Goal: Task Accomplishment & Management: Manage account settings

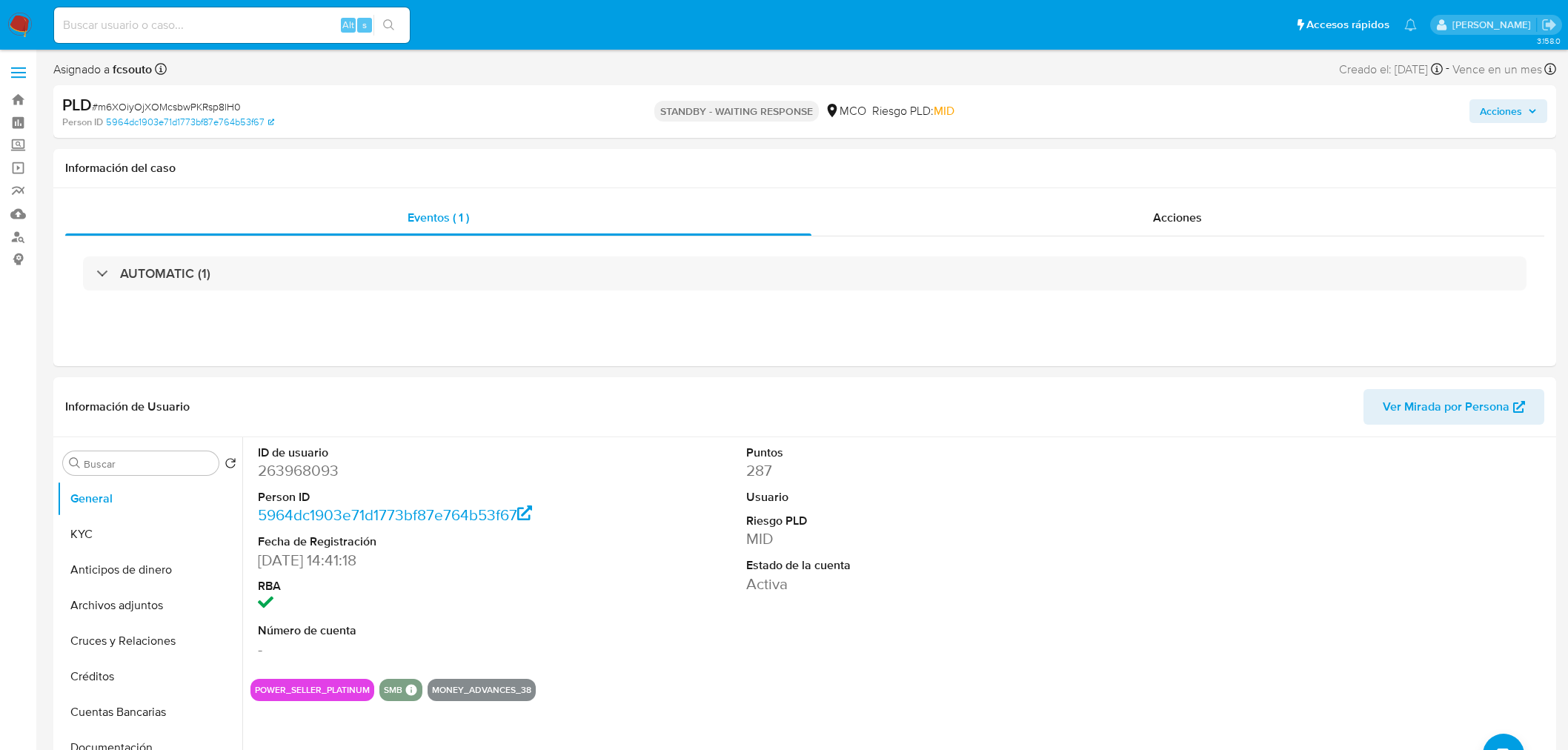
select select "10"
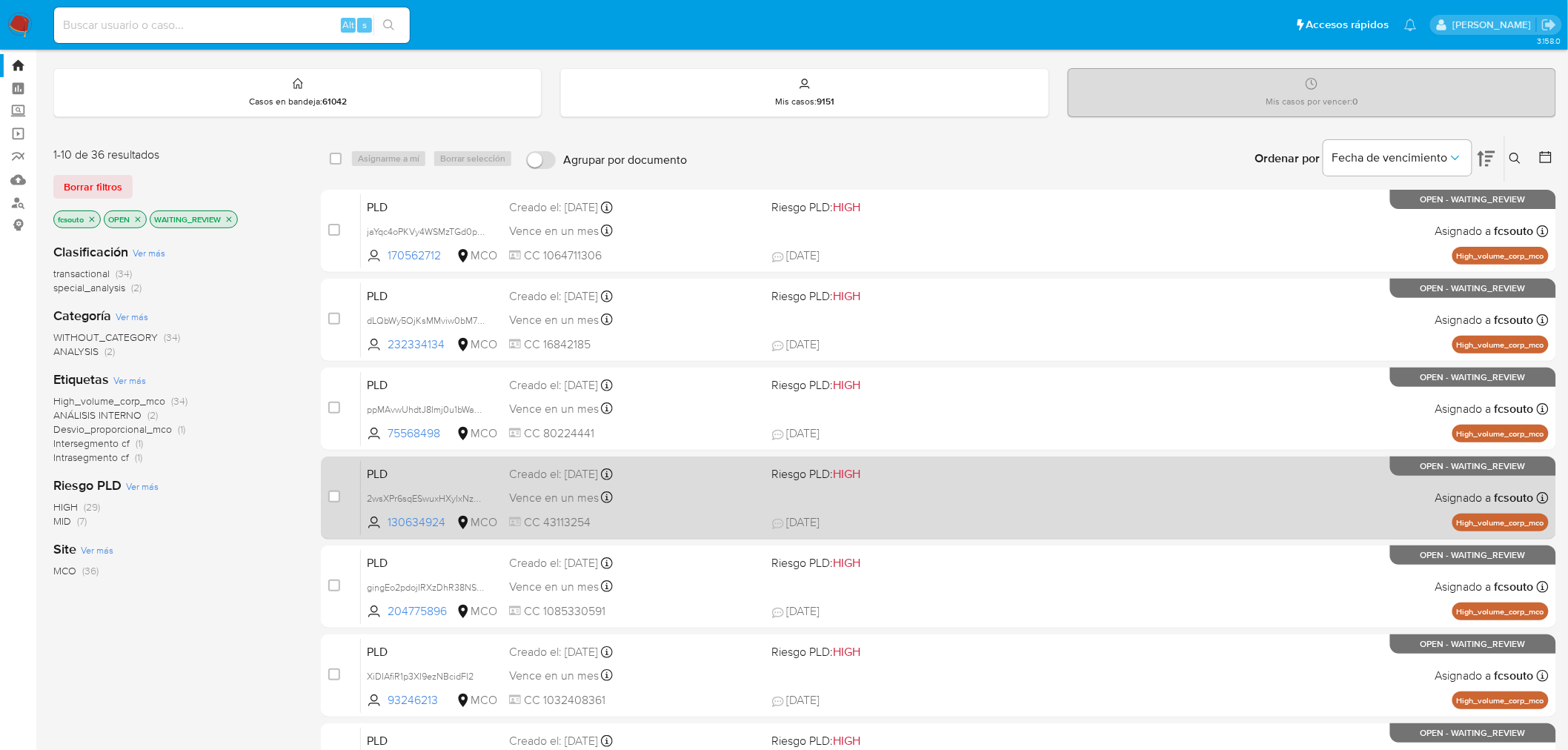
scroll to position [472, 0]
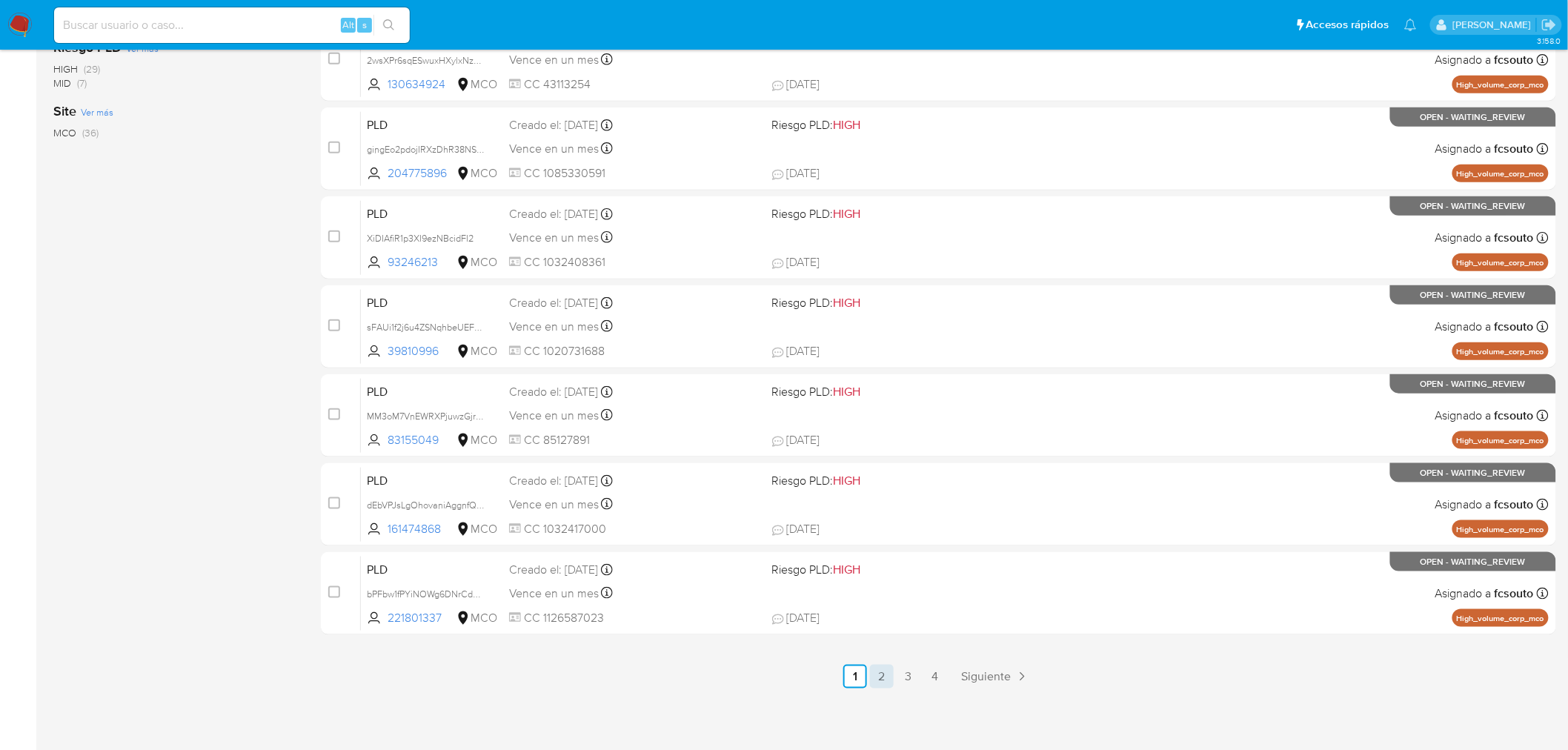
click at [882, 677] on link "2" at bounding box center [882, 677] width 24 height 24
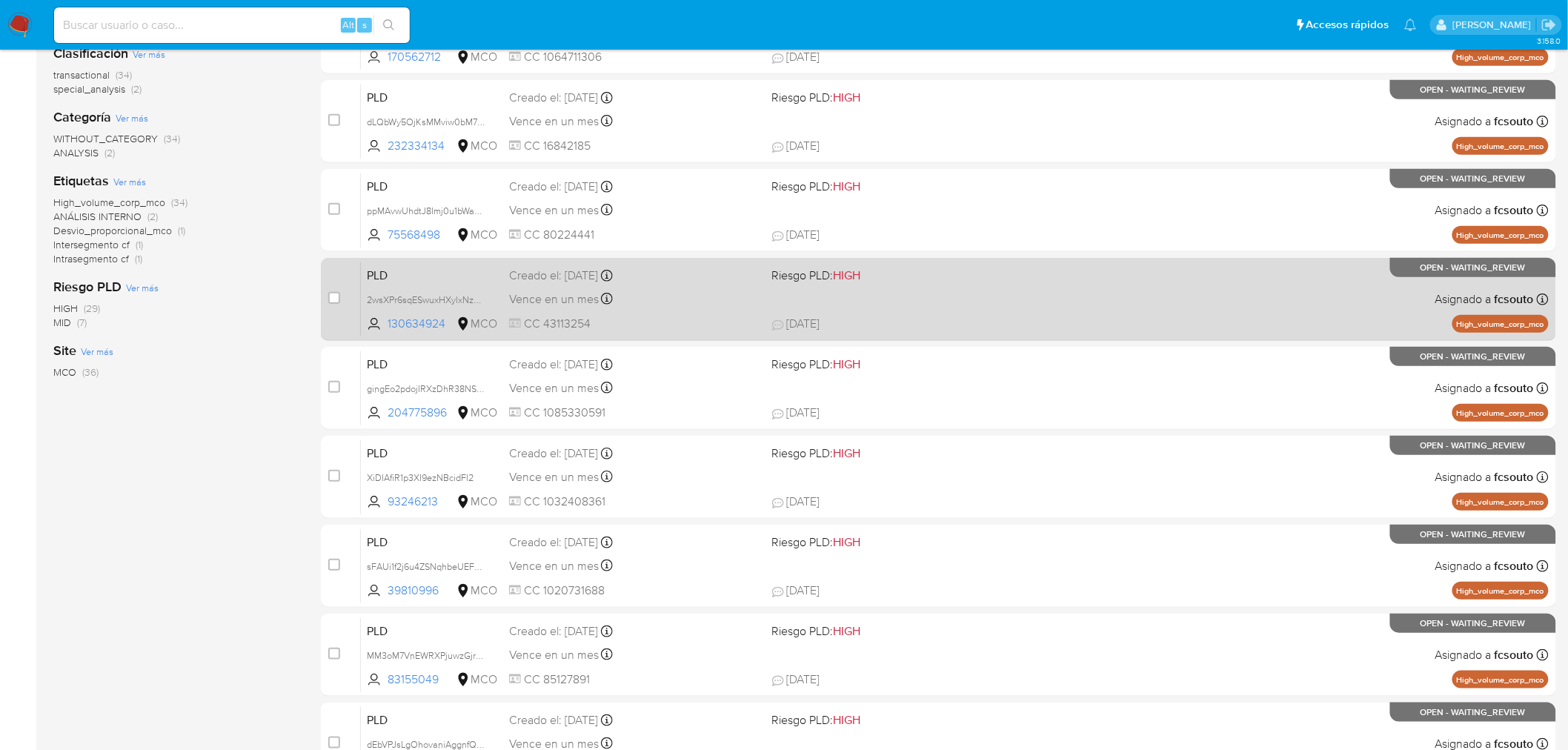
scroll to position [472, 0]
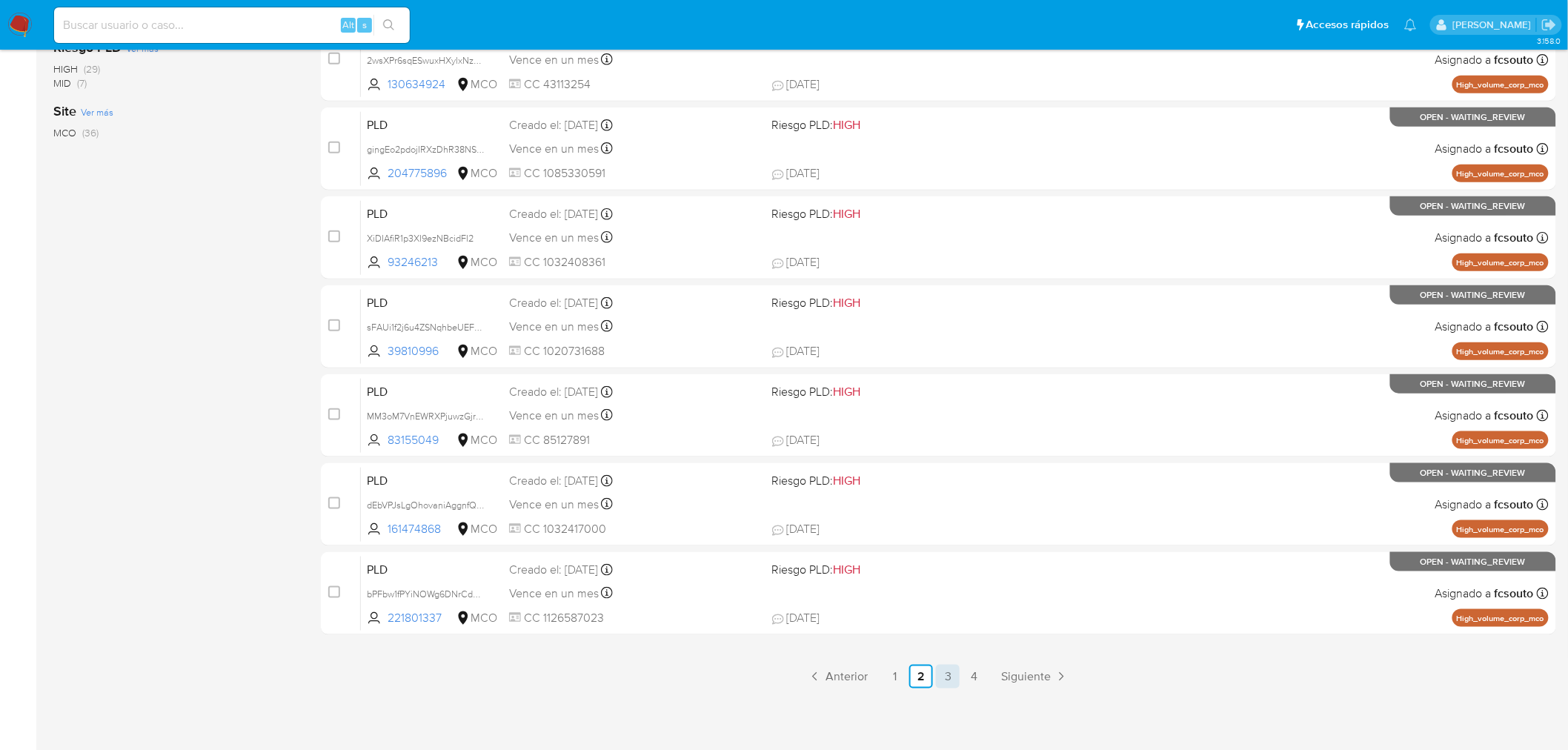
click at [951, 681] on link "3" at bounding box center [948, 677] width 24 height 24
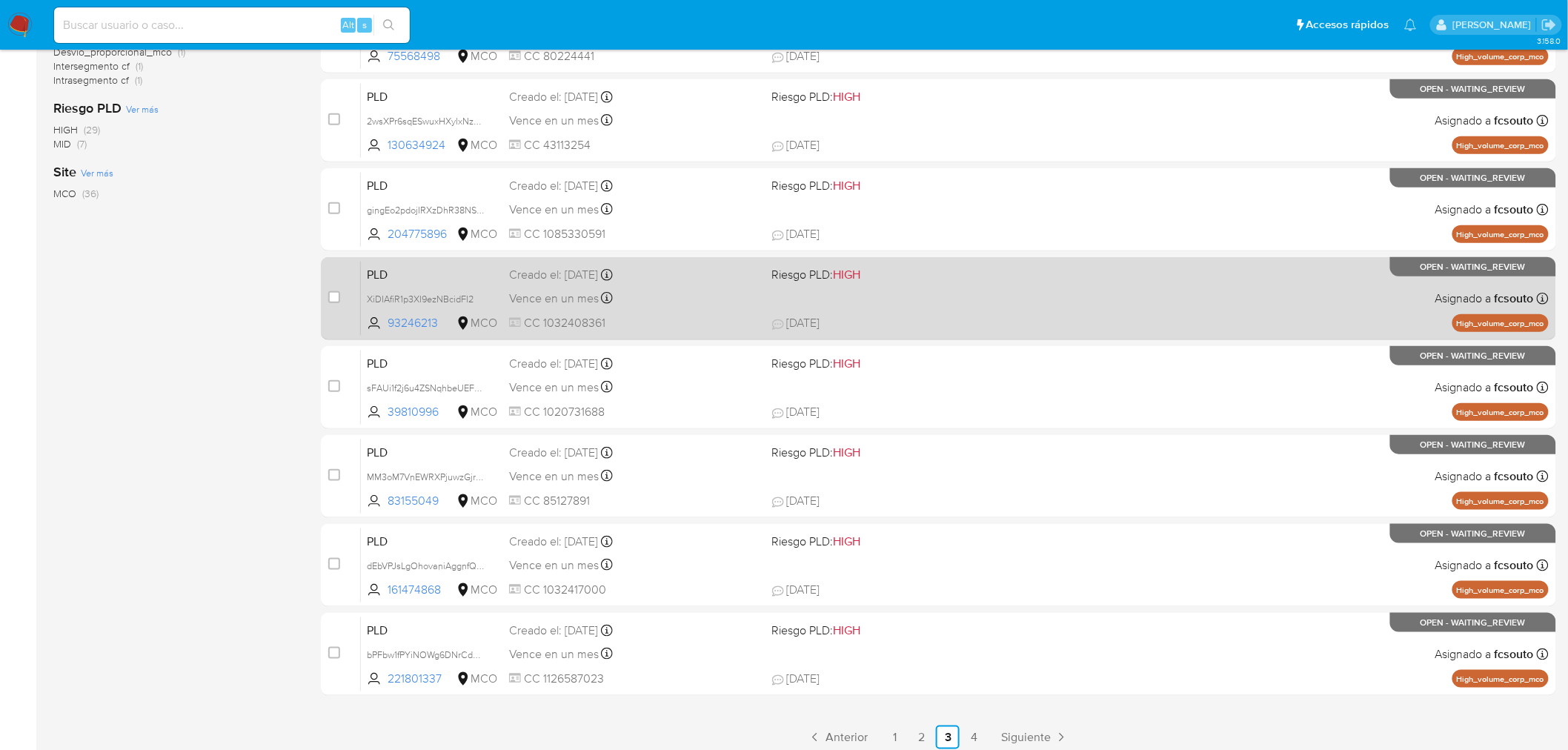
scroll to position [472, 0]
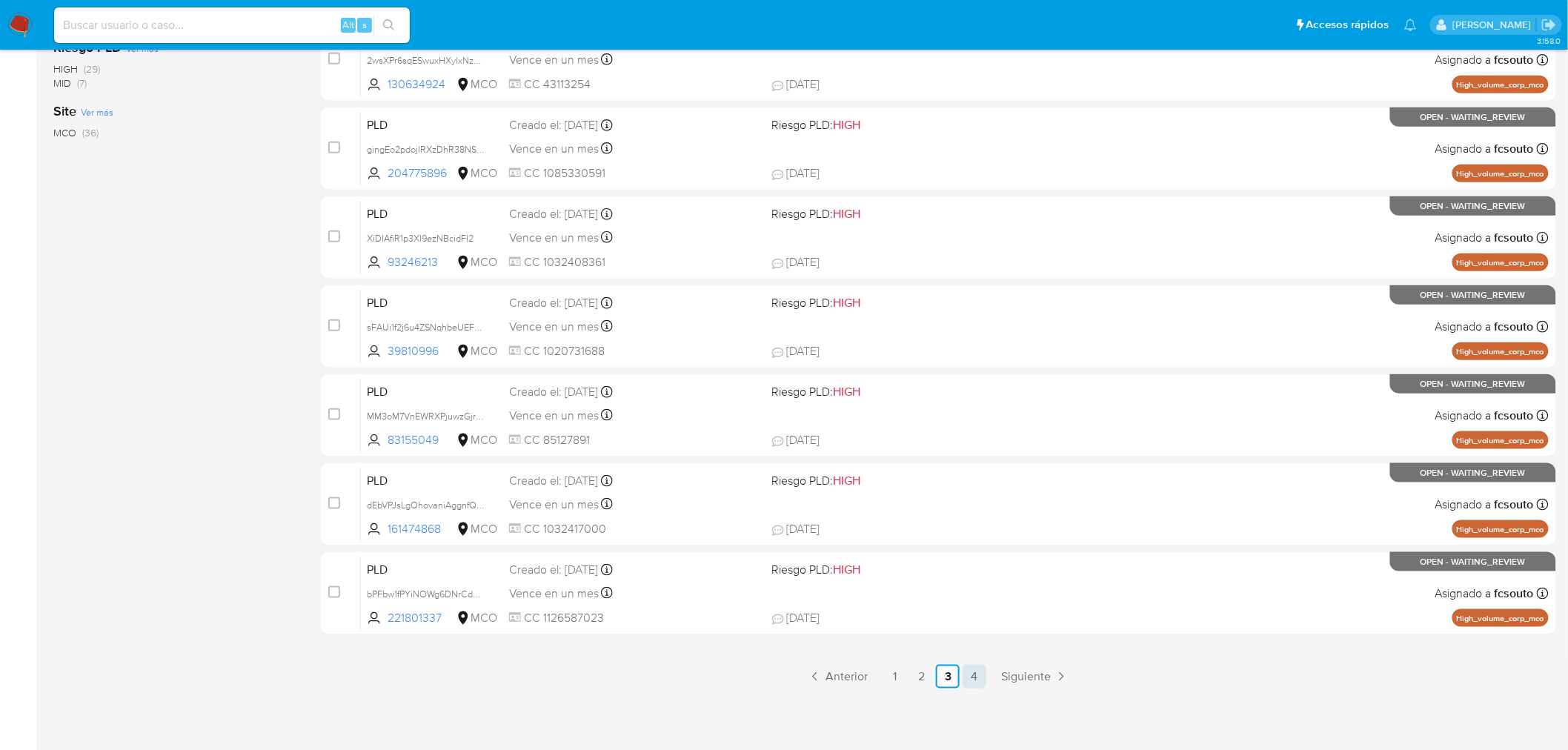
click at [971, 675] on link "4" at bounding box center [975, 677] width 24 height 24
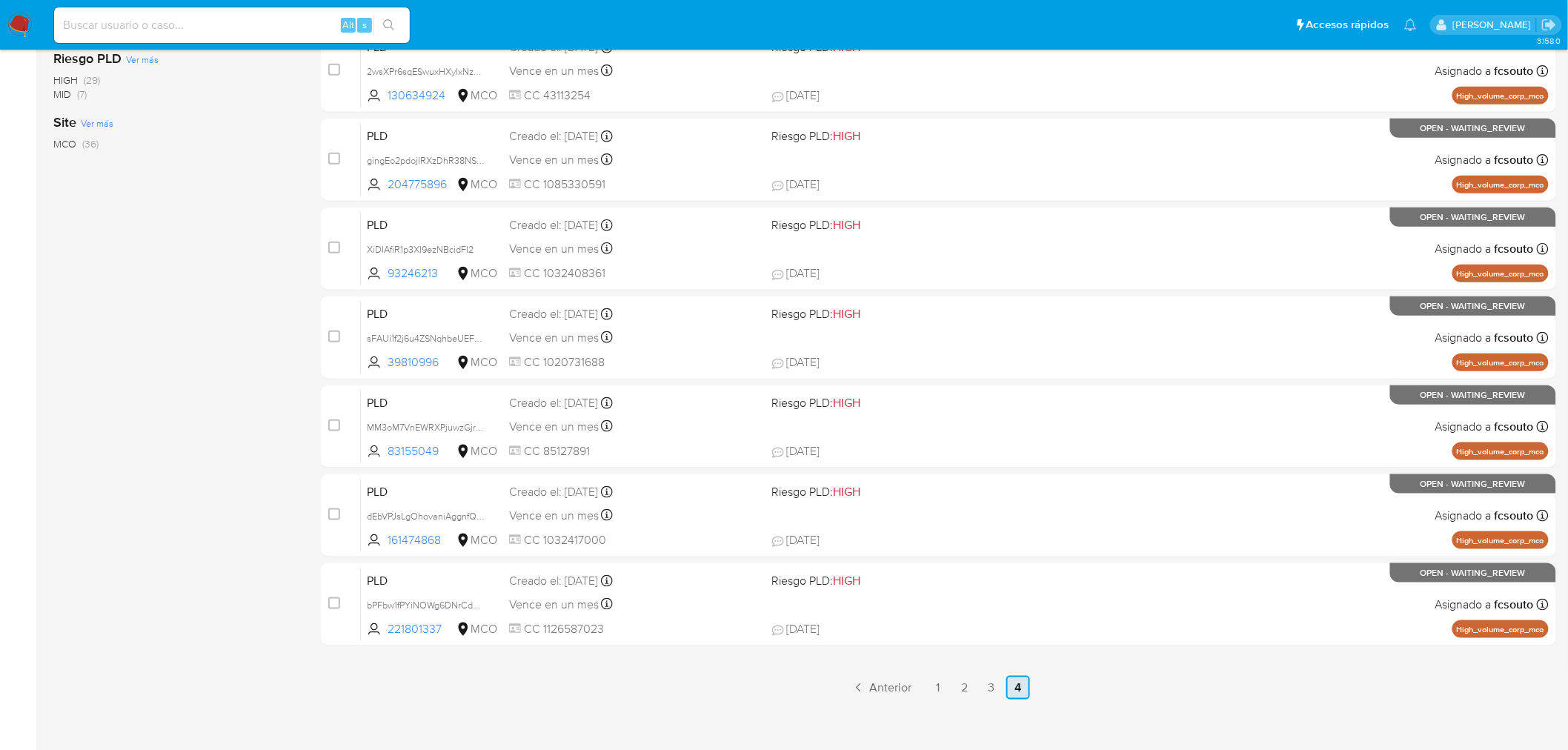
scroll to position [472, 0]
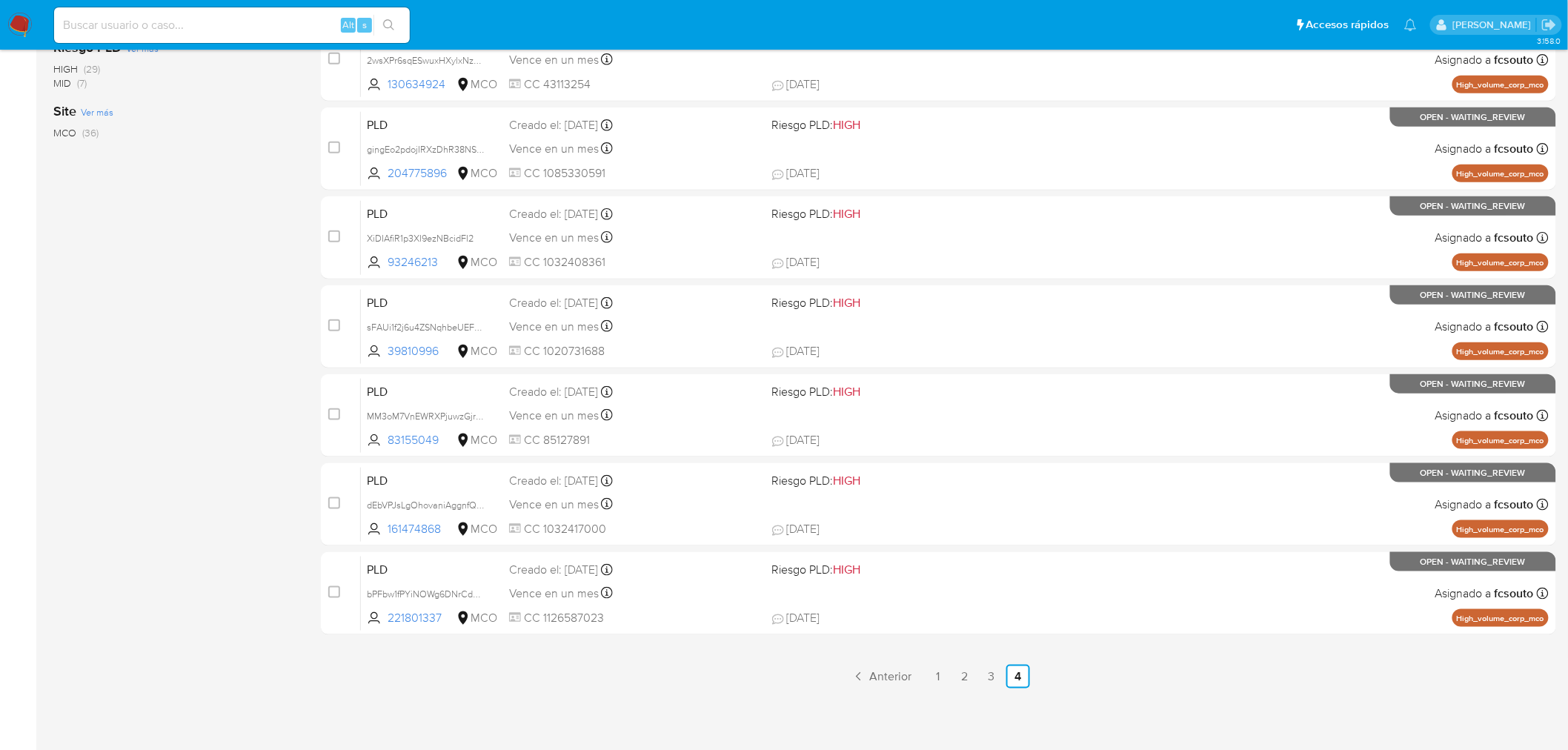
click at [179, 500] on div "31-40 de 36 resultados Borrar filtros fcsouto OPEN WAITING_REVIEW Clasificación…" at bounding box center [175, 193] width 244 height 992
click at [935, 681] on link "1" at bounding box center [938, 677] width 24 height 24
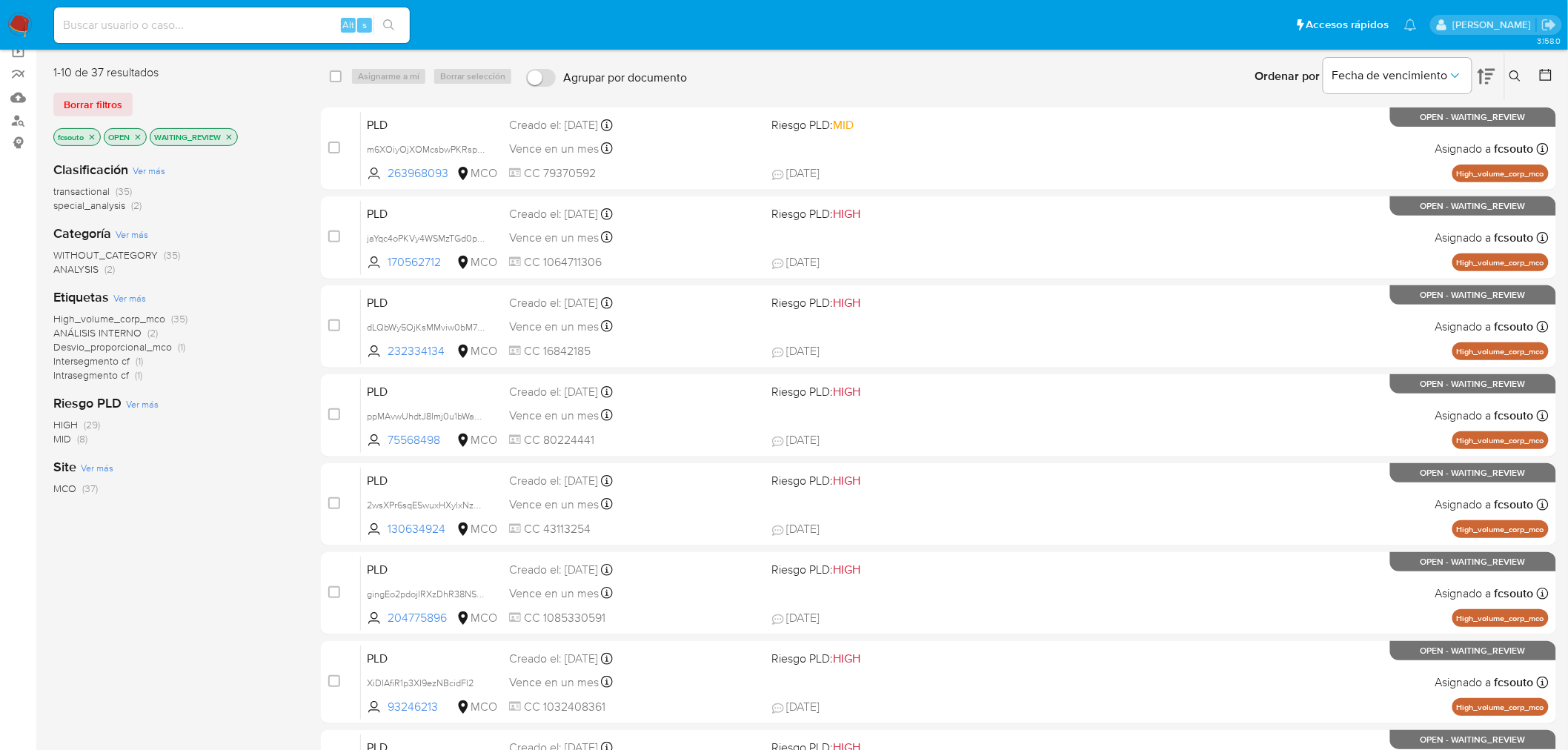
scroll to position [472, 0]
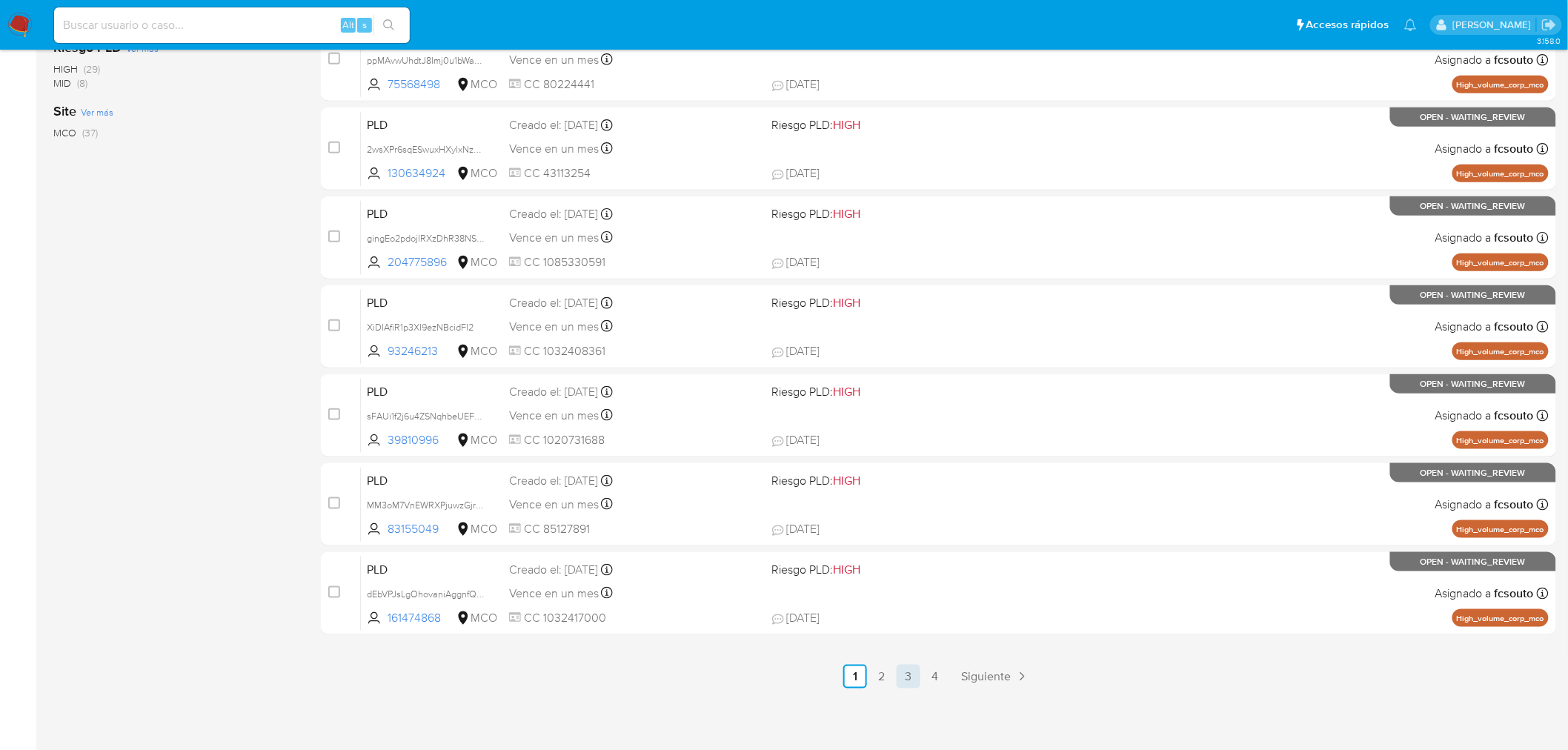
click at [905, 675] on link "3" at bounding box center [908, 677] width 24 height 24
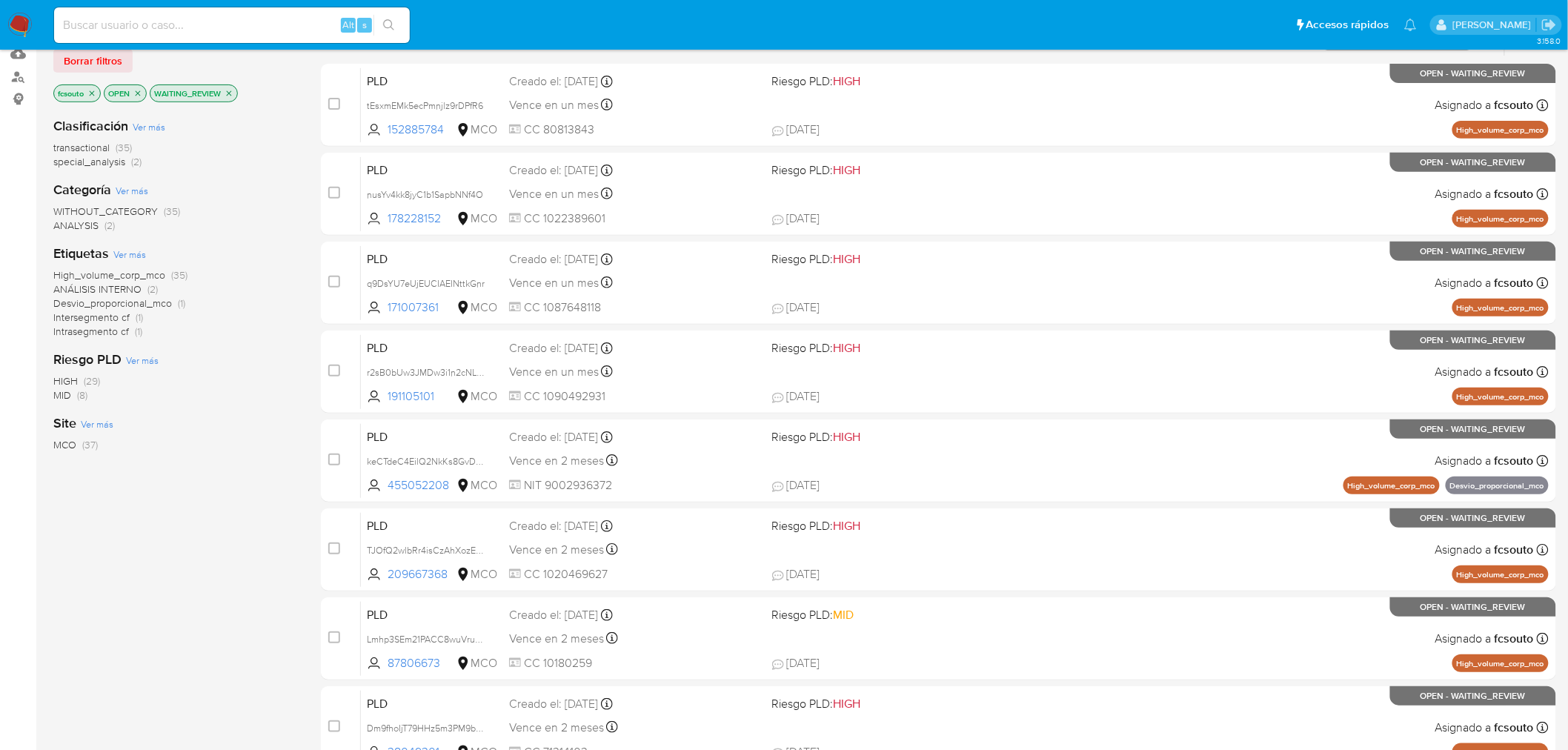
scroll to position [472, 0]
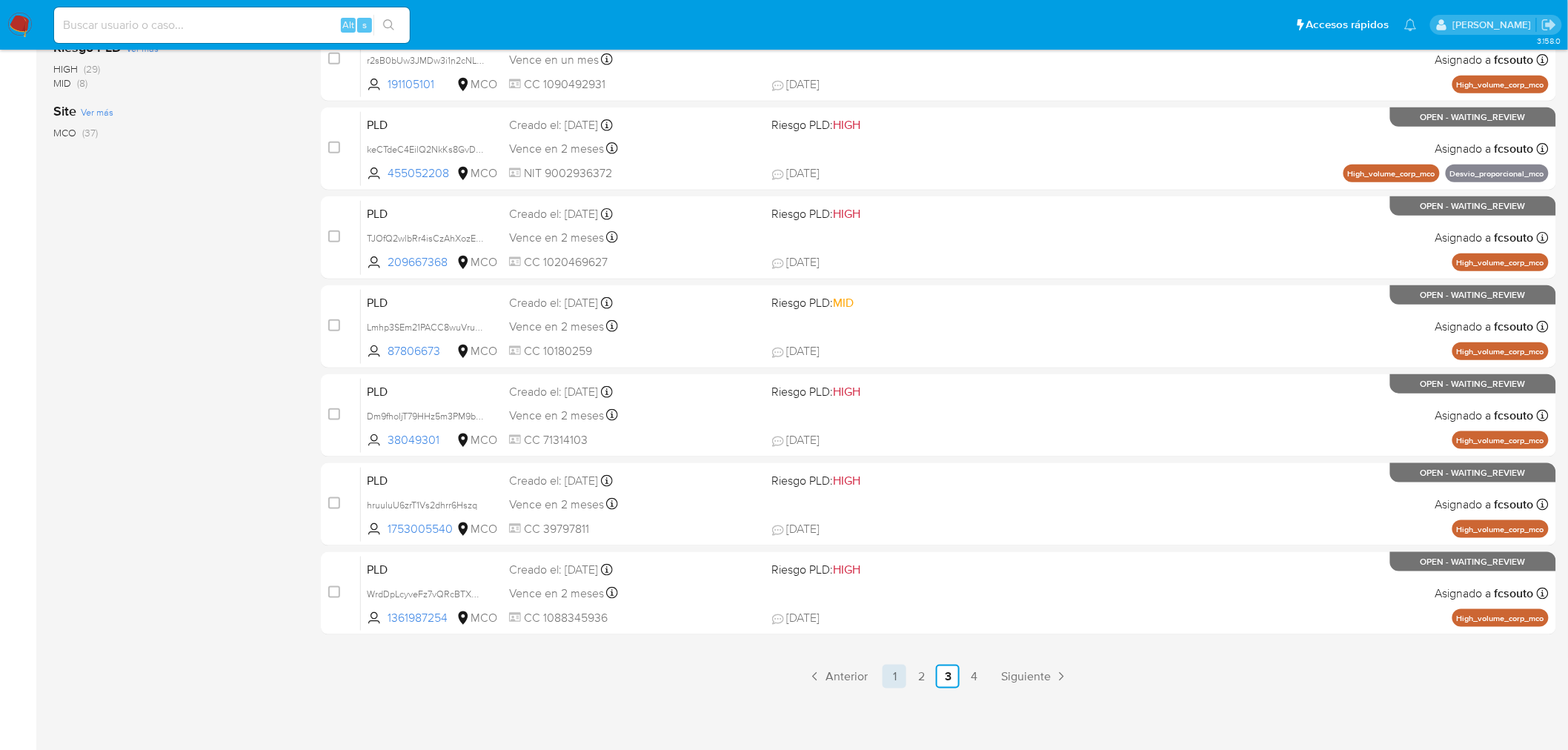
click at [903, 669] on link "1" at bounding box center [895, 677] width 24 height 24
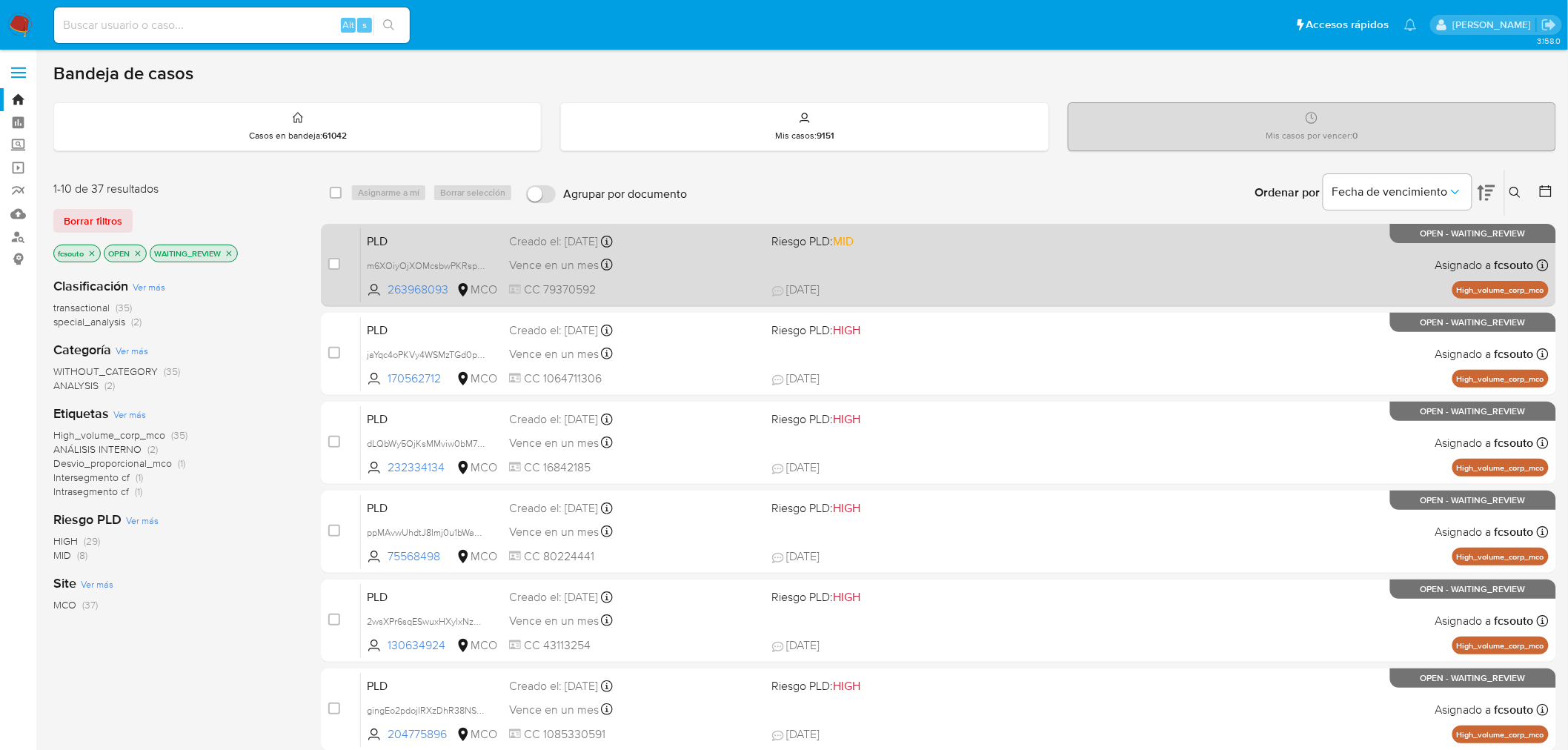
click at [734, 282] on span "CC 79370592" at bounding box center [635, 290] width 251 height 16
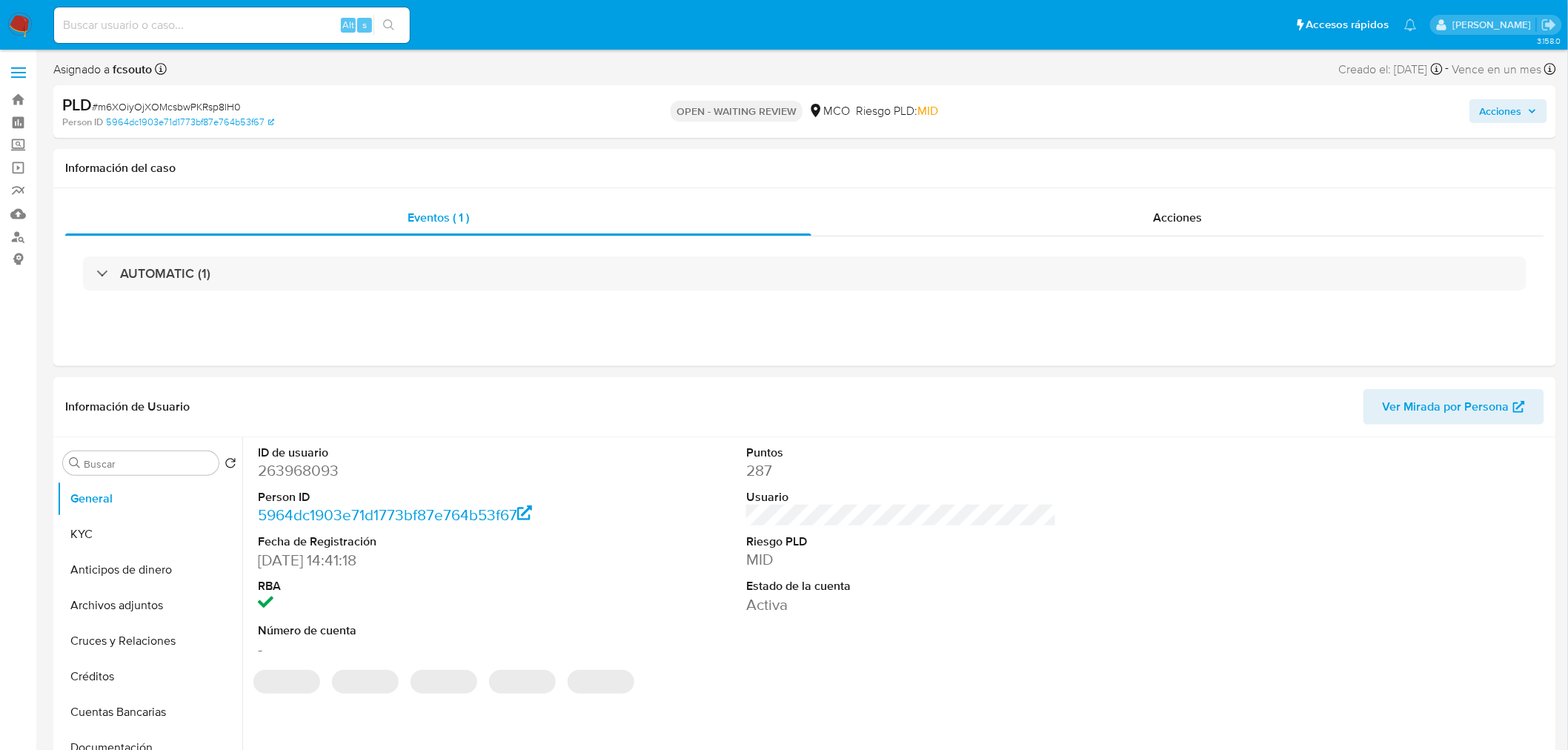
select select "10"
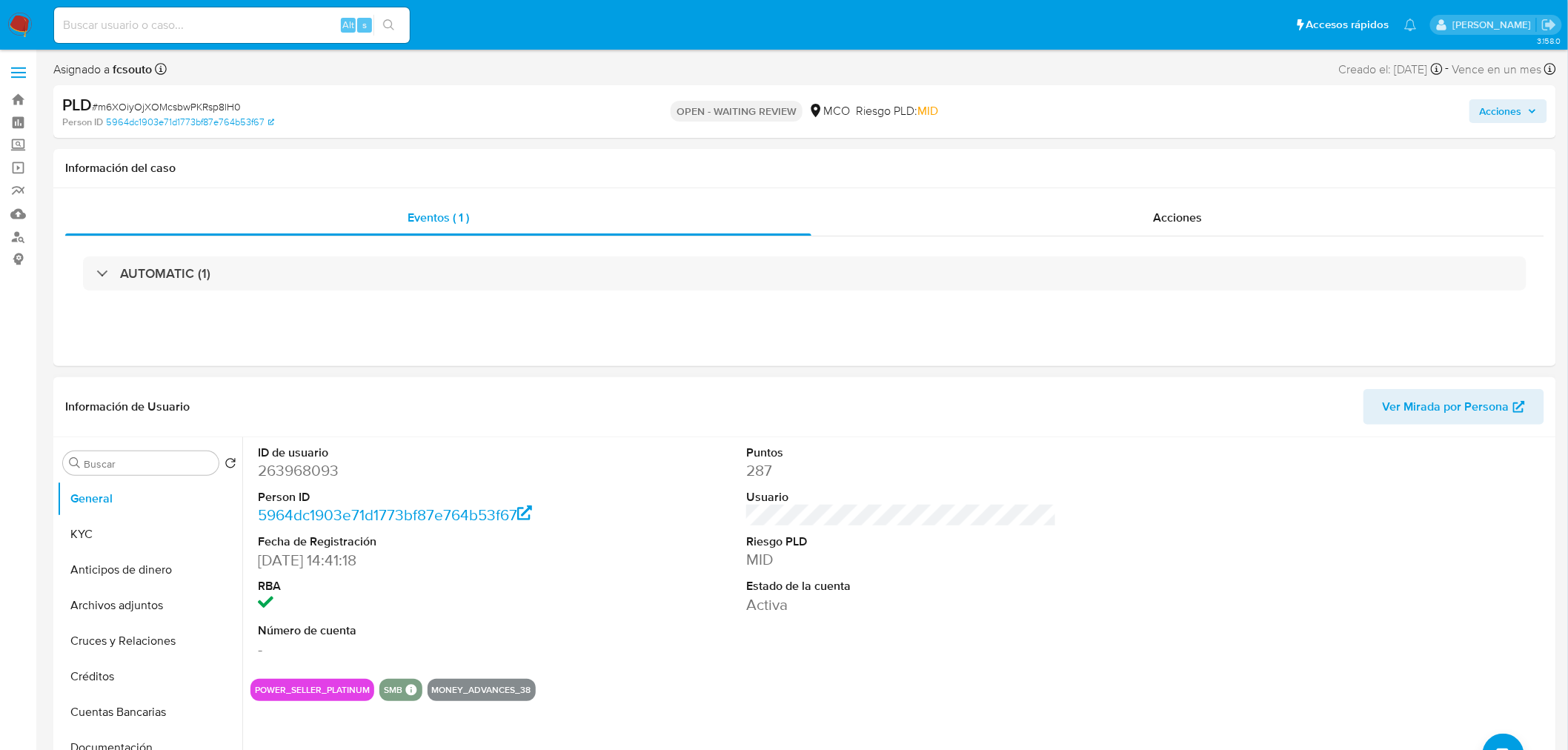
click at [297, 464] on dd "263968093" at bounding box center [413, 470] width 310 height 20
copy dd "263968093"
click at [309, 464] on dd "263968093" at bounding box center [413, 470] width 310 height 20
click at [309, 464] on dd "263968093" at bounding box center [413, 470] width 310 height 20
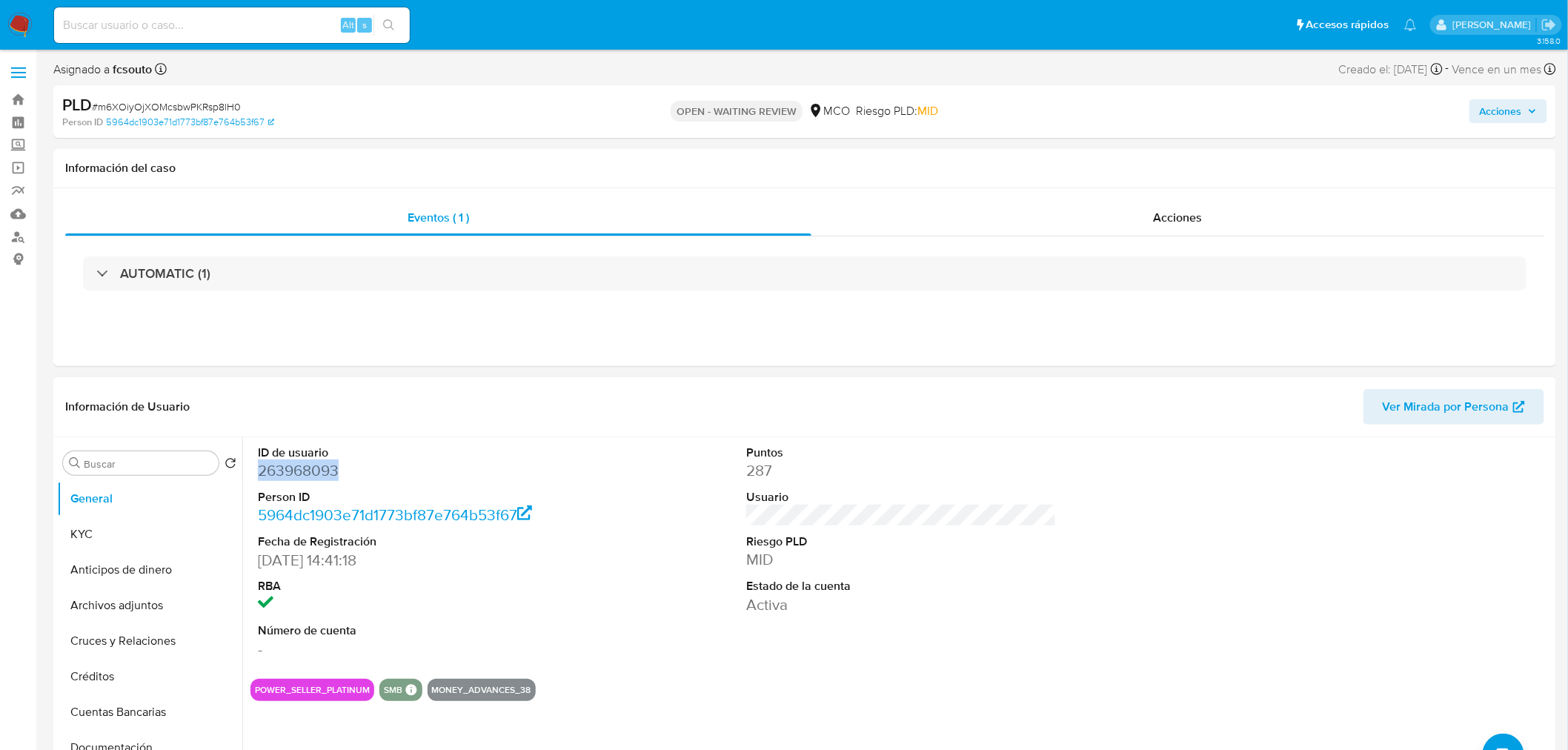
click at [301, 472] on dd "263968093" at bounding box center [413, 470] width 310 height 20
click at [286, 461] on dd "263968093" at bounding box center [413, 470] width 310 height 20
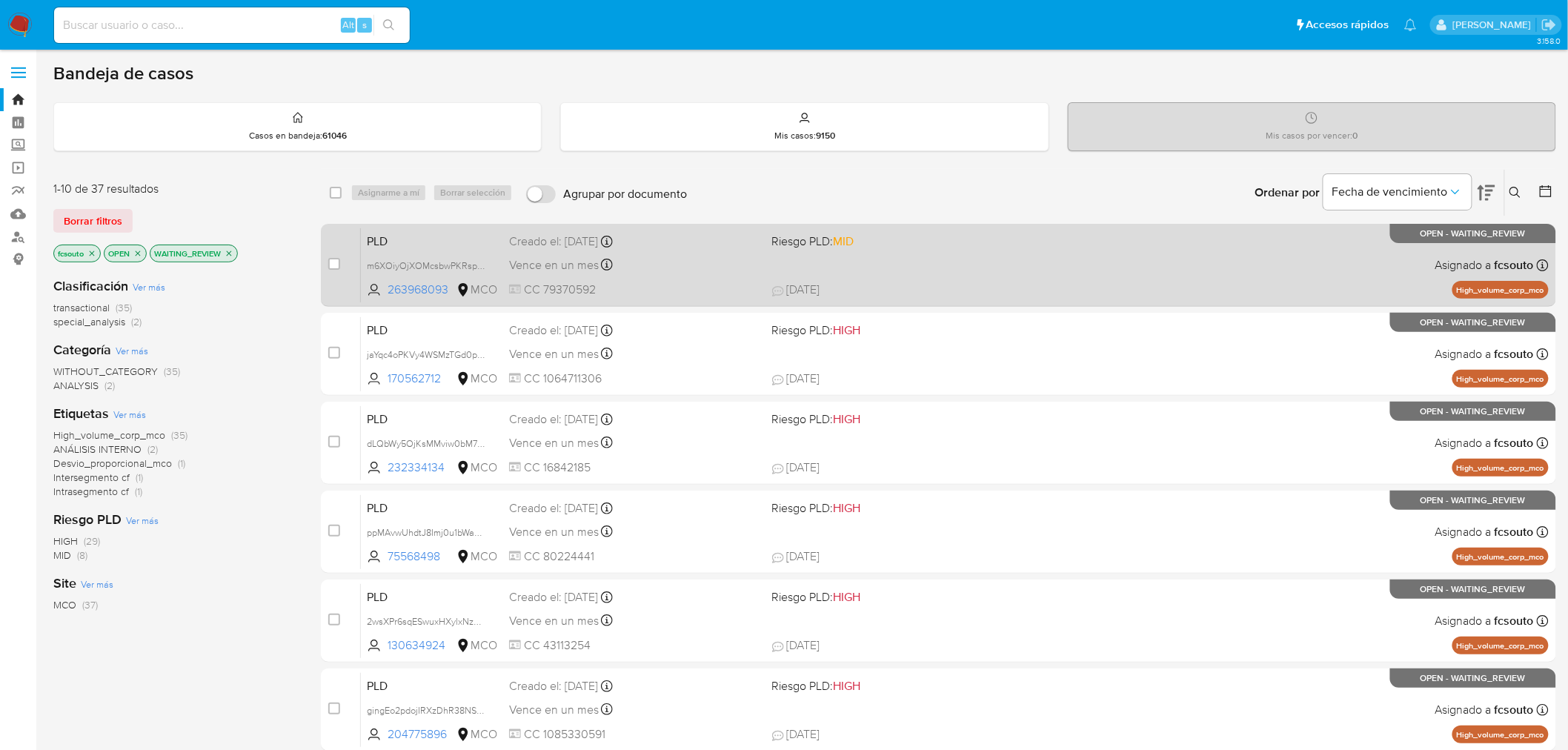
click at [731, 270] on div "Vence en un mes Vence el 10/10/2025 07:05:32" at bounding box center [635, 264] width 251 height 20
click at [324, 264] on div "case-item-checkbox No es posible asignar el caso PLD m6XOiyOjXOMcsbwPKRsp8lH0 2…" at bounding box center [939, 265] width 1236 height 83
click at [331, 264] on input "checkbox" at bounding box center [334, 264] width 12 height 12
checkbox input "true"
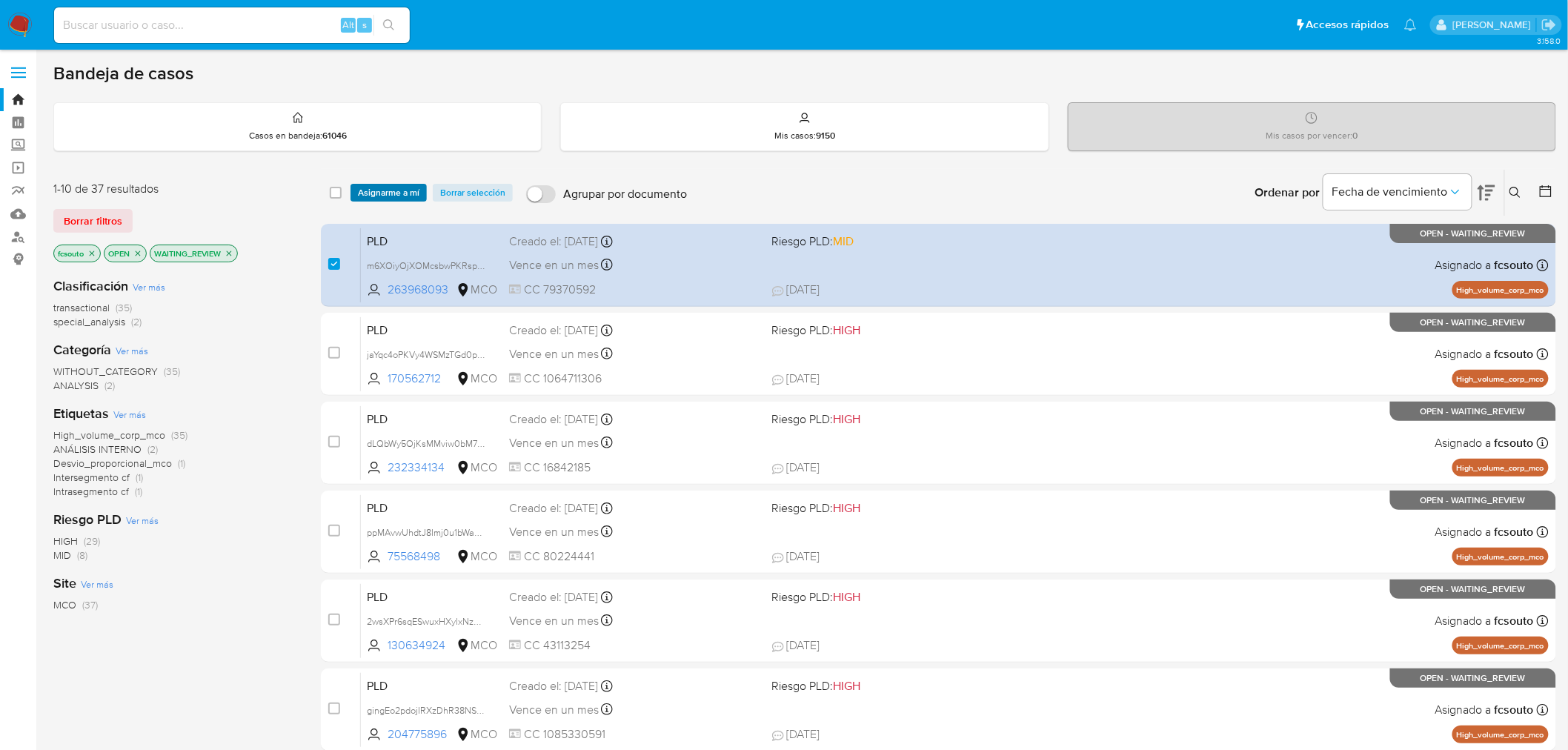
click at [368, 195] on span "Asignarme a mí" at bounding box center [389, 193] width 61 height 15
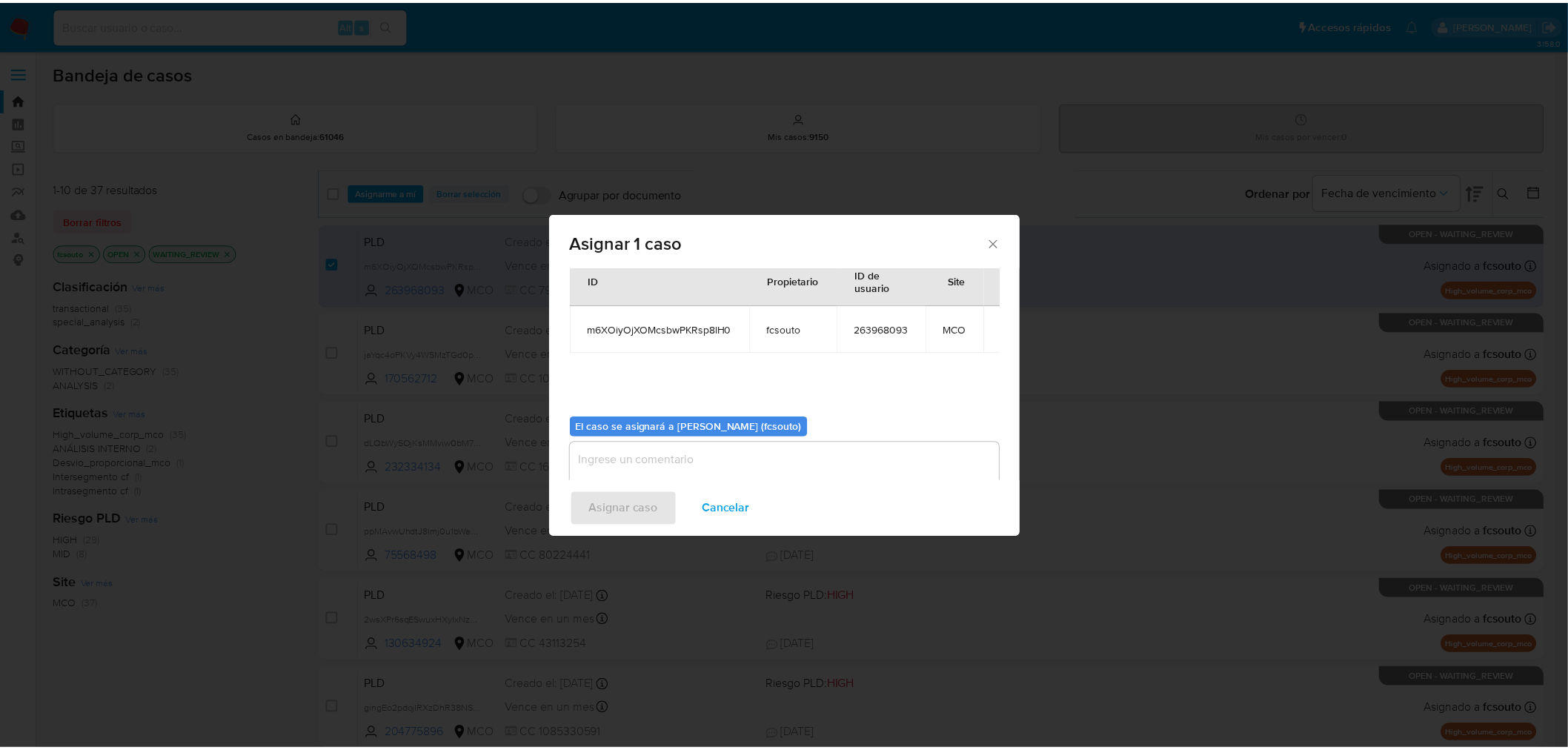
scroll to position [77, 0]
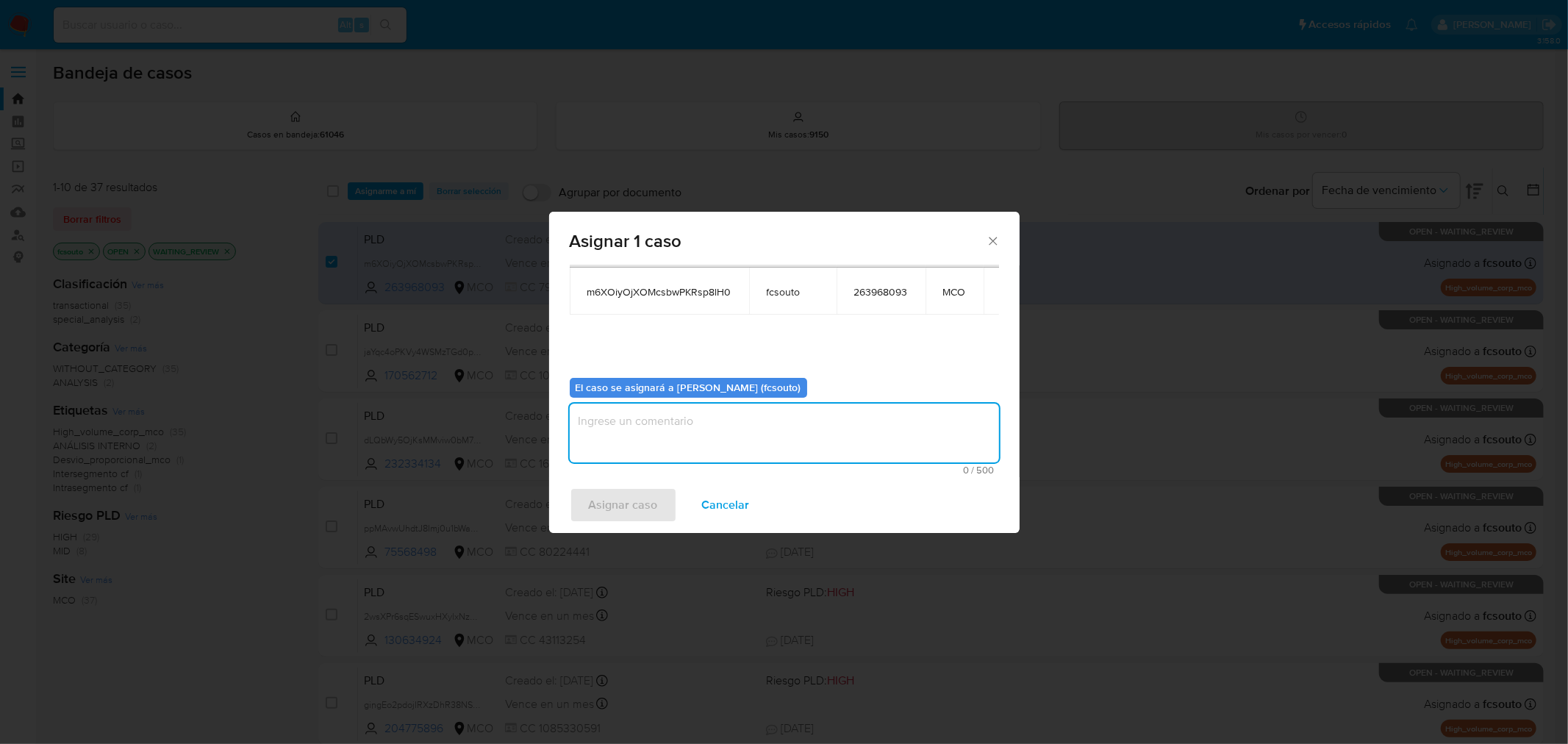
click at [736, 444] on textarea "assign-modal" at bounding box center [784, 433] width 429 height 59
type textarea "Asignación manual"
drag, startPoint x: 593, startPoint y: 499, endPoint x: 716, endPoint y: 691, distance: 228.0
click at [593, 500] on span "Asignar caso" at bounding box center [623, 505] width 69 height 32
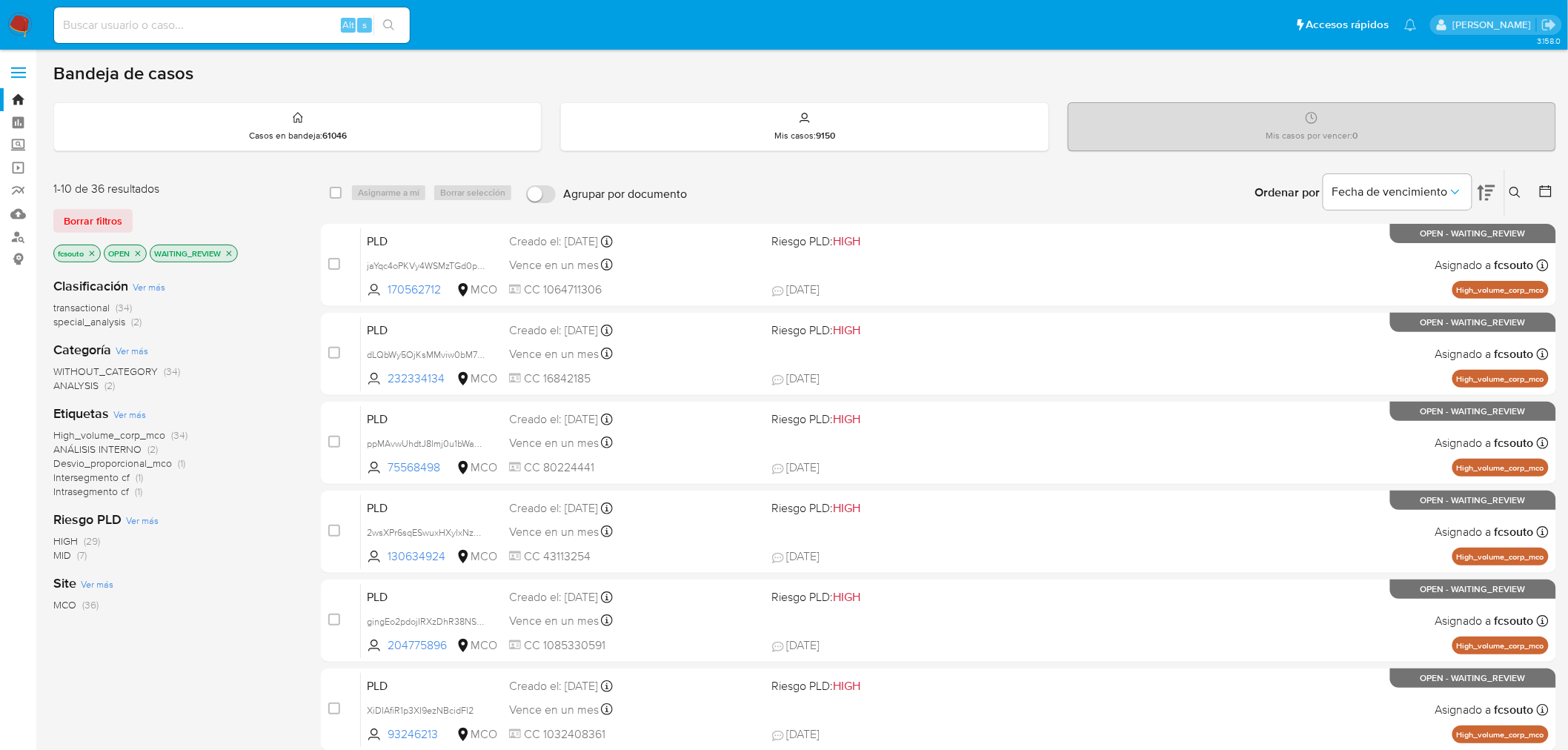
click at [231, 250] on icon "close-filter" at bounding box center [229, 253] width 9 height 9
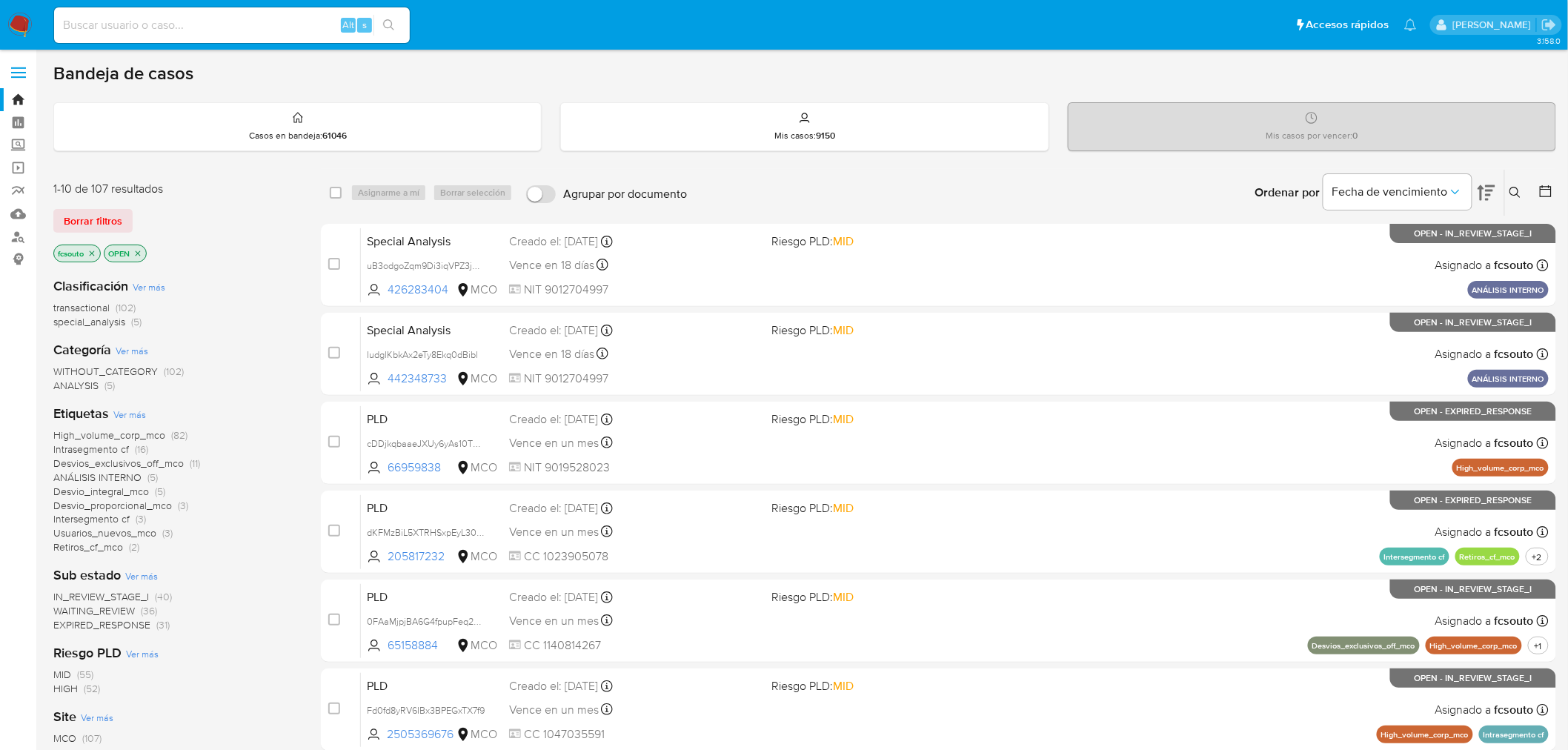
click at [114, 625] on span "EXPIRED_RESPONSE" at bounding box center [101, 624] width 97 height 15
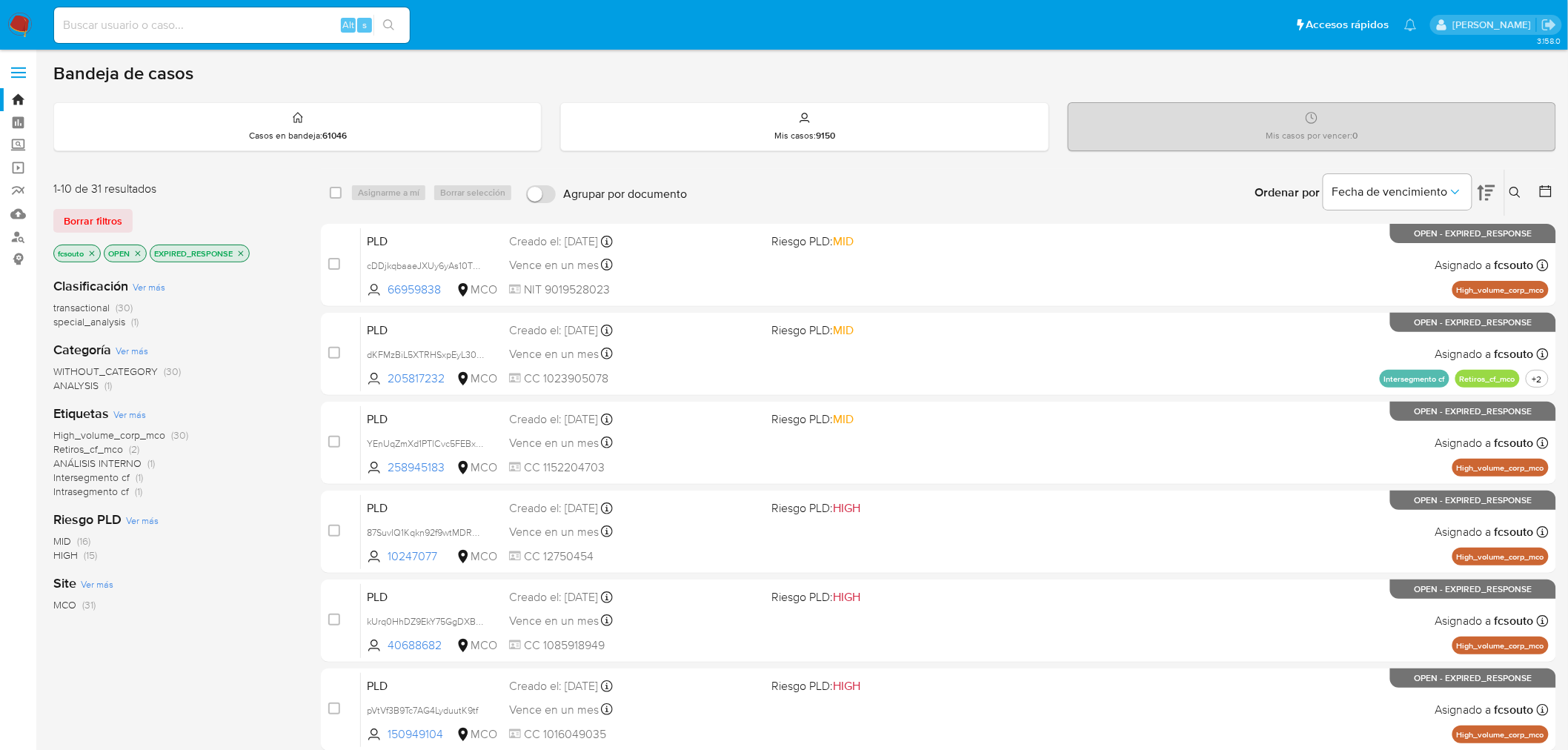
scroll to position [472, 0]
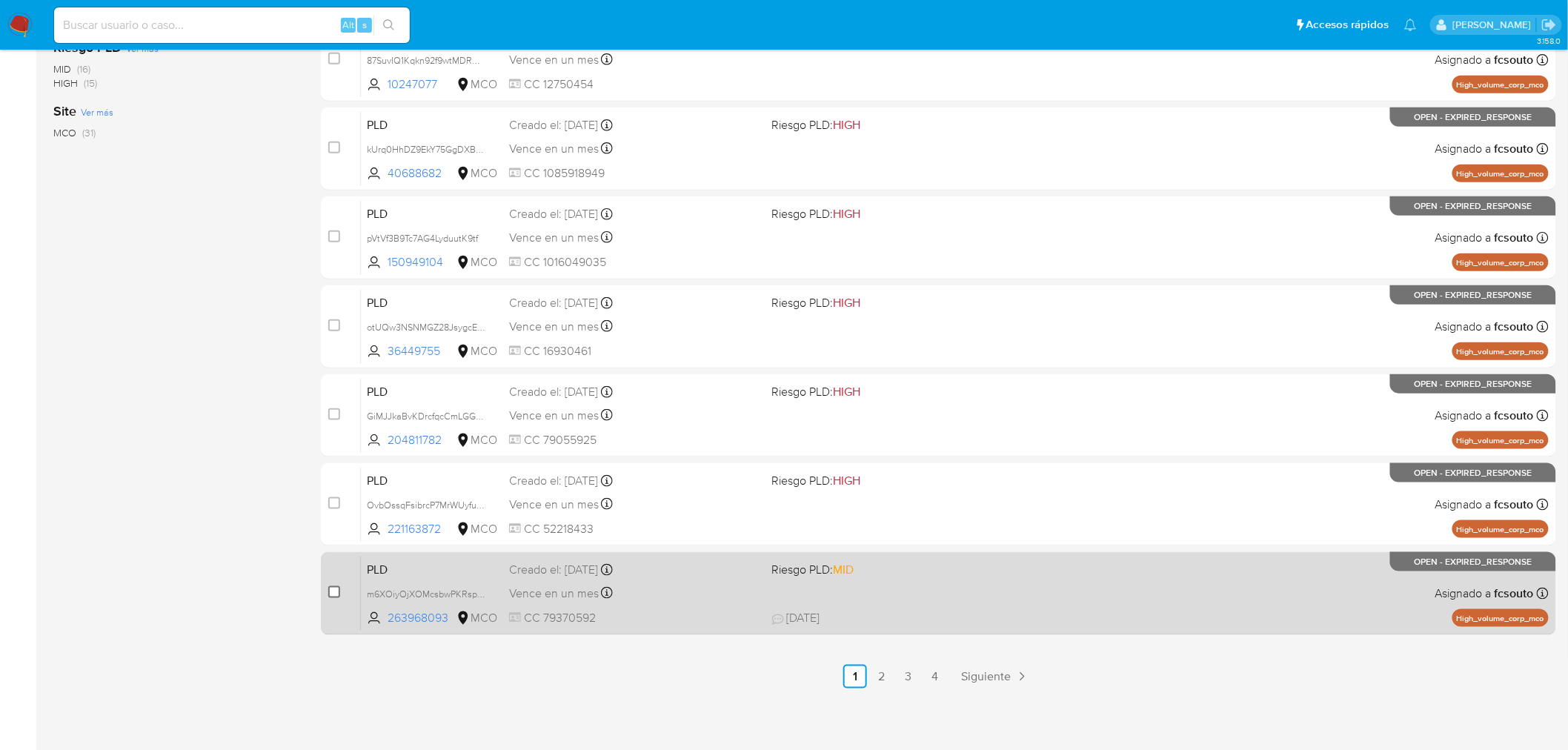
click at [335, 595] on input "checkbox" at bounding box center [334, 592] width 12 height 12
checkbox input "true"
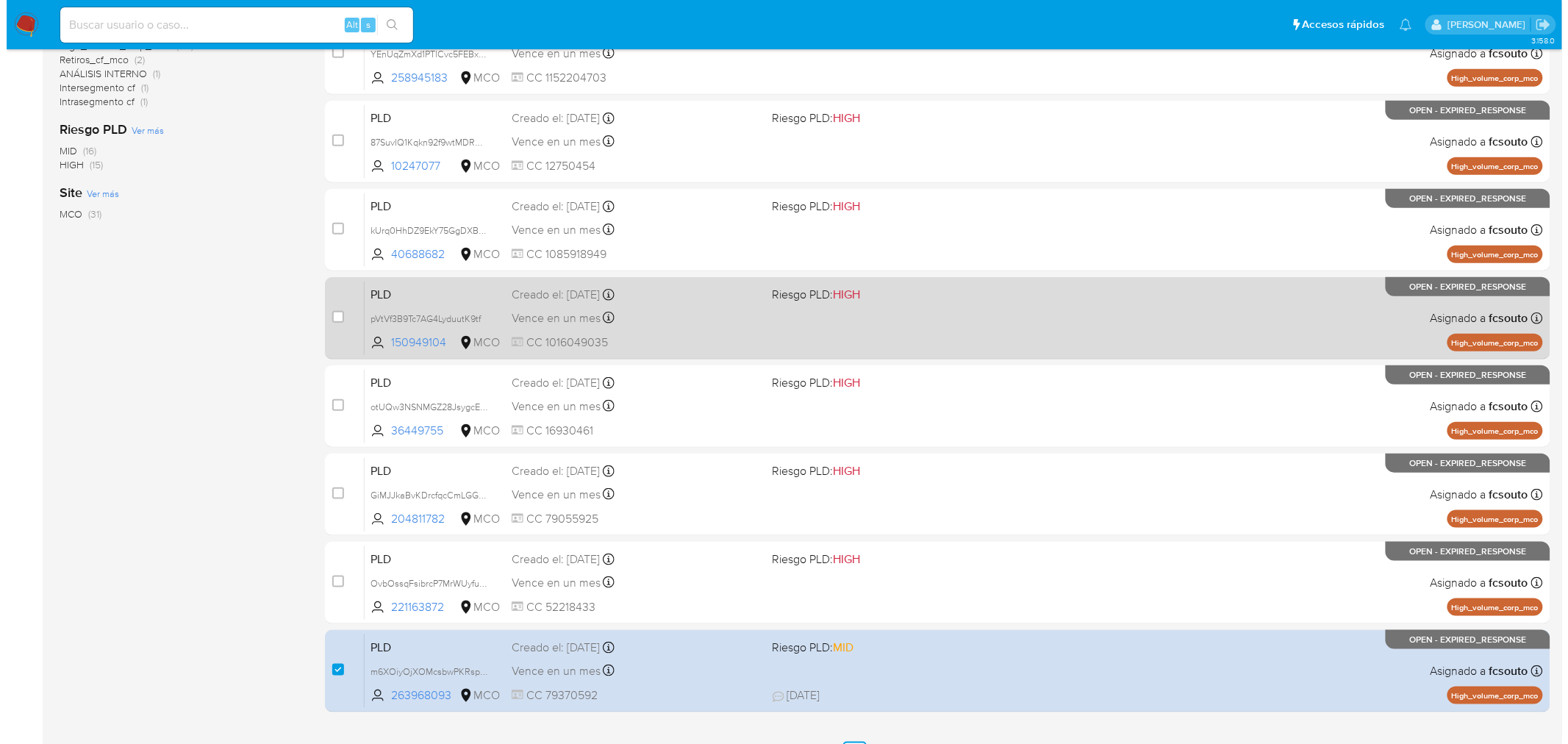
scroll to position [60, 0]
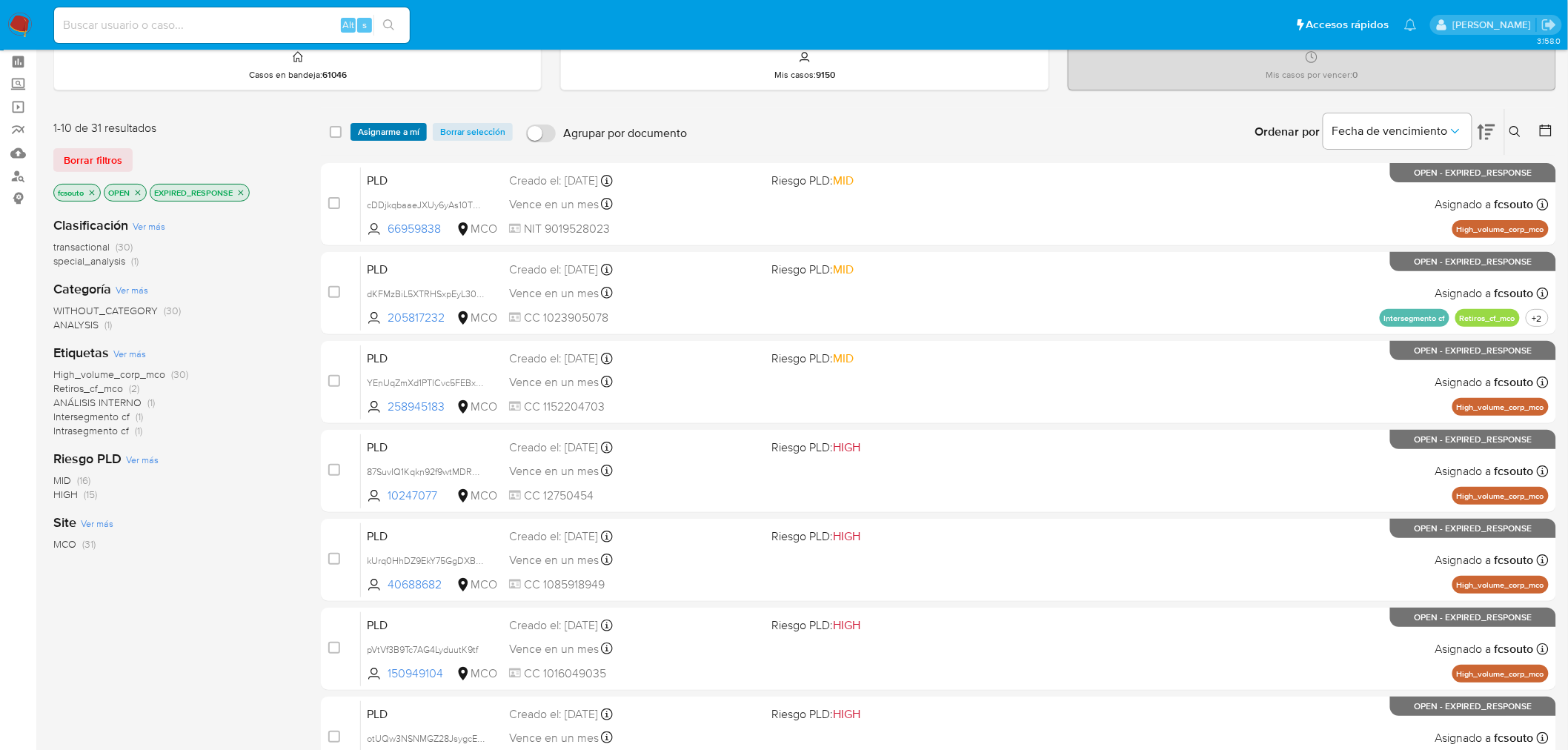
click at [393, 132] on span "Asignarme a mí" at bounding box center [389, 132] width 61 height 15
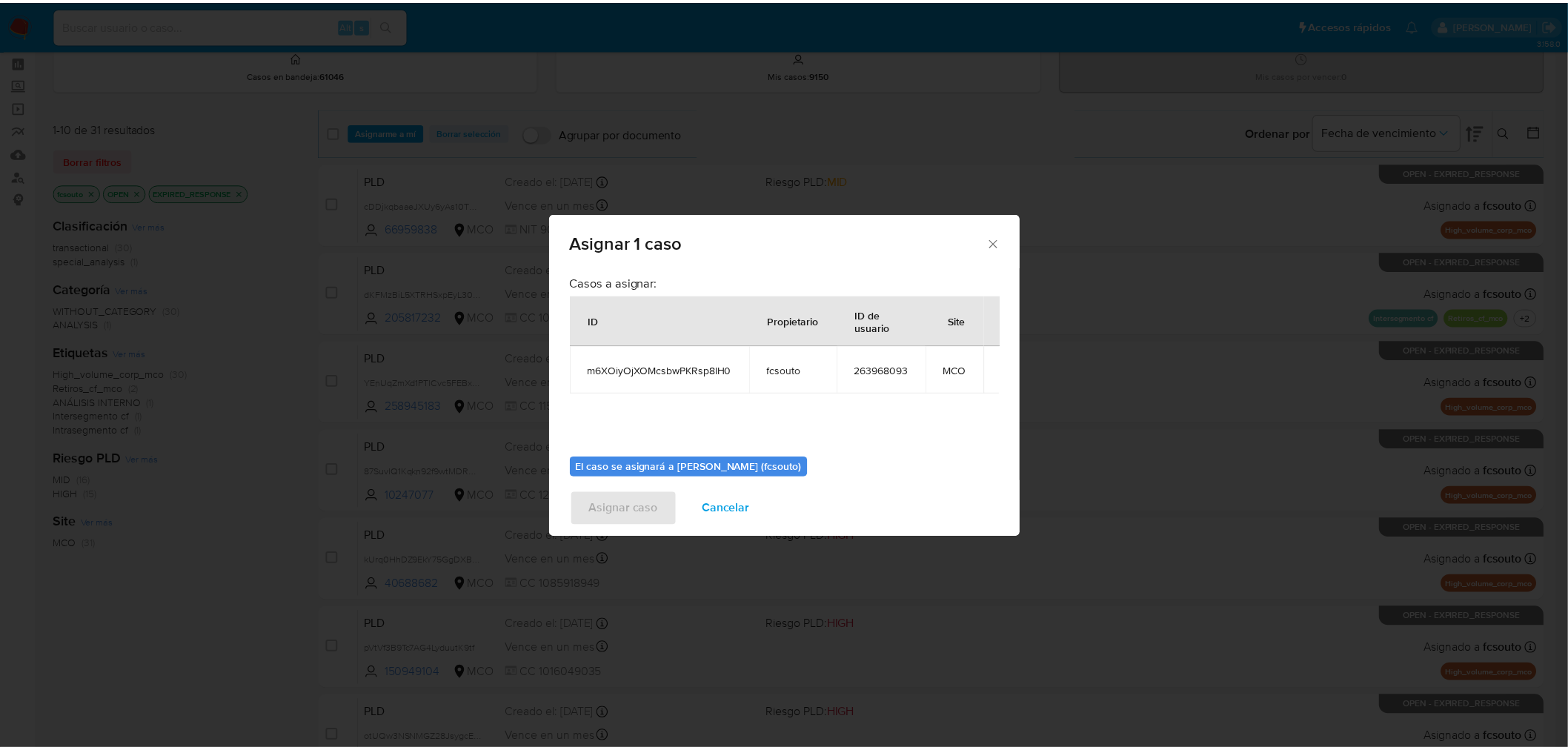
scroll to position [77, 0]
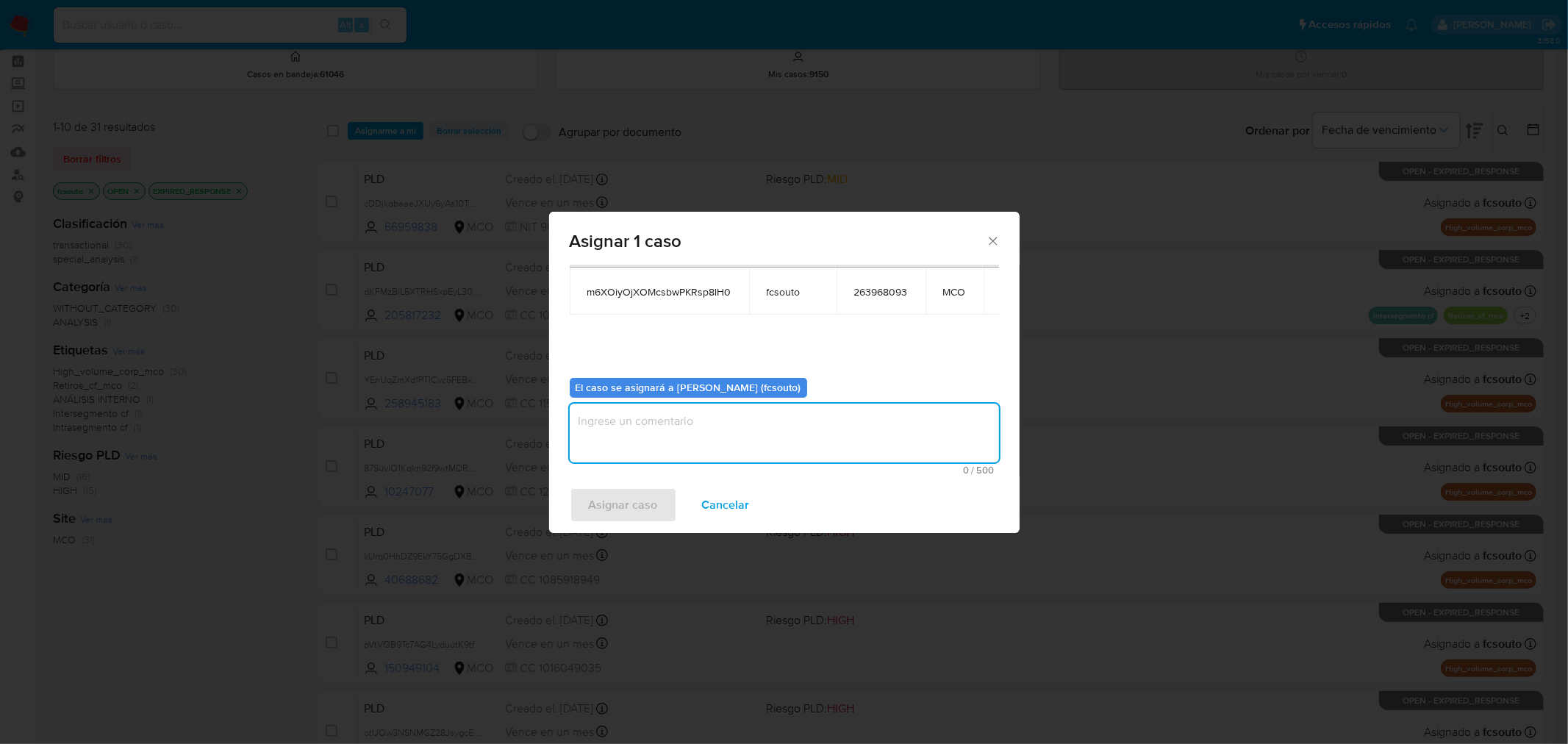
click at [814, 434] on textarea "assign-modal" at bounding box center [784, 433] width 429 height 59
type textarea "Asignación manual"
click at [629, 517] on span "Asignar caso" at bounding box center [623, 505] width 69 height 32
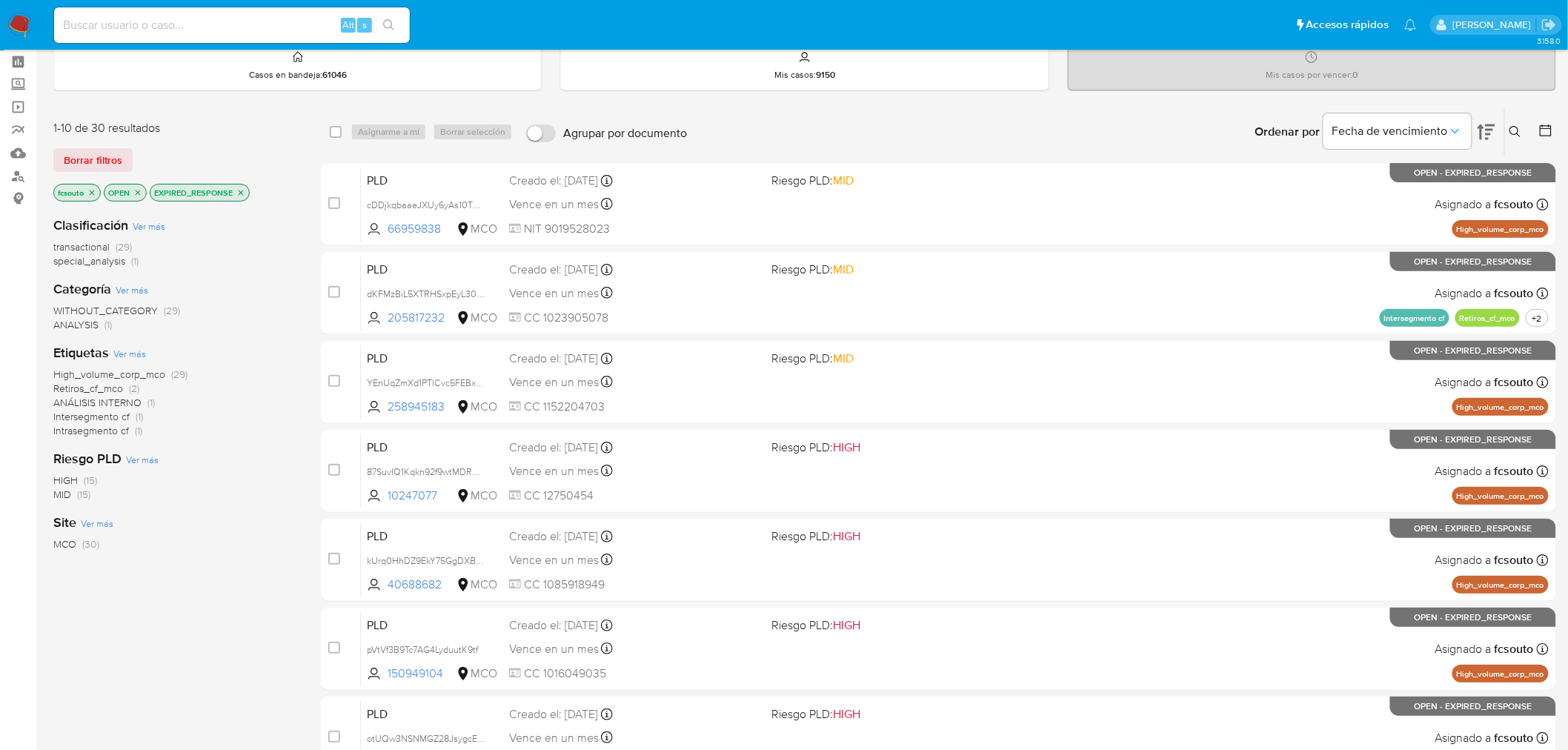
click at [240, 189] on icon "close-filter" at bounding box center [241, 193] width 9 height 9
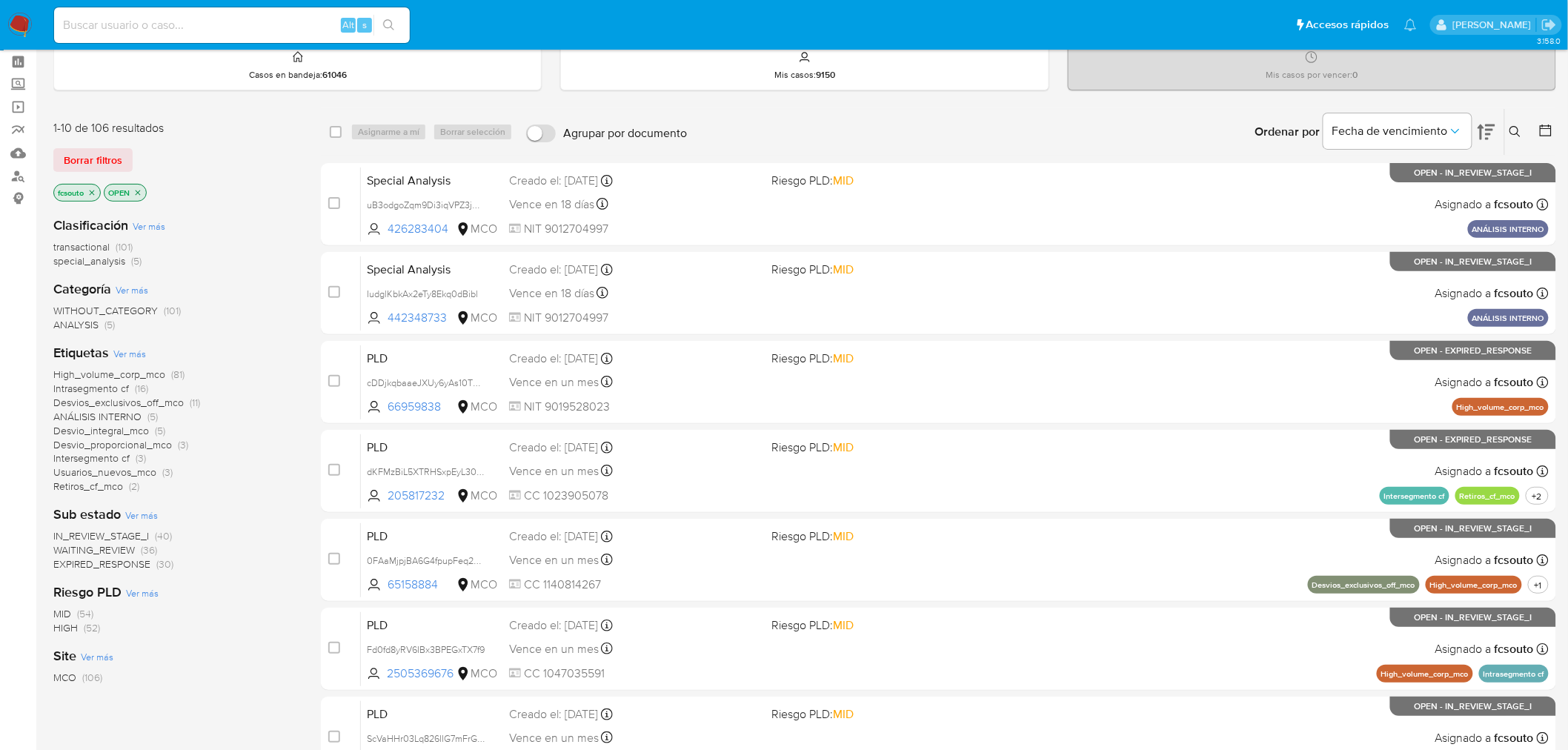
click at [121, 550] on span "WAITING_REVIEW" at bounding box center [94, 550] width 82 height 15
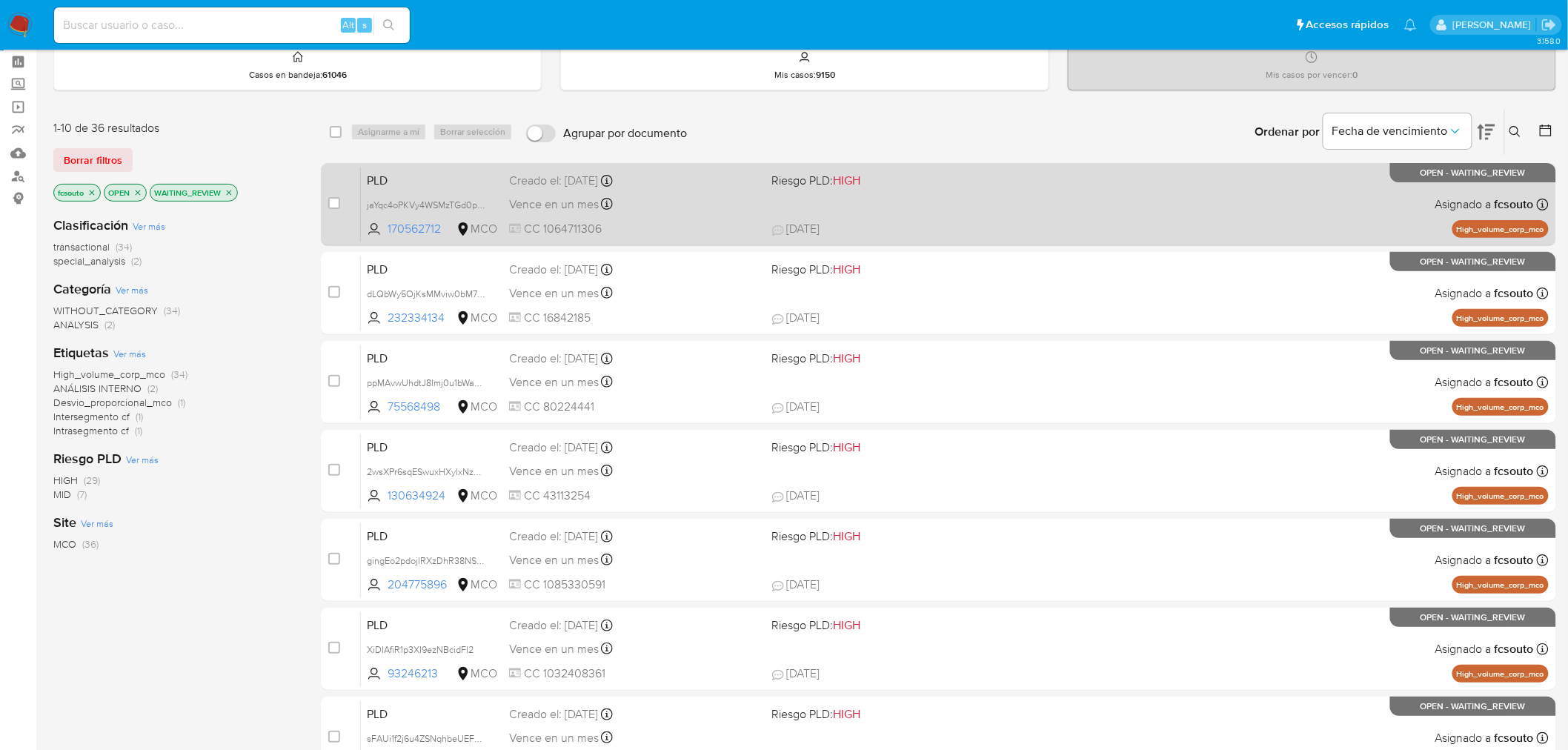
click at [902, 217] on div "PLD jaYqc4oPKVy4WSMzTGd0paoG 170562712 MCO Riesgo PLD: HIGH Creado el: 12/07/20…" at bounding box center [955, 204] width 1188 height 75
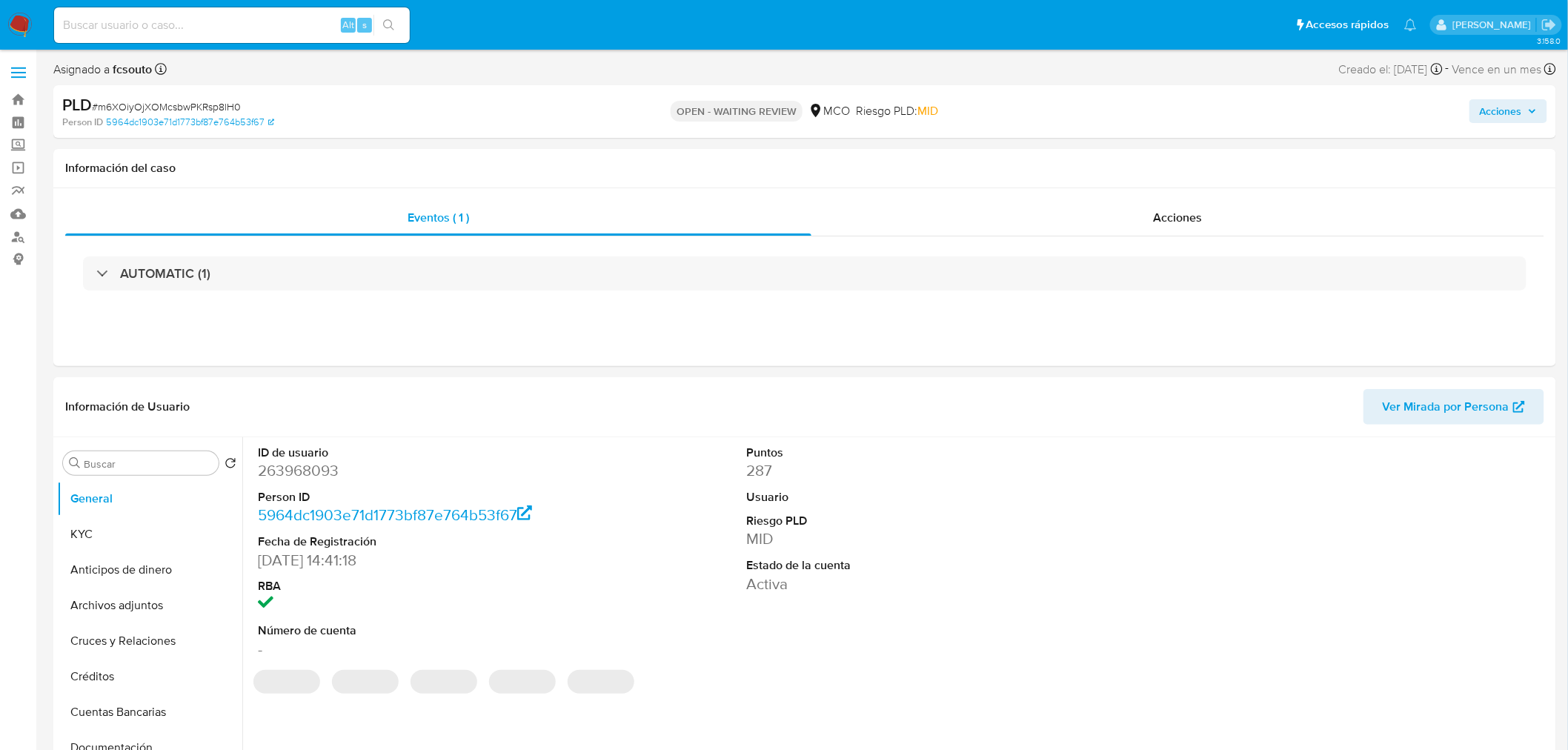
select select "10"
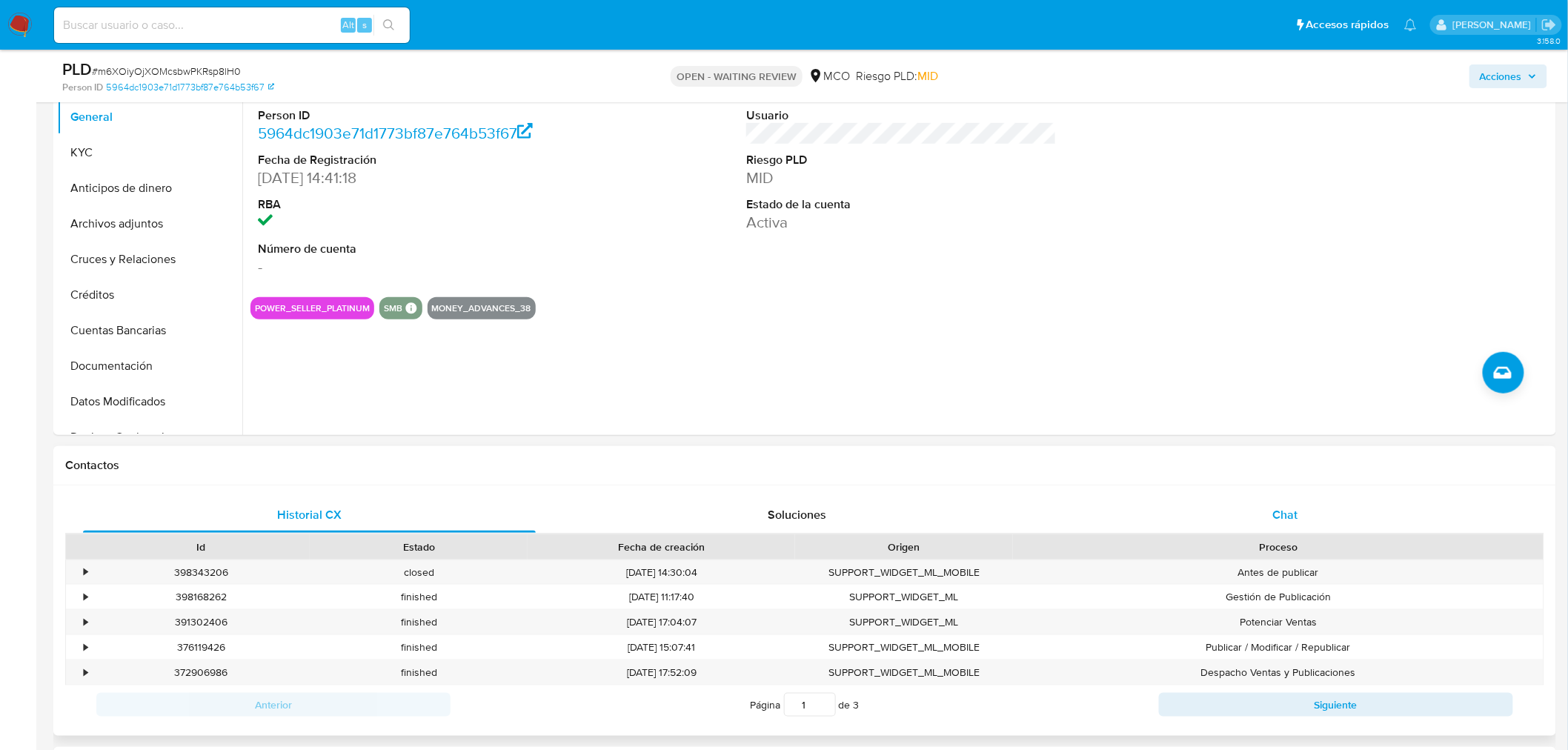
drag, startPoint x: 1265, startPoint y: 510, endPoint x: 1214, endPoint y: 496, distance: 52.9
click at [1265, 510] on div "Chat" at bounding box center [1286, 515] width 453 height 36
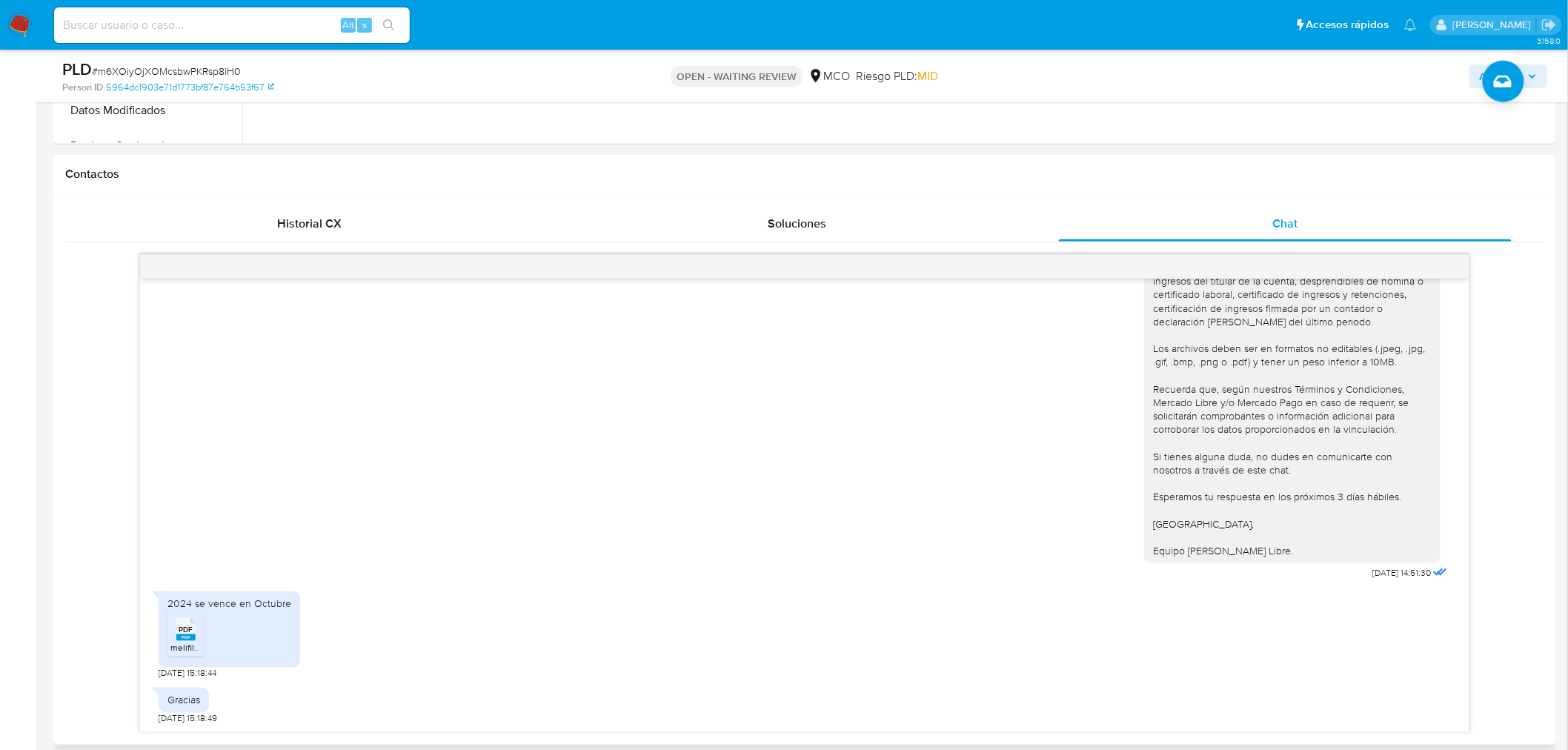
scroll to position [658, 0]
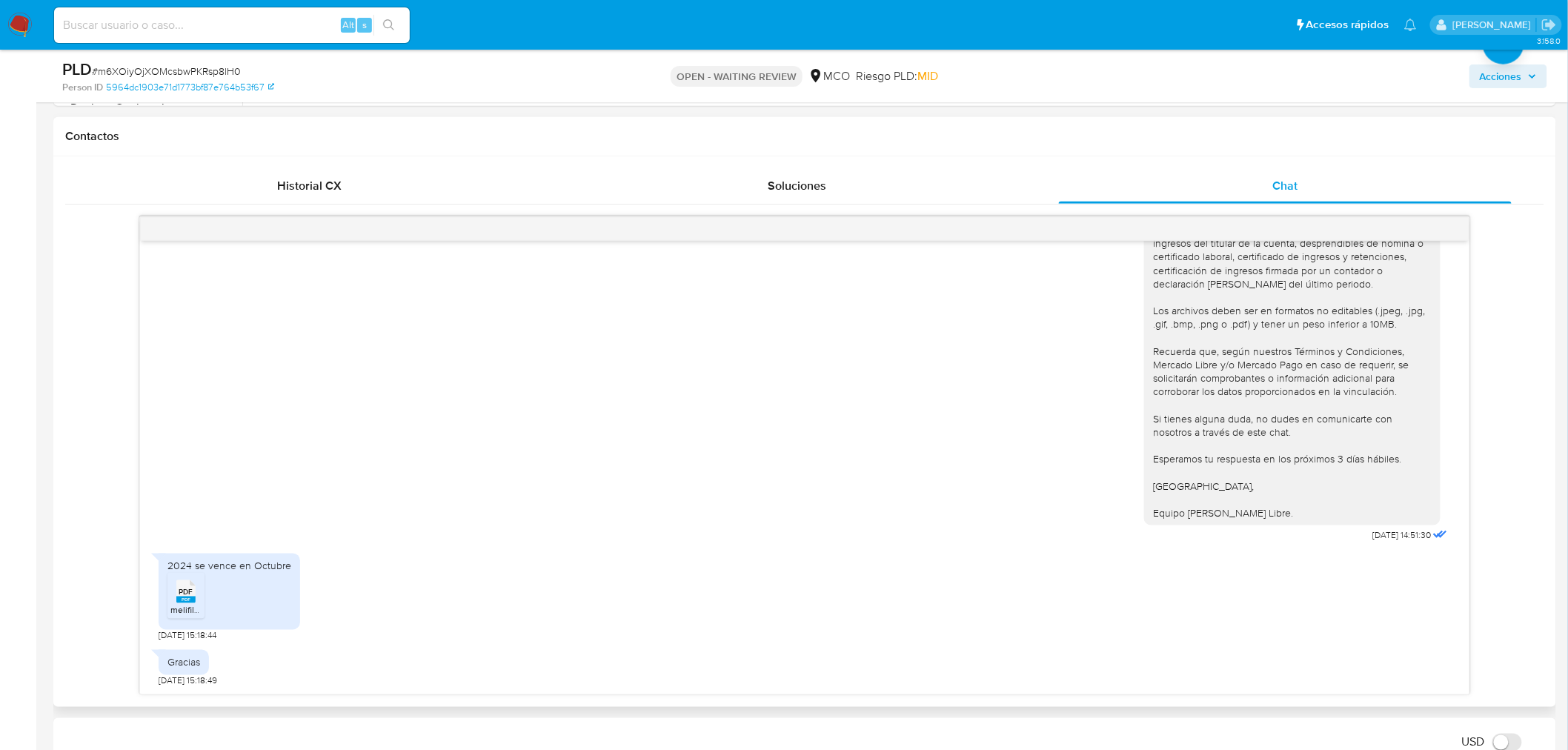
click at [187, 610] on span "melifile6469218622353812487.pdf" at bounding box center [238, 610] width 136 height 12
click at [891, 133] on h1 "Contactos" at bounding box center [805, 136] width 1480 height 15
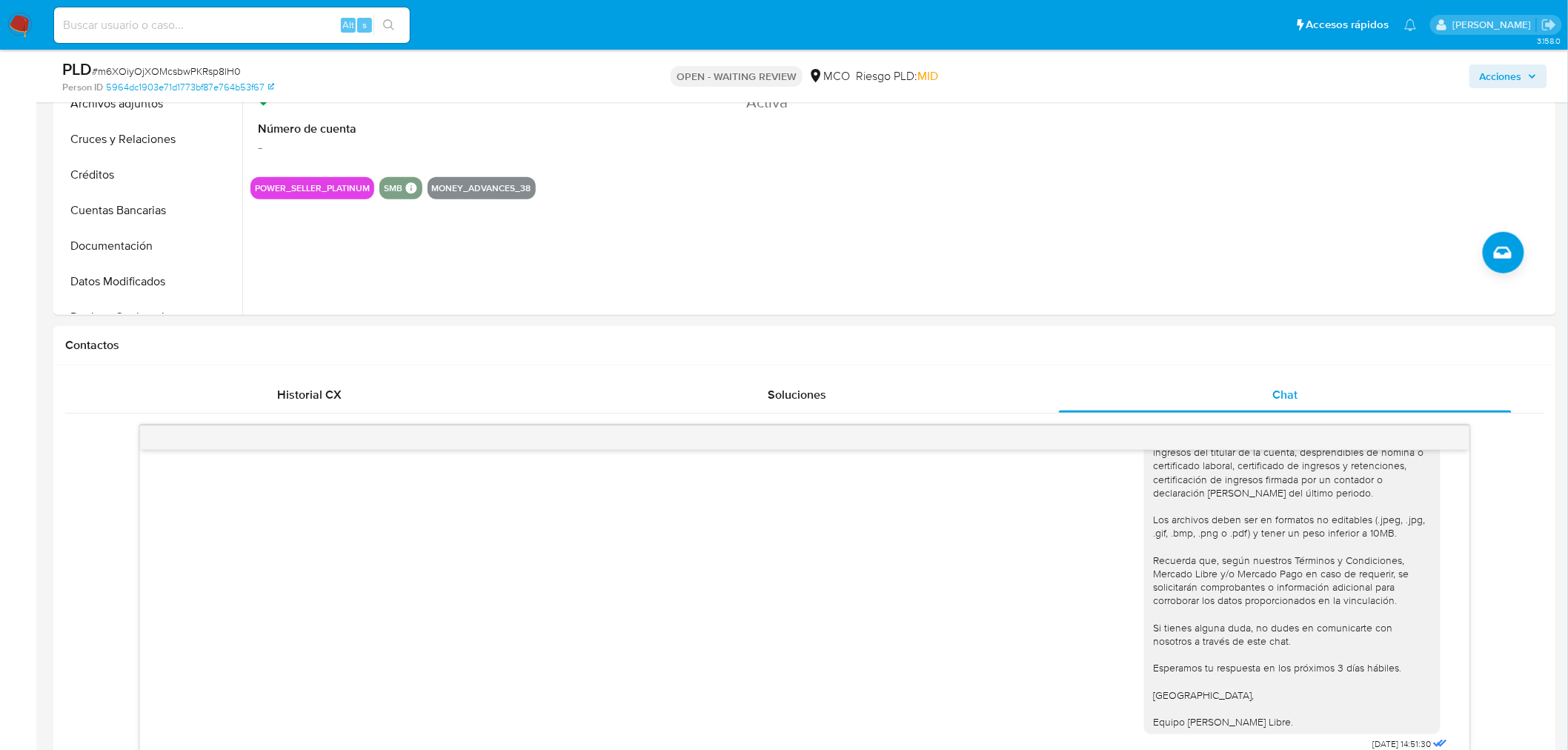
scroll to position [82, 0]
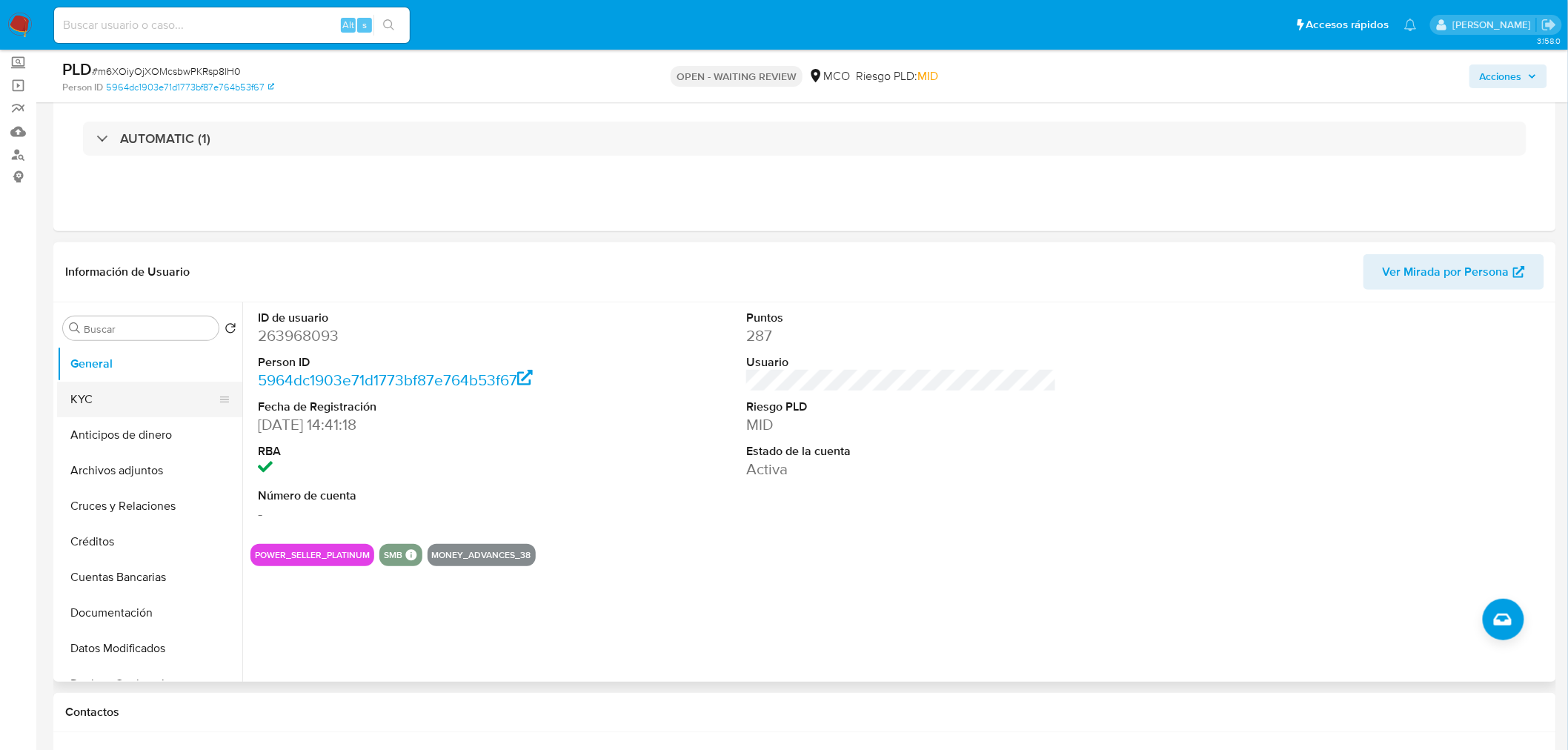
click at [82, 402] on button "KYC" at bounding box center [144, 400] width 173 height 36
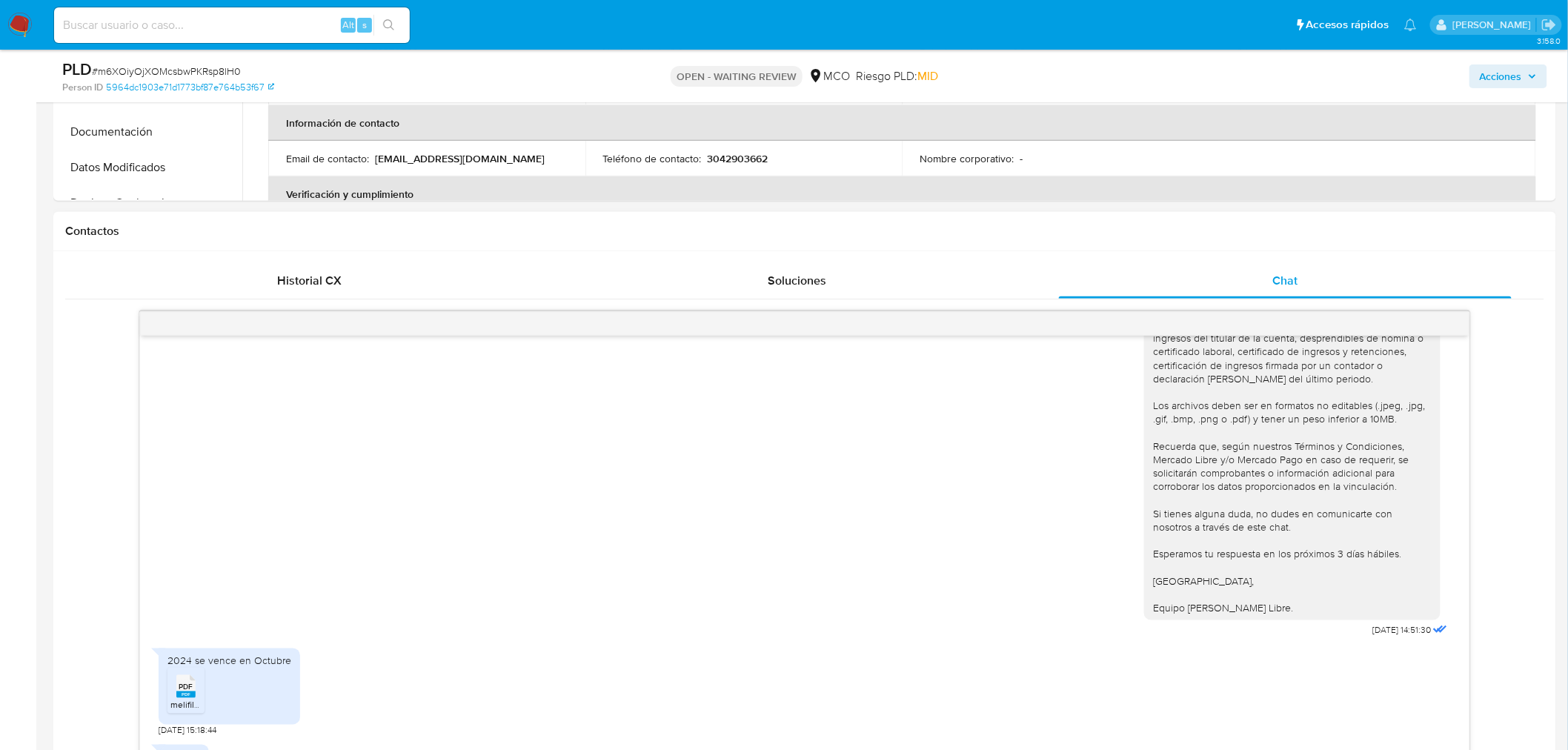
scroll to position [658, 0]
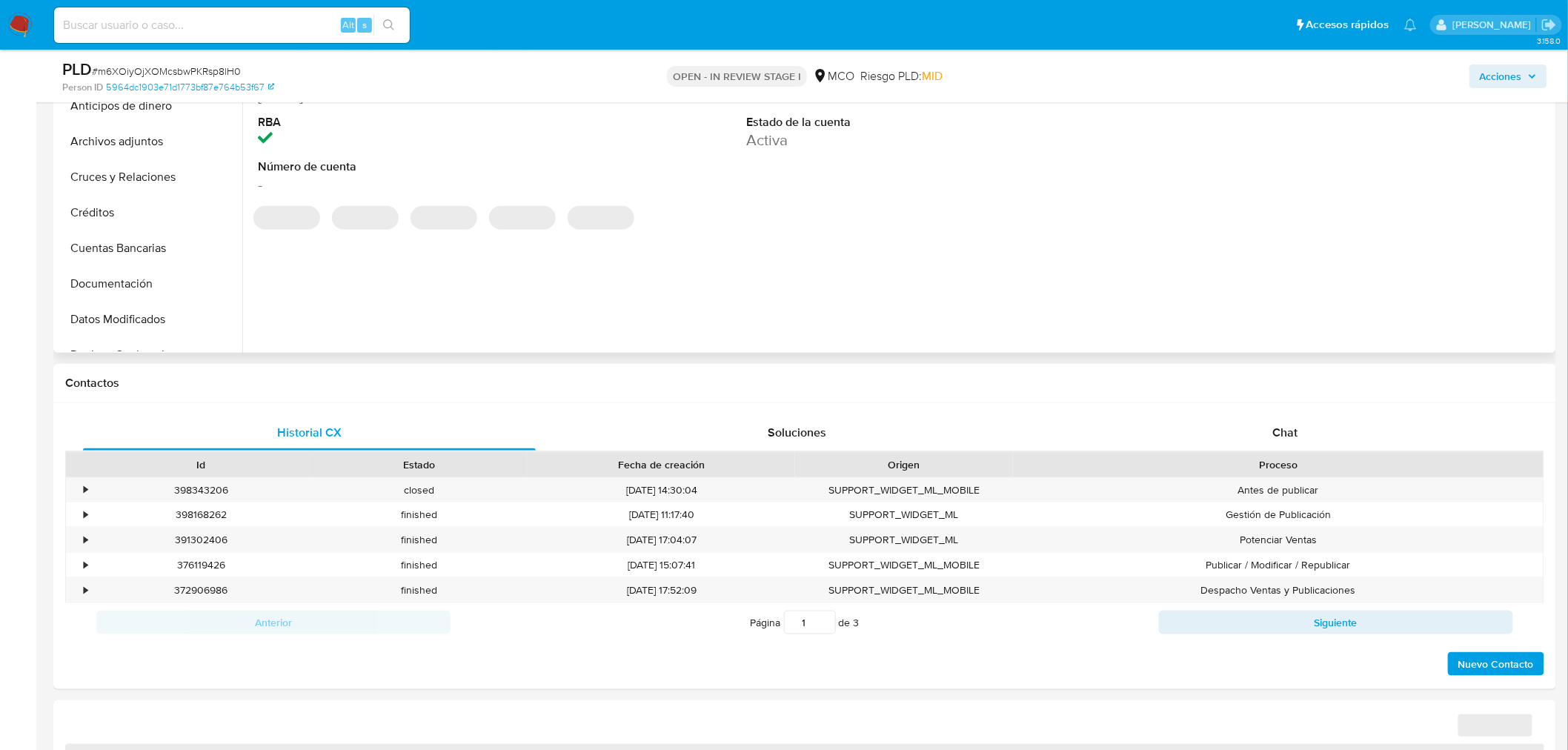
select select "10"
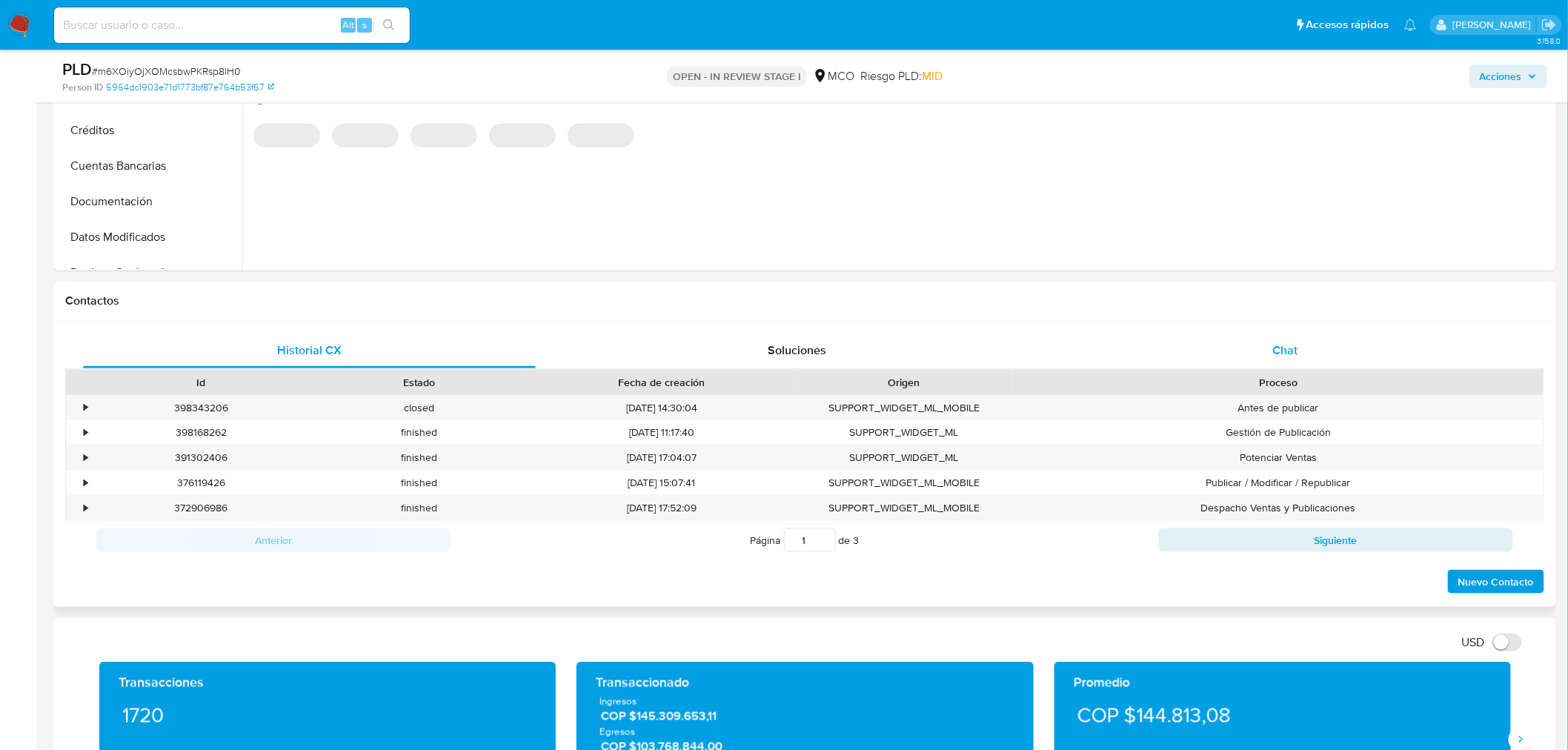
click at [1280, 339] on div "Chat" at bounding box center [1286, 351] width 453 height 36
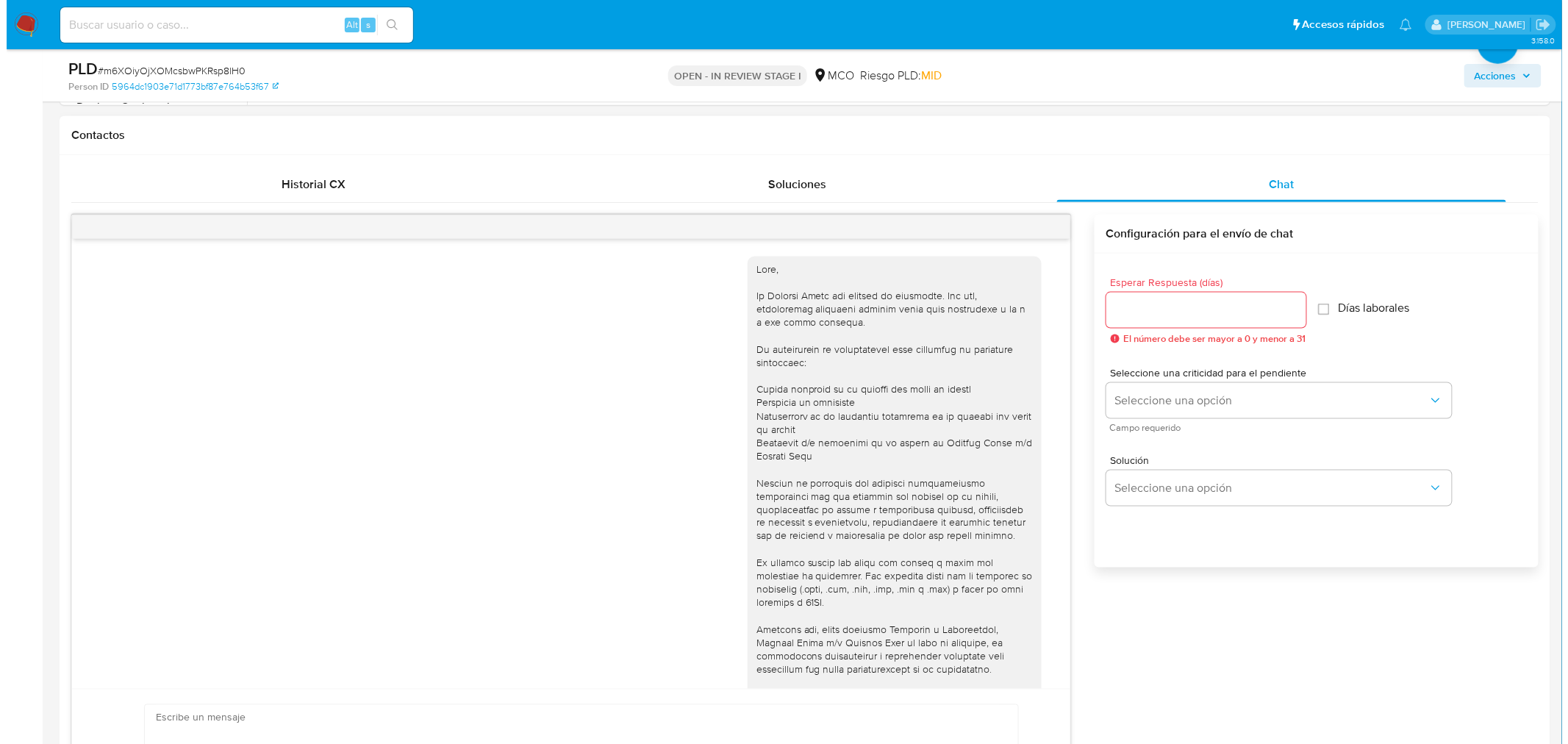
scroll to position [836, 0]
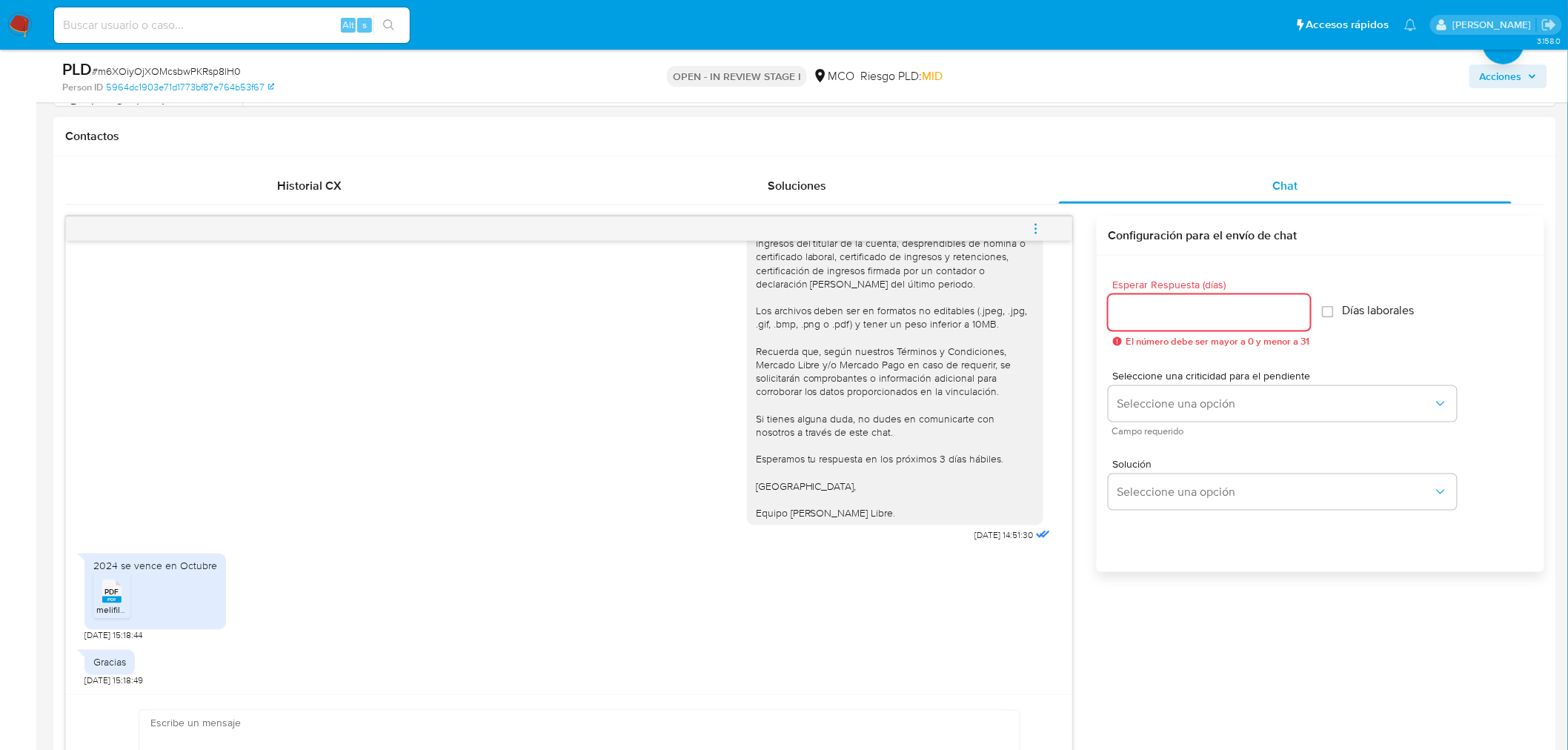
click at [1191, 305] on input "Esperar Respuesta (días)" at bounding box center [1209, 313] width 202 height 20
type input "0"
drag, startPoint x: 1197, startPoint y: 507, endPoint x: 1197, endPoint y: 484, distance: 23.0
click at [1197, 506] on div "Solución Seleccione una opción" at bounding box center [1320, 479] width 424 height 81
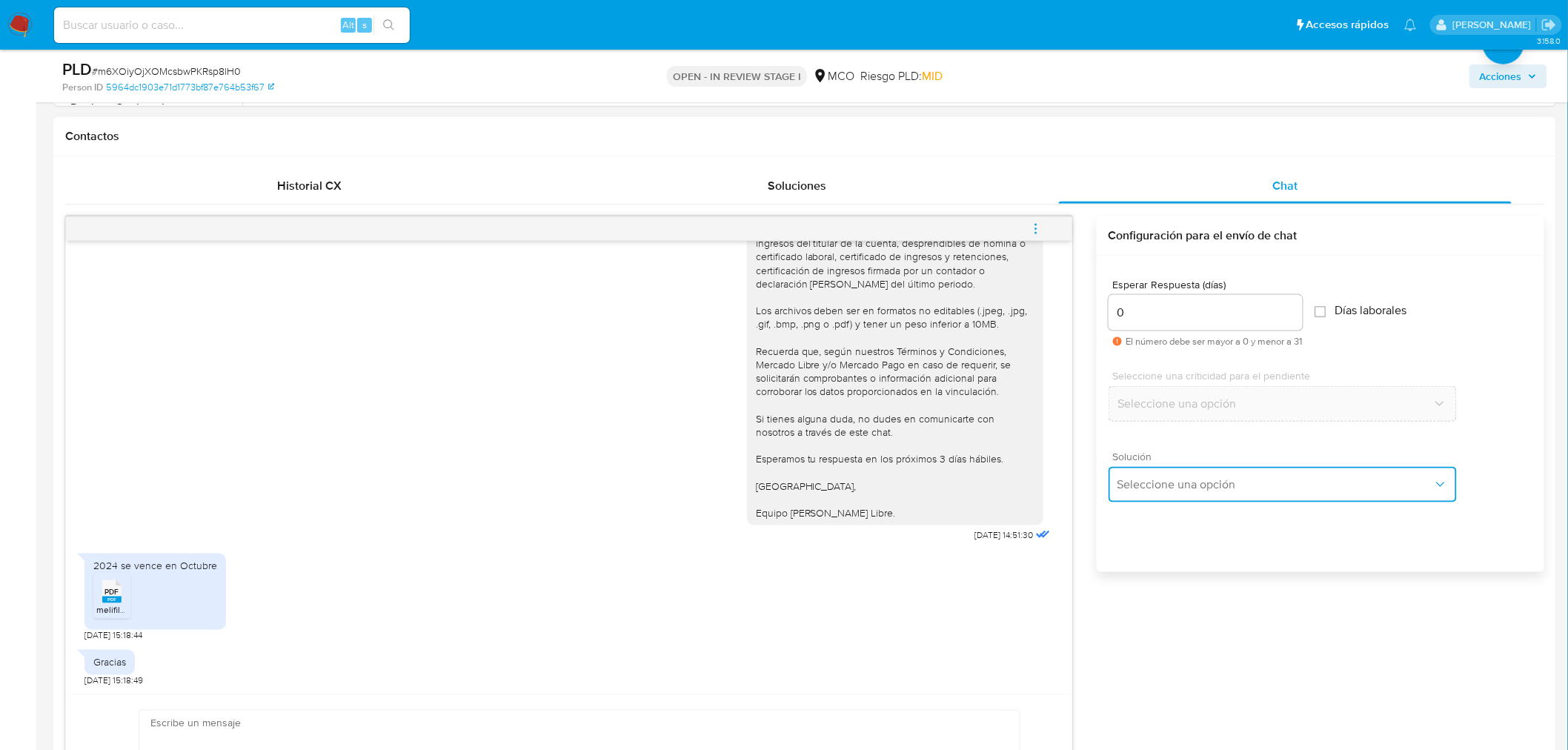
click at [1198, 483] on span "Seleccione una opción" at bounding box center [1275, 485] width 316 height 15
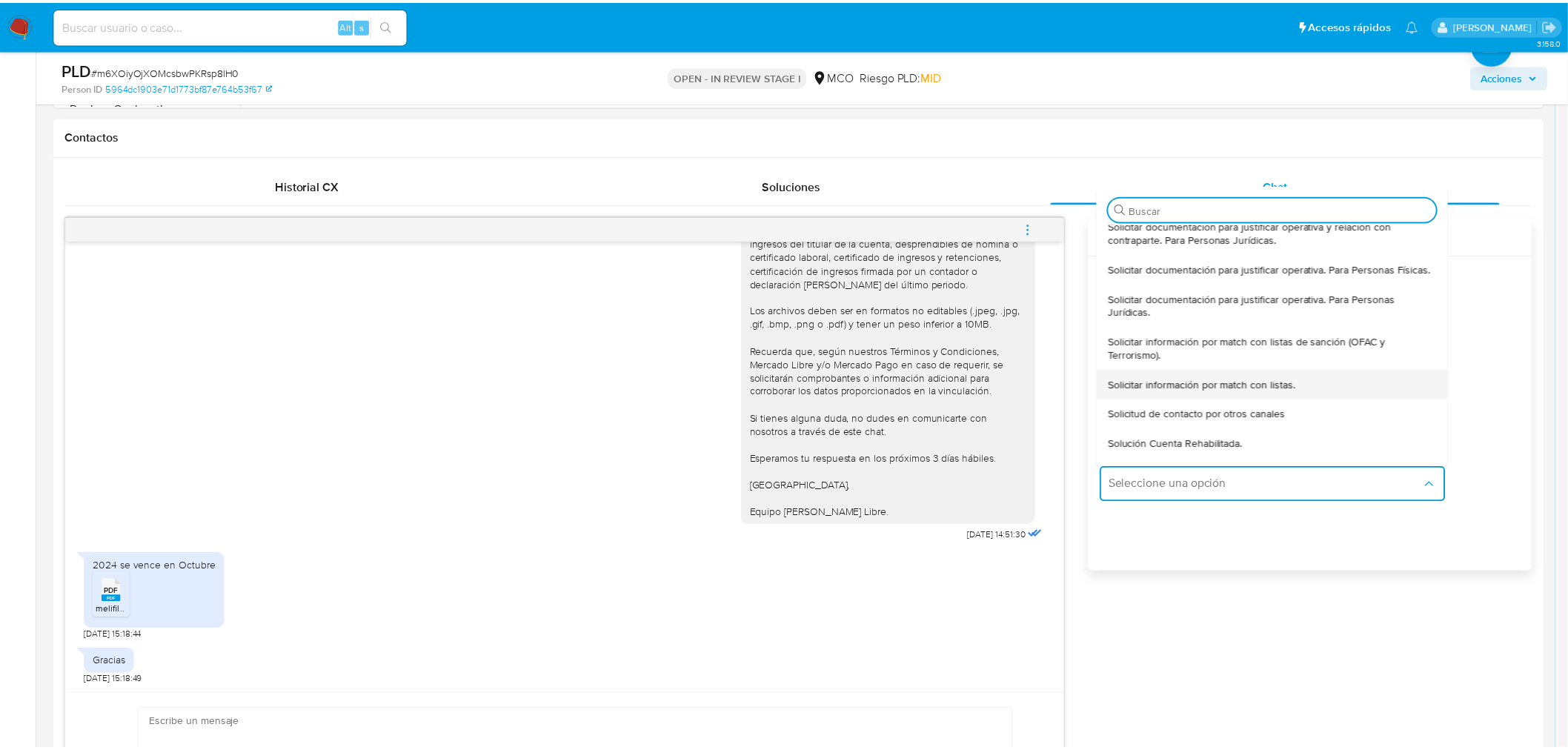
scroll to position [82, 0]
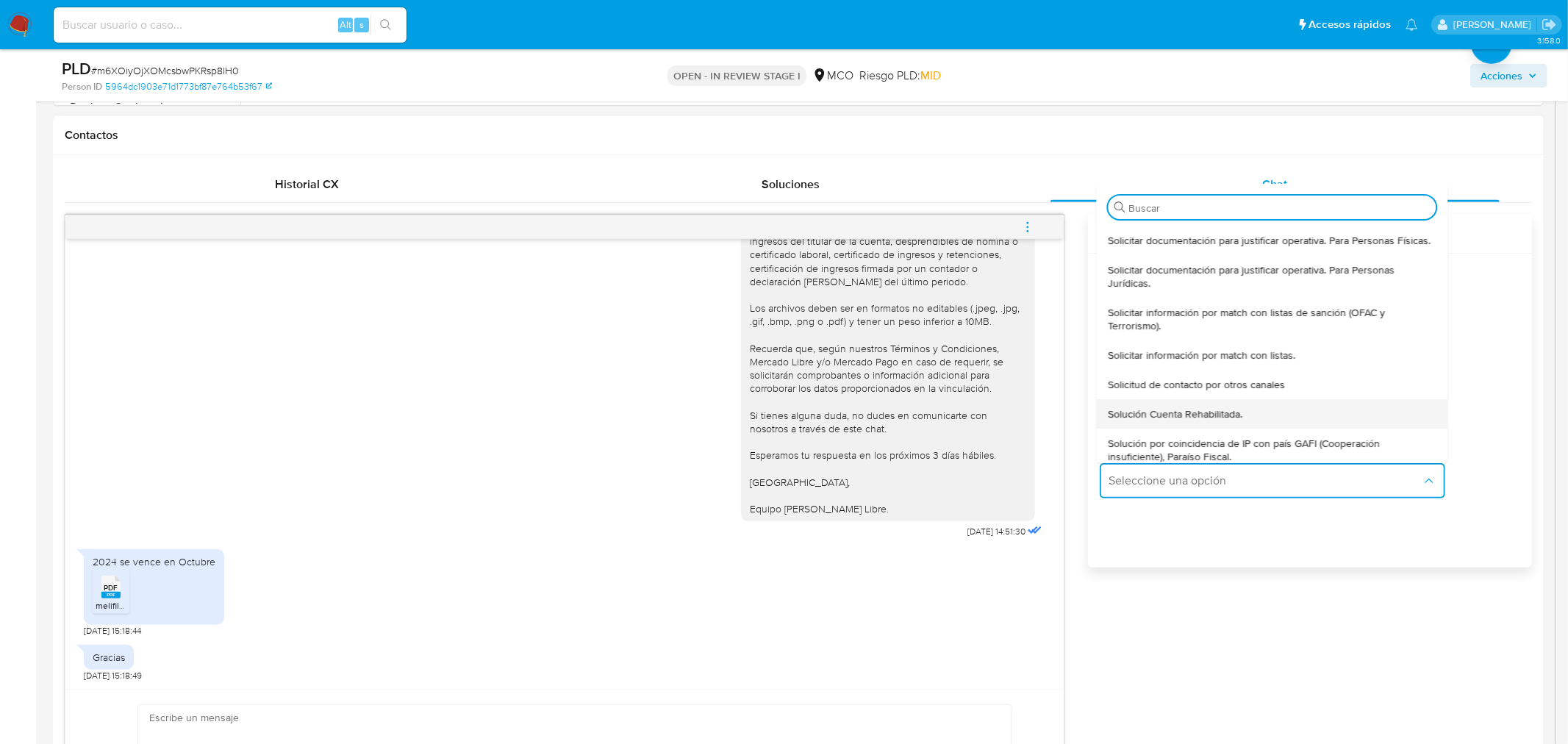
click at [1187, 419] on span "Solución Cuenta Rehabilitada." at bounding box center [1175, 414] width 134 height 13
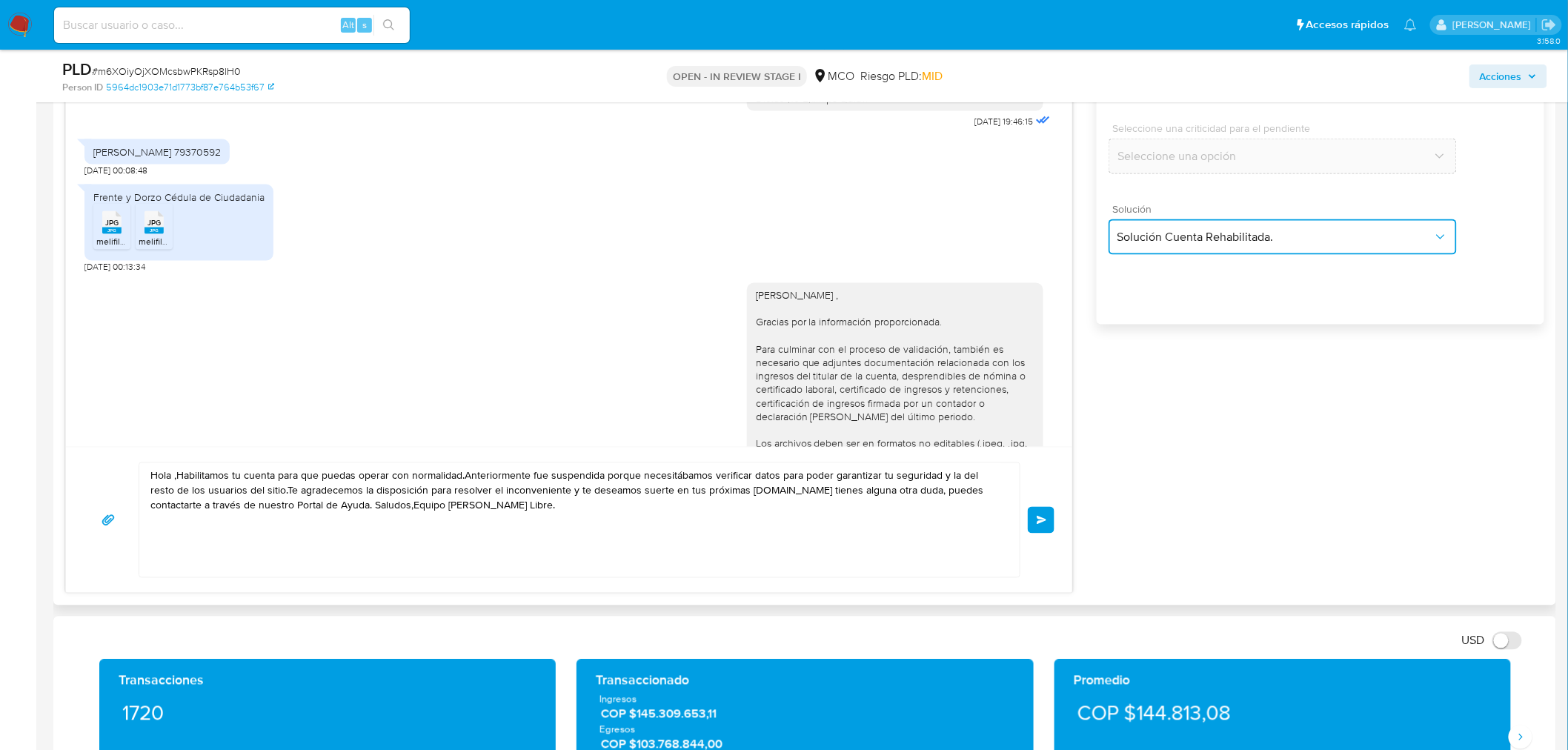
scroll to position [432, 0]
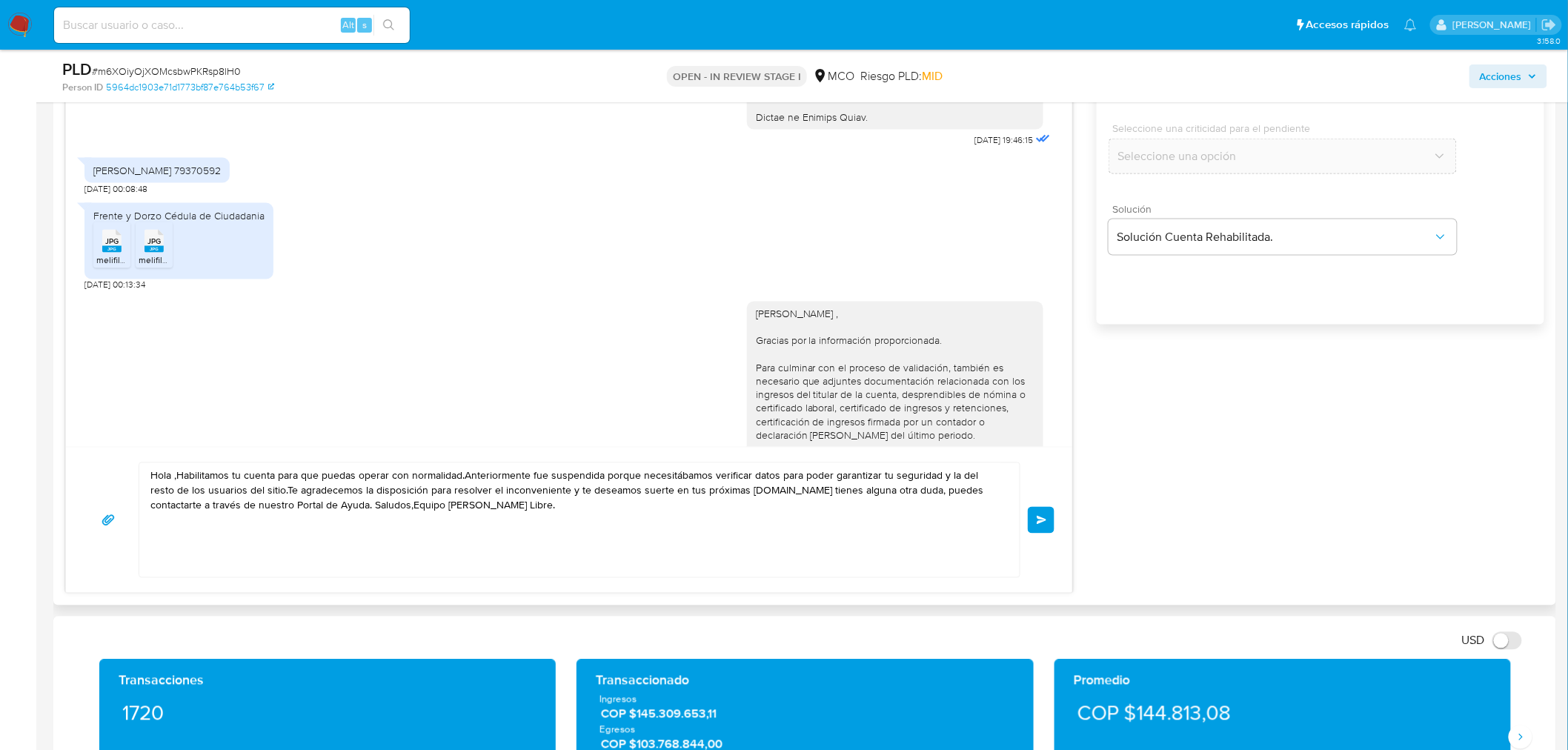
click at [784, 317] on div "[PERSON_NAME] , Gracias por la información proporcionada. Para culminar con el …" at bounding box center [895, 490] width 296 height 375
click at [786, 326] on div "Hola William , Gracias por la información proporcionada. Para culminar con el p…" at bounding box center [895, 490] width 278 height 364
copy div "William"
click at [174, 472] on textarea "Hola ,Habilitamos tu cuenta para que puedas operar con normalidad.Anteriormente…" at bounding box center [575, 521] width 851 height 114
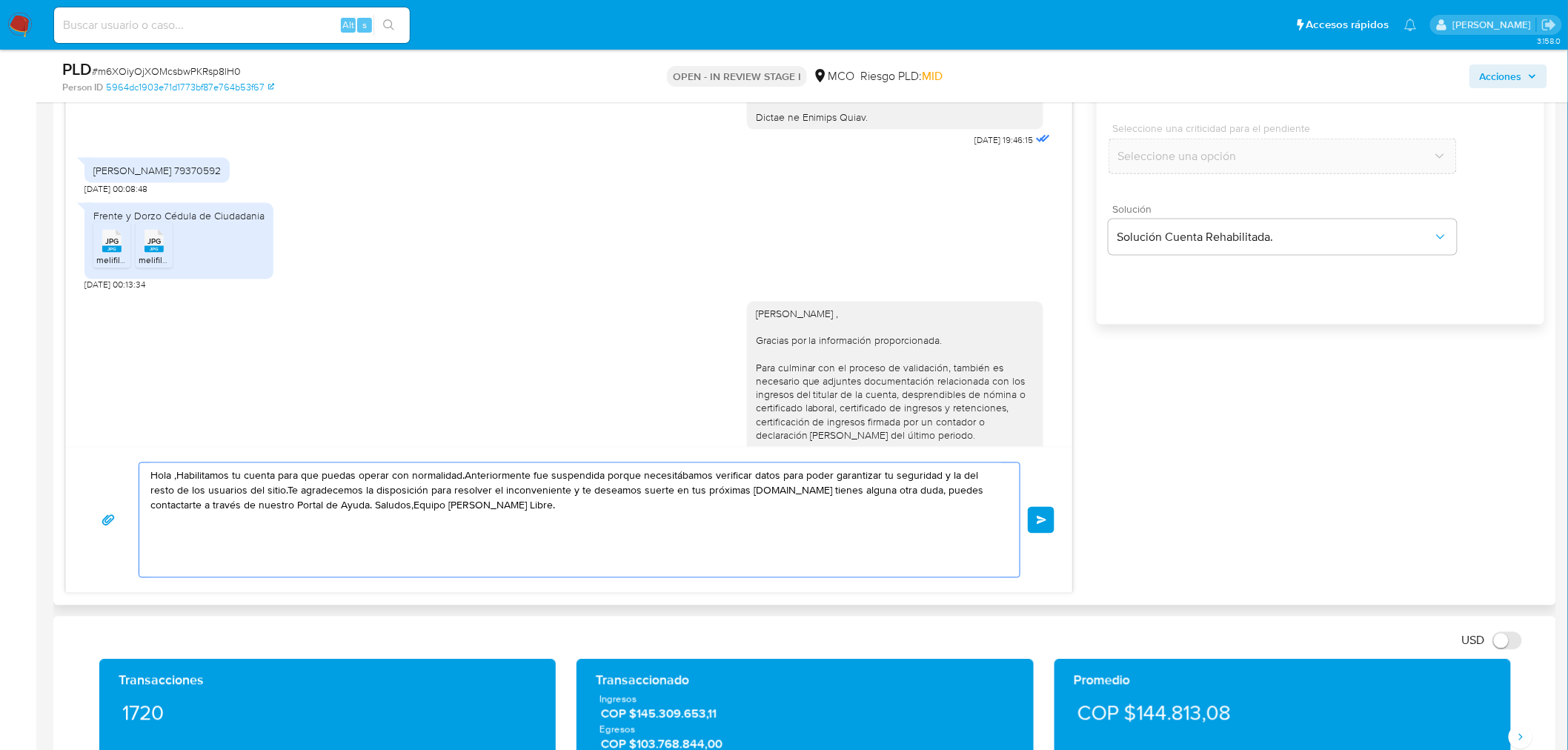
paste textarea "William"
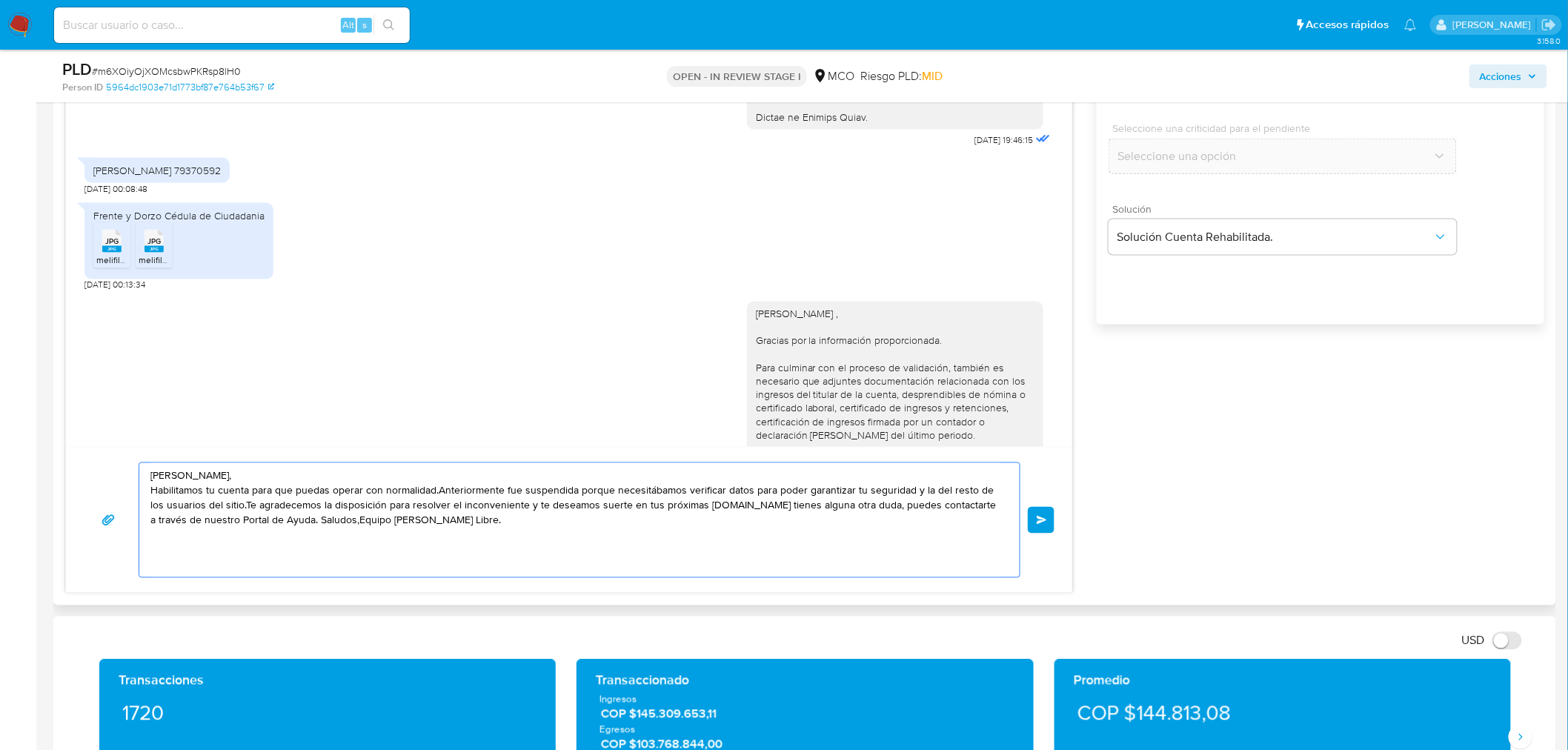
drag, startPoint x: 433, startPoint y: 490, endPoint x: 126, endPoint y: 489, distance: 307.0
click at [126, 489] on div "Hola William, Habilitamos tu cuenta para que puedas operar con normalidad.Anter…" at bounding box center [570, 521] width 971 height 116
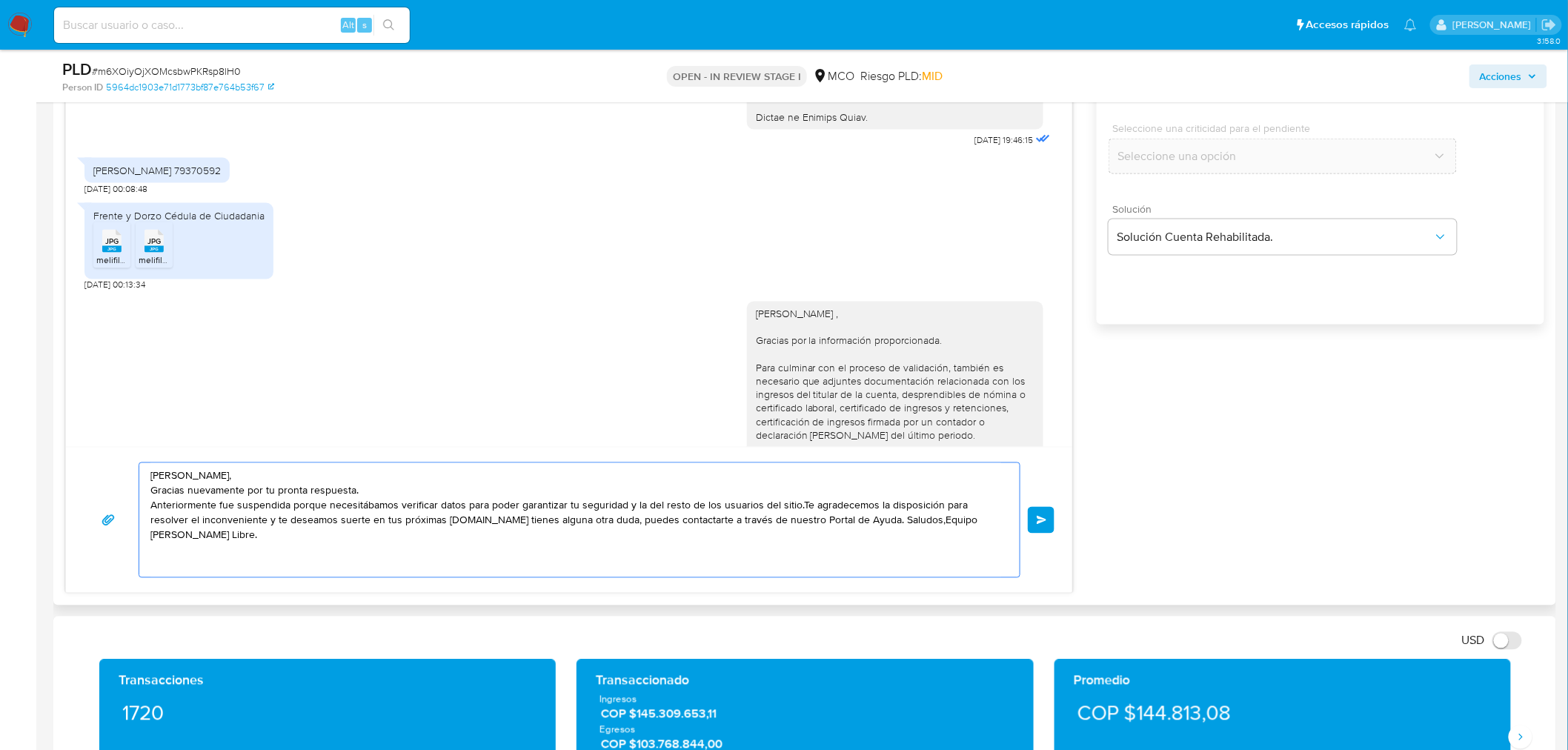
drag, startPoint x: 224, startPoint y: 508, endPoint x: 327, endPoint y: 501, distance: 103.2
click at [327, 501] on textarea "Hola William, Gracias nuevamente por tu pronta respuesta. Anteriormente fue sus…" at bounding box center [575, 521] width 851 height 114
click at [688, 508] on textarea "Hola William, Gracias nuevamente por tu pronta respuesta. Anteriormente necesit…" at bounding box center [575, 521] width 851 height 114
drag, startPoint x: 291, startPoint y: 522, endPoint x: 431, endPoint y: 517, distance: 140.1
click at [431, 517] on textarea "Hola William, Gracias nuevamente por tu pronta respuesta. Anteriormente necesit…" at bounding box center [575, 521] width 851 height 114
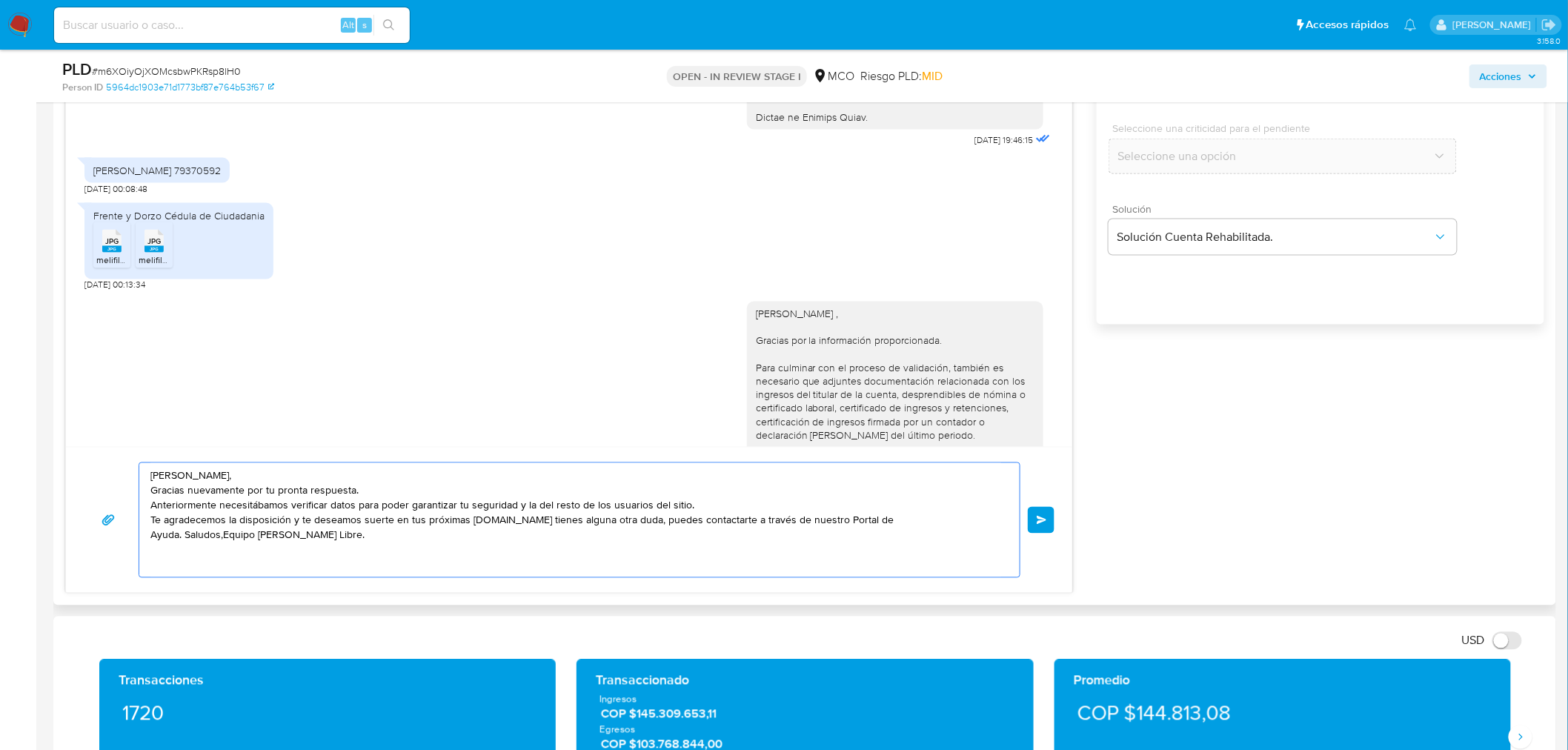
click at [530, 521] on textarea "Hola William, Gracias nuevamente por tu pronta respuesta. Anteriormente necesit…" at bounding box center [575, 521] width 851 height 114
click at [528, 520] on textarea "Hola William, Gracias nuevamente por tu pronta respuesta. Anteriormente necesit…" at bounding box center [575, 521] width 851 height 114
drag, startPoint x: 532, startPoint y: 537, endPoint x: 579, endPoint y: 589, distance: 70.1
click at [534, 538] on textarea "Hola William, Gracias nuevamente por tu pronta respuesta. Anteriormente necesit…" at bounding box center [575, 521] width 851 height 114
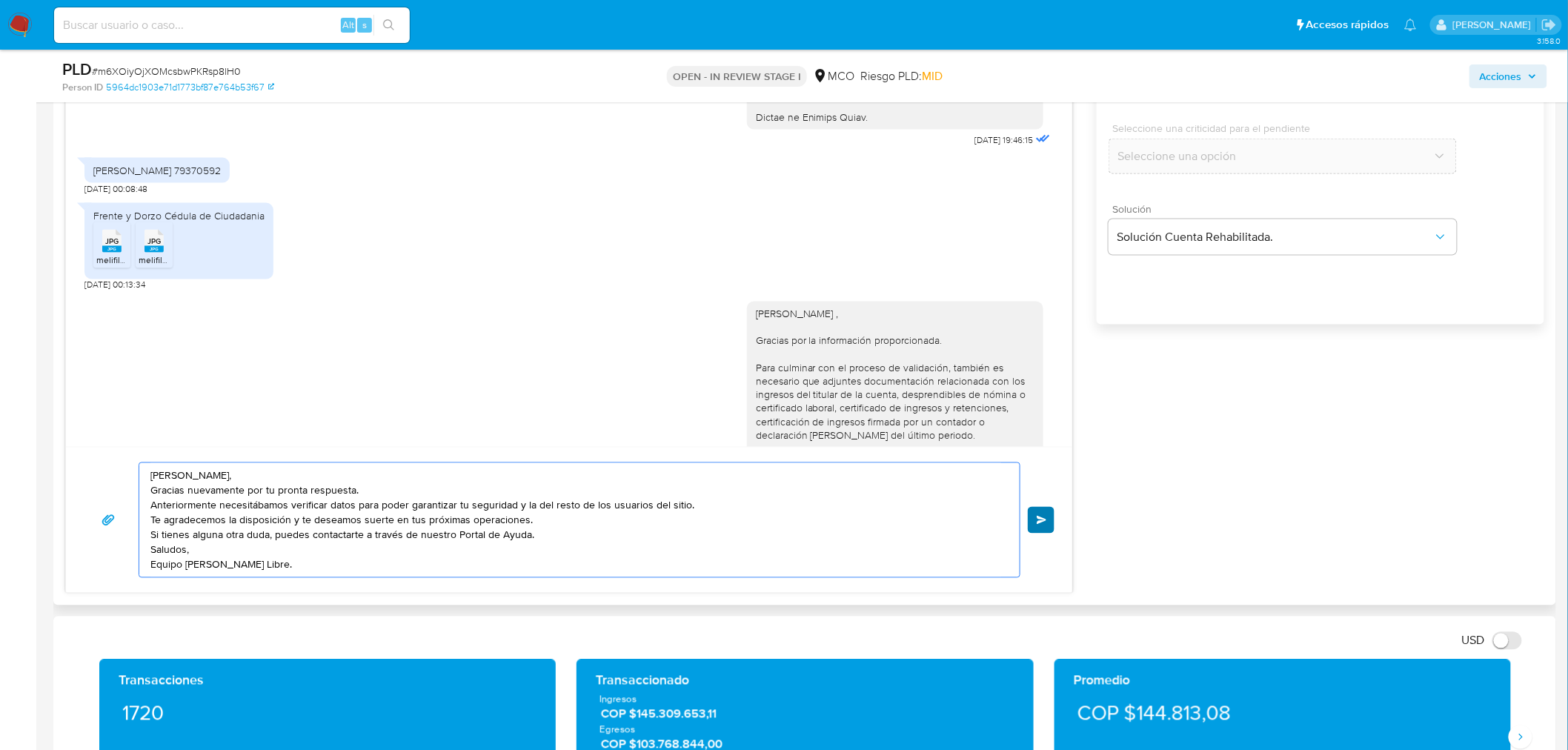
type textarea "Hola William, Gracias nuevamente por tu pronta respuesta. Anteriormente necesit…"
click at [1046, 513] on button "Enviar" at bounding box center [1041, 520] width 27 height 27
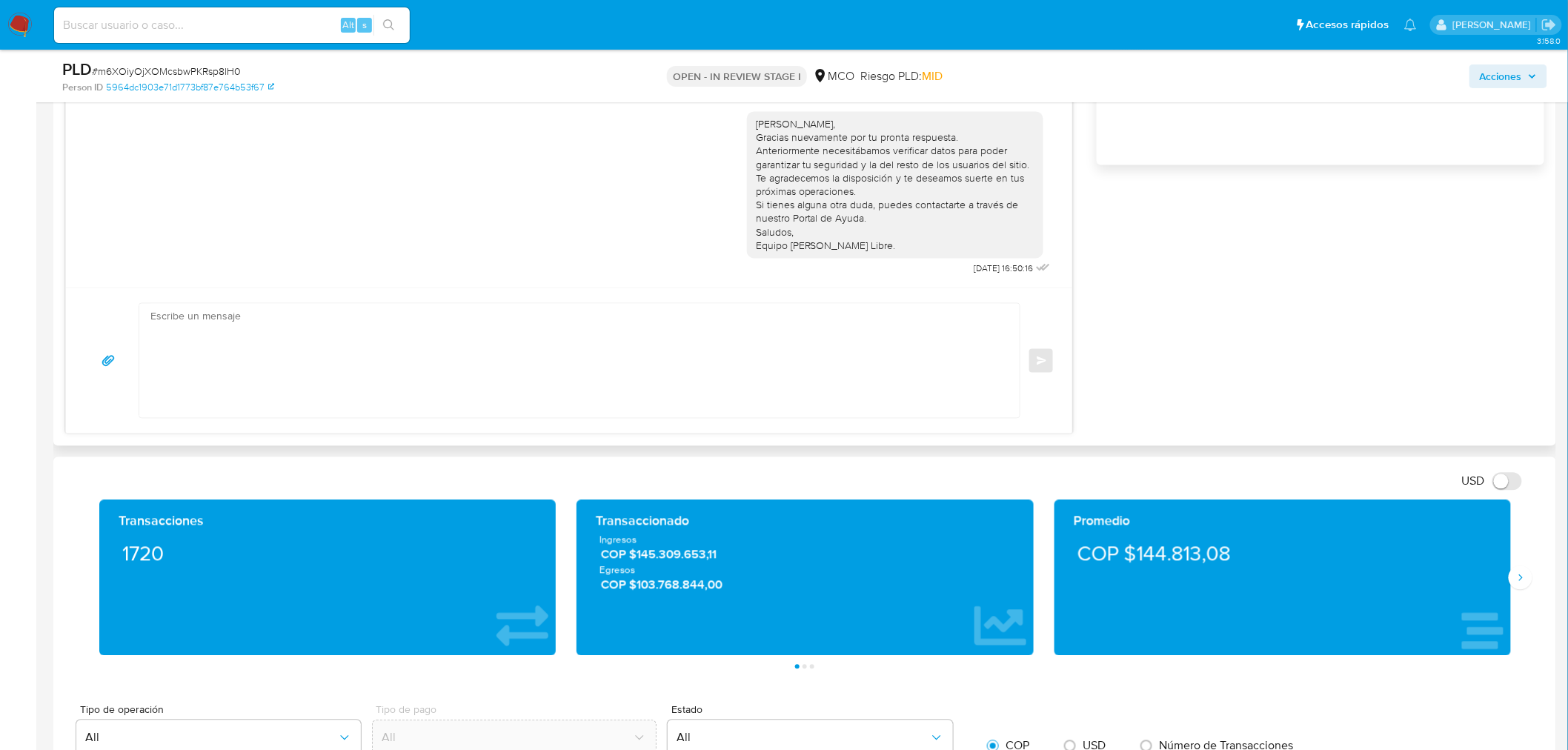
scroll to position [823, 0]
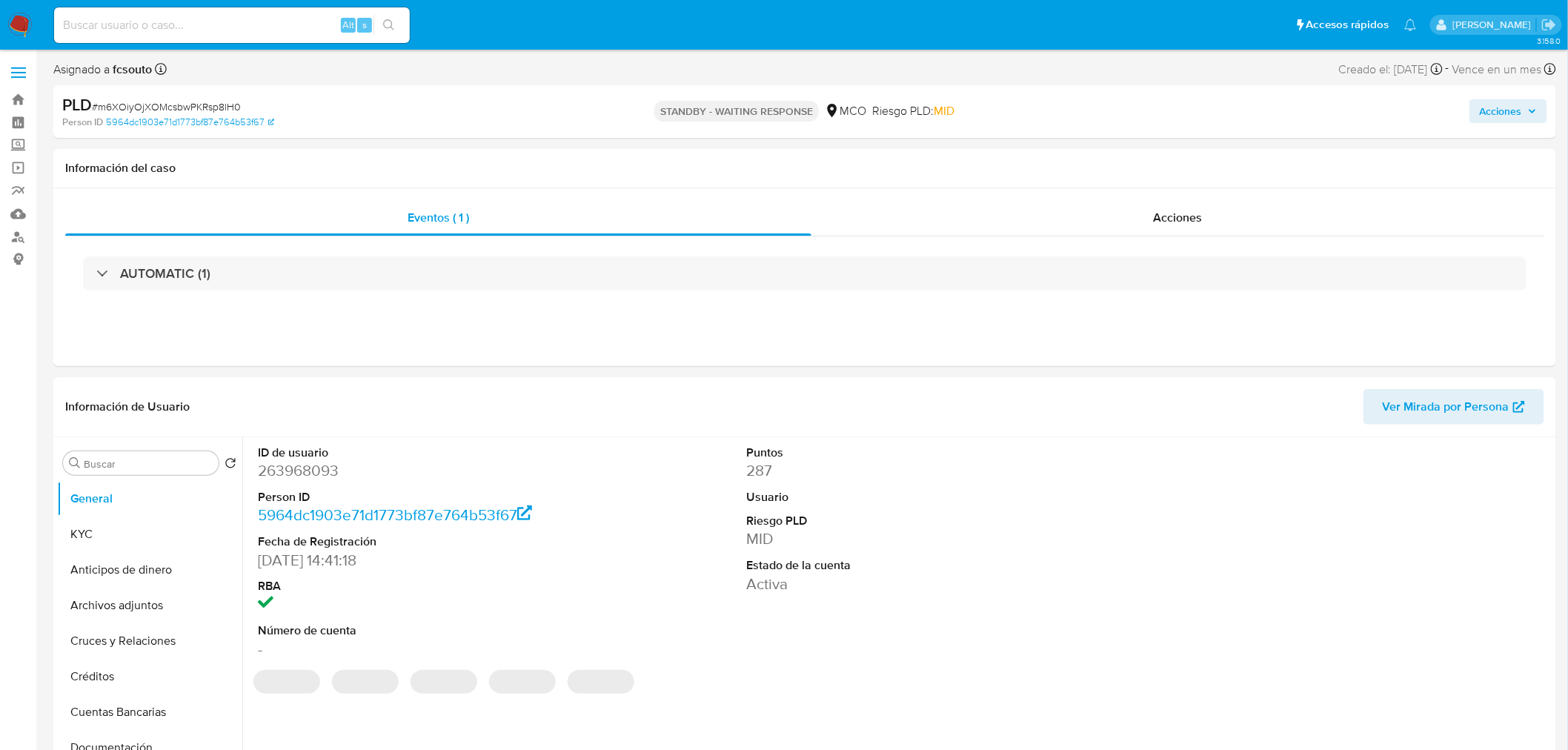
select select "10"
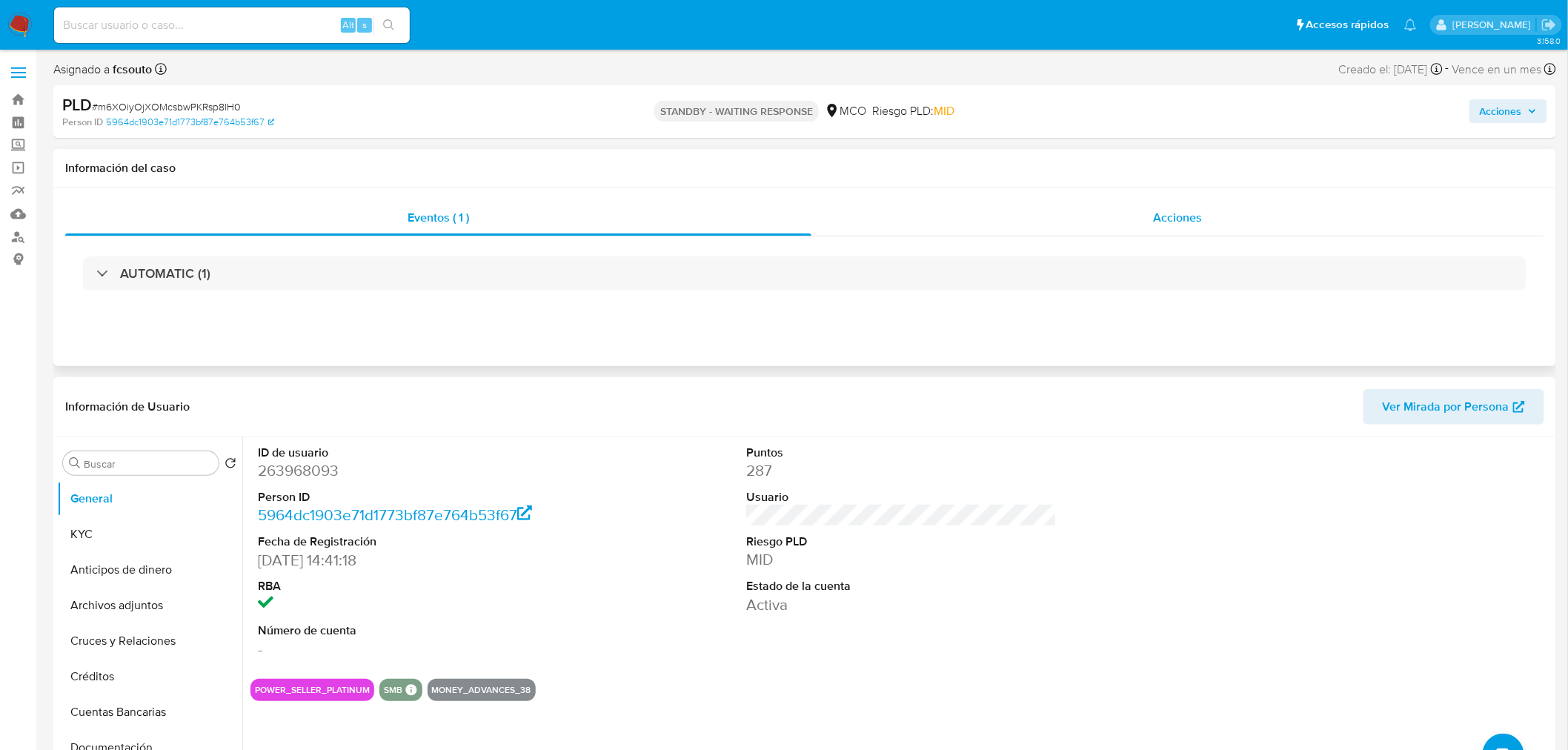
click at [1181, 213] on span "Acciones" at bounding box center [1178, 217] width 49 height 17
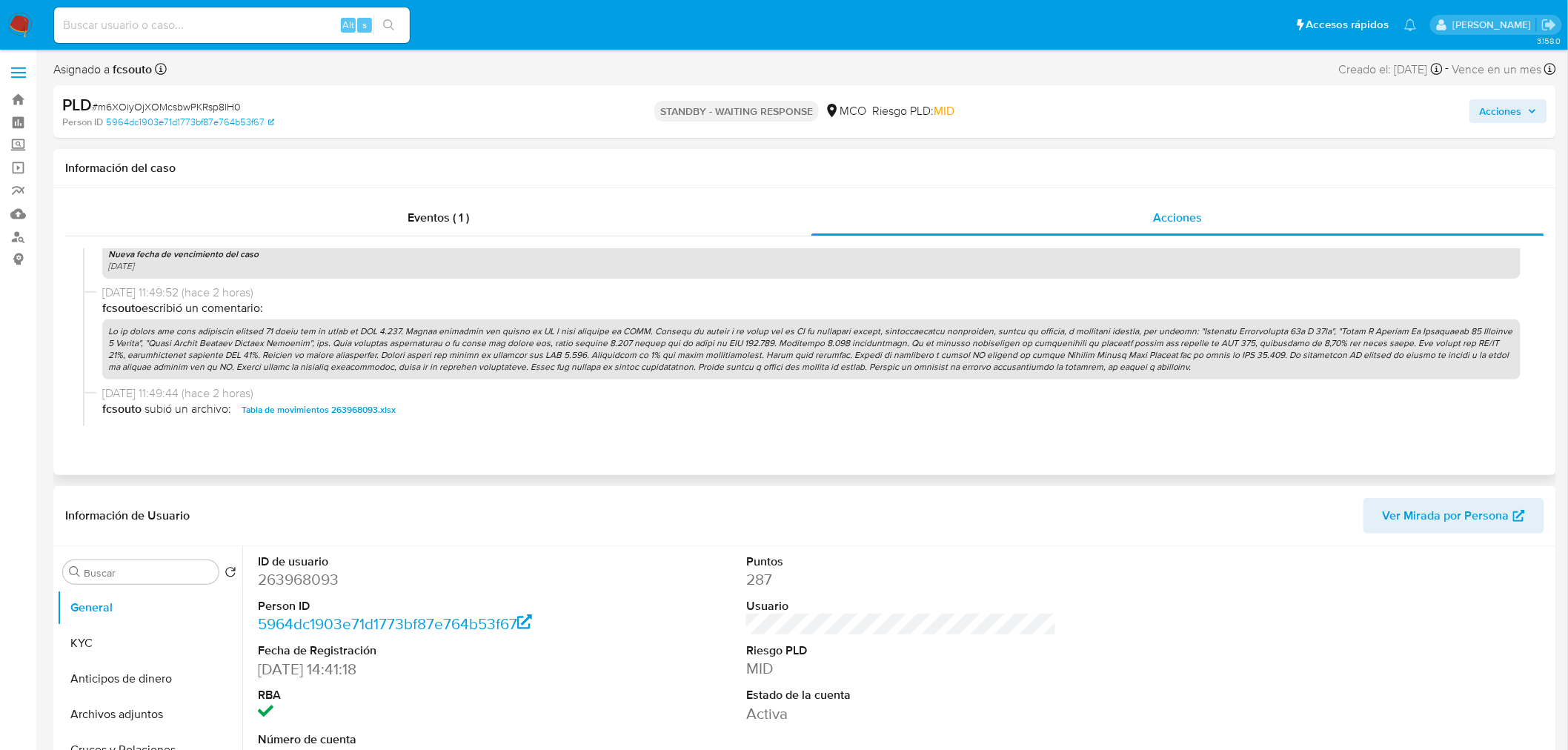
scroll to position [906, 0]
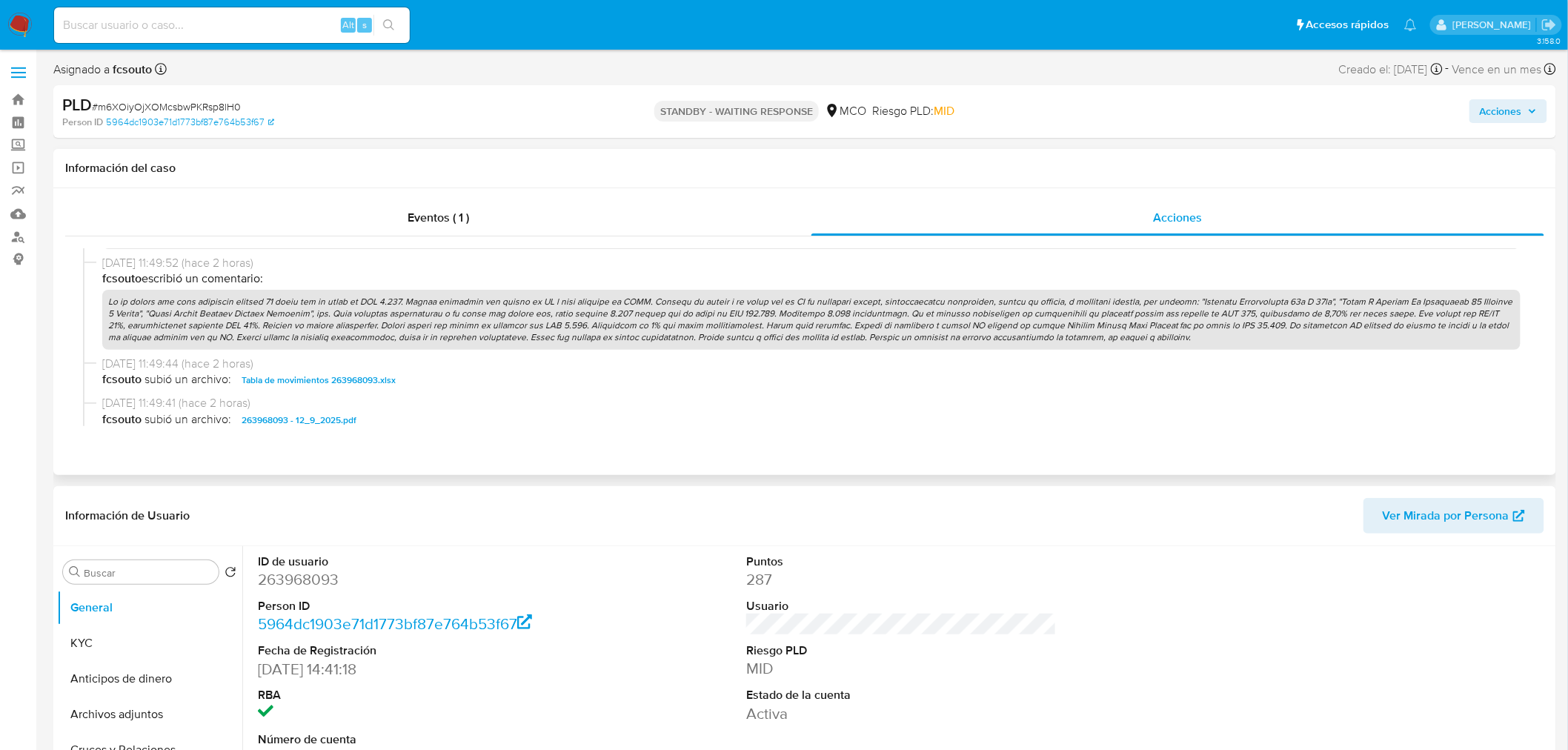
click at [792, 313] on p at bounding box center [811, 320] width 1419 height 60
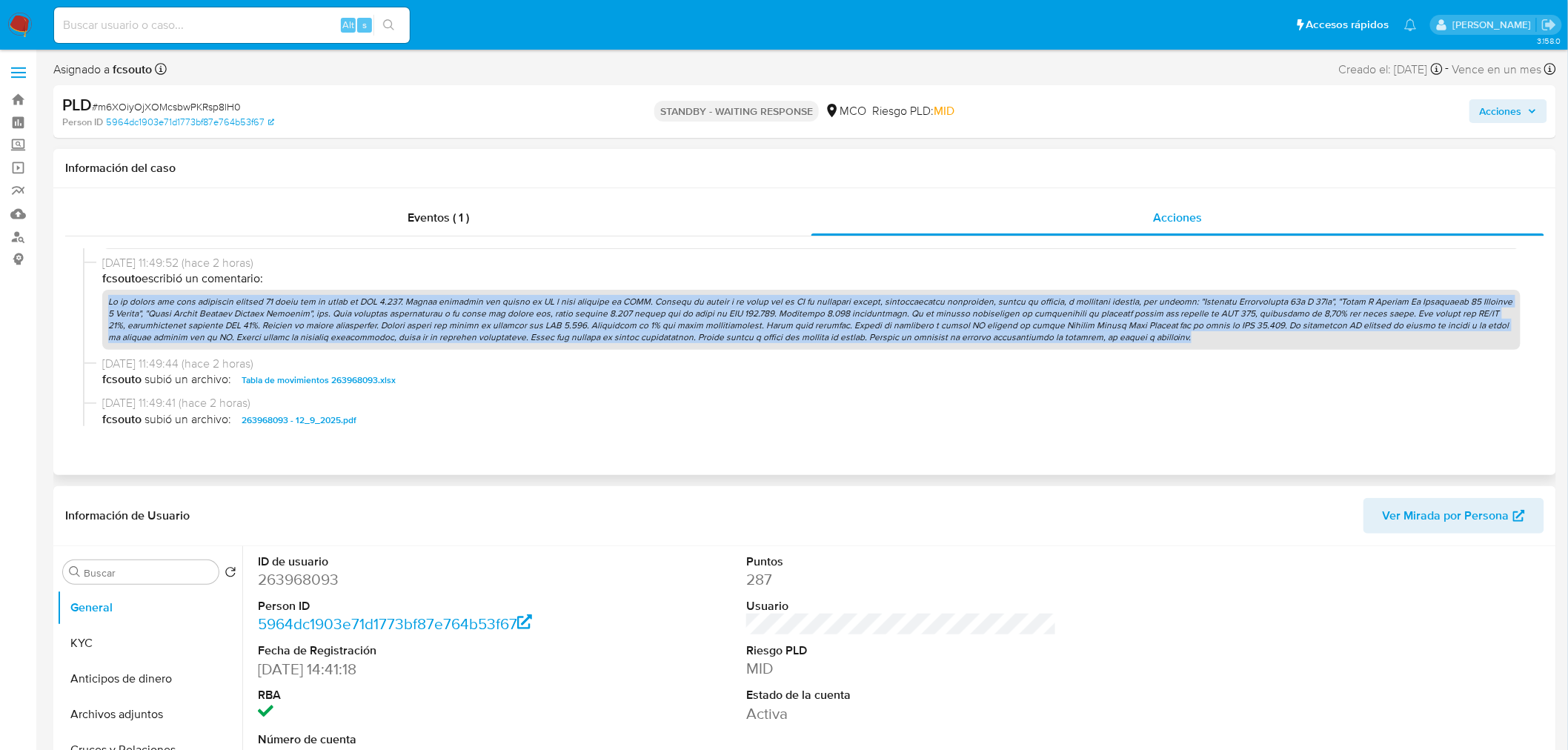
click at [792, 313] on p at bounding box center [811, 320] width 1419 height 60
copy p "En el último año como comprador ingresó 80 pagos por un total de USD 7.382. Com…"
click at [1507, 109] on span "Acciones" at bounding box center [1501, 111] width 42 height 24
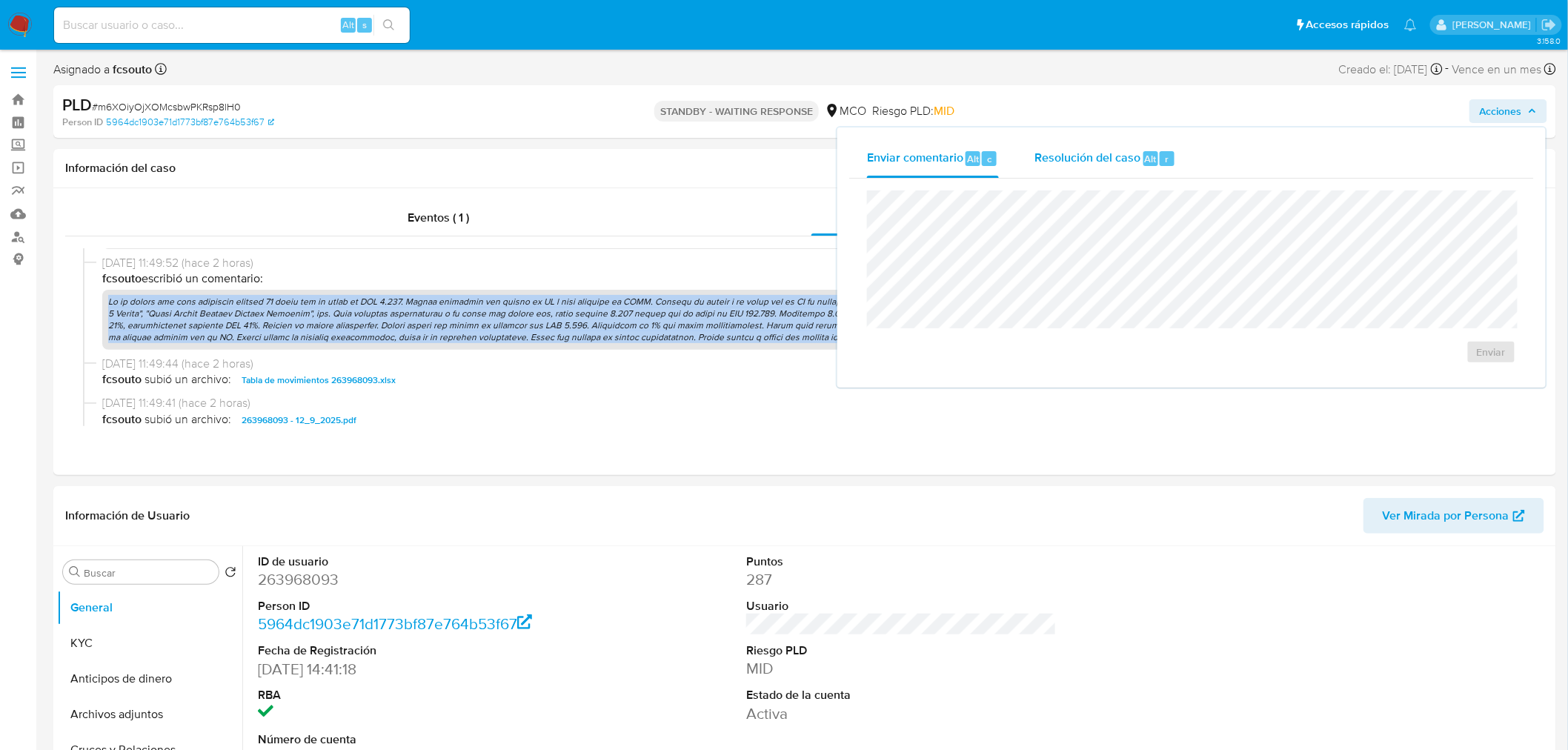
drag, startPoint x: 1073, startPoint y: 158, endPoint x: 1058, endPoint y: 171, distance: 19.8
click at [1064, 165] on span "Resolución del caso" at bounding box center [1088, 158] width 106 height 17
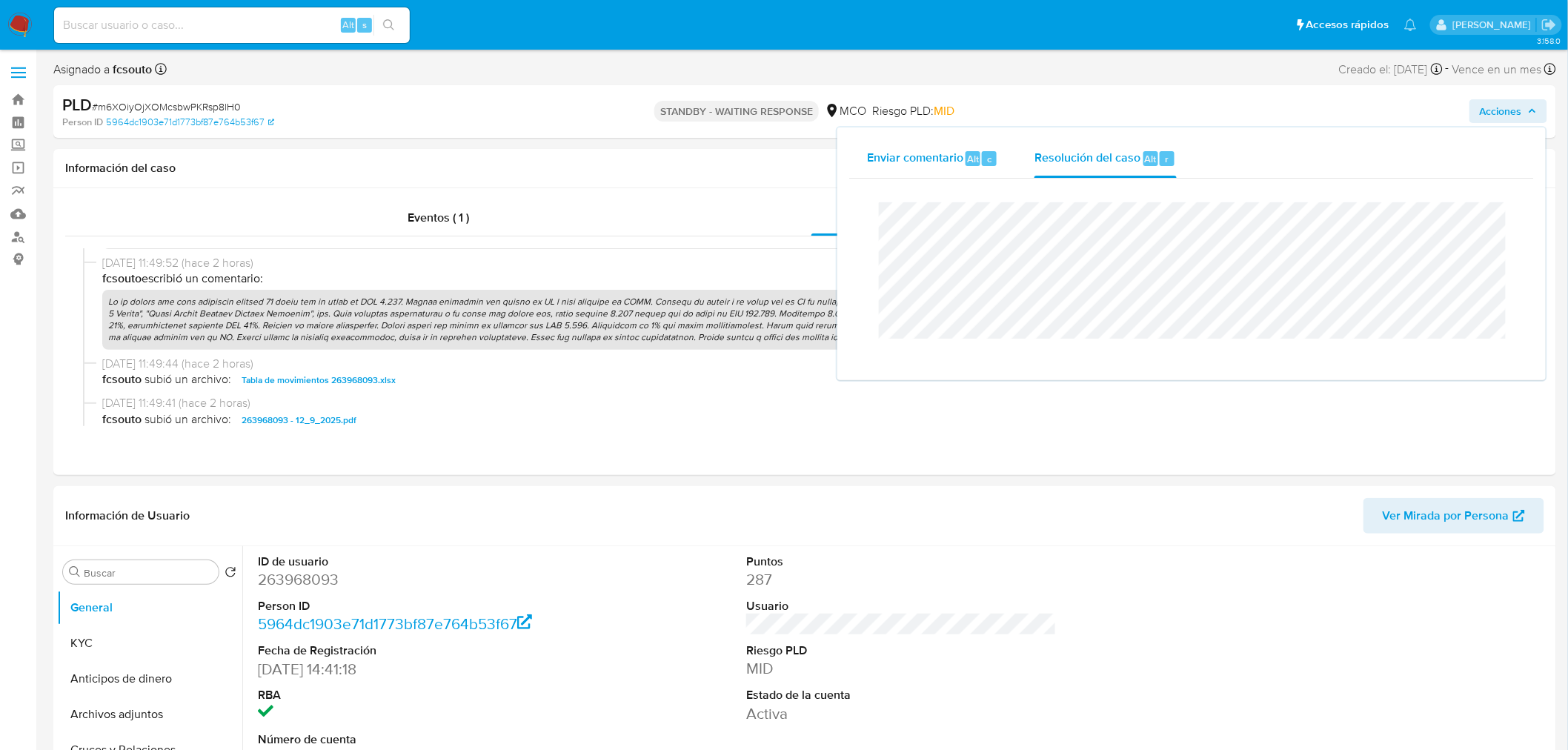
drag, startPoint x: 935, startPoint y: 175, endPoint x: 939, endPoint y: 146, distance: 29.3
click at [936, 165] on div "Enviar comentario Alt c" at bounding box center [933, 158] width 132 height 38
click at [304, 585] on dd "263968093" at bounding box center [413, 579] width 310 height 20
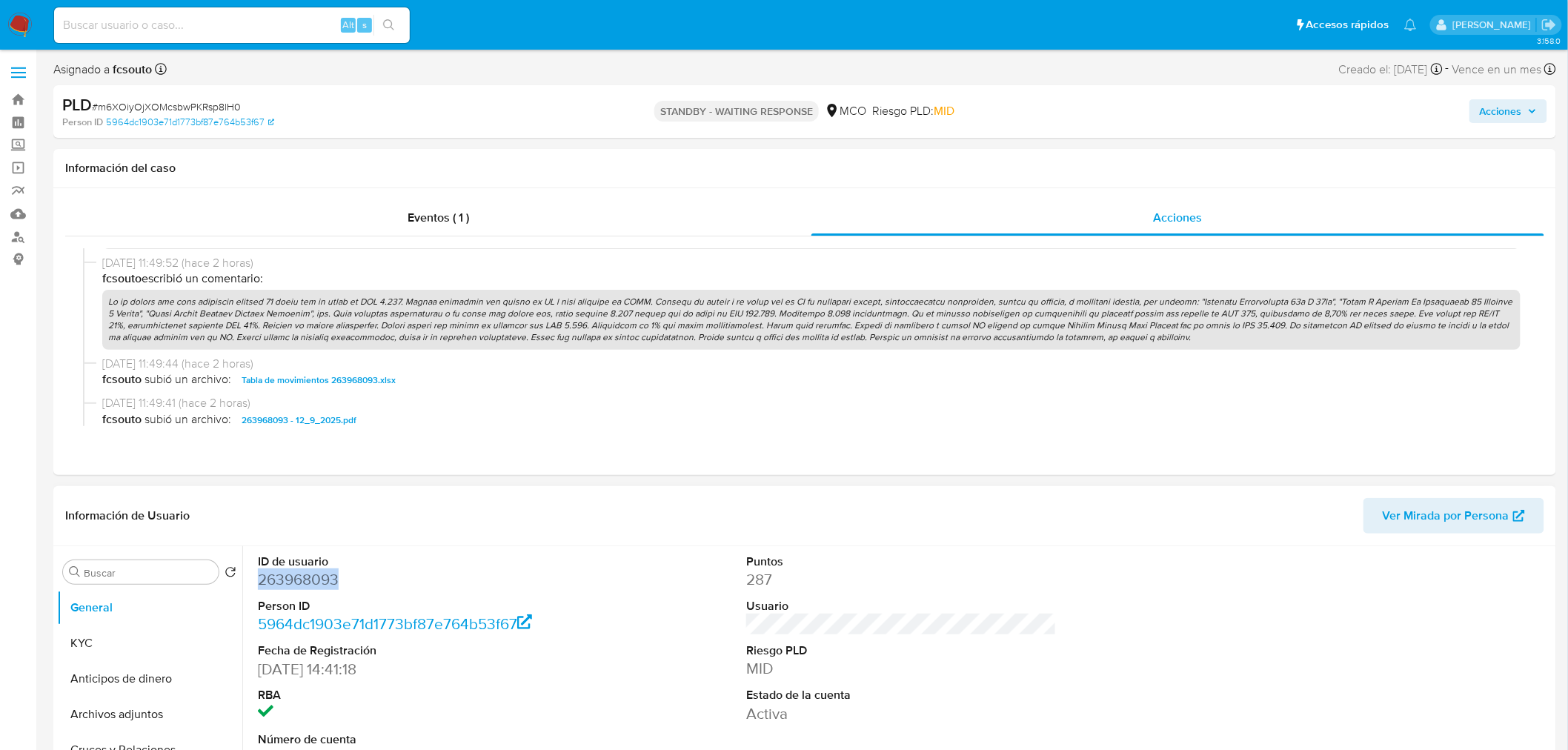
click at [304, 585] on dd "263968093" at bounding box center [413, 579] width 310 height 20
copy dd "263968093"
drag, startPoint x: 1511, startPoint y: 115, endPoint x: 1490, endPoint y: 125, distance: 23.3
click at [1510, 117] on span "Acciones" at bounding box center [1501, 111] width 42 height 24
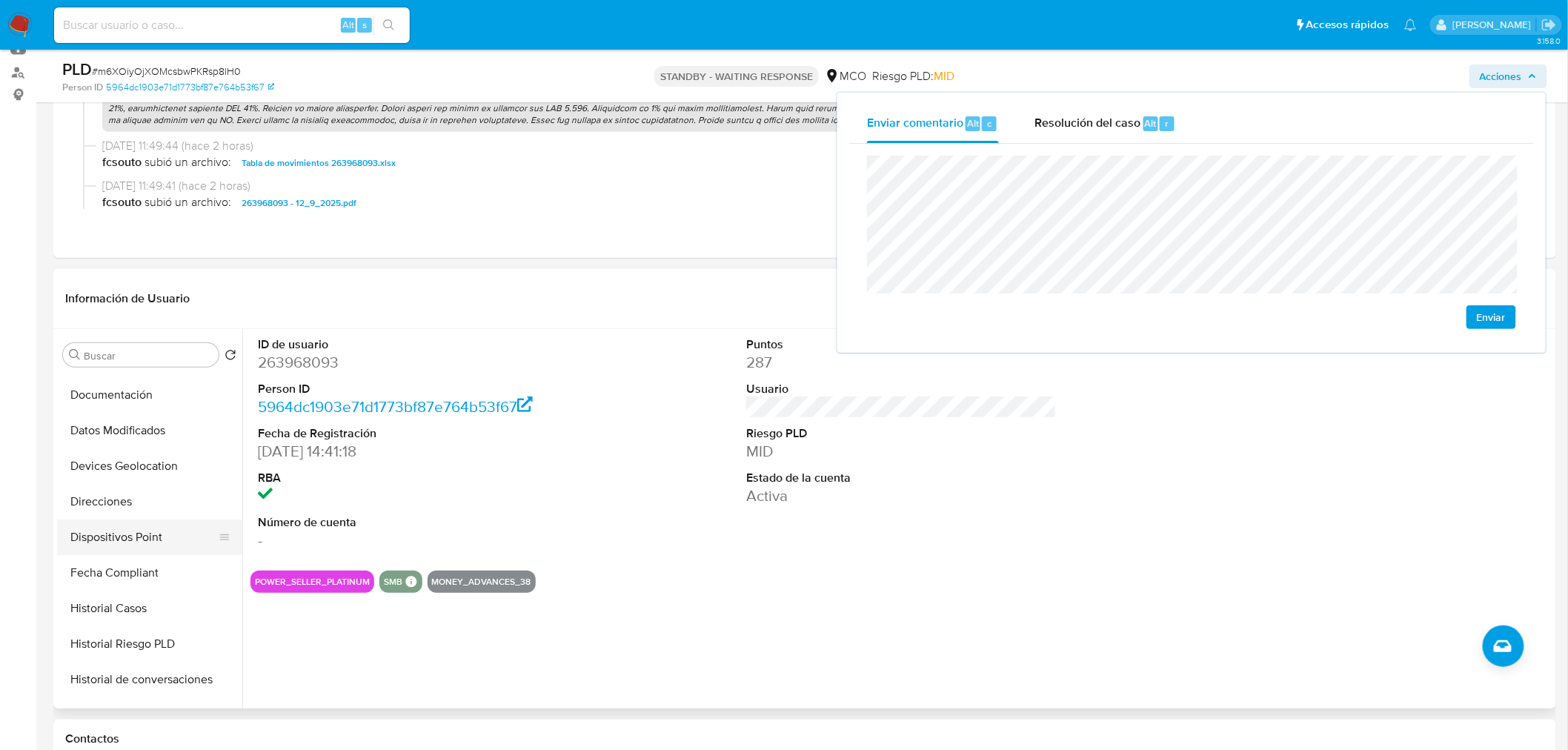
scroll to position [246, 0]
click at [162, 603] on button "Historial Casos" at bounding box center [144, 606] width 173 height 36
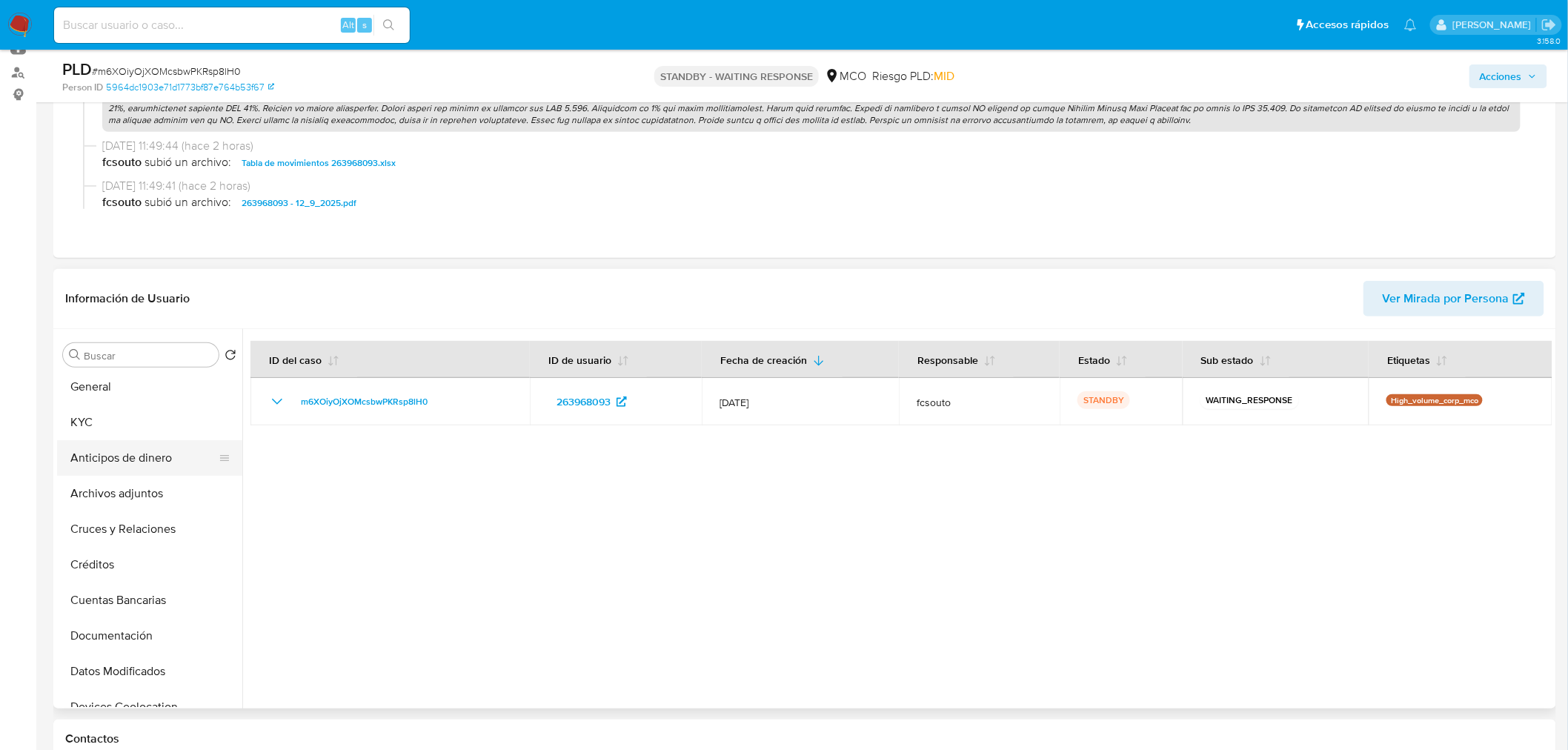
scroll to position [0, 0]
click at [143, 498] on button "Archivos adjuntos" at bounding box center [144, 498] width 173 height 36
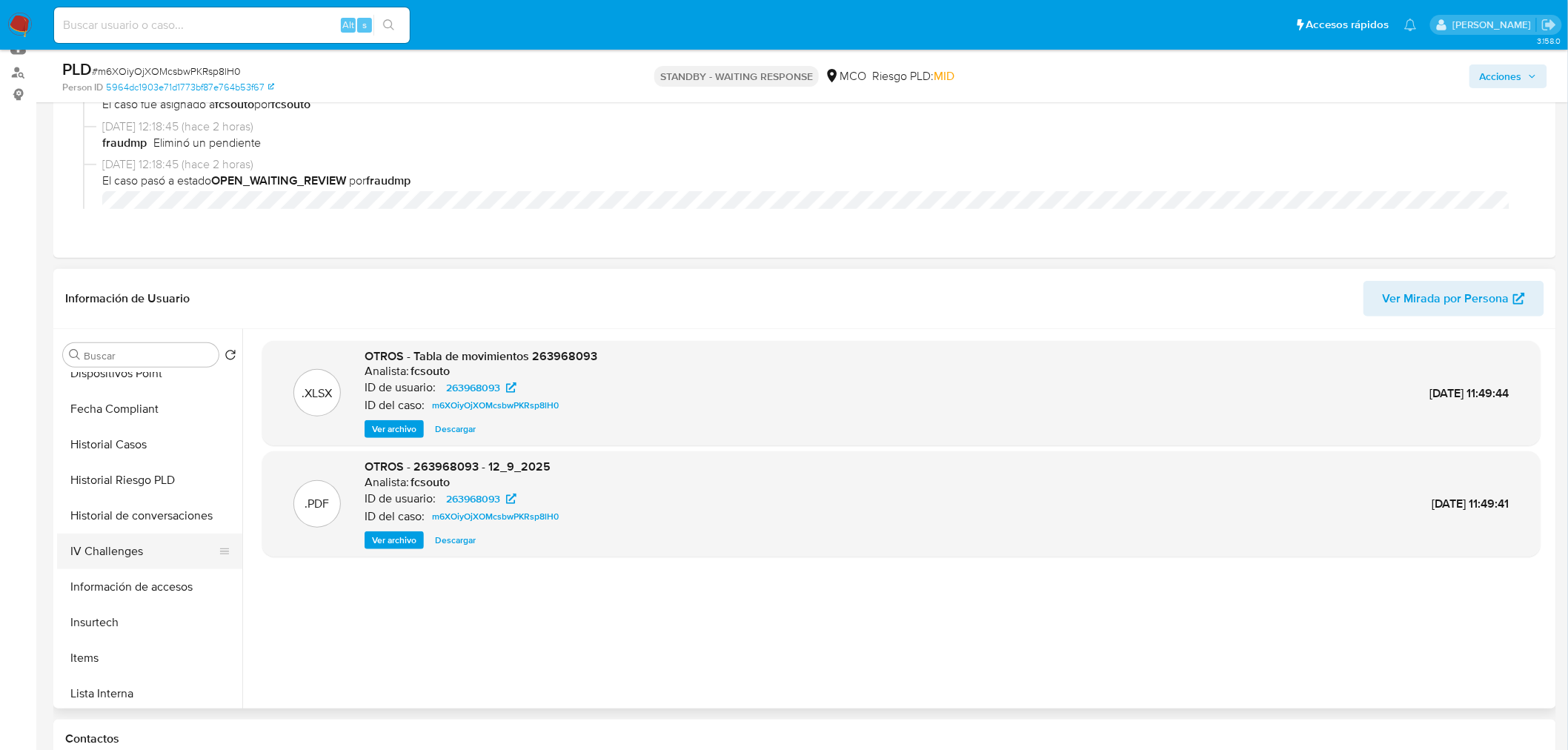
scroll to position [328, 0]
click at [159, 512] on button "Historial Casos" at bounding box center [144, 525] width 173 height 36
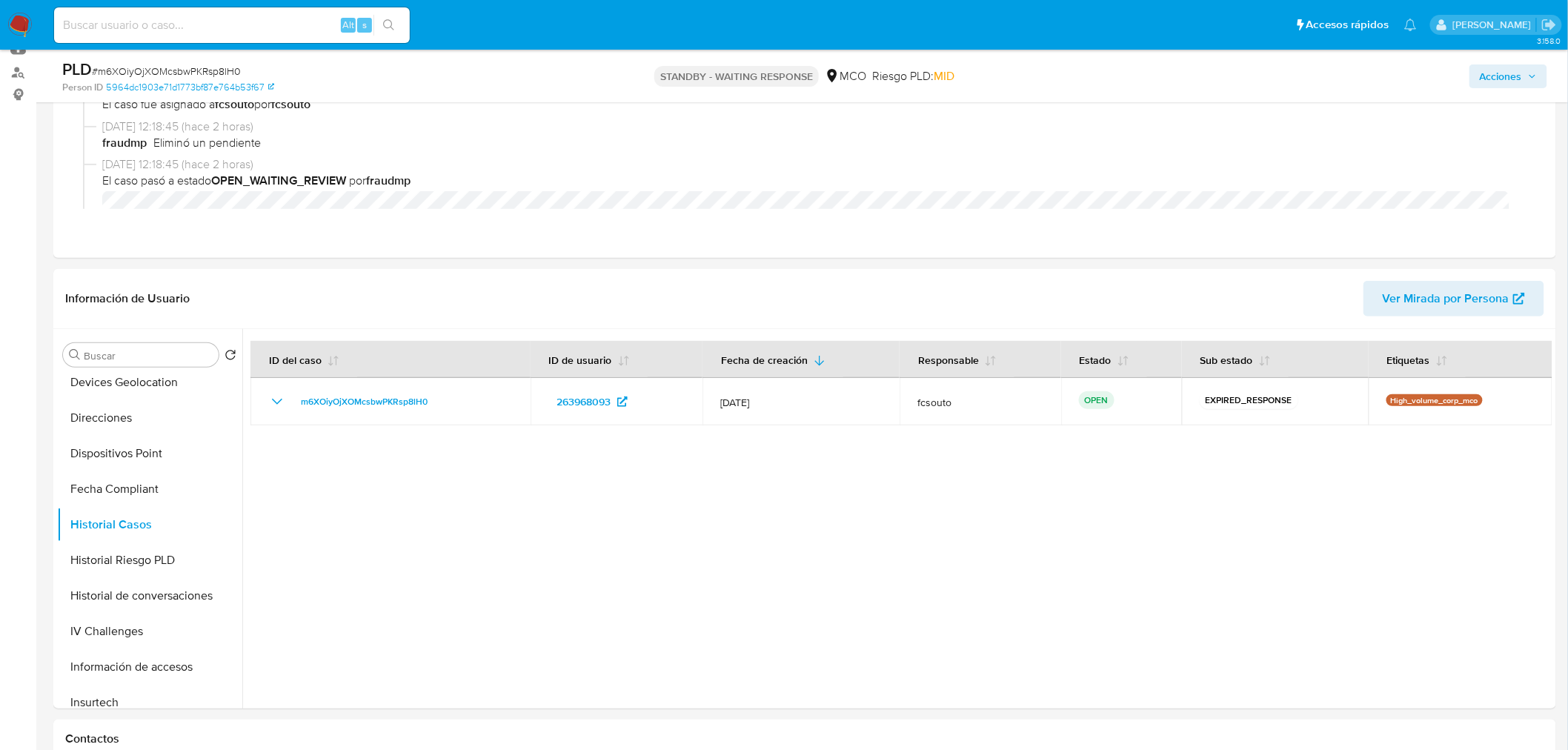
drag, startPoint x: 1535, startPoint y: 71, endPoint x: 1508, endPoint y: 78, distance: 27.9
click at [1535, 72] on icon "button" at bounding box center [1532, 76] width 9 height 9
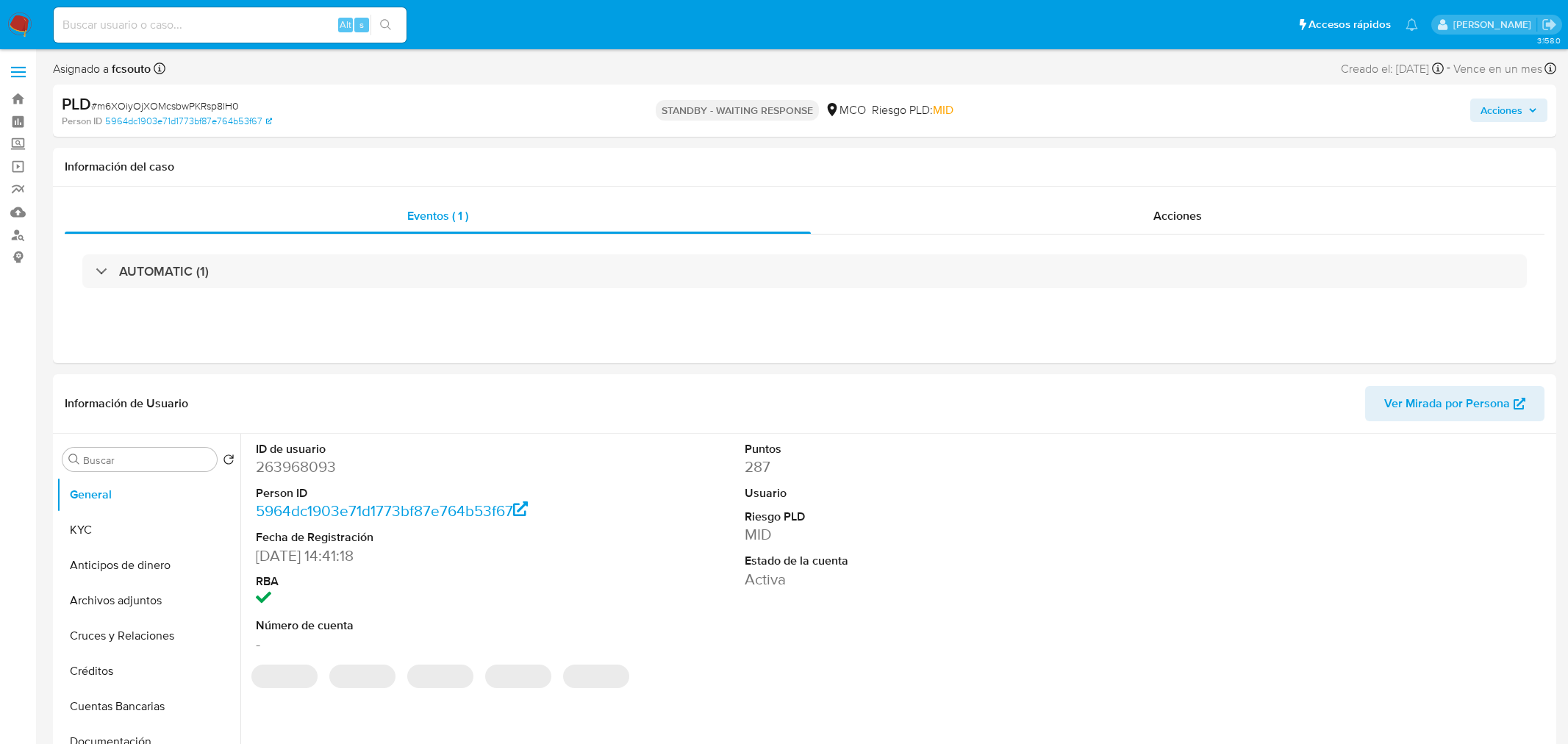
select select "10"
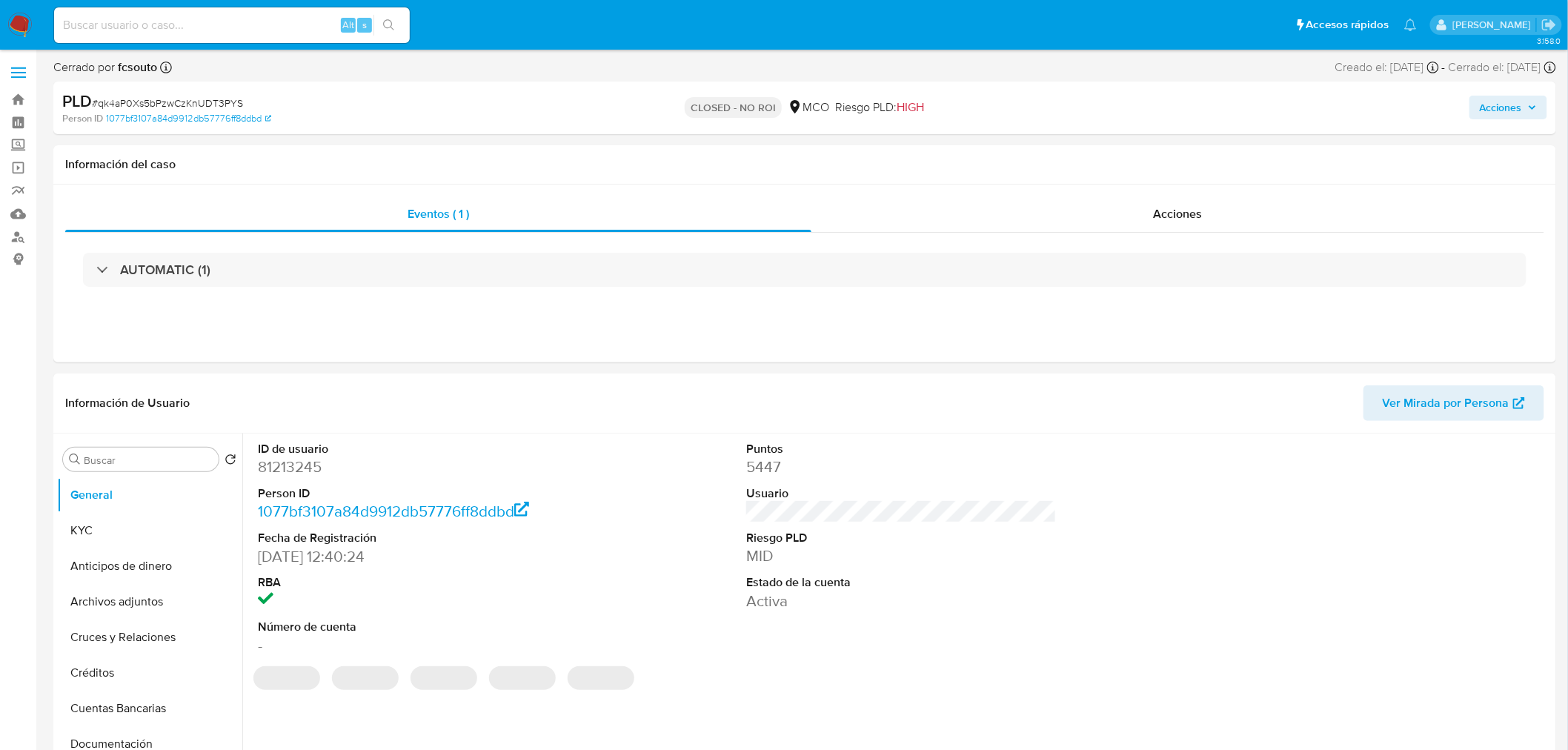
click at [1498, 118] on span "Acciones" at bounding box center [1501, 107] width 42 height 24
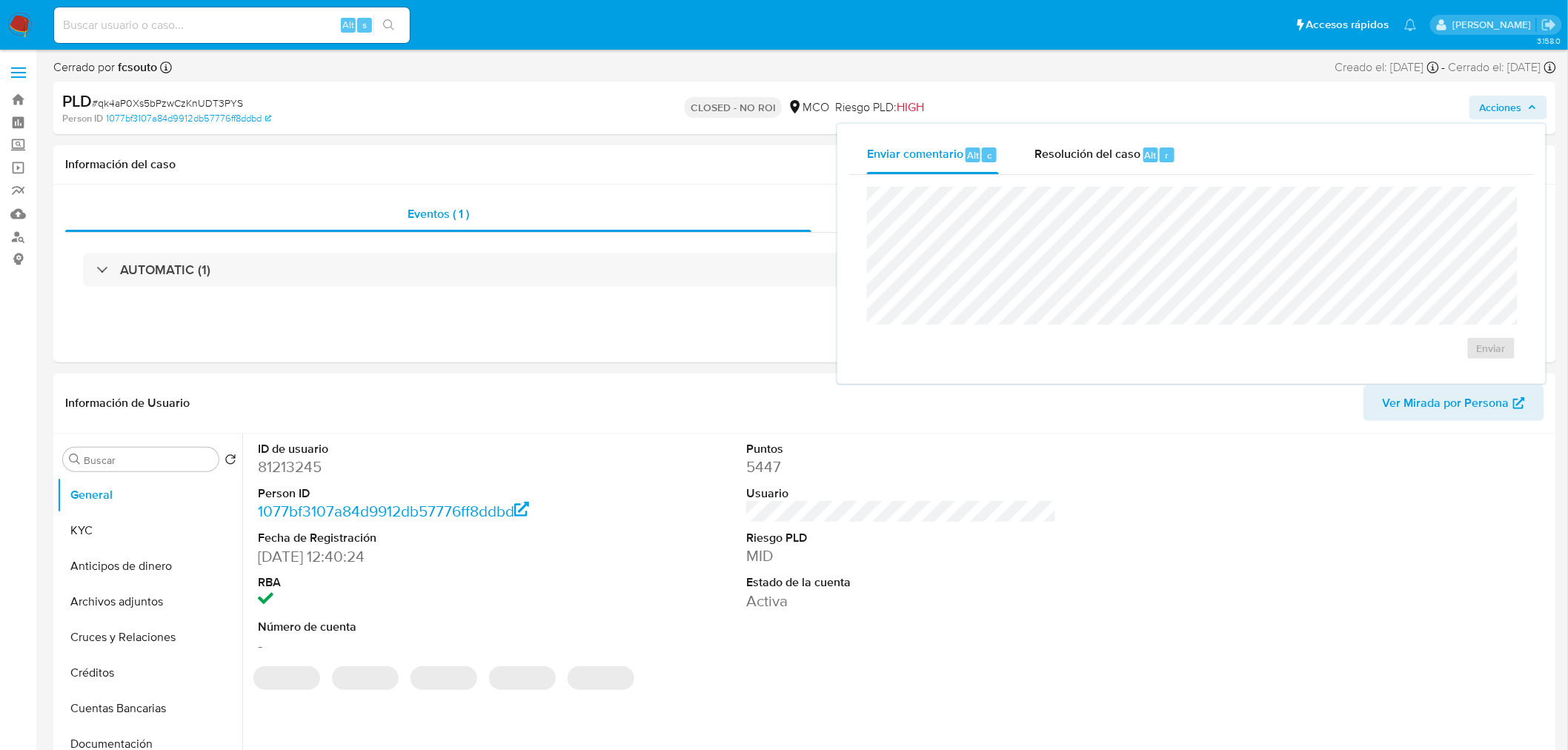
select select "10"
drag, startPoint x: 1162, startPoint y: 133, endPoint x: 1142, endPoint y: 144, distance: 22.8
click at [1151, 141] on div "Enviar comentario Alt c Resolución del caso Alt r Enviar" at bounding box center [1192, 254] width 708 height 260
click at [1098, 162] on div "Resolución del caso Alt r" at bounding box center [1105, 154] width 141 height 38
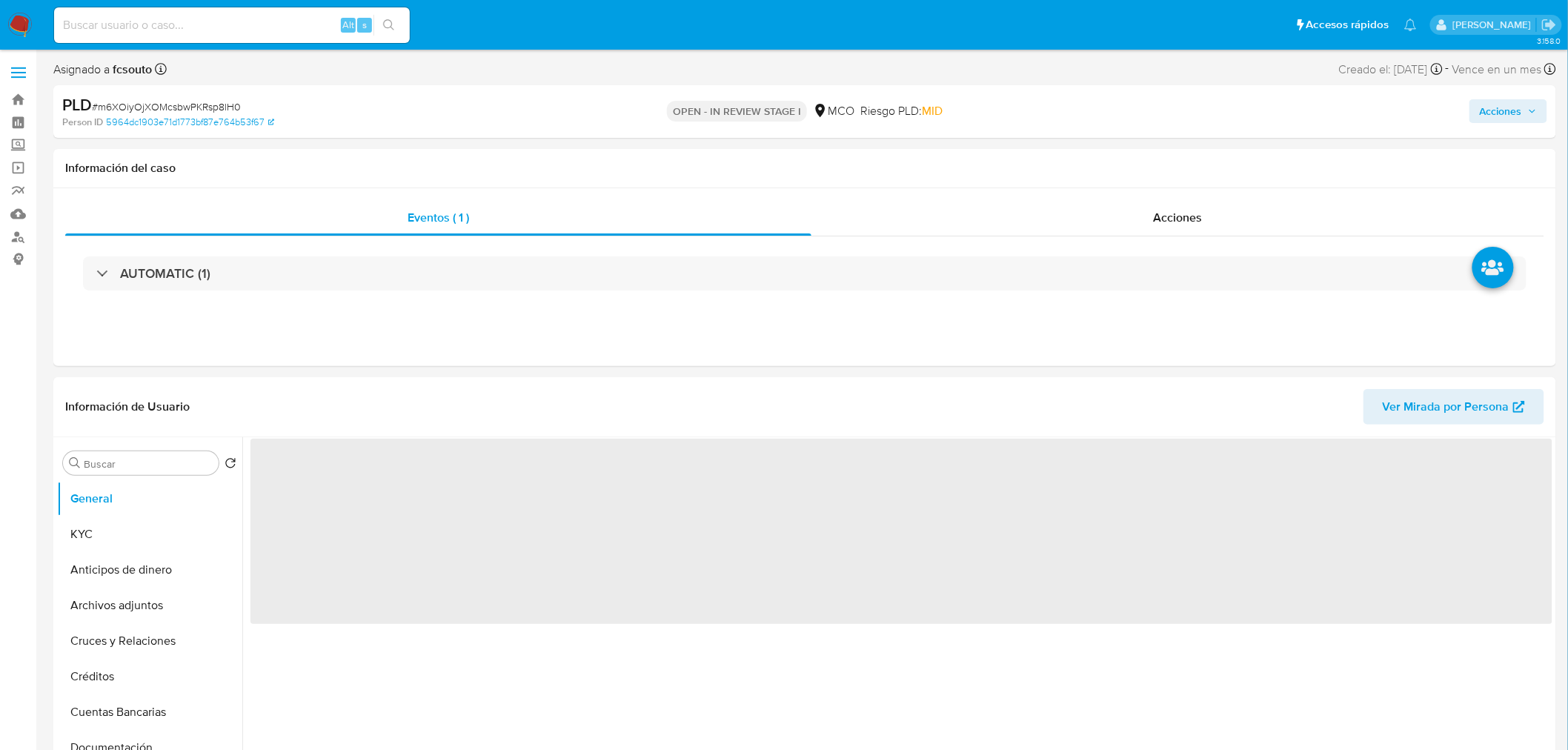
click at [1508, 116] on span "Acciones" at bounding box center [1501, 111] width 42 height 24
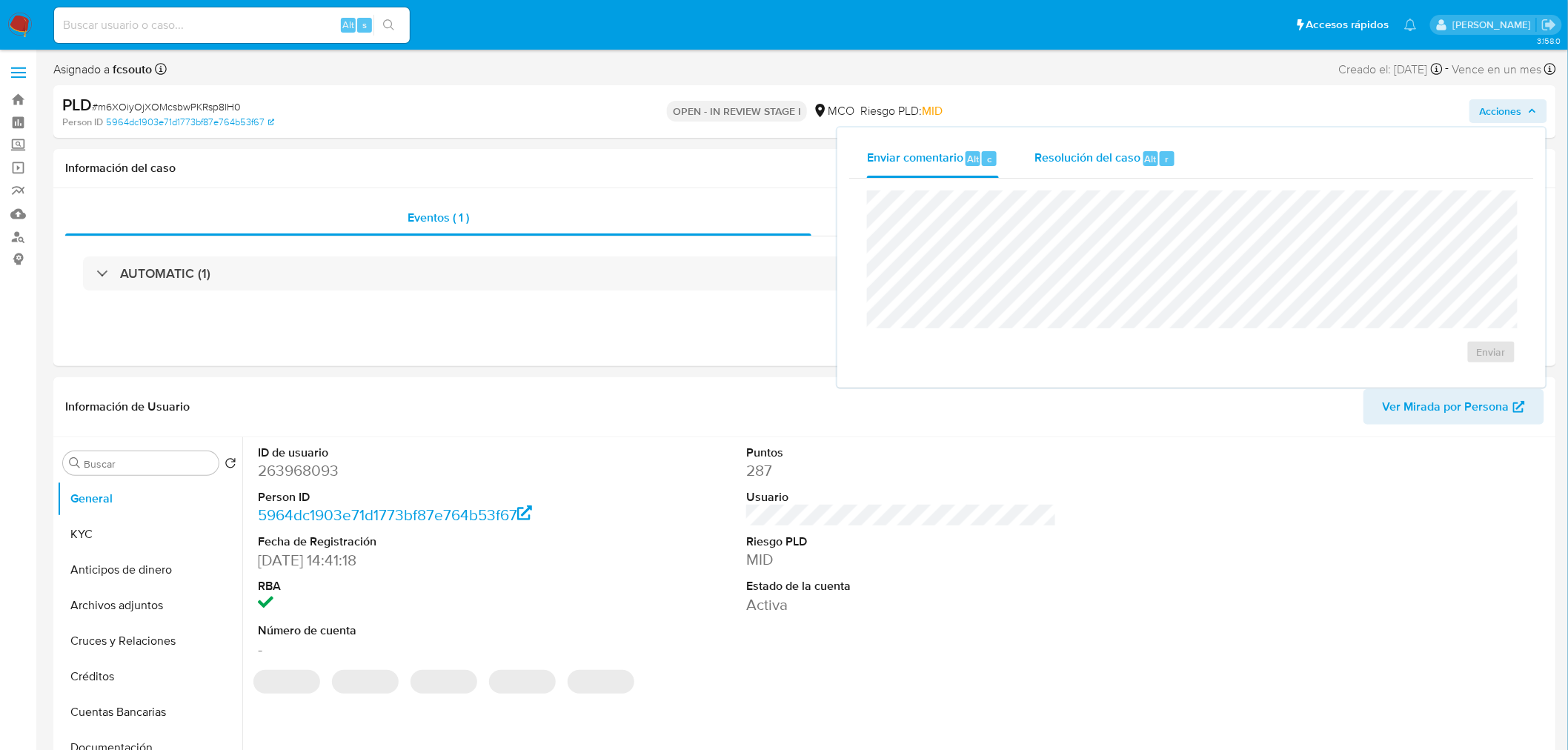
click at [1037, 167] on div "Resolución del caso Alt r" at bounding box center [1105, 158] width 141 height 38
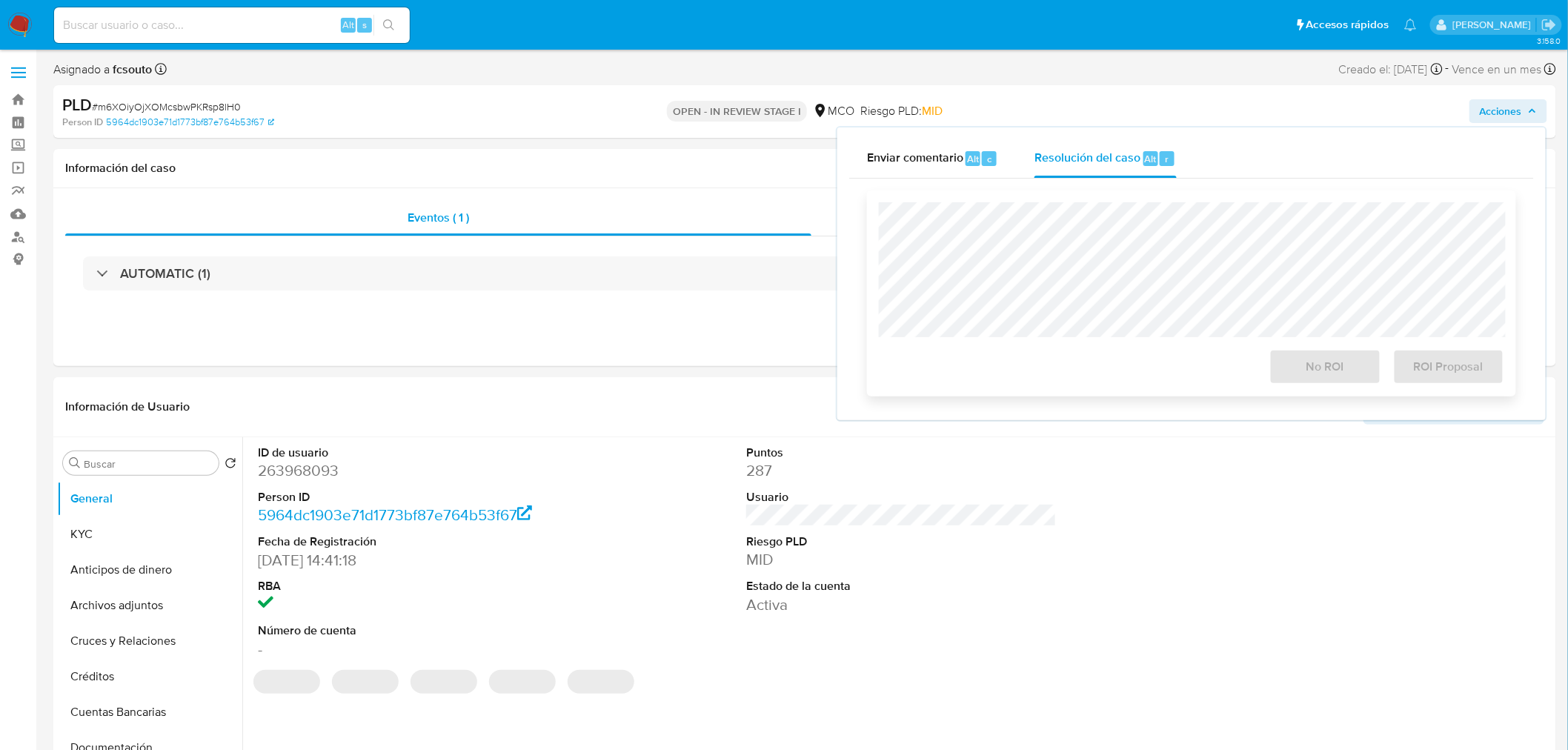
select select "10"
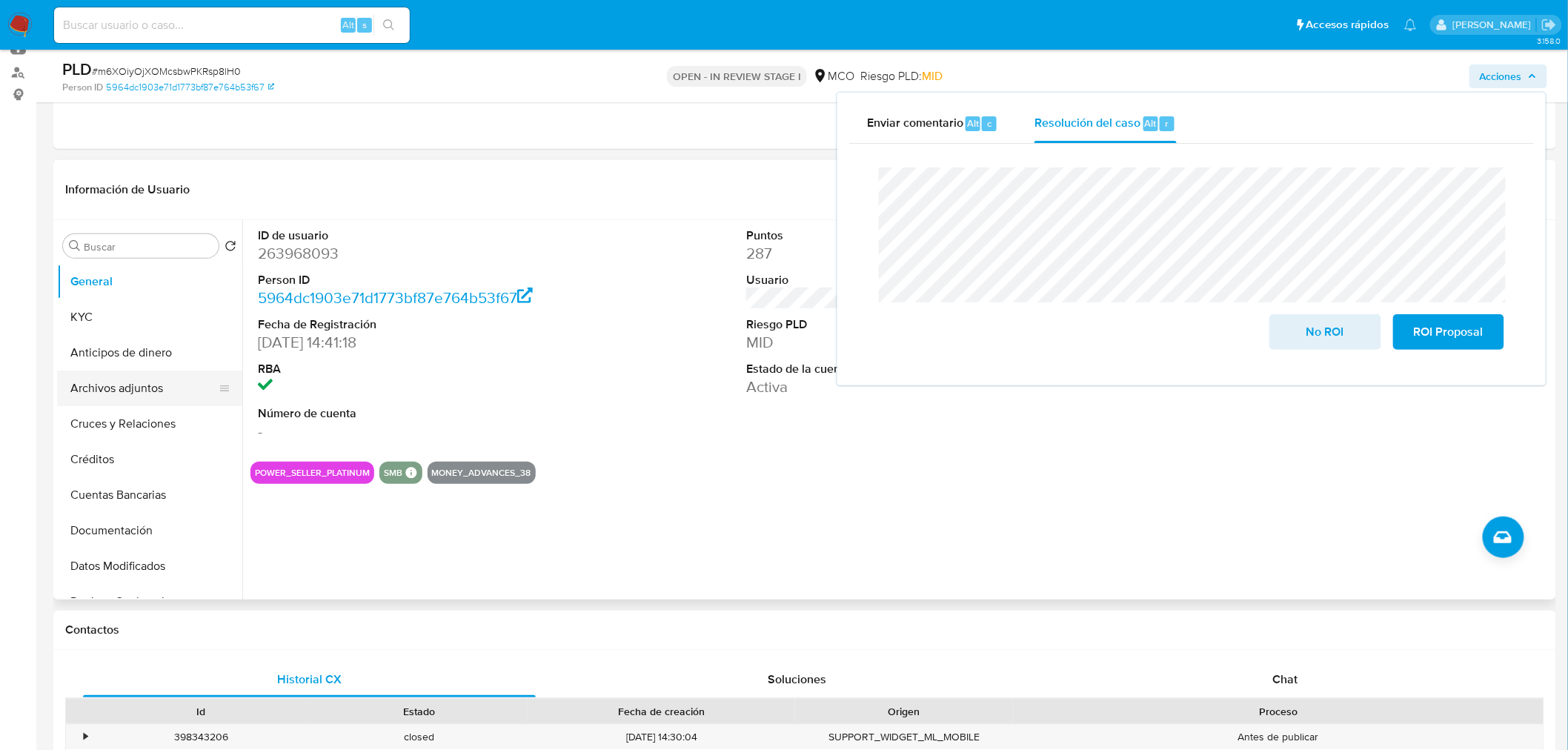
click at [127, 379] on button "Archivos adjuntos" at bounding box center [144, 388] width 173 height 36
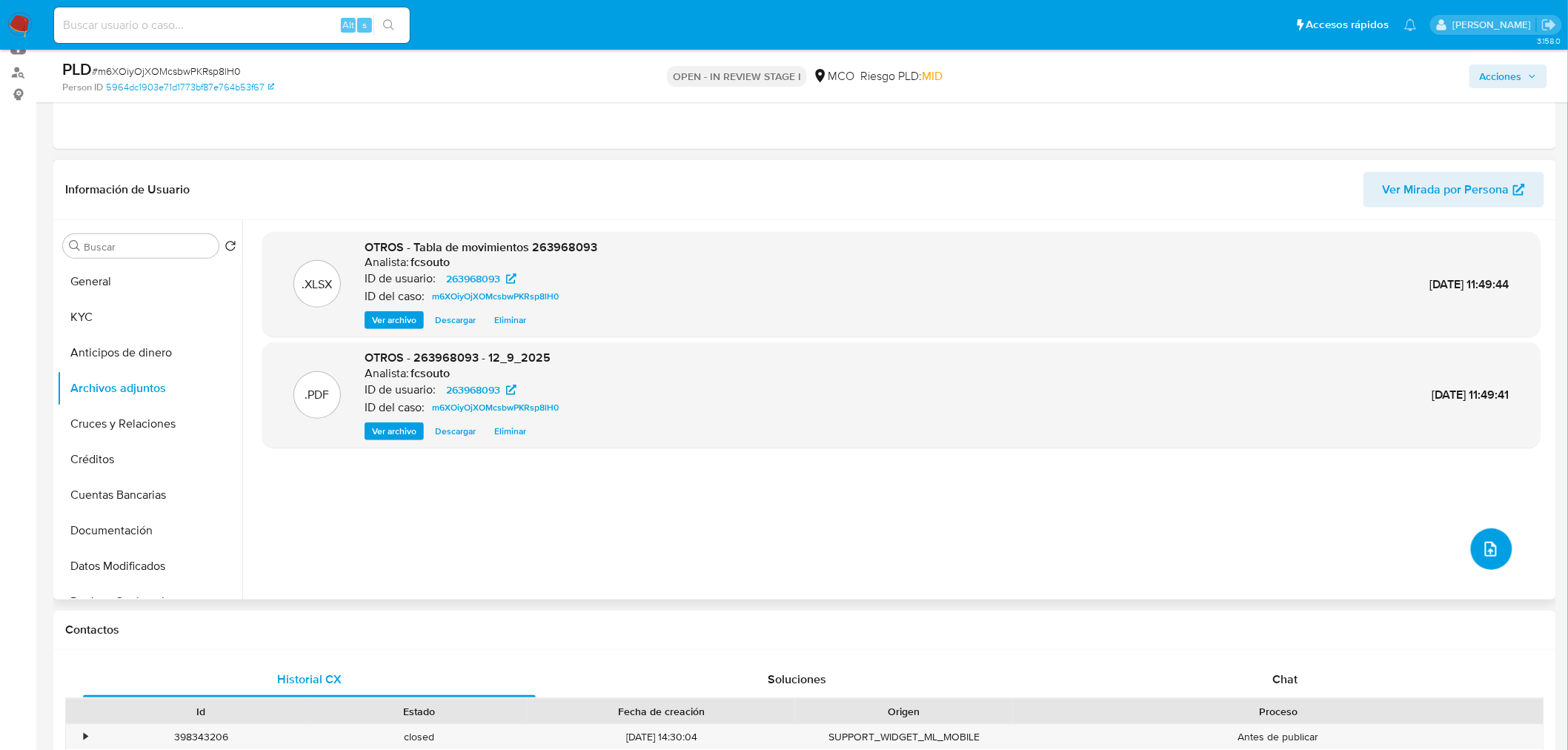
click at [1490, 545] on icon "upload-file" at bounding box center [1491, 549] width 18 height 18
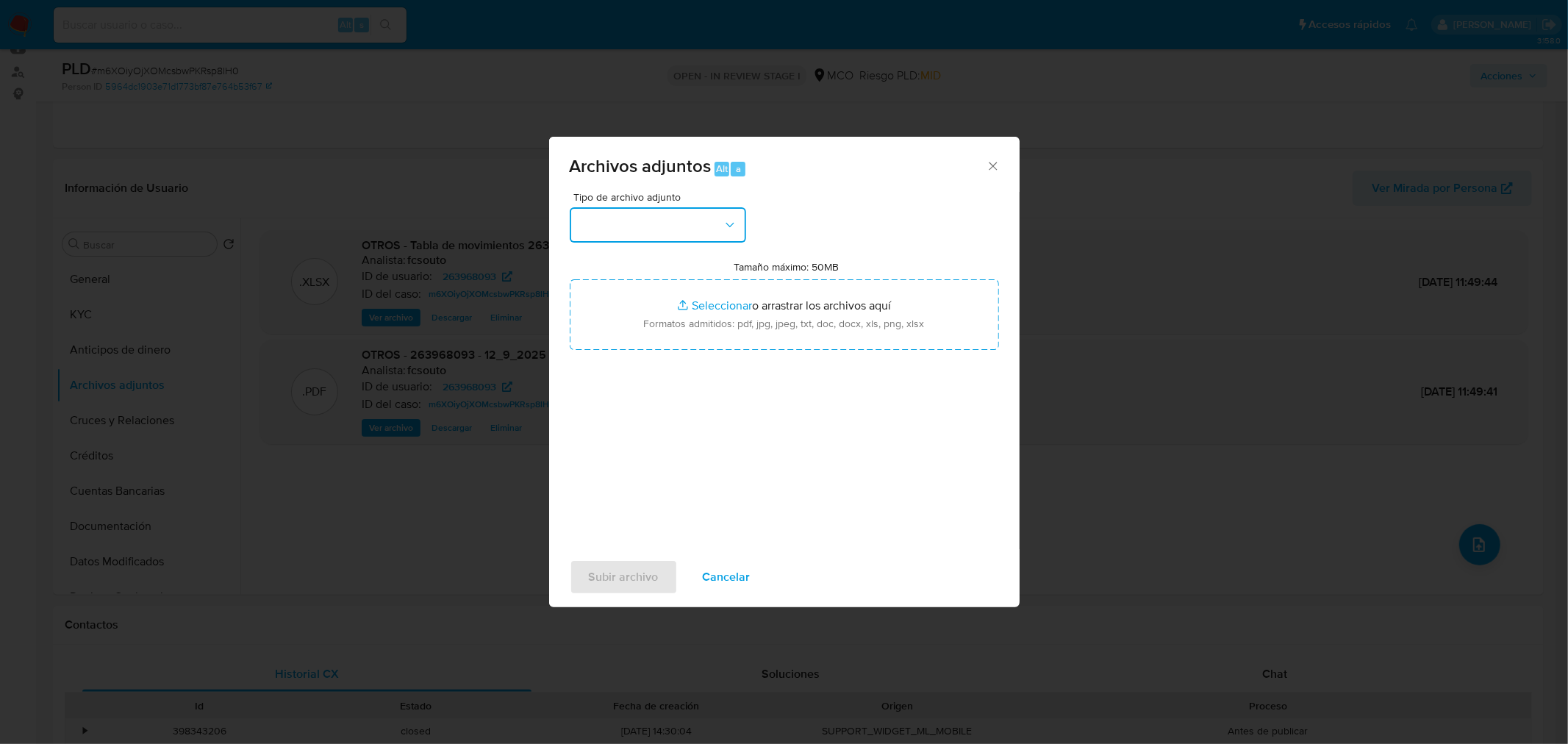
click at [680, 236] on button "button" at bounding box center [658, 225] width 176 height 36
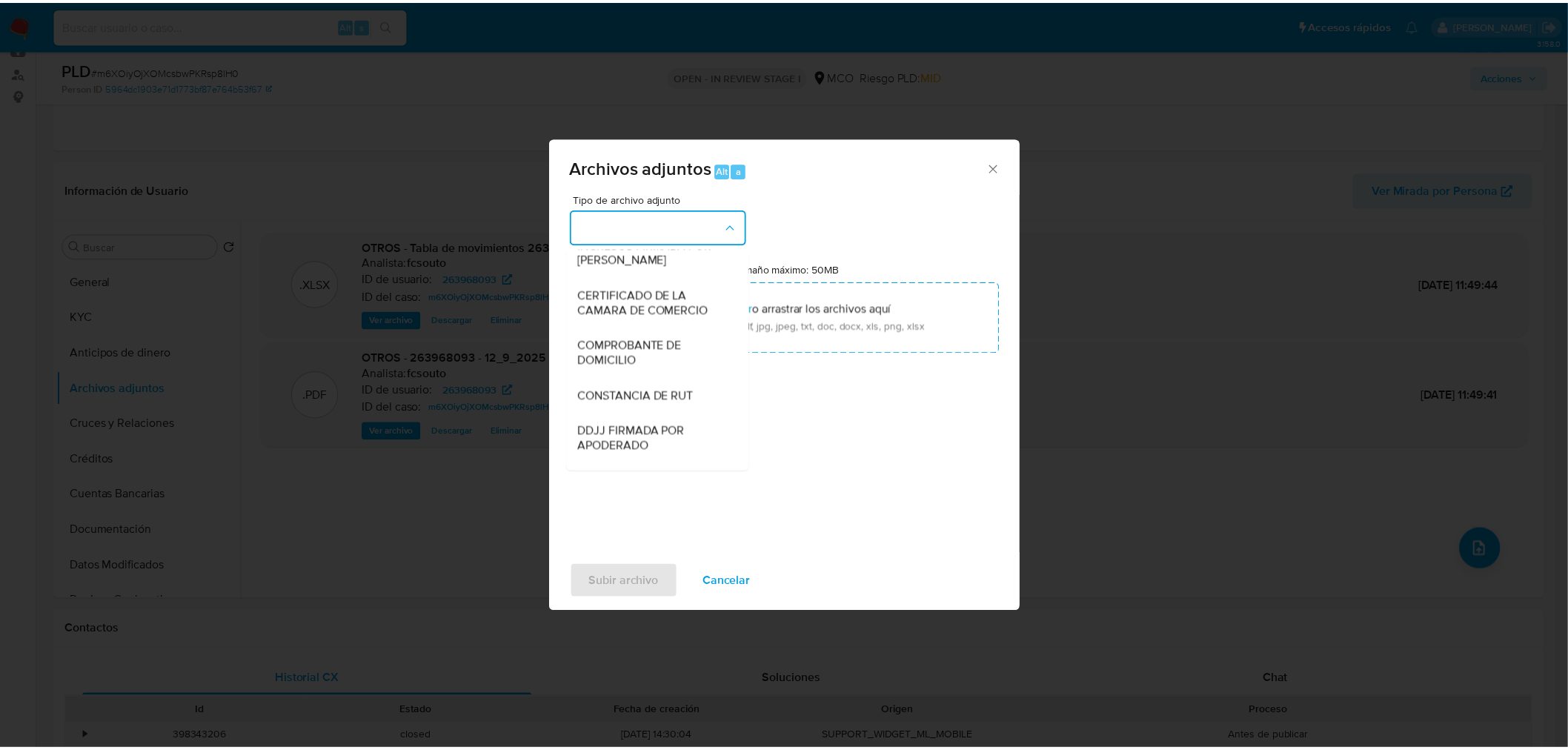
scroll to position [490, 0]
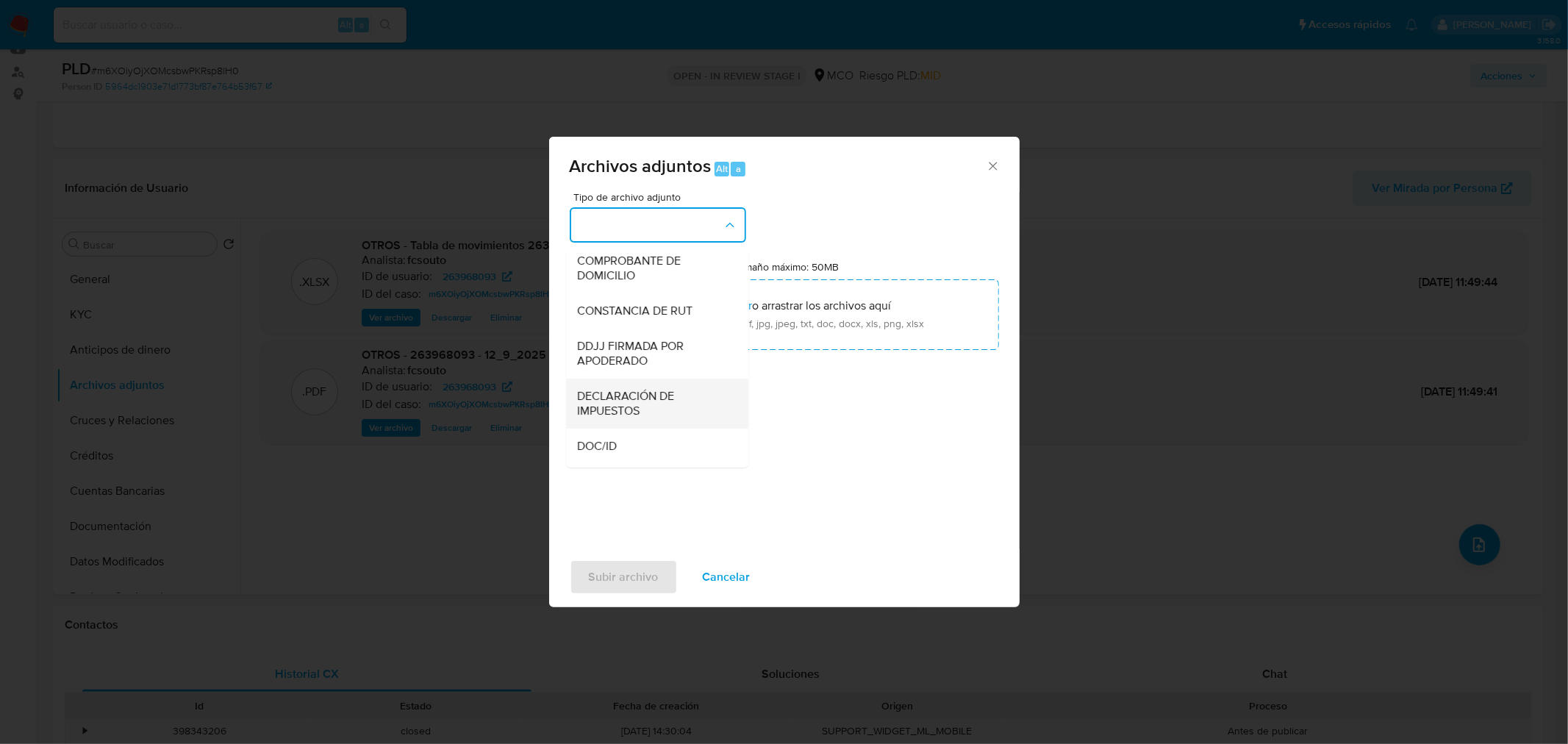
click at [675, 415] on span "DECLARACIÓN DE IMPUESTOS" at bounding box center [652, 402] width 150 height 29
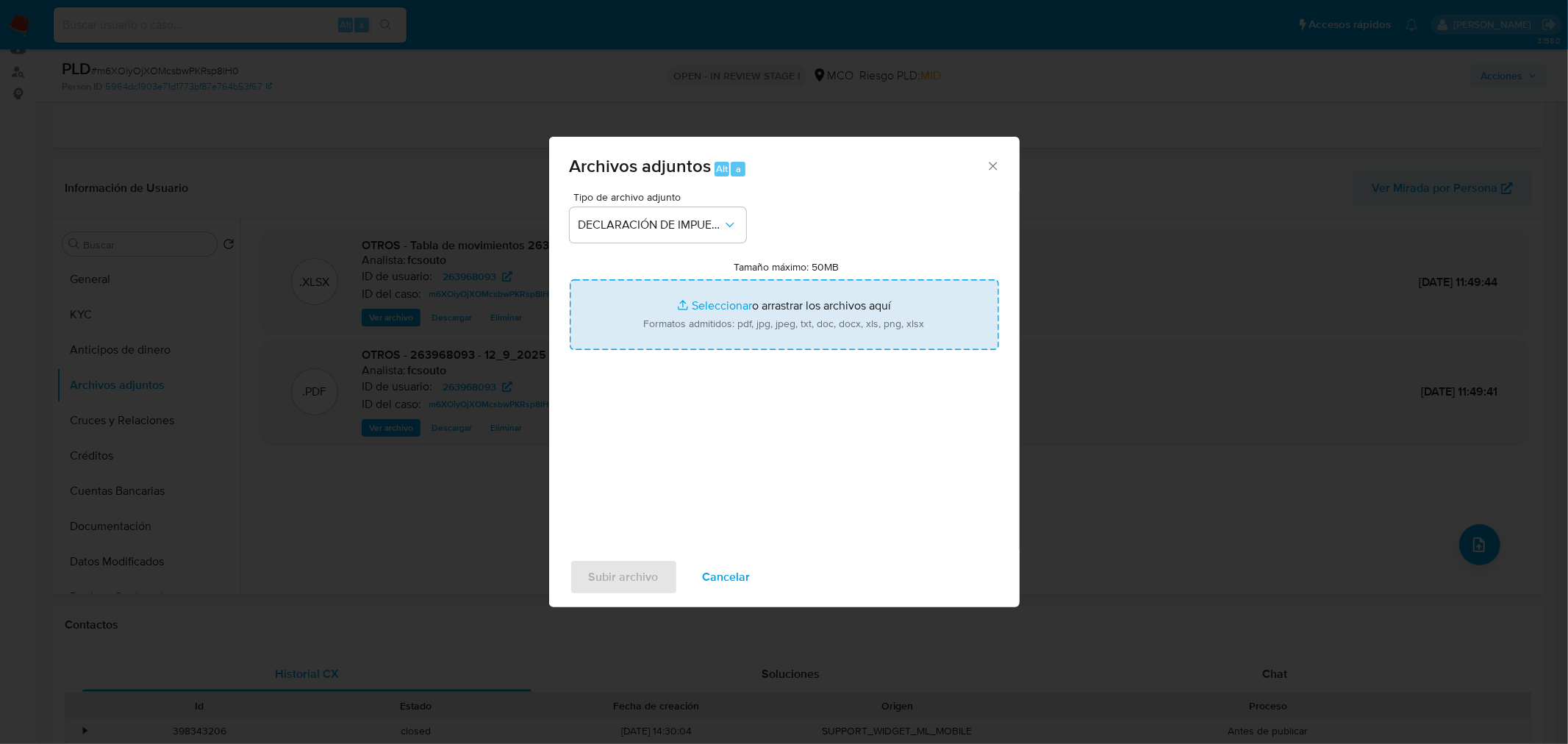
click at [795, 321] on input "Tamaño máximo: 50MB Seleccionar archivos" at bounding box center [784, 314] width 429 height 70
type input "C:\fakepath\263968093_73279c91-6c90-4e44-9246-224817e8aab8.pdf"
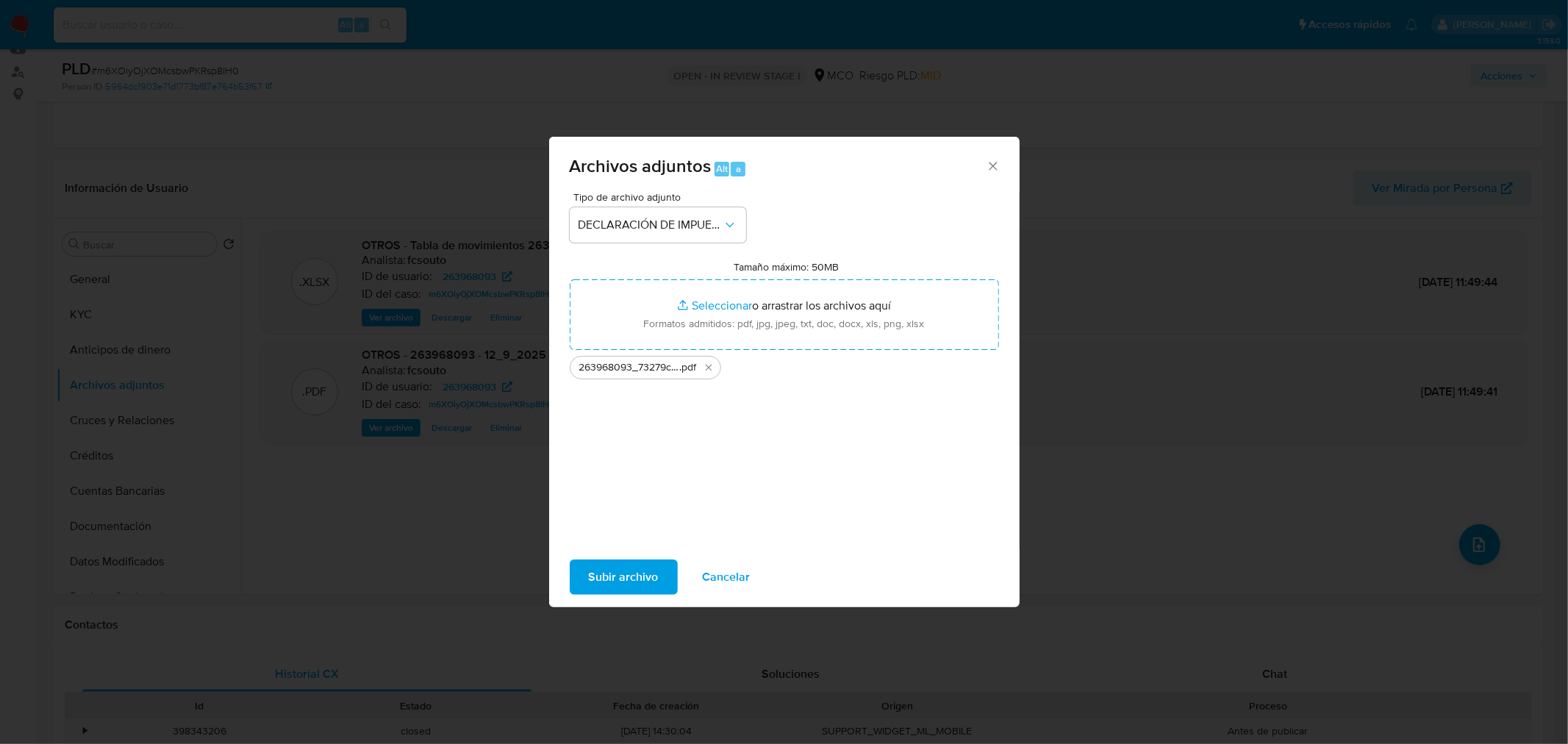
click at [637, 577] on span "Subir archivo" at bounding box center [623, 577] width 70 height 32
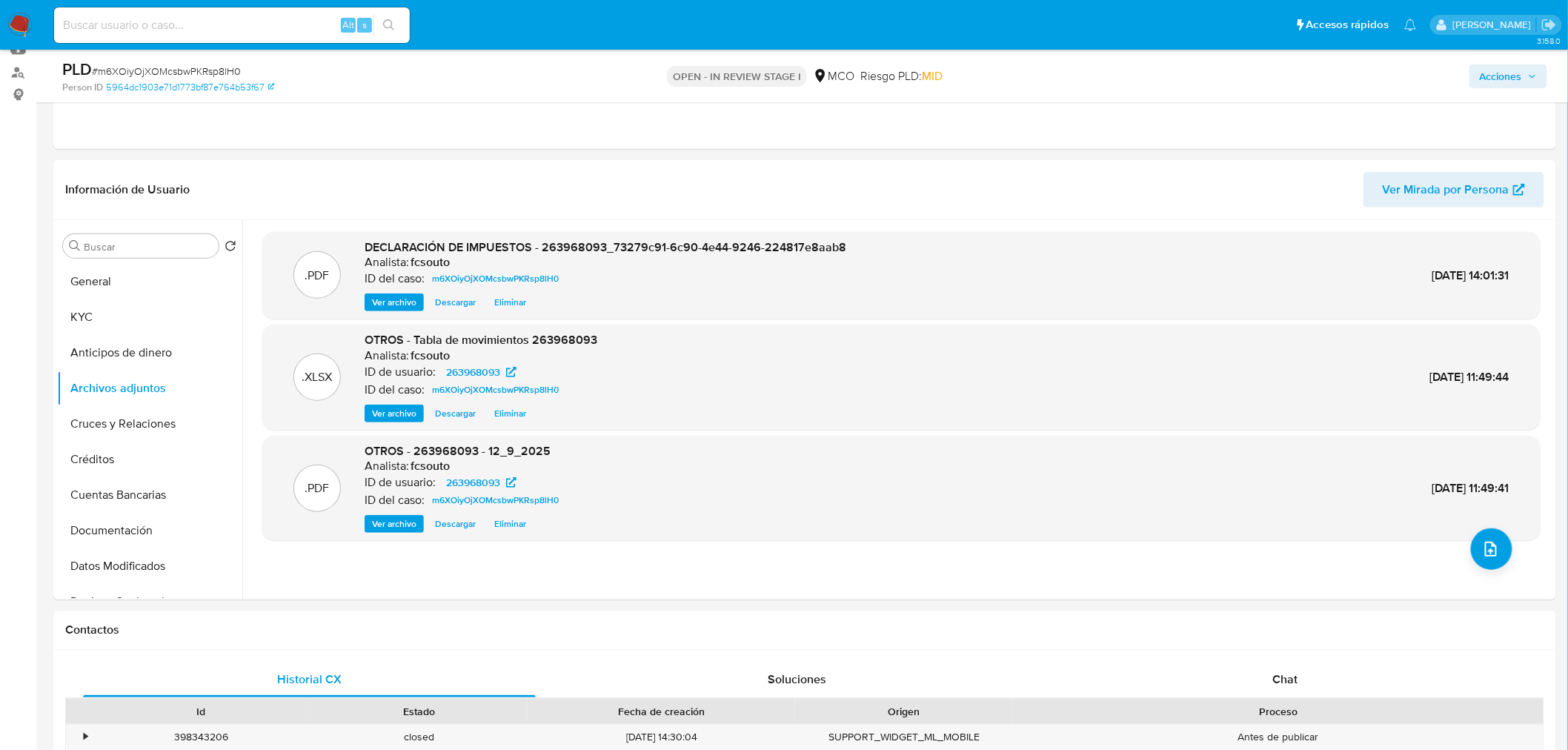
drag, startPoint x: 1495, startPoint y: 72, endPoint x: 1487, endPoint y: 76, distance: 8.9
click at [1495, 73] on span "Acciones" at bounding box center [1501, 76] width 42 height 24
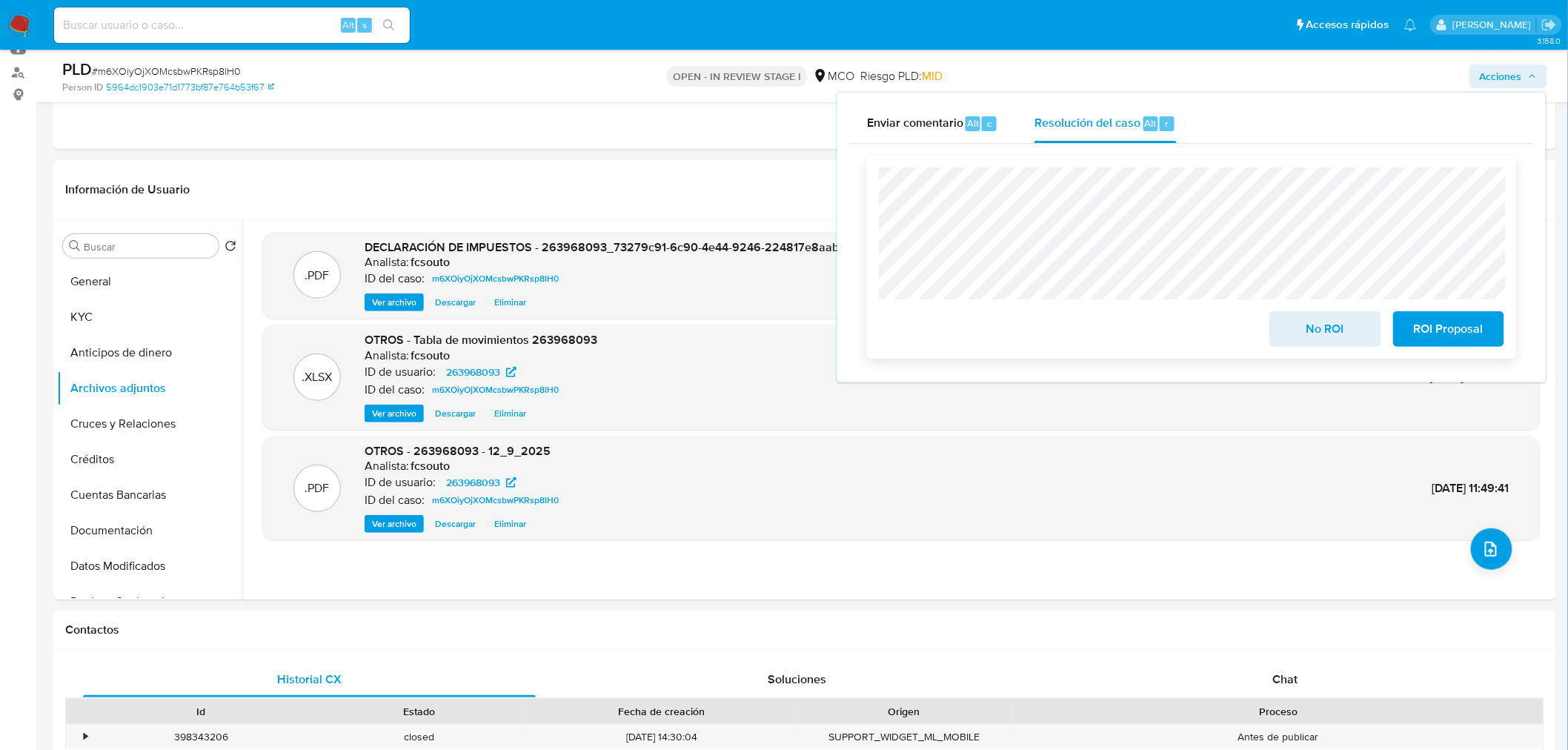
click at [1308, 337] on span "No ROI" at bounding box center [1325, 329] width 73 height 33
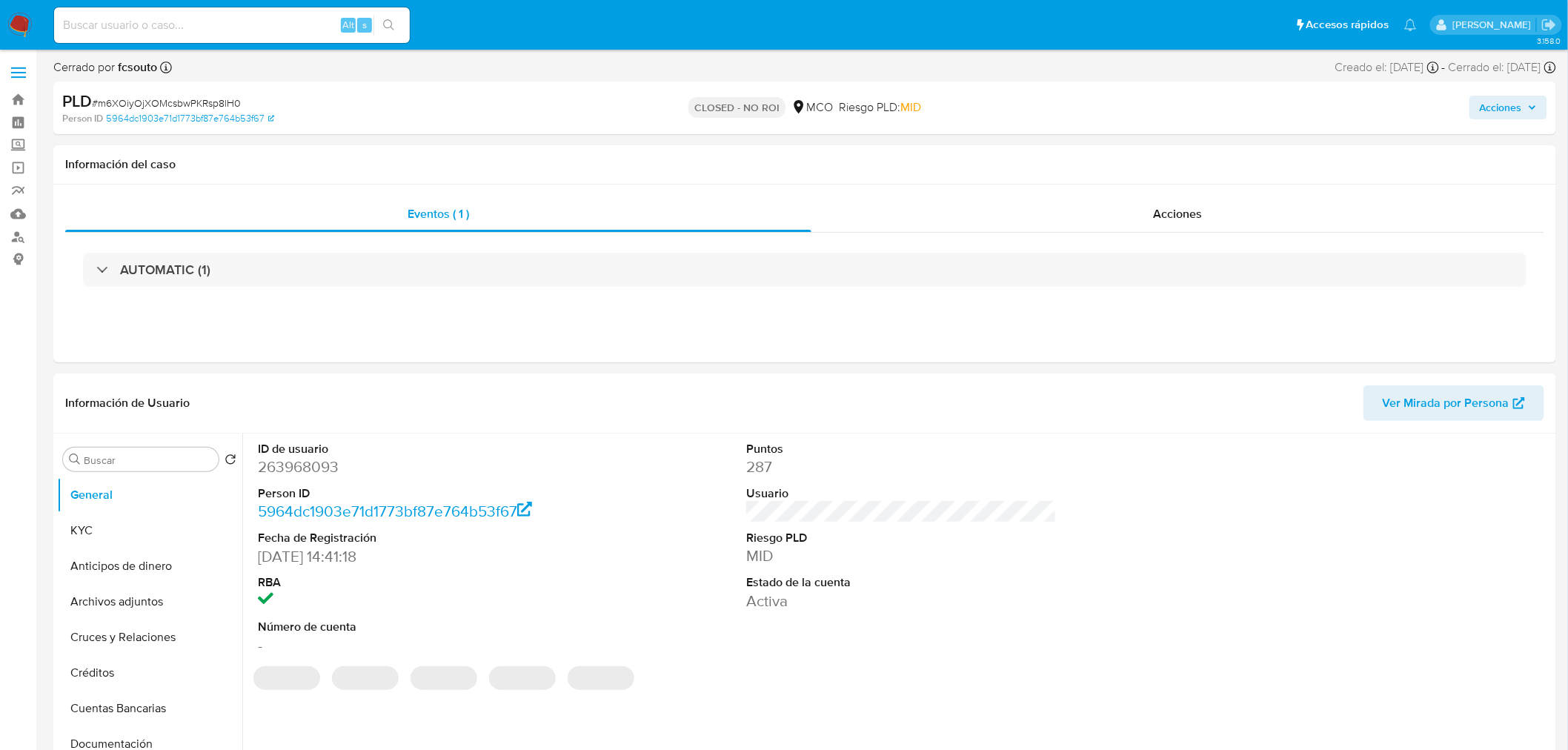
select select "10"
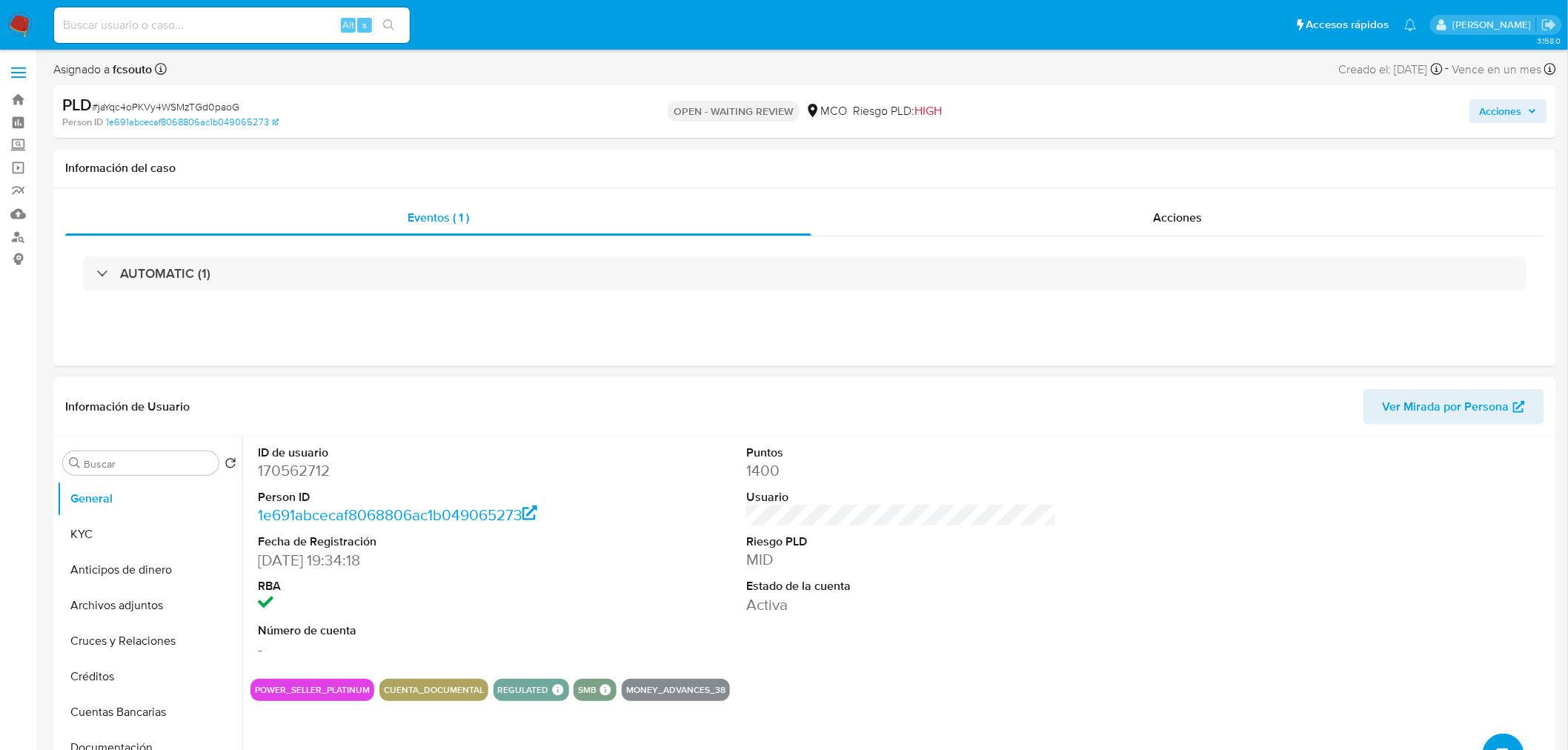
click at [299, 472] on dd "170562712" at bounding box center [413, 470] width 310 height 20
copy dd "170562712"
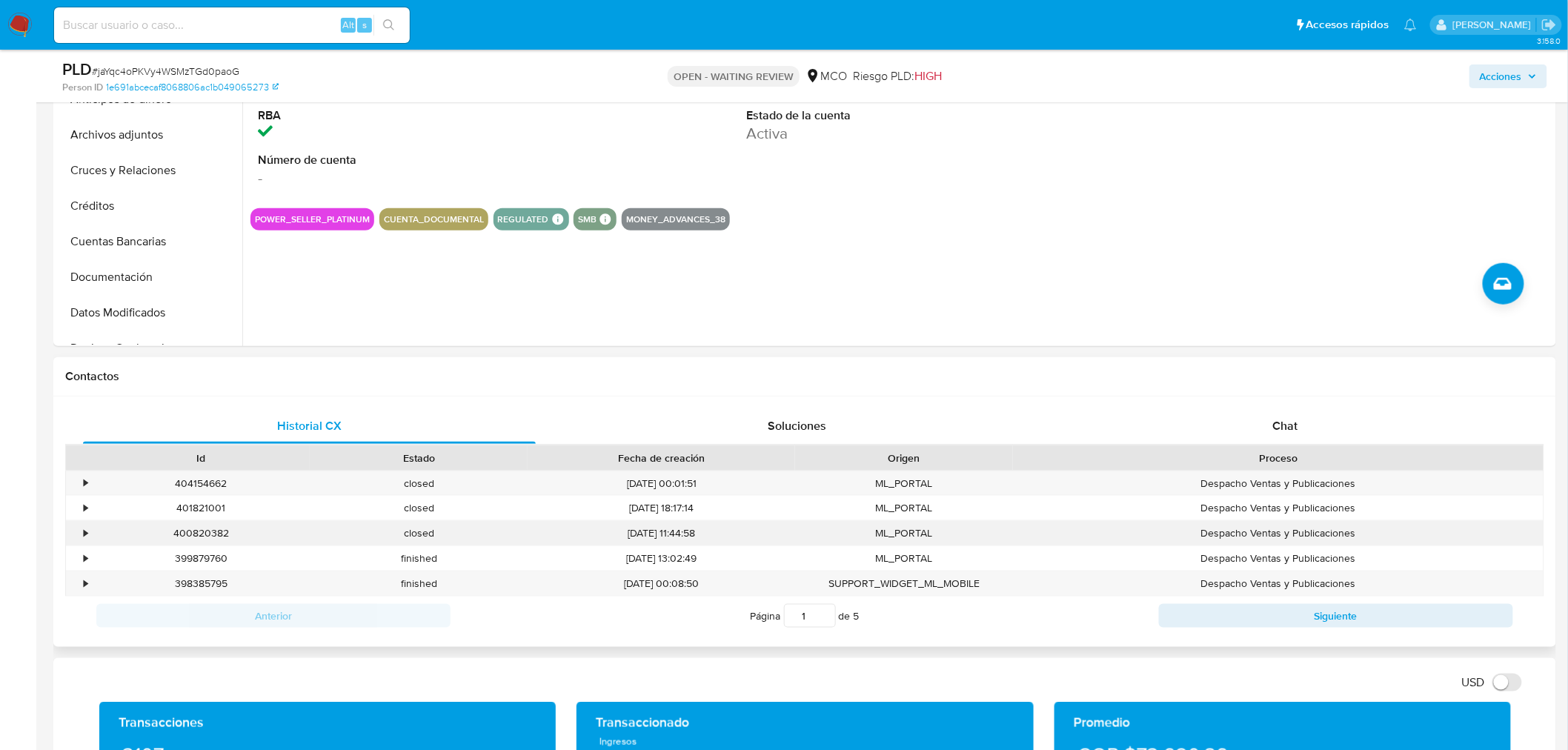
scroll to position [494, 0]
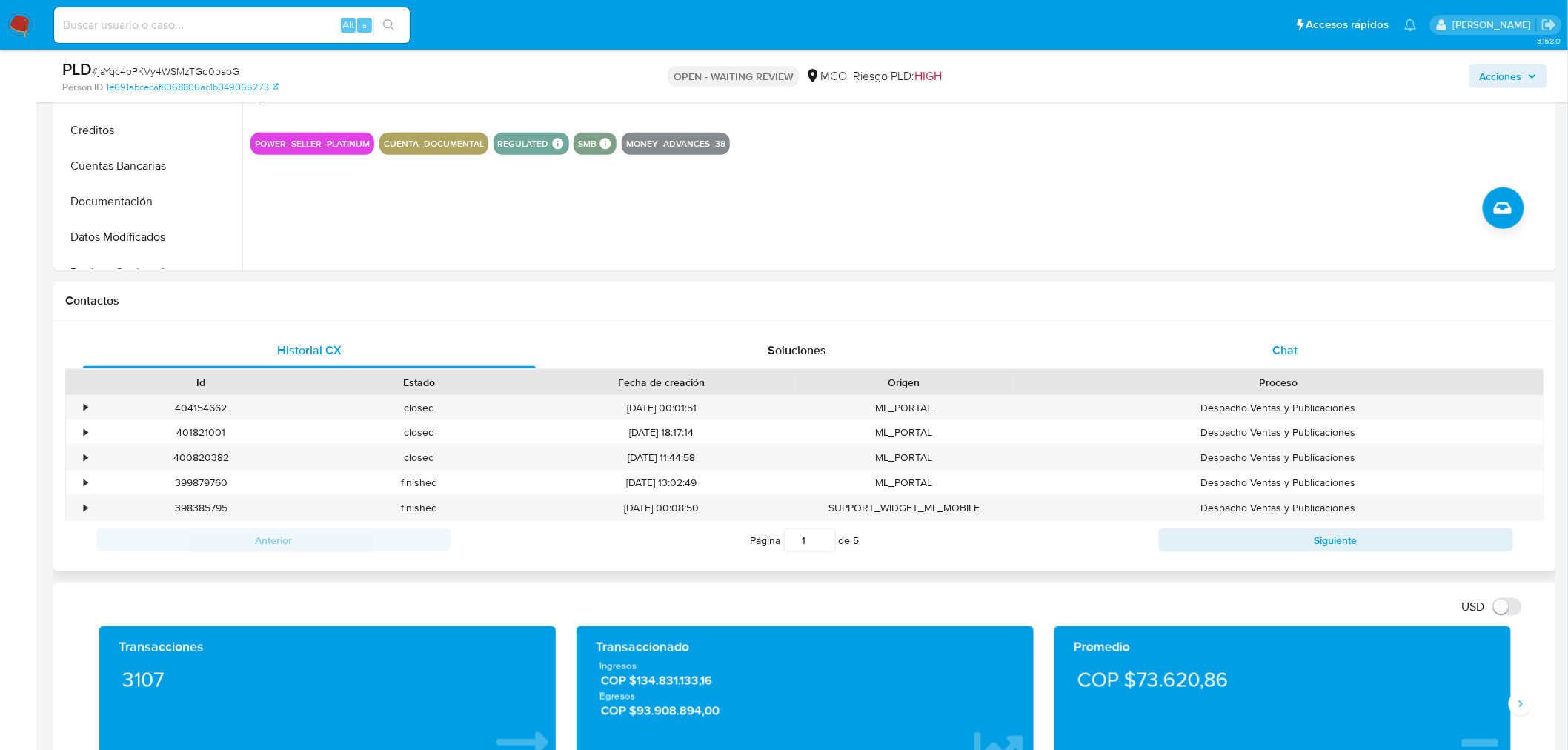
click at [1291, 351] on span "Chat" at bounding box center [1286, 350] width 25 height 17
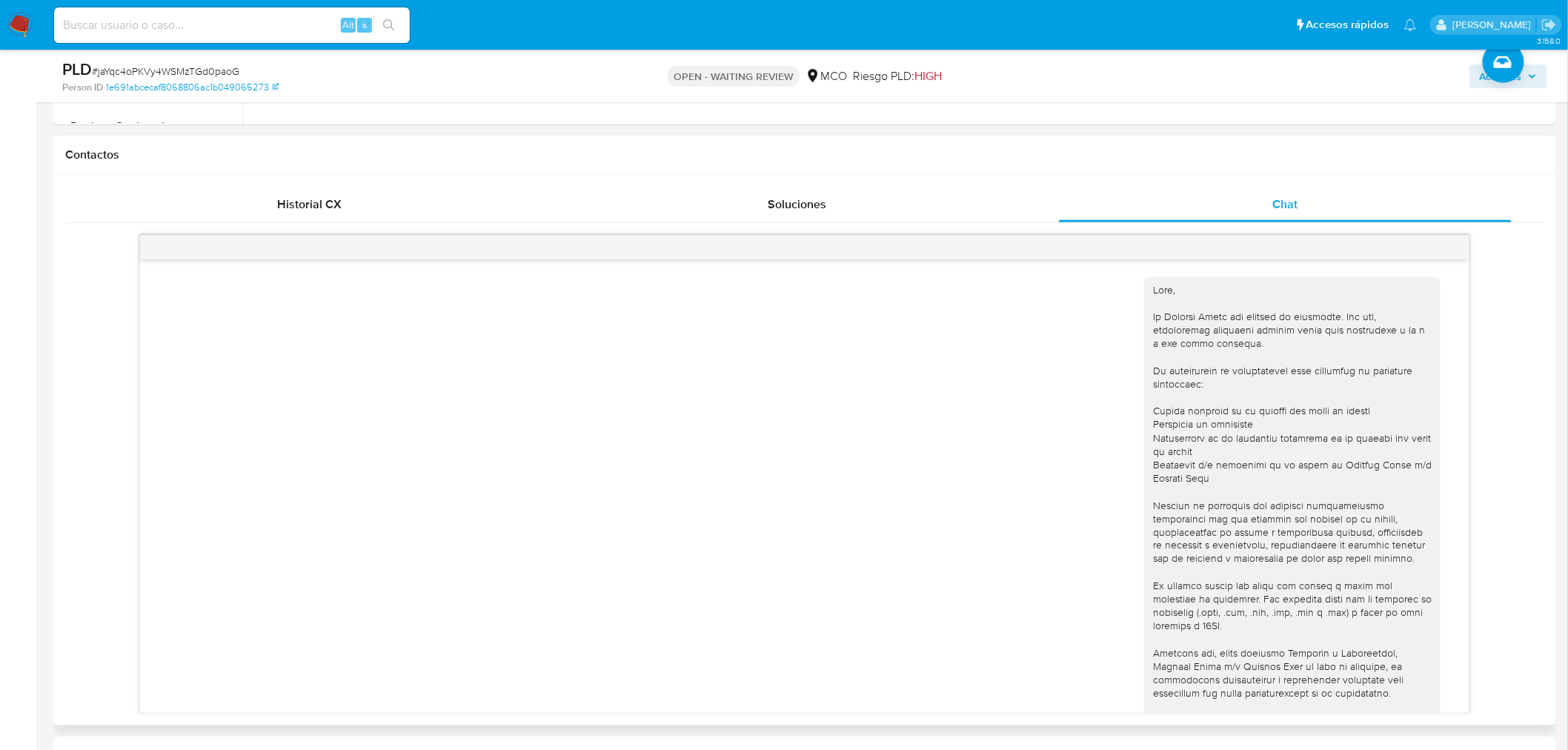
scroll to position [658, 0]
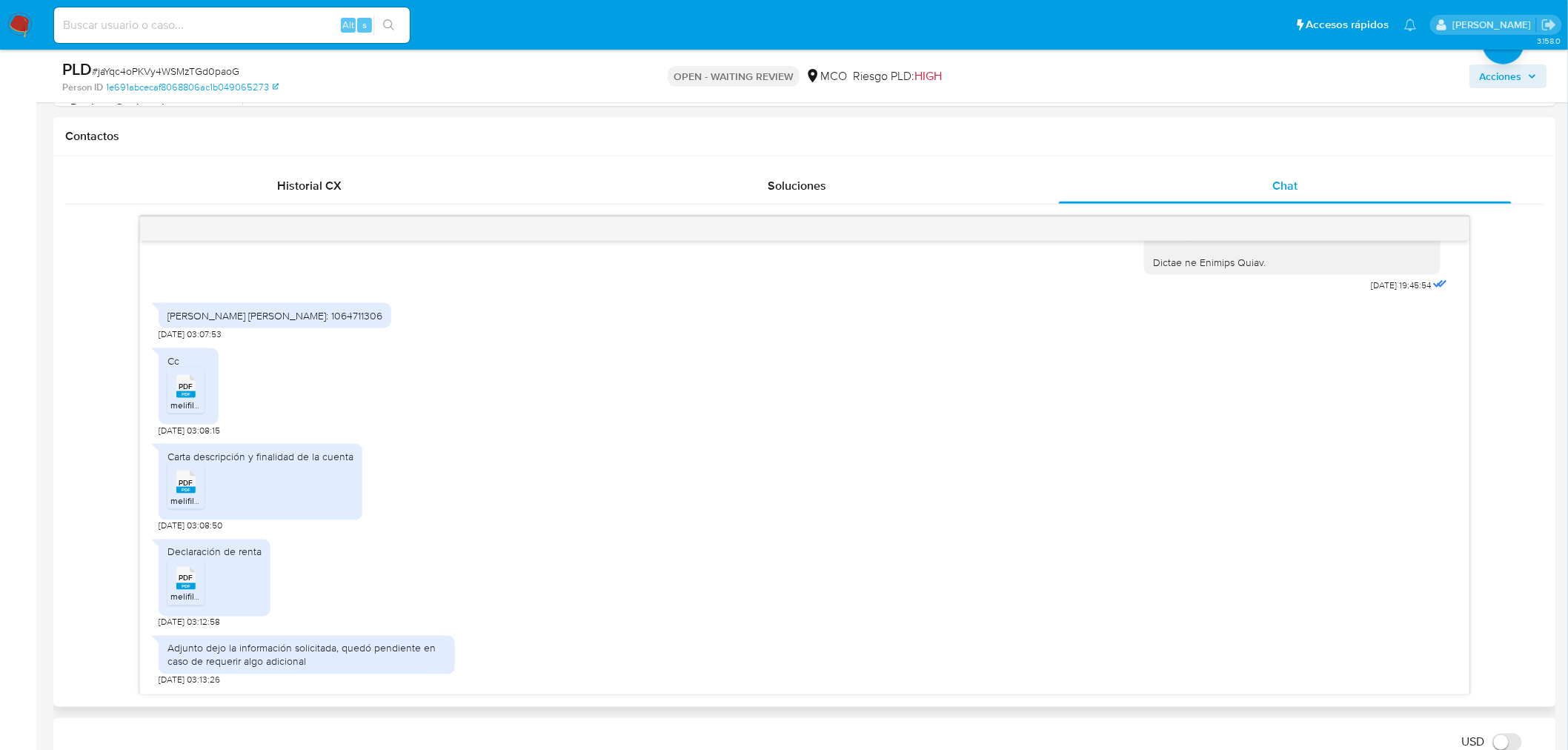
click at [181, 390] on span "PDF" at bounding box center [185, 387] width 14 height 10
click at [184, 499] on span "melifile8198161198505795236.pdf" at bounding box center [237, 500] width 133 height 12
click at [189, 590] on icon "PDF" at bounding box center [186, 579] width 20 height 26
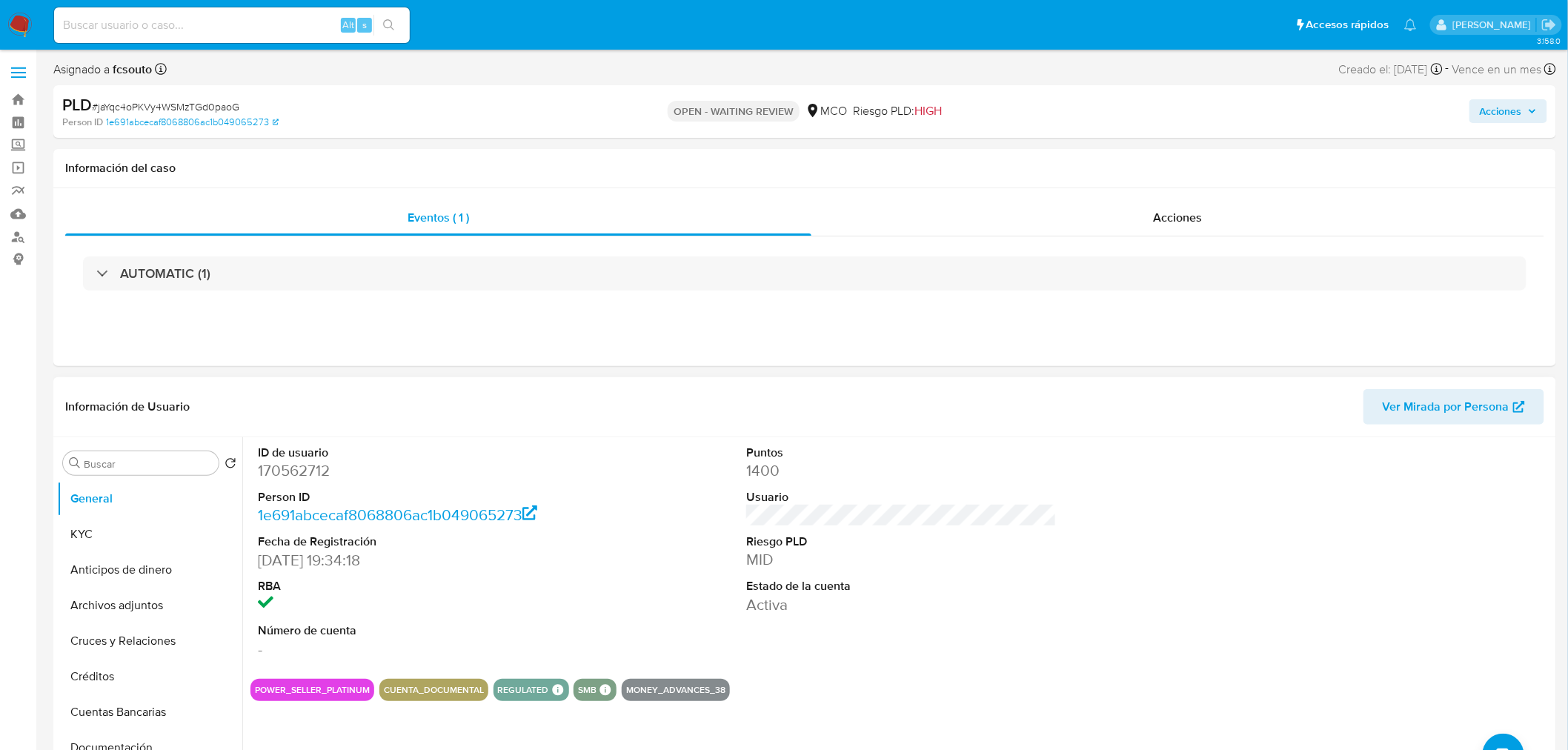
click at [280, 471] on dd "170562712" at bounding box center [413, 470] width 310 height 20
copy dd "170562712"
click at [289, 470] on dd "170562712" at bounding box center [413, 470] width 310 height 20
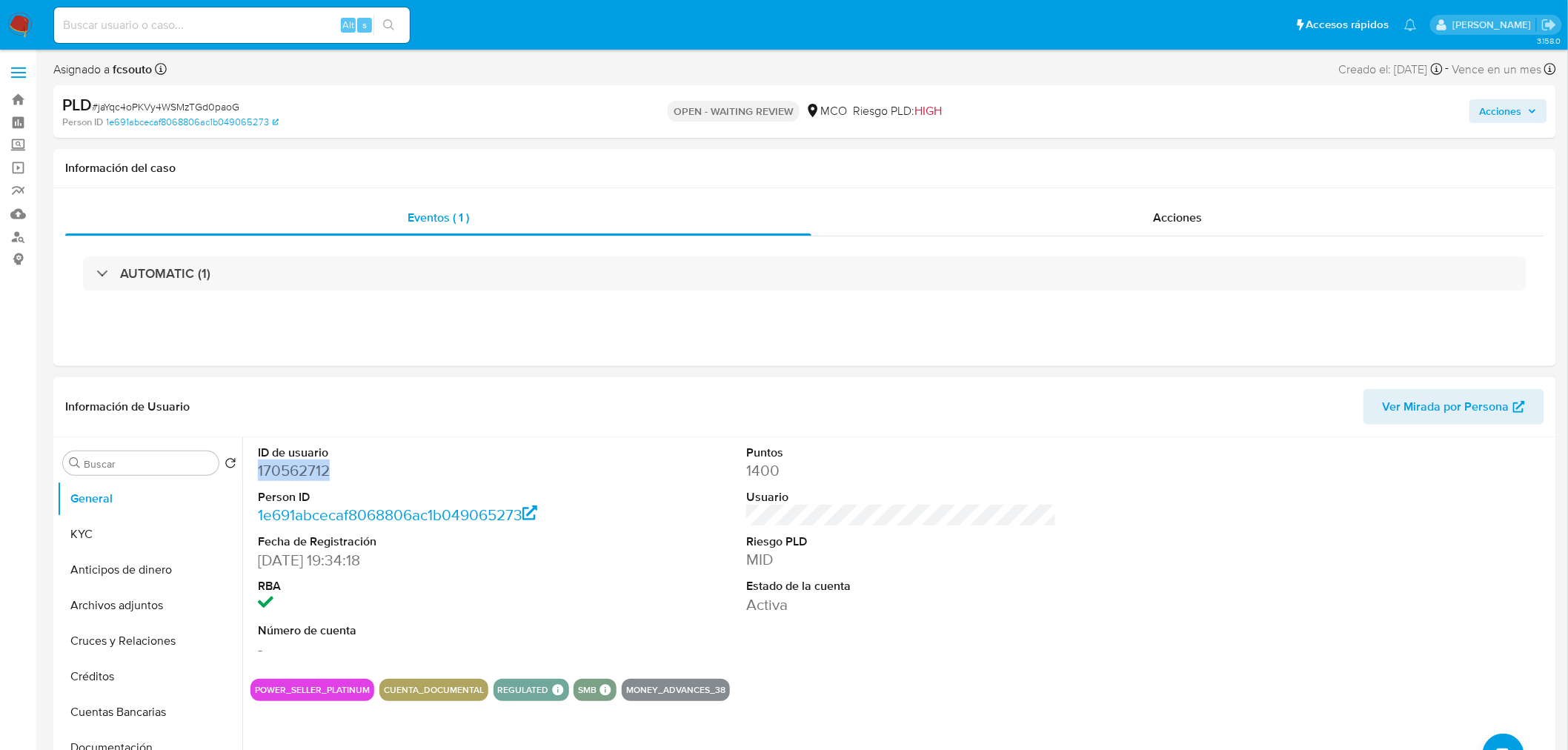
click at [310, 470] on dd "170562712" at bounding box center [413, 470] width 310 height 20
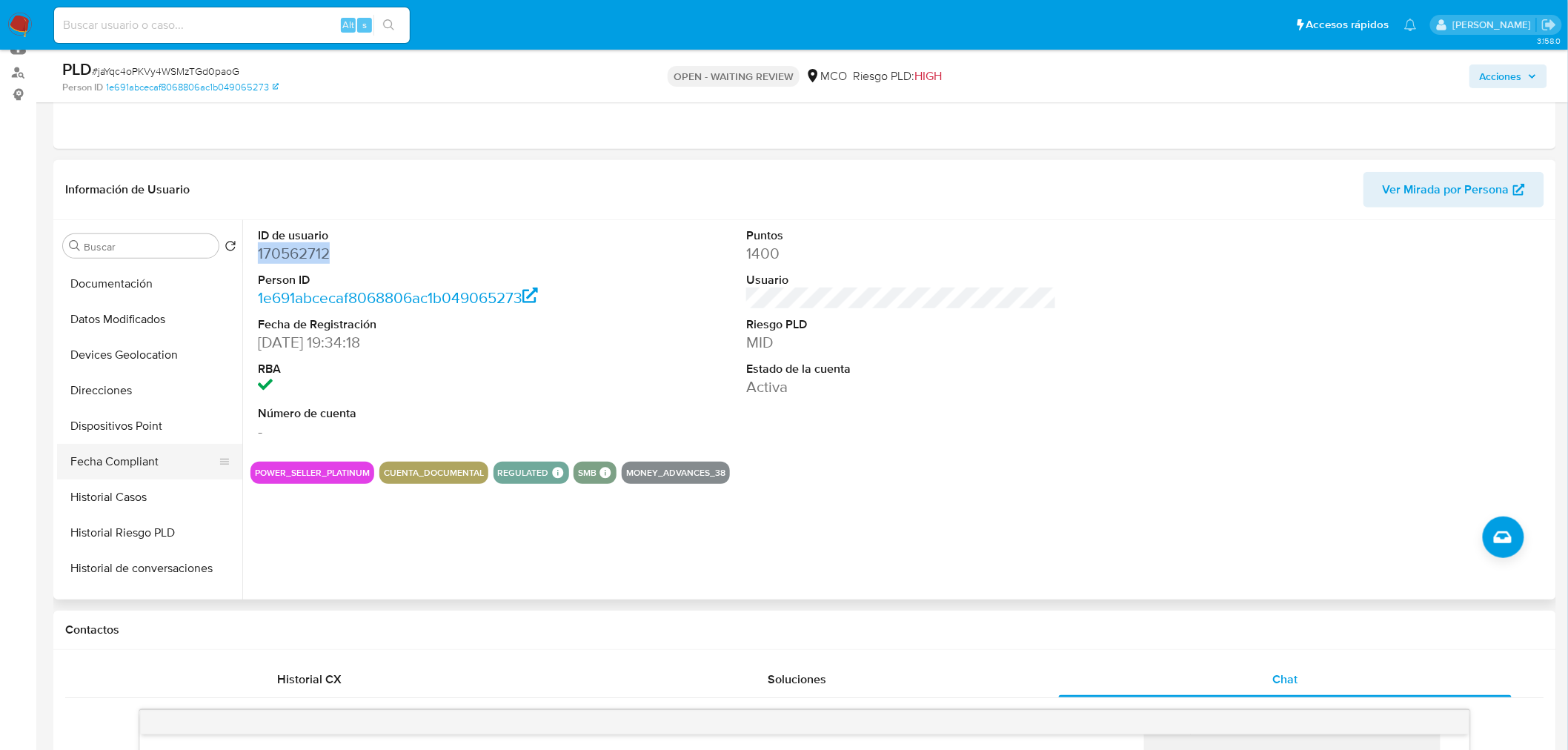
scroll to position [246, 0]
drag, startPoint x: 138, startPoint y: 490, endPoint x: 129, endPoint y: 493, distance: 9.5
click at [135, 492] on button "Historial Casos" at bounding box center [144, 498] width 173 height 36
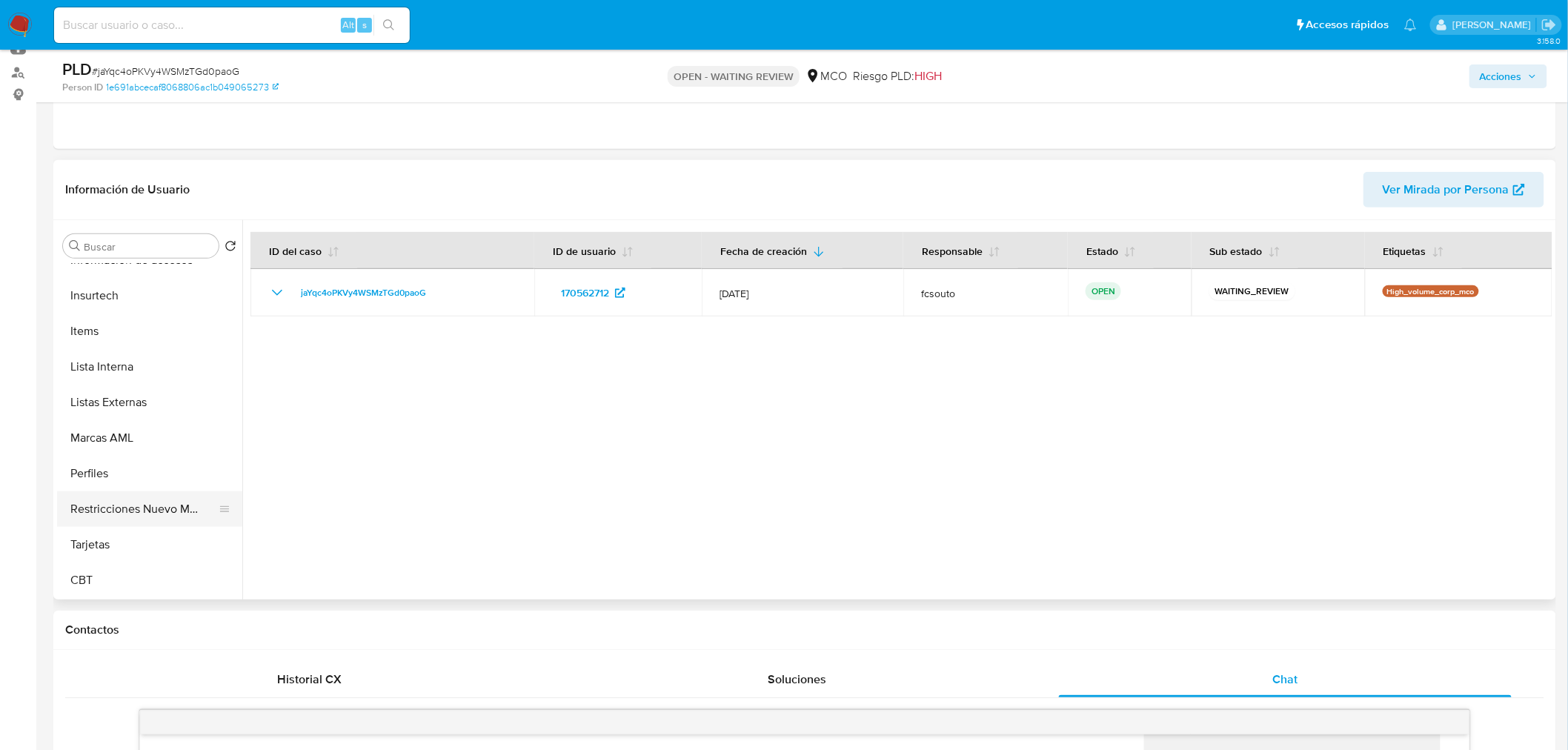
click at [121, 503] on button "Restricciones Nuevo Mundo" at bounding box center [144, 509] width 173 height 36
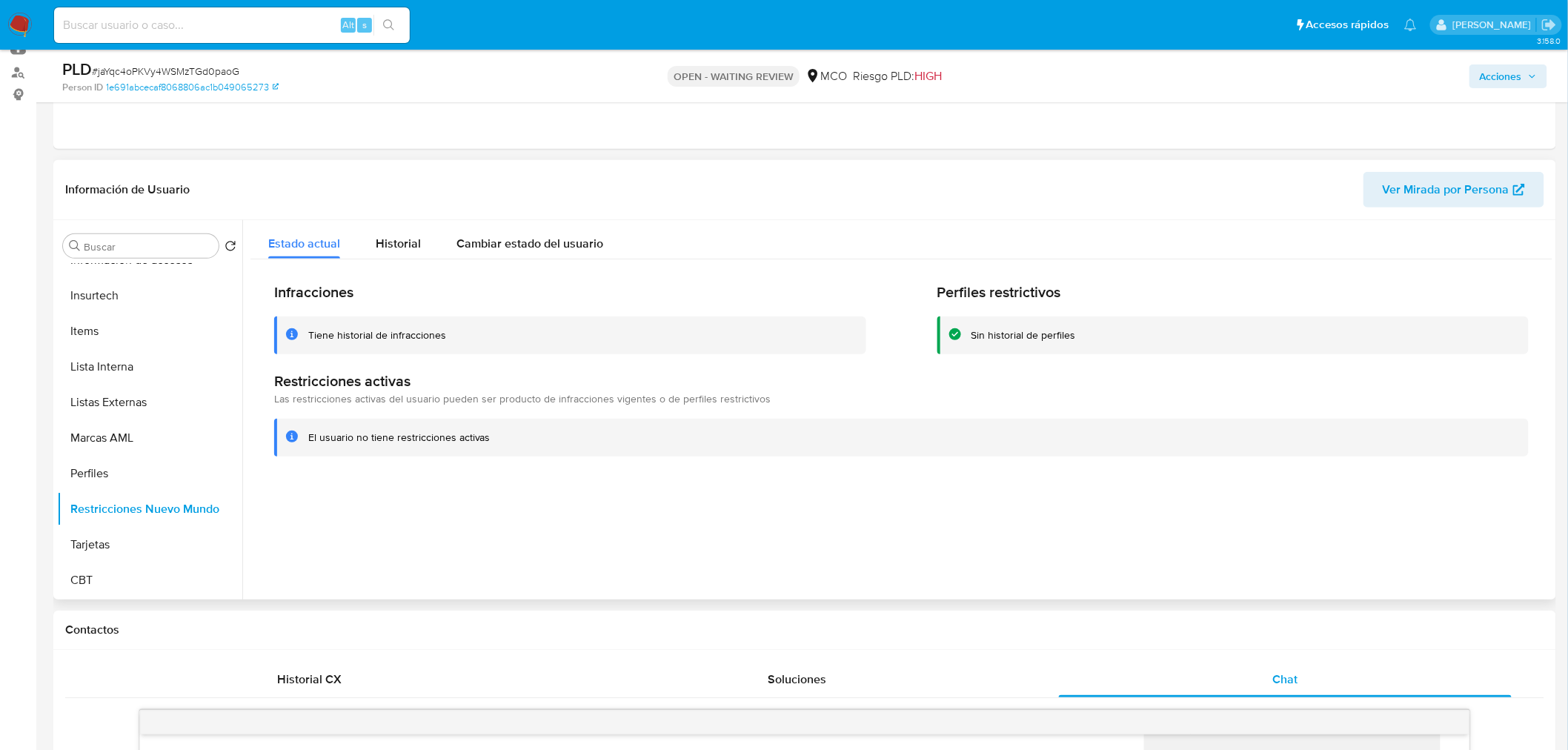
scroll to position [0, 0]
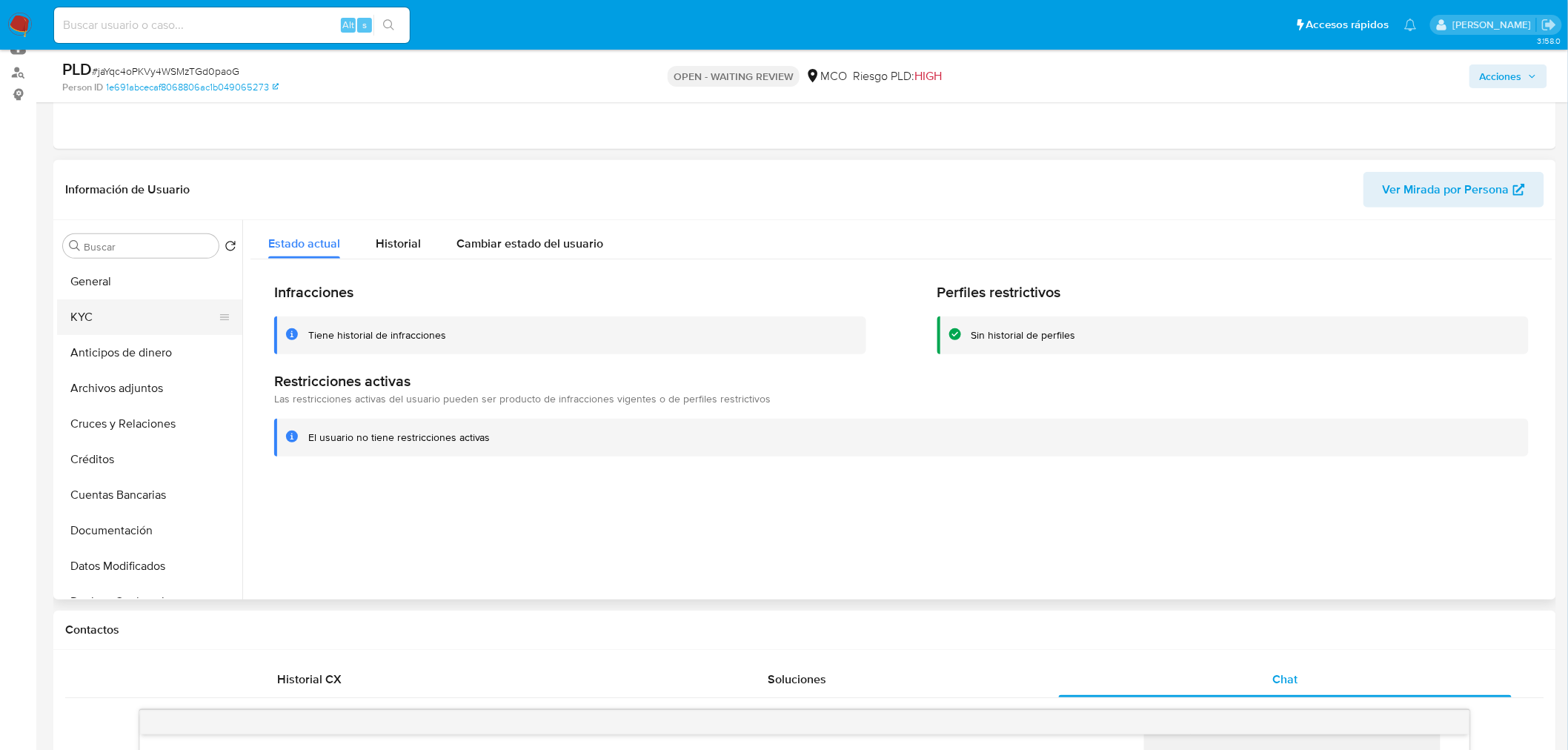
click at [120, 316] on button "KYC" at bounding box center [144, 317] width 173 height 36
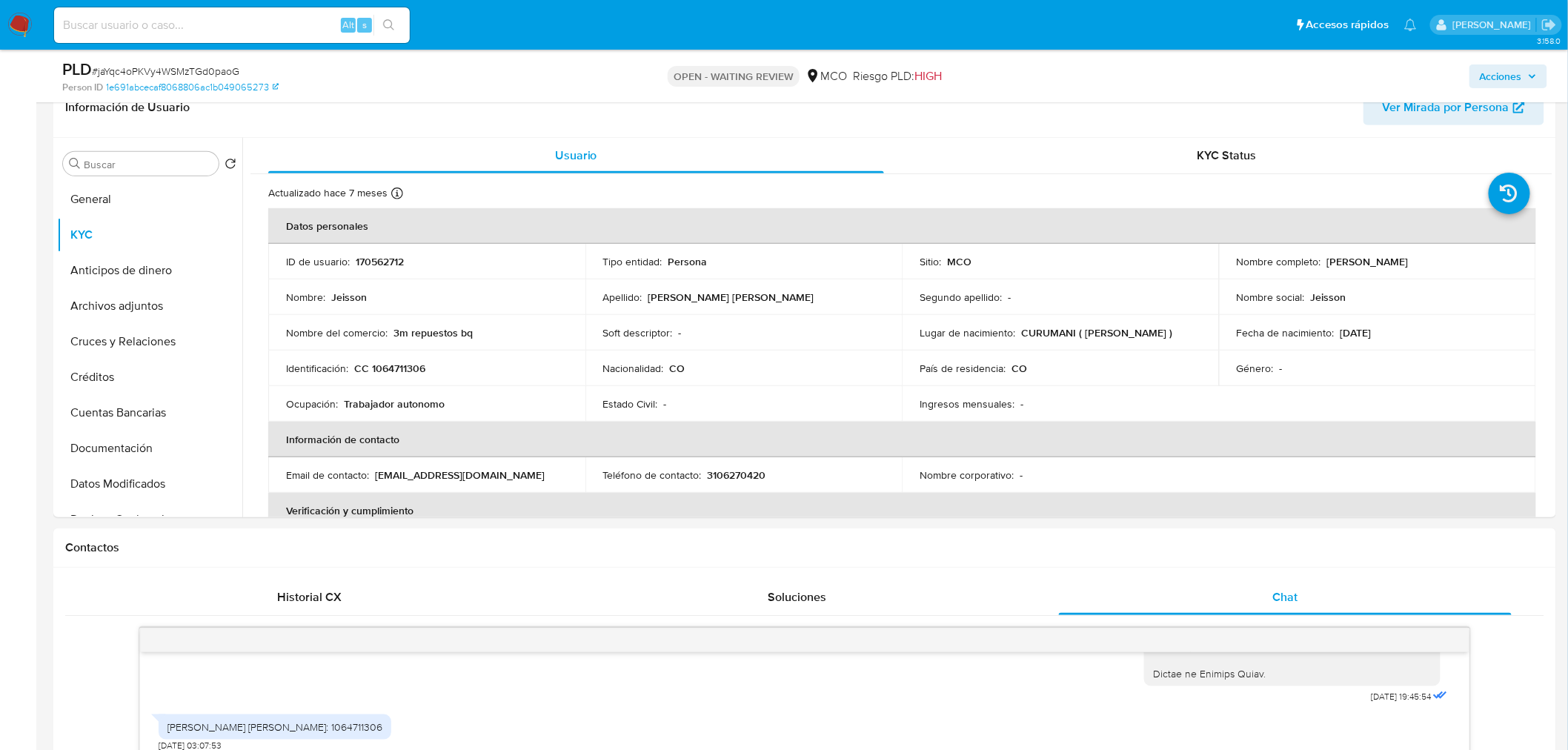
click at [1525, 78] on span "Acciones" at bounding box center [1508, 76] width 57 height 20
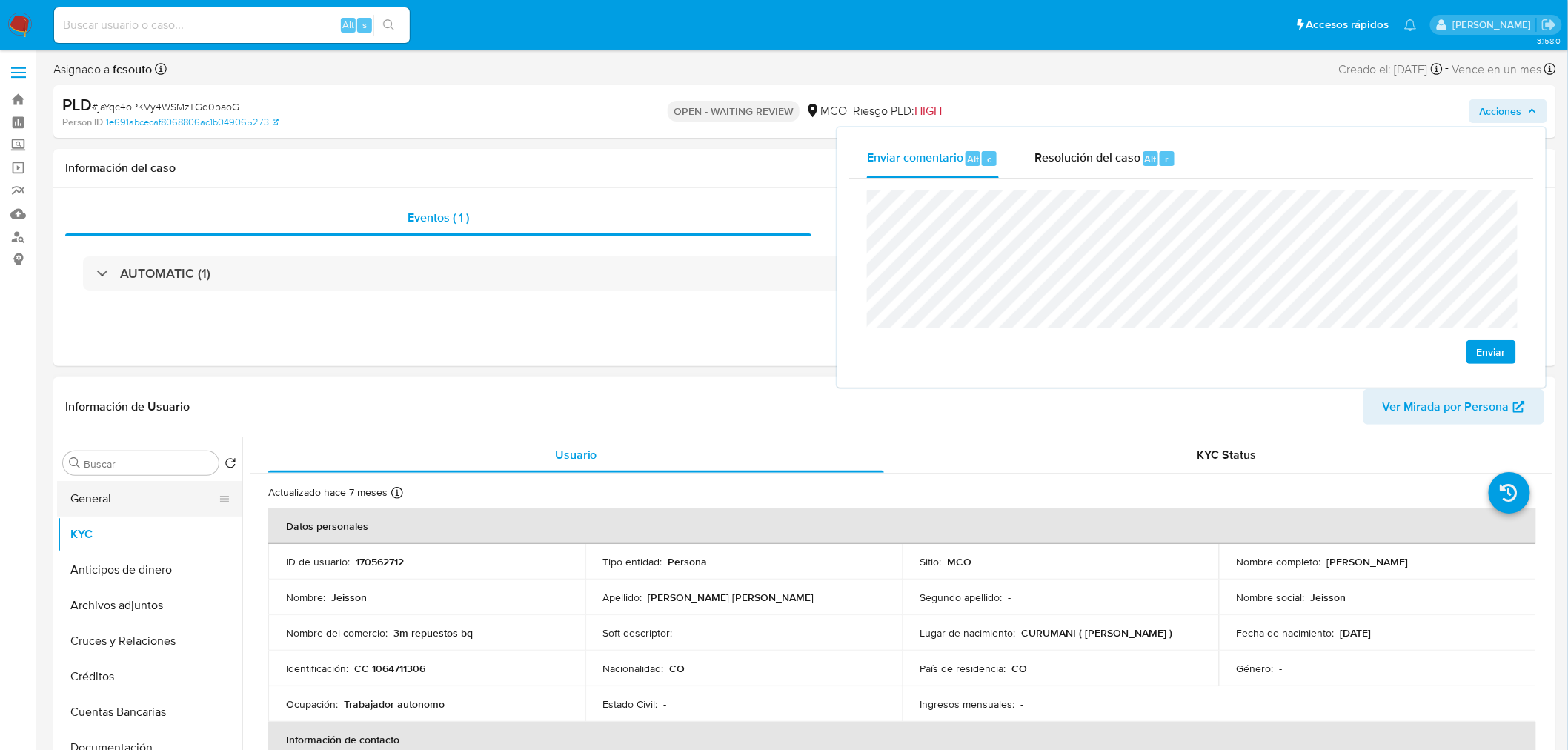
drag, startPoint x: 106, startPoint y: 499, endPoint x: 164, endPoint y: 508, distance: 58.7
click at [107, 499] on button "General" at bounding box center [144, 499] width 173 height 36
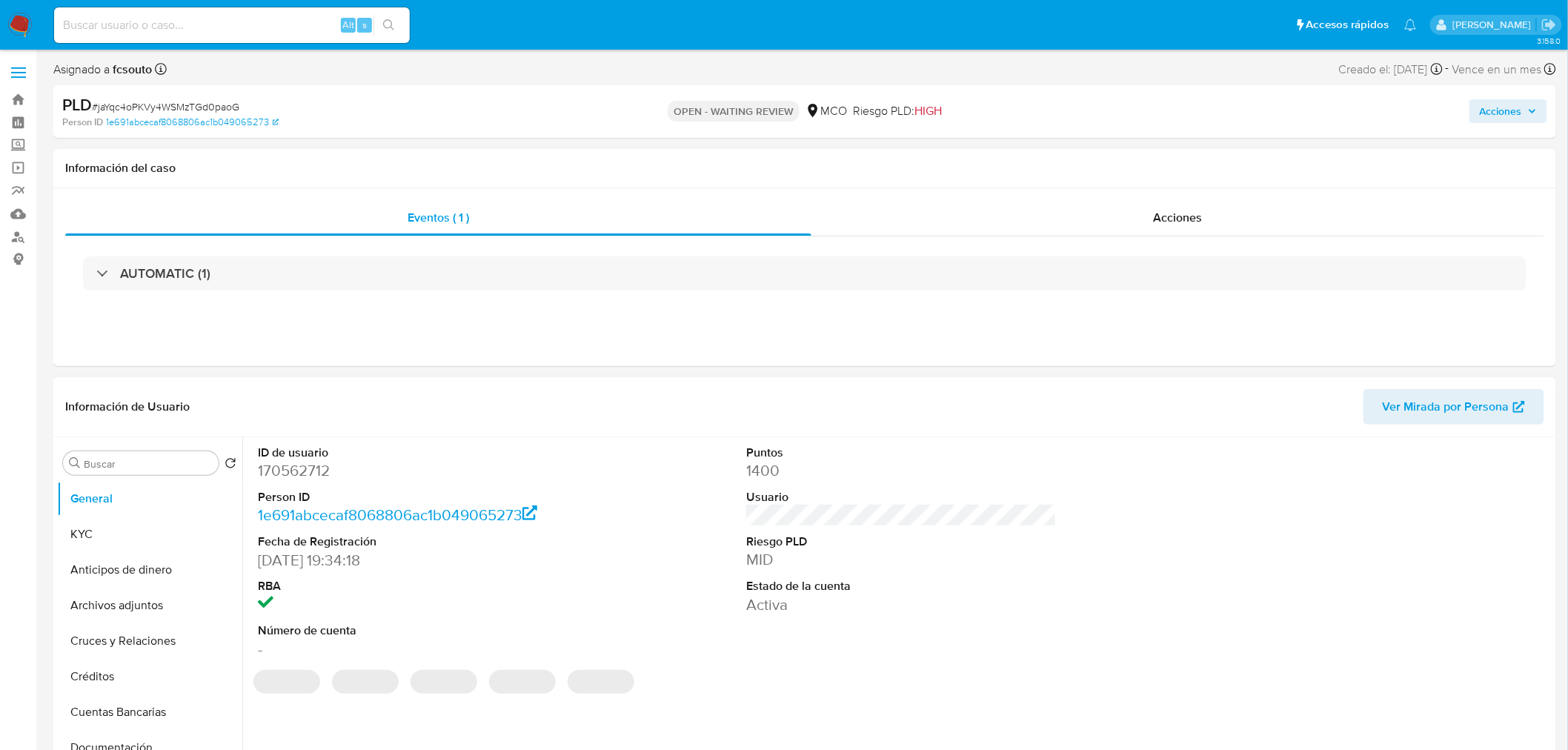
click at [317, 464] on dd "170562712" at bounding box center [413, 470] width 310 height 20
copy dd "170562712"
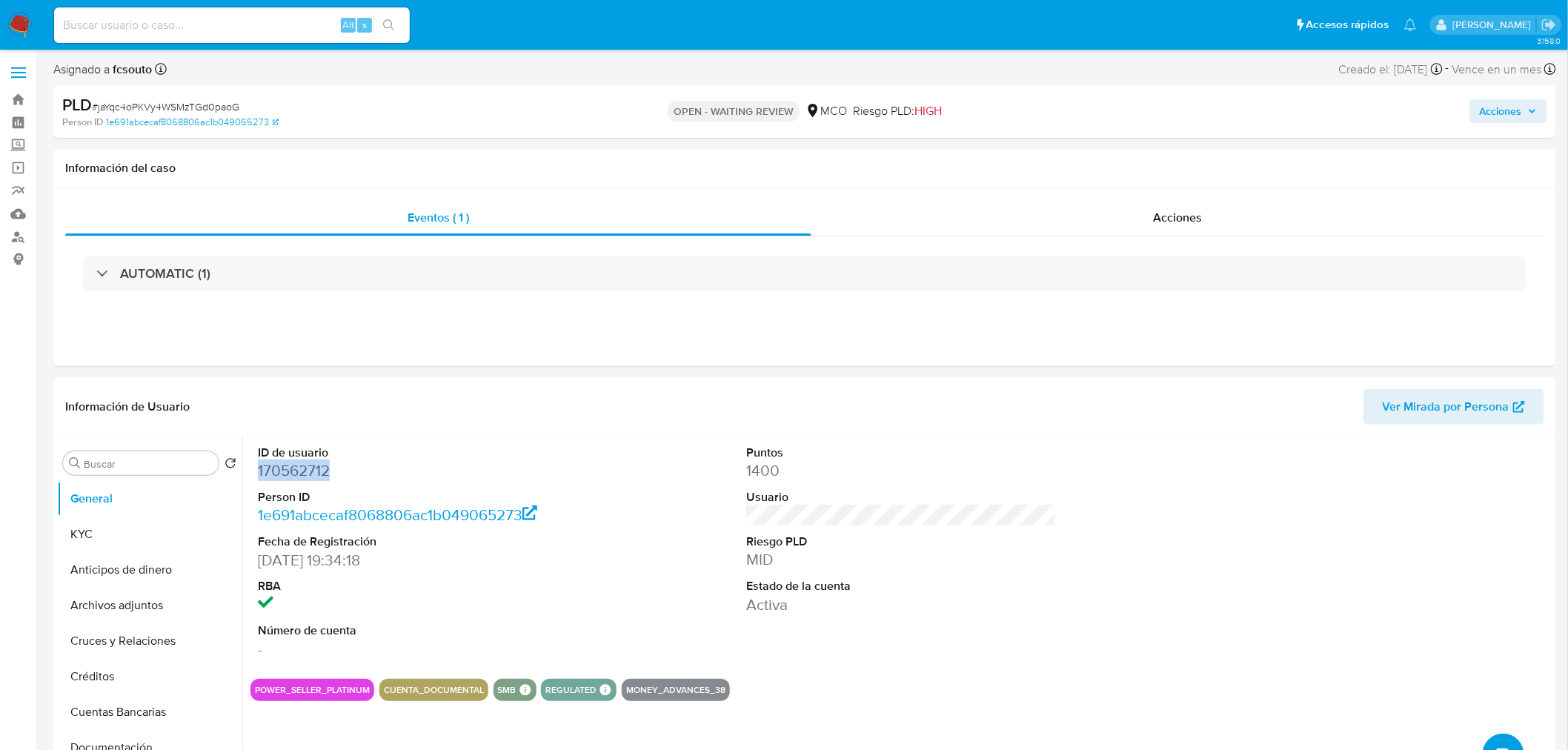
drag, startPoint x: 122, startPoint y: 530, endPoint x: 0, endPoint y: 477, distance: 133.0
click at [119, 532] on button "KYC" at bounding box center [149, 535] width 185 height 36
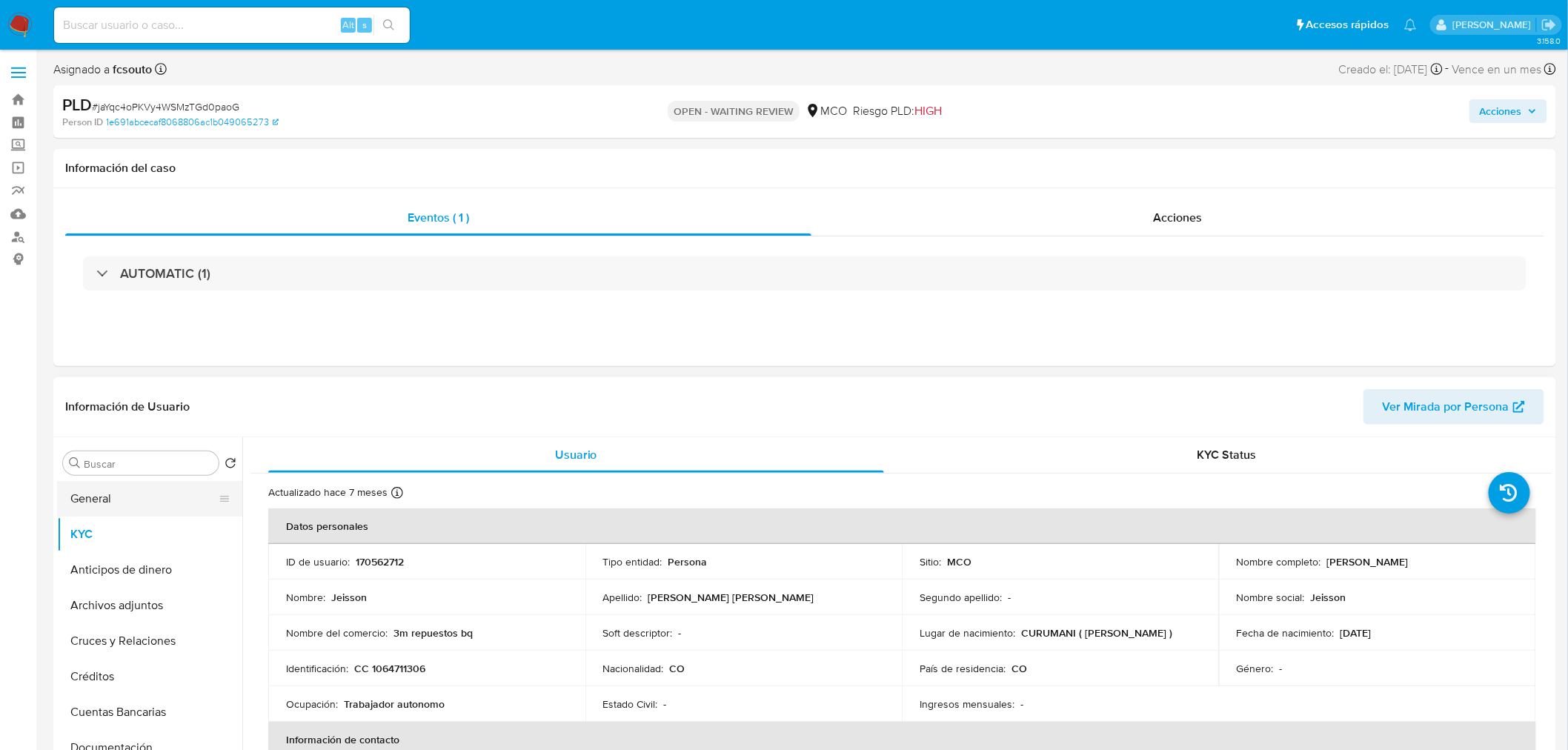
click at [74, 492] on button "General" at bounding box center [144, 499] width 173 height 36
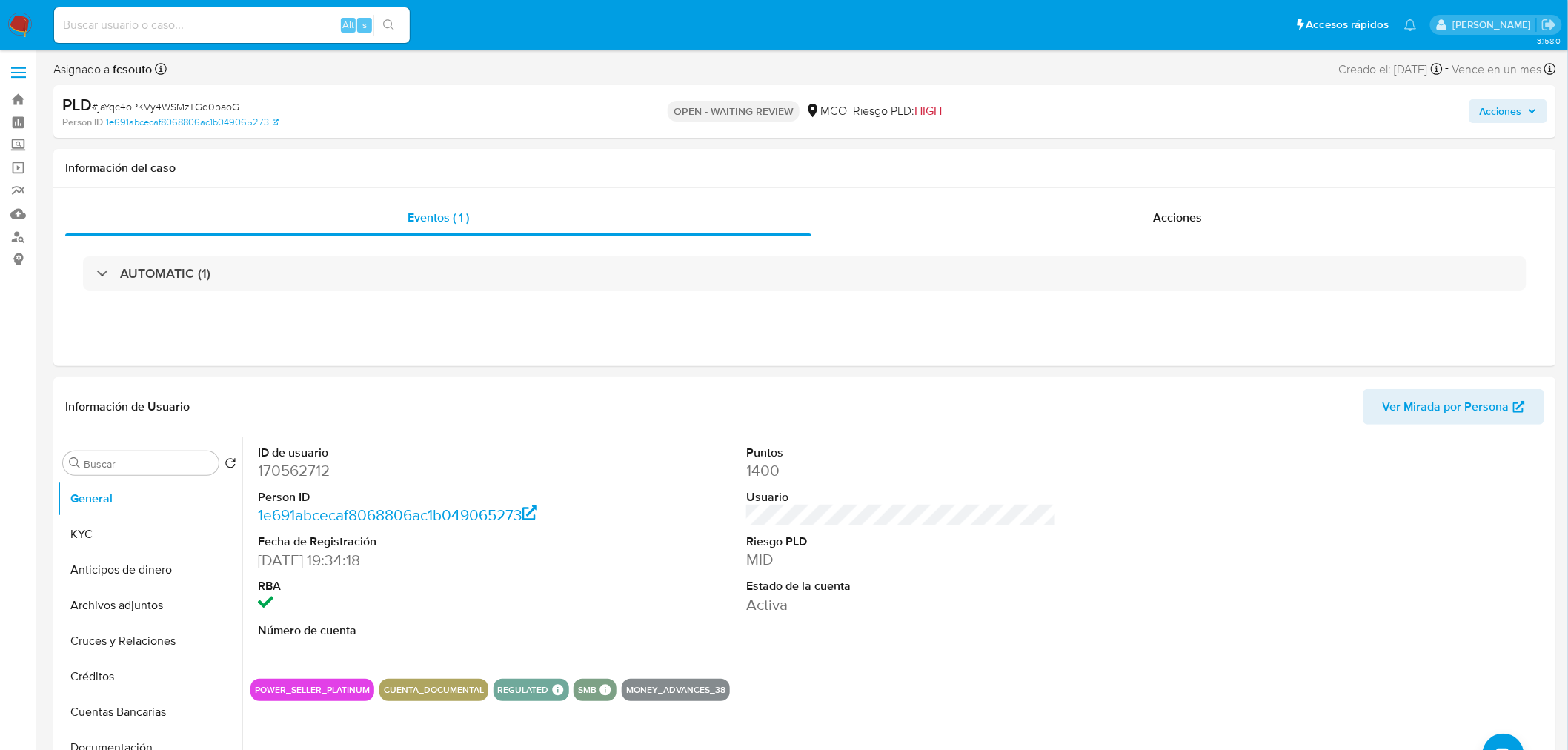
click at [1497, 117] on span "Acciones" at bounding box center [1501, 111] width 42 height 24
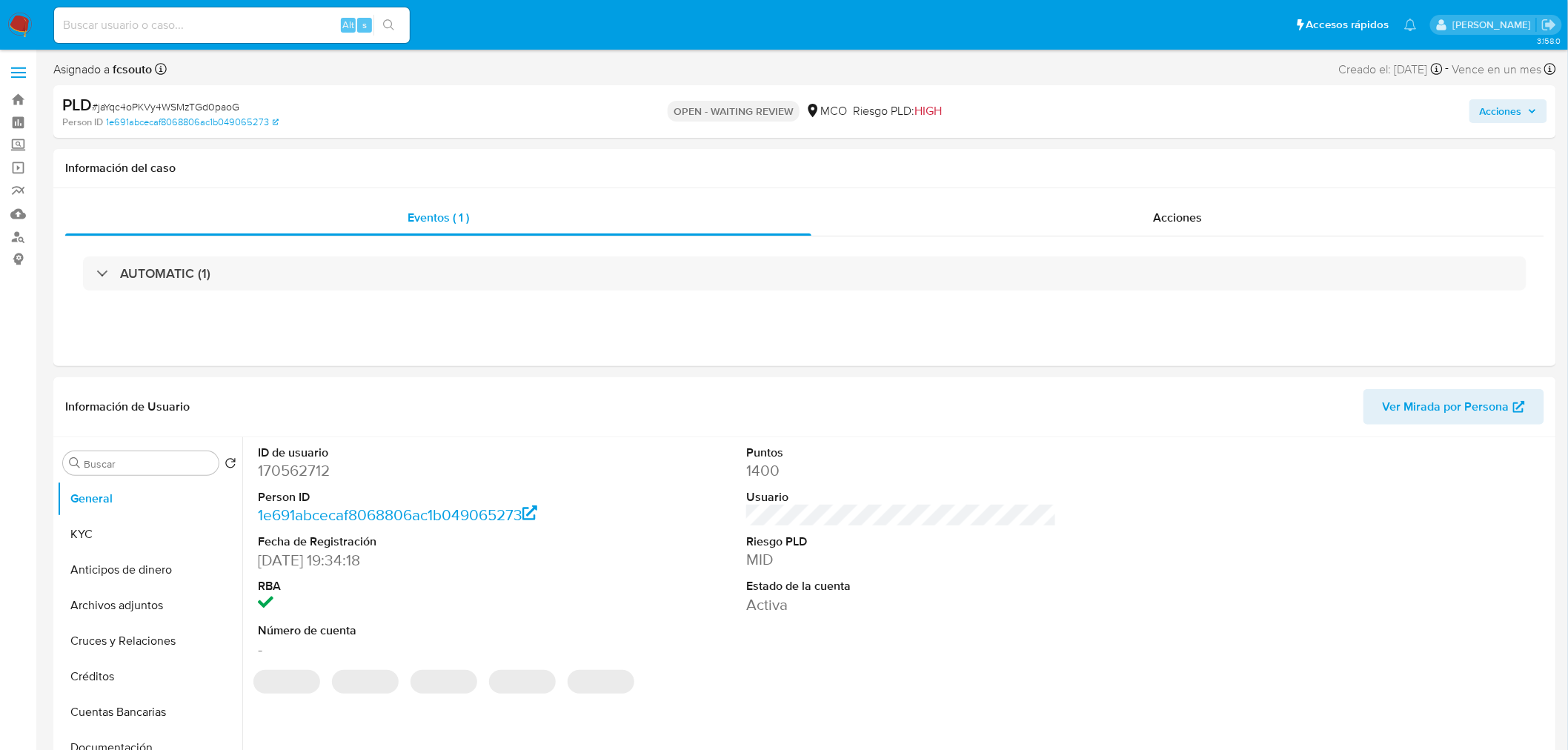
click at [1490, 114] on span "Acciones" at bounding box center [1501, 111] width 42 height 24
select select "10"
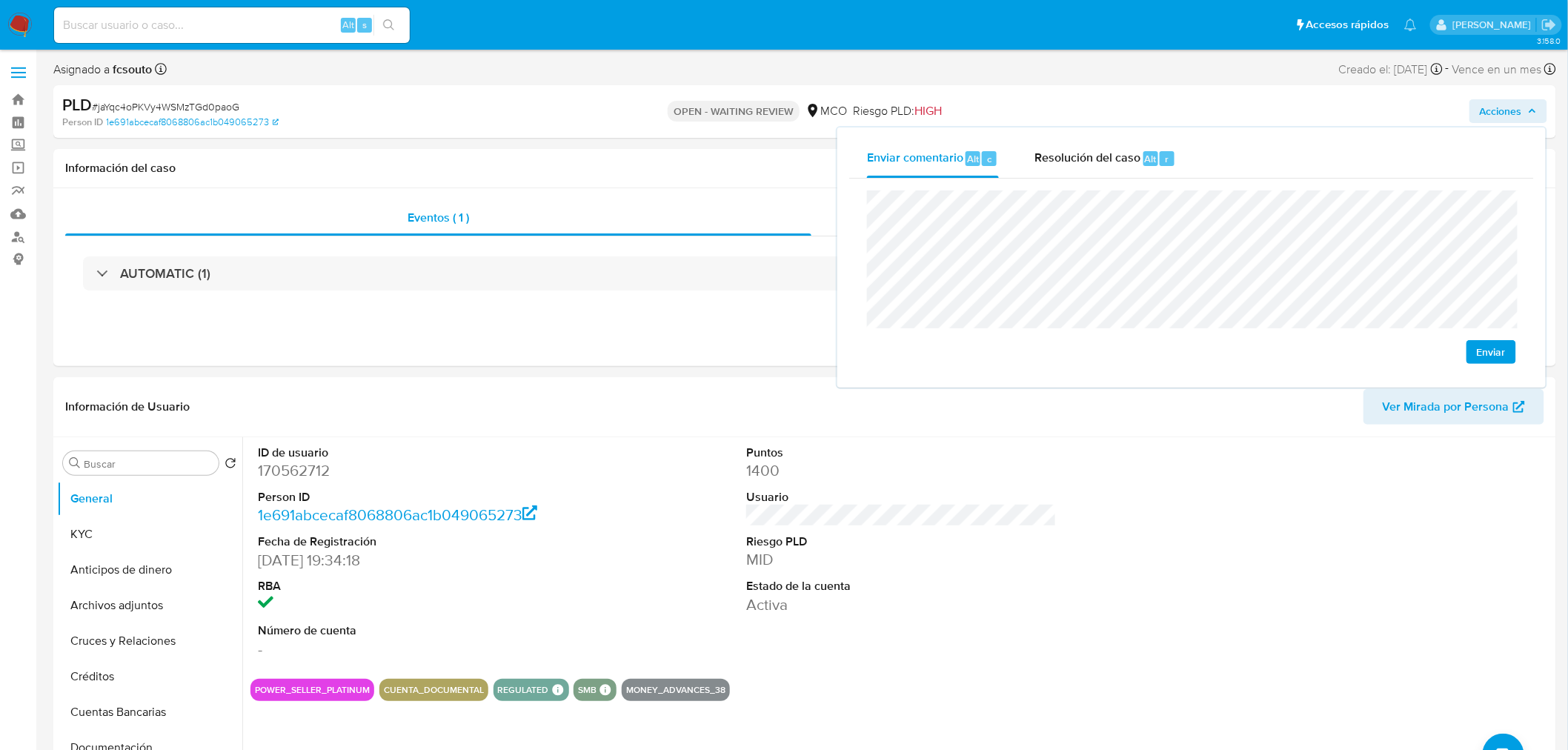
click at [868, 188] on div "Enviar" at bounding box center [1192, 277] width 685 height 197
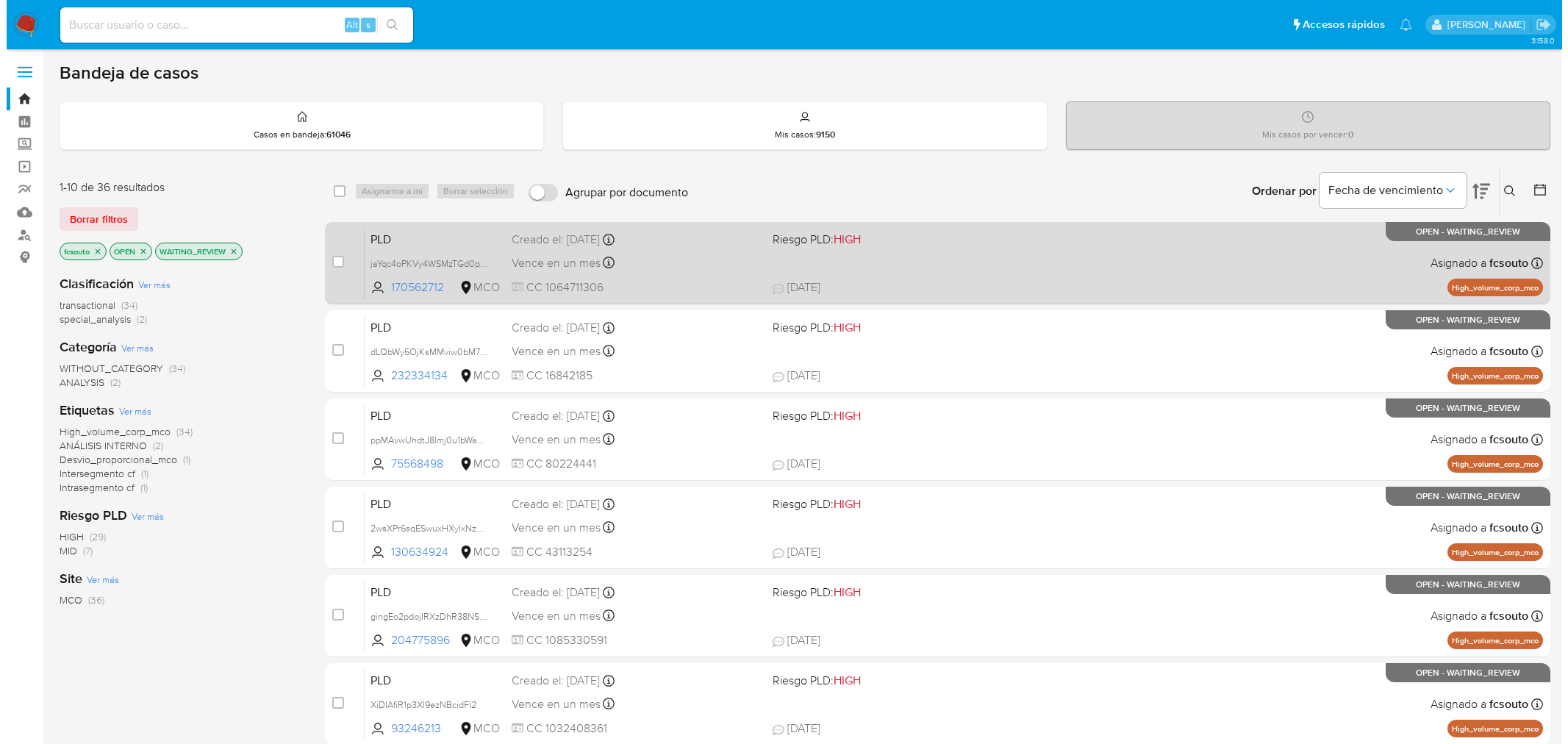
scroll to position [60, 0]
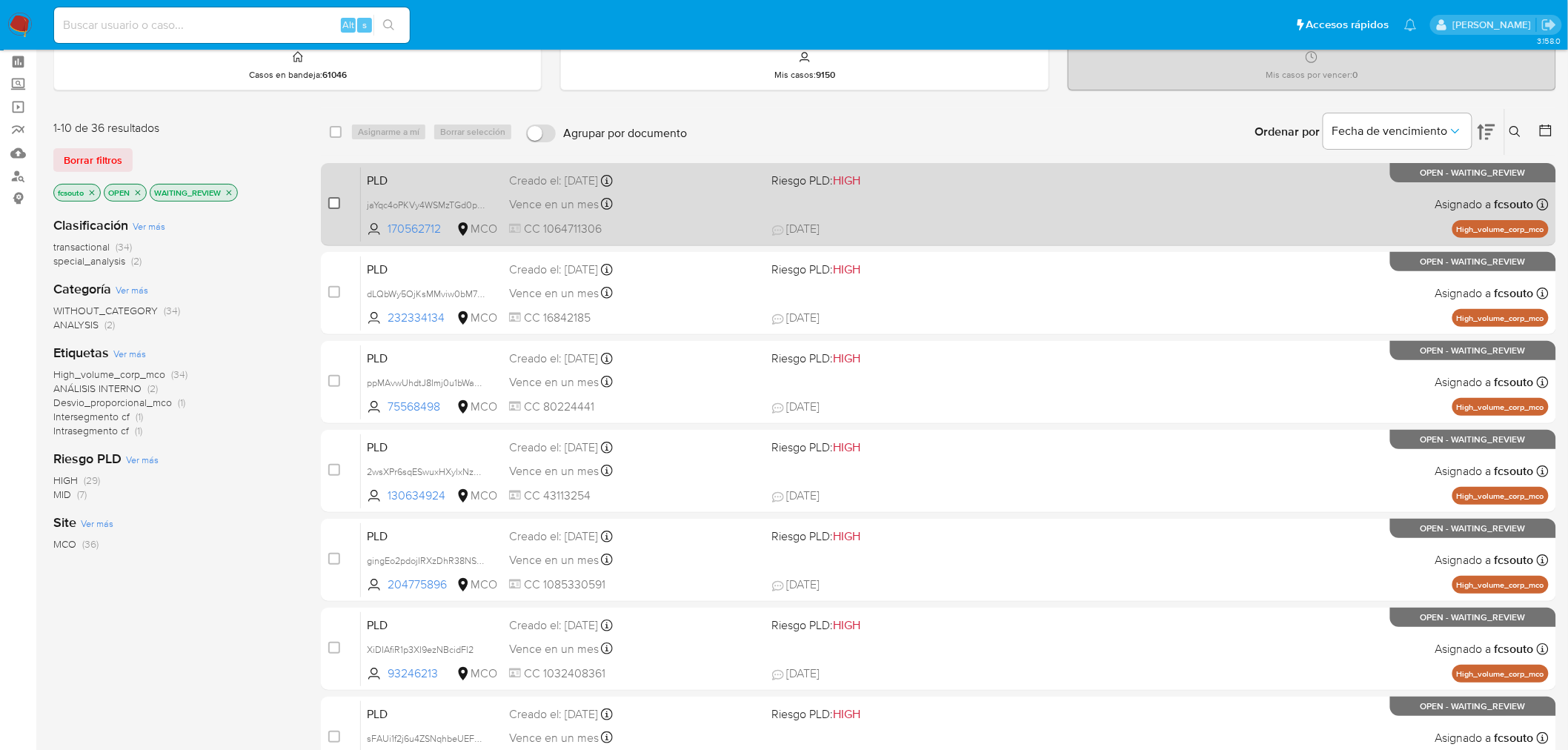
click at [334, 197] on input "checkbox" at bounding box center [334, 203] width 12 height 12
checkbox input "true"
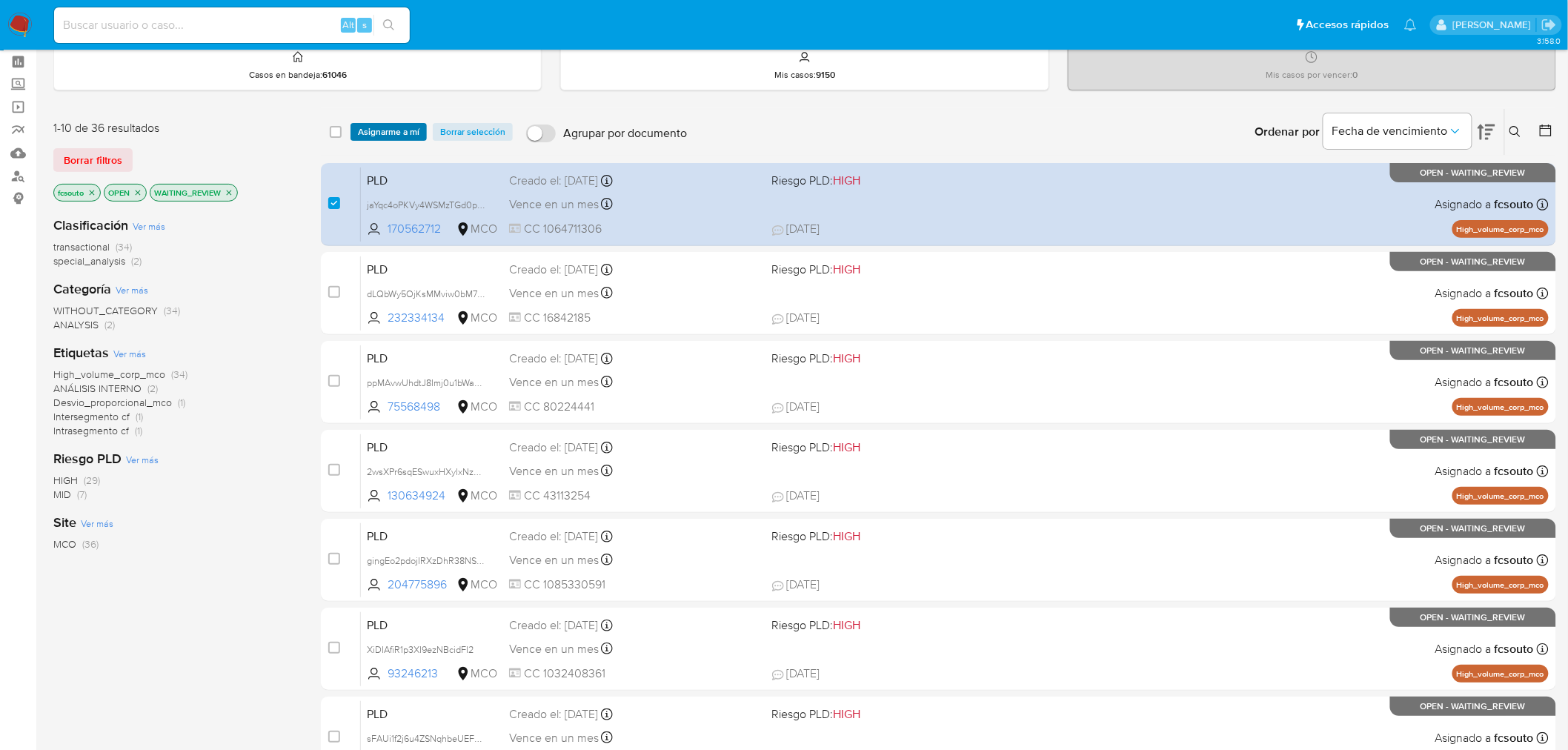
click at [383, 136] on span "Asignarme a mí" at bounding box center [389, 132] width 61 height 15
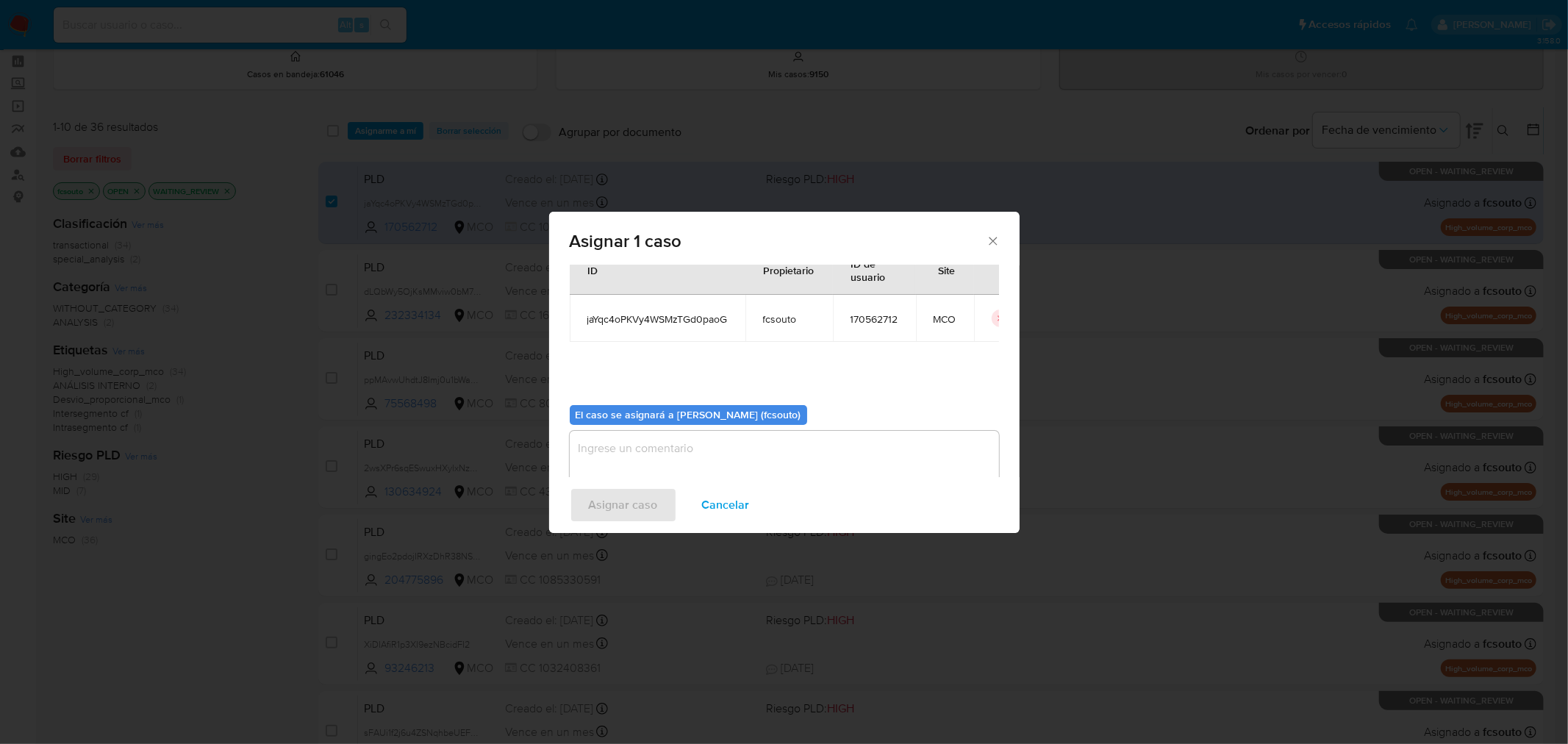
scroll to position [76, 0]
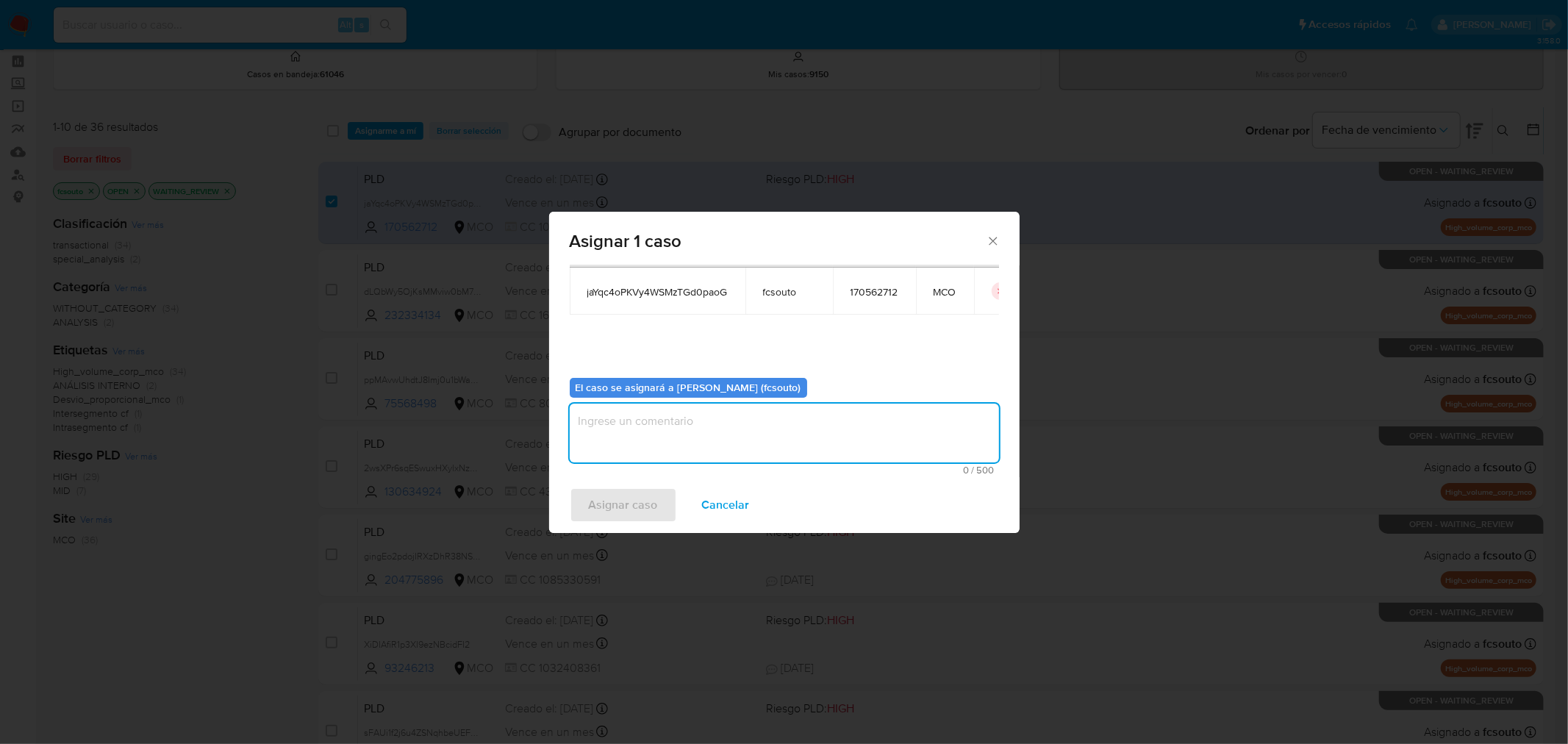
click at [788, 432] on textarea "assign-modal" at bounding box center [784, 433] width 429 height 59
type textarea "Asignación manual"
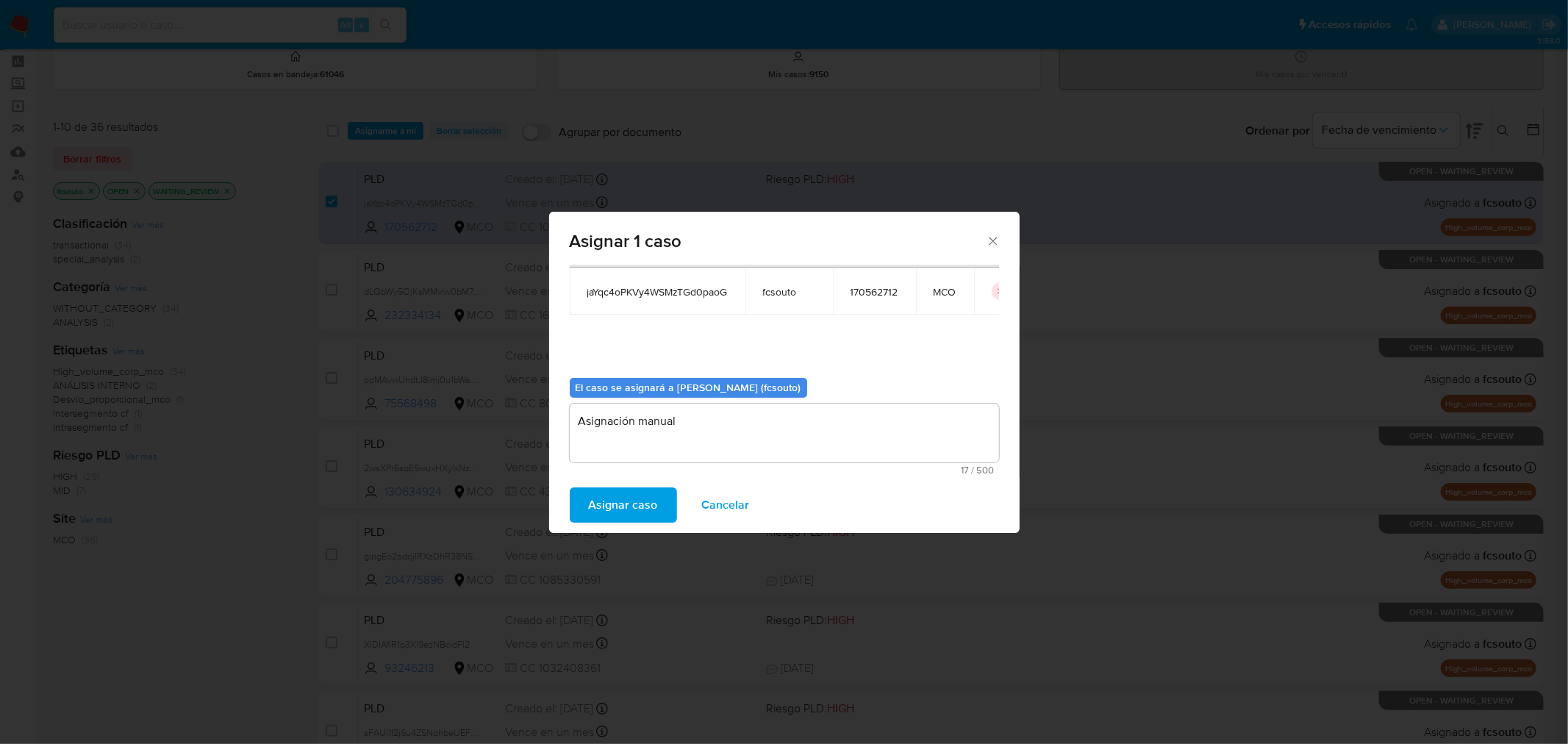
click at [652, 499] on span "Asignar caso" at bounding box center [623, 505] width 69 height 32
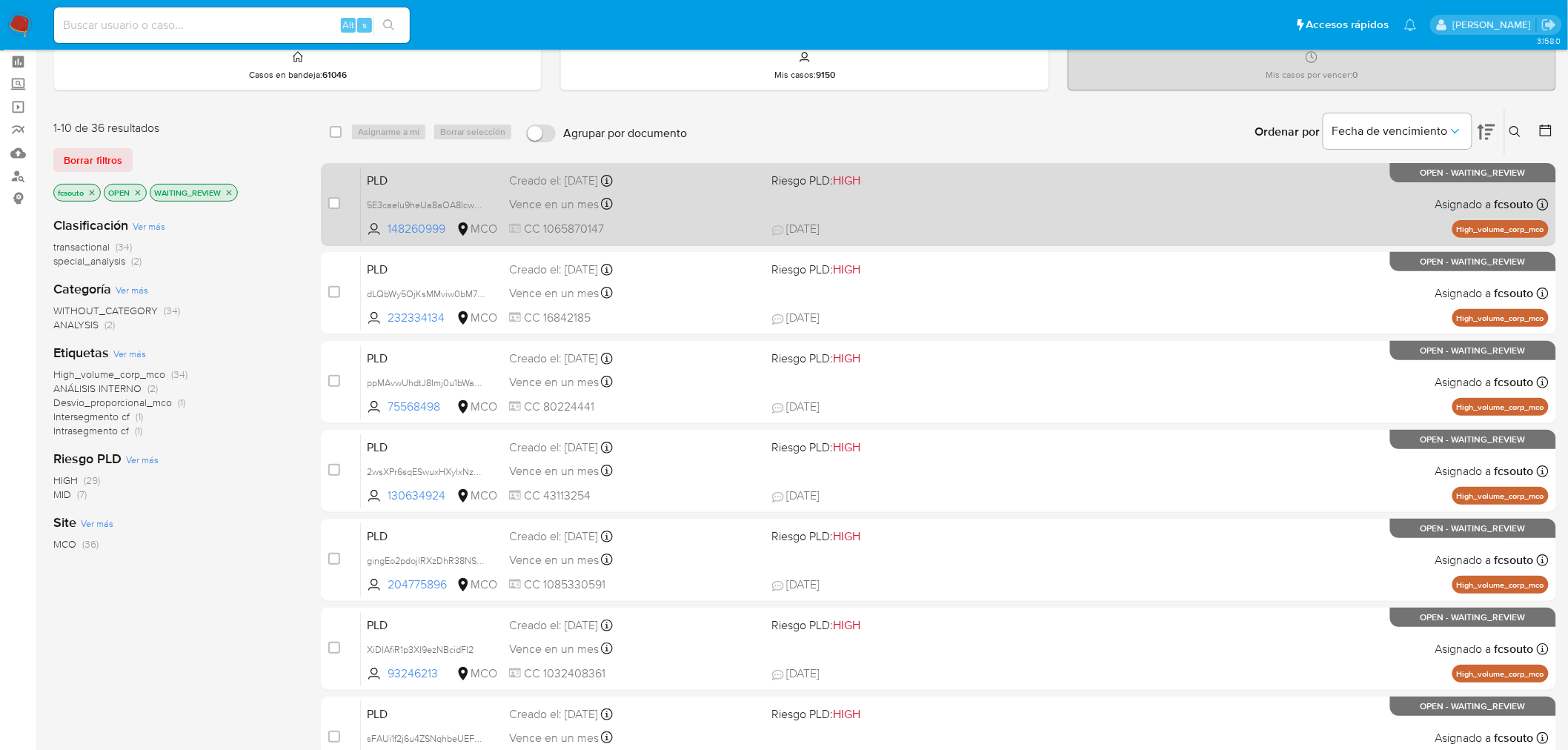
click at [698, 223] on span "CC 1065870147" at bounding box center [635, 229] width 251 height 16
click at [335, 193] on div "case-item-checkbox No es posible asignar el caso" at bounding box center [344, 204] width 33 height 75
click at [331, 202] on input "checkbox" at bounding box center [334, 203] width 12 height 12
checkbox input "true"
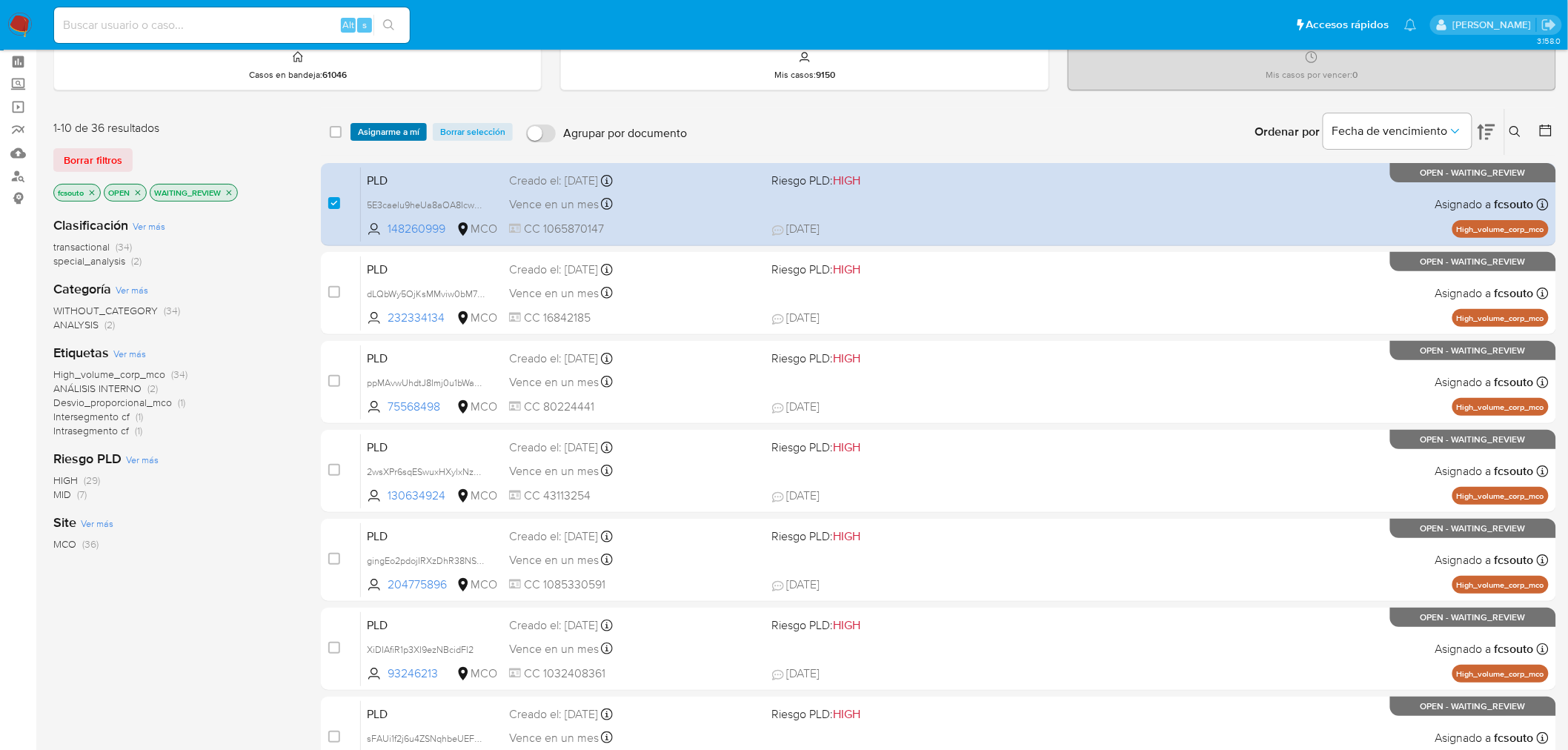
drag, startPoint x: 408, startPoint y: 109, endPoint x: 395, endPoint y: 131, distance: 25.6
click at [401, 120] on div "select-all-cases-checkbox Asignarme a mí Borrar selección Agrupar por documento…" at bounding box center [939, 131] width 1236 height 46
click at [394, 131] on span "Asignarme a mí" at bounding box center [389, 132] width 61 height 15
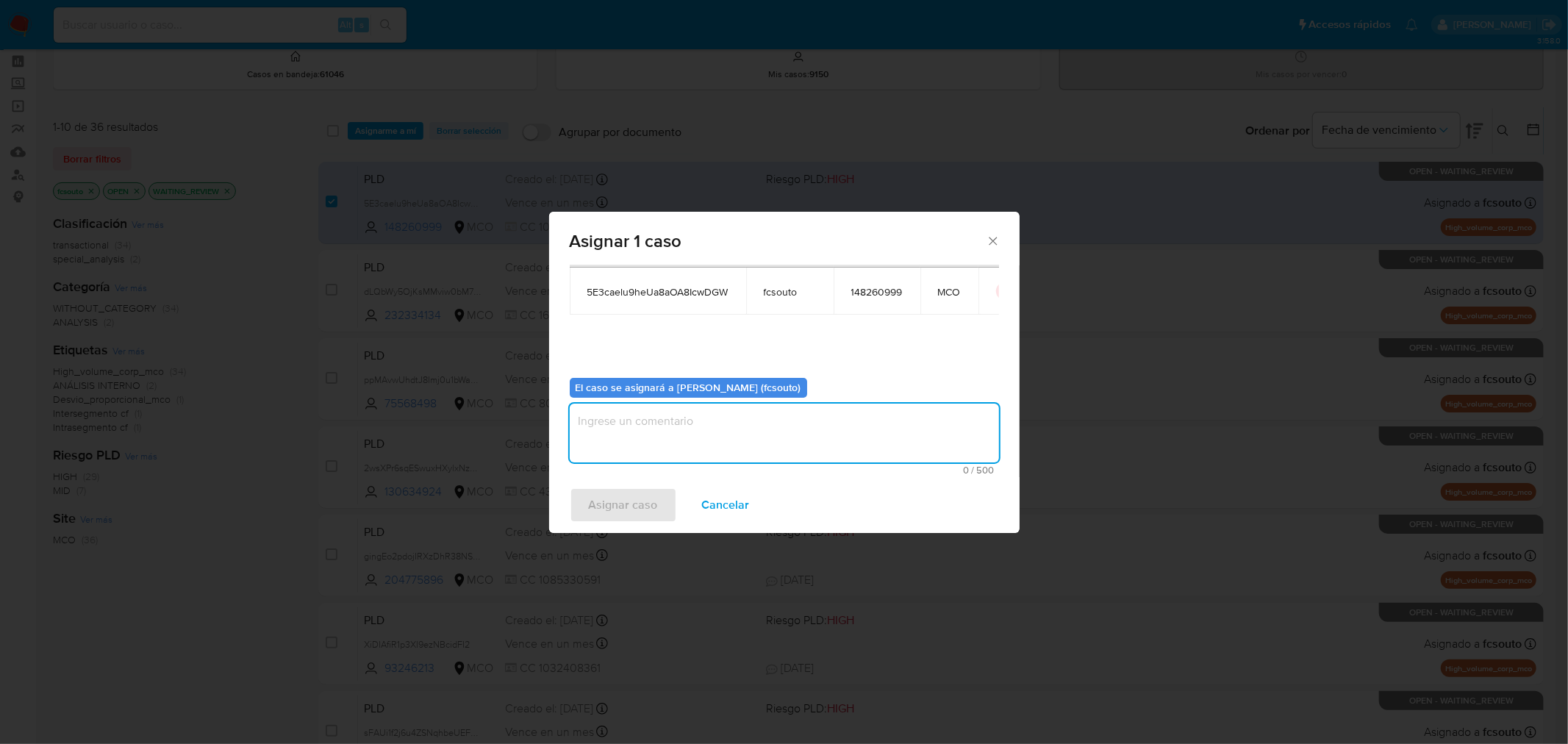
click at [738, 432] on textarea "assign-modal" at bounding box center [784, 433] width 429 height 59
type textarea "Asignación manual"
click at [627, 505] on span "Asignar caso" at bounding box center [623, 505] width 69 height 32
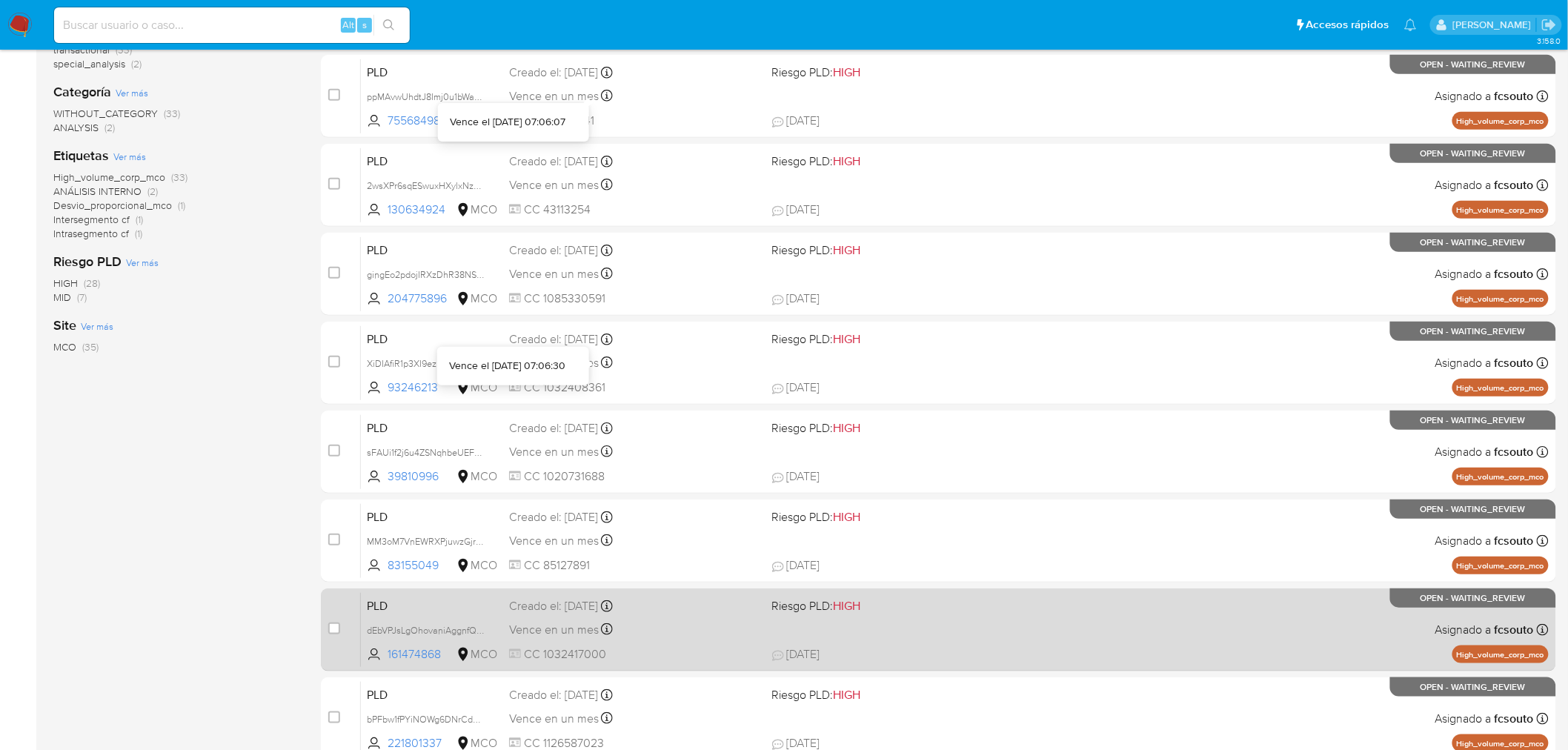
scroll to position [472, 0]
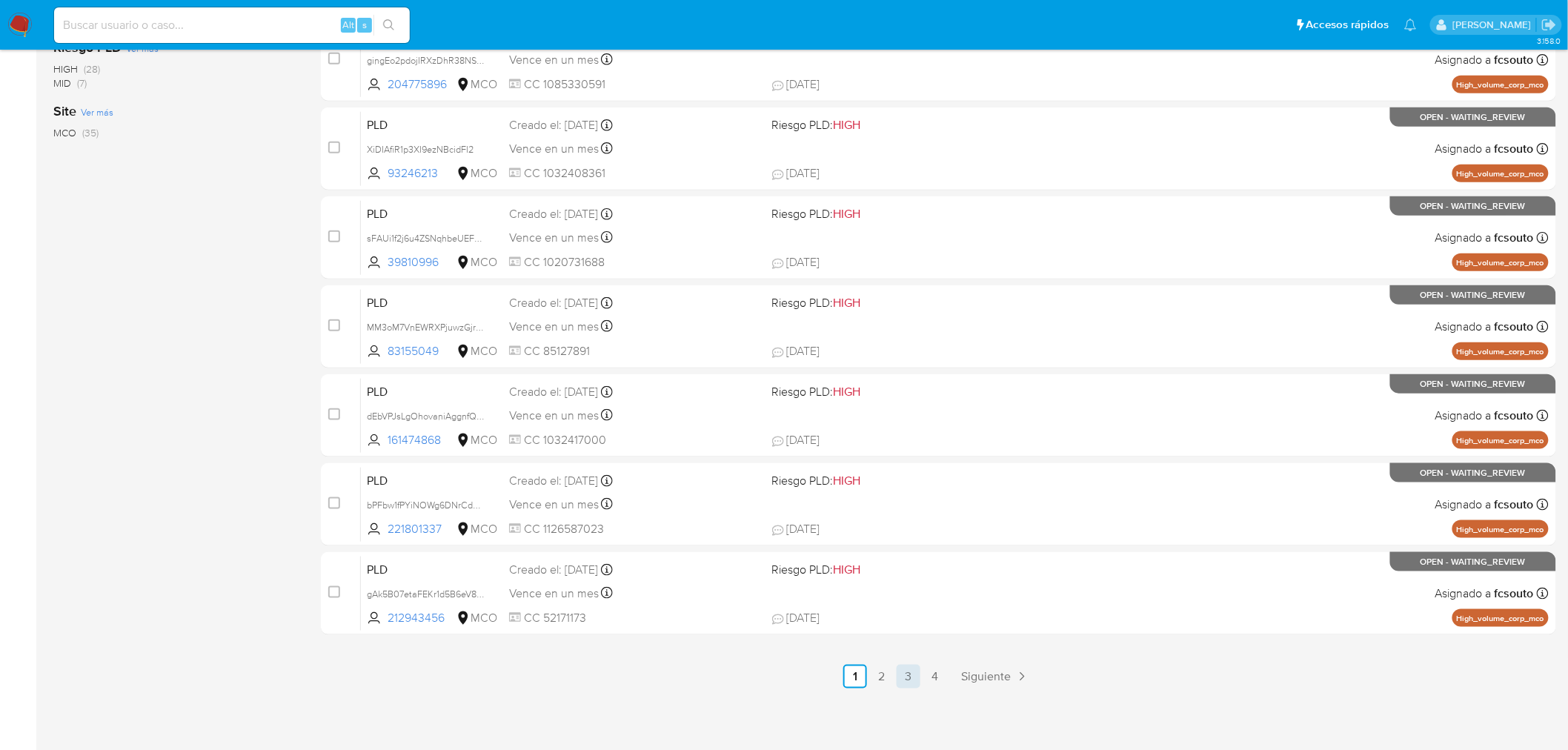
click at [908, 672] on link "3" at bounding box center [908, 677] width 24 height 24
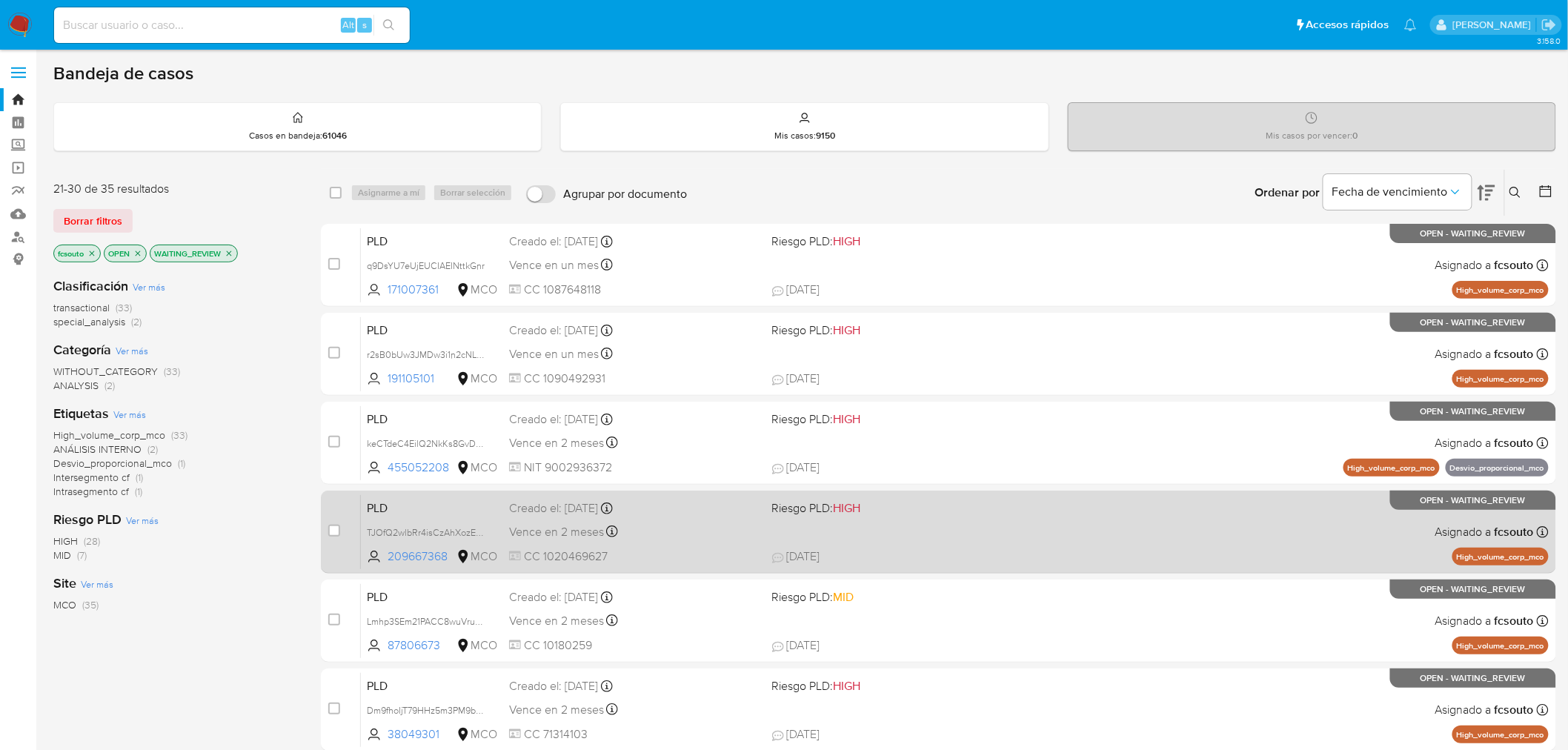
scroll to position [472, 0]
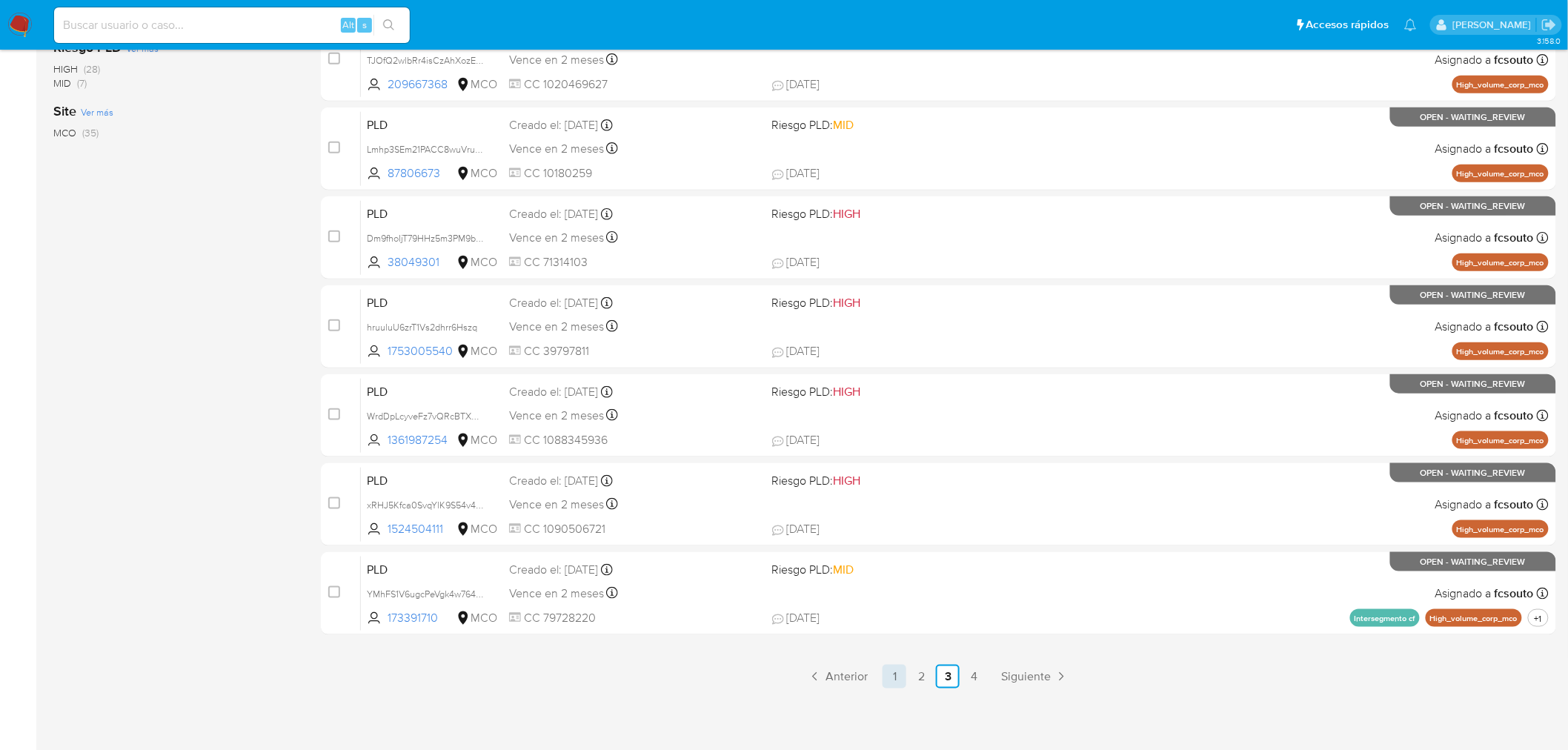
click at [903, 682] on link "1" at bounding box center [895, 677] width 24 height 24
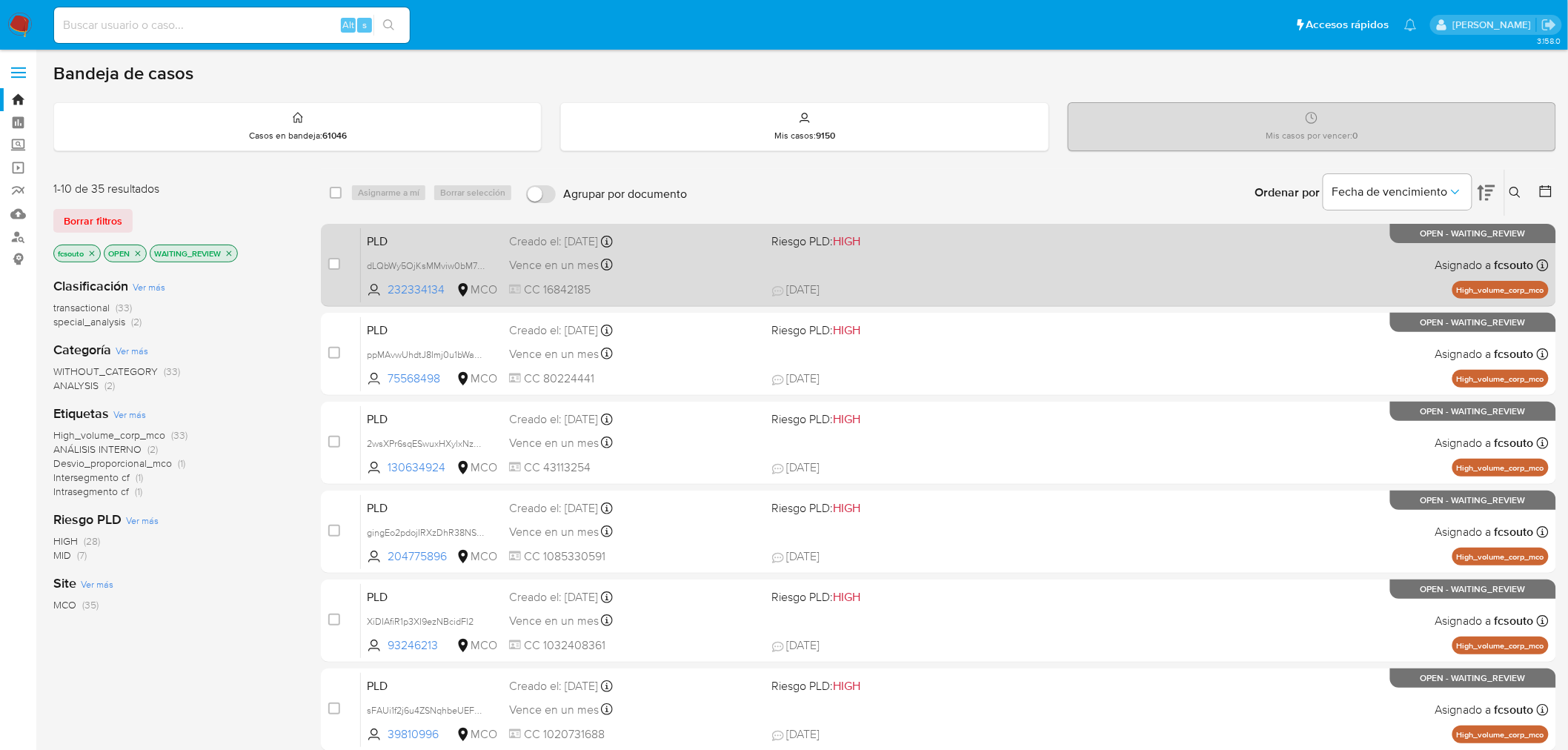
click at [730, 284] on span "CC 16842185" at bounding box center [635, 290] width 251 height 16
click at [334, 271] on div "case-item-checkbox" at bounding box center [334, 265] width 12 height 18
click at [332, 260] on input "checkbox" at bounding box center [334, 264] width 12 height 12
checkbox input "true"
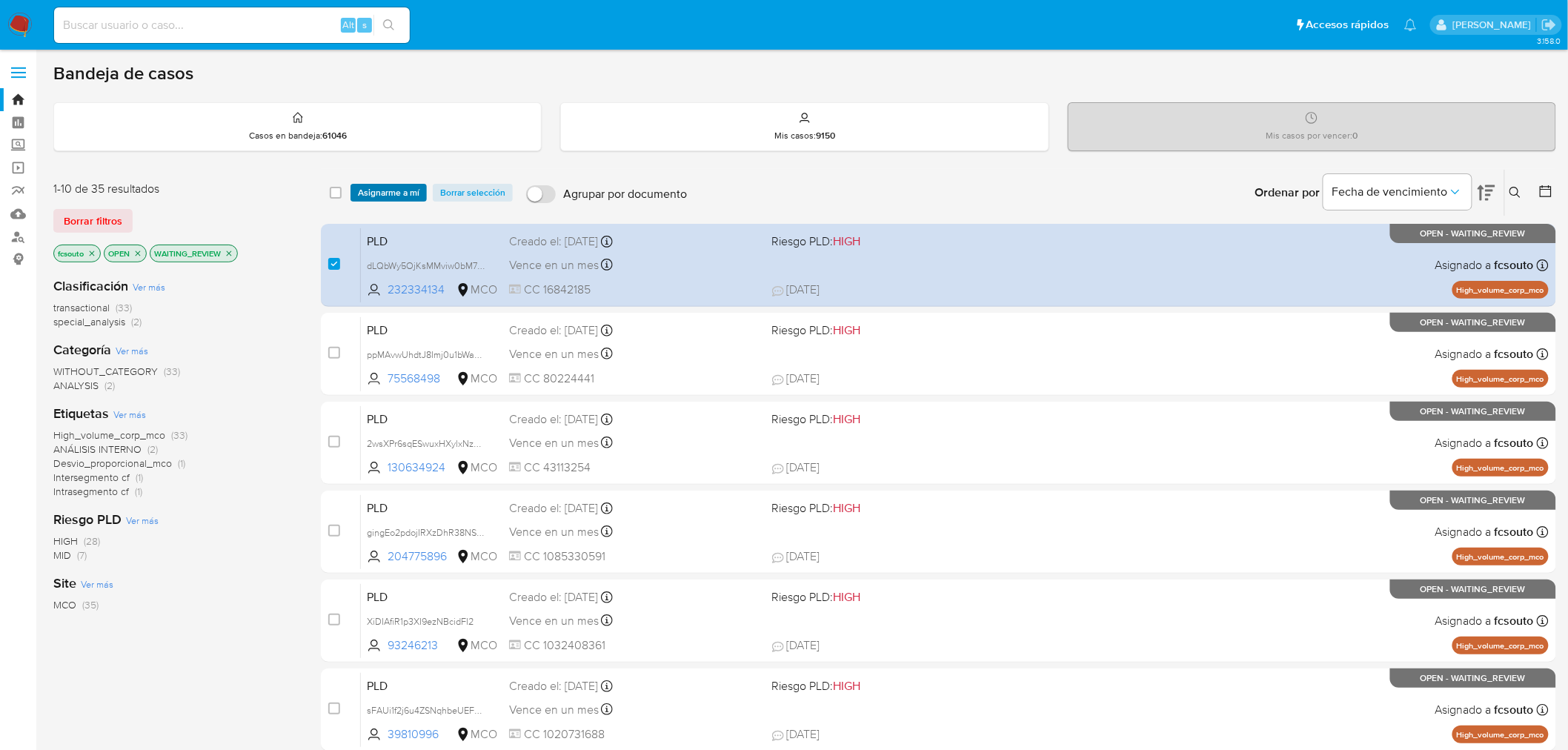
click at [397, 186] on span "Asignarme a mí" at bounding box center [389, 193] width 61 height 15
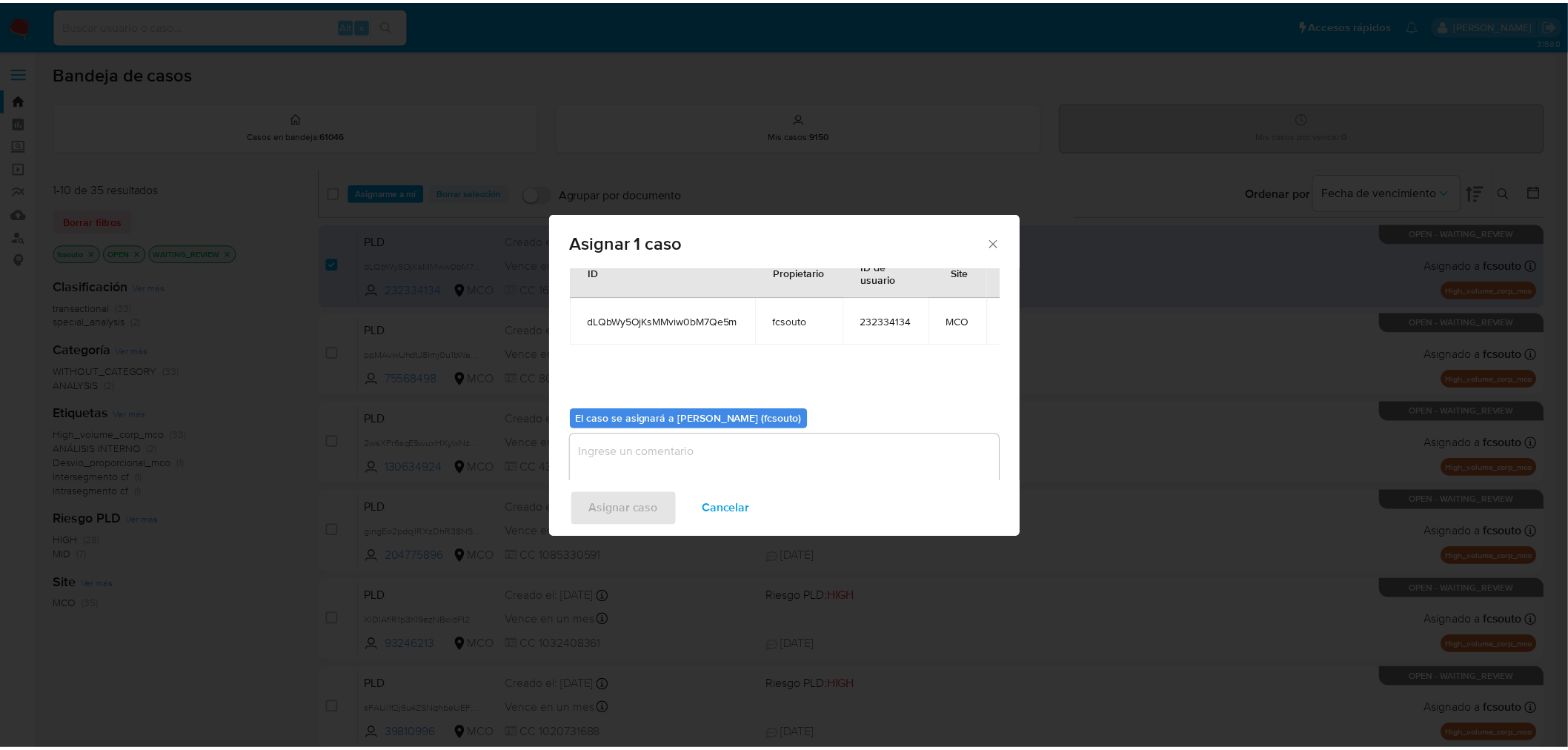
scroll to position [77, 0]
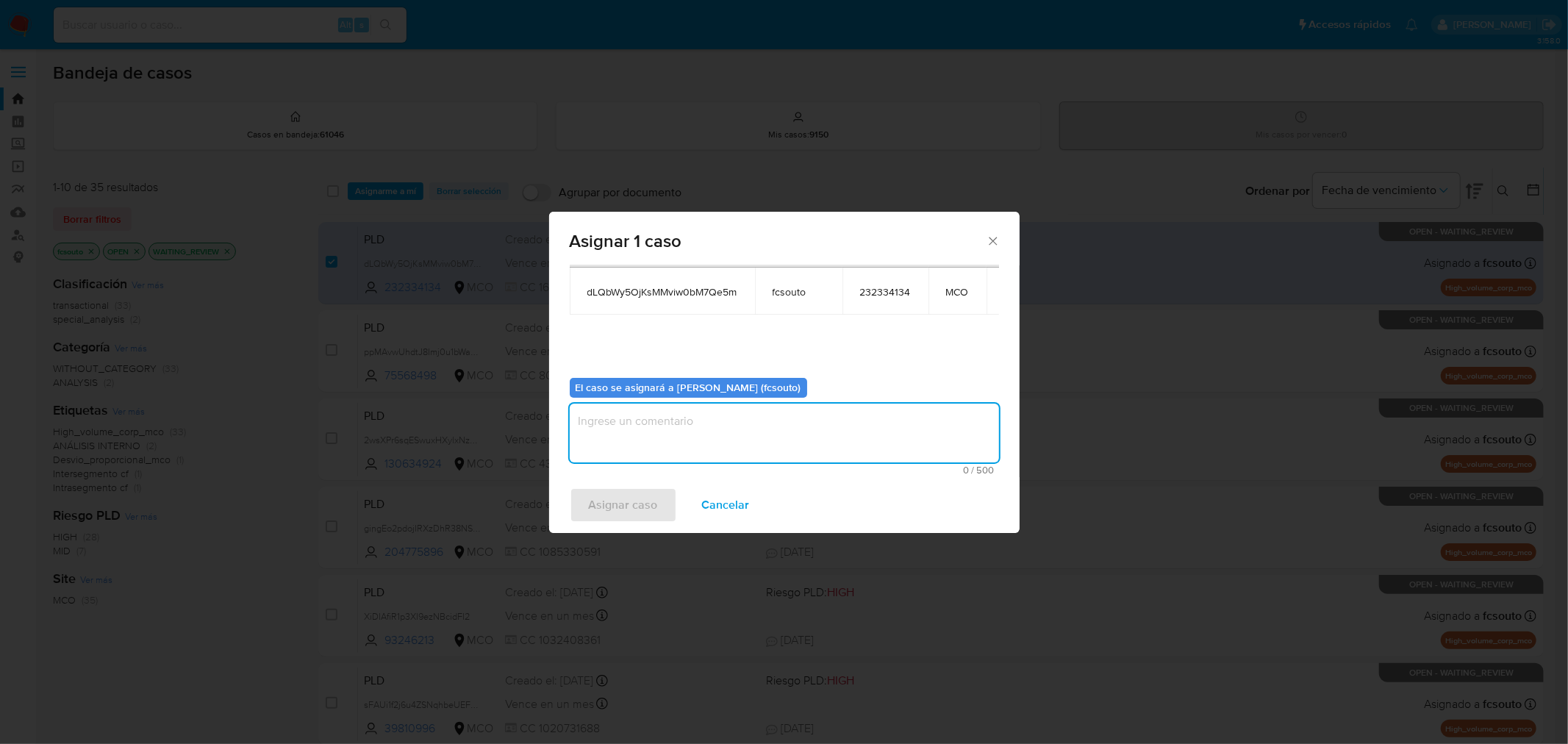
click at [764, 445] on textarea "assign-modal" at bounding box center [784, 433] width 429 height 59
type textarea "Asignación manual"
click at [613, 495] on span "Asignar caso" at bounding box center [623, 505] width 69 height 32
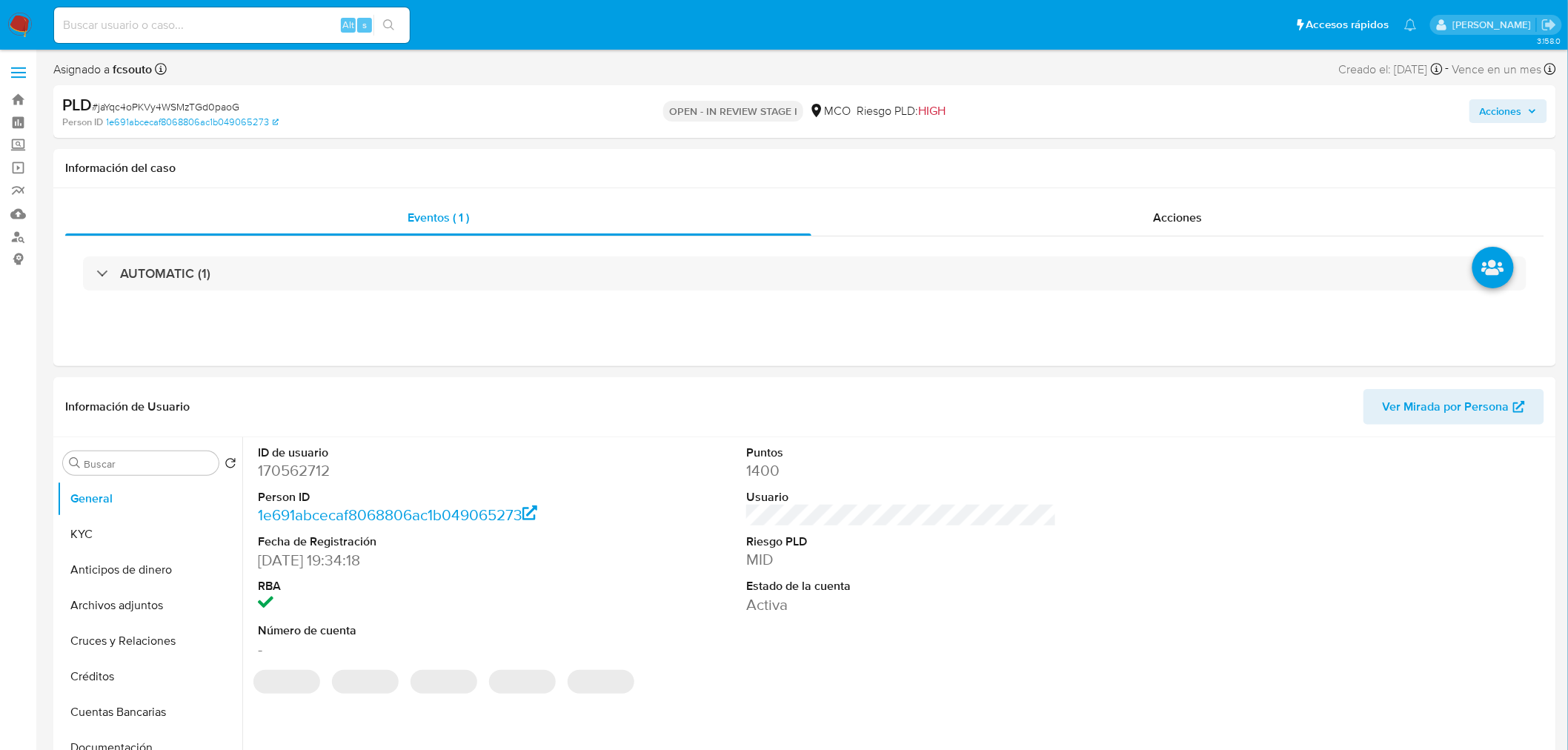
select select "10"
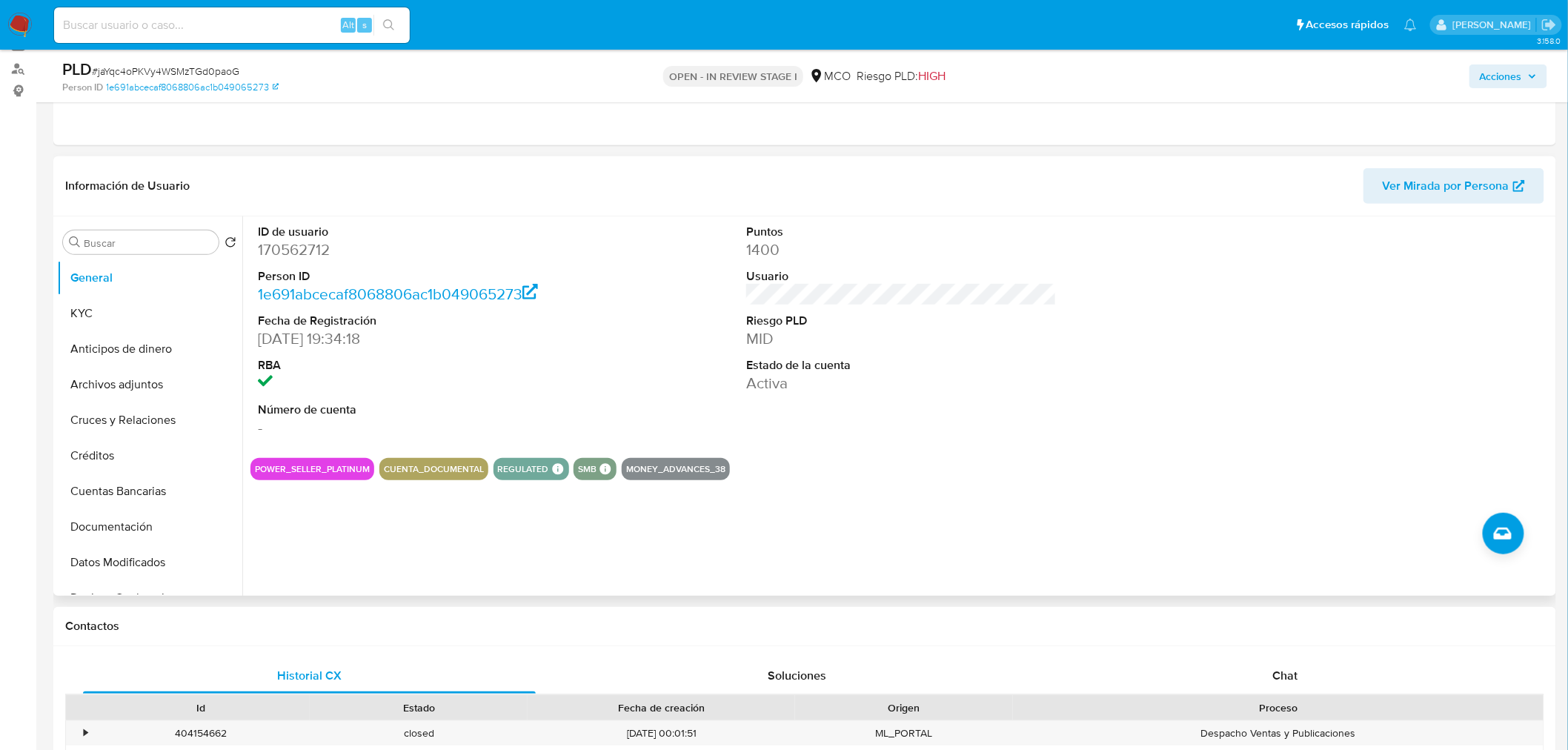
scroll to position [246, 0]
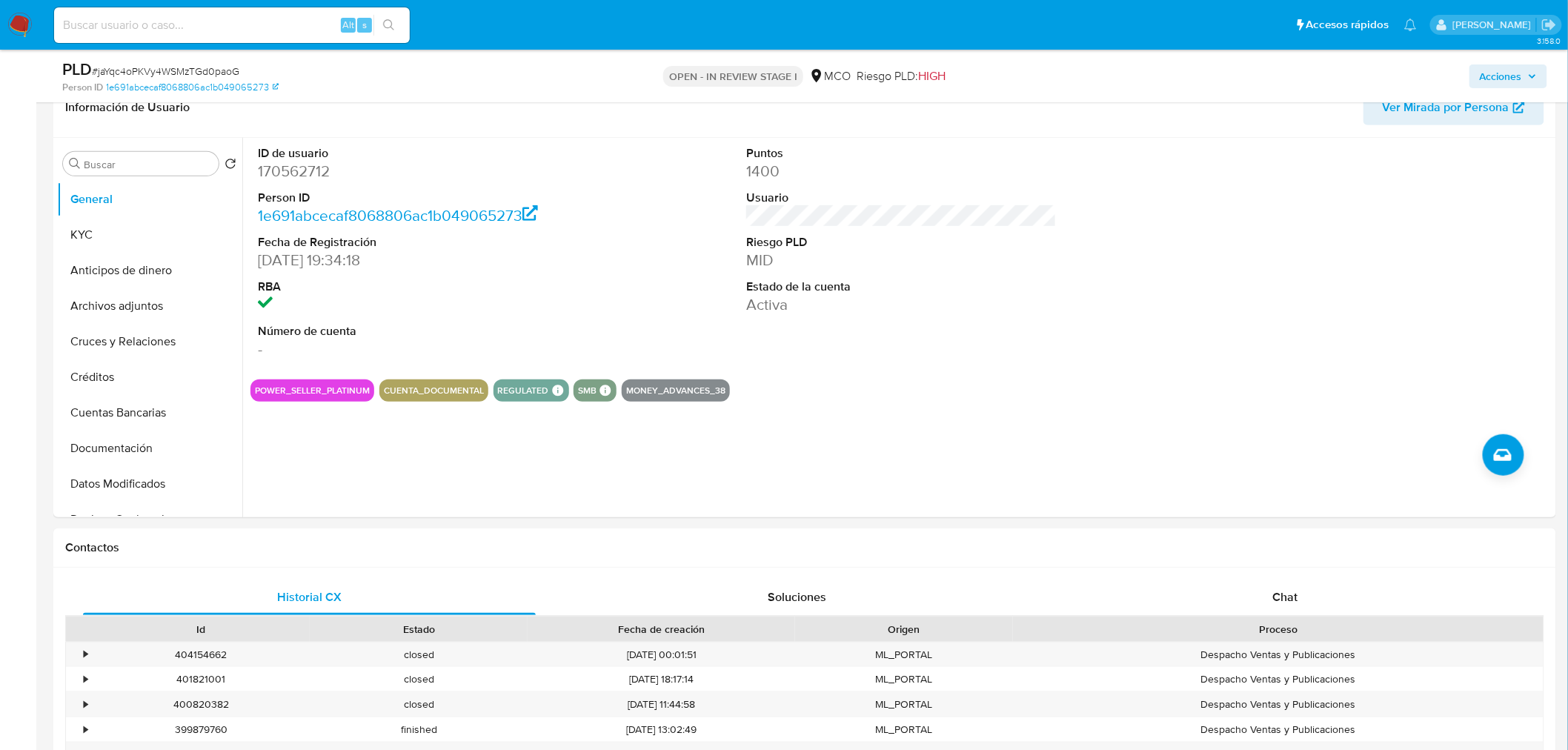
click at [1493, 80] on span "Acciones" at bounding box center [1501, 76] width 42 height 24
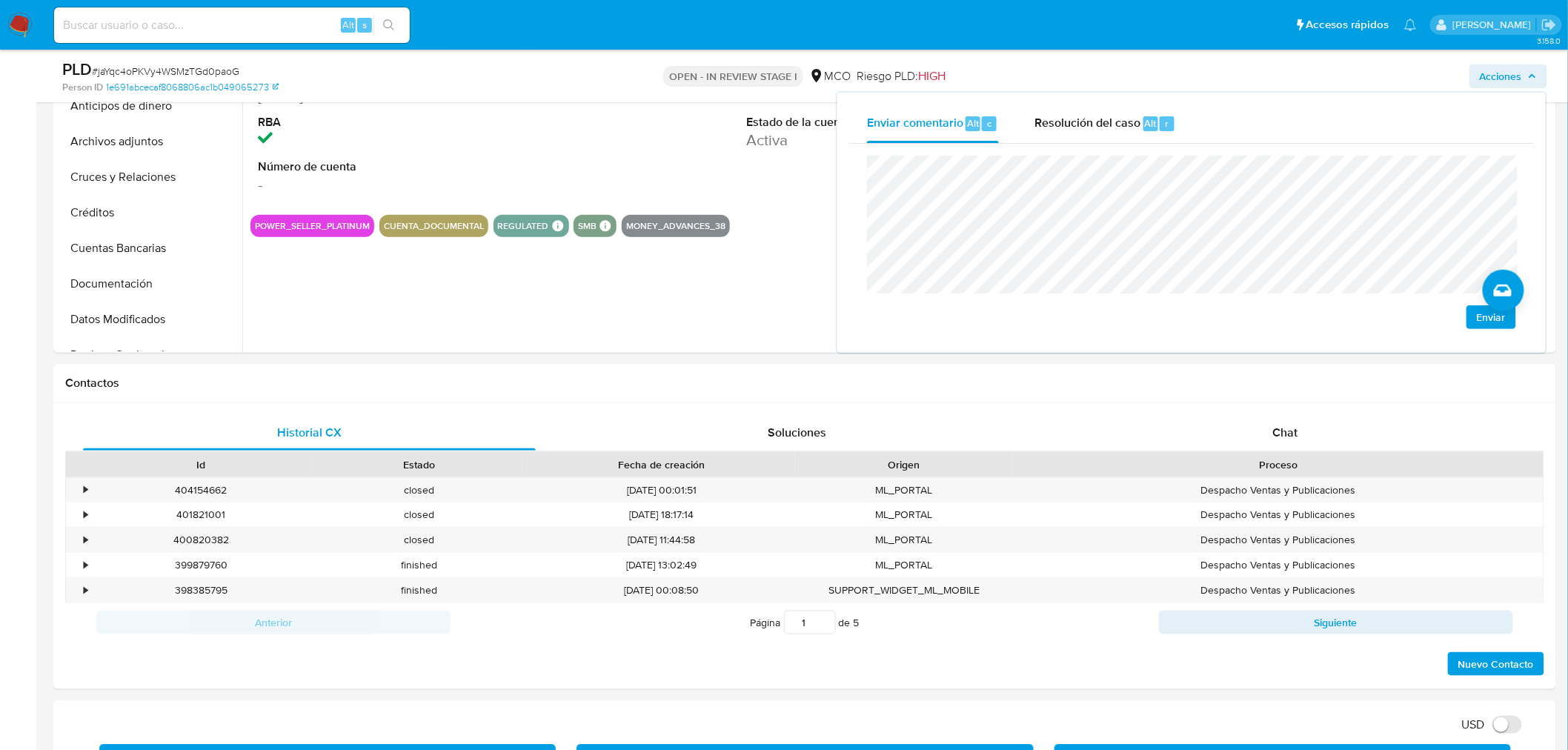
scroll to position [82, 0]
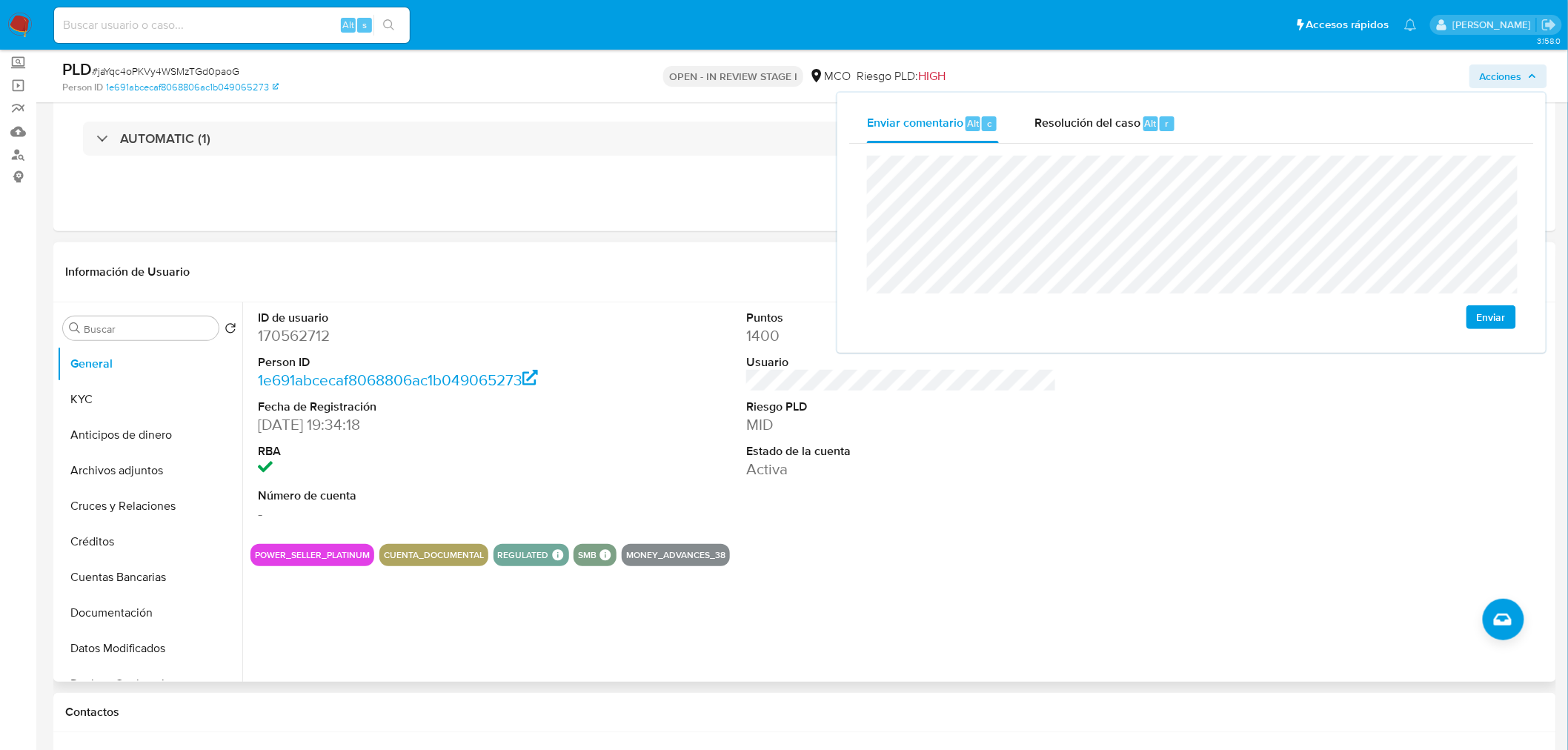
click at [278, 339] on dd "170562712" at bounding box center [413, 335] width 310 height 20
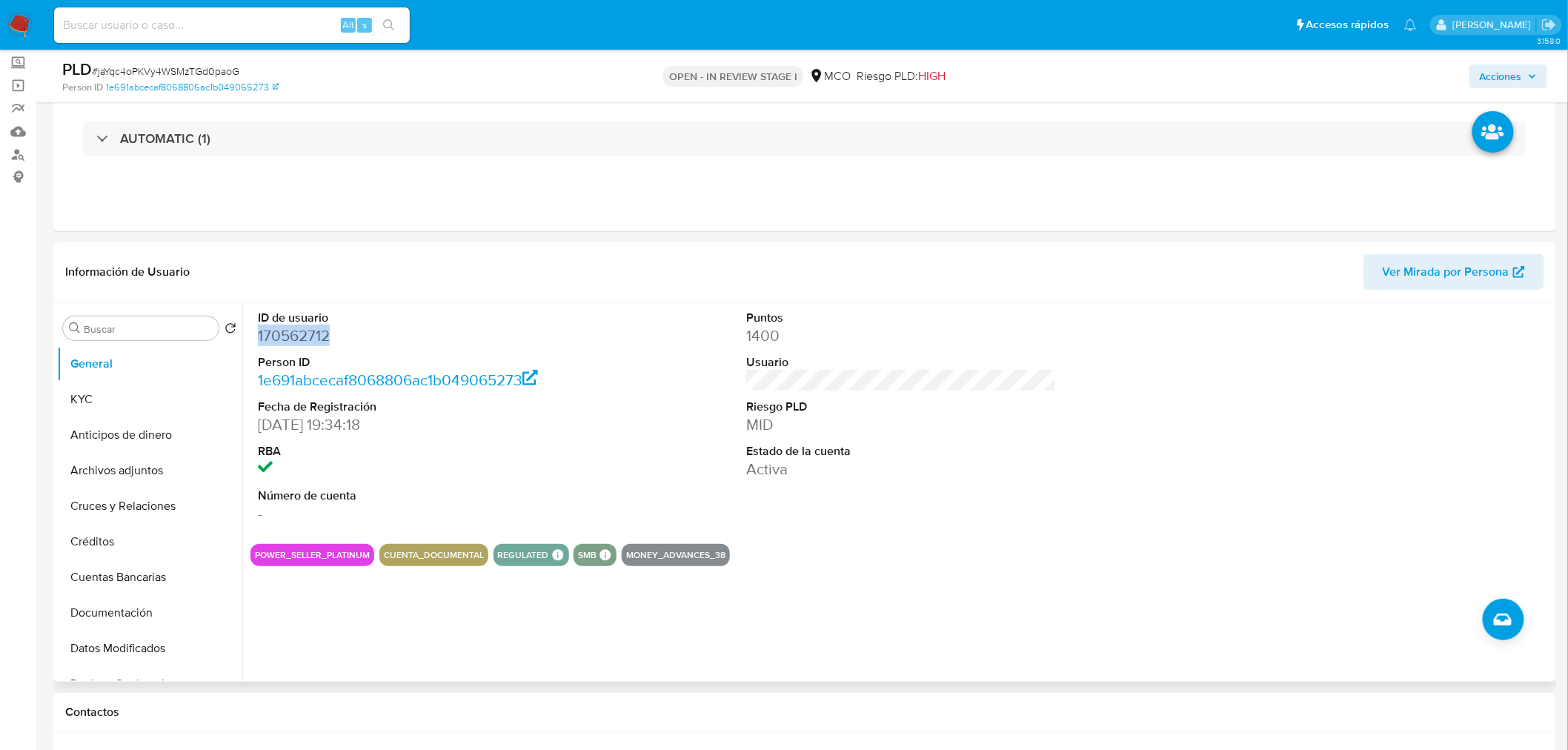
click at [278, 339] on dd "170562712" at bounding box center [413, 335] width 310 height 20
copy dd "170562712"
click at [1536, 78] on icon "button" at bounding box center [1532, 76] width 9 height 9
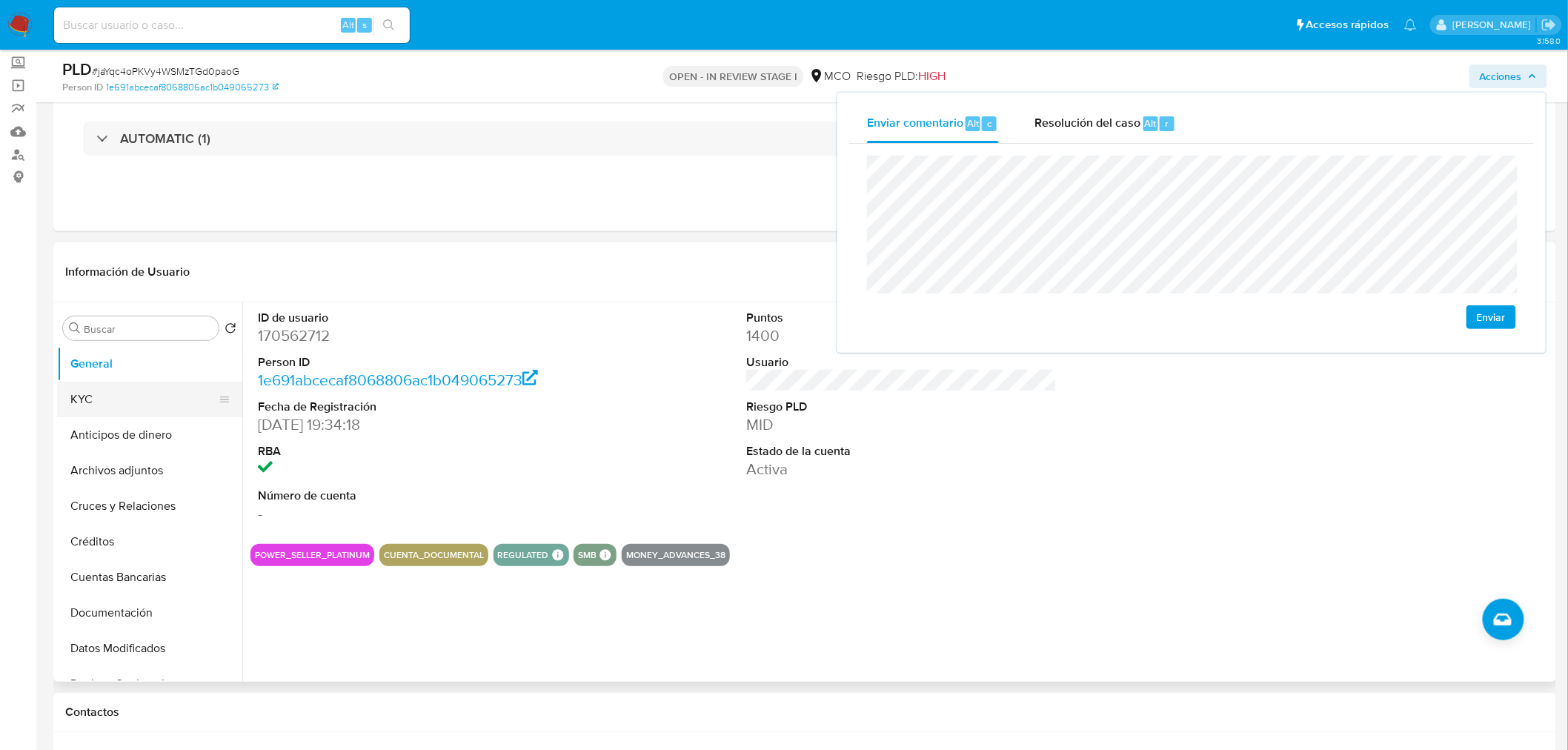
click at [154, 402] on button "KYC" at bounding box center [144, 400] width 173 height 36
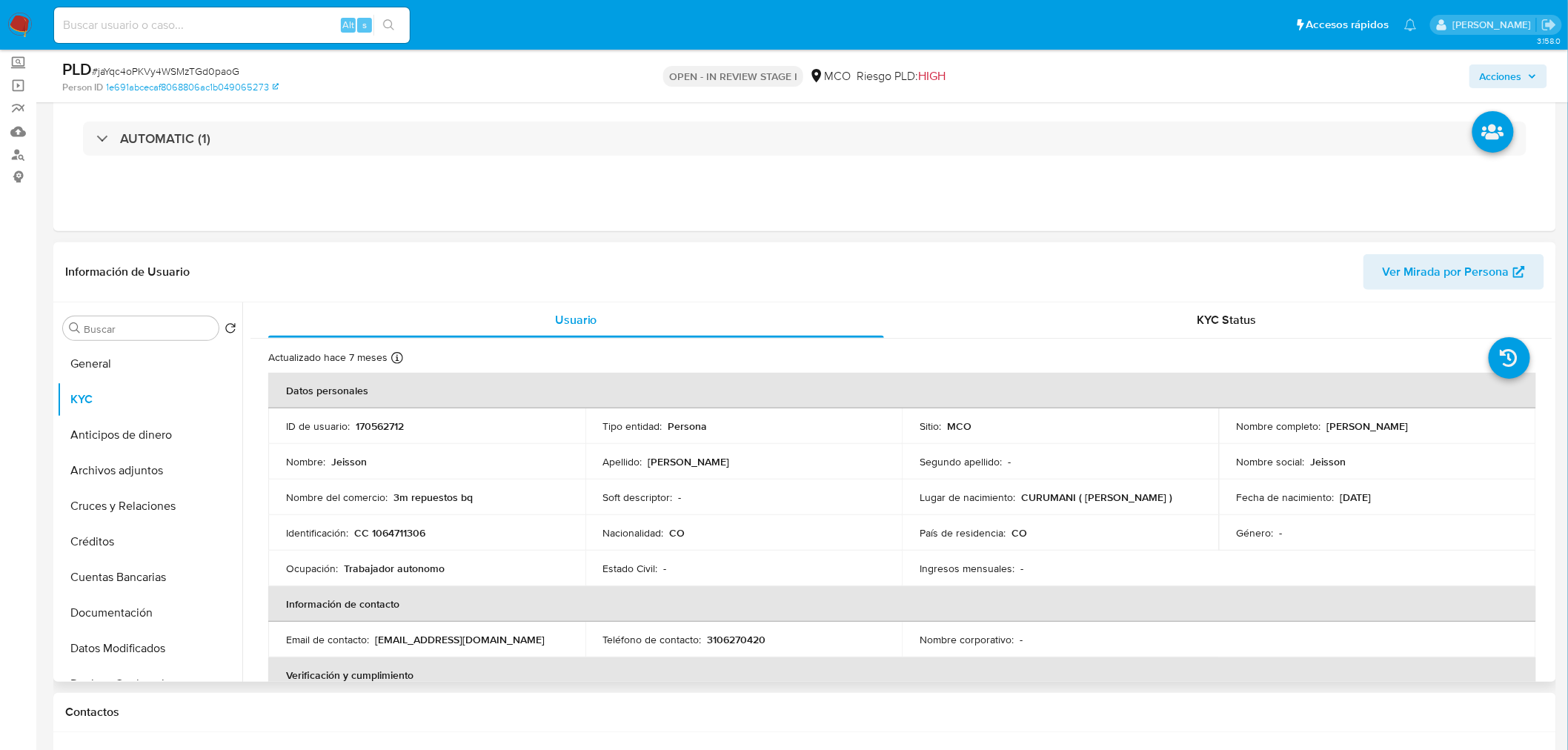
drag, startPoint x: 1323, startPoint y: 430, endPoint x: 1443, endPoint y: 434, distance: 120.1
click at [1443, 434] on td "Nombre completo : Jeisson Meneses Manzano" at bounding box center [1378, 426] width 318 height 36
copy p "Jeisson Meneses Manzano"
drag, startPoint x: 1492, startPoint y: 82, endPoint x: 1472, endPoint y: 86, distance: 20.4
click at [1491, 82] on span "Acciones" at bounding box center [1501, 76] width 42 height 24
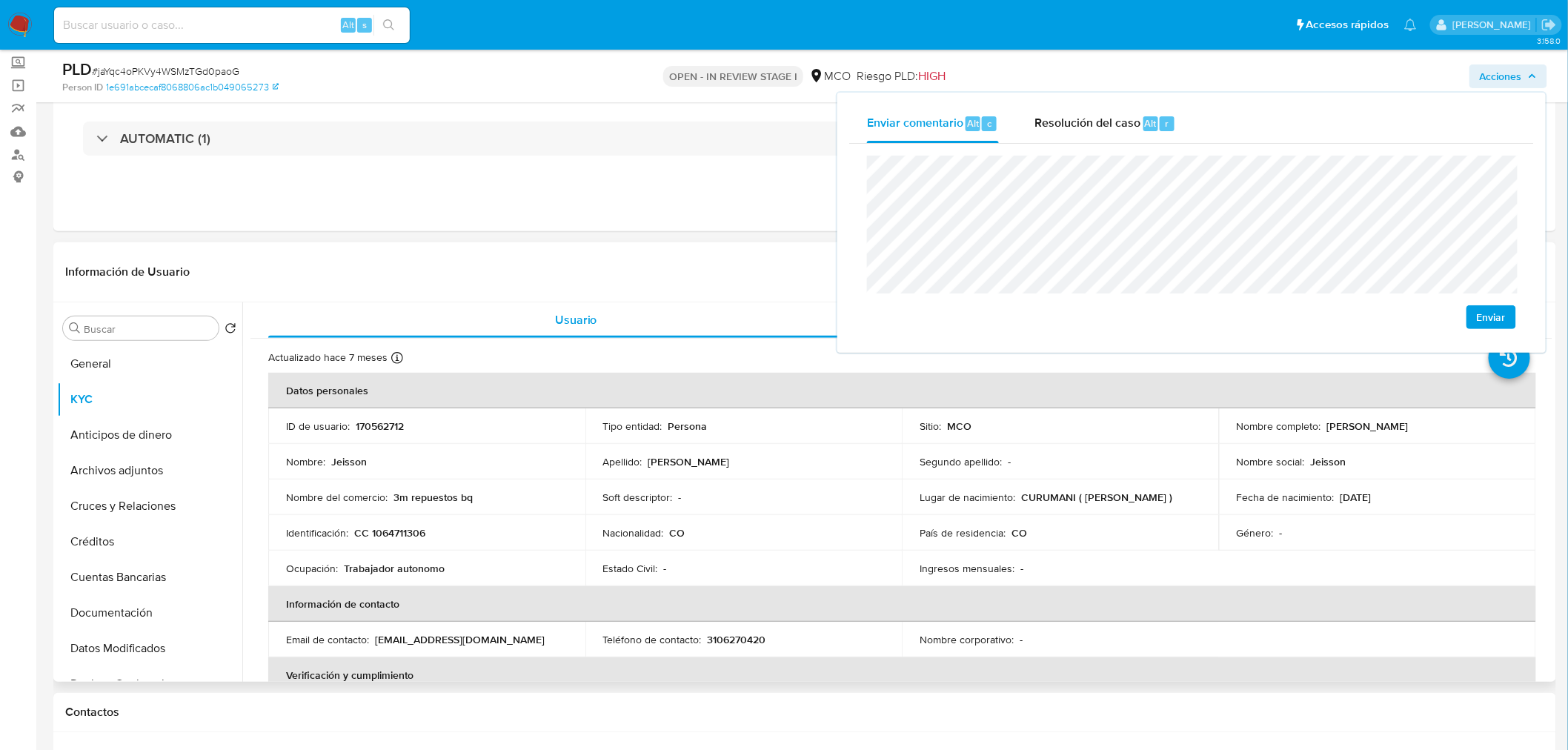
click at [389, 424] on p "170562712" at bounding box center [380, 426] width 48 height 13
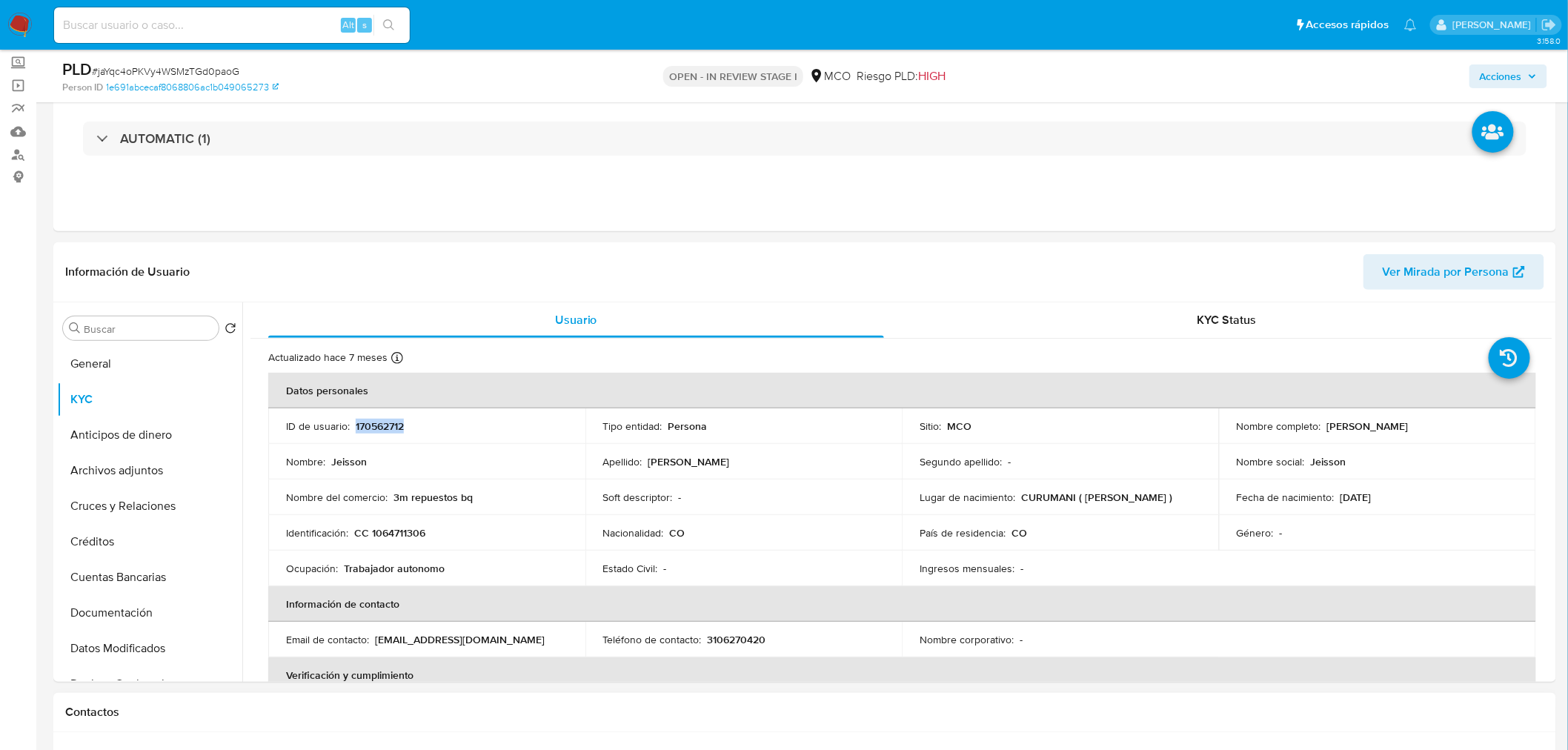
copy p "170562712"
click at [1505, 76] on span "Acciones" at bounding box center [1501, 76] width 42 height 24
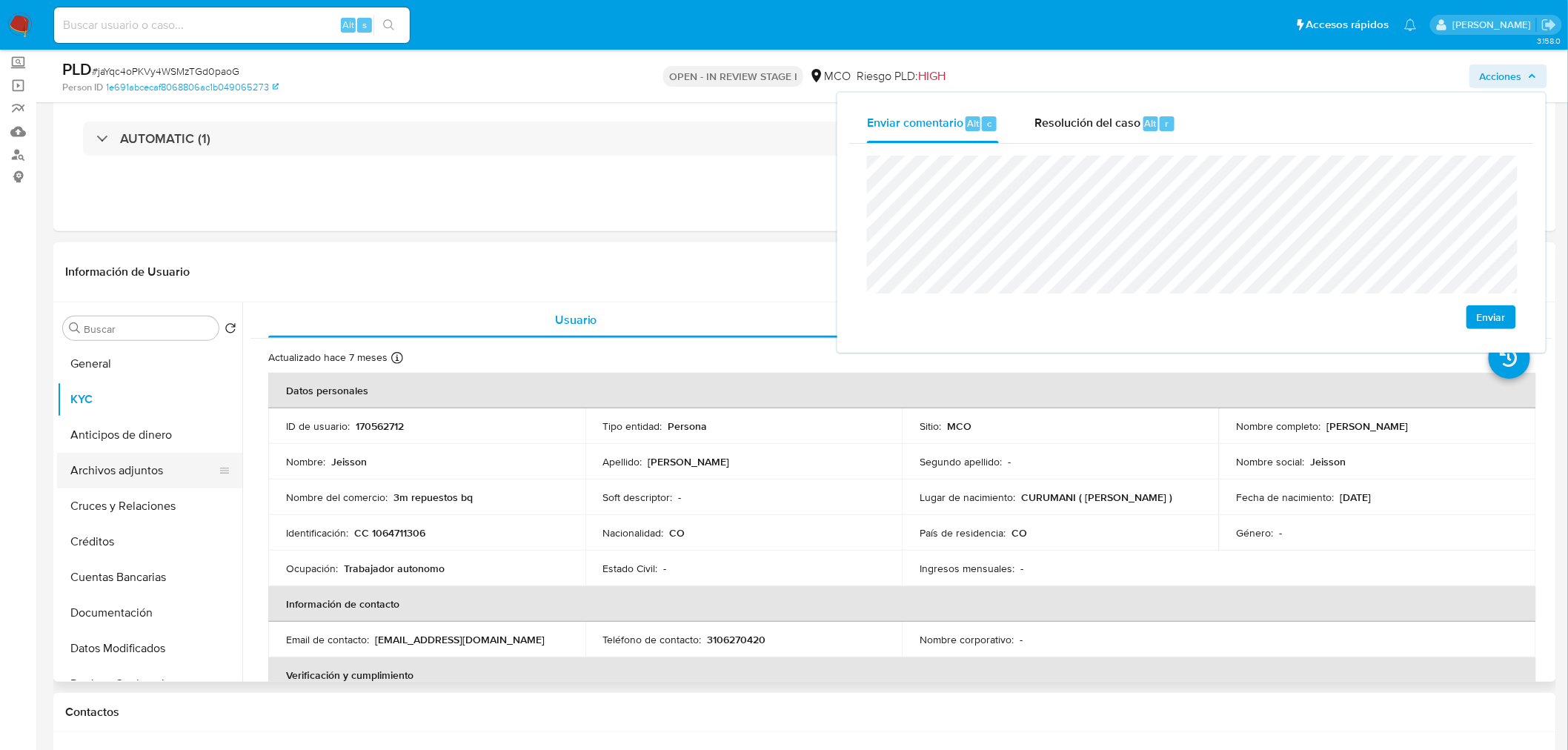
click at [135, 477] on button "Archivos adjuntos" at bounding box center [144, 471] width 173 height 36
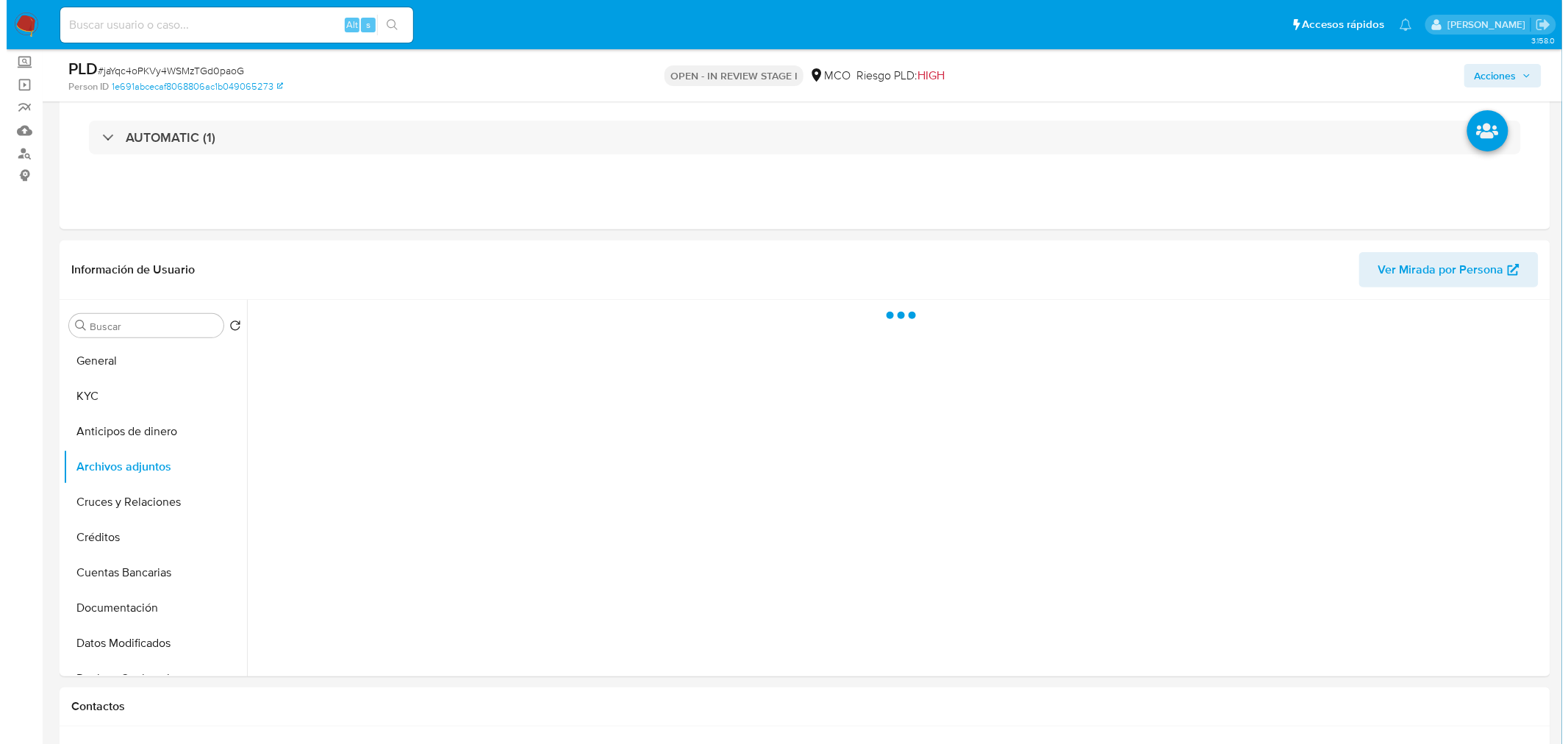
scroll to position [164, 0]
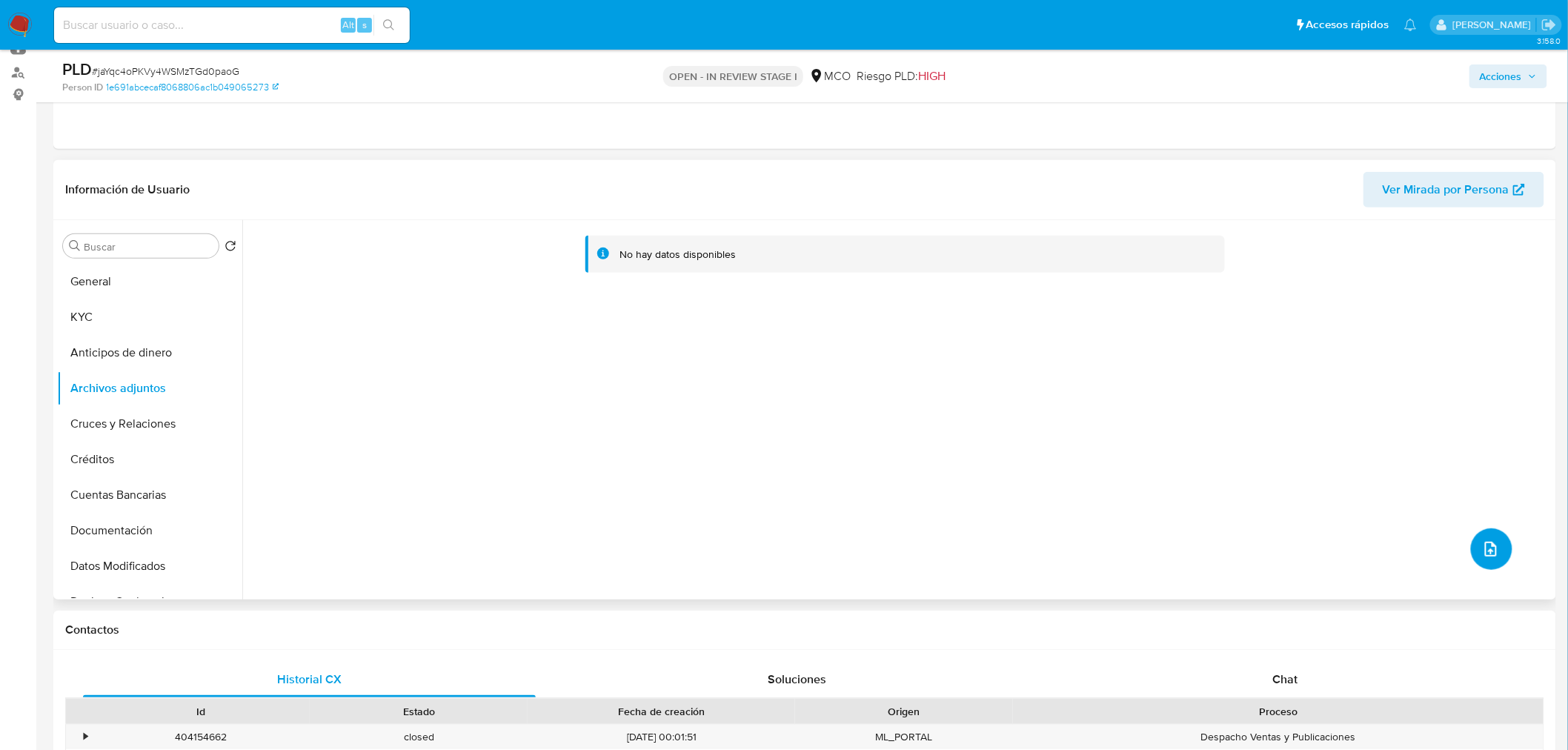
click at [1482, 551] on icon "upload-file" at bounding box center [1491, 549] width 18 height 18
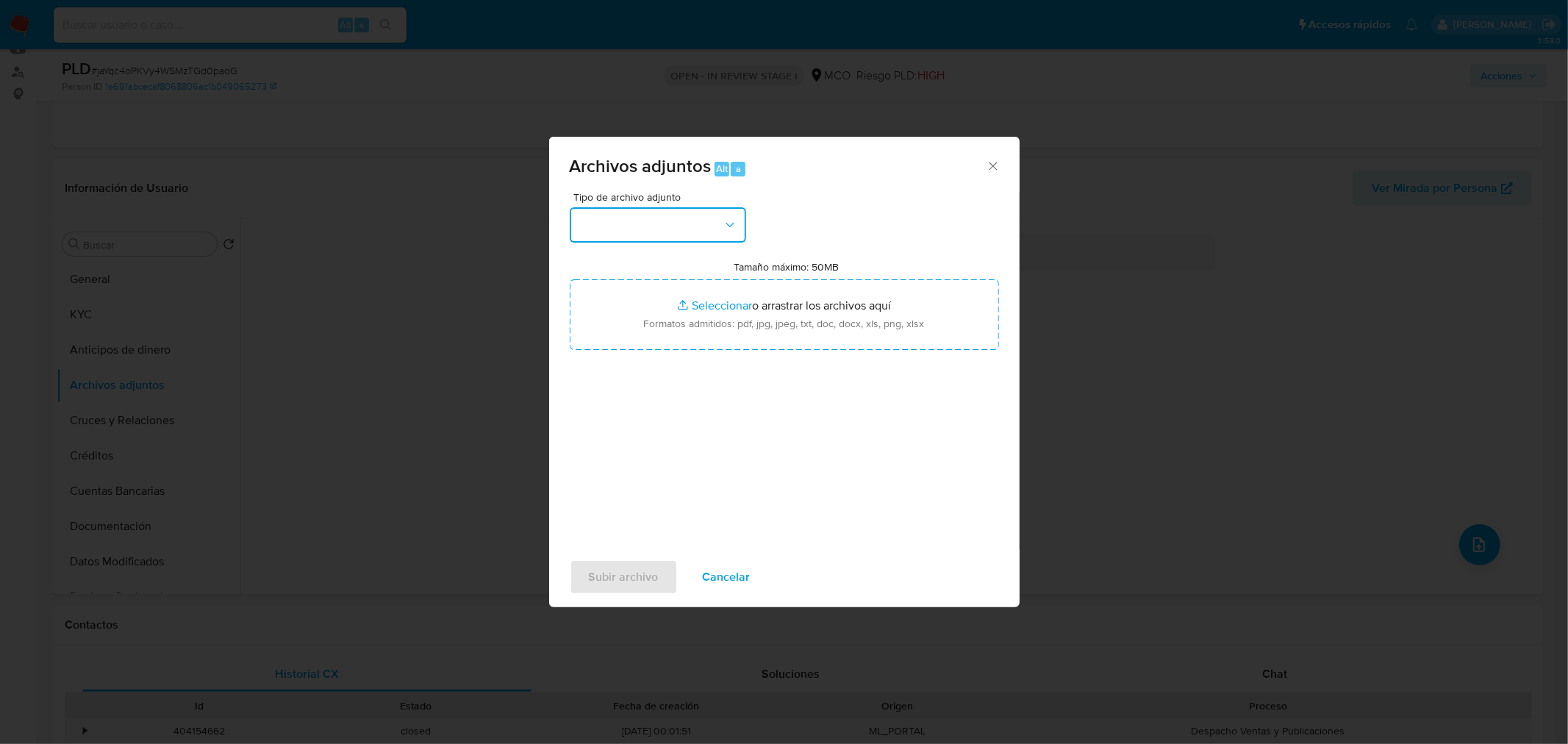
click at [681, 236] on button "button" at bounding box center [658, 225] width 176 height 36
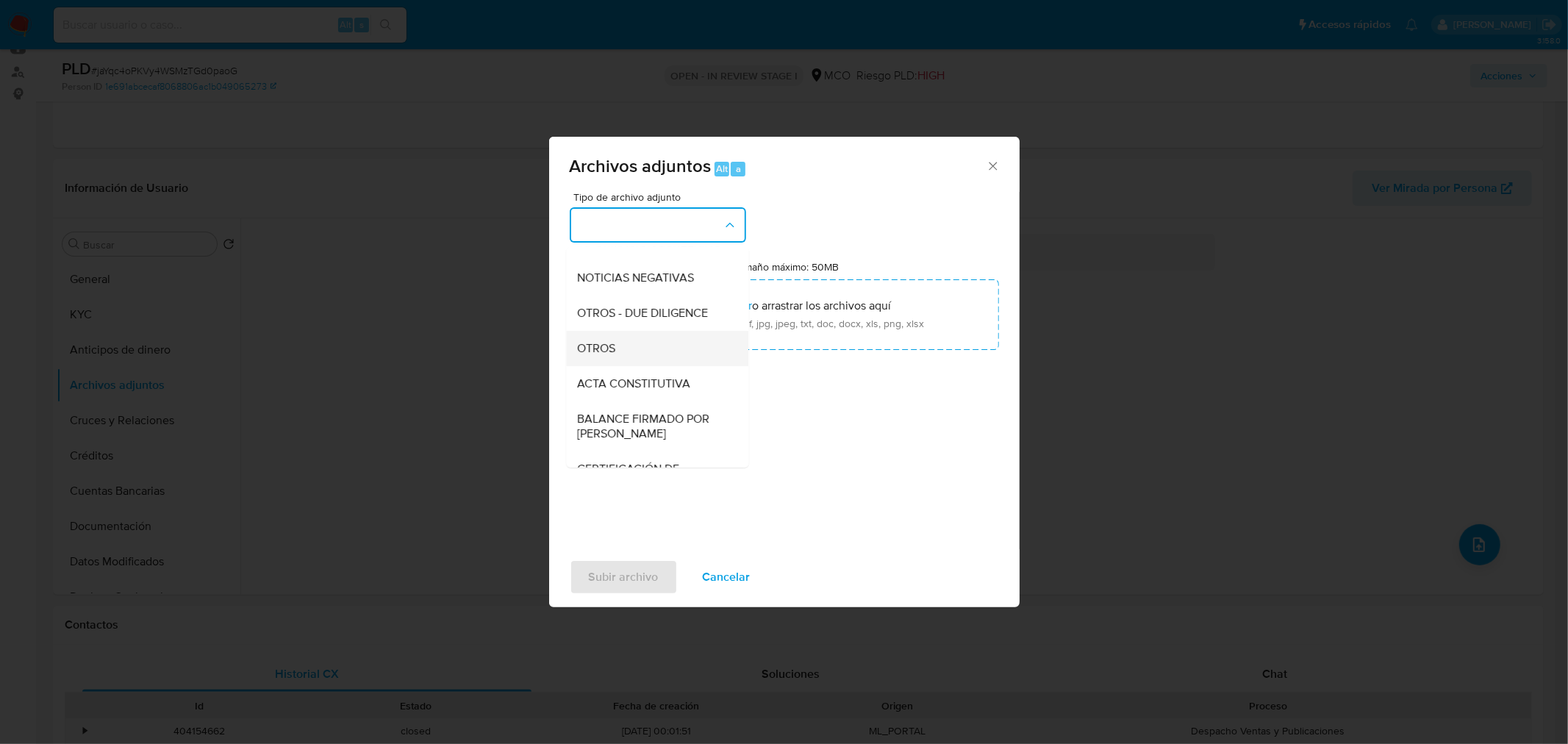
click at [652, 362] on div "OTROS" at bounding box center [652, 348] width 150 height 36
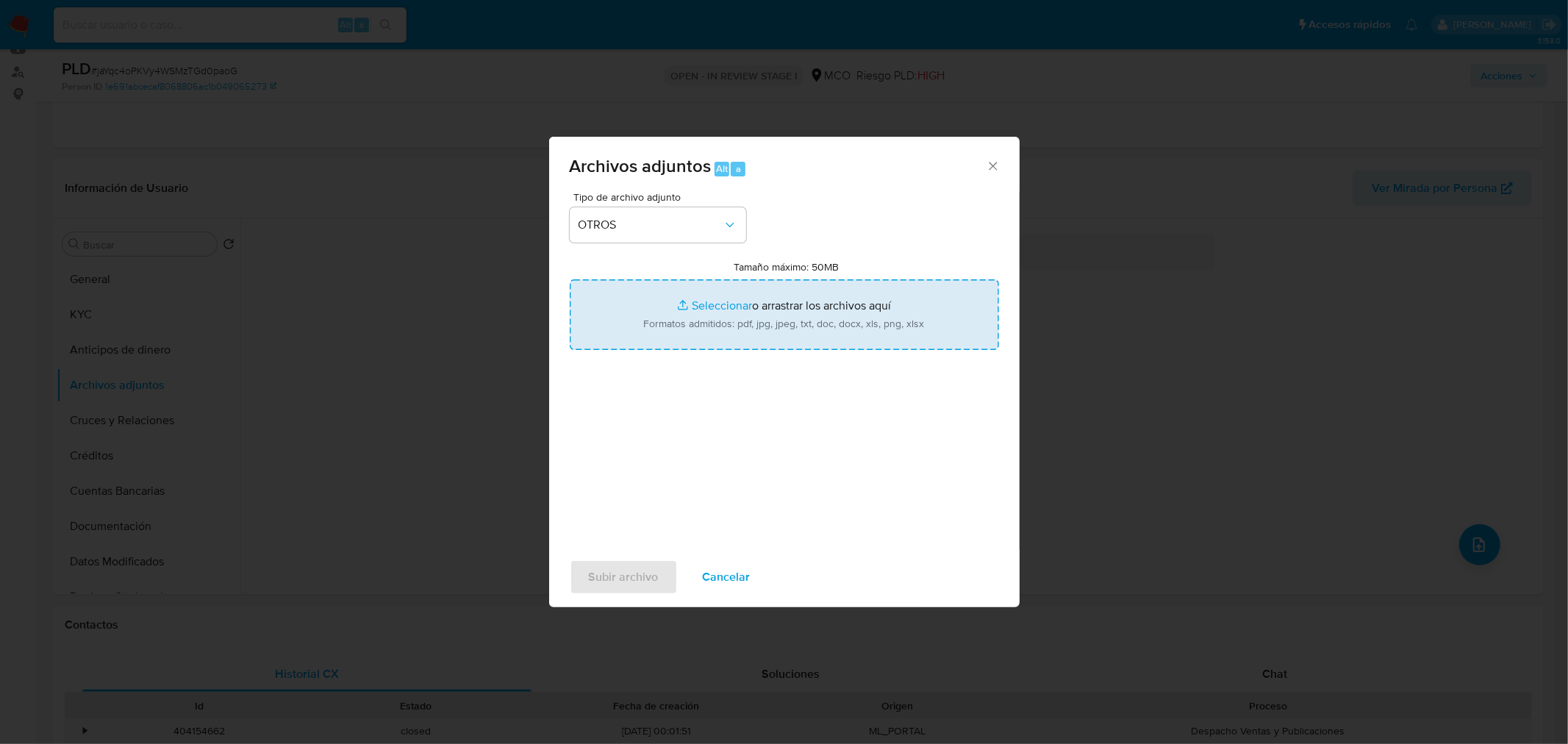
click at [768, 314] on input "Tamaño máximo: 50MB Seleccionar archivos" at bounding box center [784, 314] width 429 height 70
type input "C:\fakepath\170562712 - 12_9_2025.pdf"
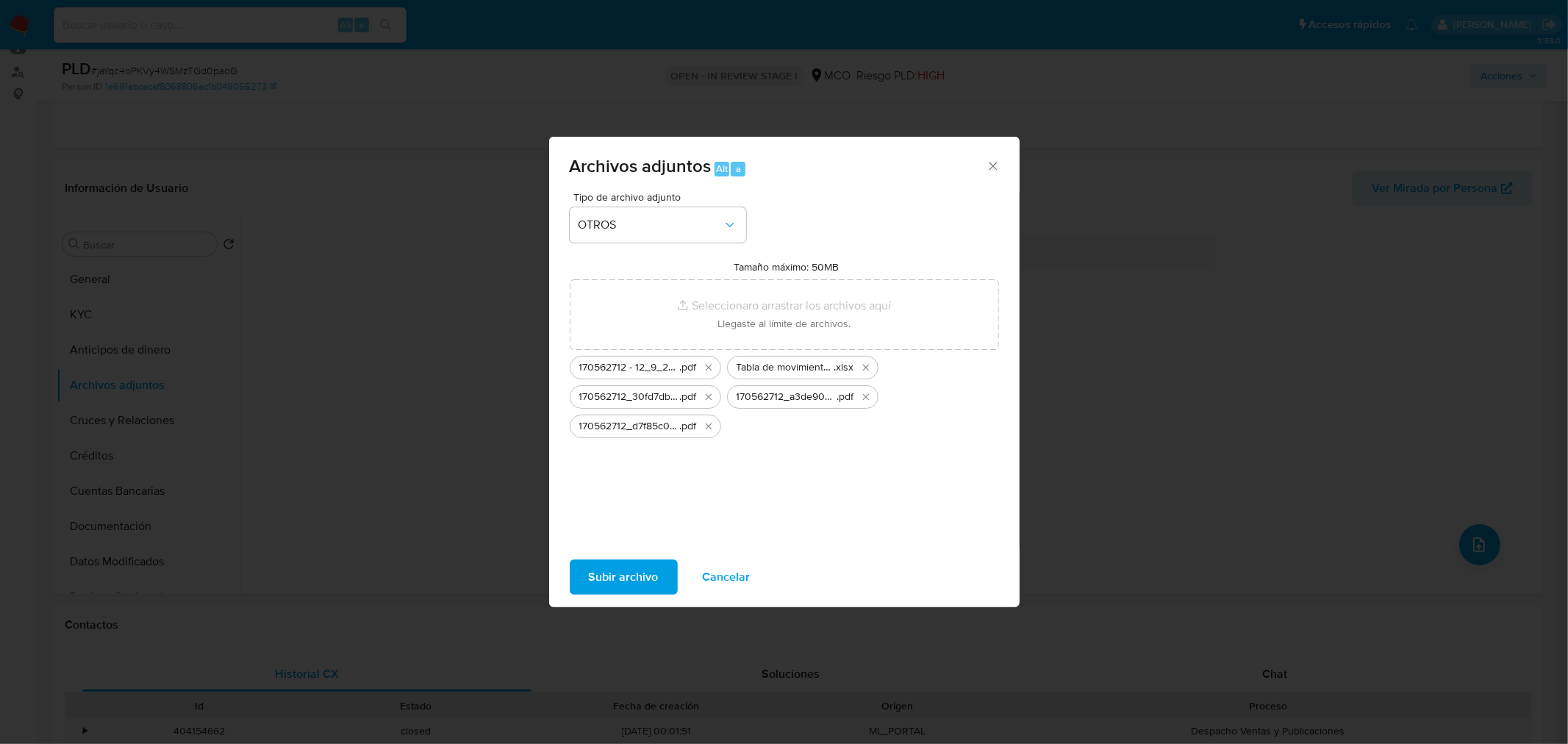
click at [619, 564] on span "Subir archivo" at bounding box center [623, 577] width 70 height 32
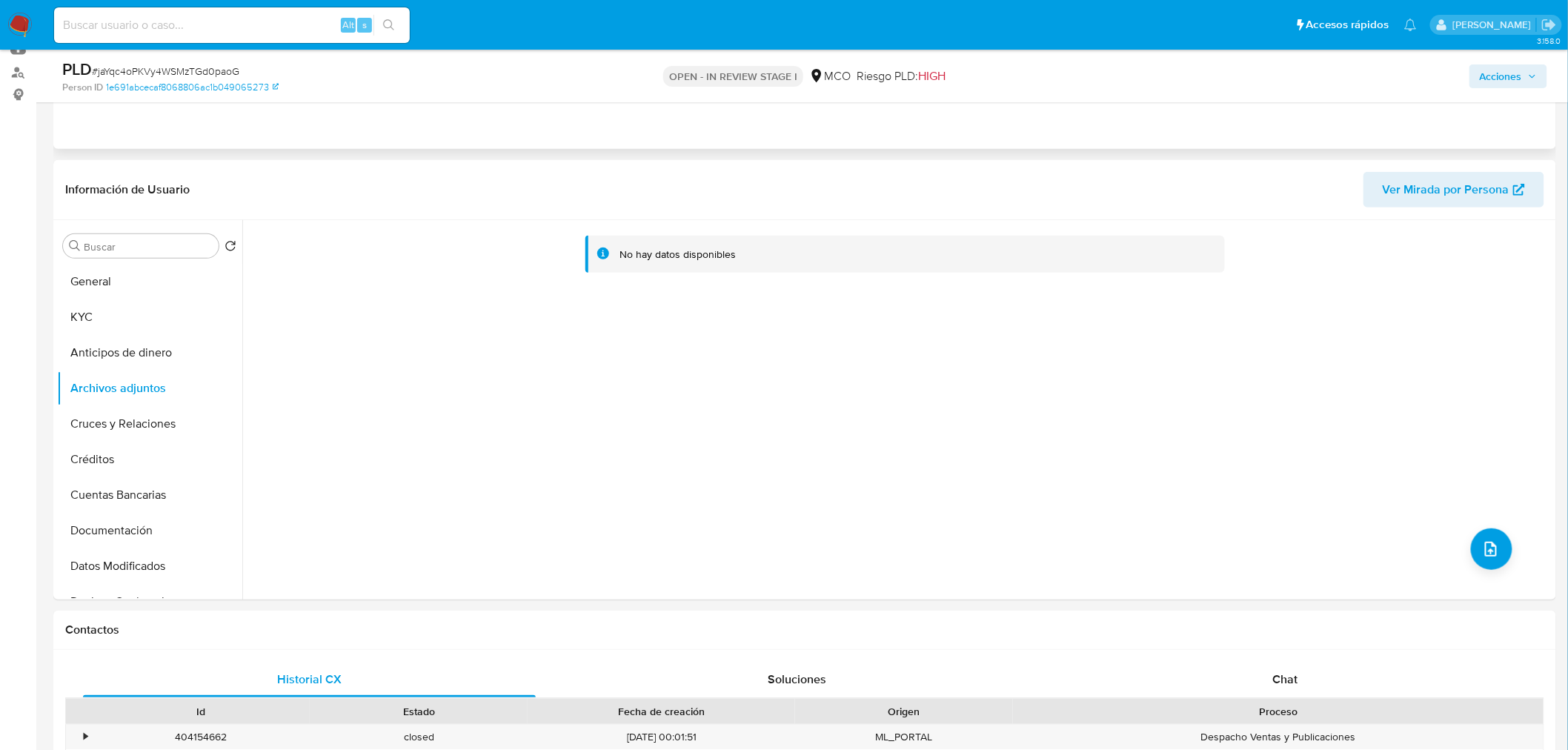
scroll to position [0, 0]
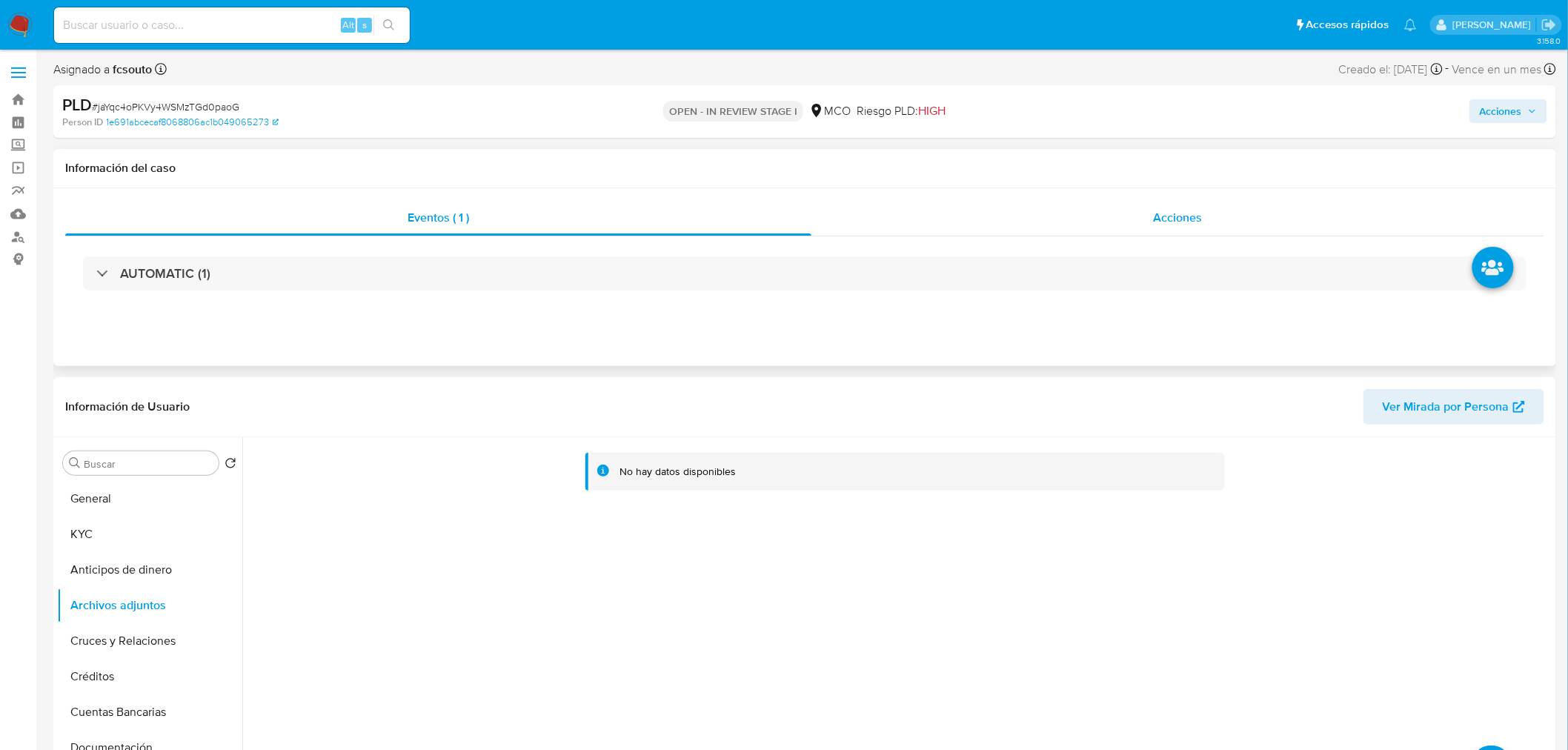
drag, startPoint x: 1224, startPoint y: 197, endPoint x: 929, endPoint y: 224, distance: 296.2
click at [1221, 197] on div "Eventos ( 1 ) Acciones AUTOMATIC (1)" at bounding box center [805, 277] width 1504 height 178
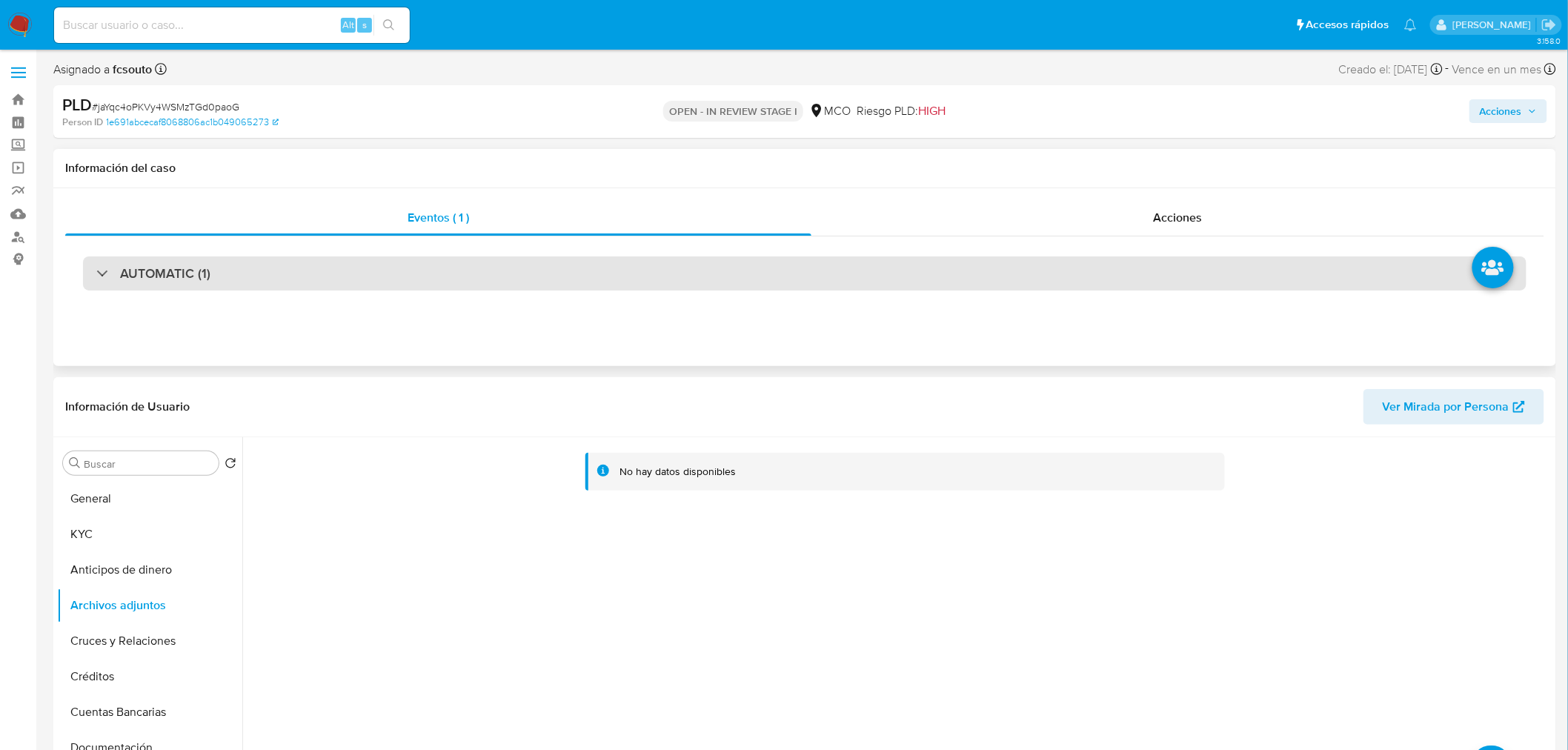
click at [344, 279] on div "AUTOMATIC (1)" at bounding box center [805, 273] width 1444 height 34
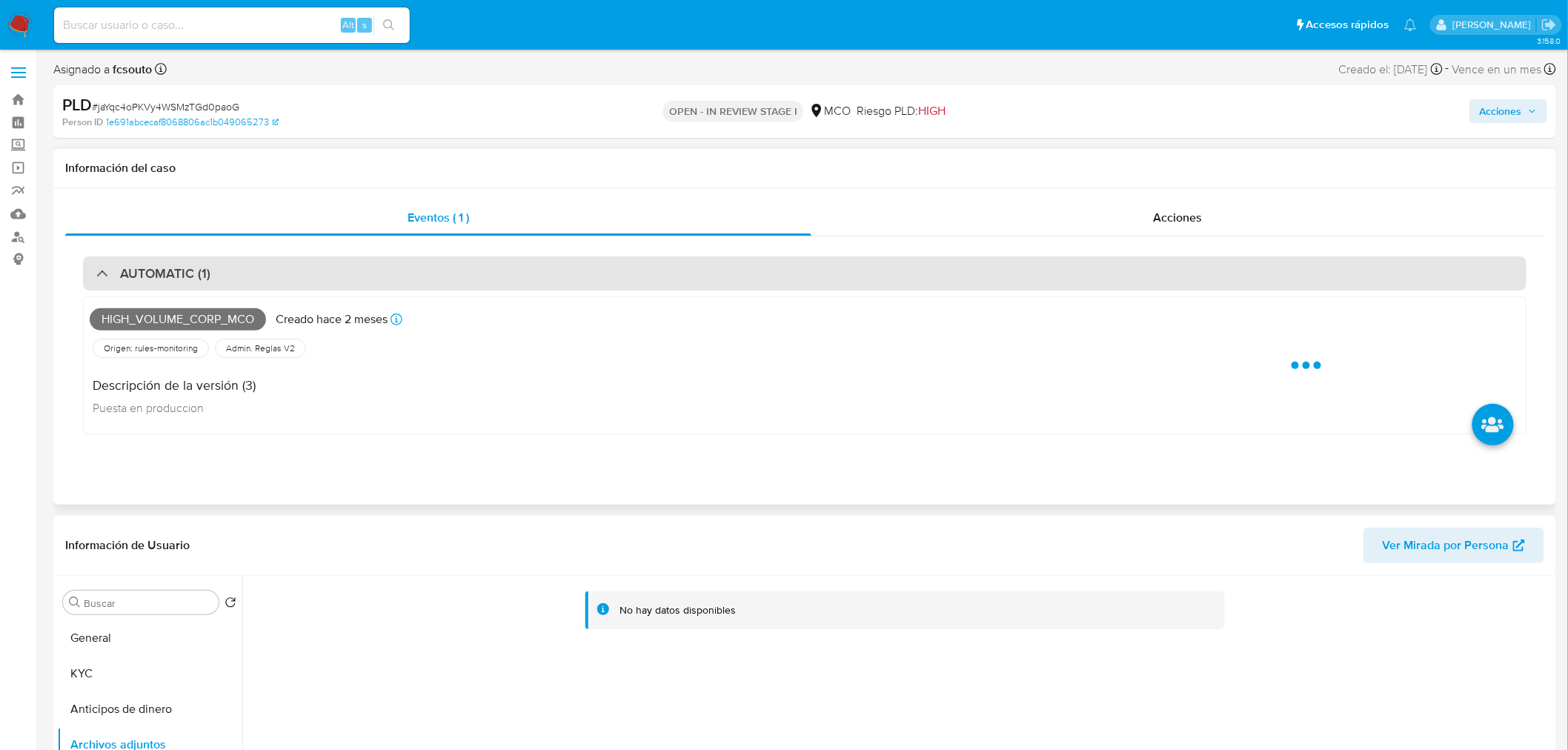
click at [343, 279] on div "AUTOMATIC (1)" at bounding box center [805, 273] width 1444 height 34
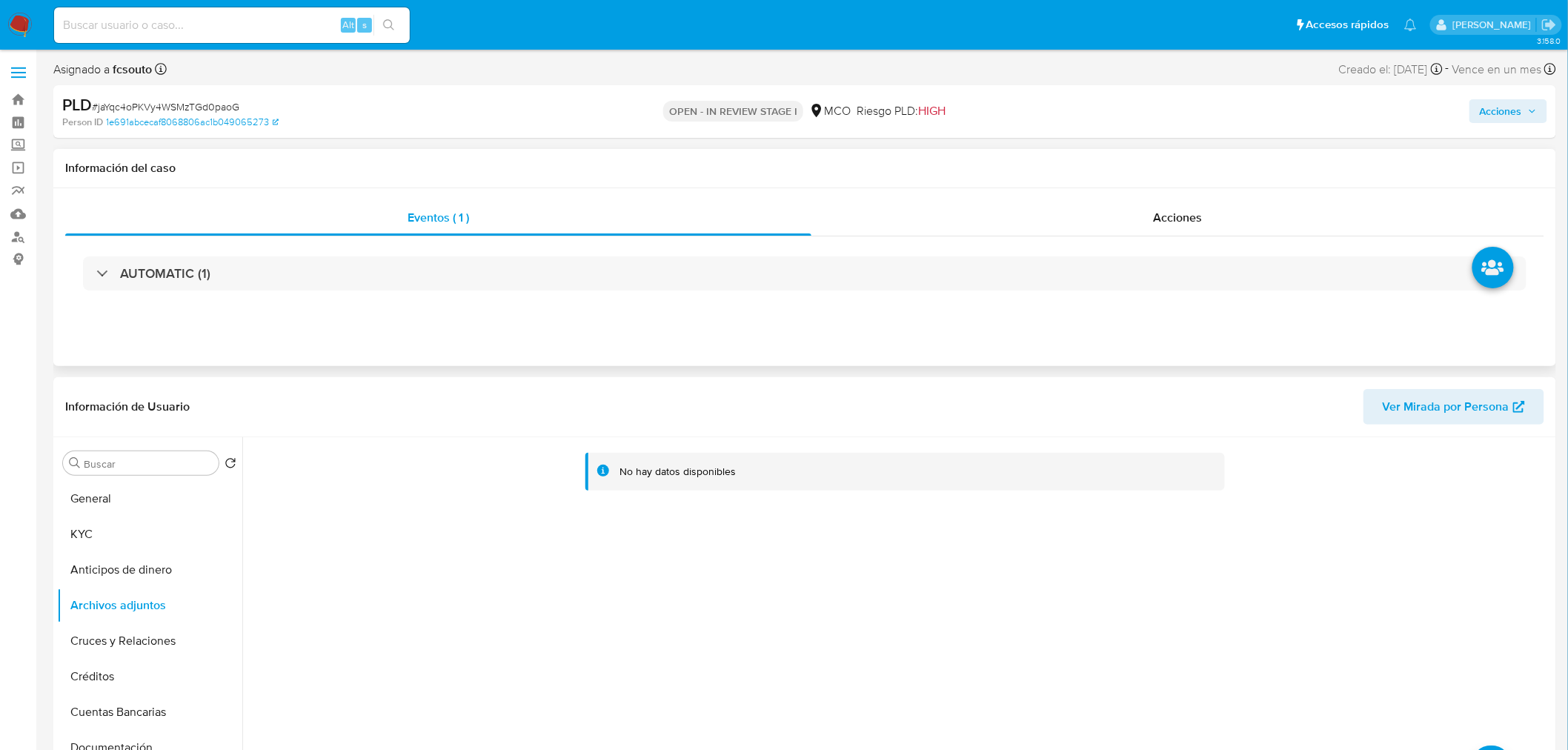
drag, startPoint x: 1206, startPoint y: 204, endPoint x: 559, endPoint y: 246, distance: 648.4
click at [1202, 204] on div "Acciones" at bounding box center [1178, 218] width 734 height 36
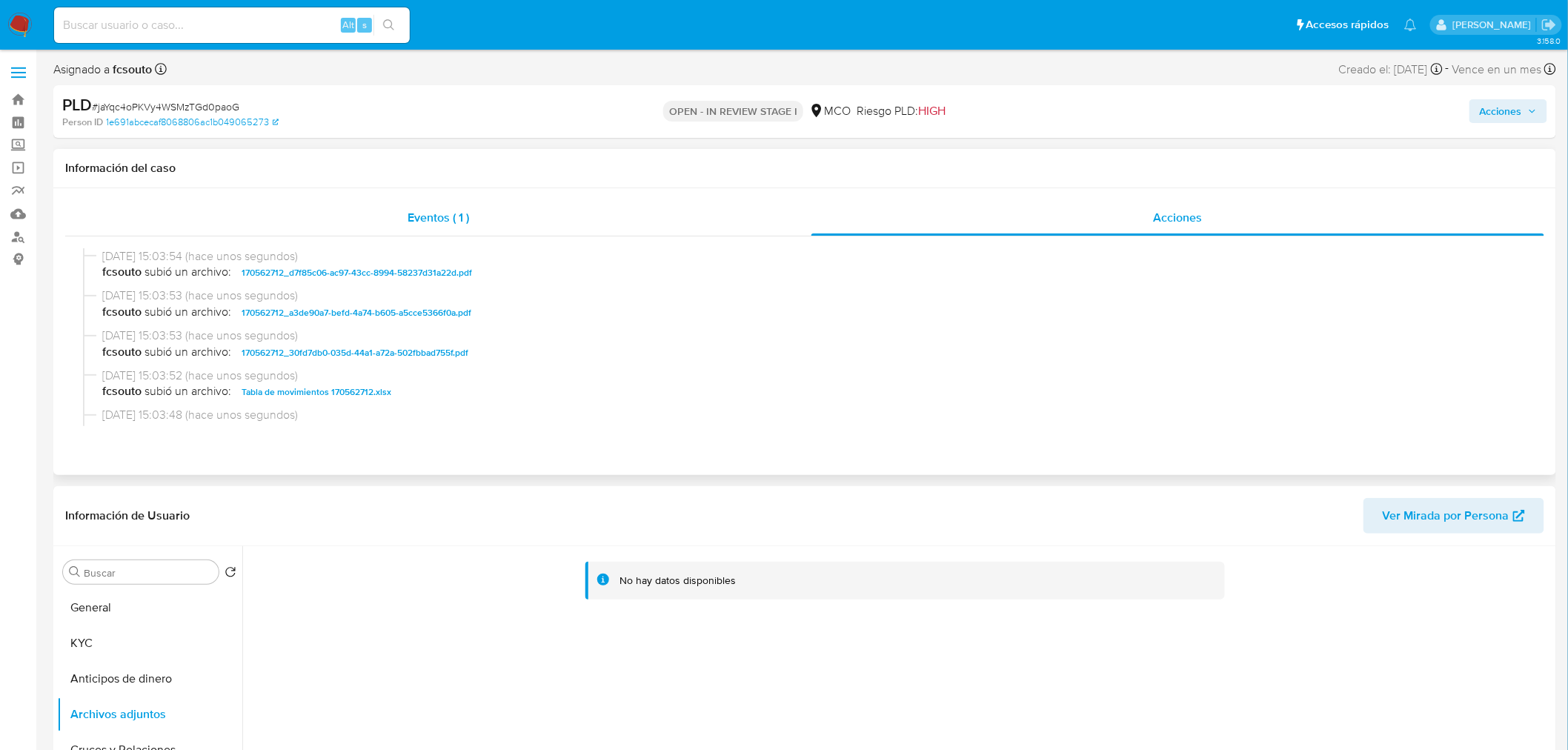
click at [505, 228] on div "Eventos ( 1 )" at bounding box center [438, 218] width 746 height 36
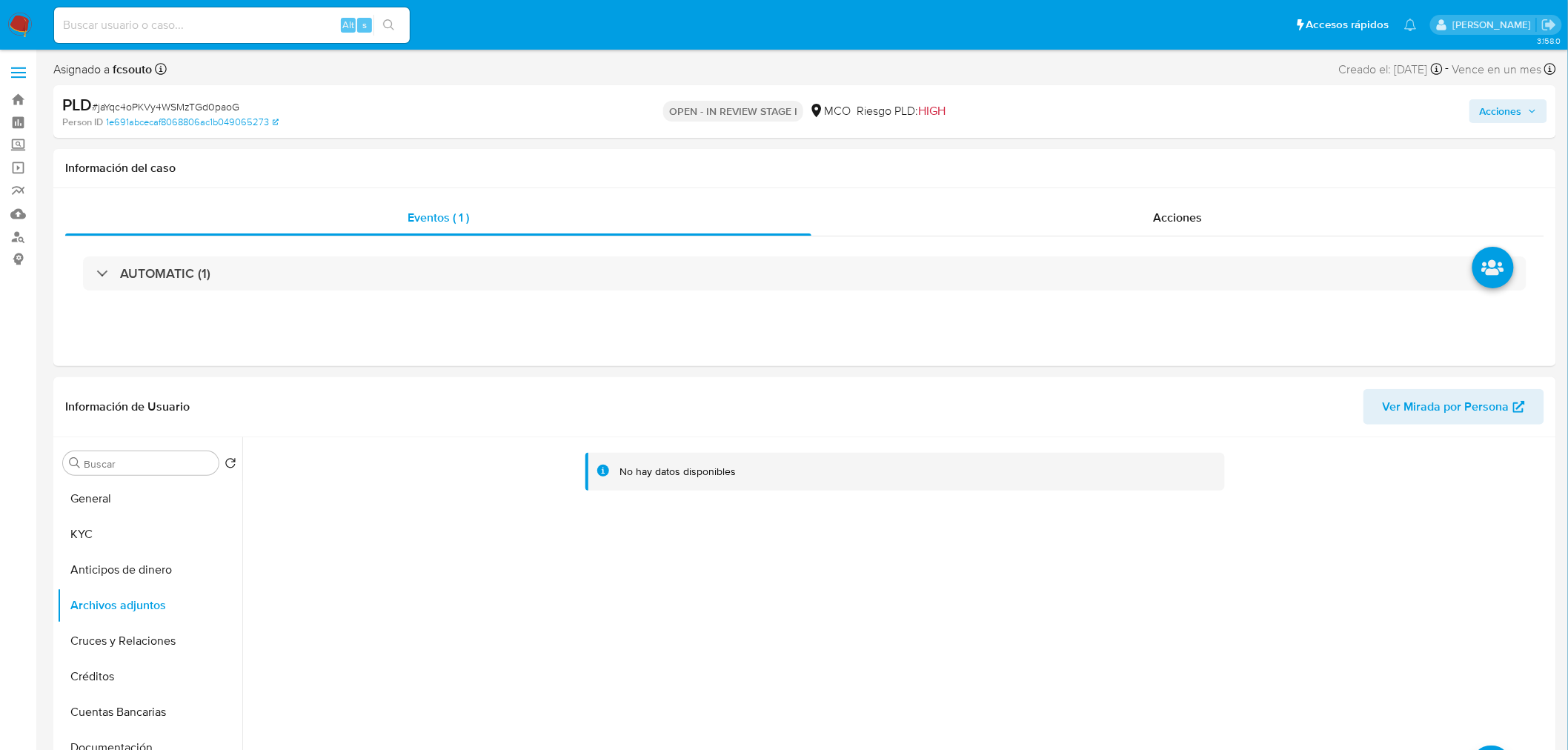
click at [1507, 117] on span "Acciones" at bounding box center [1501, 111] width 42 height 24
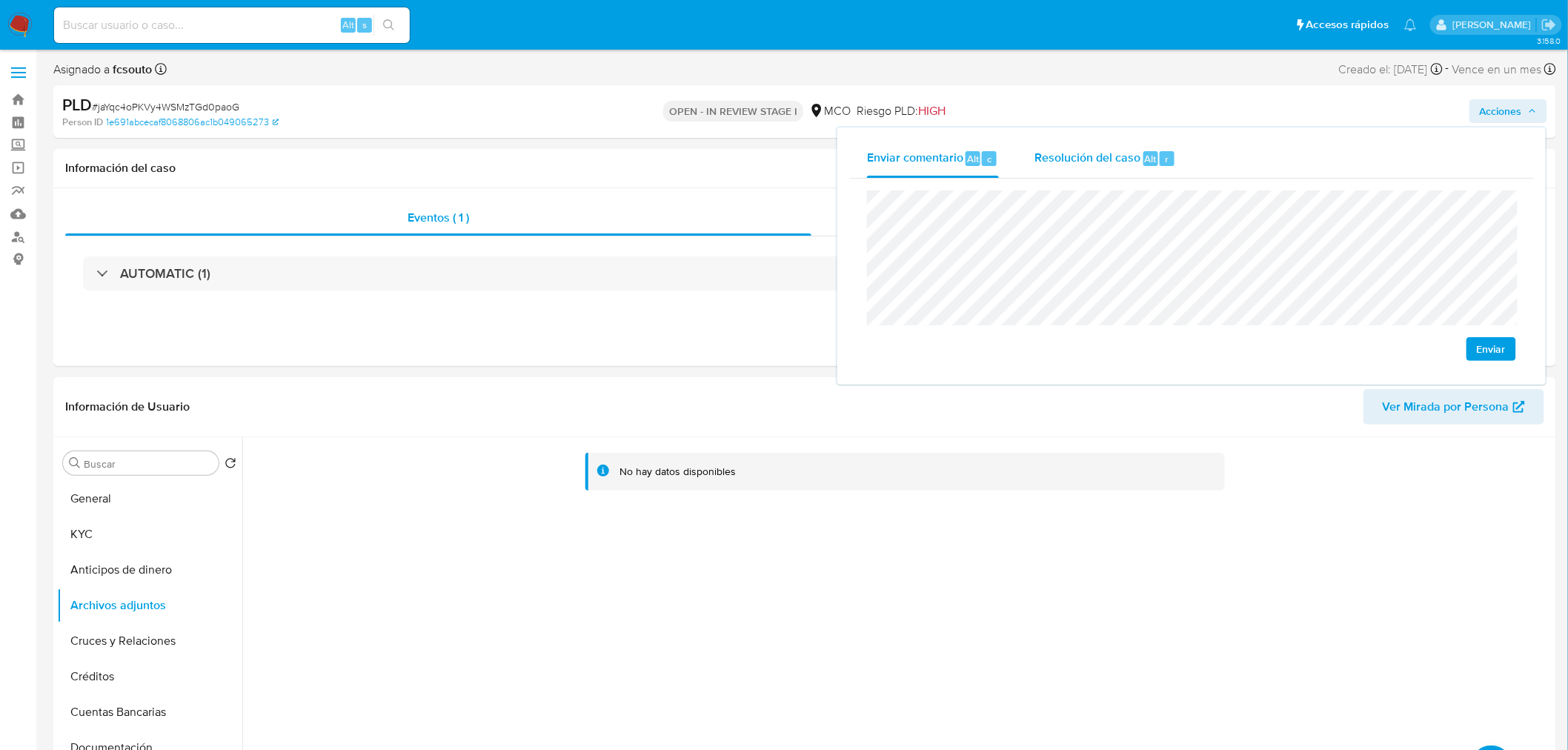
drag, startPoint x: 1064, startPoint y: 154, endPoint x: 1056, endPoint y: 167, distance: 15.3
click at [1064, 157] on span "Resolución del caso" at bounding box center [1088, 158] width 106 height 17
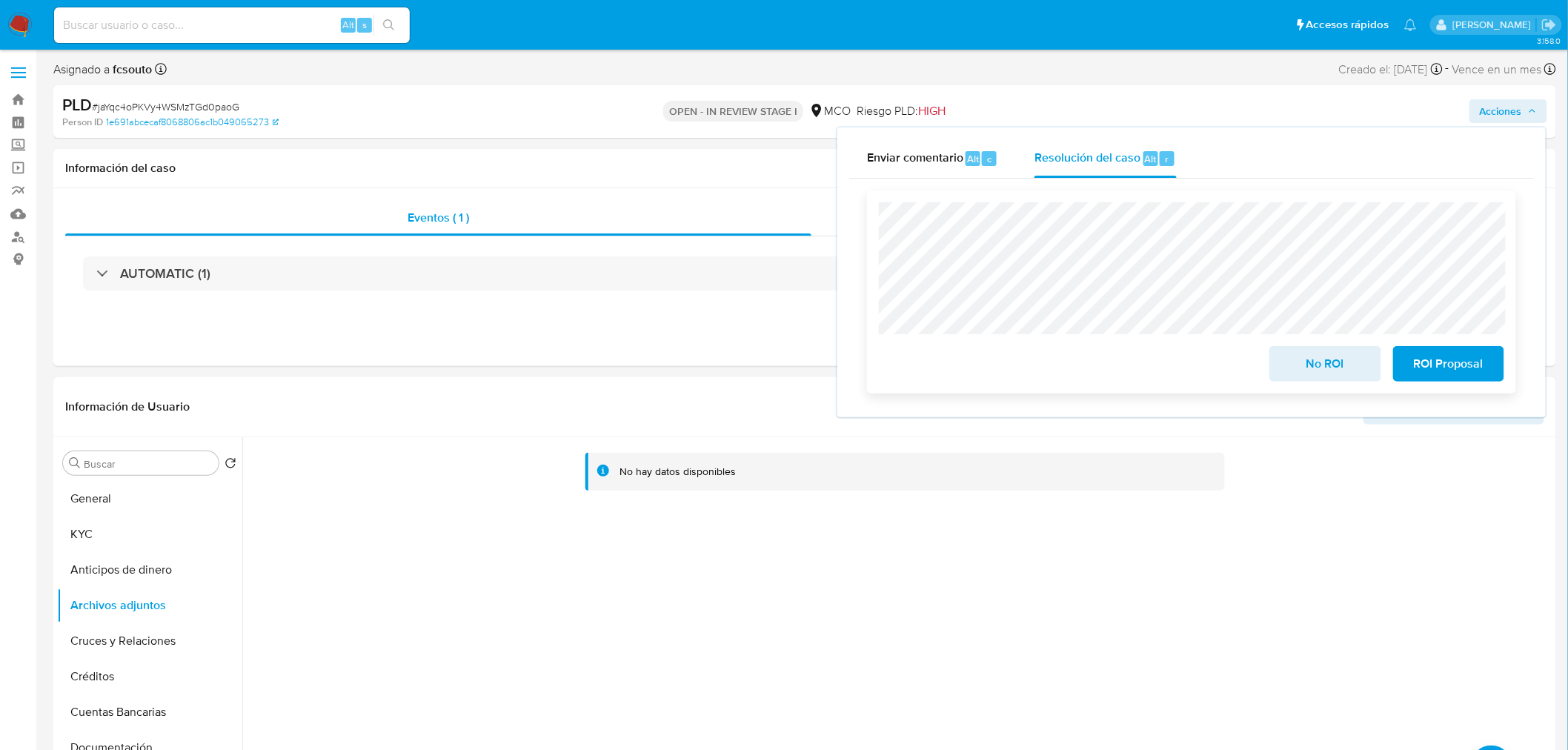
click at [1330, 359] on span "No ROI" at bounding box center [1325, 364] width 73 height 33
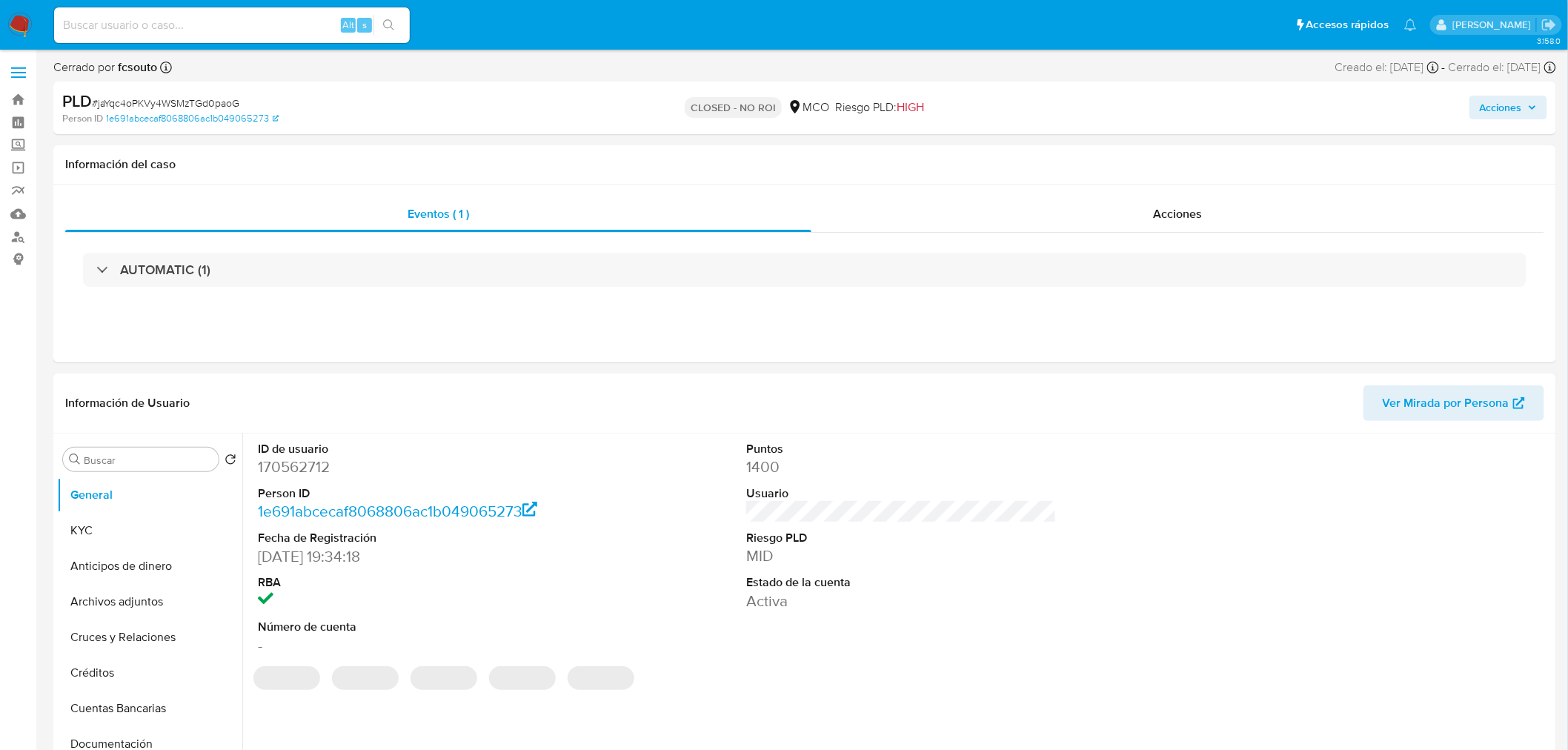
select select "10"
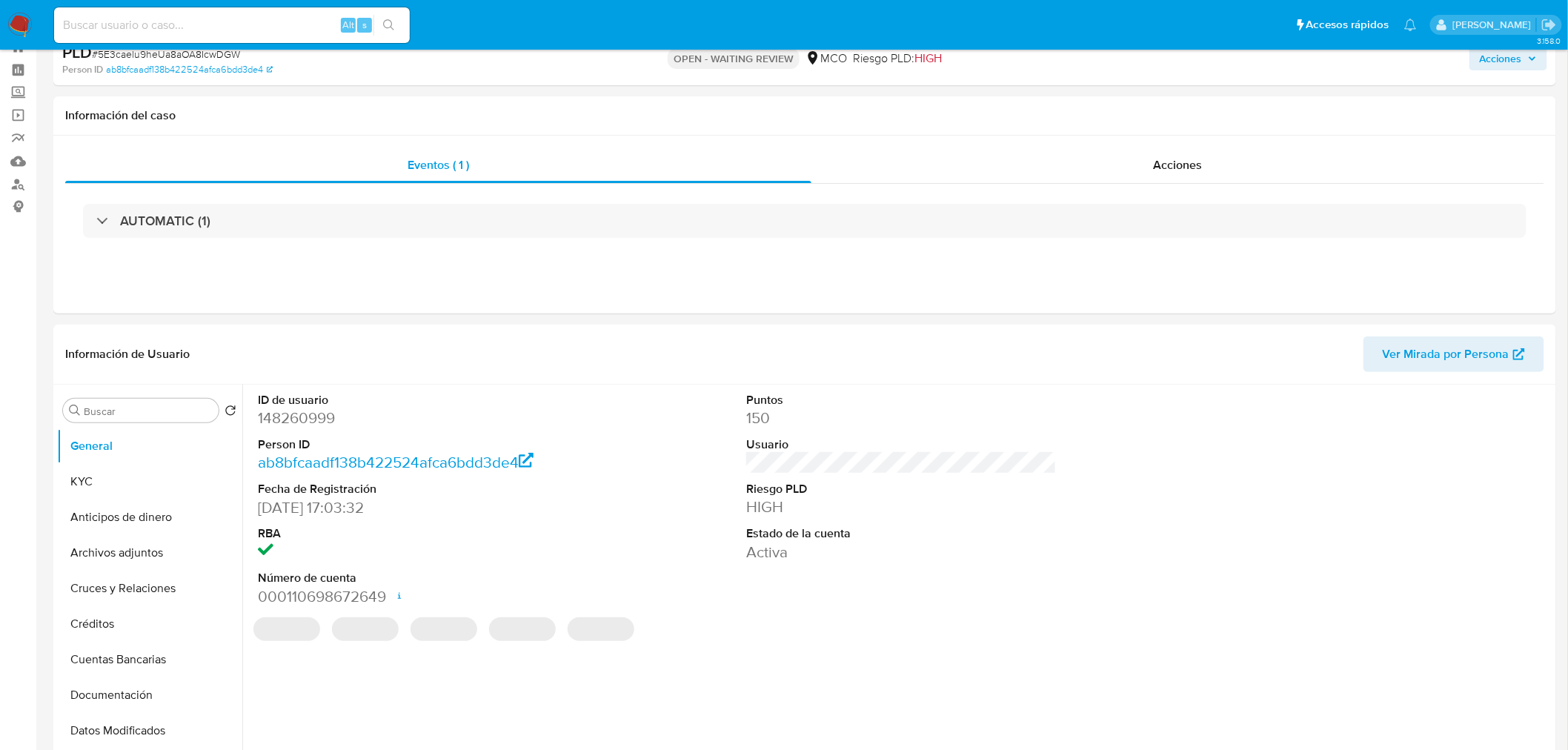
select select "10"
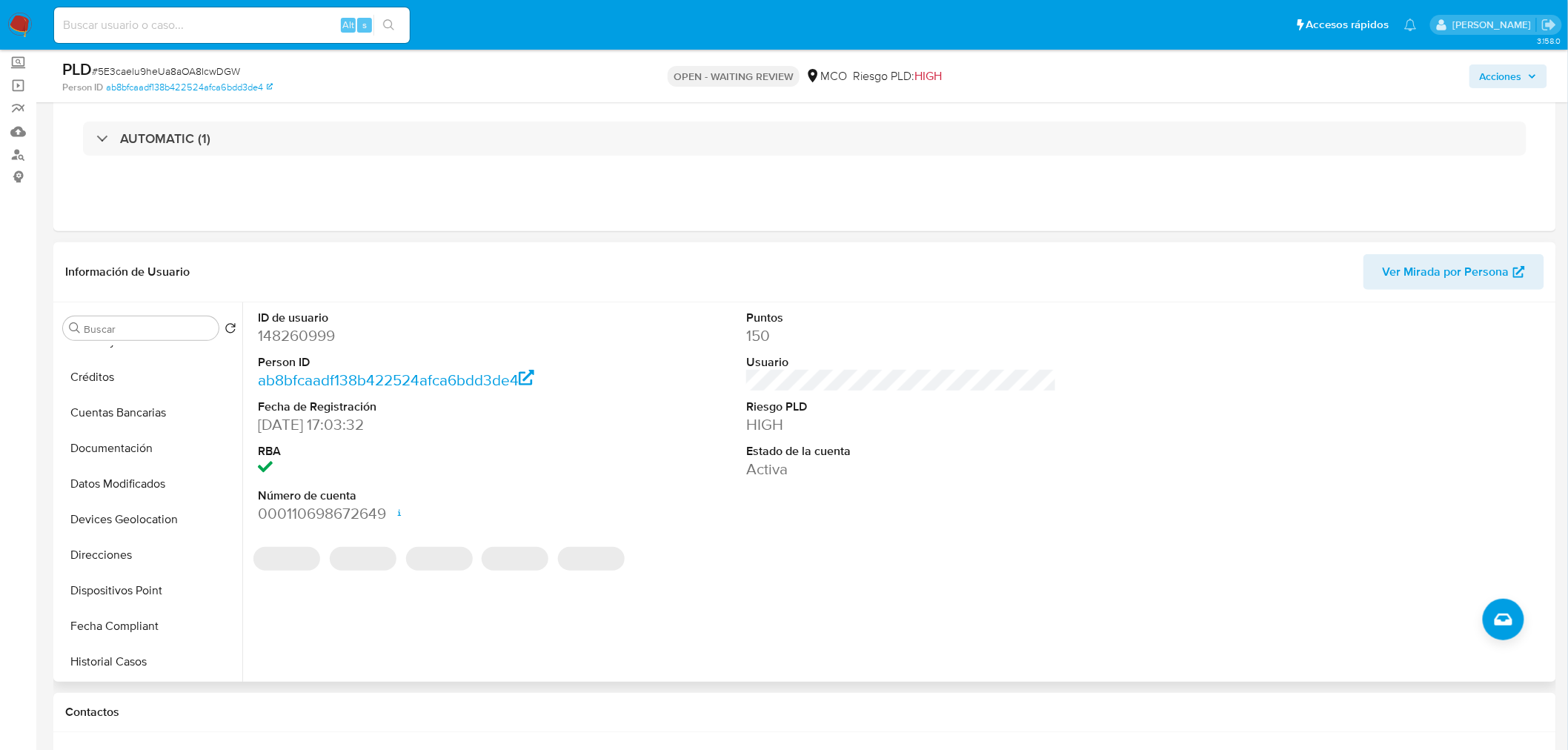
scroll to position [246, 0]
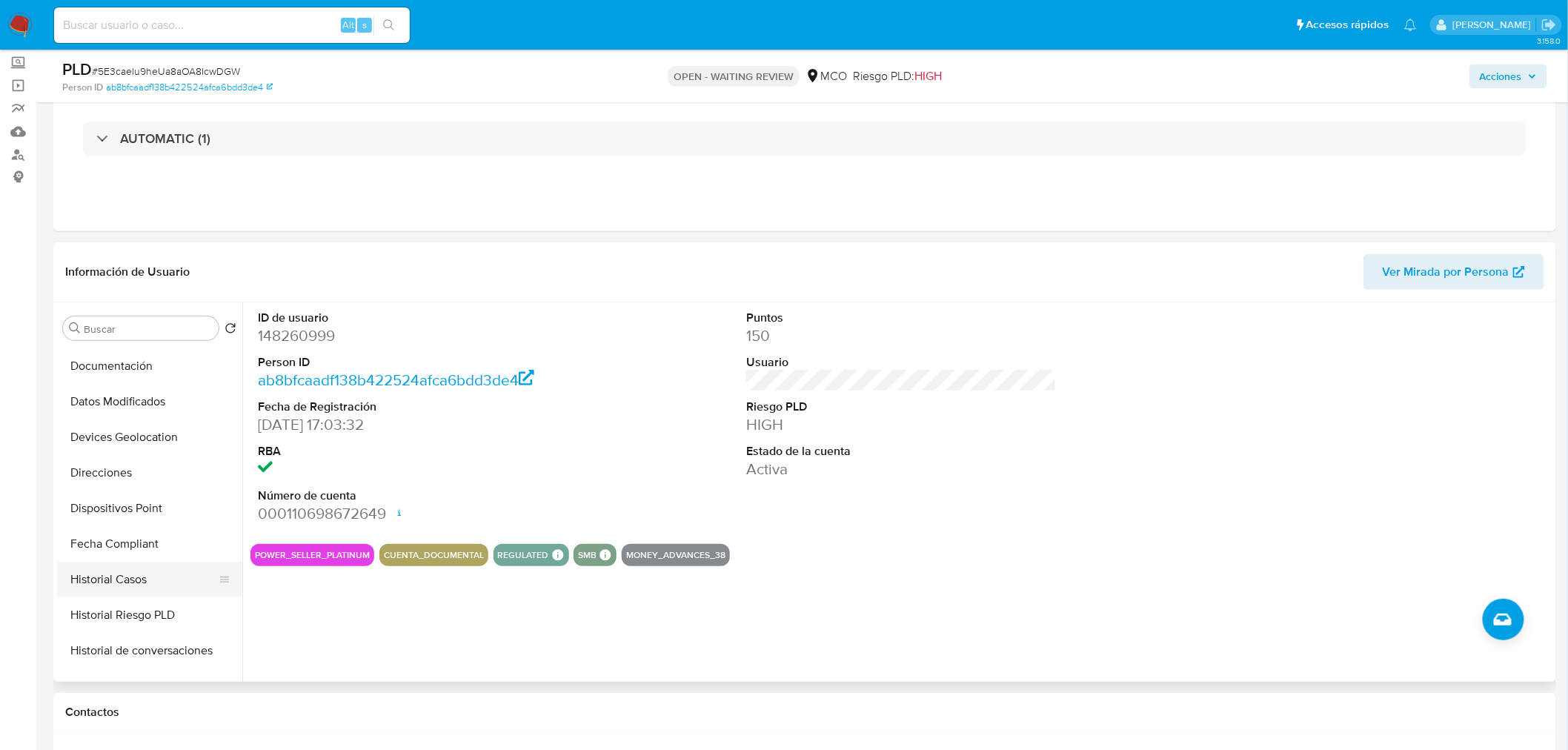
click at [150, 566] on button "Historial Casos" at bounding box center [144, 579] width 173 height 36
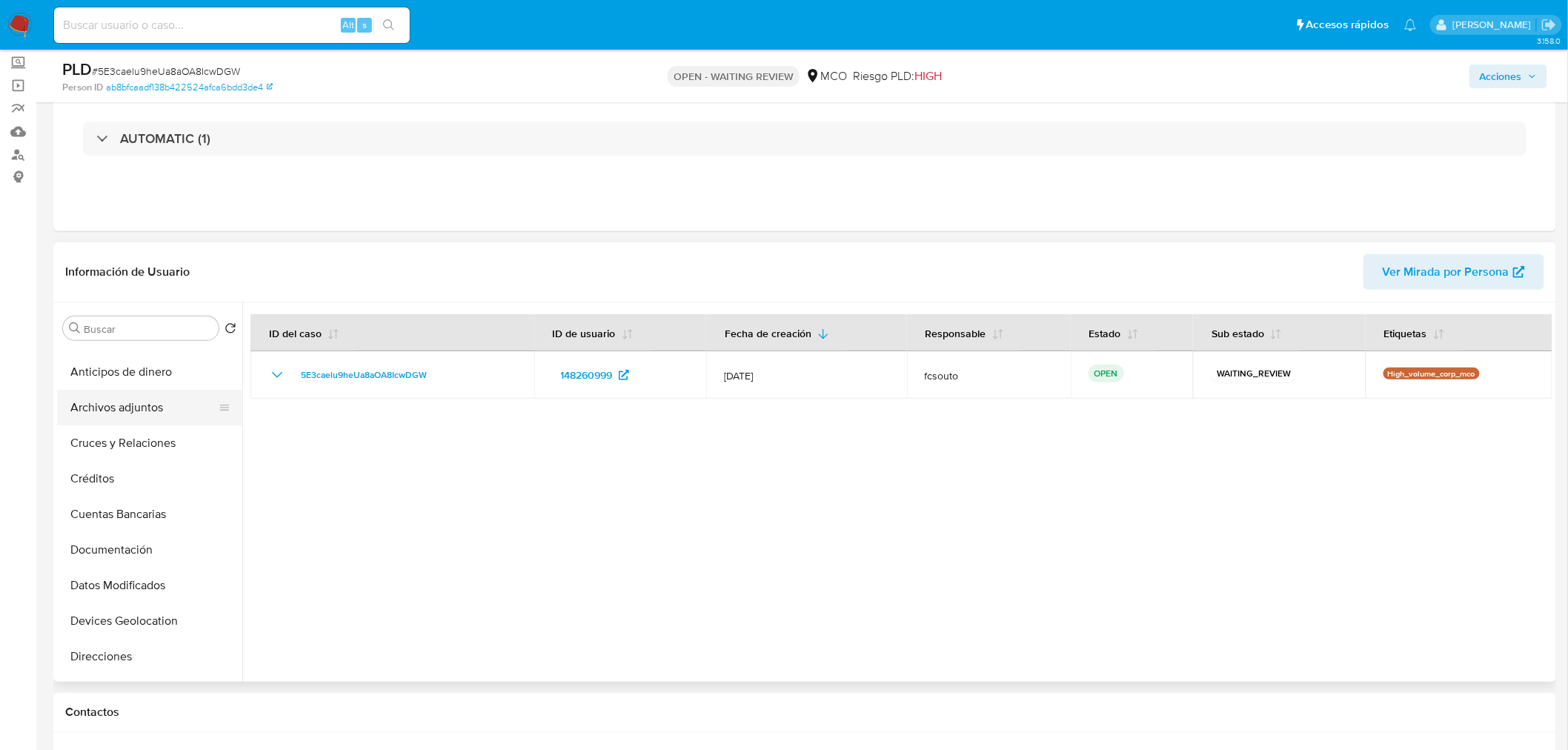
scroll to position [0, 0]
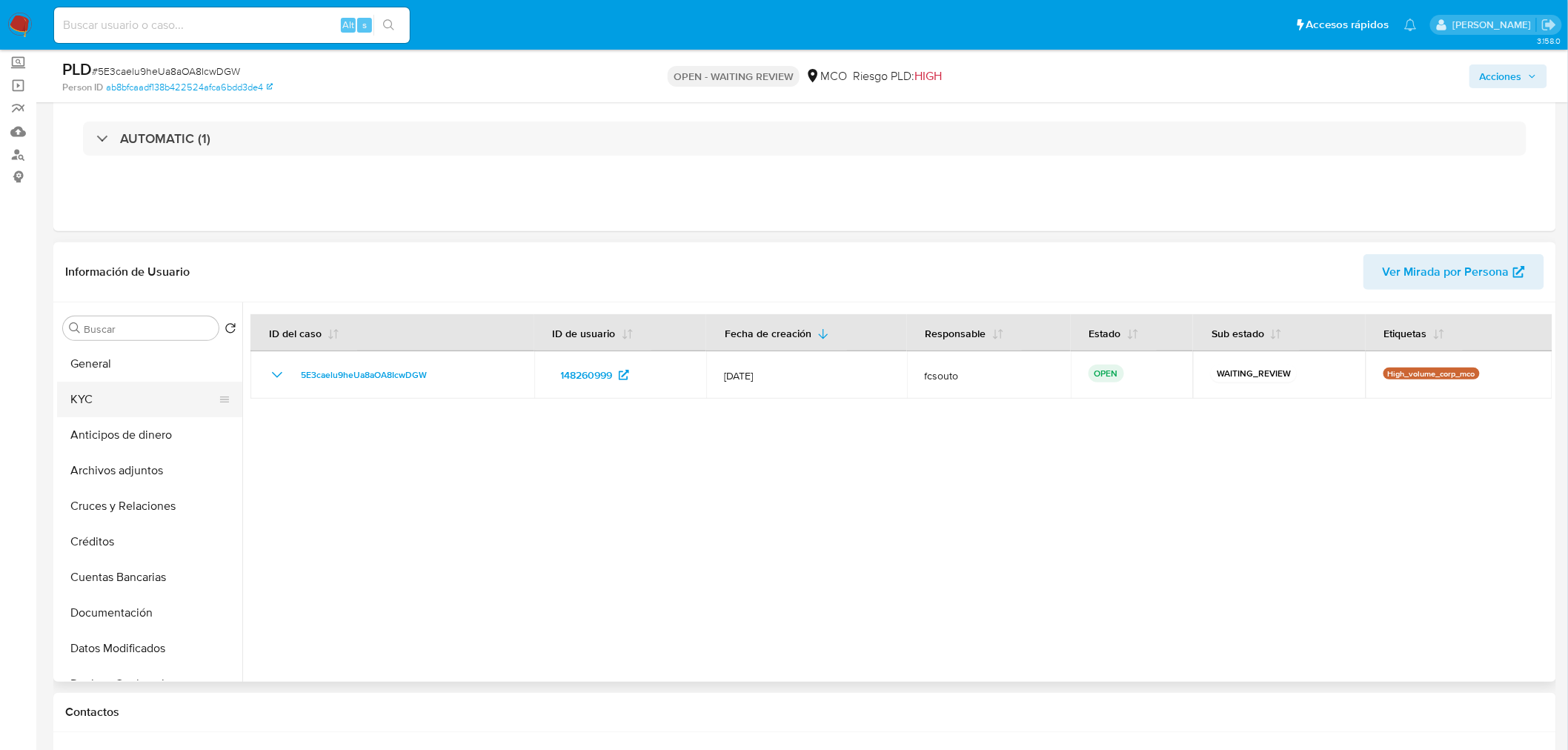
click at [117, 403] on button "KYC" at bounding box center [144, 400] width 173 height 36
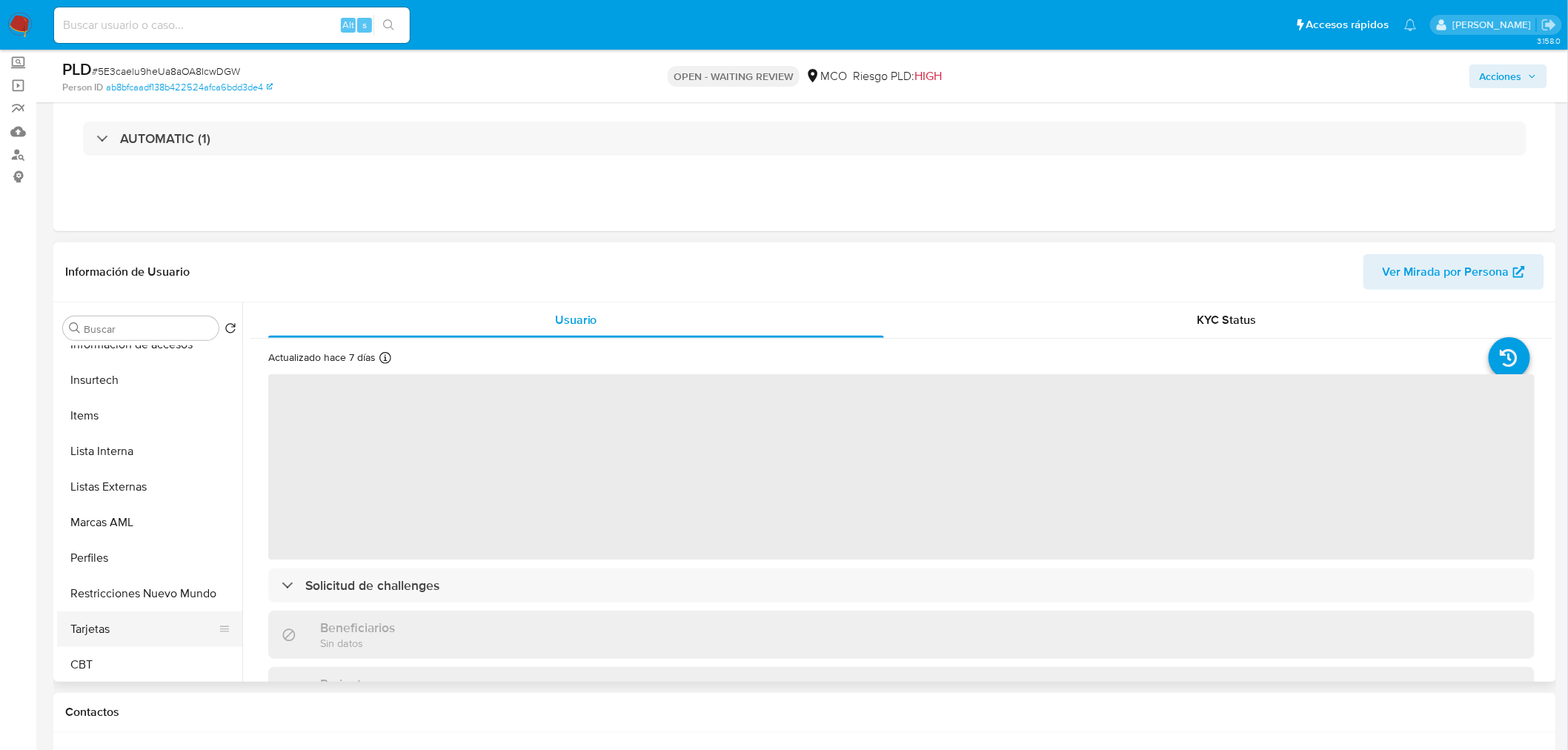
scroll to position [626, 0]
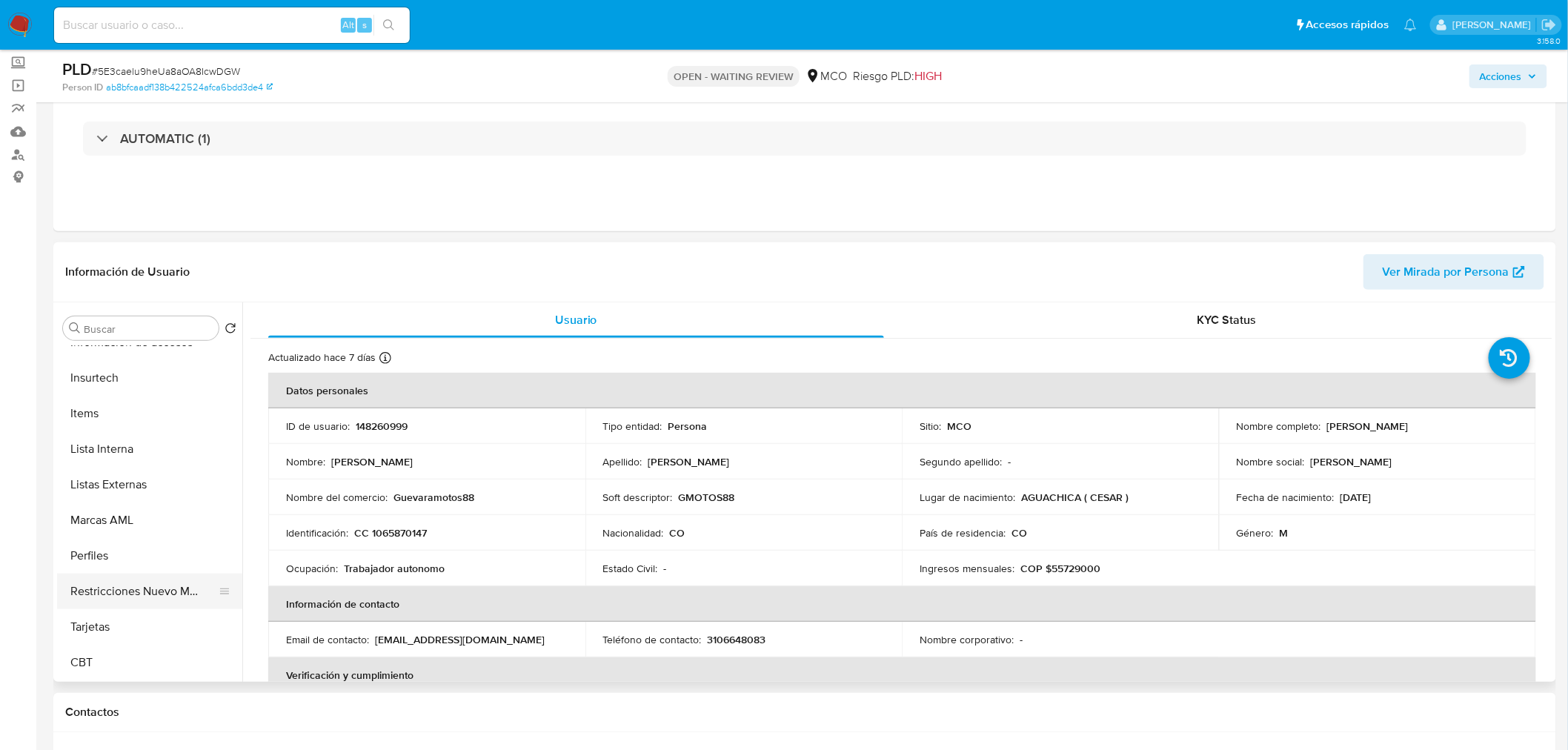
click at [143, 588] on button "Restricciones Nuevo Mundo" at bounding box center [144, 592] width 173 height 36
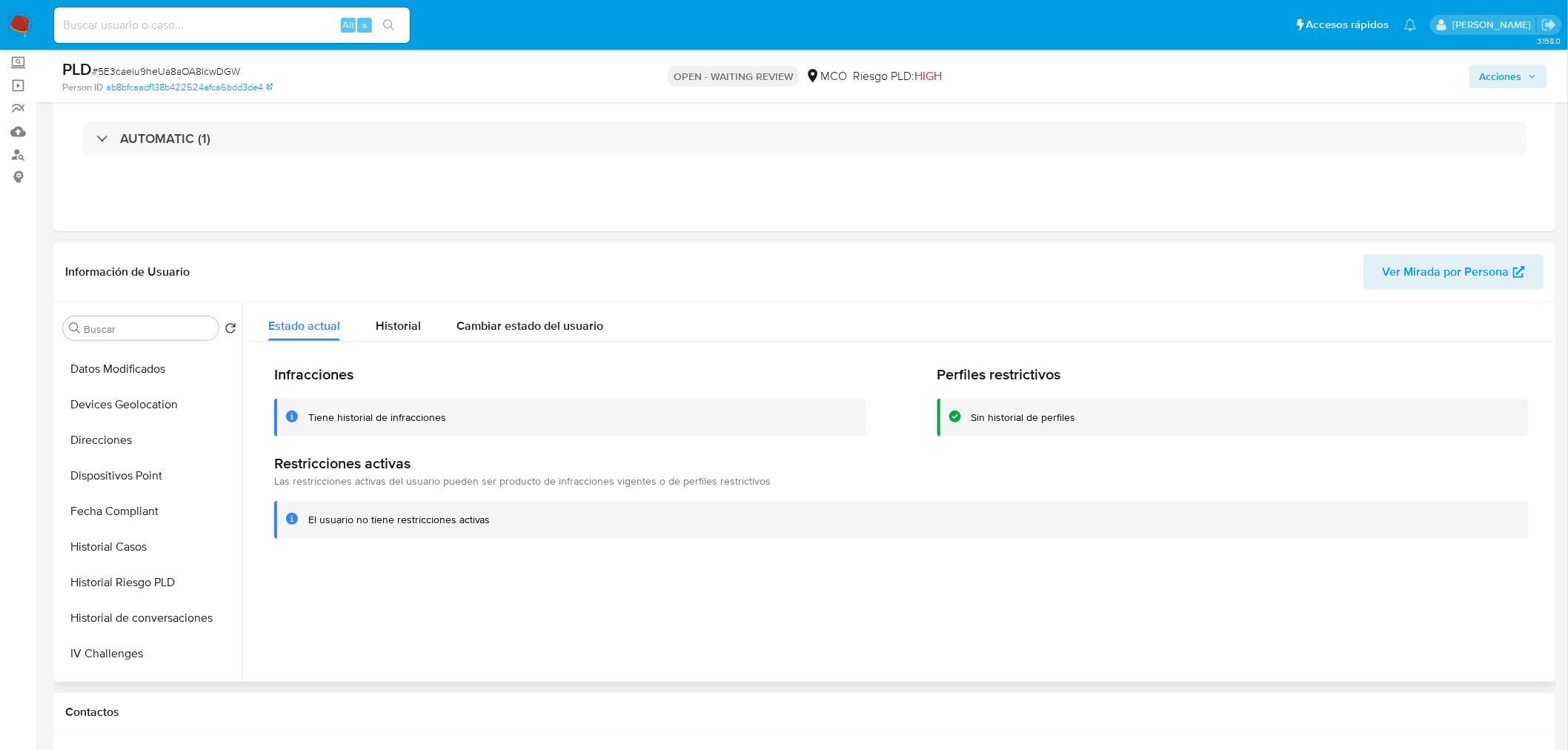
scroll to position [0, 0]
click at [135, 397] on button "KYC" at bounding box center [144, 400] width 173 height 36
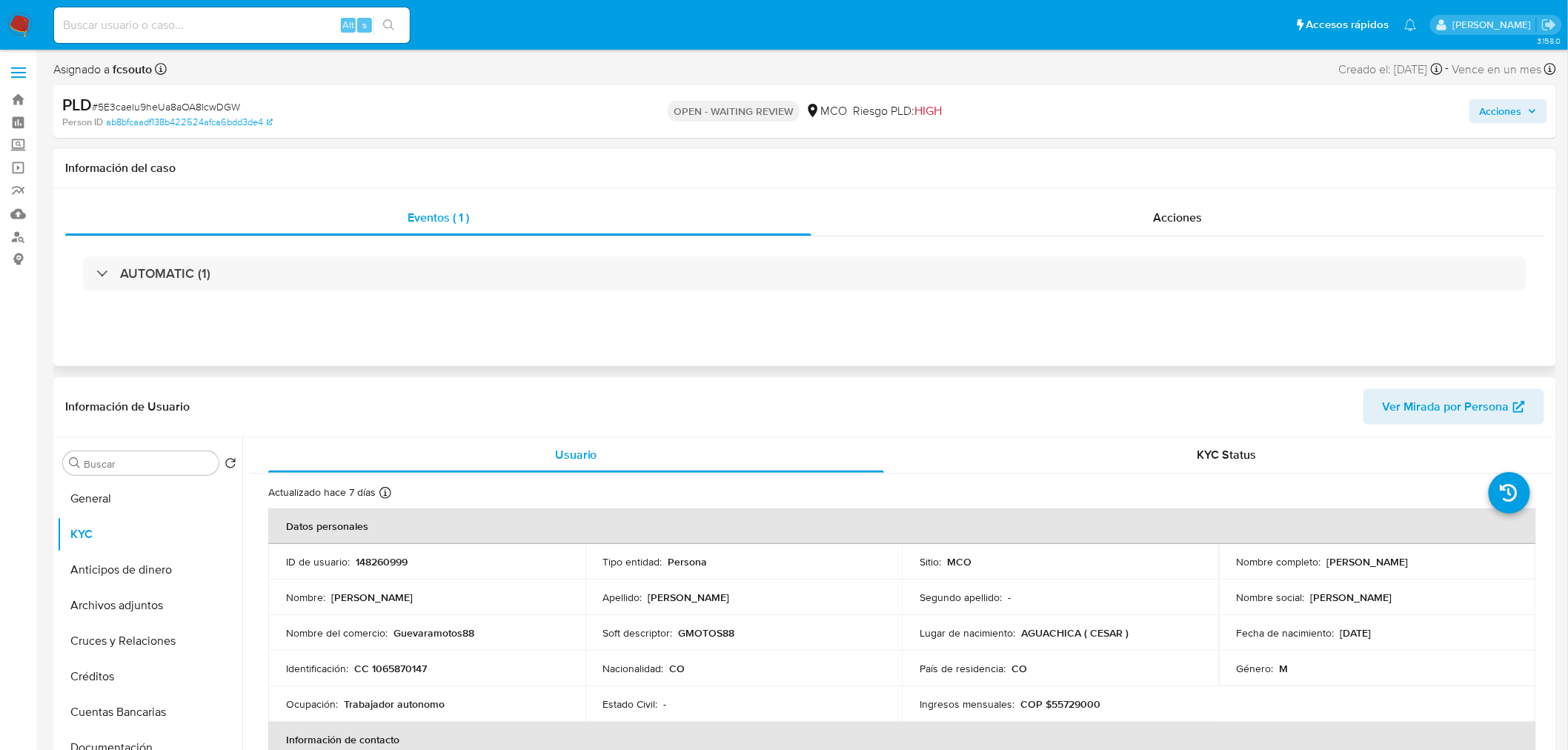
drag, startPoint x: 1166, startPoint y: 211, endPoint x: 1066, endPoint y: 237, distance: 103.3
click at [1165, 213] on span "Acciones" at bounding box center [1178, 217] width 49 height 17
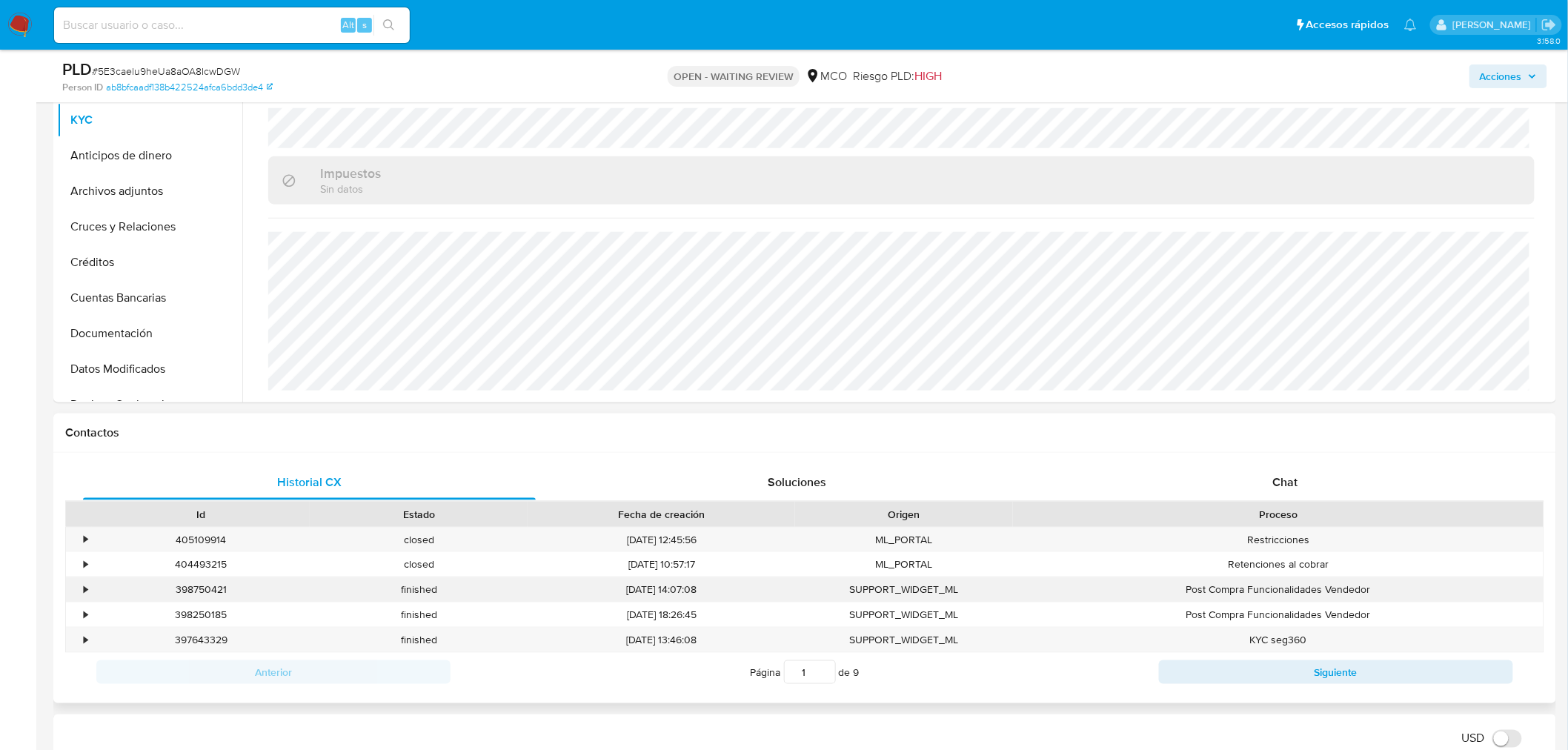
scroll to position [494, 0]
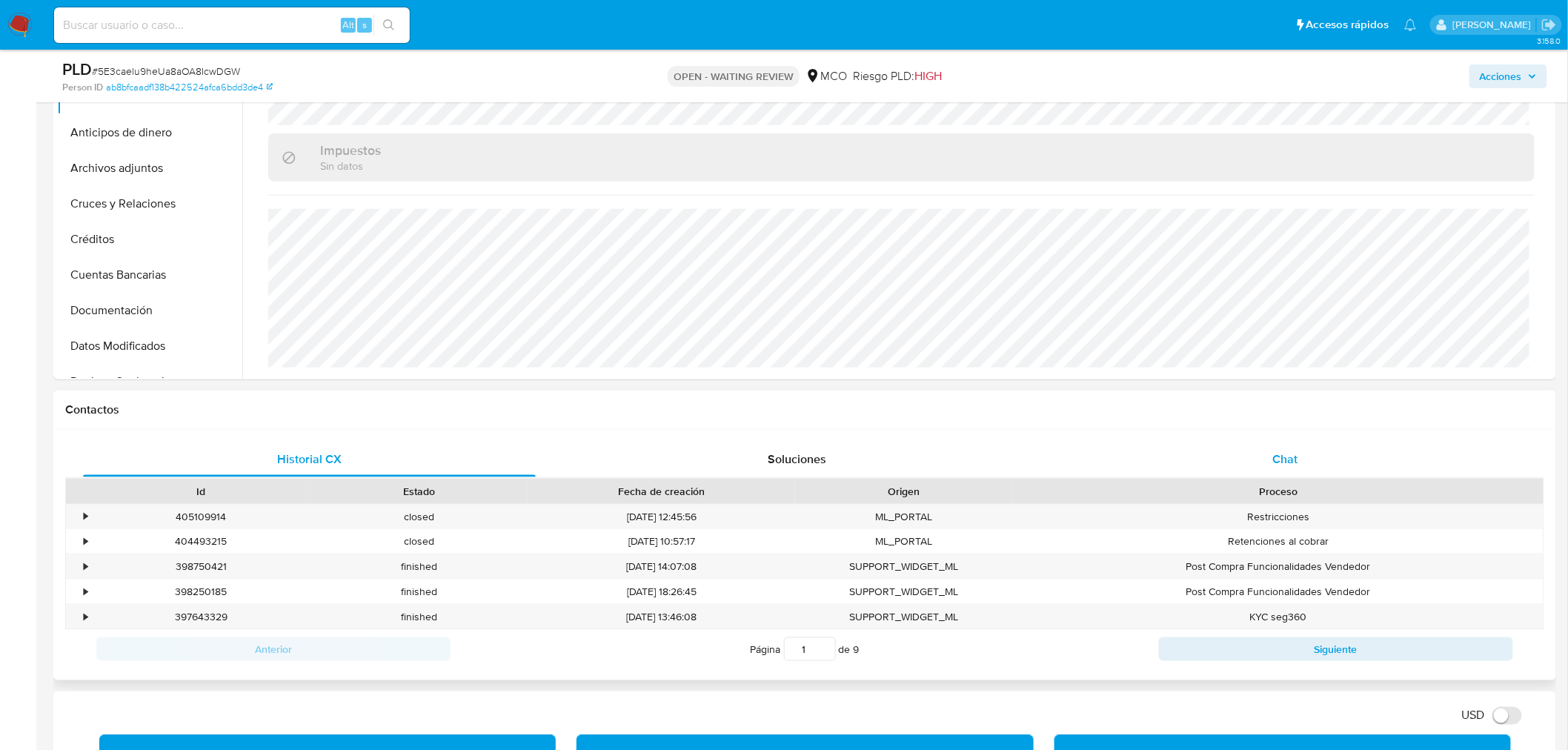
drag, startPoint x: 1242, startPoint y: 421, endPoint x: 1282, endPoint y: 462, distance: 57.3
click at [1250, 439] on div "Contactos Historial CX Soluciones Chat Id Estado Fecha de creación Origen Proce…" at bounding box center [805, 535] width 1504 height 290
click at [1282, 462] on span "Chat" at bounding box center [1286, 459] width 25 height 17
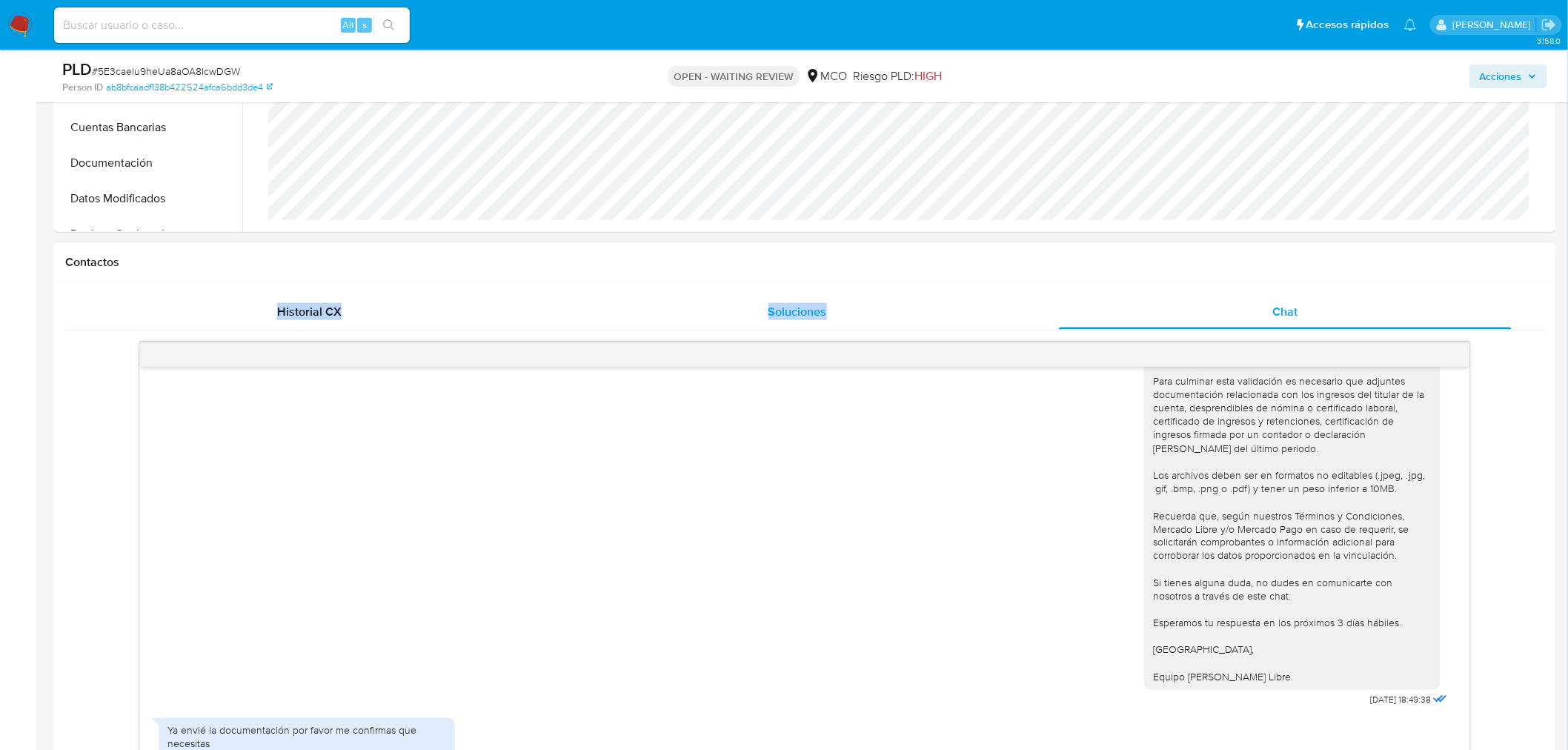
scroll to position [741, 0]
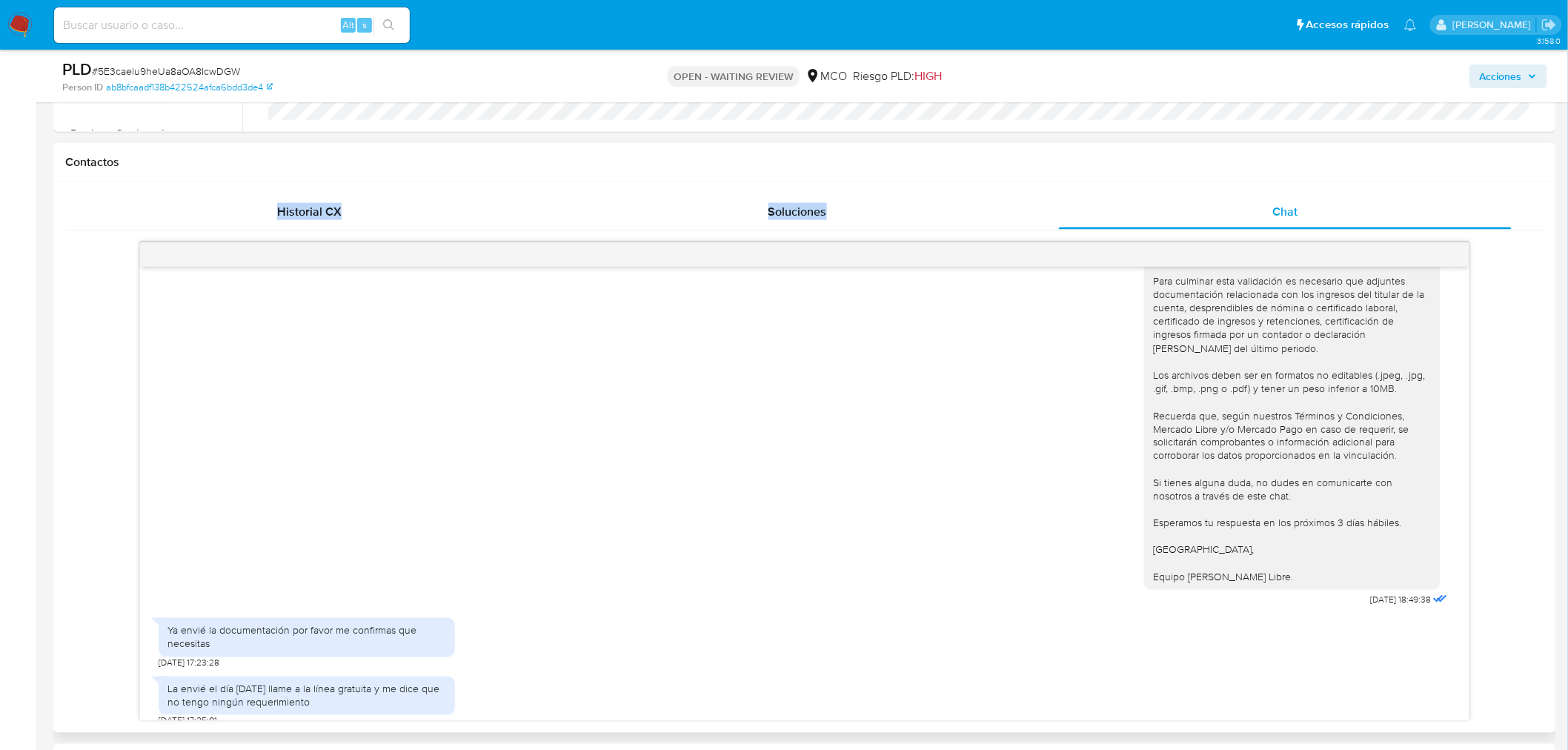
drag, startPoint x: 203, startPoint y: 681, endPoint x: 360, endPoint y: 686, distance: 157.1
click at [360, 686] on div "La envié el día [DATE] llame a la línea gratuita y me dice que no tengo ningún …" at bounding box center [306, 695] width 278 height 27
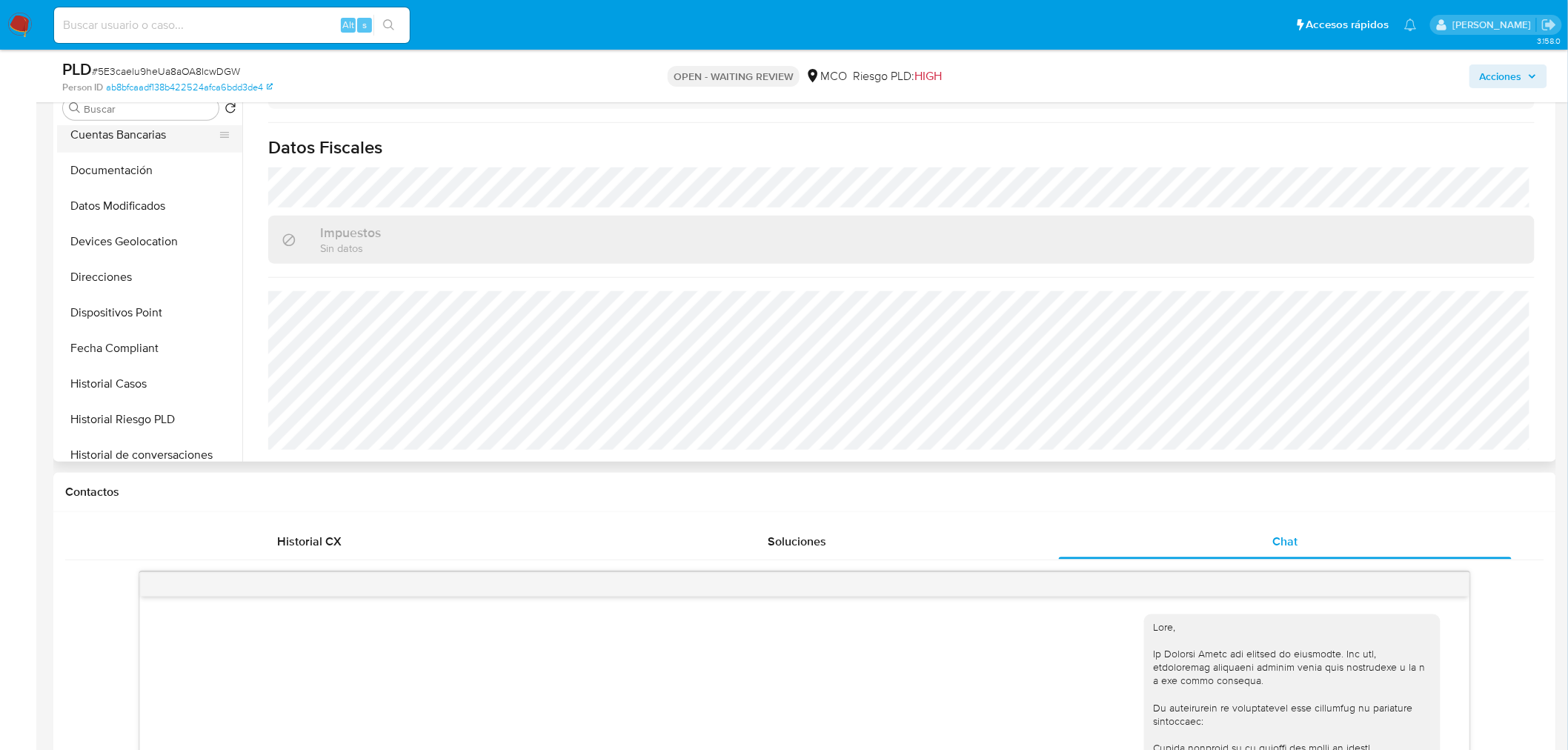
scroll to position [246, 0]
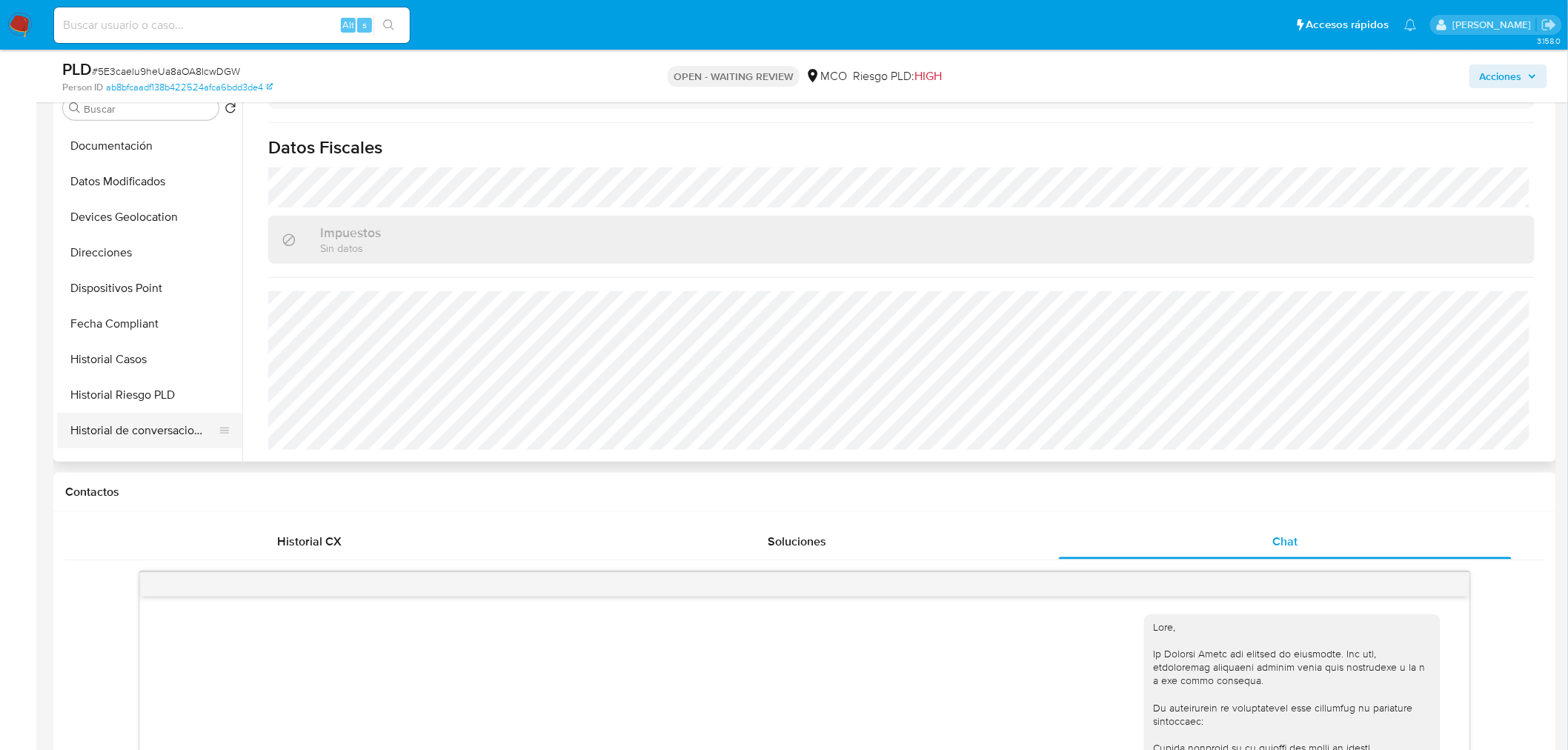
click at [157, 428] on button "Historial de conversaciones" at bounding box center [144, 431] width 173 height 36
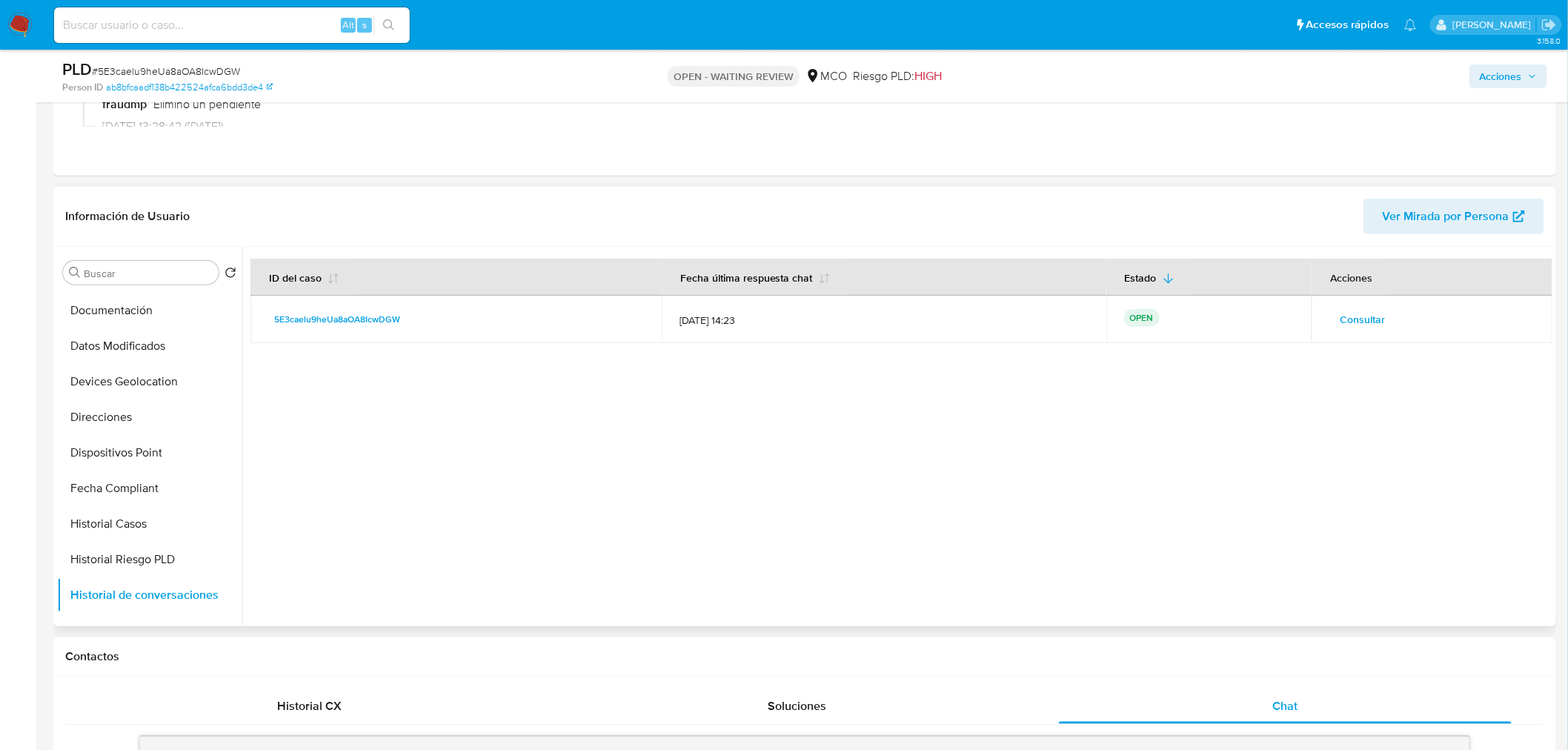
click at [1358, 309] on span "Consultar" at bounding box center [1362, 319] width 45 height 20
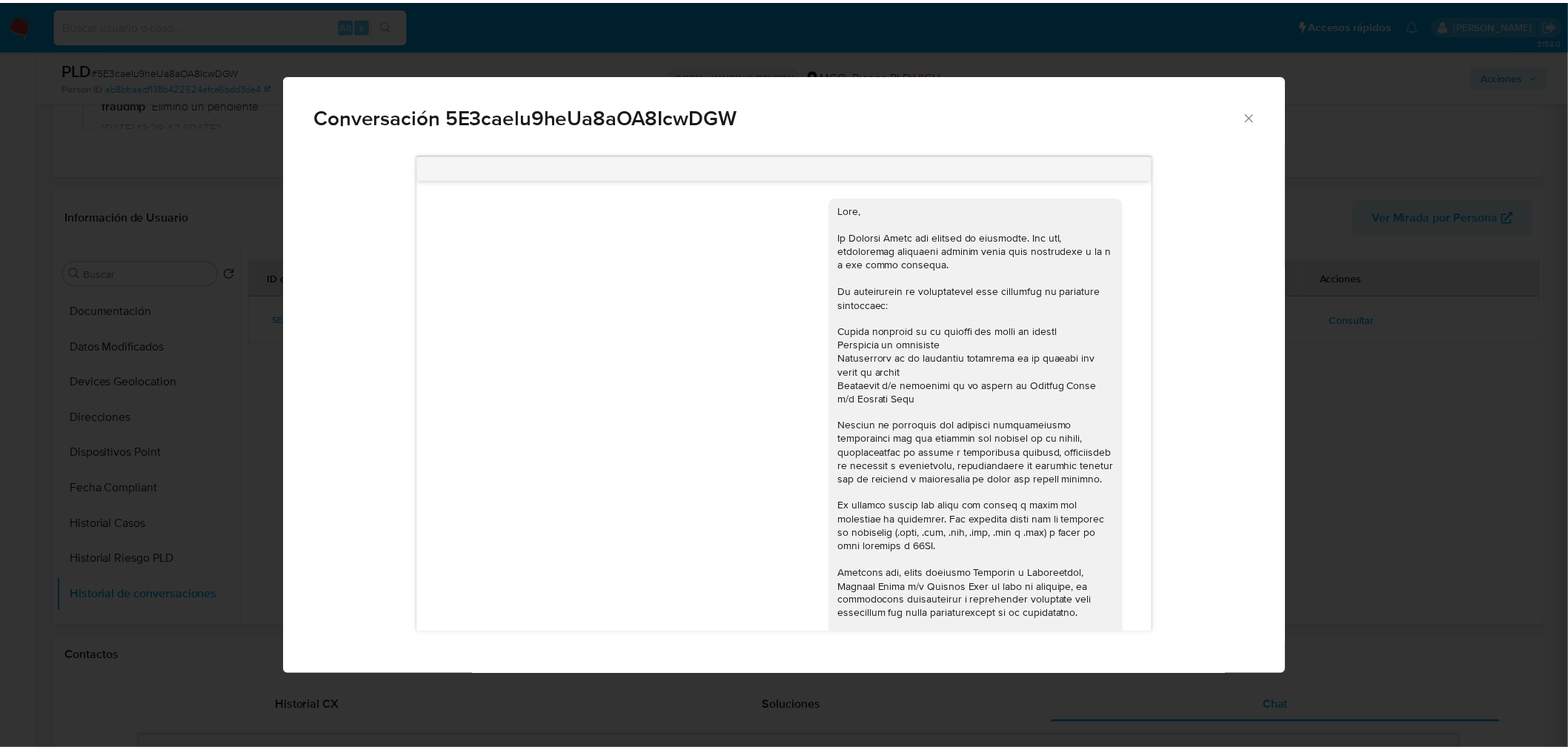
scroll to position [862, 0]
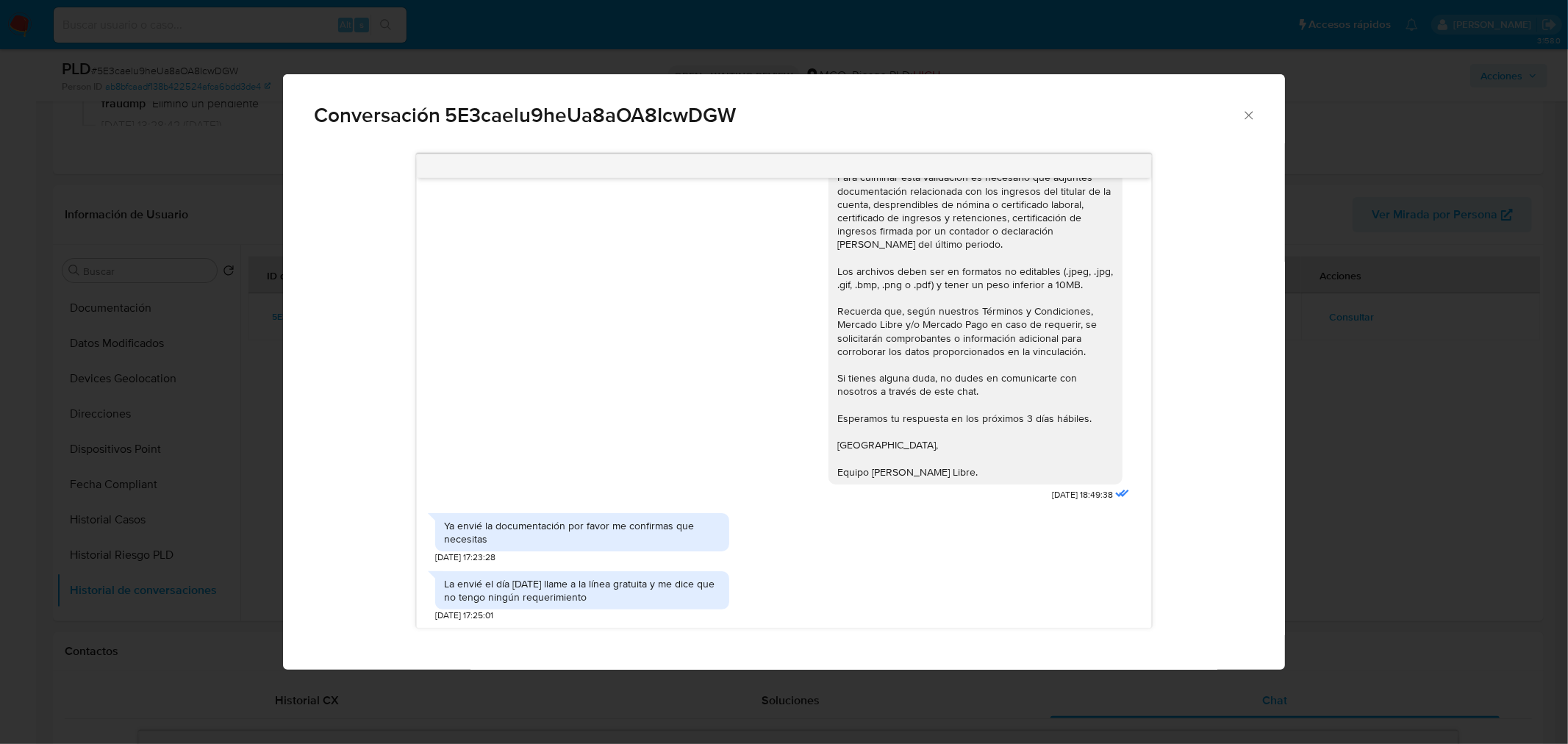
click at [1478, 467] on div "Conversación 5E3caelu9heUa8aOA8IcwDGW [DATE] 19:45:50 [PERSON_NAME] [DATE] 16:2…" at bounding box center [784, 372] width 1568 height 744
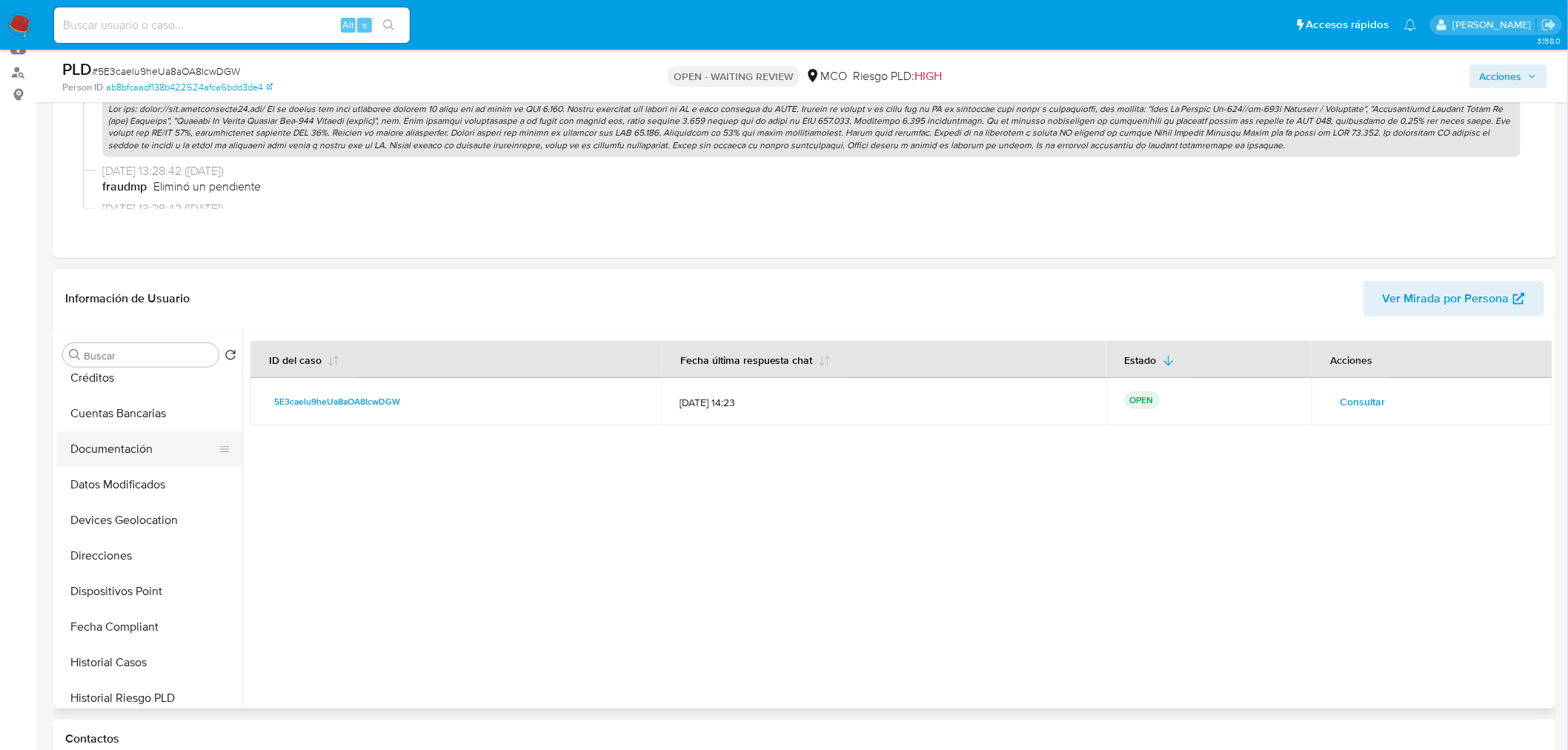
scroll to position [165, 0]
click at [131, 475] on button "Documentación" at bounding box center [144, 475] width 173 height 36
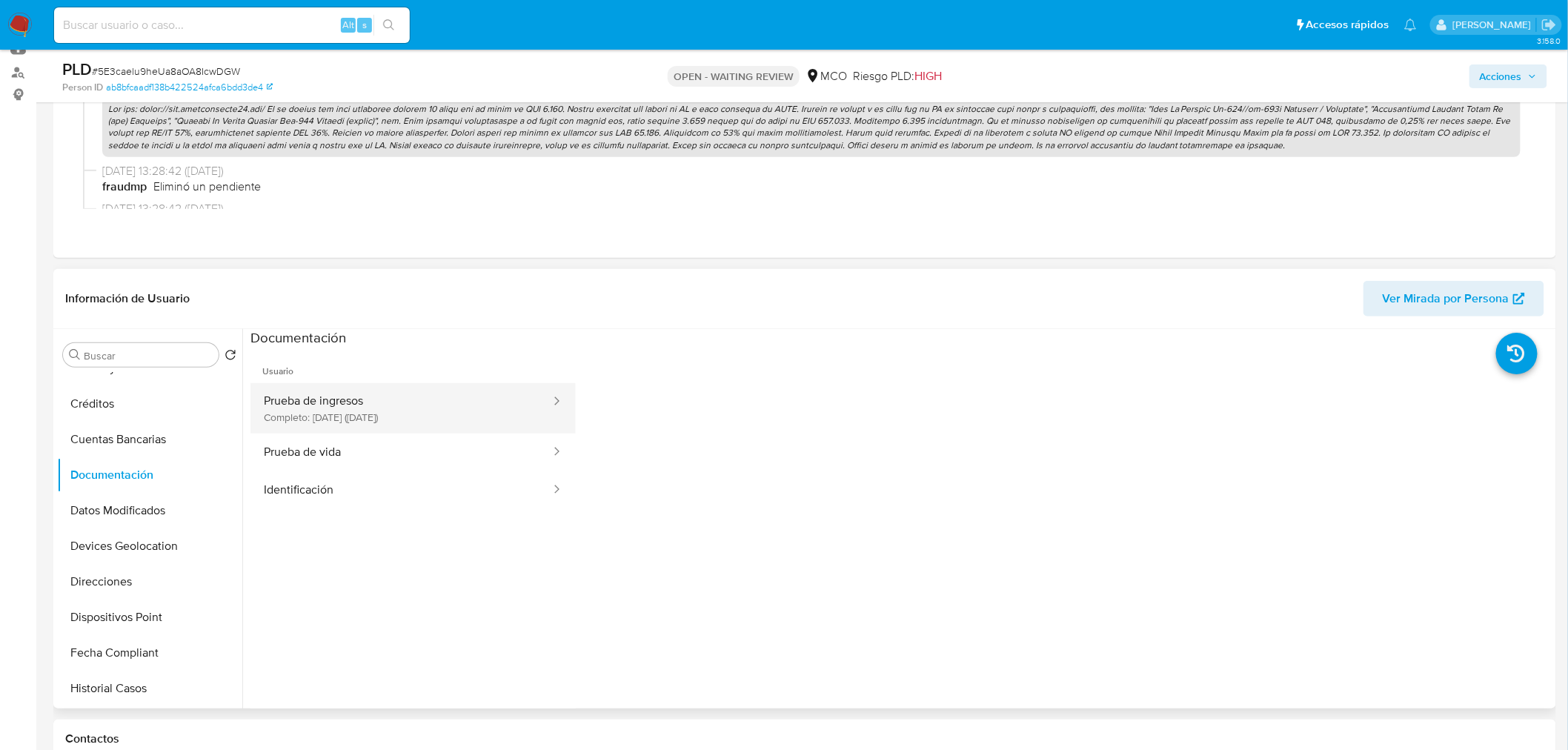
click at [455, 411] on button "Prueba de ingresos Completo: [DATE] ([DATE])" at bounding box center [402, 408] width 302 height 51
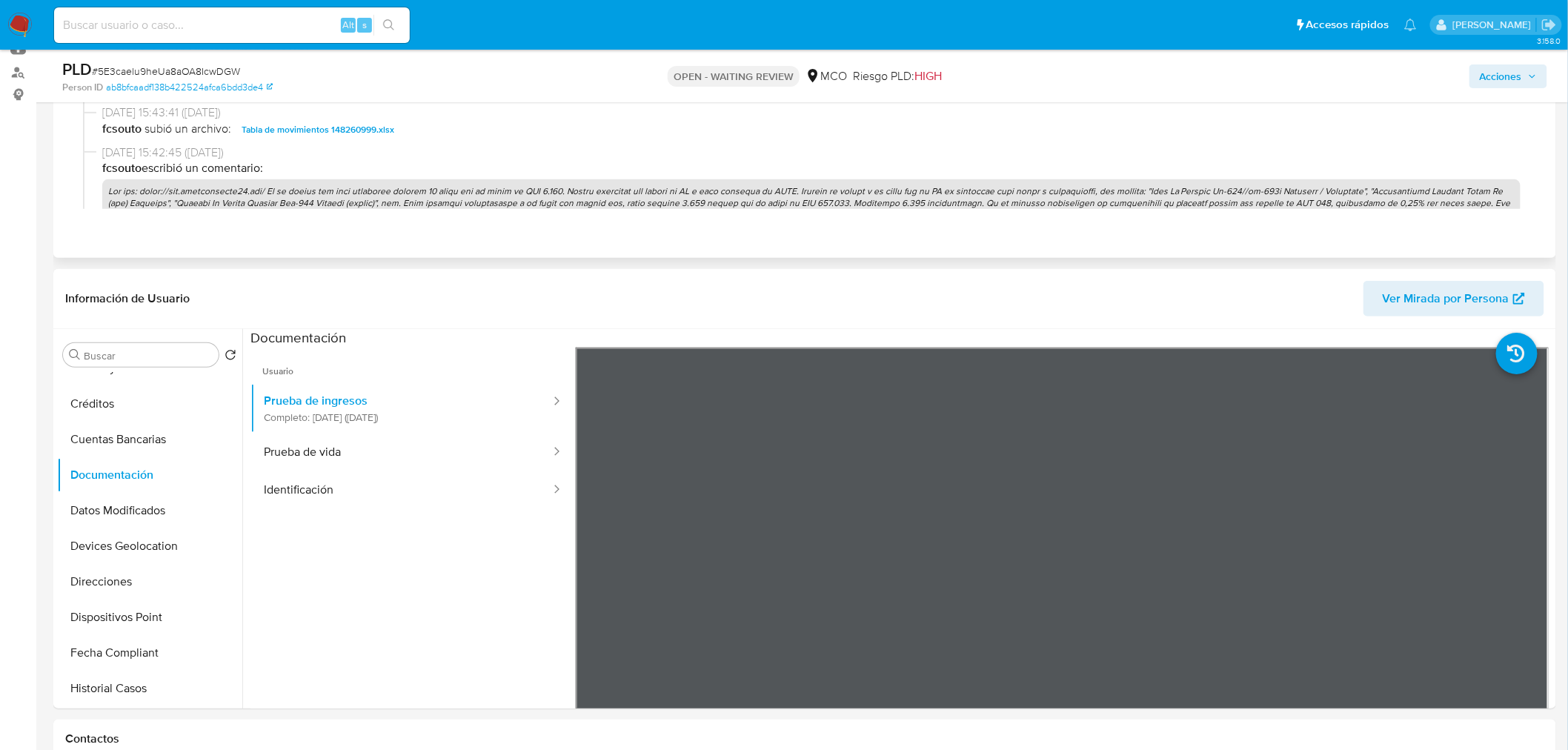
scroll to position [658, 0]
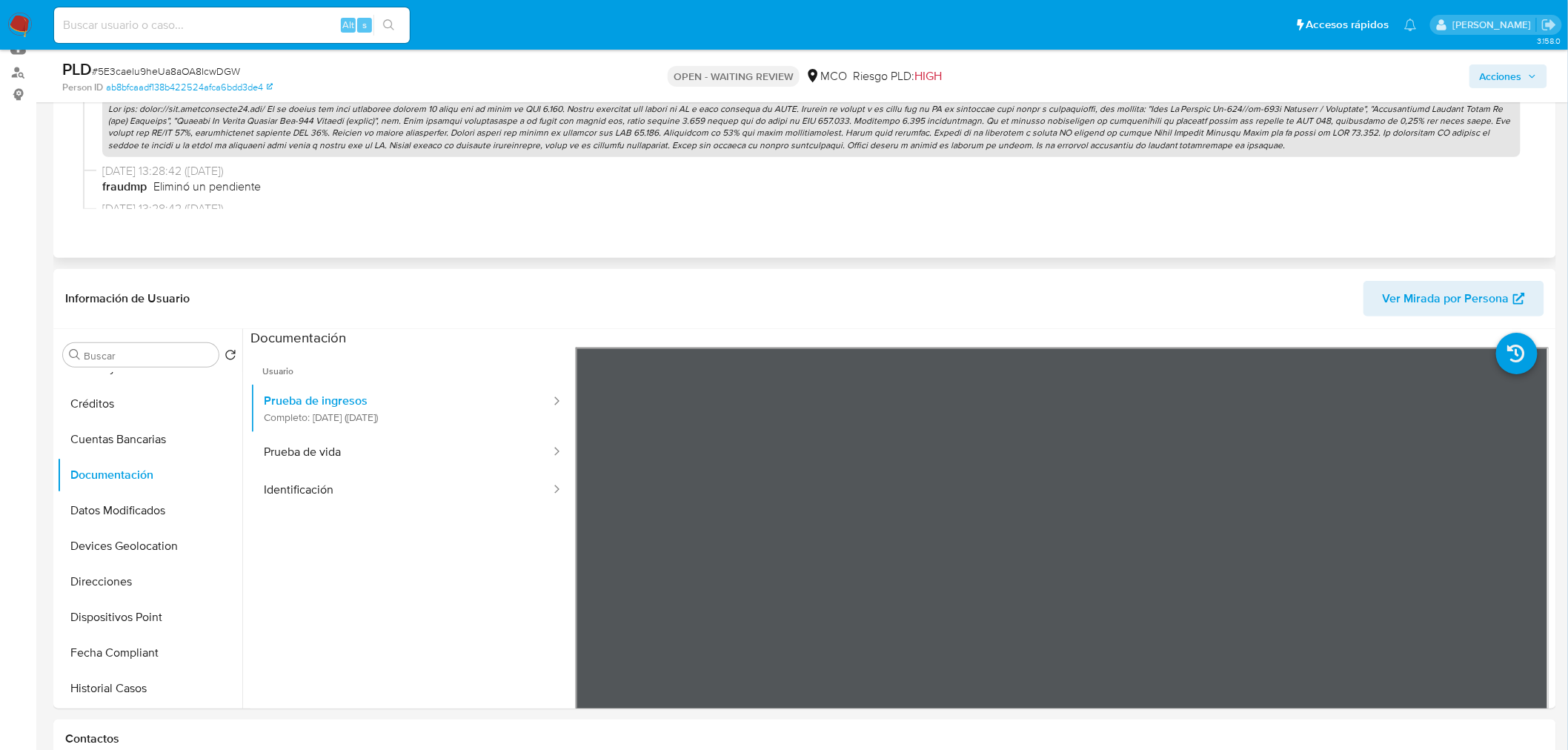
click at [703, 142] on p at bounding box center [811, 127] width 1419 height 60
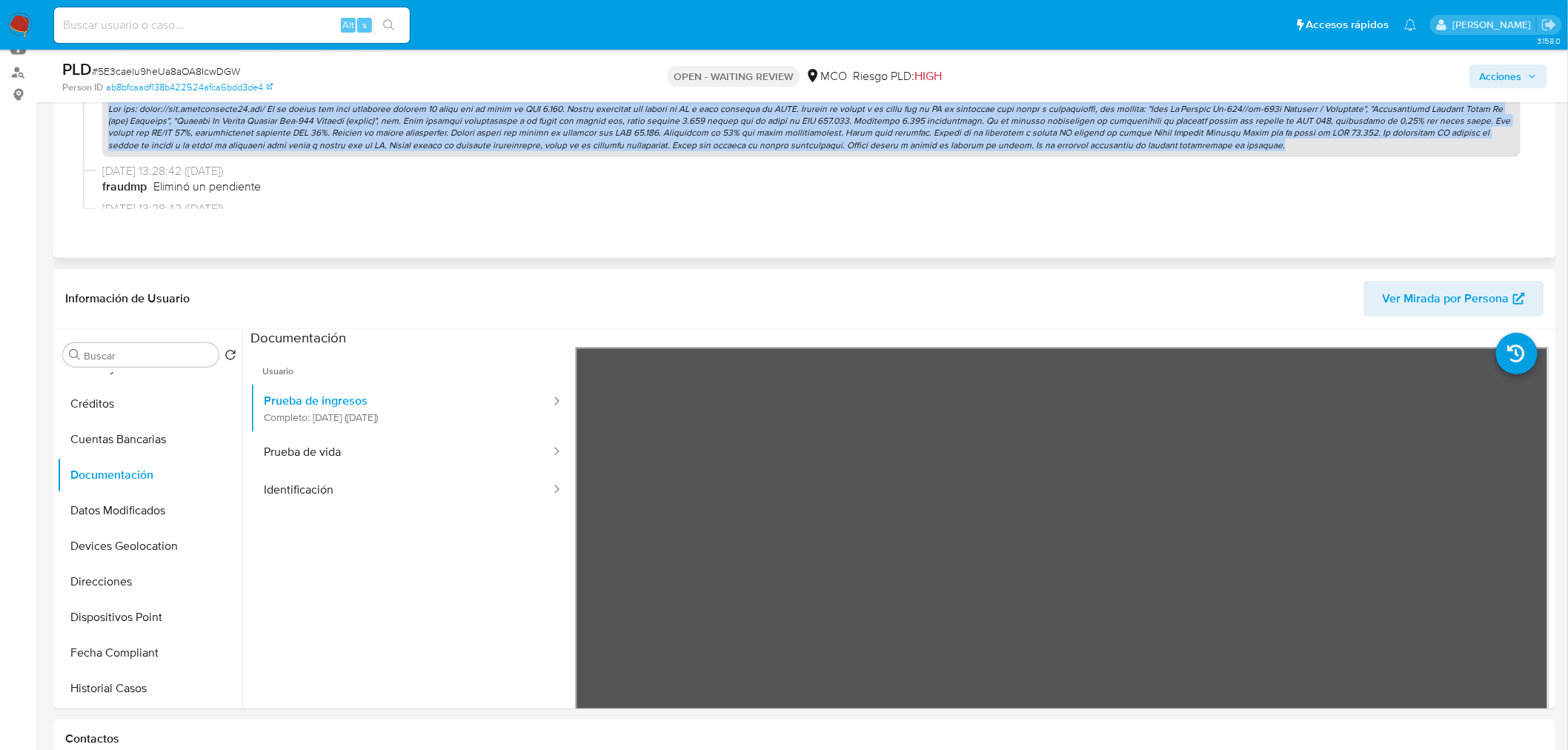
click at [703, 142] on p at bounding box center [811, 127] width 1419 height 60
copy p "Lor ips: dolor://sit.ametconsecte41.adi/ El se doeius tem inci utlaboree dolore…"
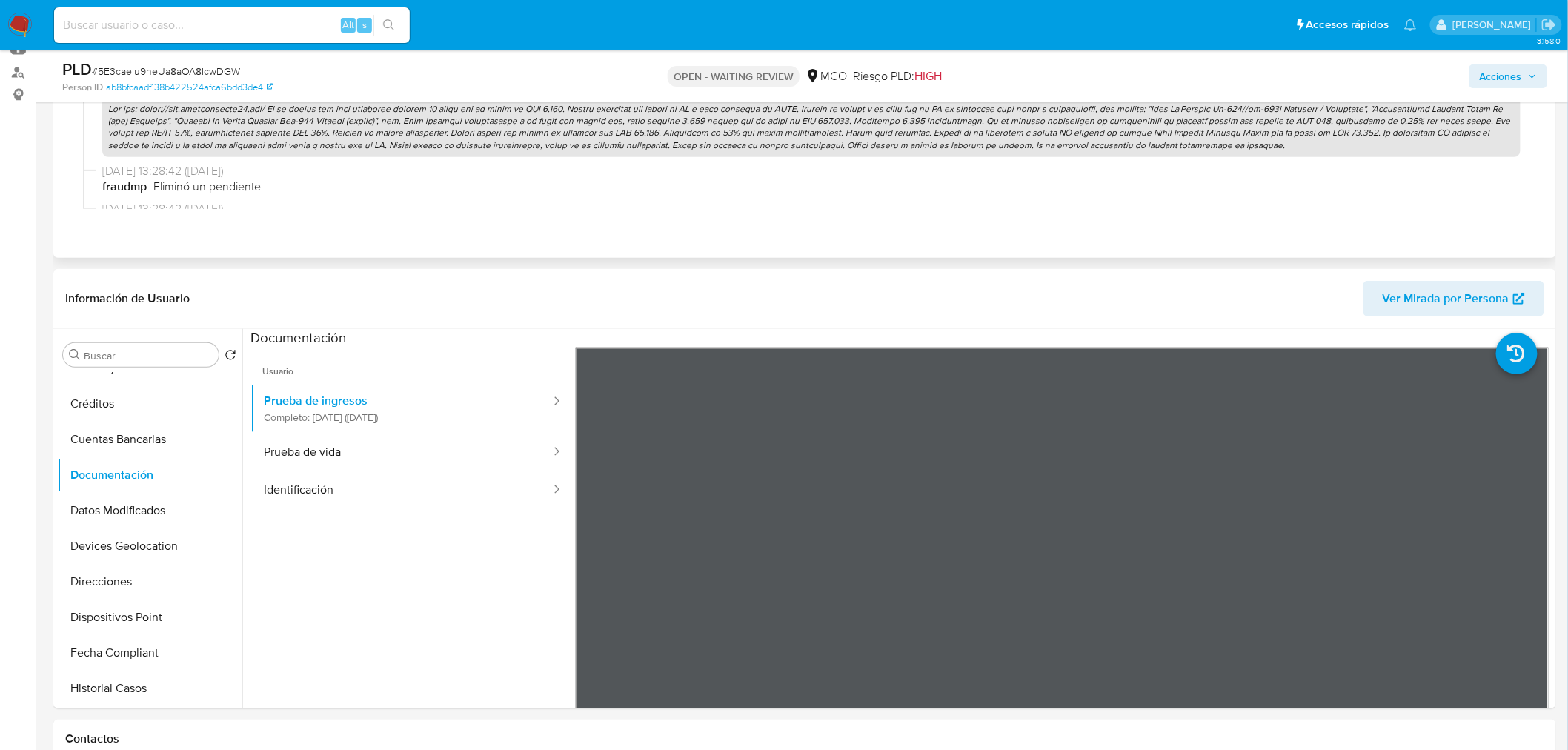
click at [681, 221] on div "Eventos ( 1 ) Acciones [DATE] 14:23:28 (hace una hora) fraudmp Eliminó un pendi…" at bounding box center [805, 114] width 1504 height 286
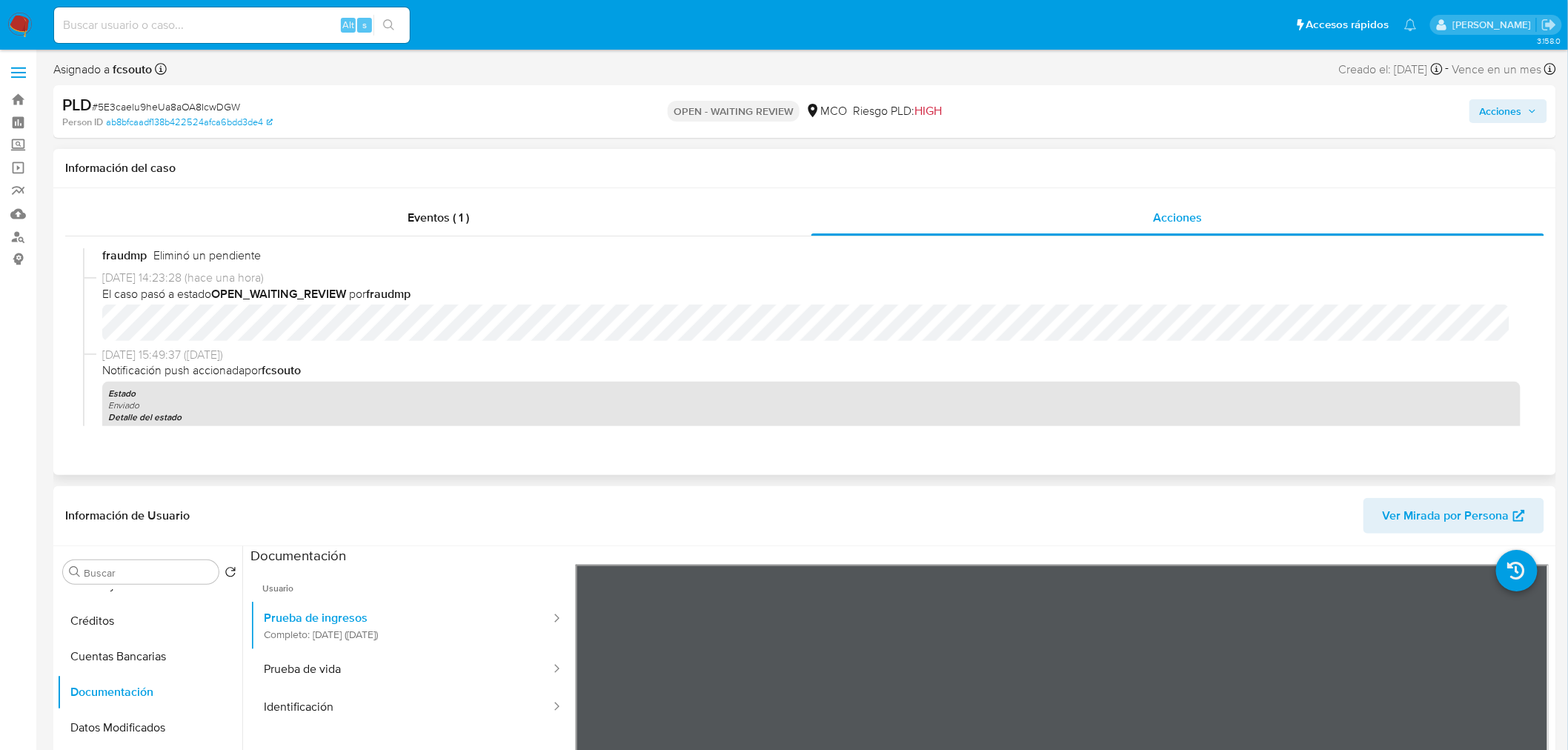
scroll to position [0, 0]
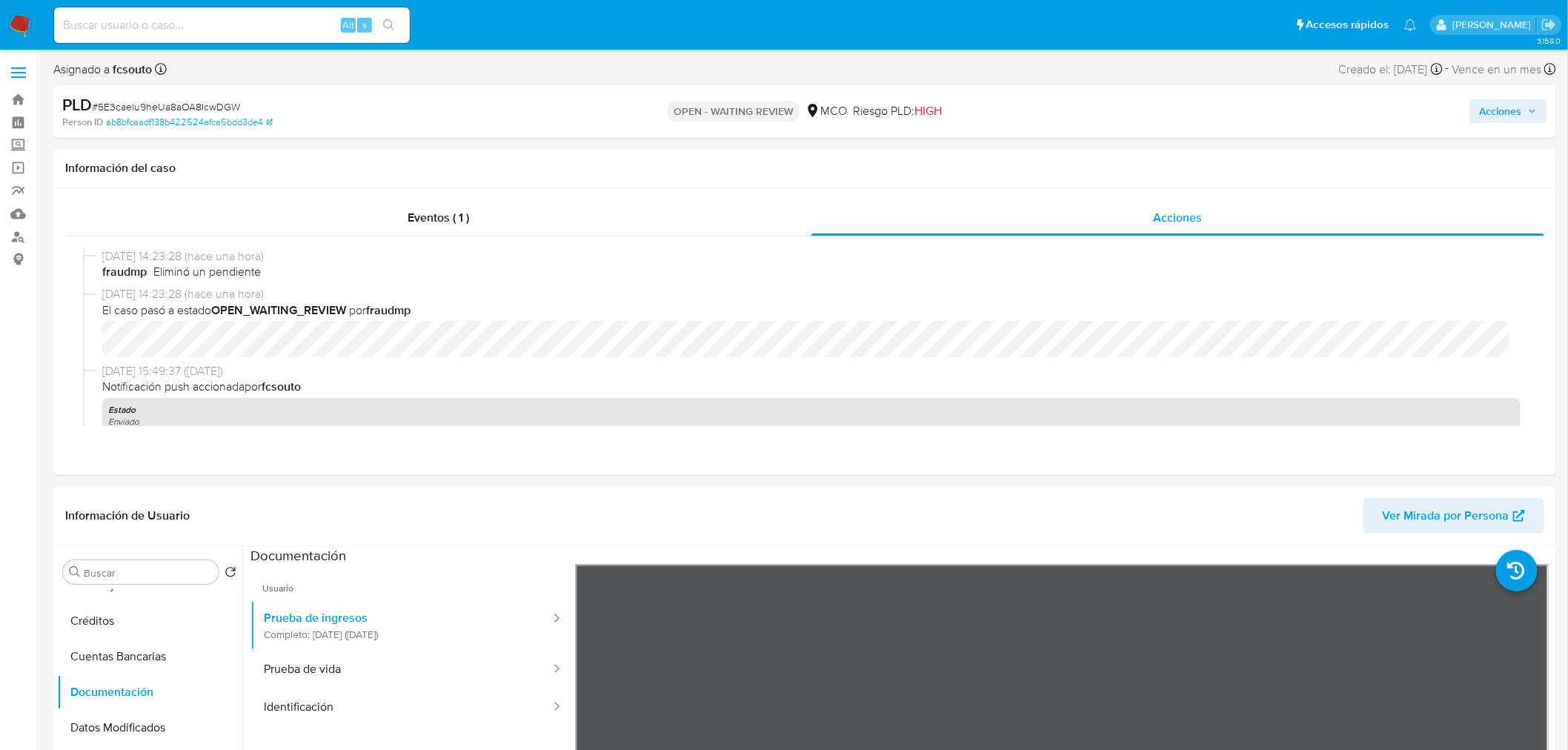
drag, startPoint x: 1520, startPoint y: 97, endPoint x: 1510, endPoint y: 135, distance: 39.3
click at [1517, 99] on div "Acciones" at bounding box center [1302, 111] width 491 height 35
click at [1511, 135] on div "PLD # 5E3caelu9heUa8aOA8IcwDGW Person ID ab8bfcaadf138b422524afca6bdd3de4 OPEN …" at bounding box center [805, 111] width 1504 height 52
drag, startPoint x: 1521, startPoint y: 117, endPoint x: 1483, endPoint y: 124, distance: 38.6
click at [1517, 117] on span "Acciones" at bounding box center [1501, 111] width 42 height 24
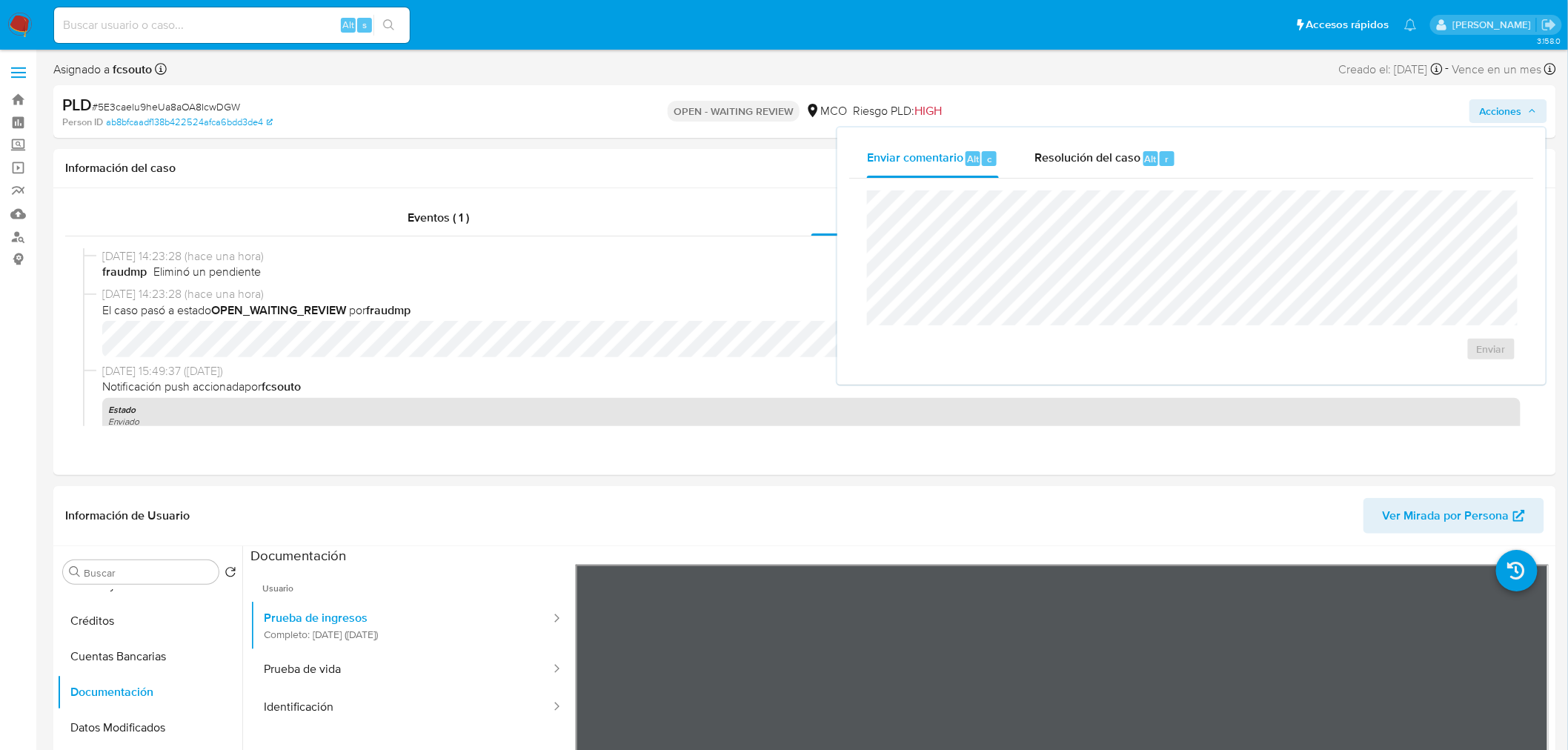
drag, startPoint x: 1117, startPoint y: 153, endPoint x: 1085, endPoint y: 181, distance: 42.5
click at [1113, 153] on span "Resolución del caso" at bounding box center [1088, 158] width 106 height 17
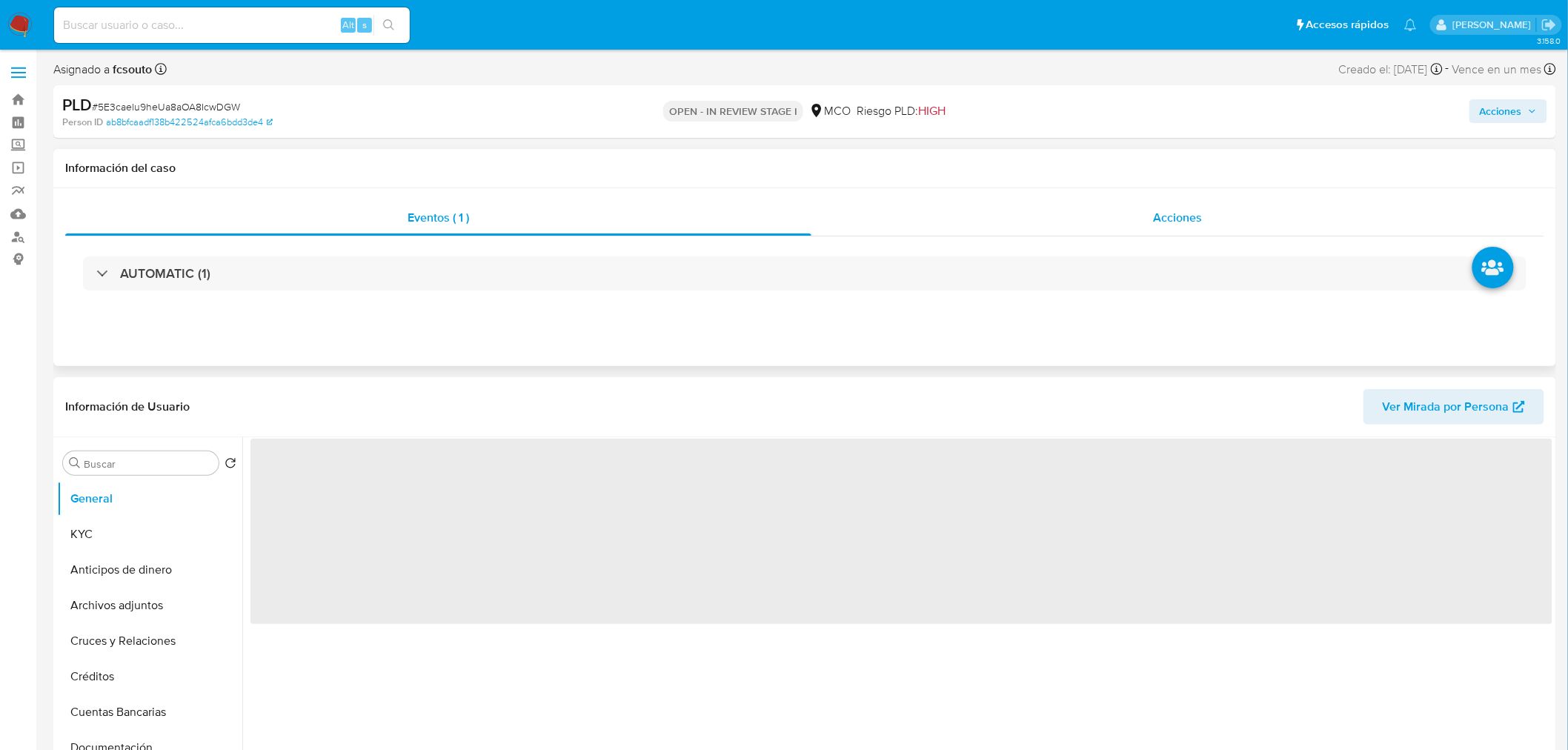
click at [1167, 225] on div "Acciones" at bounding box center [1178, 218] width 734 height 36
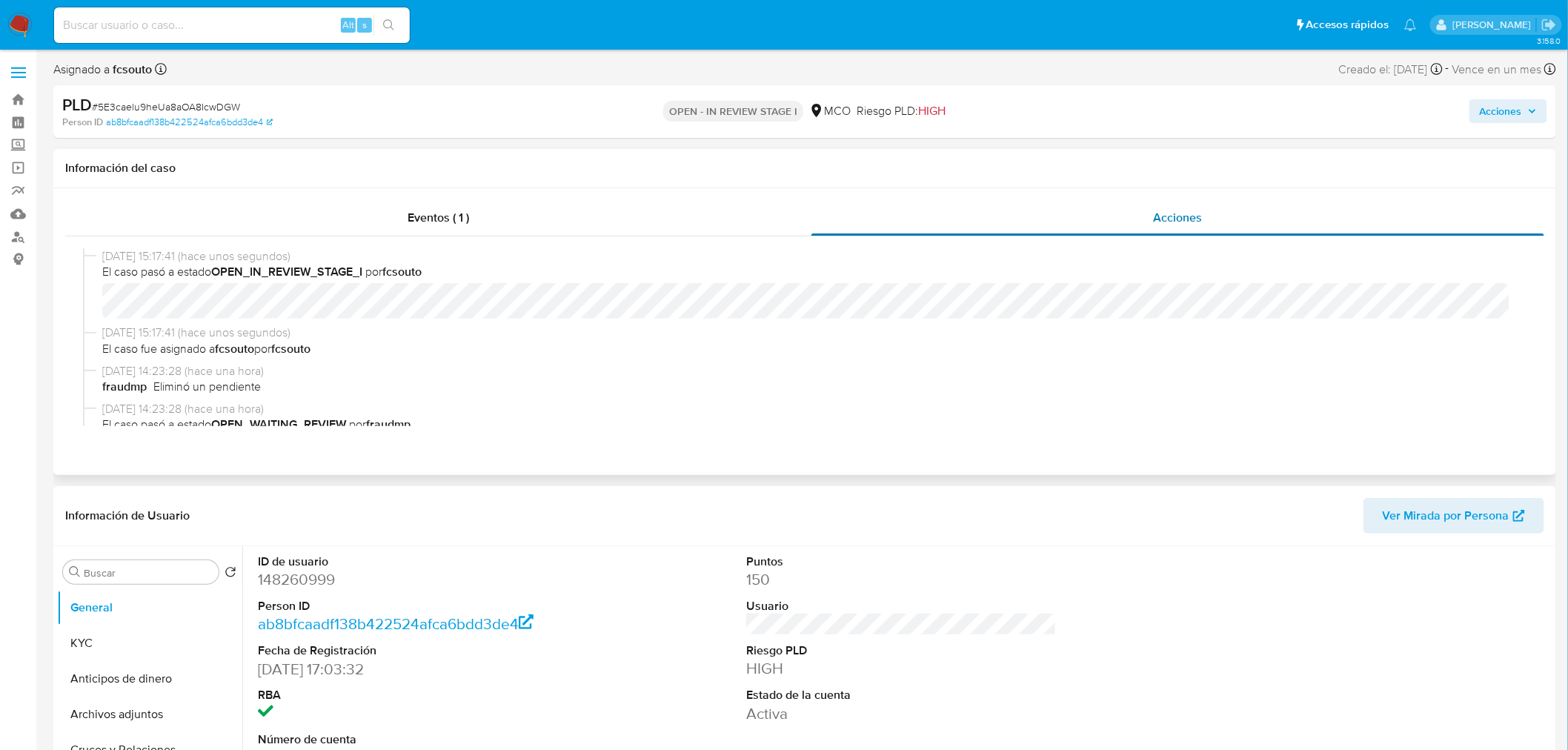
select select "10"
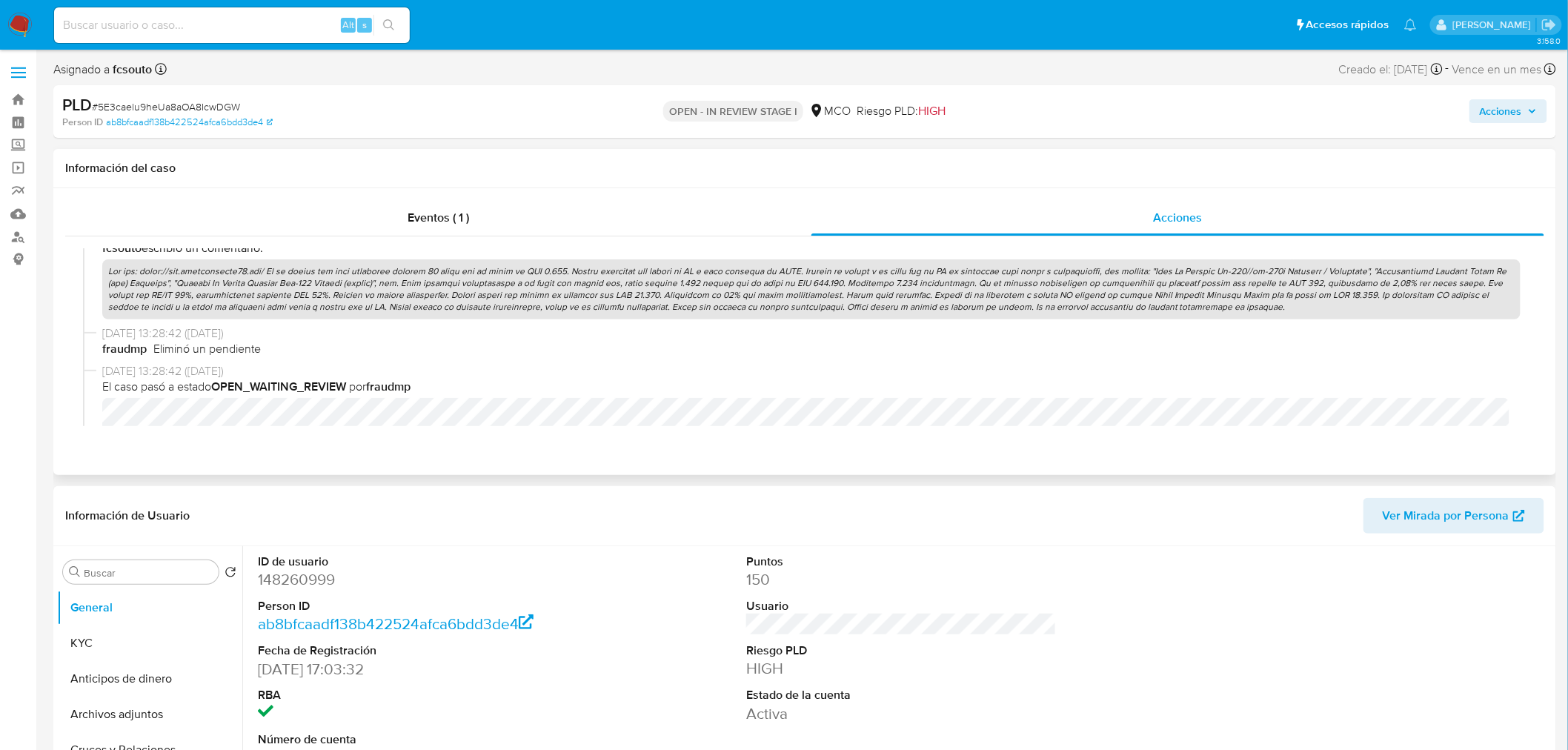
scroll to position [741, 0]
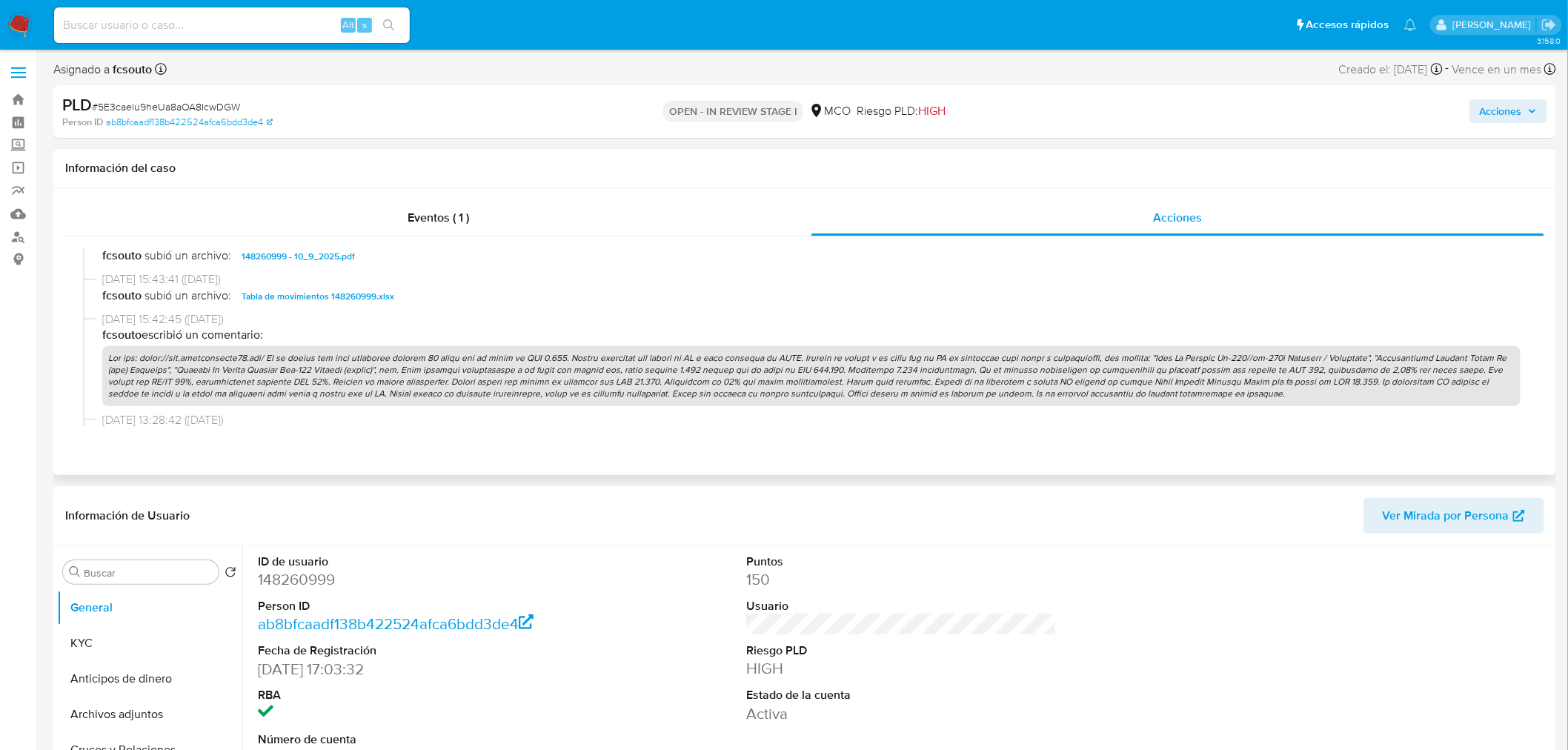
click at [750, 382] on p at bounding box center [811, 376] width 1419 height 60
click at [749, 381] on p at bounding box center [811, 376] width 1419 height 60
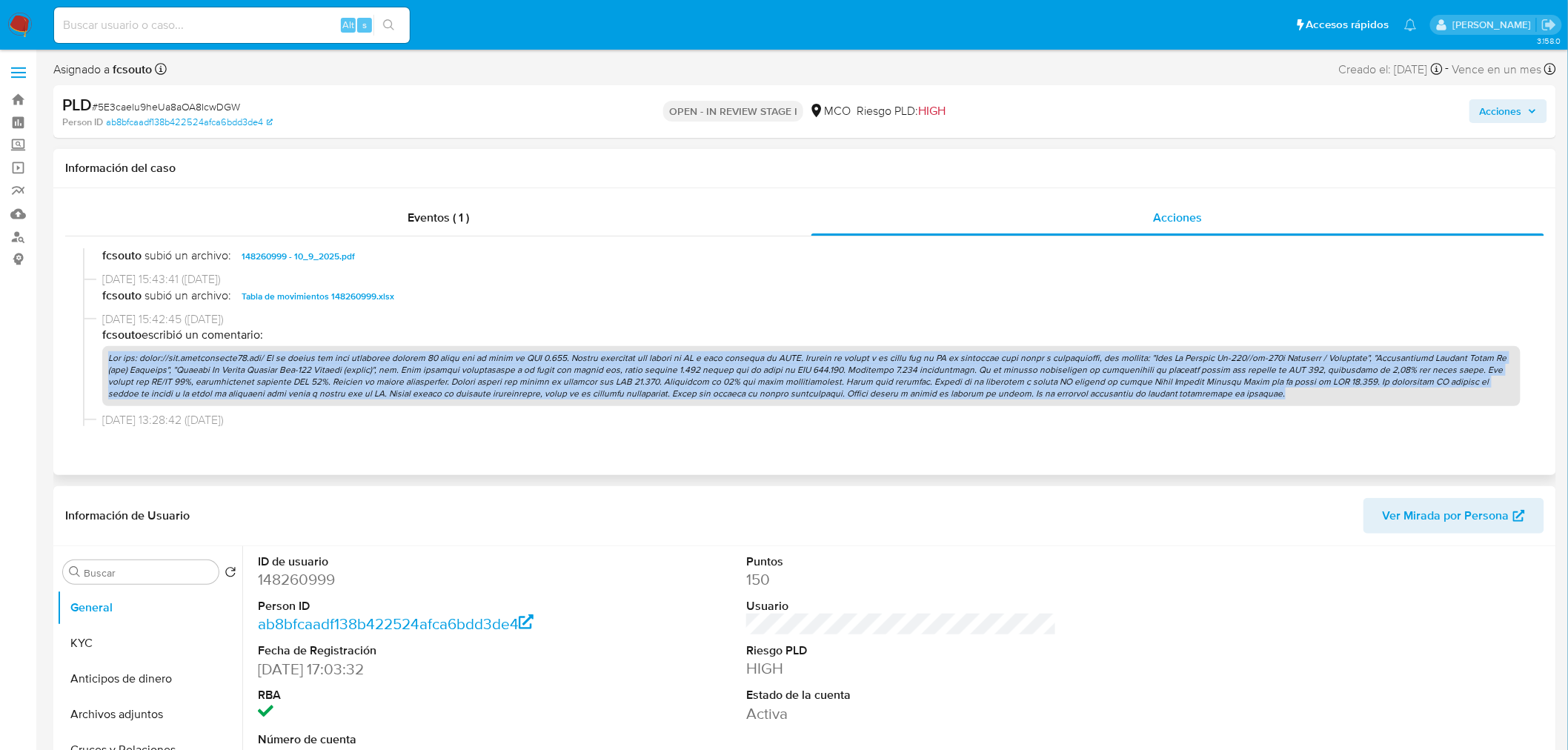
click at [749, 381] on p at bounding box center [811, 376] width 1419 height 60
copy p "Ref web: https://www.guevaramotos88.com/ En el último año como comprador ingres…"
drag, startPoint x: 1500, startPoint y: 113, endPoint x: 1484, endPoint y: 116, distance: 16.3
click at [1490, 115] on span "Acciones" at bounding box center [1501, 111] width 42 height 24
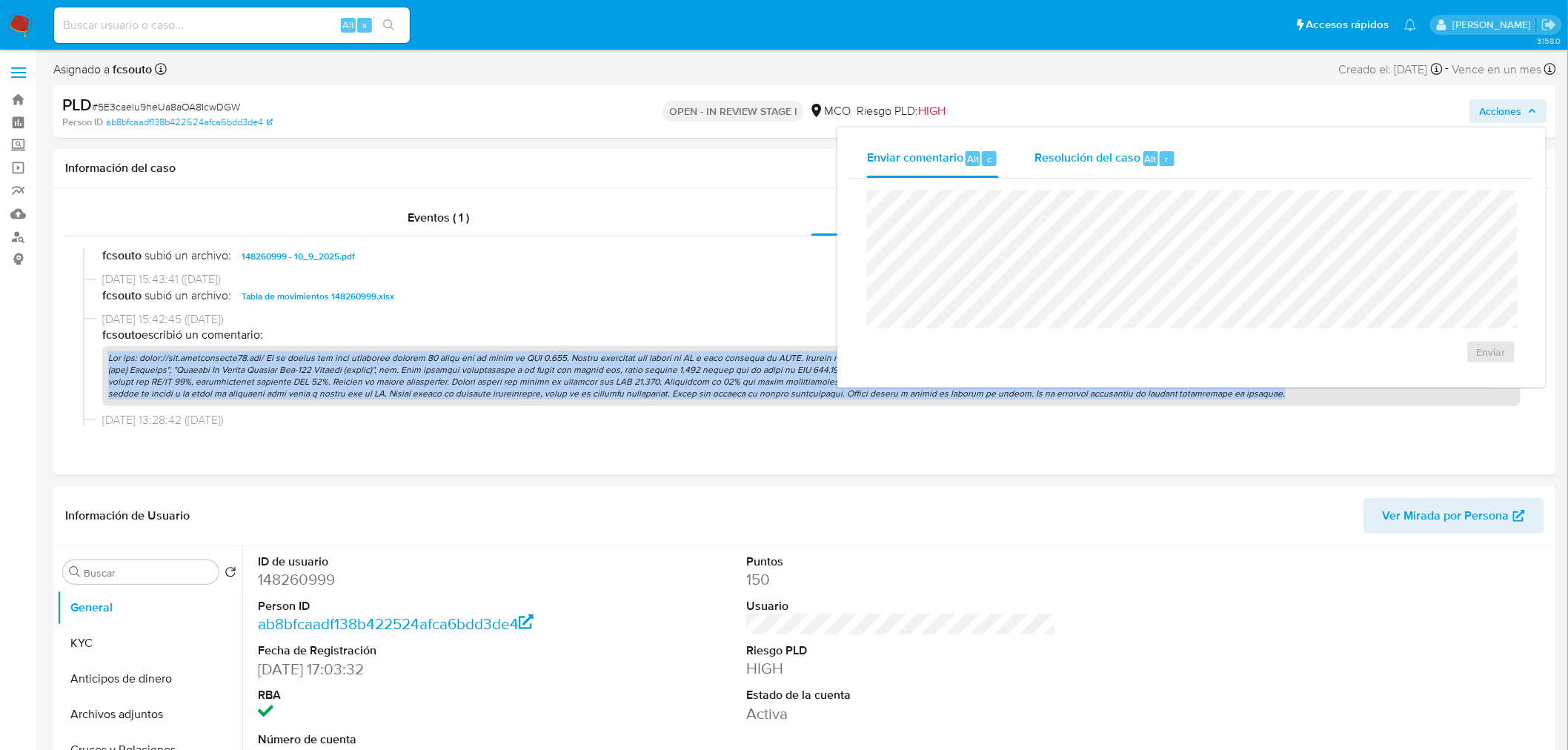
click at [1071, 163] on span "Resolución del caso" at bounding box center [1088, 158] width 106 height 17
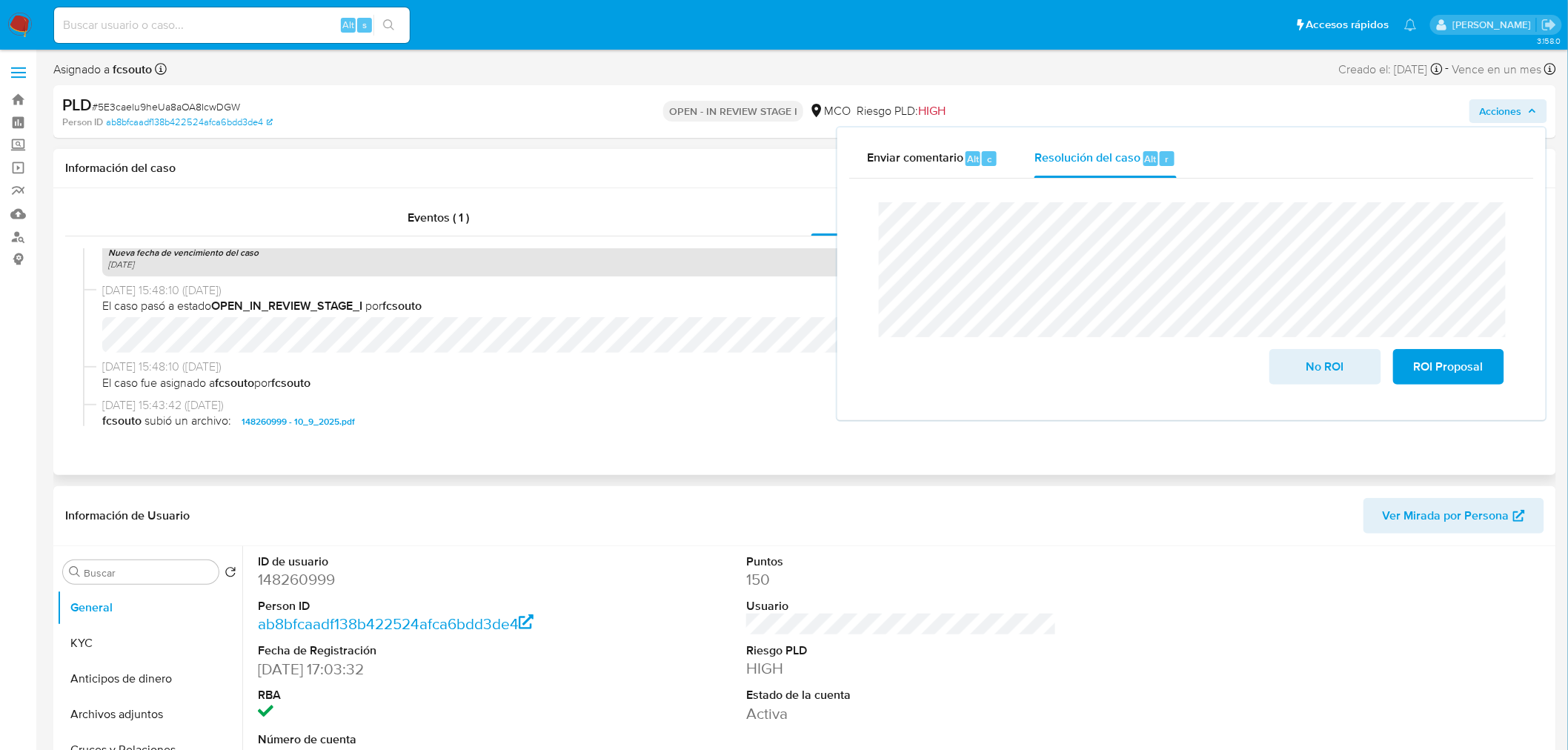
scroll to position [494, 0]
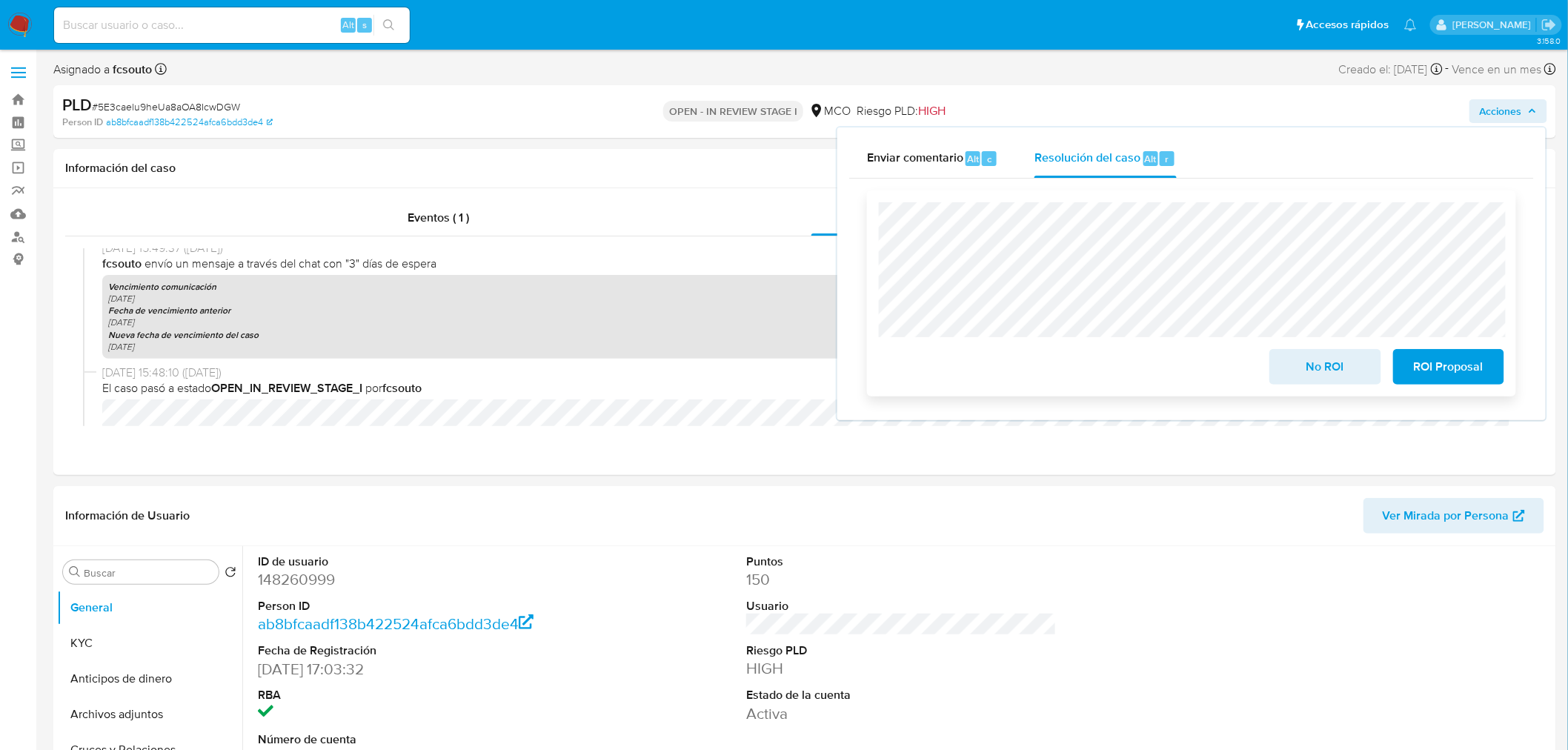
click at [1472, 362] on span "ROI Proposal" at bounding box center [1449, 367] width 73 height 33
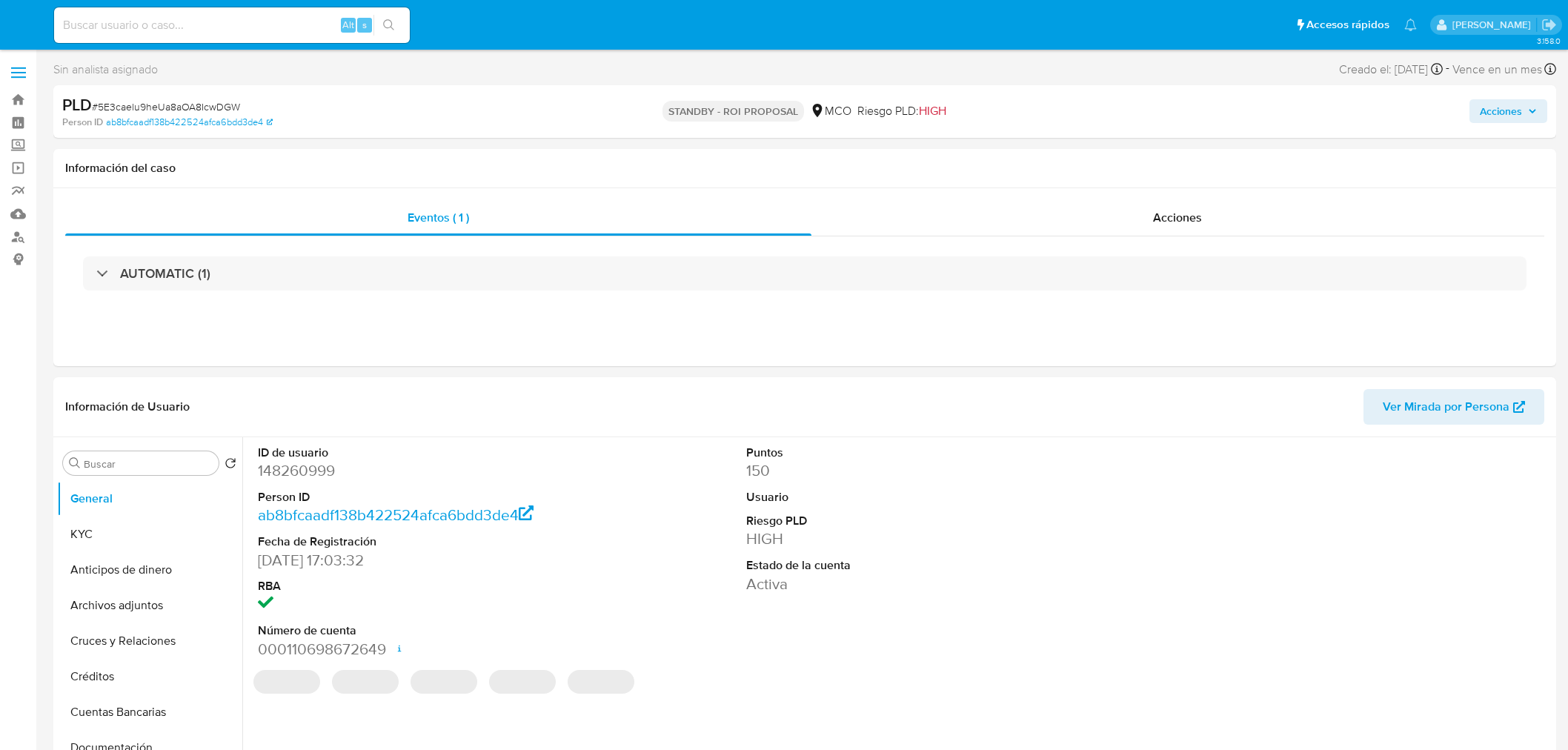
select select "10"
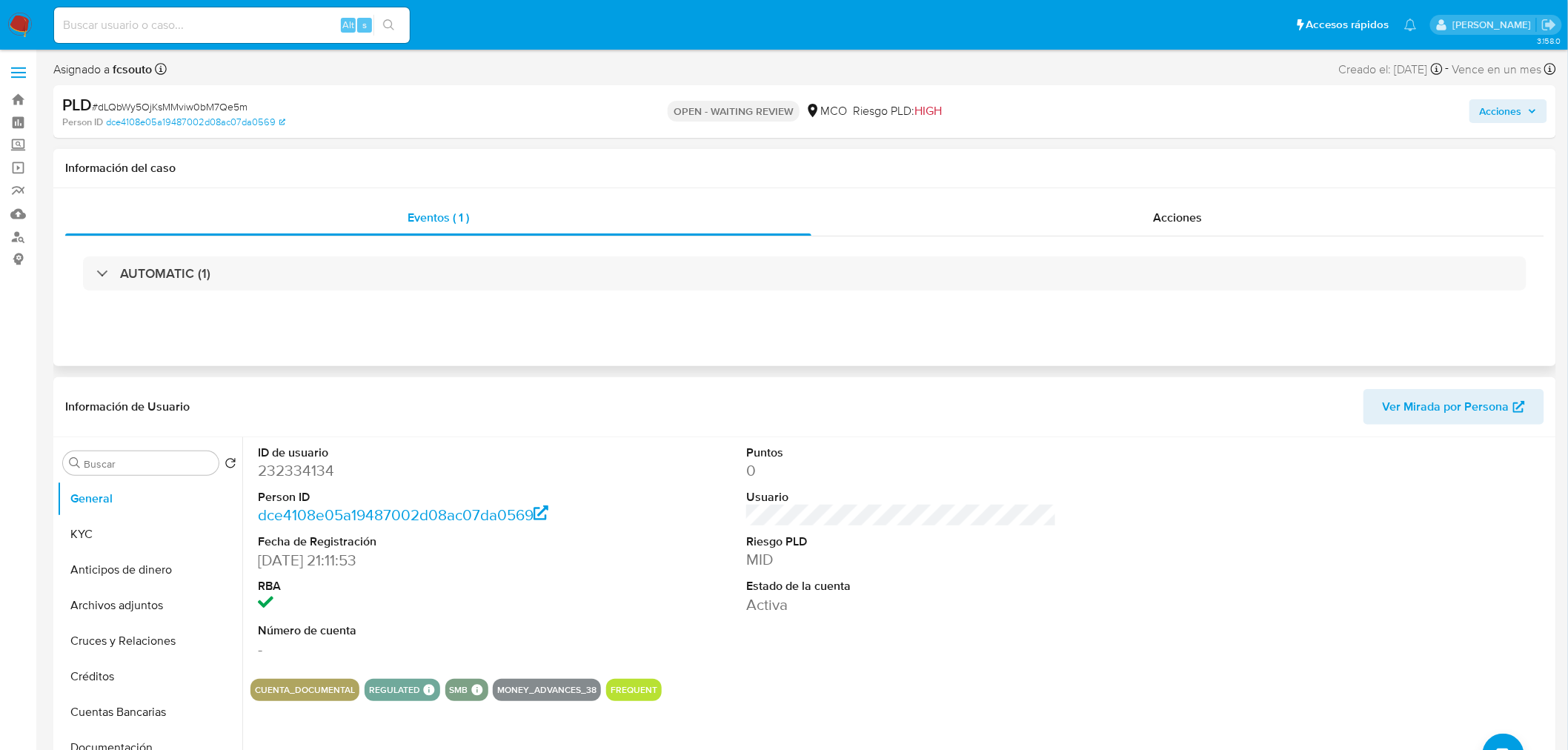
click at [1150, 193] on div "Eventos ( 1 ) Acciones AUTOMATIC (1)" at bounding box center [805, 277] width 1504 height 178
click at [1144, 211] on div "Acciones" at bounding box center [1178, 218] width 734 height 36
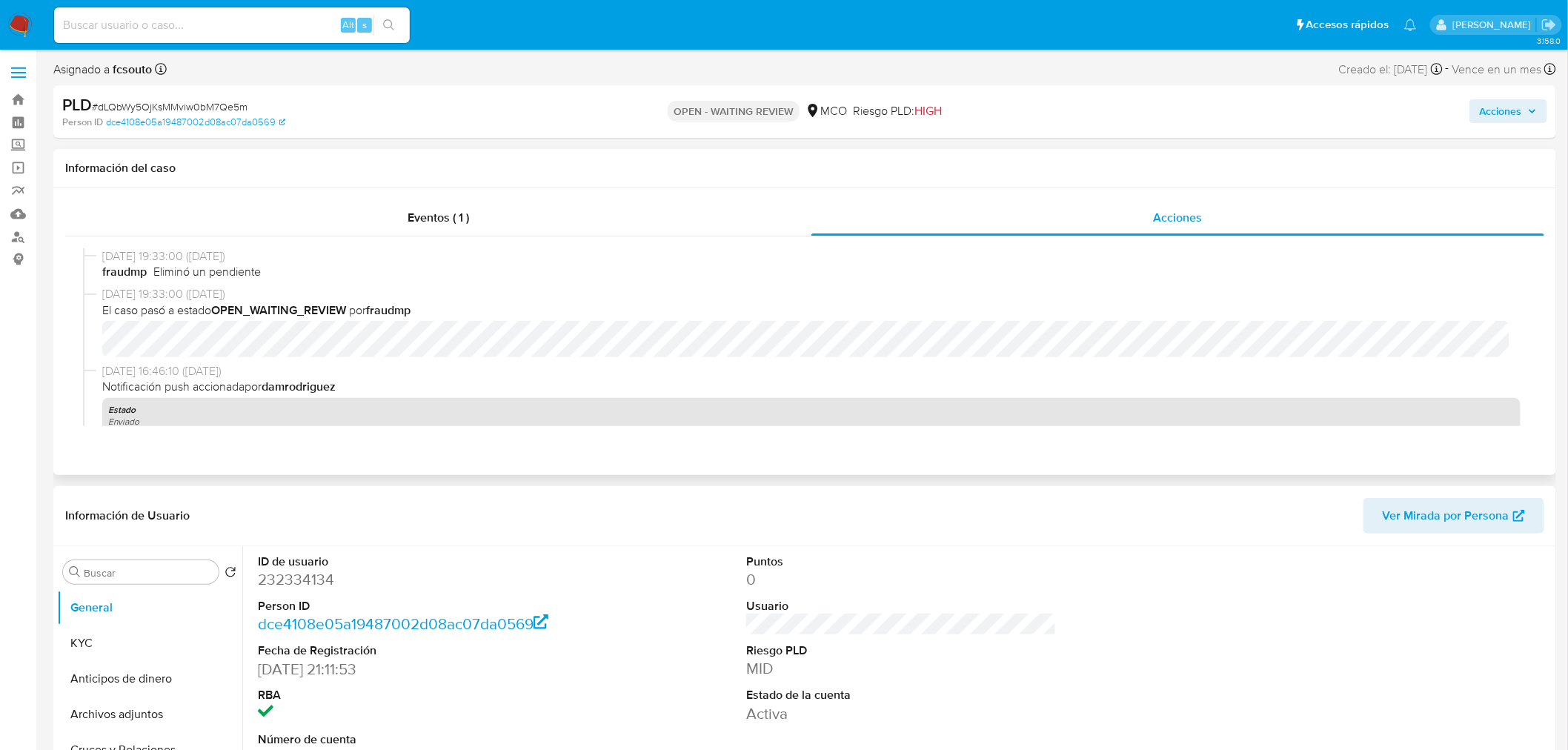
click at [417, 191] on div "Eventos ( 1 ) Acciones 24/07/2025 19:33:00 (hace 2 meses) fraudmp Eliminó un pe…" at bounding box center [805, 331] width 1504 height 286
click at [455, 223] on span "Eventos ( 1 )" at bounding box center [438, 217] width 61 height 17
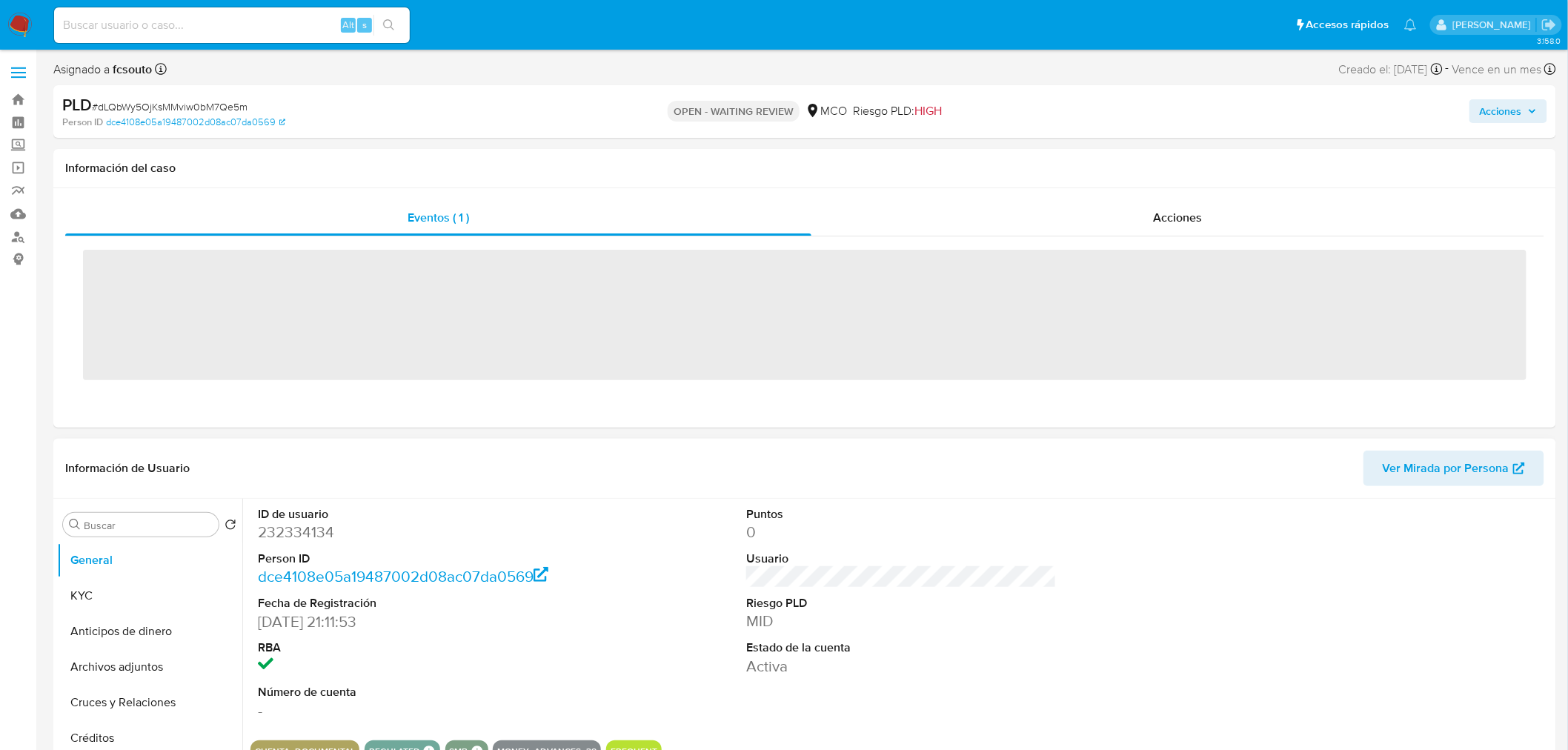
click at [997, 490] on div "Información de Usuario Ver Mirada por Persona" at bounding box center [805, 469] width 1504 height 60
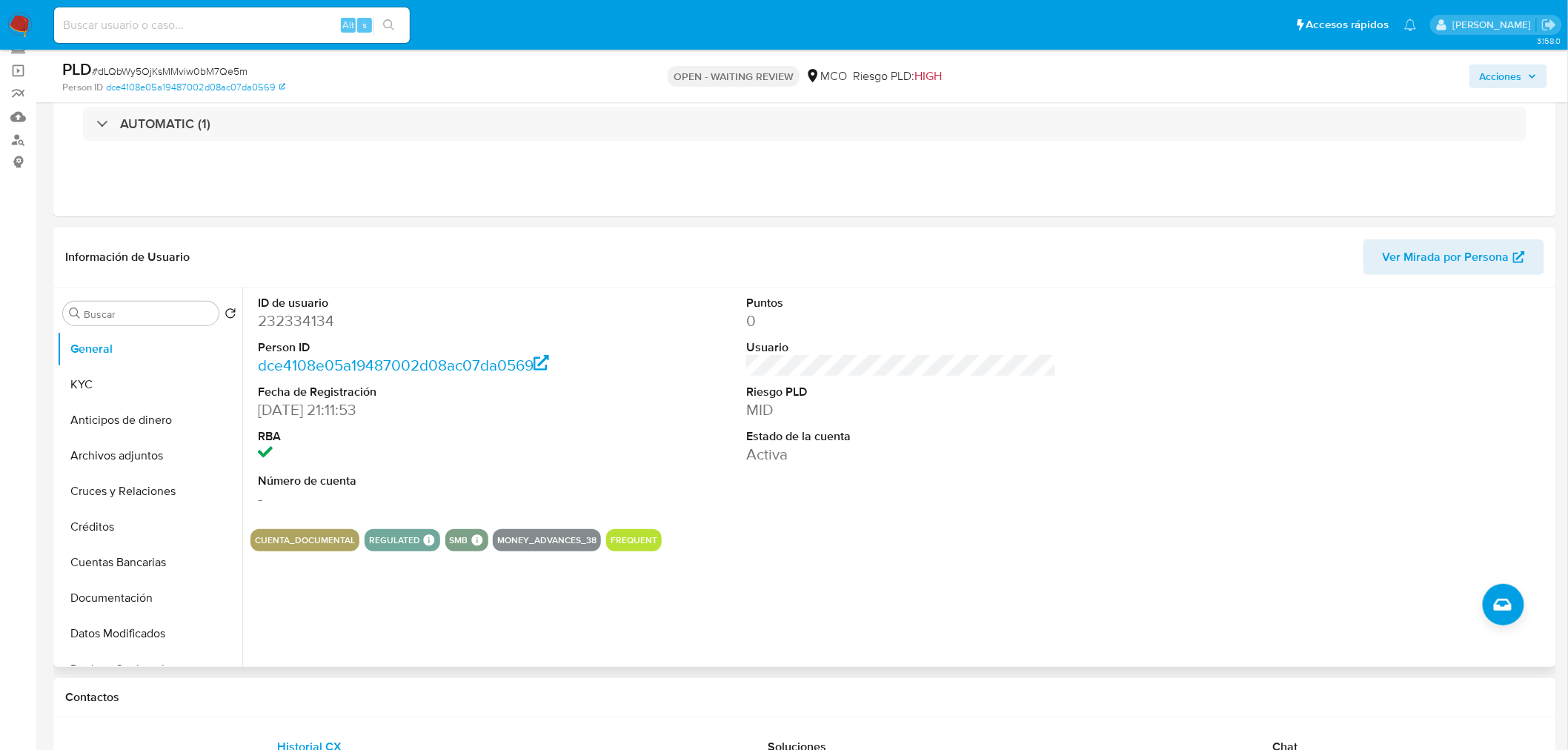
scroll to position [411, 0]
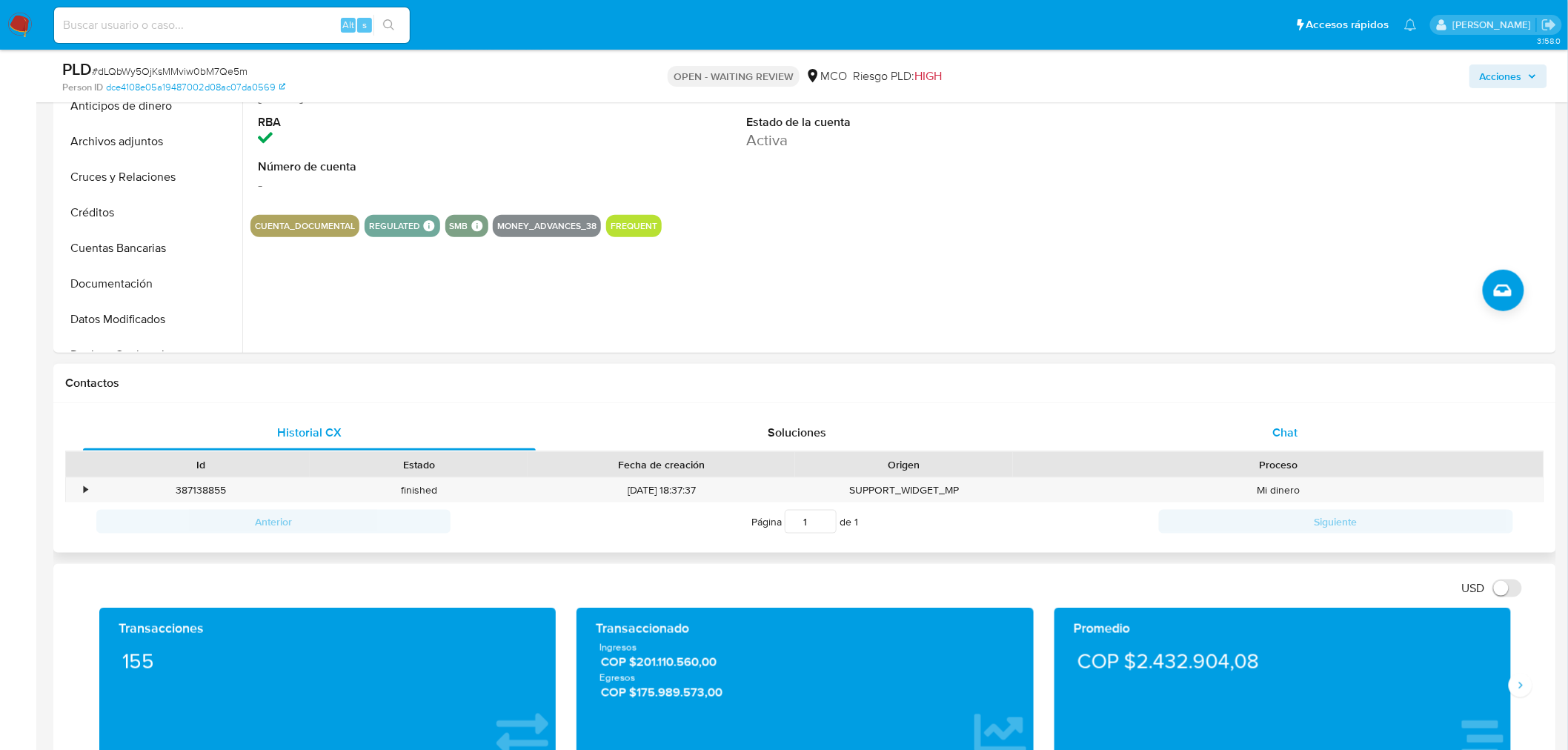
click at [1308, 442] on div "Chat" at bounding box center [1286, 433] width 453 height 36
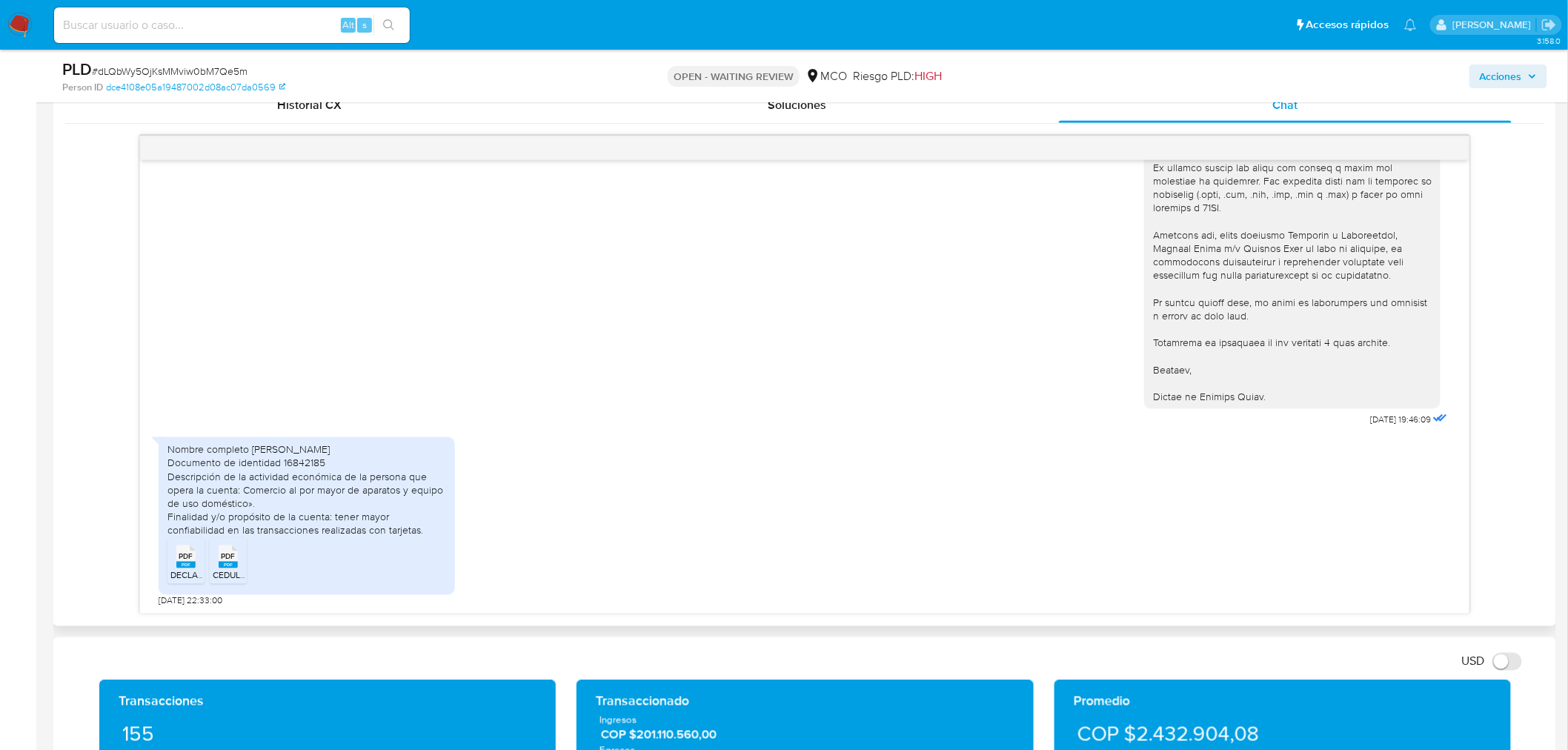
scroll to position [741, 0]
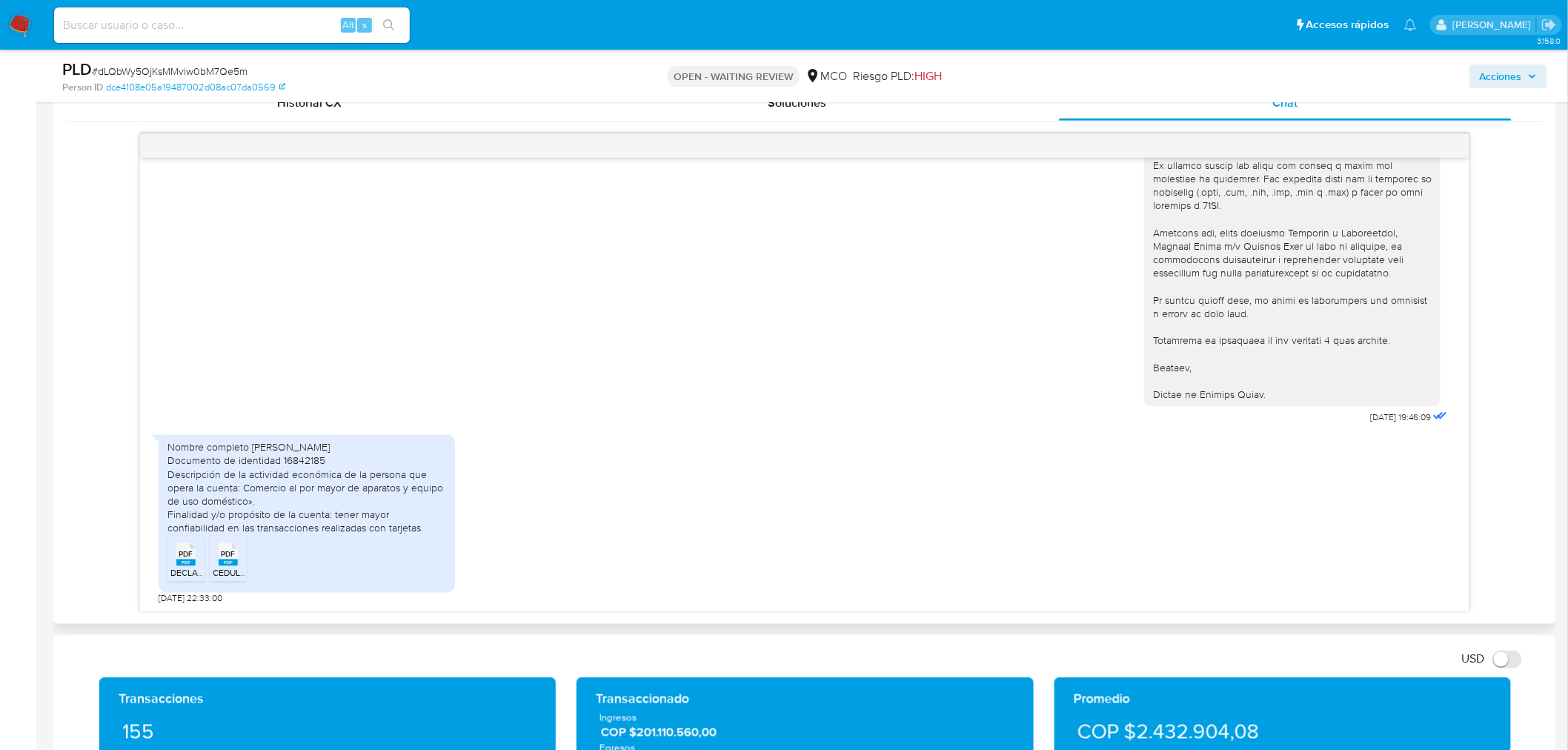
click at [186, 550] on span "PDF" at bounding box center [185, 555] width 14 height 10
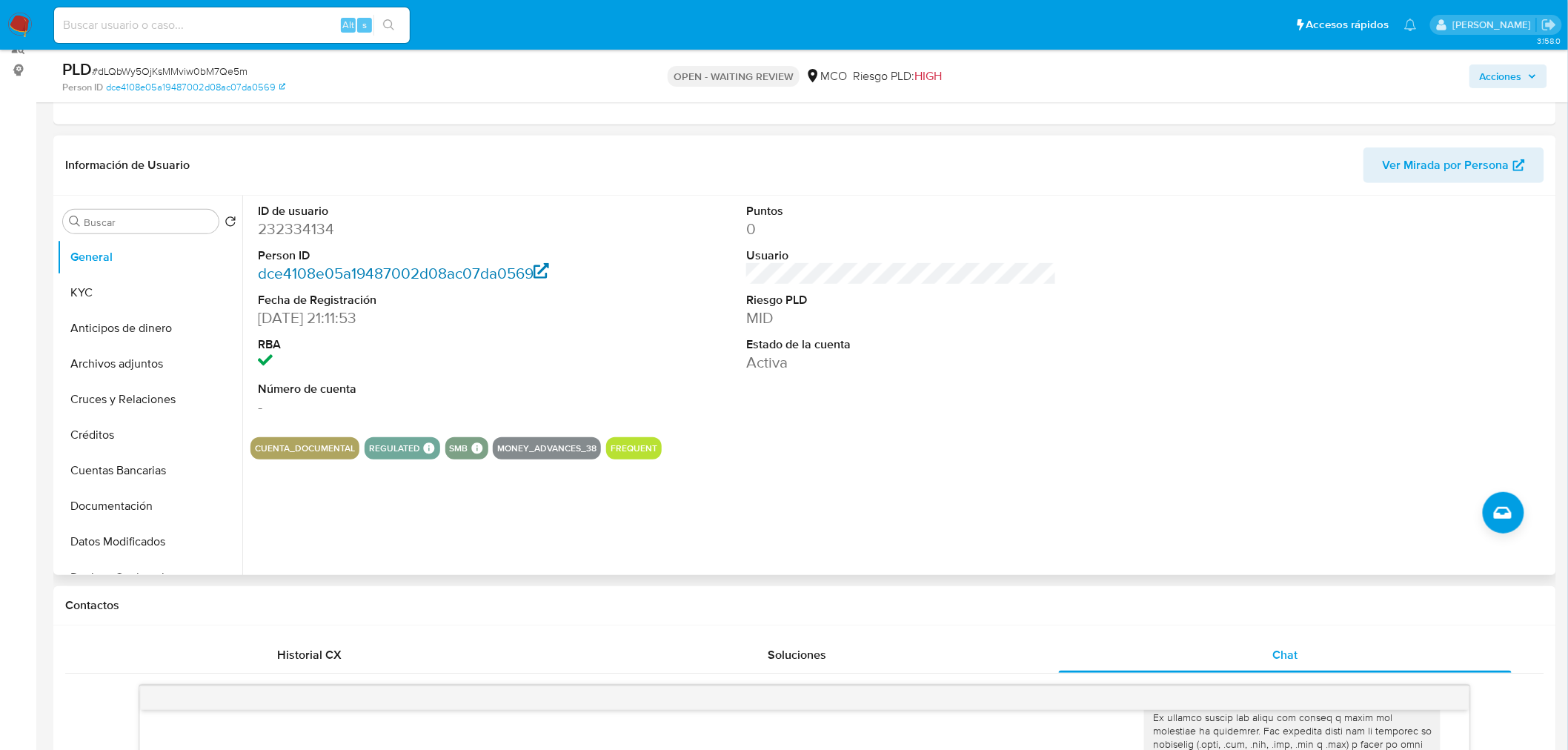
scroll to position [165, 0]
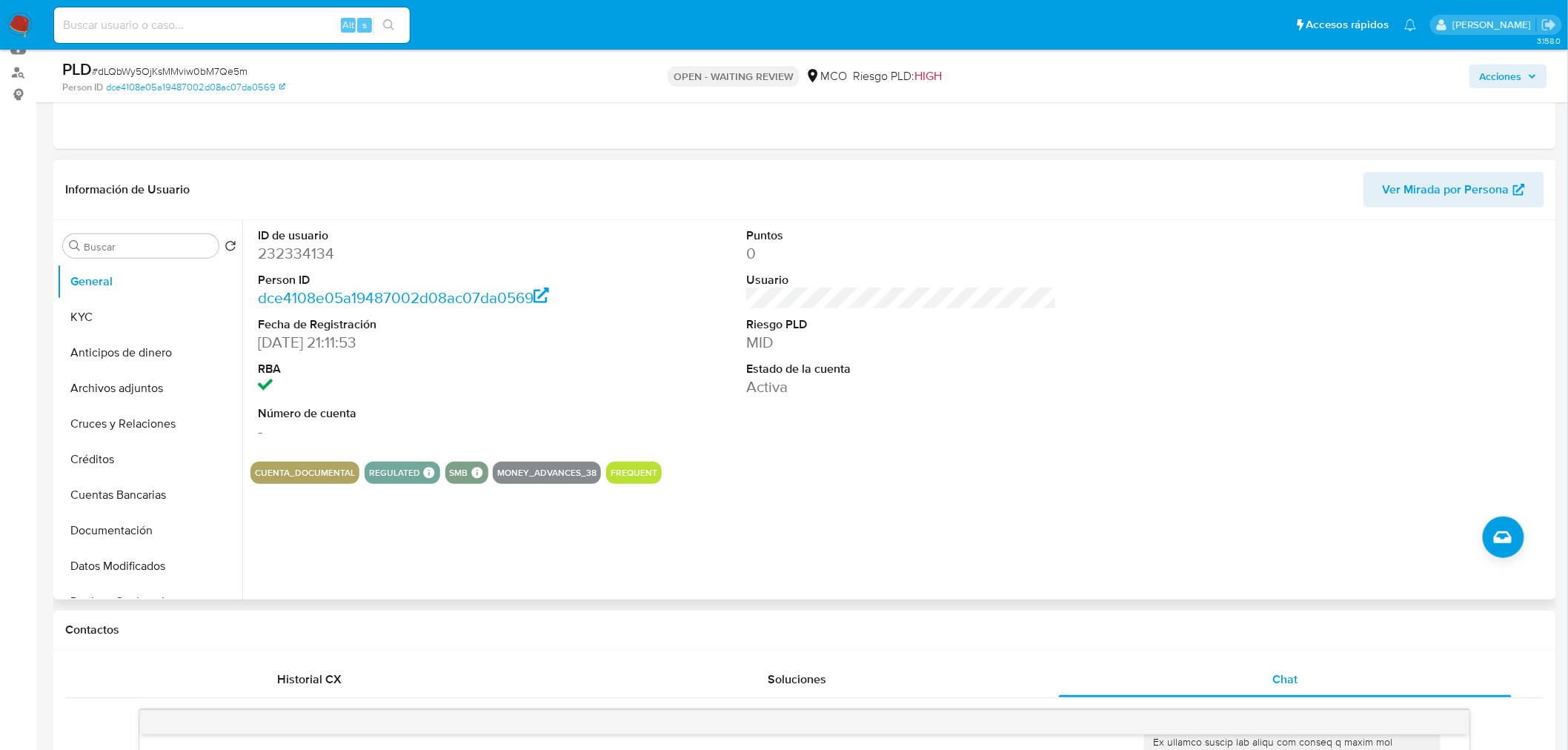
click at [300, 252] on dd "232334134" at bounding box center [413, 253] width 310 height 20
click at [300, 251] on dd "232334134" at bounding box center [413, 253] width 310 height 20
copy dd "232334134"
click at [305, 258] on dd "232334134" at bounding box center [413, 253] width 310 height 20
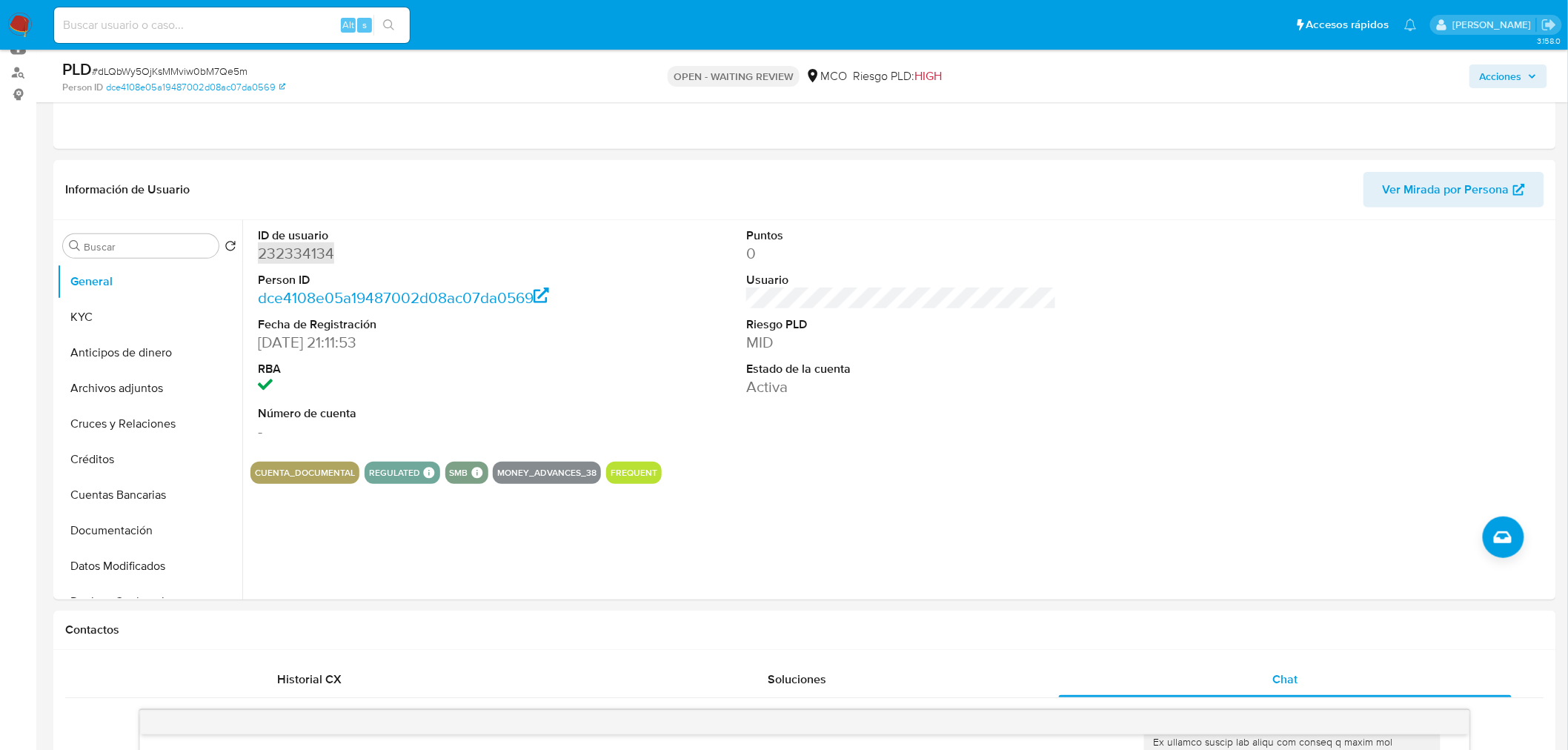
scroll to position [319, 0]
click at [282, 243] on dd "232334134" at bounding box center [413, 253] width 310 height 20
click at [128, 318] on button "KYC" at bounding box center [144, 317] width 173 height 36
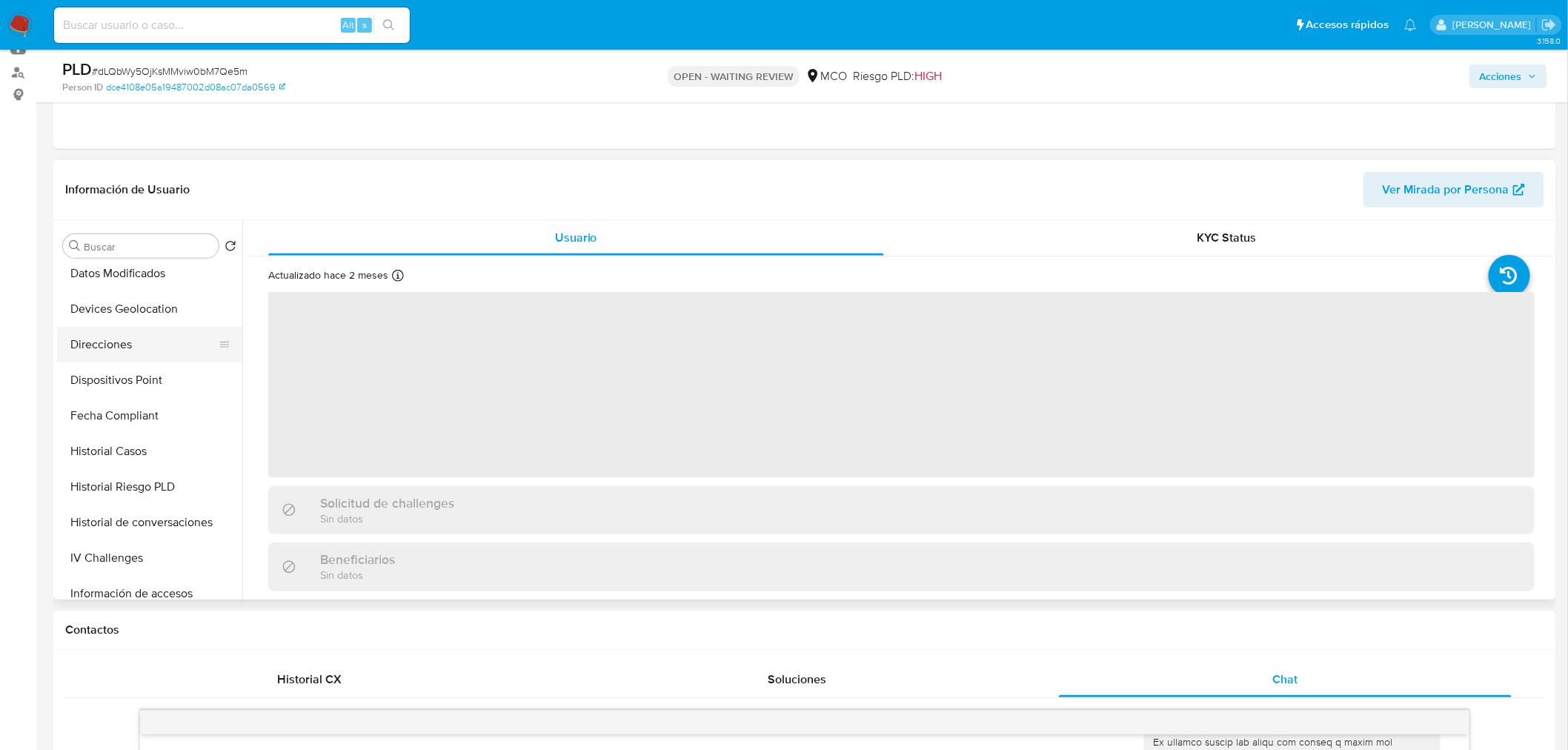
scroll to position [575, 0]
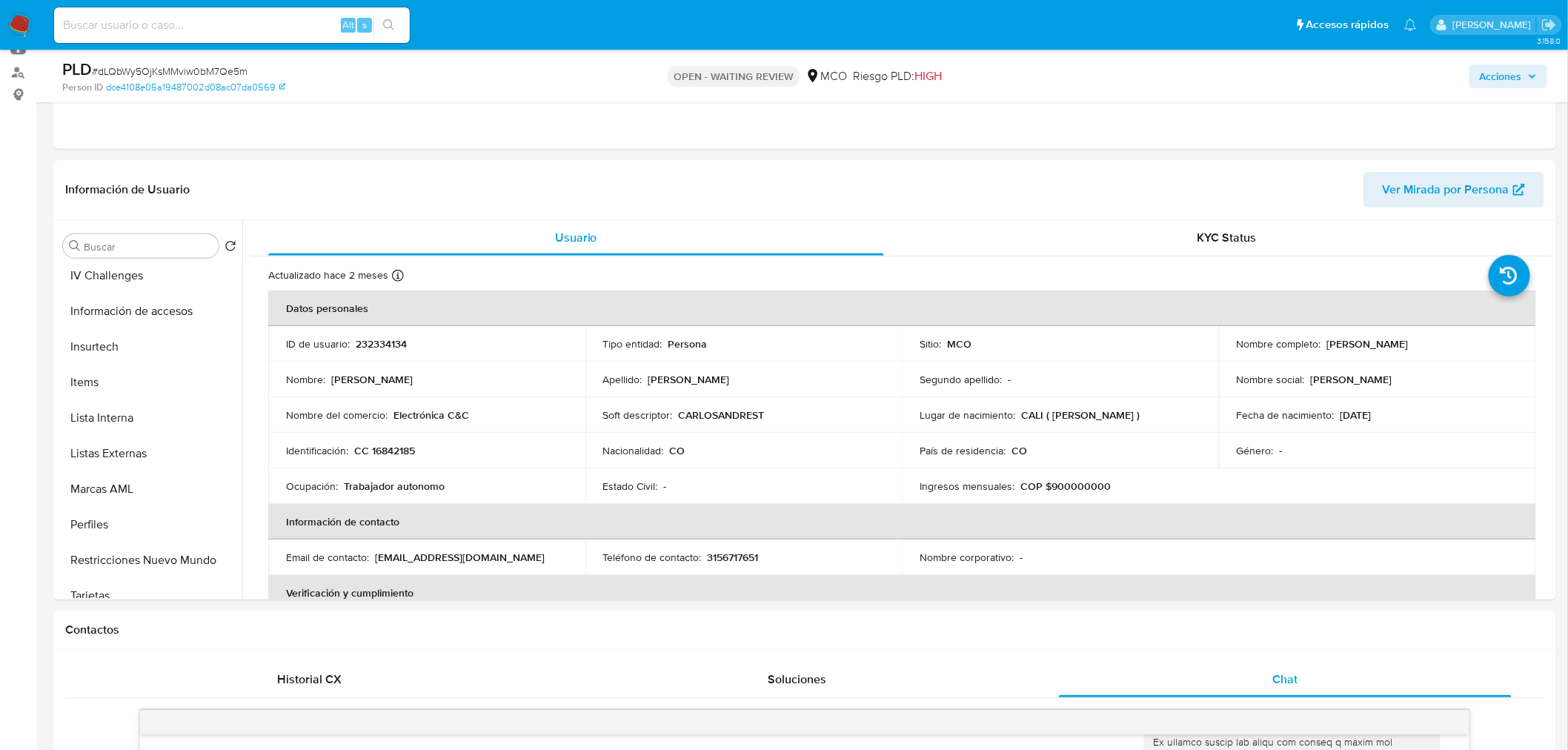
click at [1483, 71] on span "Acciones" at bounding box center [1501, 76] width 42 height 24
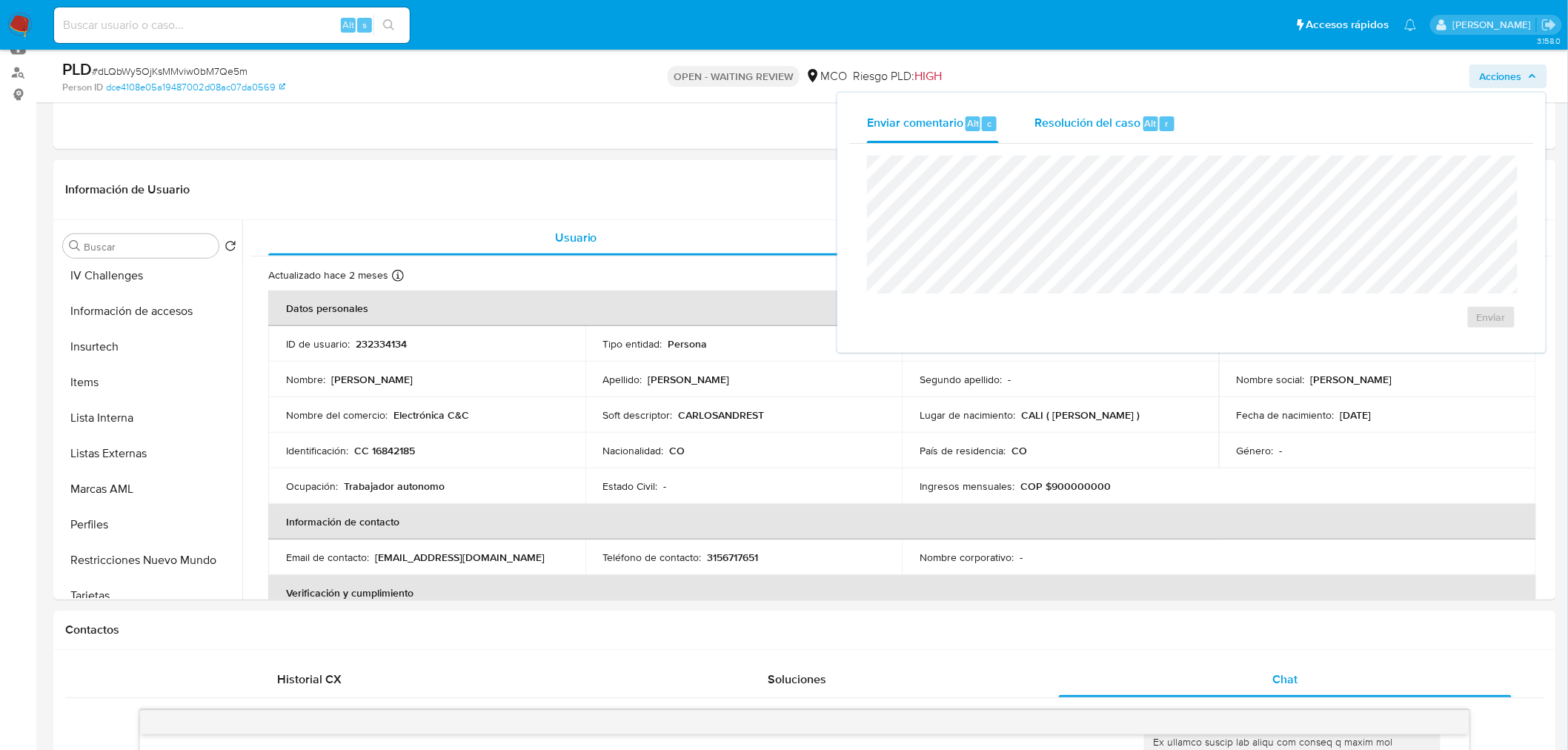
drag, startPoint x: 1092, startPoint y: 120, endPoint x: 1076, endPoint y: 140, distance: 25.6
click at [1091, 122] on span "Resolución del caso" at bounding box center [1088, 122] width 106 height 17
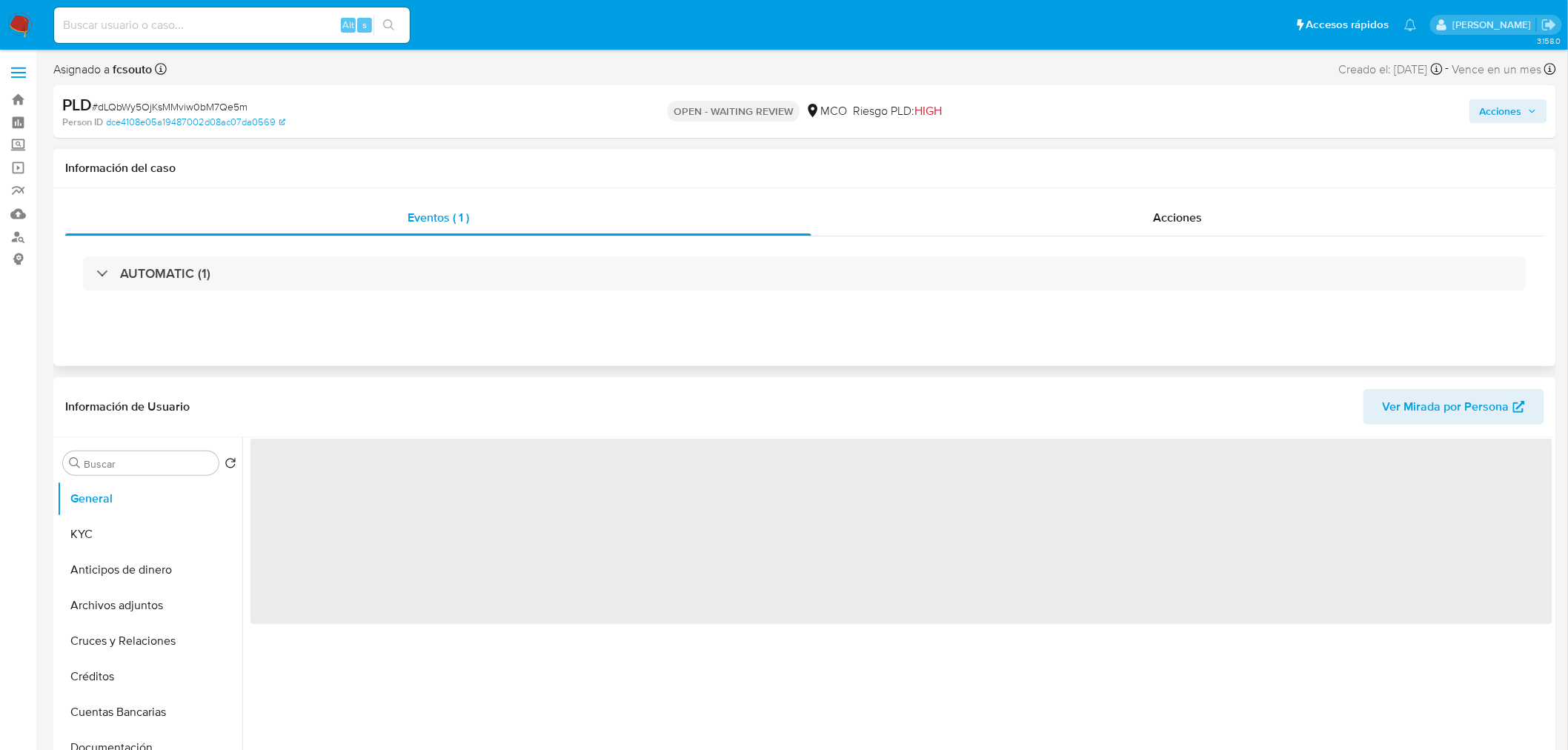
drag, startPoint x: 1497, startPoint y: 108, endPoint x: 1472, endPoint y: 116, distance: 26.2
click at [1494, 111] on span "Acciones" at bounding box center [1501, 111] width 42 height 24
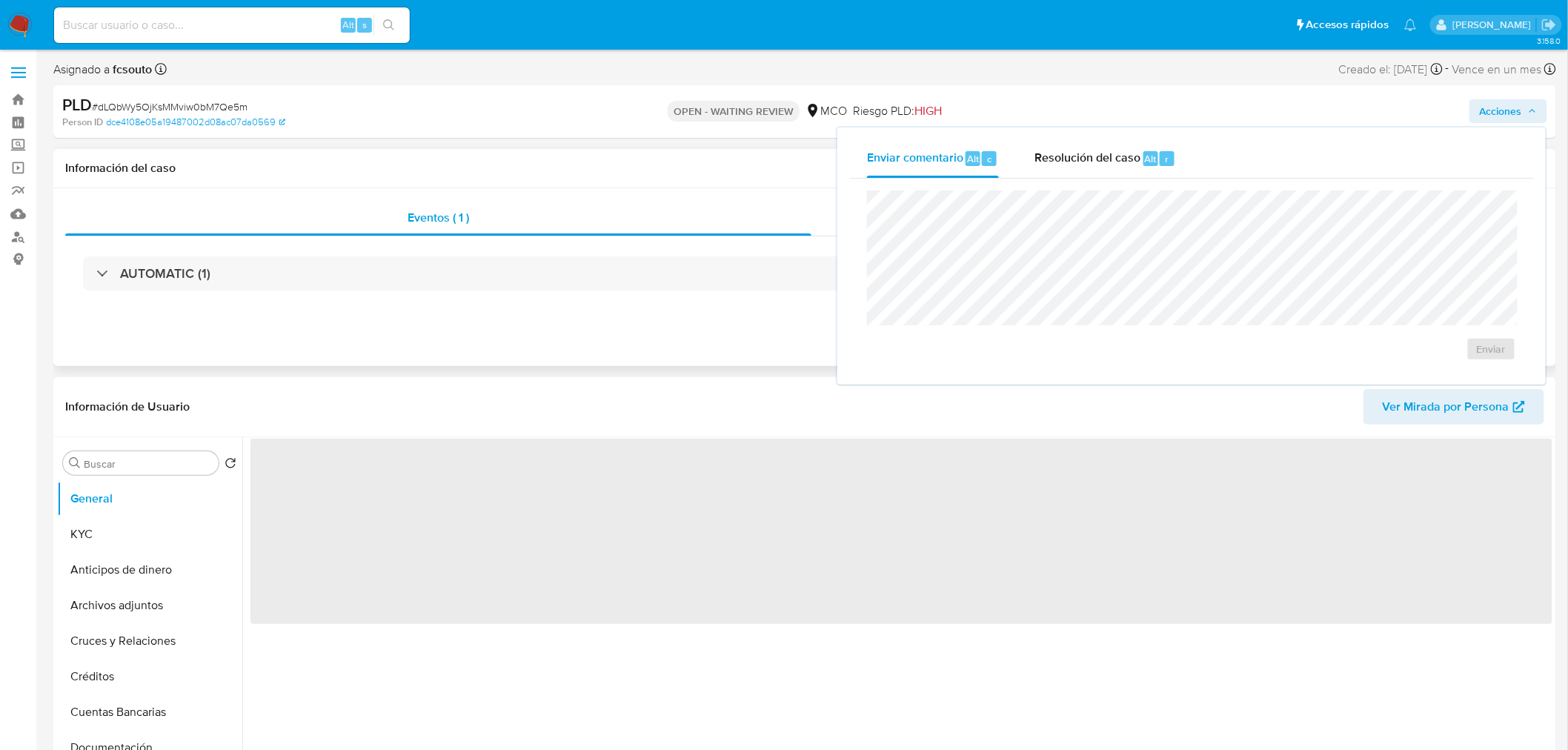
select select "10"
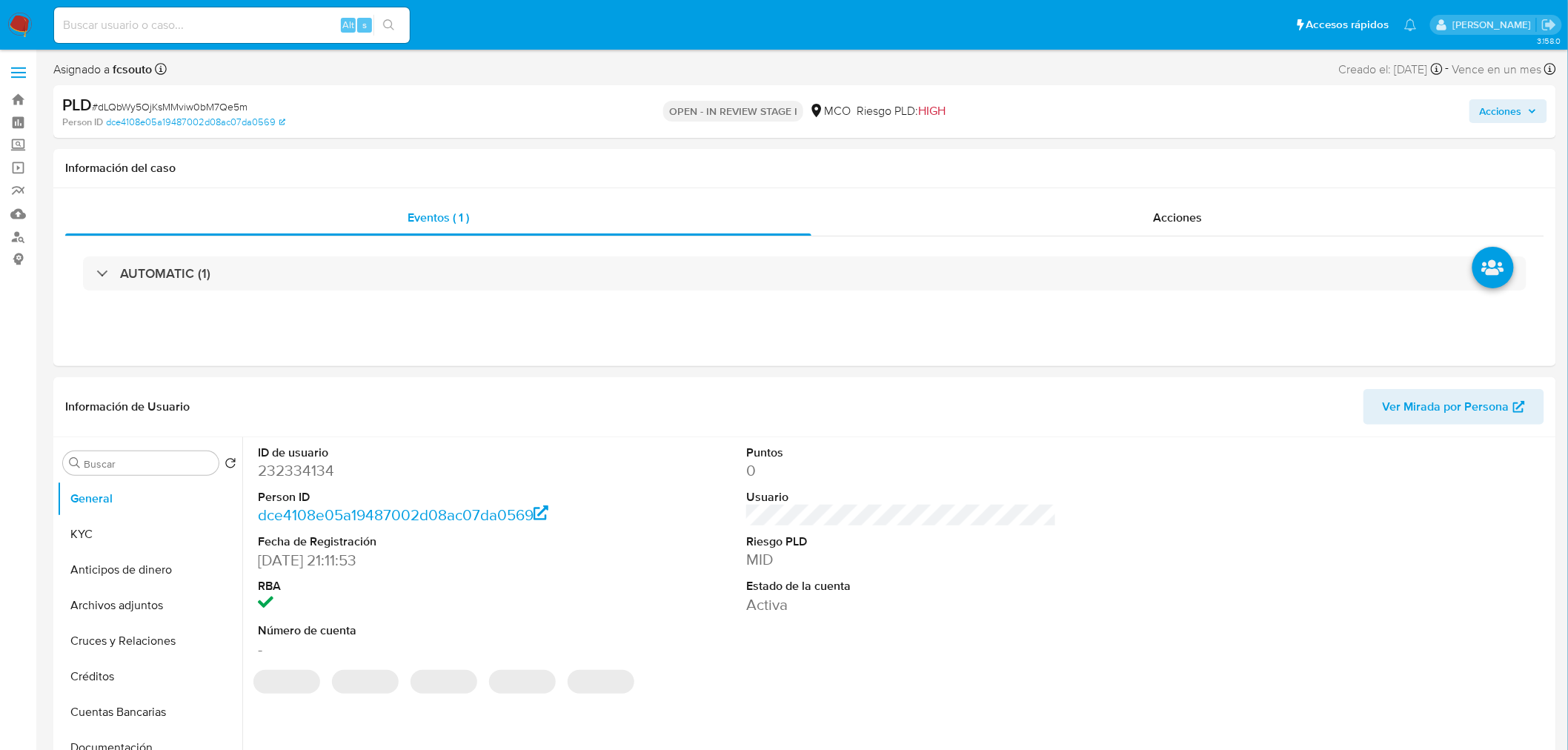
click at [1511, 113] on span "Acciones" at bounding box center [1501, 111] width 42 height 24
select select "10"
click at [1073, 156] on span "Resolución del caso" at bounding box center [1088, 158] width 106 height 17
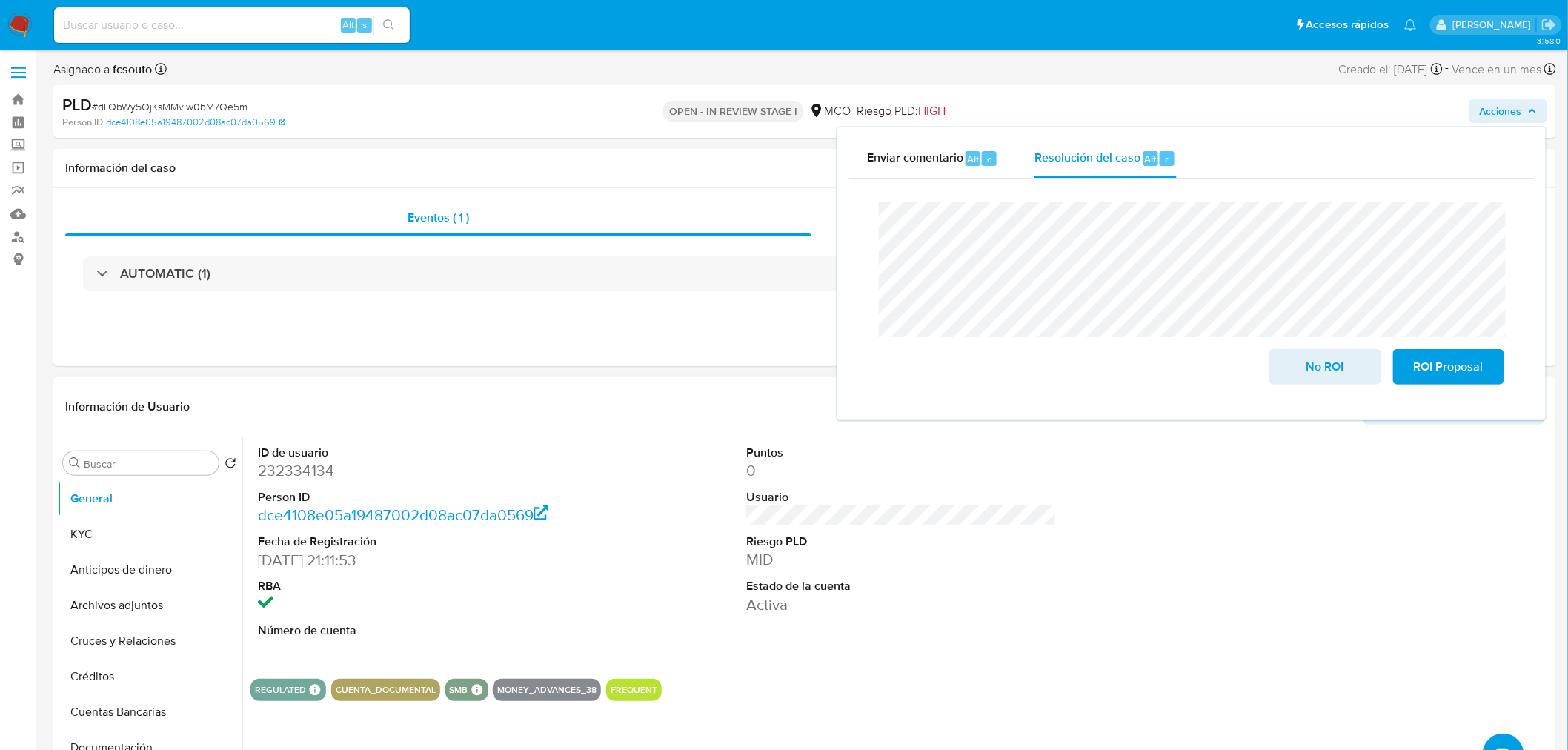
click at [302, 465] on dd "232334134" at bounding box center [413, 470] width 310 height 20
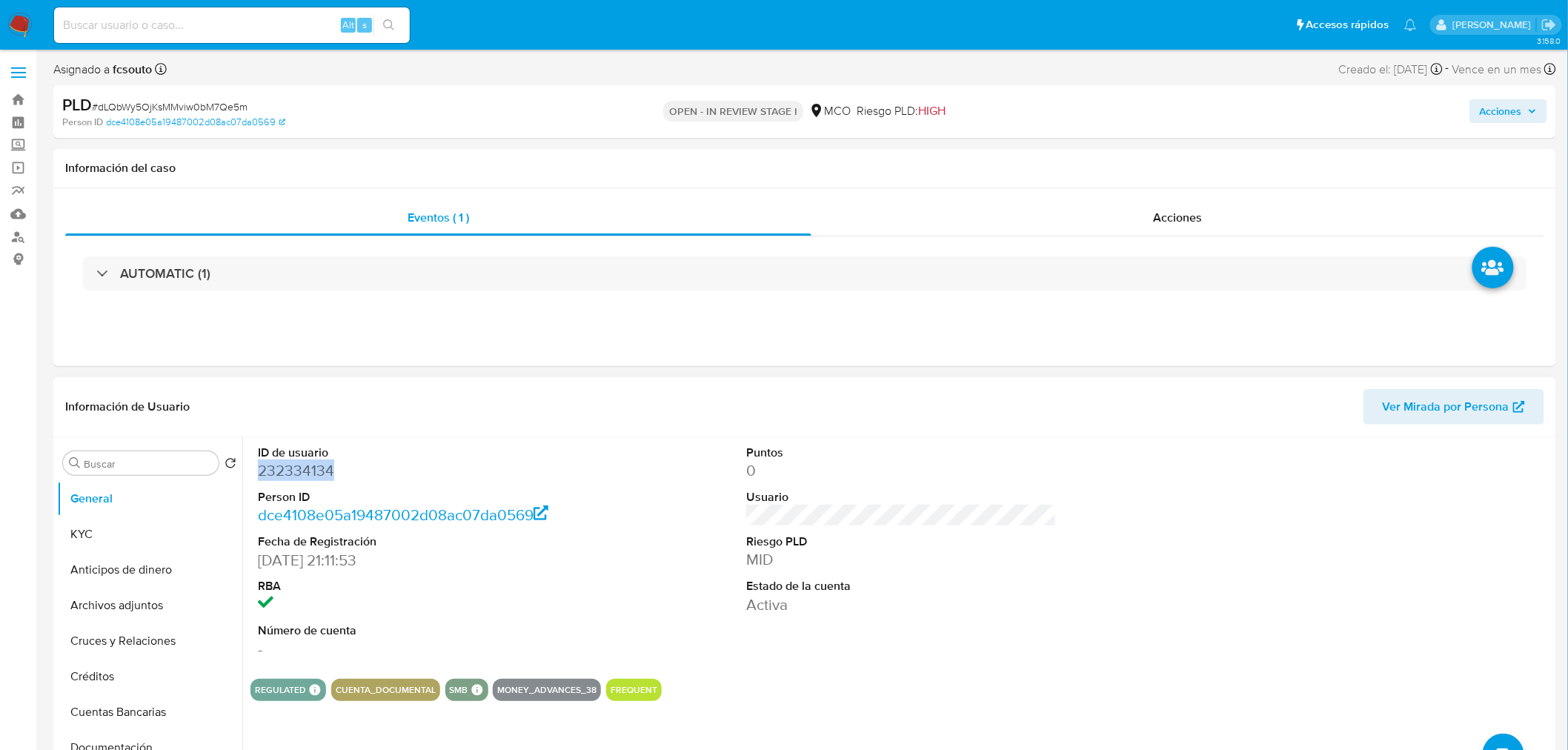
click at [302, 465] on dd "232334134" at bounding box center [413, 470] width 310 height 20
copy dd "232334134"
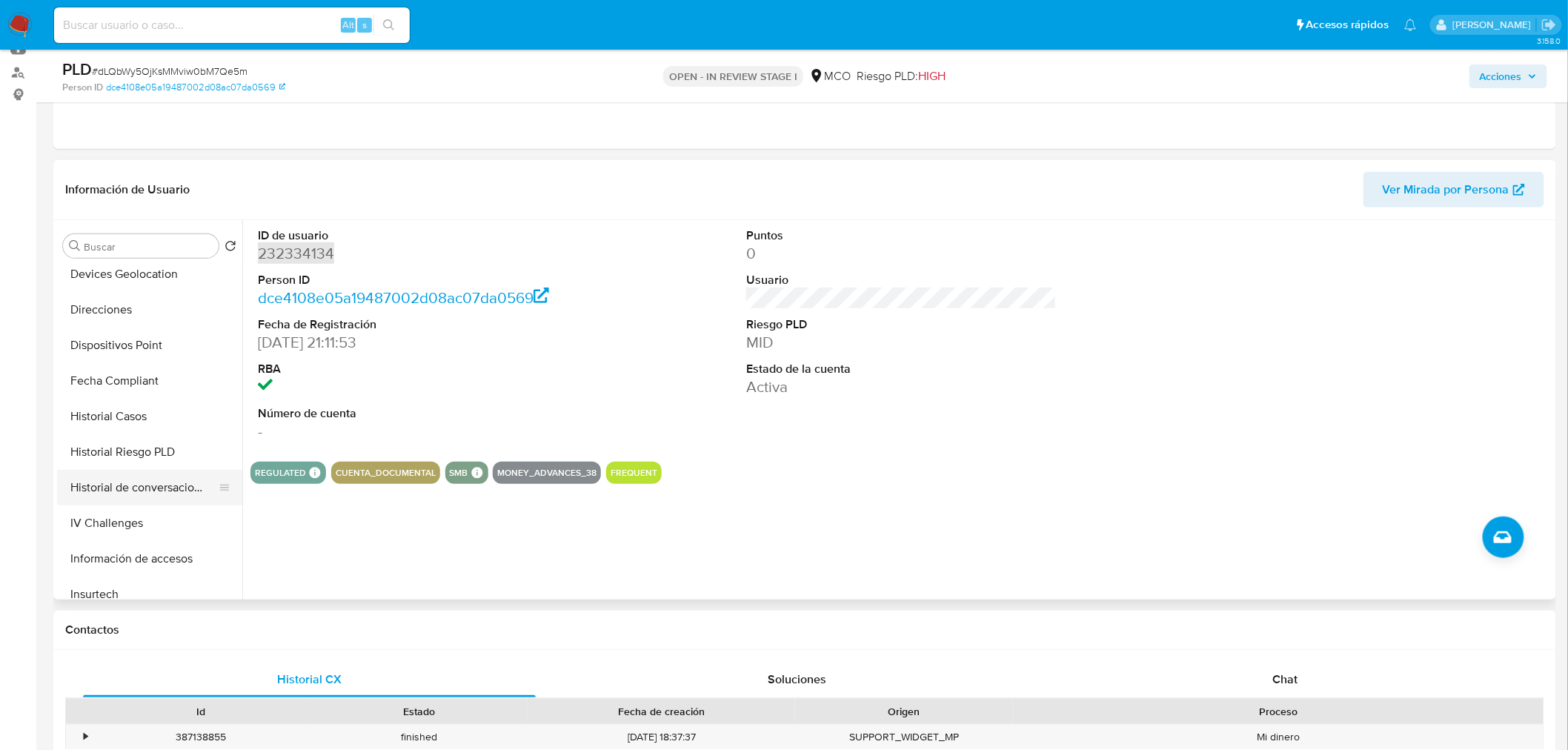
scroll to position [329, 0]
click at [131, 414] on button "Historial Casos" at bounding box center [144, 415] width 173 height 36
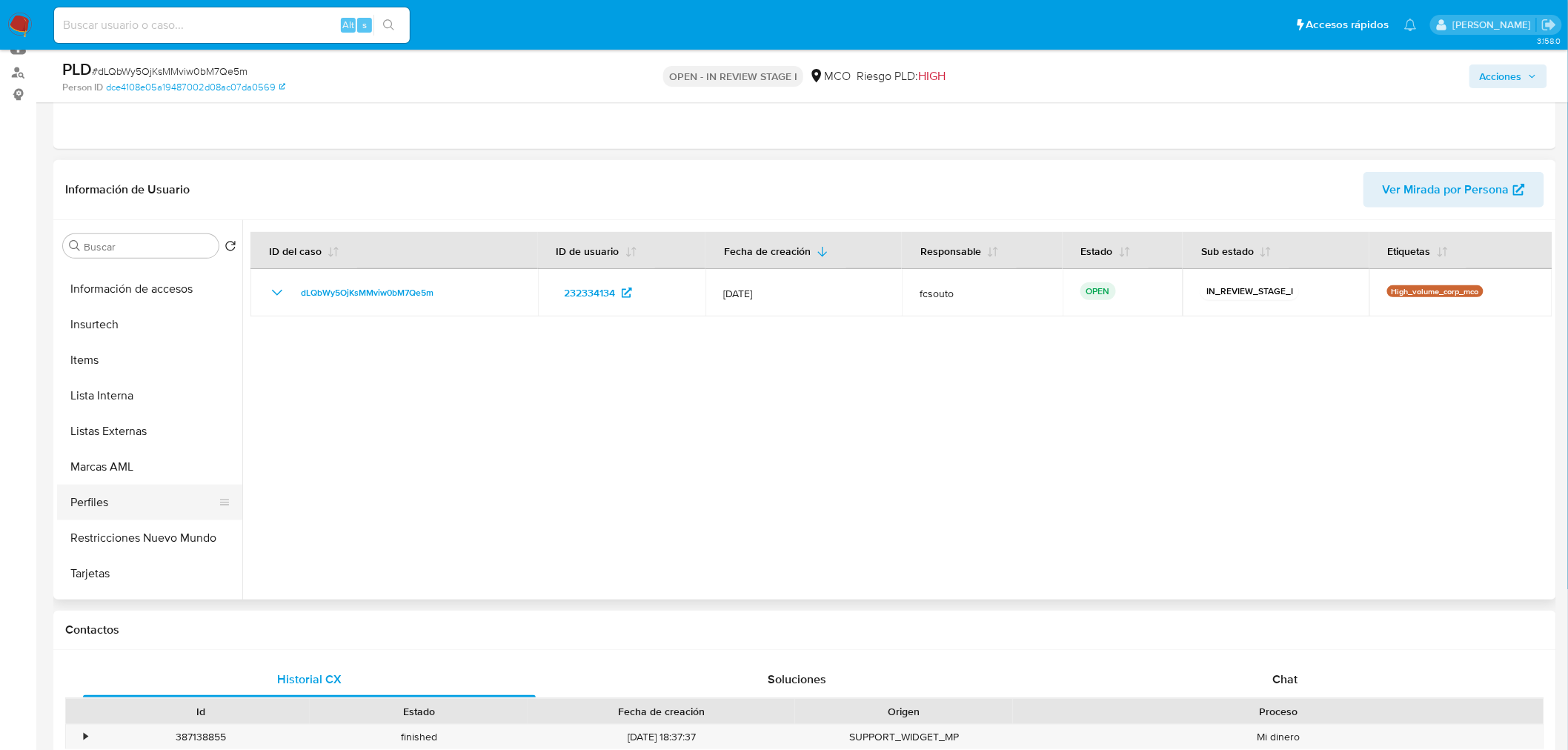
scroll to position [626, 0]
click at [156, 521] on button "Restricciones Nuevo Mundo" at bounding box center [144, 509] width 173 height 36
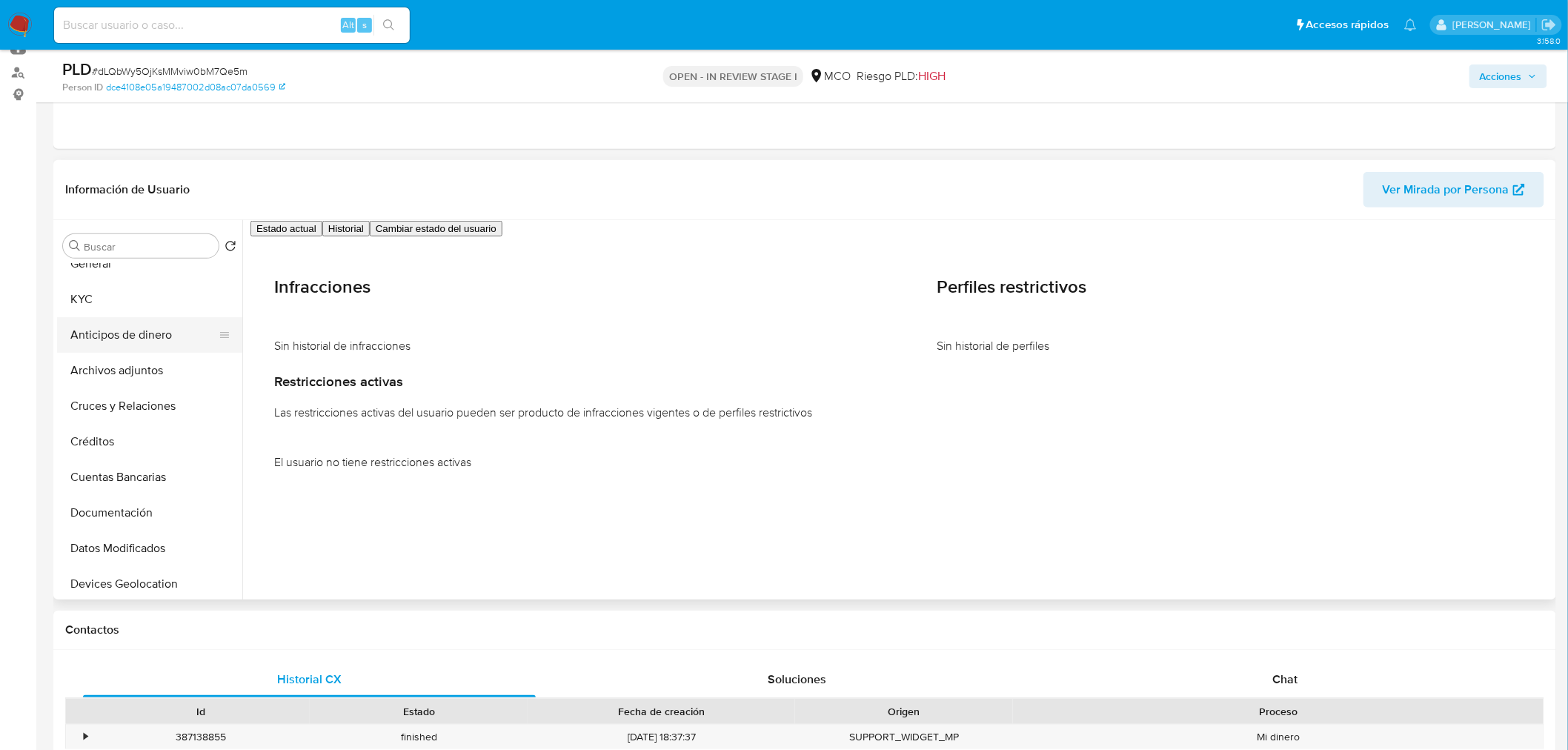
scroll to position [0, 0]
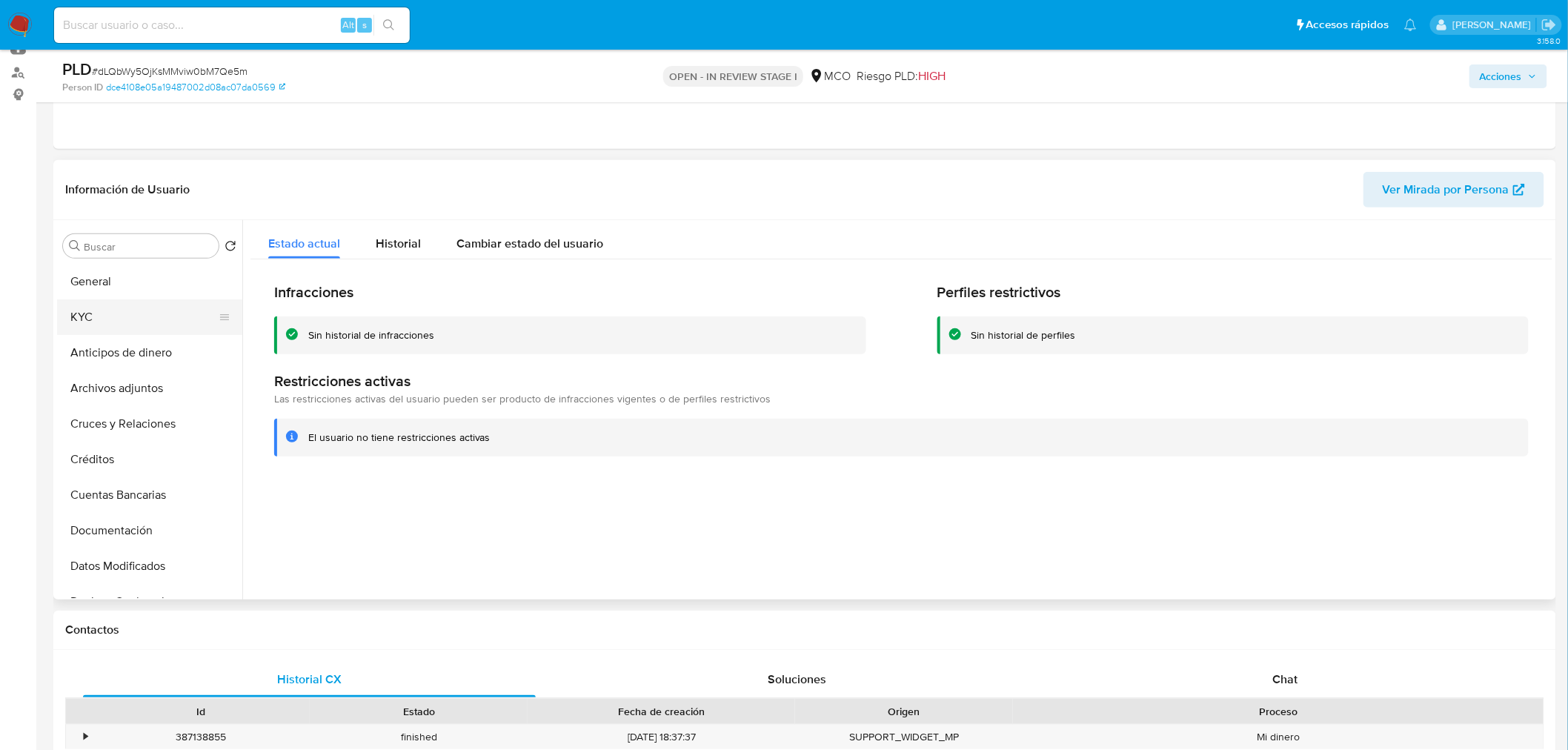
click at [127, 302] on button "KYC" at bounding box center [144, 317] width 173 height 36
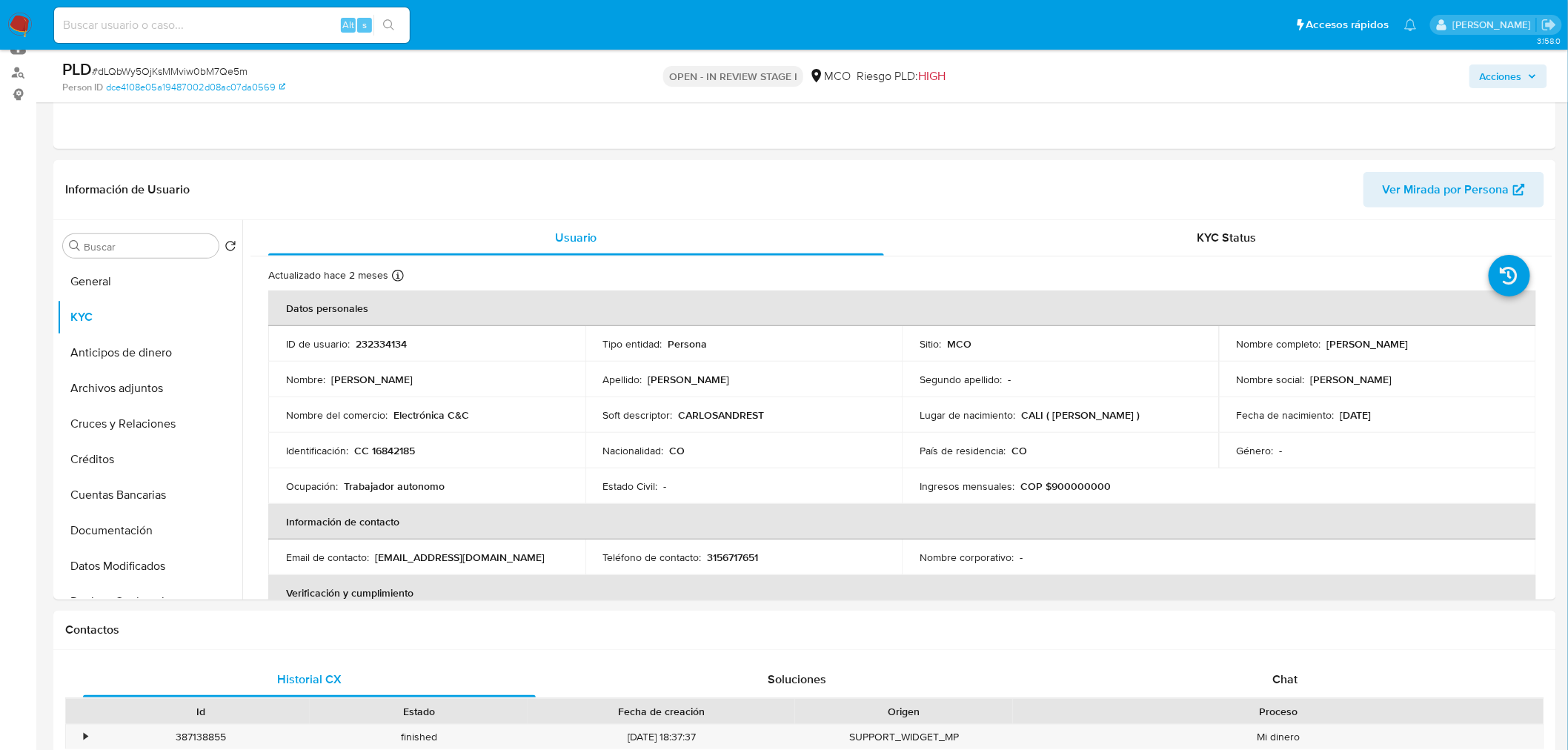
click at [1500, 76] on span "Acciones" at bounding box center [1501, 76] width 42 height 24
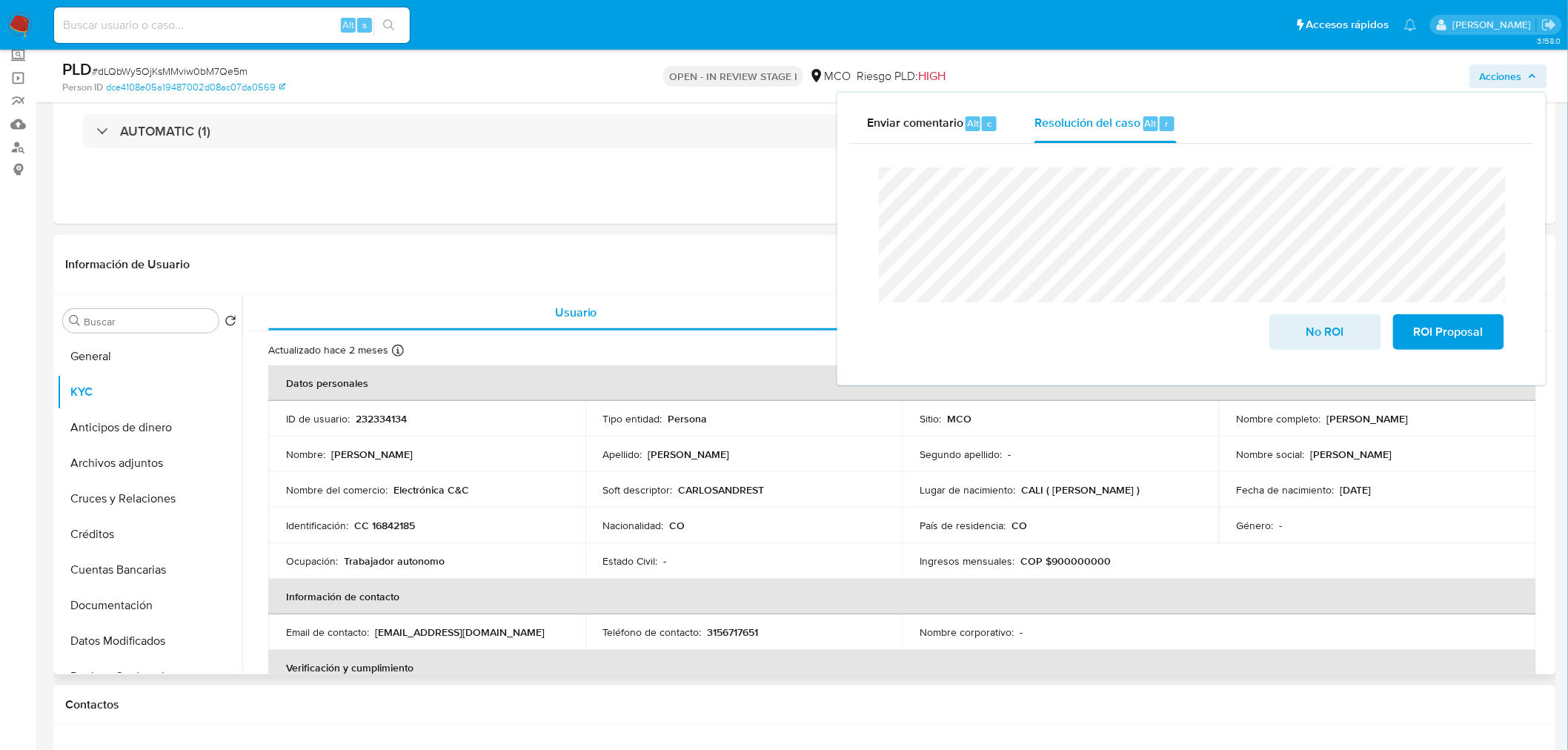
scroll to position [82, 0]
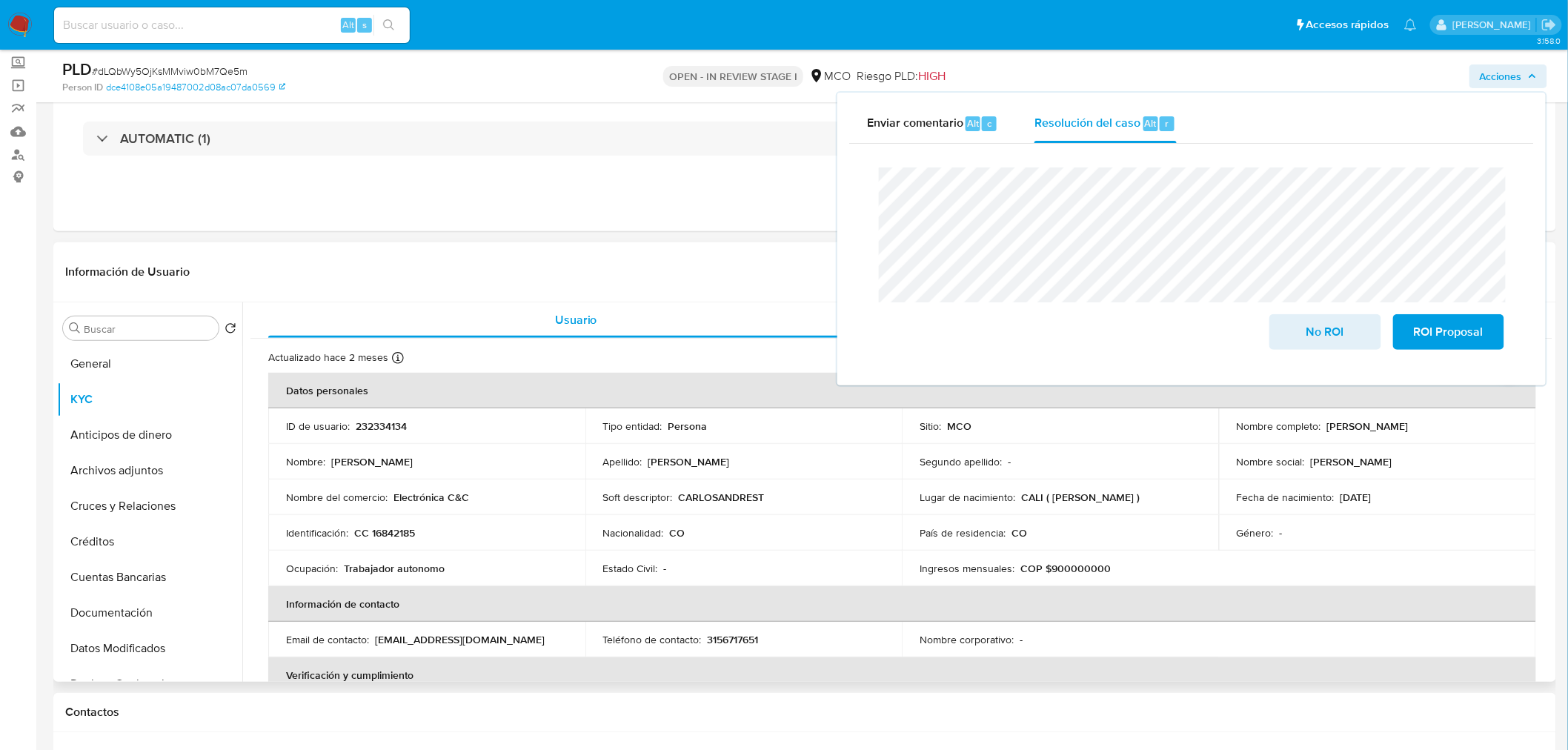
drag, startPoint x: 1325, startPoint y: 425, endPoint x: 1458, endPoint y: 435, distance: 133.4
click at [1458, 435] on td "Nombre completo : Carlos Andres Torres Restrepo" at bounding box center [1378, 426] width 318 height 36
copy p "[PERSON_NAME] [PERSON_NAME] [PERSON_NAME]"
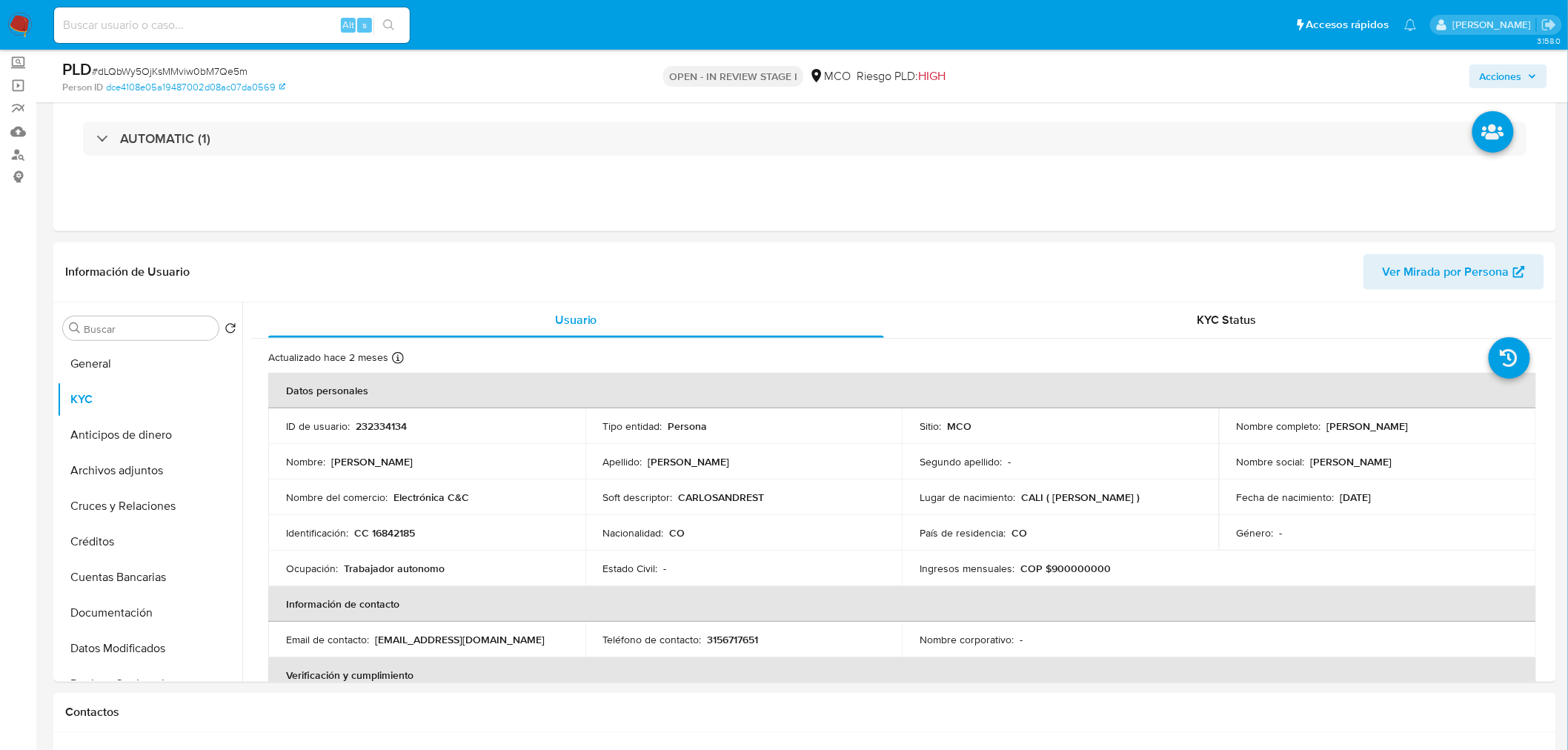
click at [1511, 78] on span "Acciones" at bounding box center [1501, 76] width 42 height 24
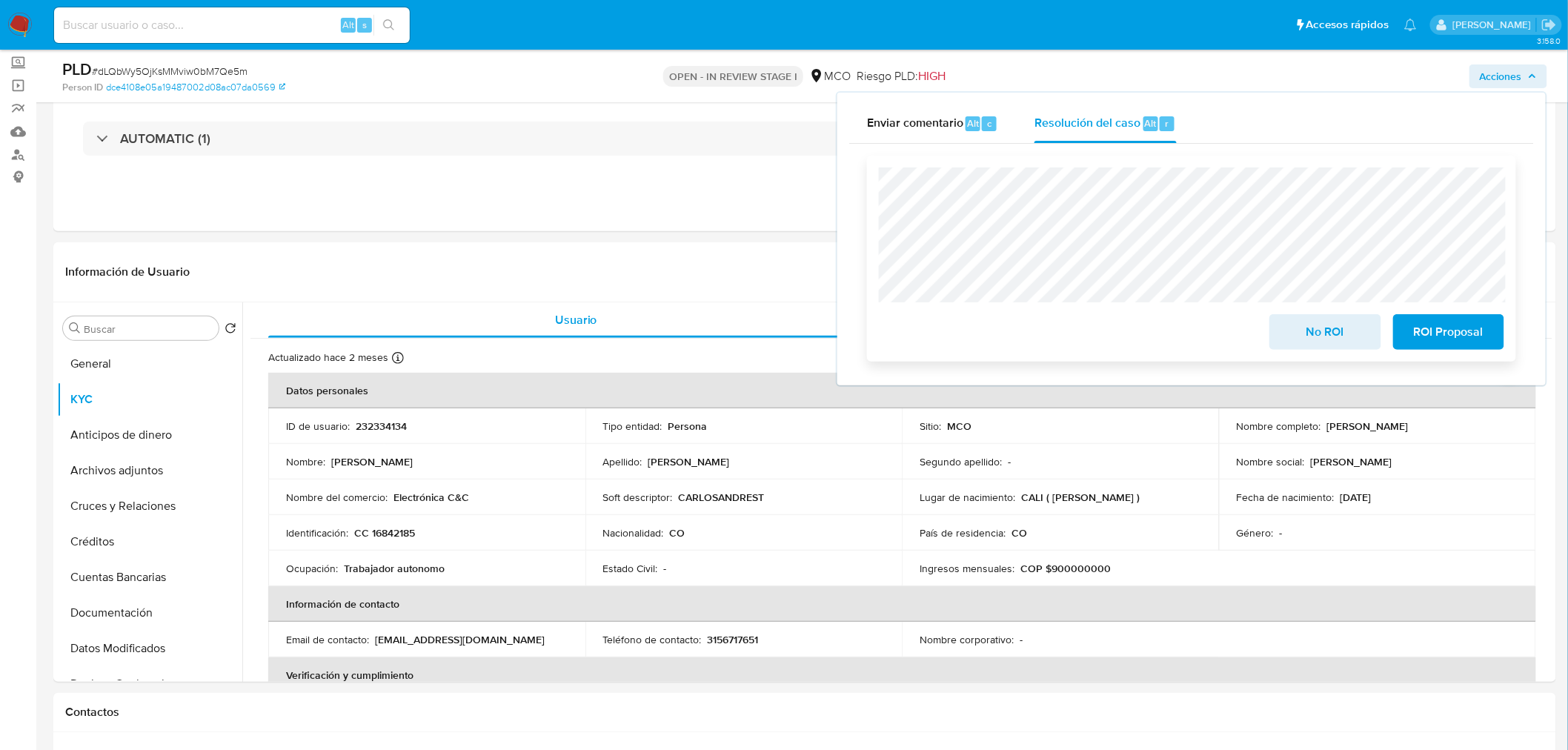
click at [877, 158] on div "No ROI ROI Proposal" at bounding box center [1191, 259] width 649 height 206
click at [375, 419] on p "232334134" at bounding box center [381, 426] width 51 height 13
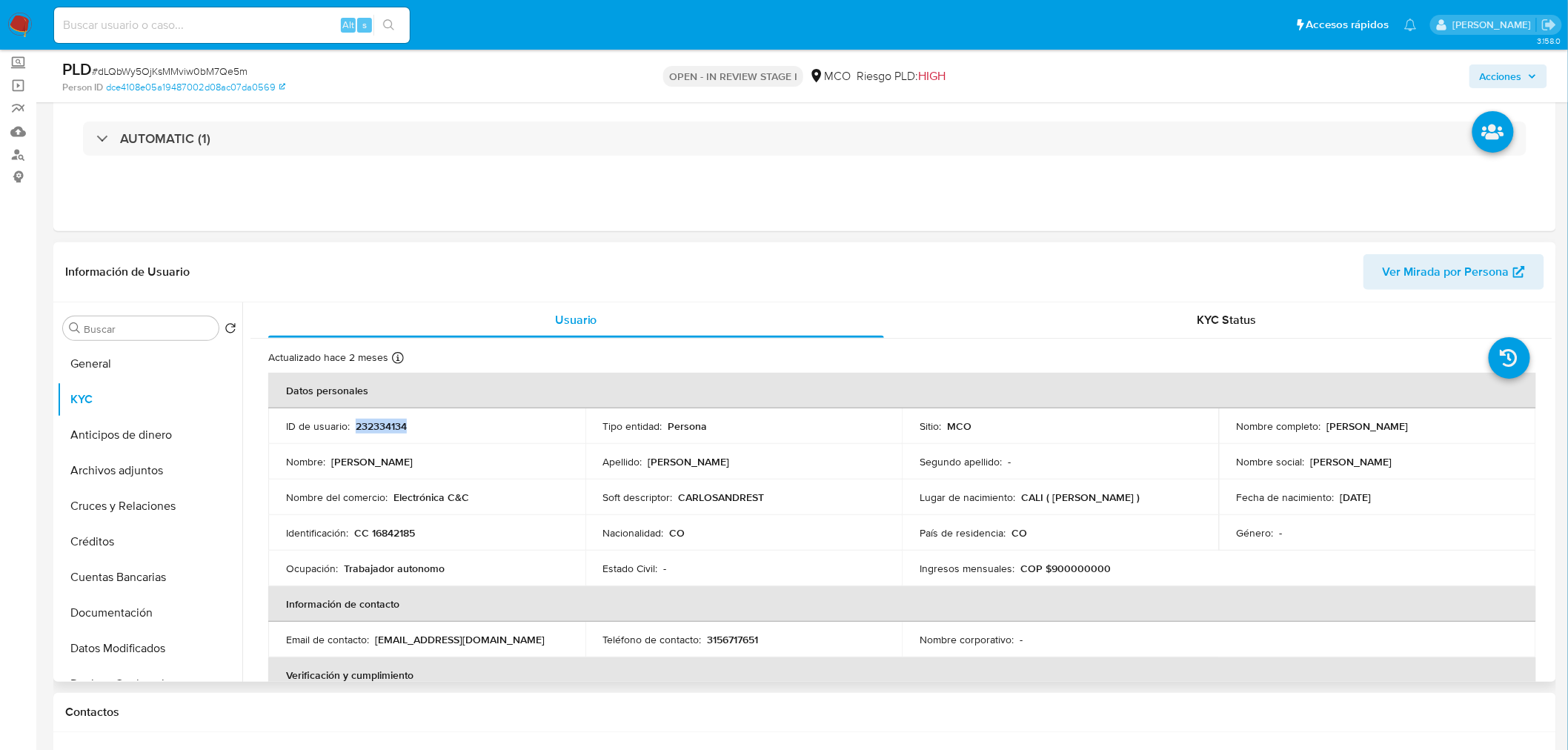
click at [375, 417] on td "ID de usuario : 232334134" at bounding box center [427, 426] width 318 height 36
copy p "232334134"
click at [560, 503] on div "Nombre del comercio : Electrónica C&C" at bounding box center [427, 497] width 282 height 13
click at [1502, 70] on span "Acciones" at bounding box center [1501, 76] width 42 height 24
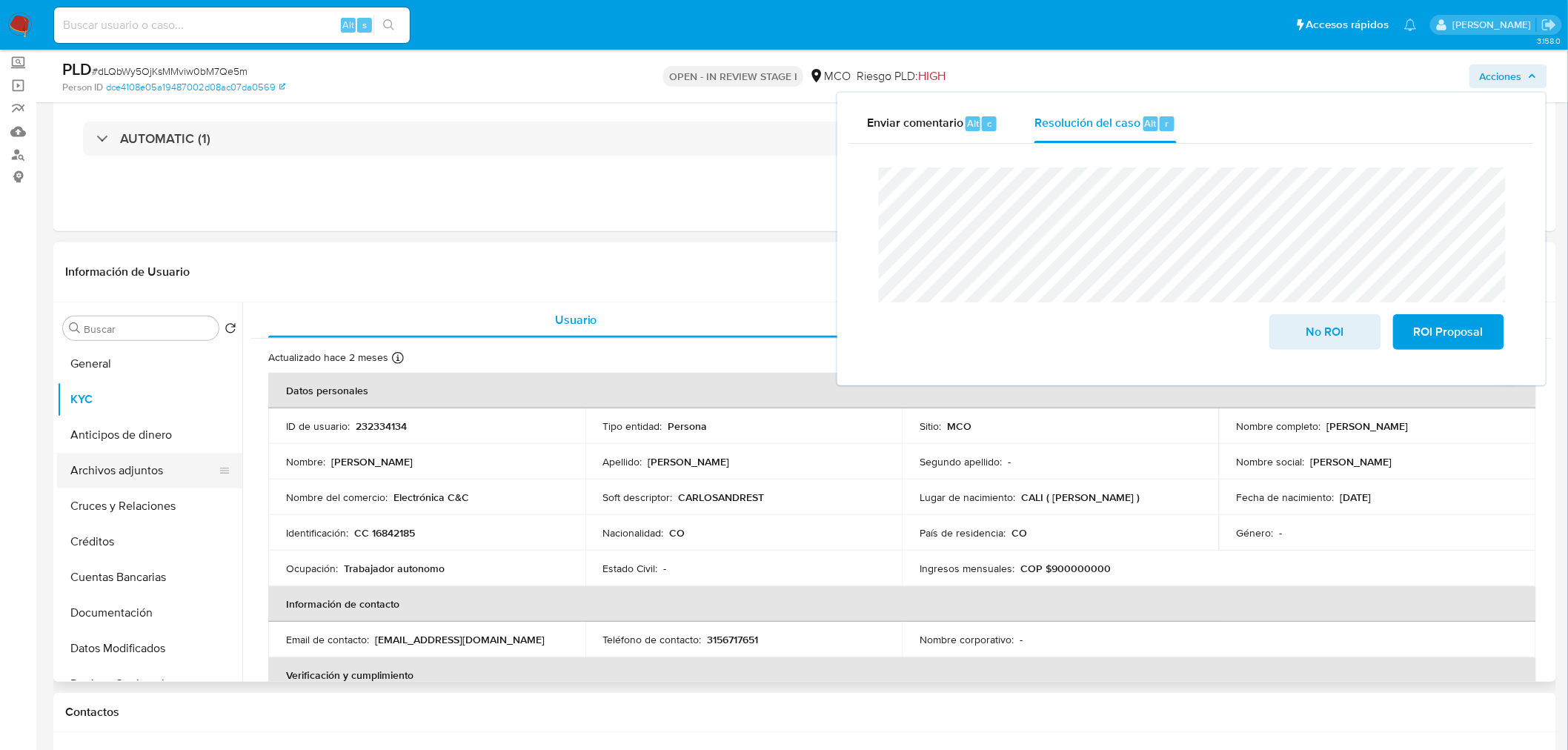
drag, startPoint x: 128, startPoint y: 467, endPoint x: 157, endPoint y: 468, distance: 29.0
click at [131, 467] on button "Archivos adjuntos" at bounding box center [144, 471] width 173 height 36
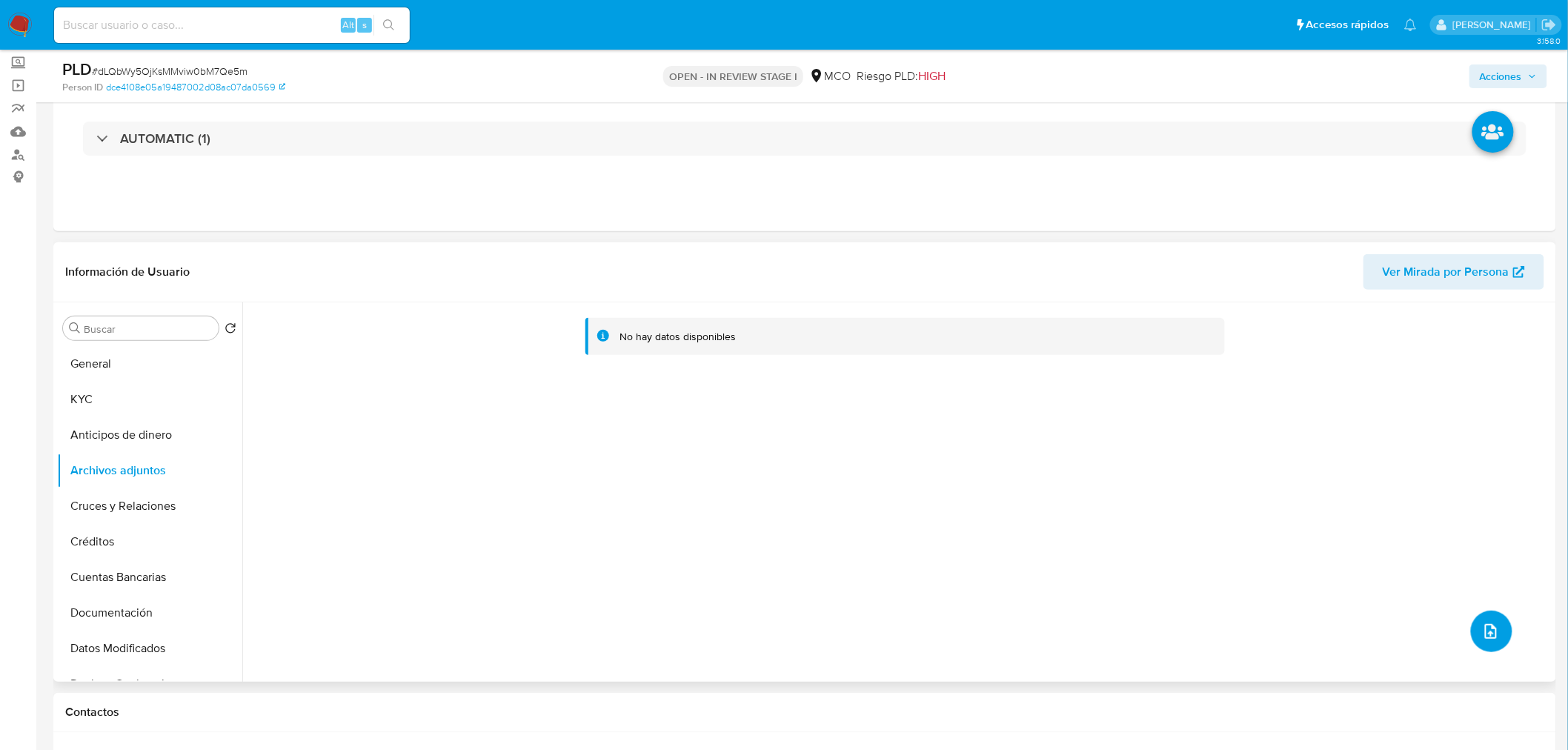
click at [1490, 627] on icon "upload-file" at bounding box center [1491, 632] width 12 height 15
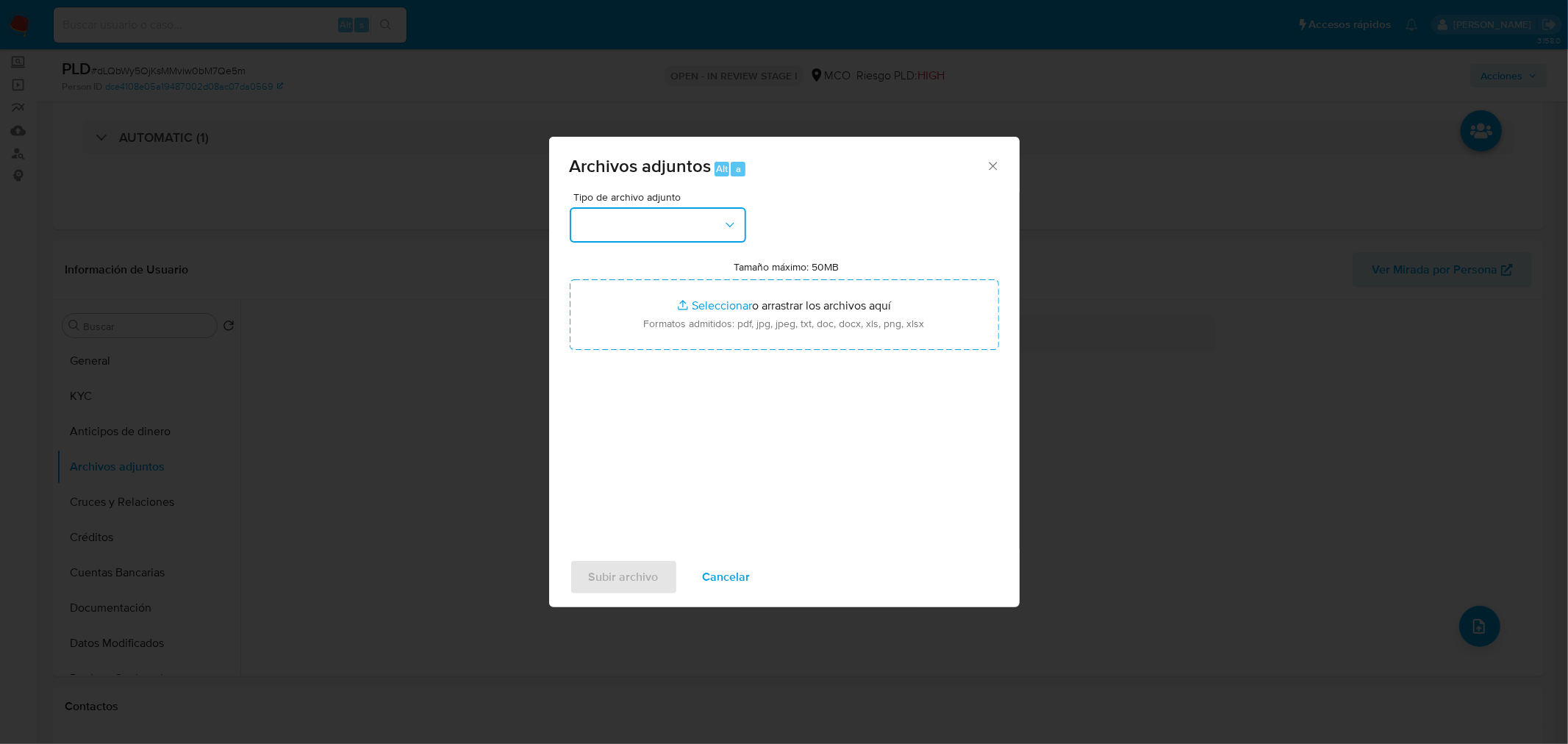
drag, startPoint x: 703, startPoint y: 223, endPoint x: 688, endPoint y: 236, distance: 19.8
click at [702, 223] on button "button" at bounding box center [658, 225] width 176 height 36
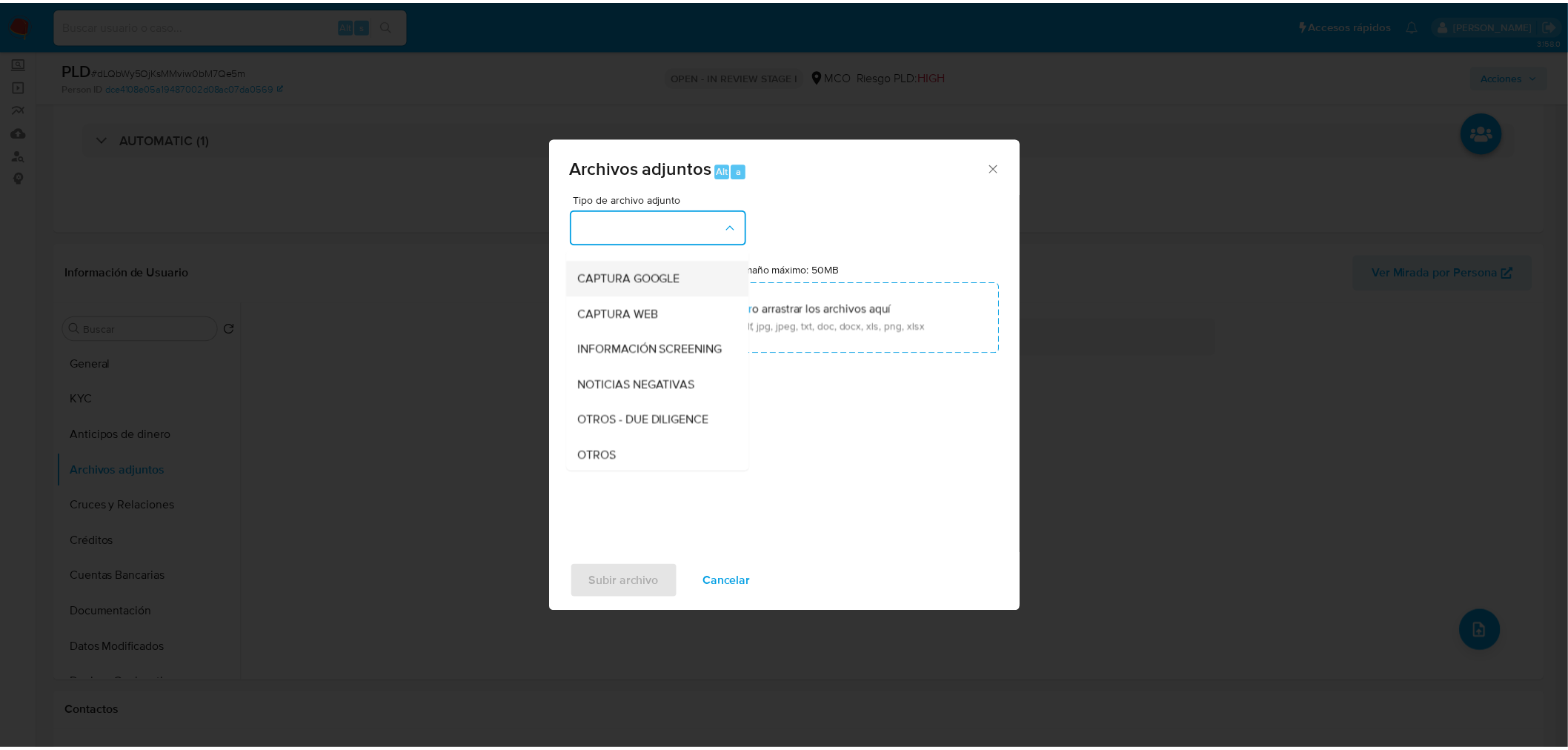
scroll to position [165, 0]
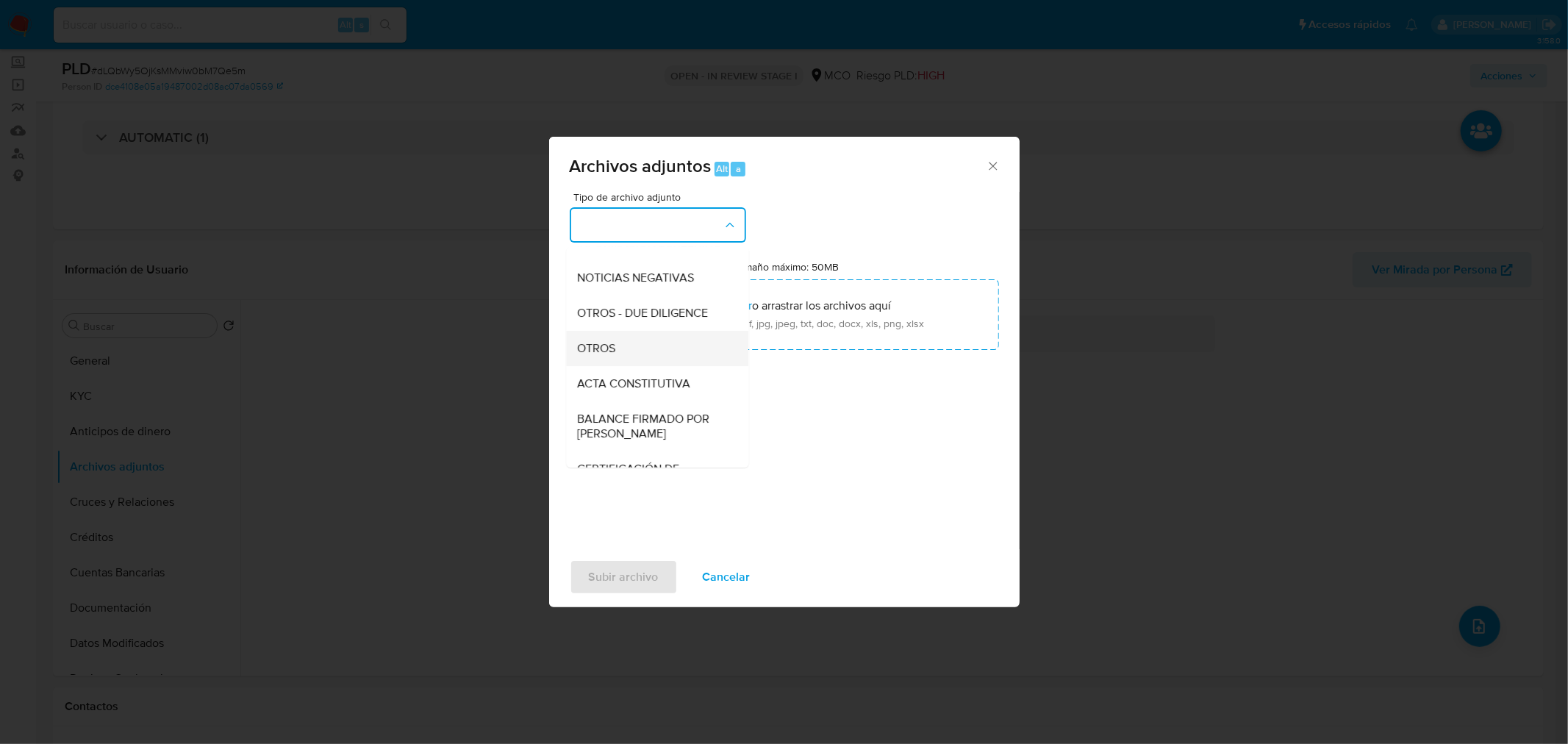
click at [640, 358] on div "OTROS" at bounding box center [652, 348] width 150 height 36
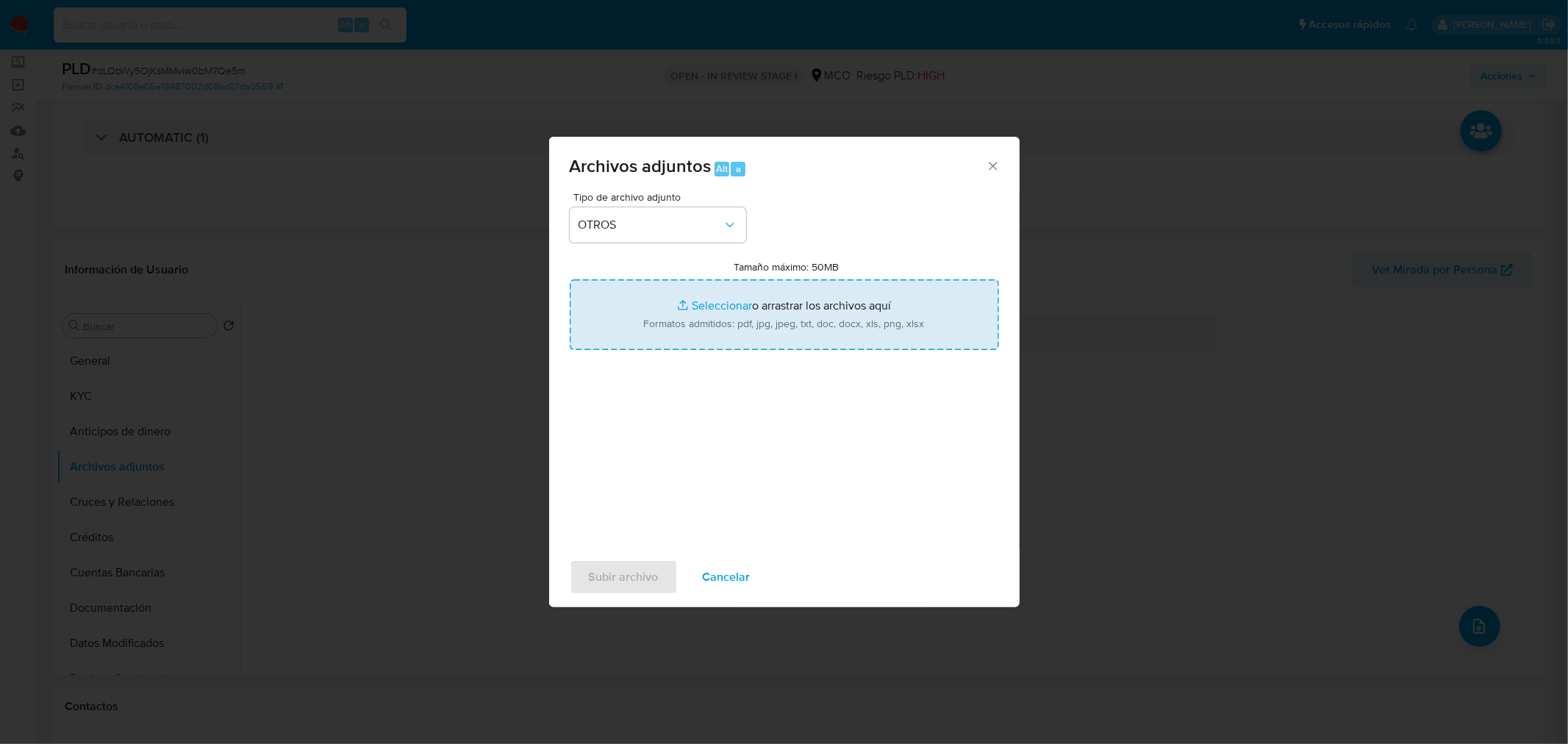
click at [729, 321] on input "Tamaño máximo: 50MB Seleccionar archivos" at bounding box center [784, 314] width 429 height 70
type input "C:\fakepath\Tabla de movimientos 232334134.xlsx"
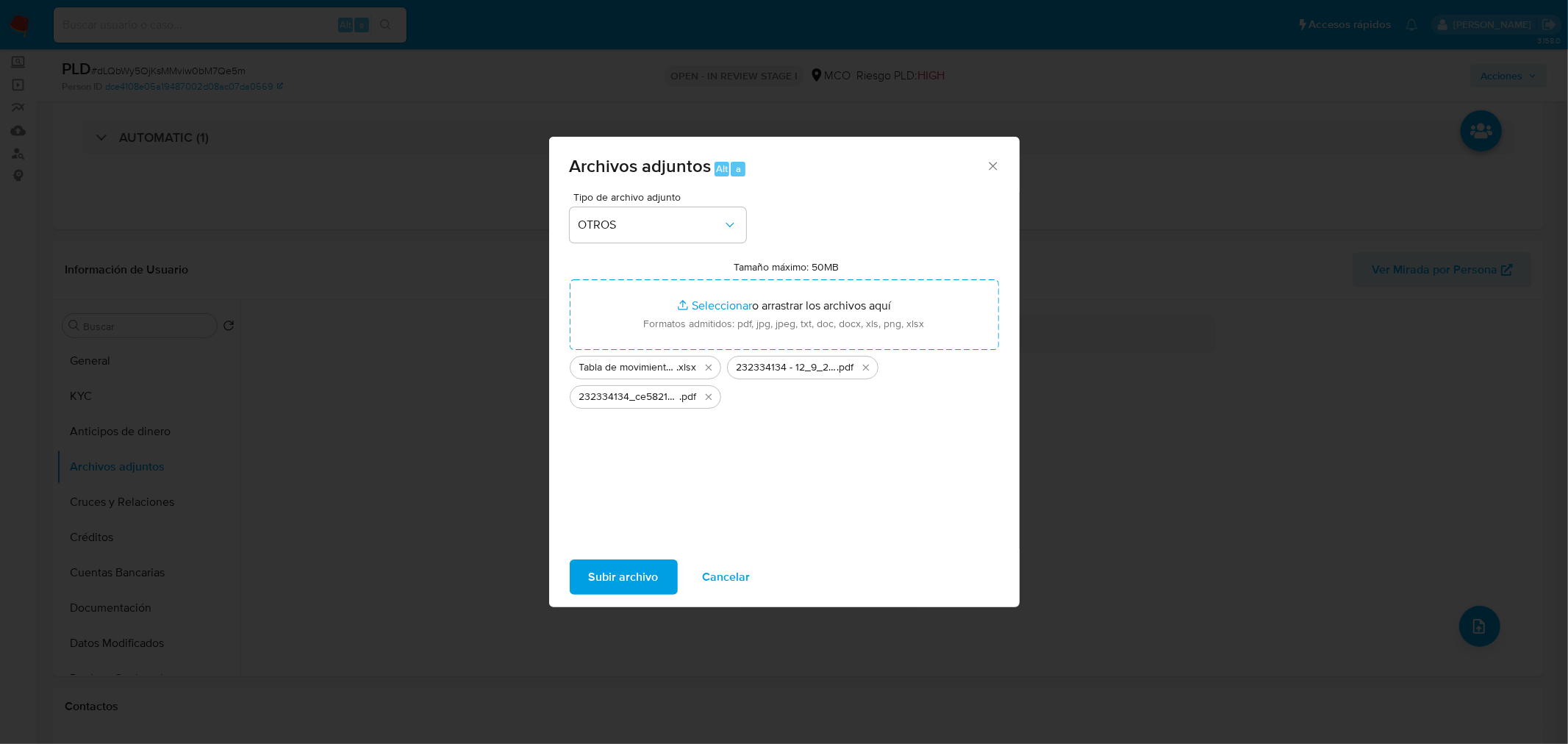
click at [642, 571] on span "Subir archivo" at bounding box center [623, 577] width 70 height 32
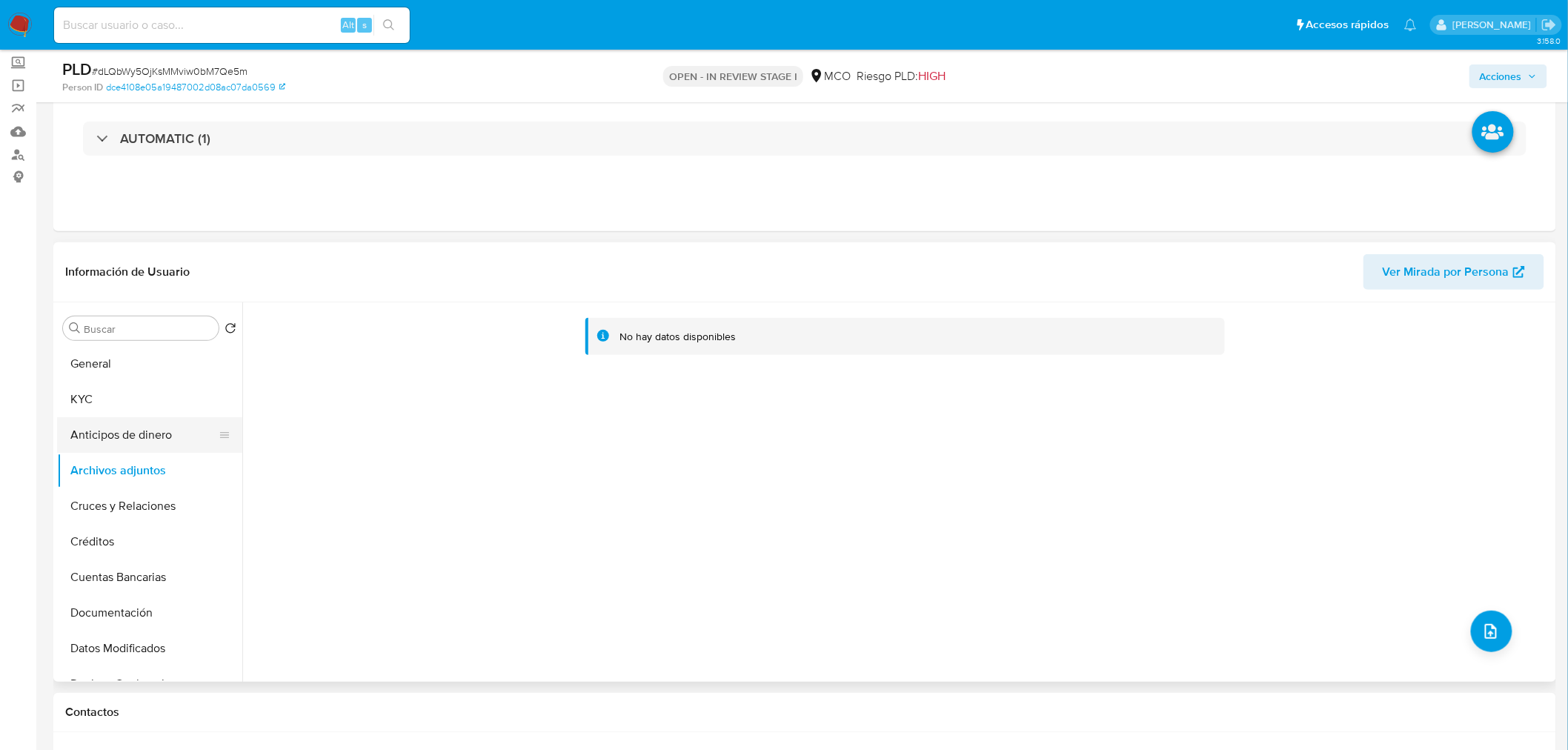
click at [146, 427] on button "Anticipos de dinero" at bounding box center [144, 435] width 173 height 36
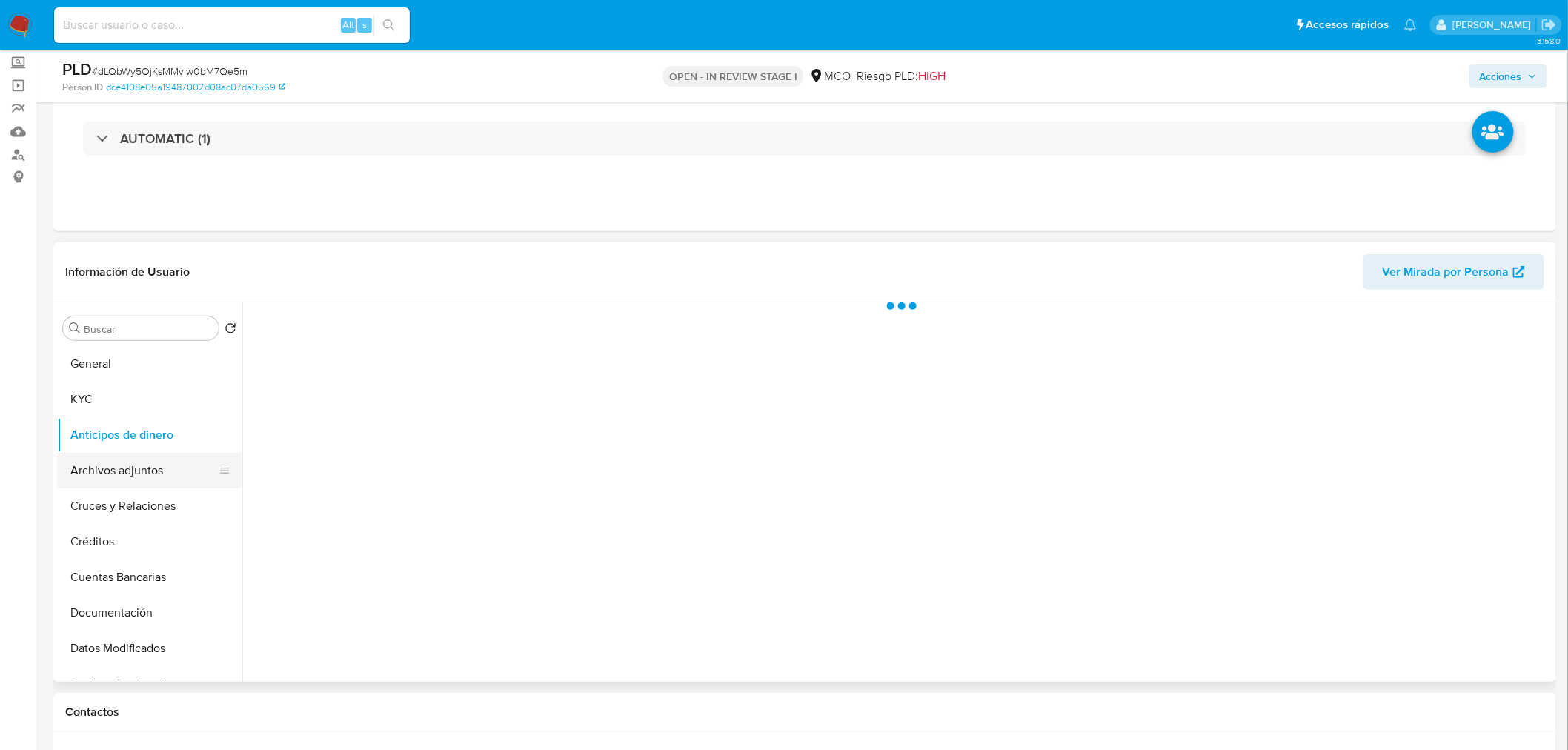
click at [149, 455] on button "Archivos adjuntos" at bounding box center [144, 471] width 173 height 36
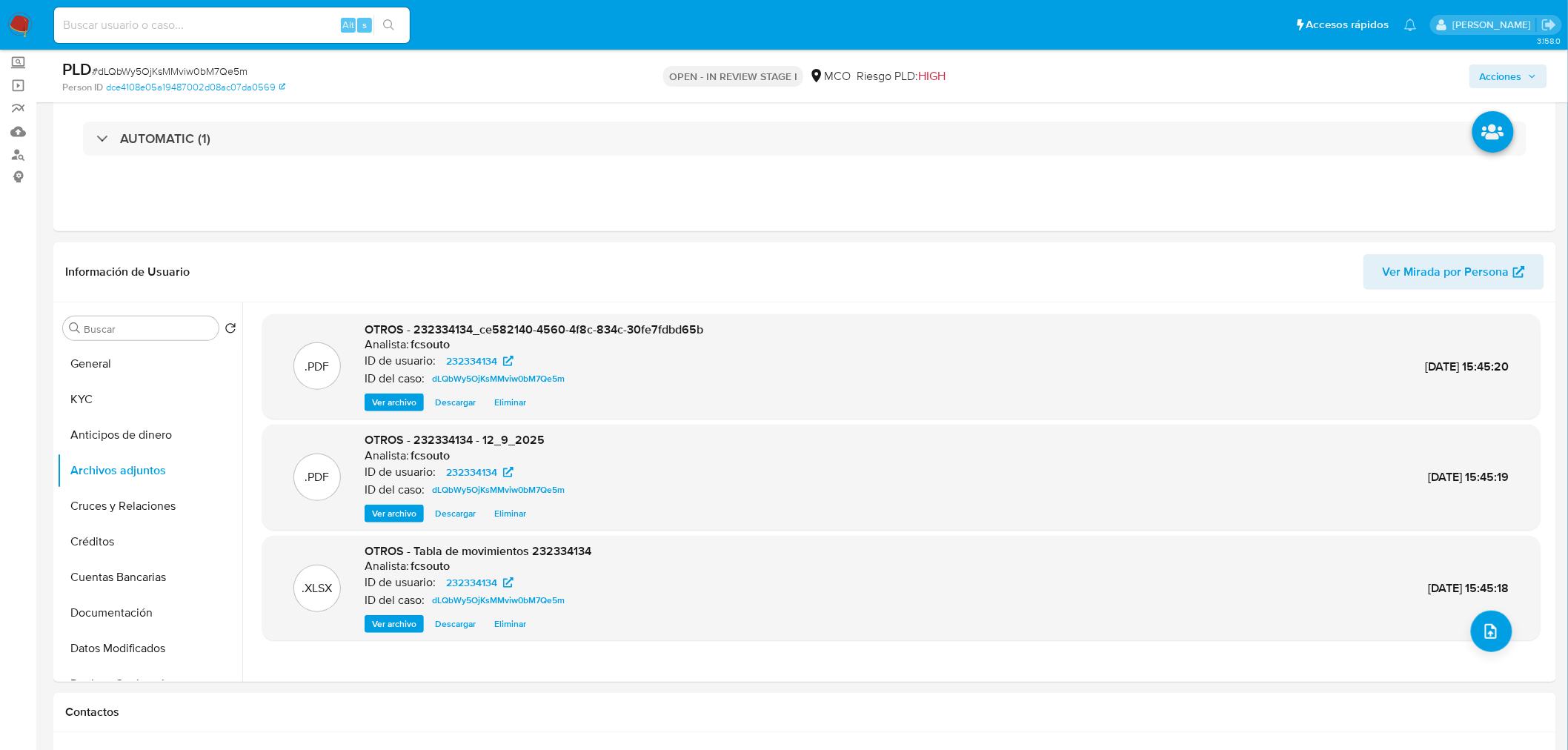
click at [1527, 75] on span "Acciones" at bounding box center [1508, 76] width 57 height 20
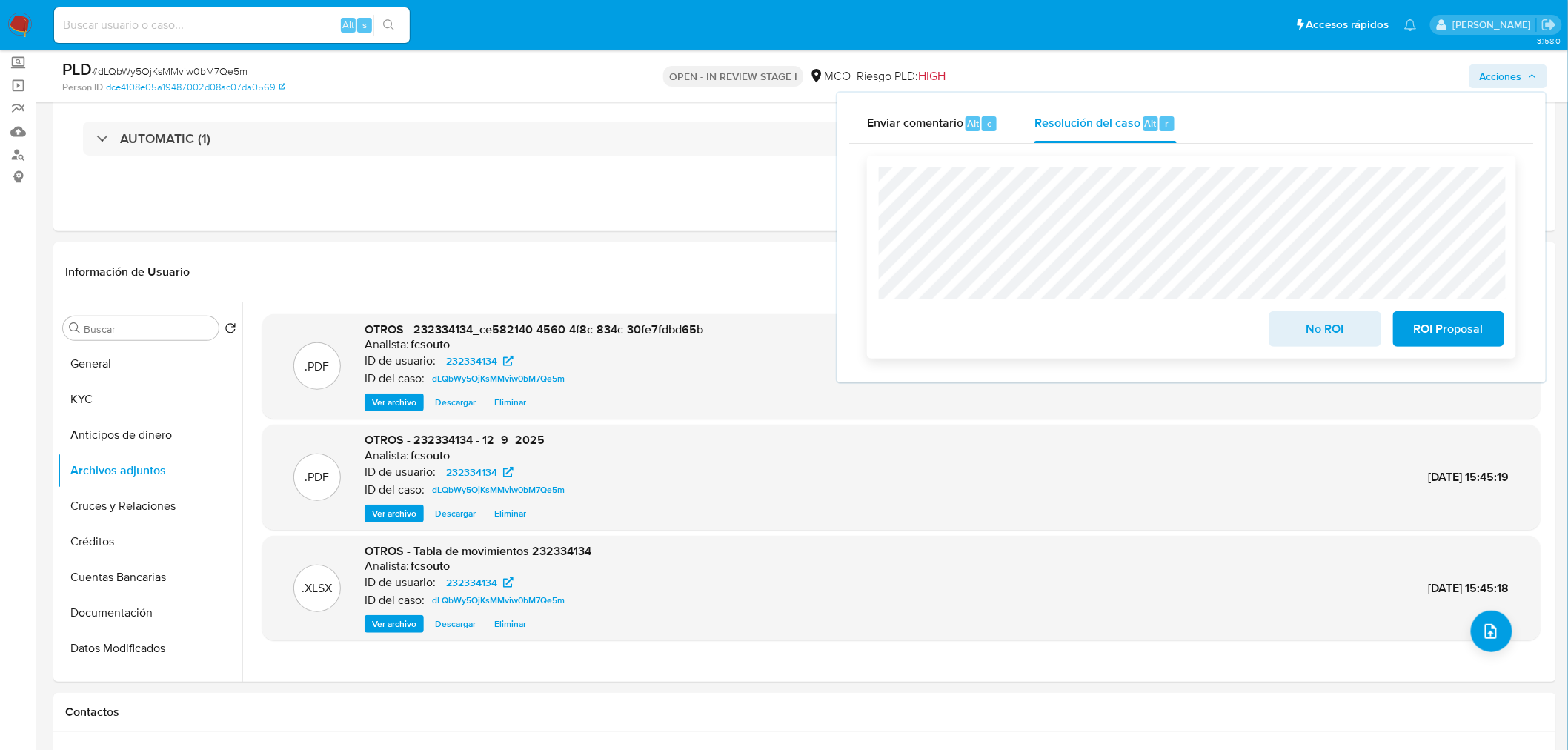
click at [1320, 327] on span "No ROI" at bounding box center [1325, 329] width 73 height 33
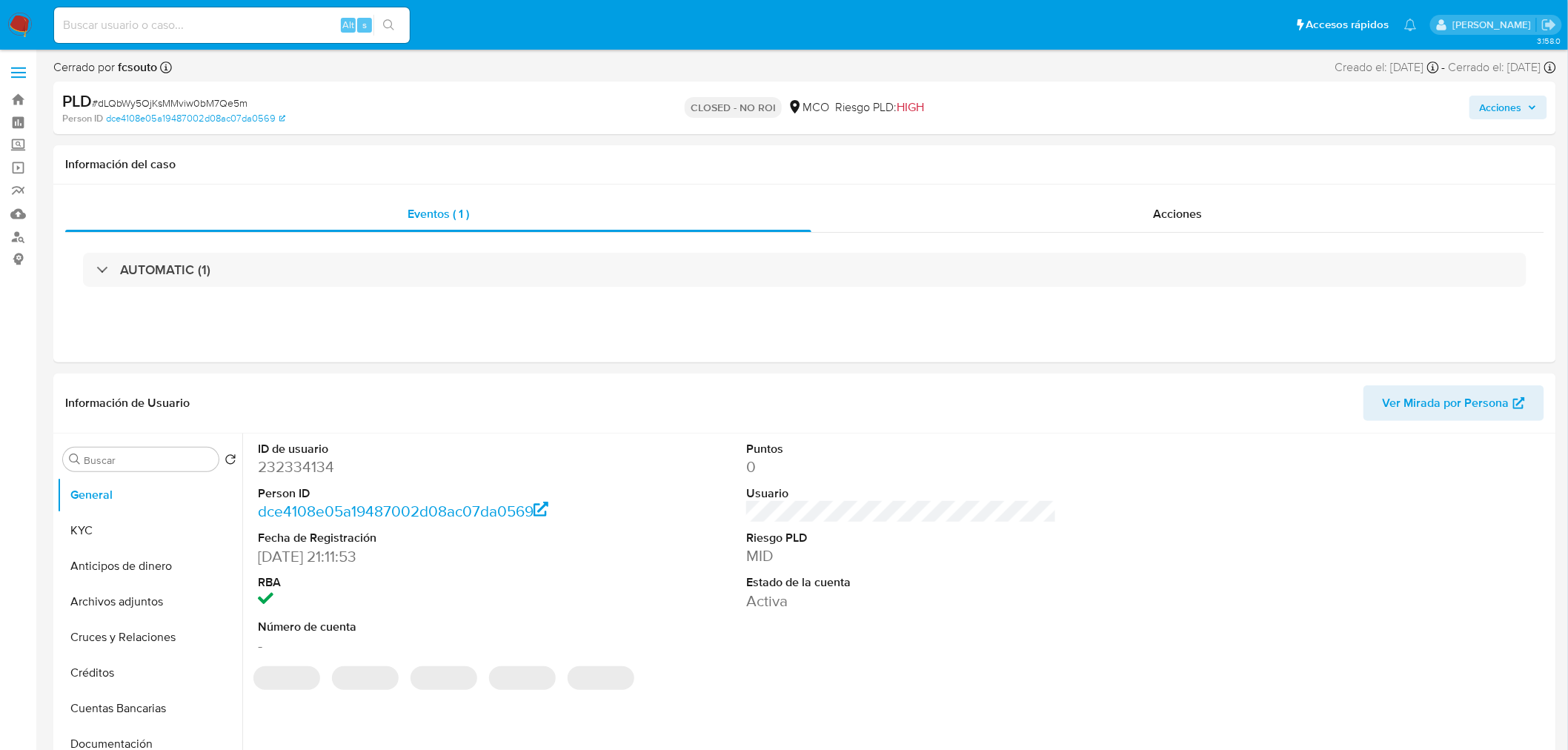
select select "10"
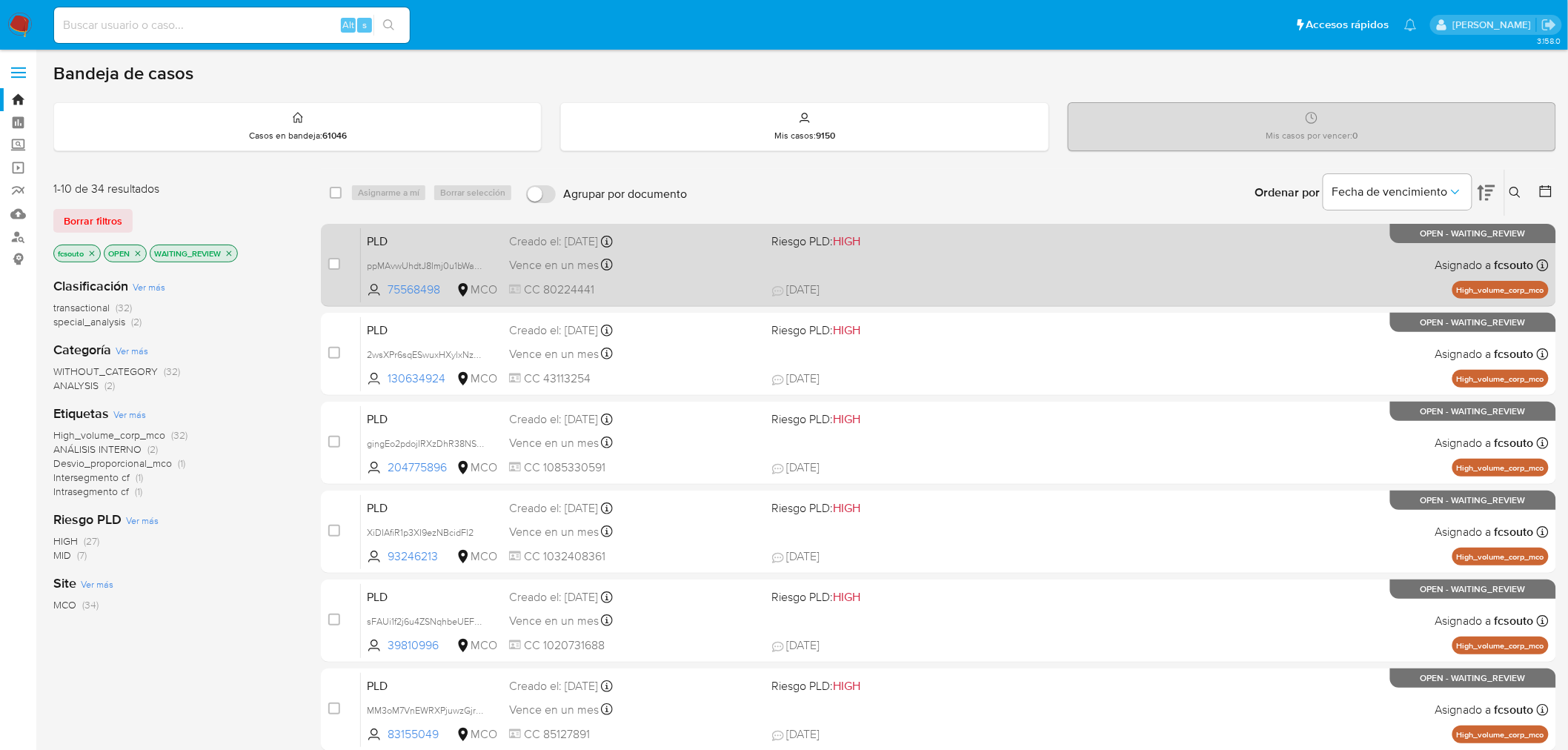
click at [618, 287] on span "CC 80224441" at bounding box center [635, 290] width 251 height 16
click at [326, 260] on div "case-item-checkbox No es posible asignar el caso PLD ppMAvwUhdtJ8Imj0u1bWa5fK 7…" at bounding box center [939, 265] width 1236 height 83
click at [330, 261] on input "checkbox" at bounding box center [334, 264] width 12 height 12
checkbox input "true"
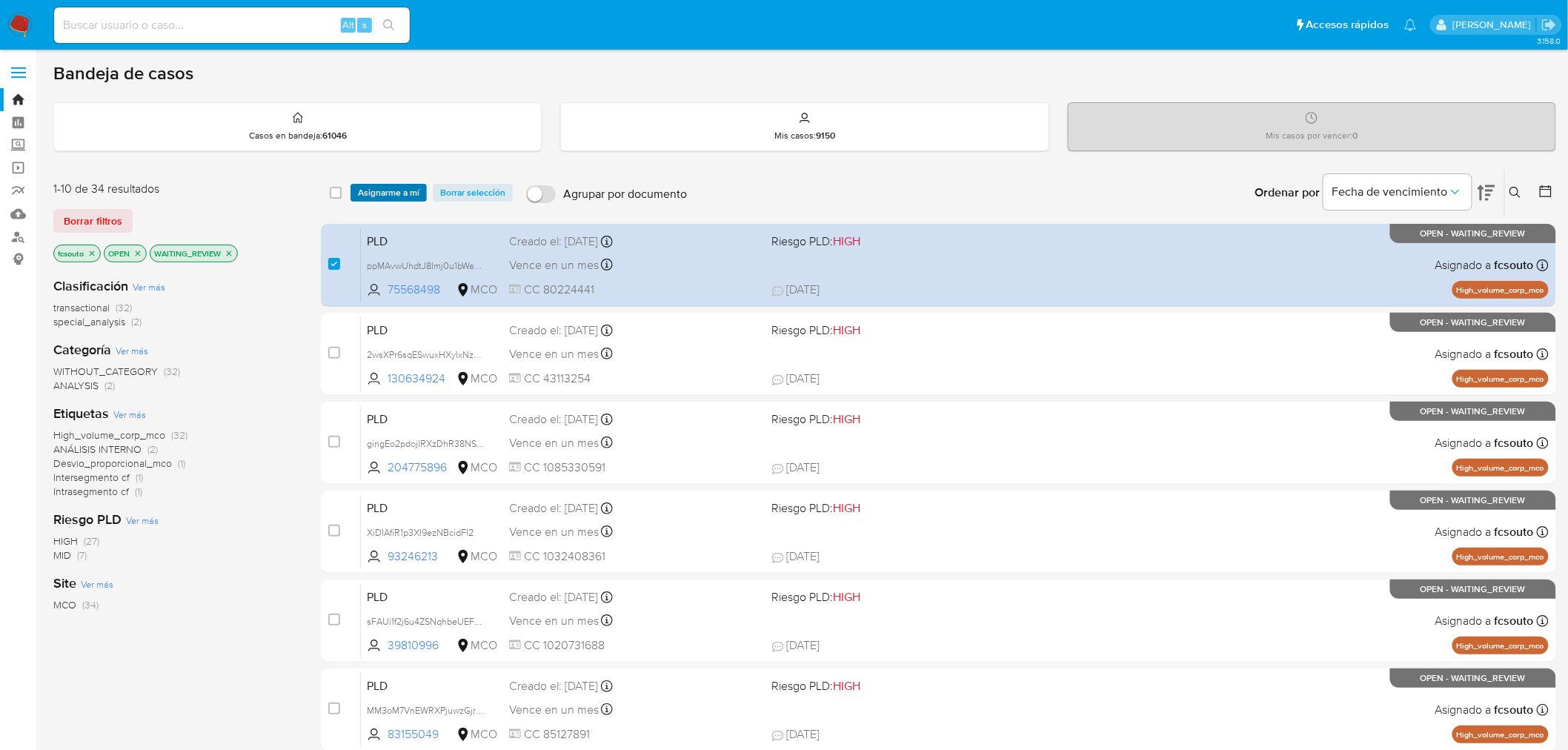
click at [395, 189] on span "Asignarme a mí" at bounding box center [389, 193] width 61 height 15
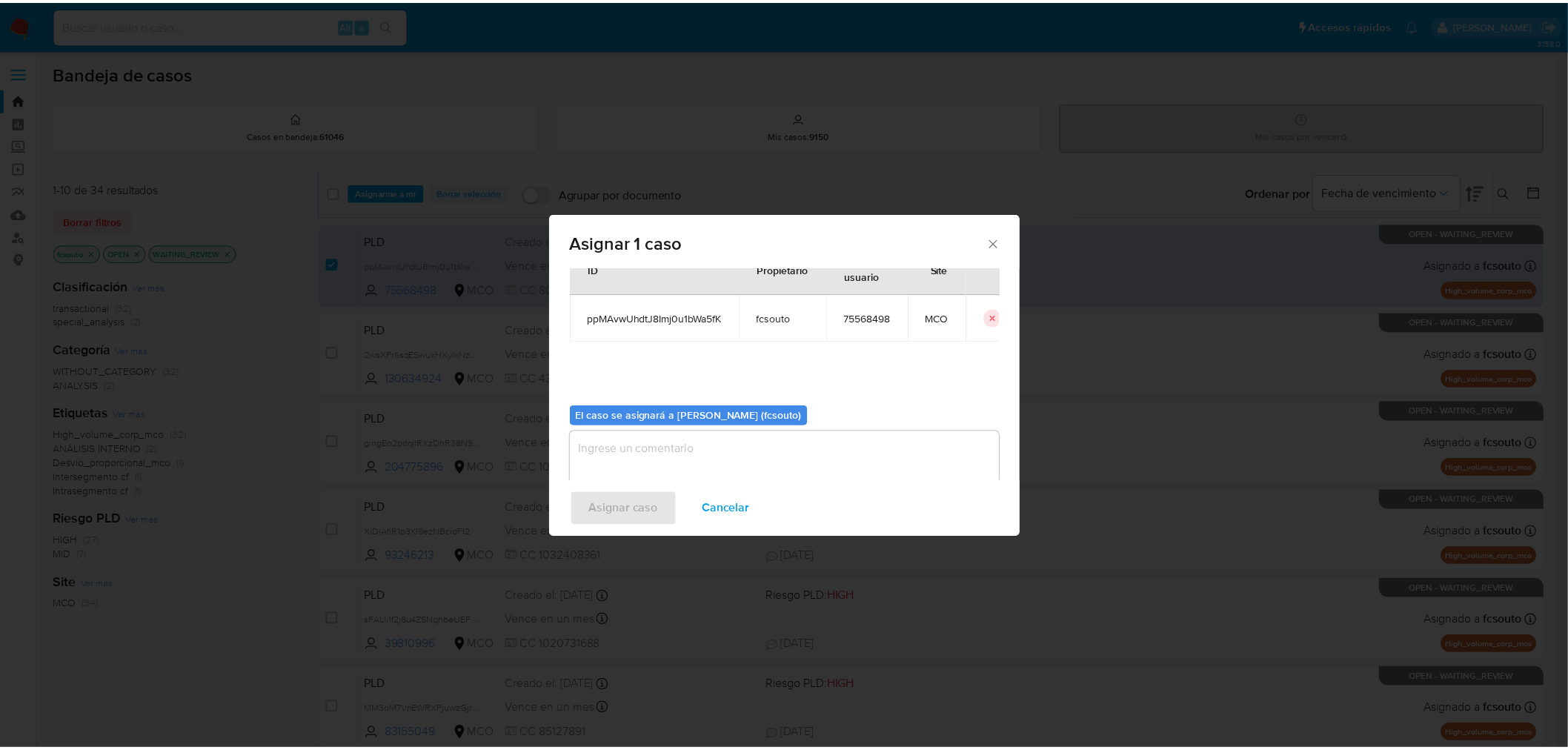
scroll to position [77, 0]
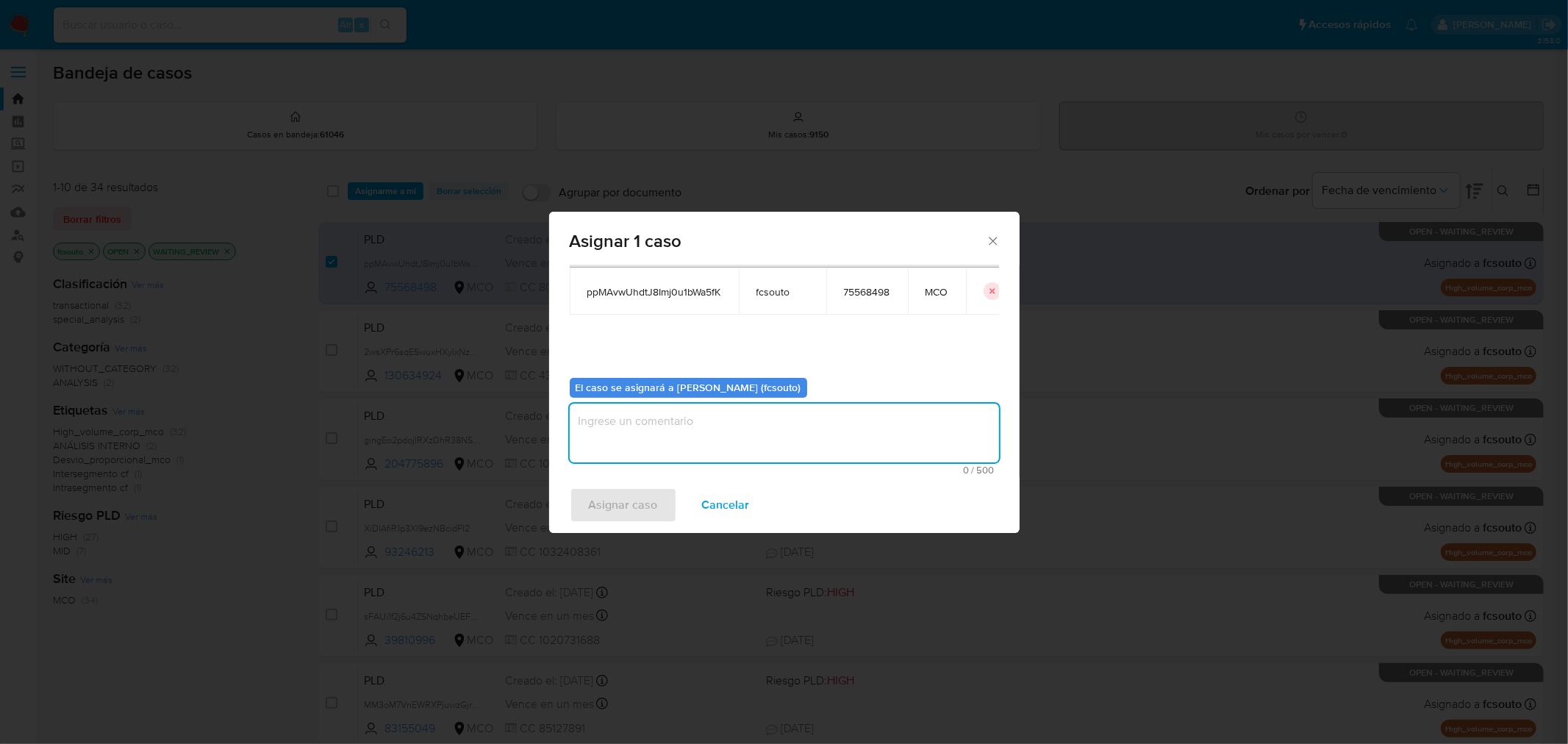
click at [752, 424] on textarea "assign-modal" at bounding box center [784, 433] width 429 height 59
type textarea "Asignación manual"
click at [625, 508] on span "Asignar caso" at bounding box center [623, 505] width 69 height 32
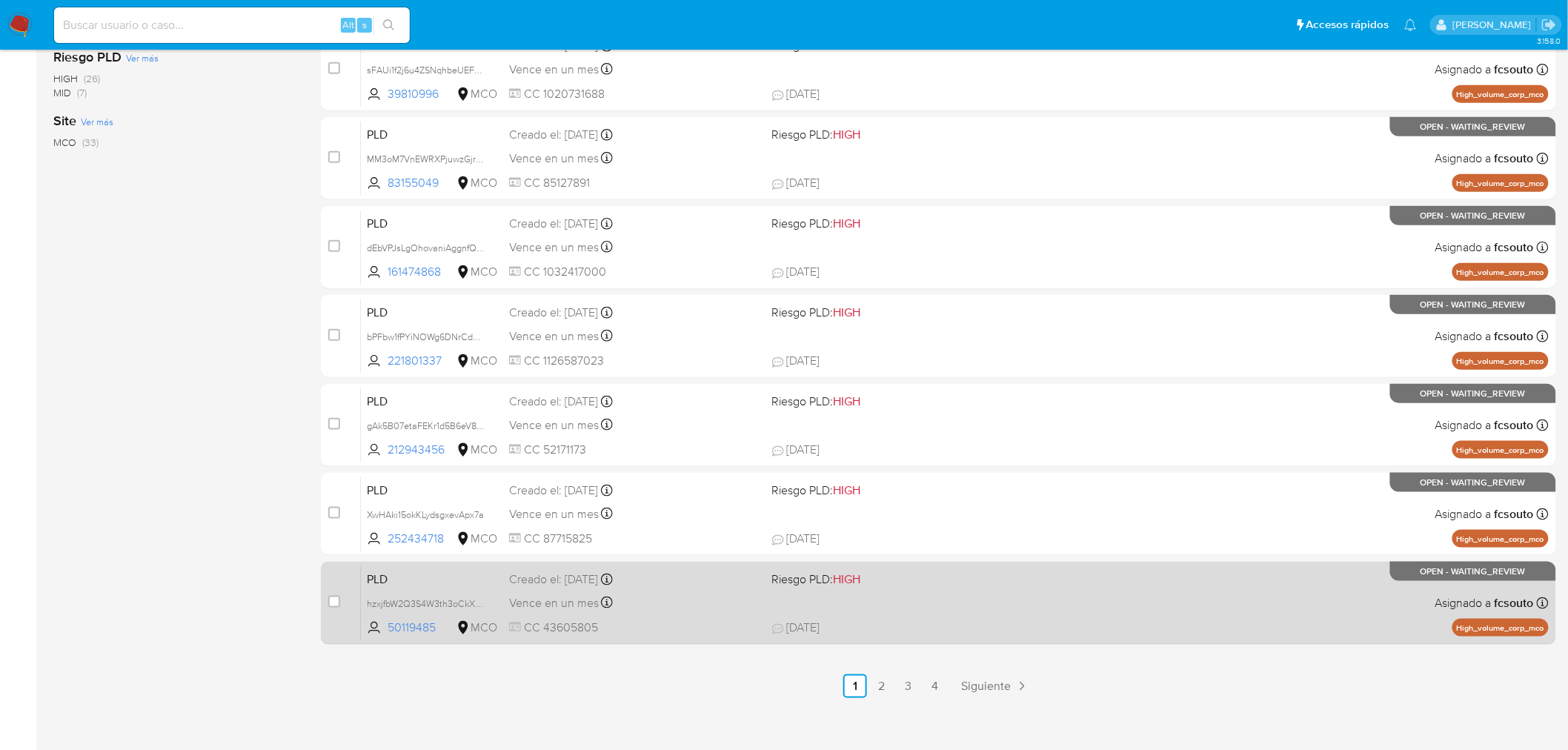
scroll to position [472, 0]
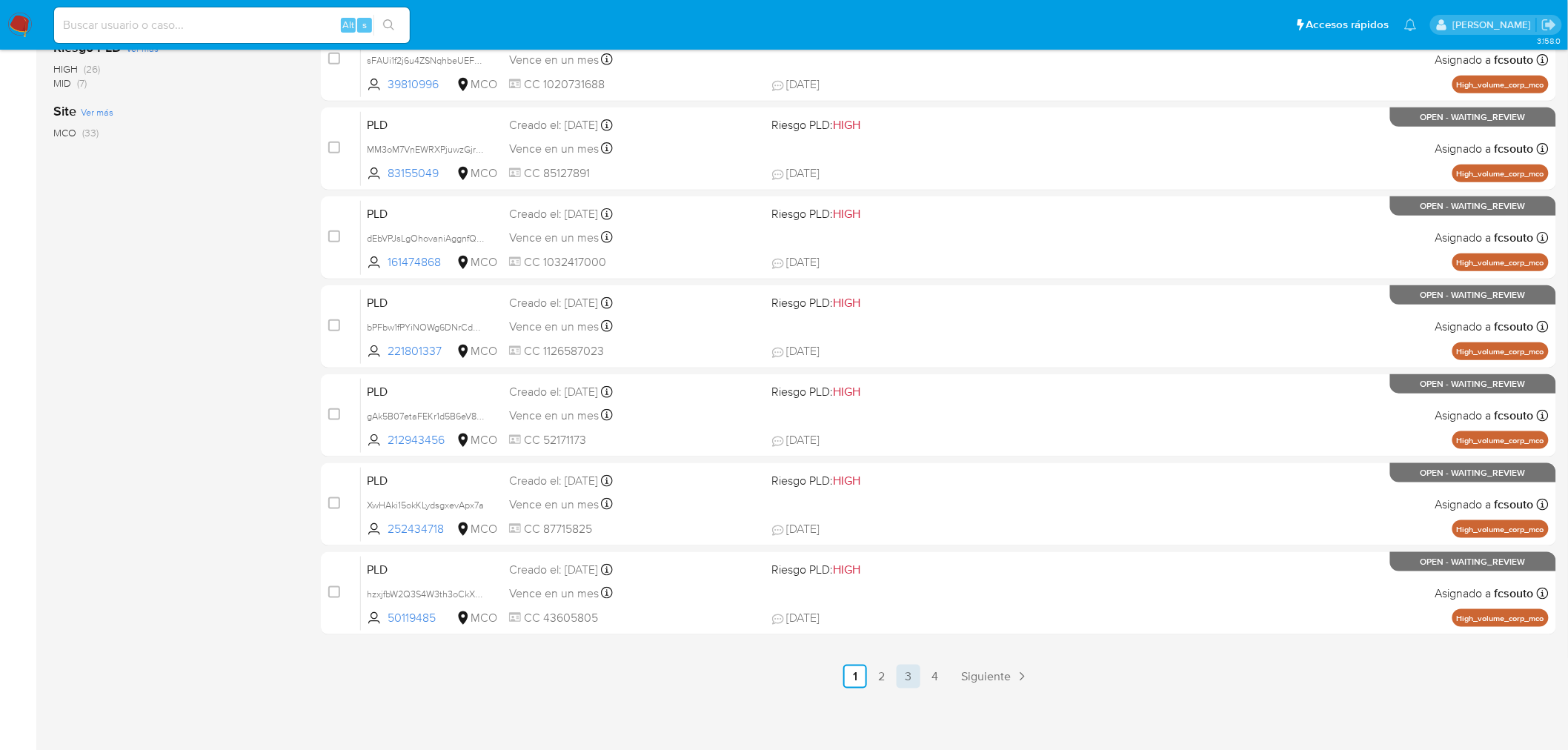
click at [909, 682] on link "3" at bounding box center [908, 677] width 24 height 24
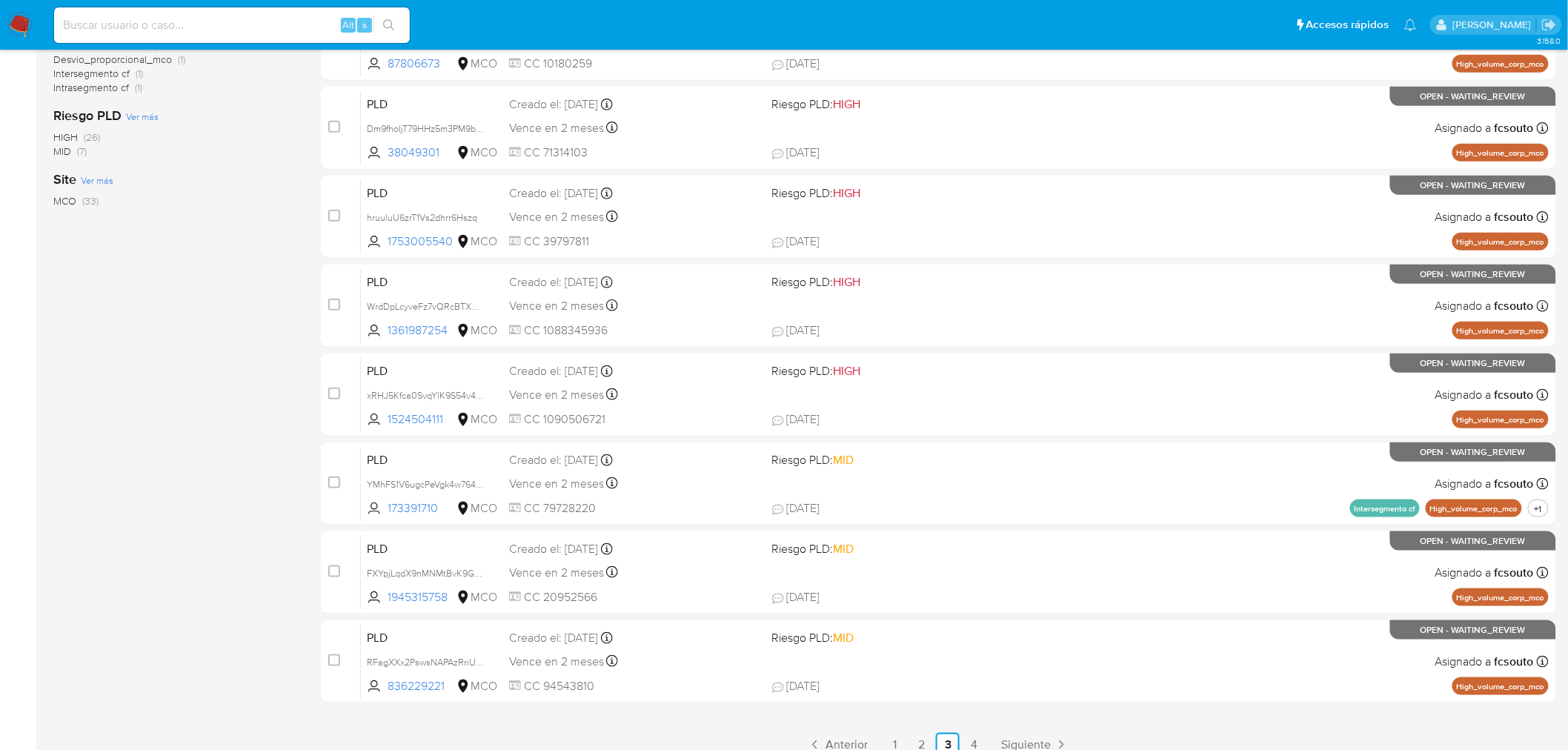
scroll to position [472, 0]
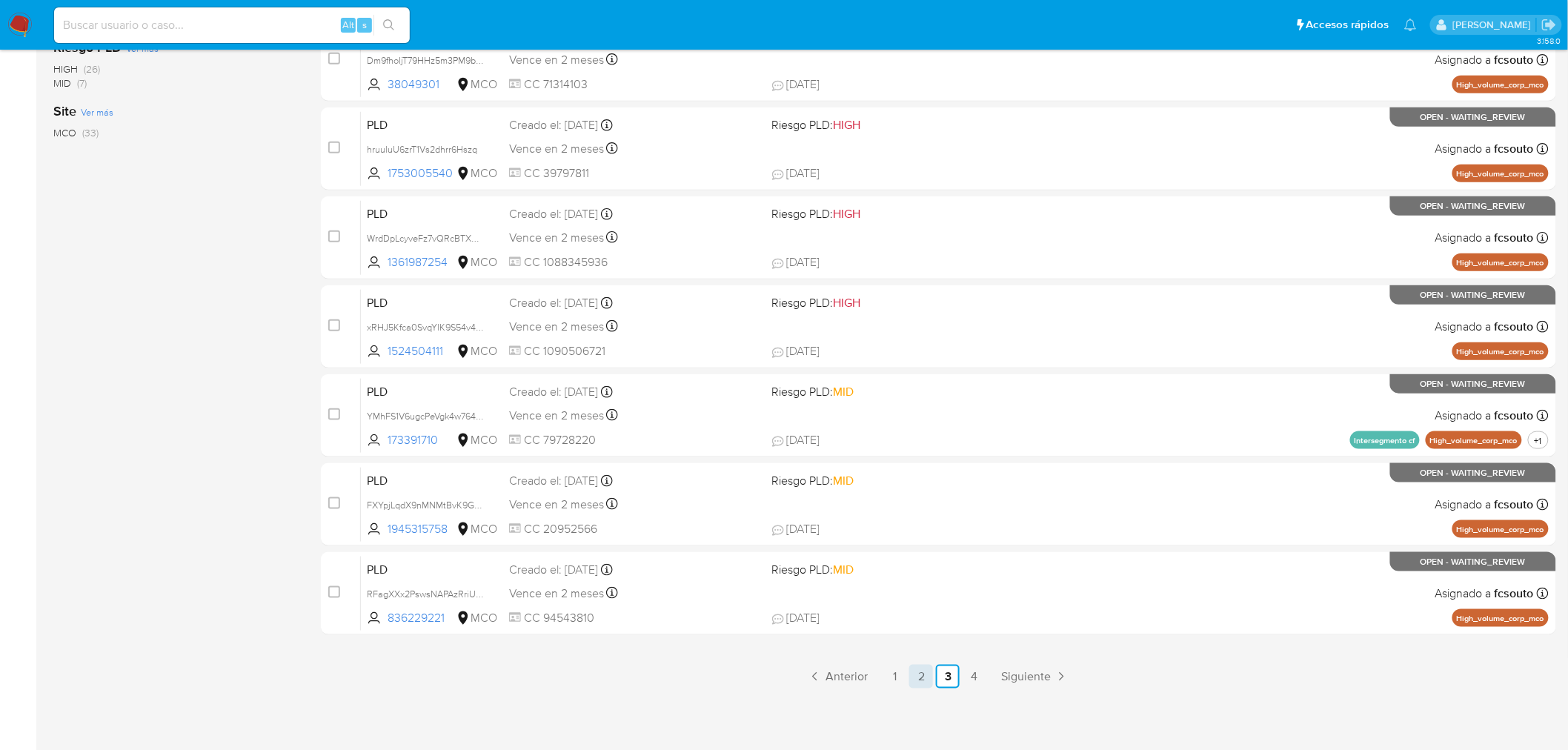
click at [923, 683] on link "2" at bounding box center [921, 677] width 24 height 24
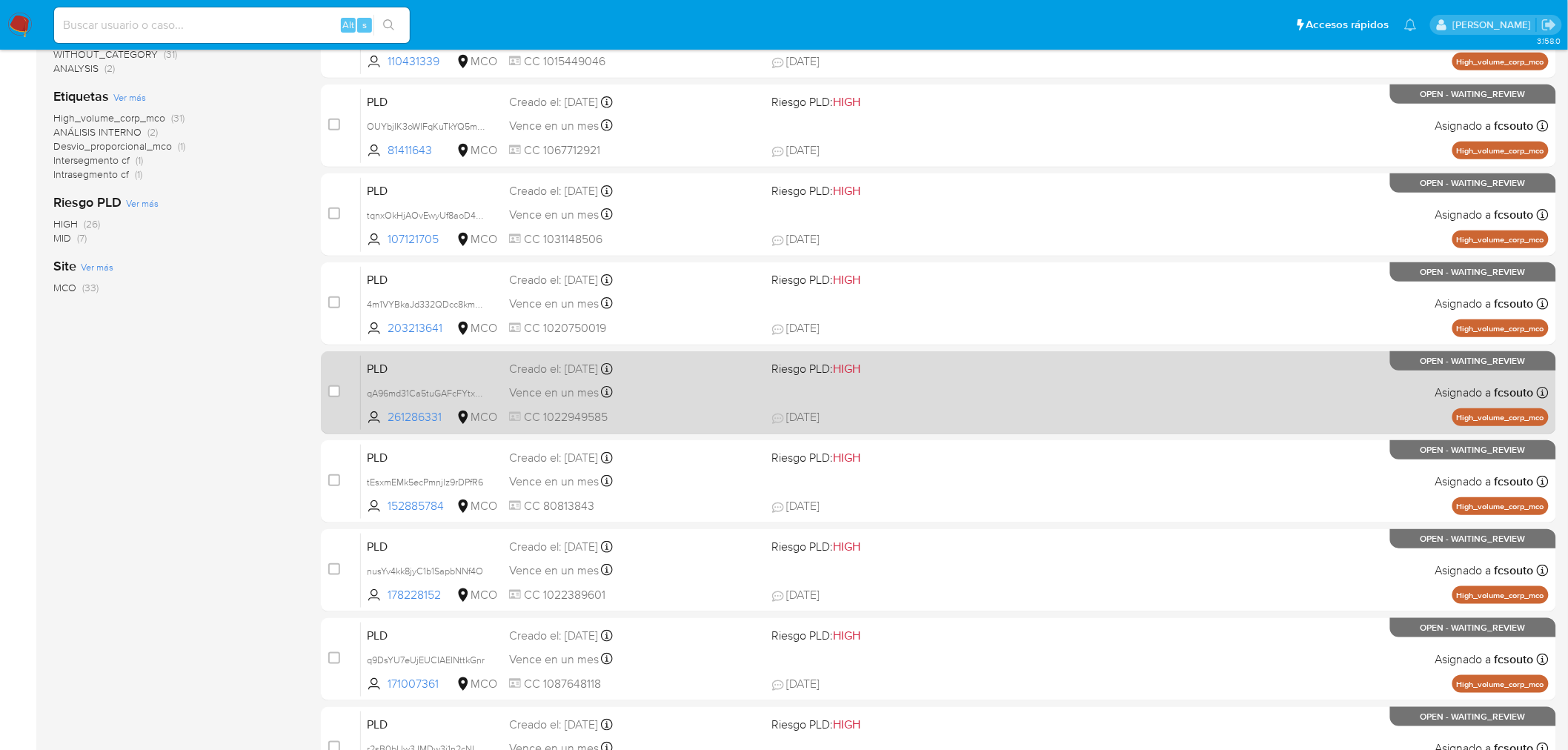
scroll to position [472, 0]
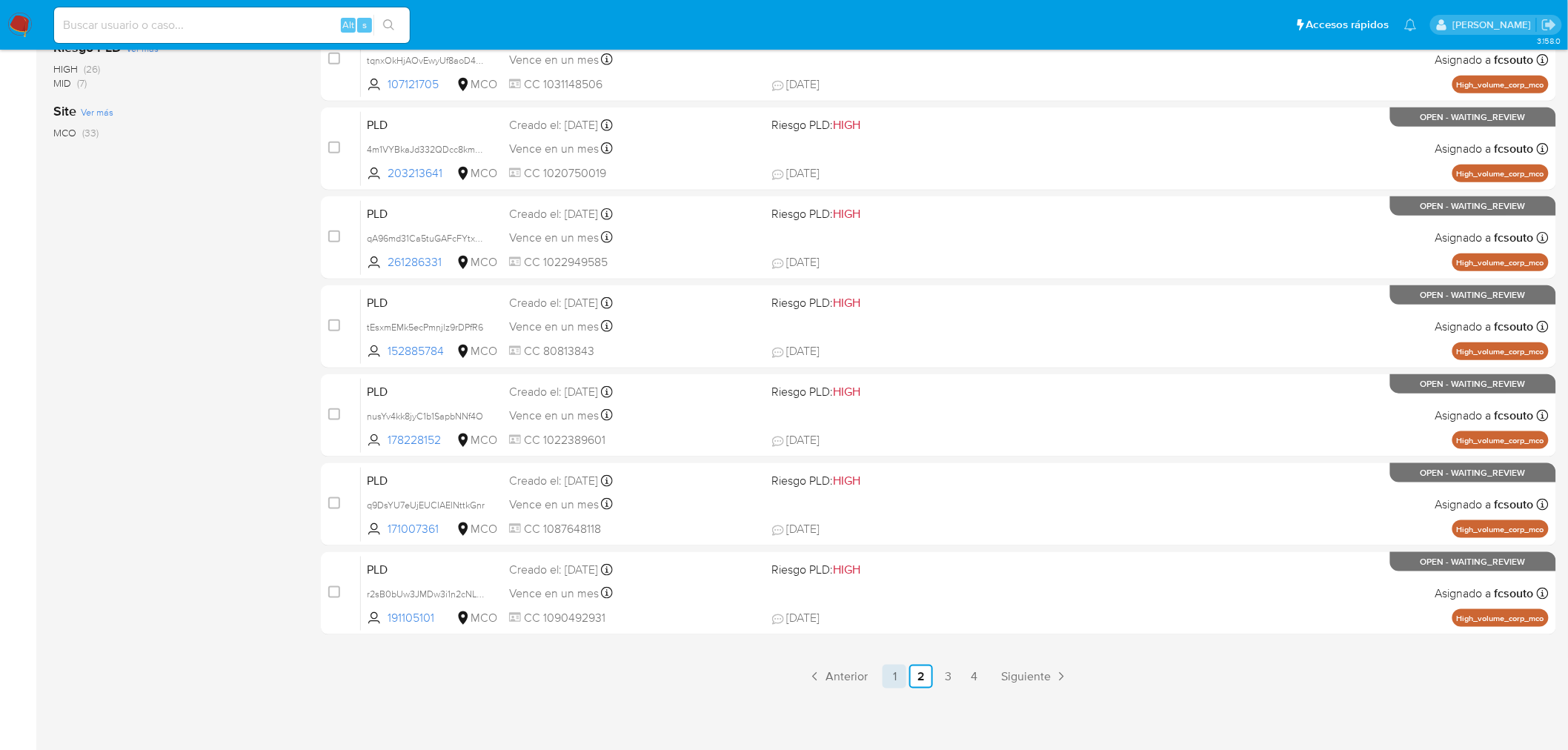
click at [899, 676] on link "1" at bounding box center [895, 677] width 24 height 24
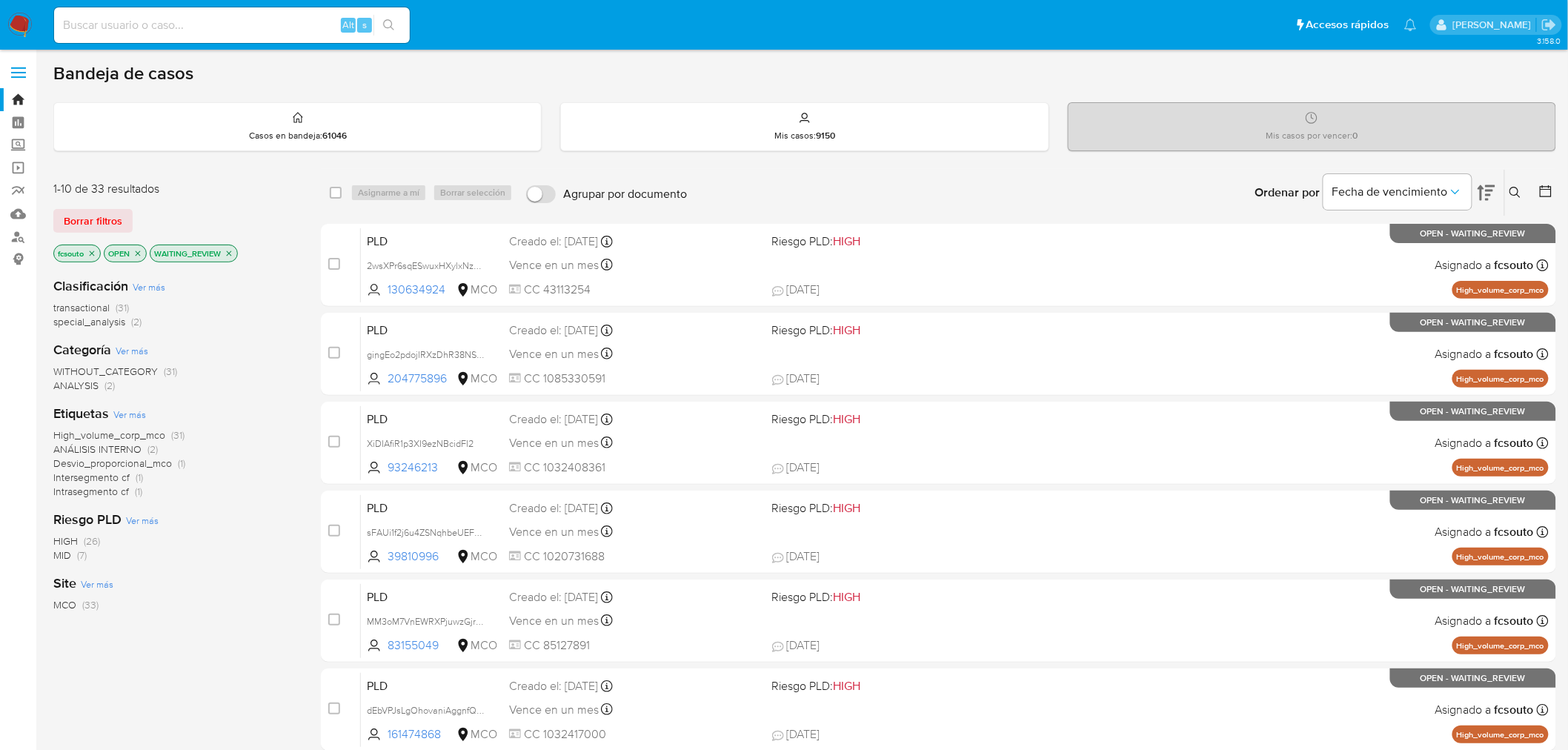
click at [127, 28] on input at bounding box center [232, 25] width 356 height 20
paste input "2685075612"
type input "2685075612"
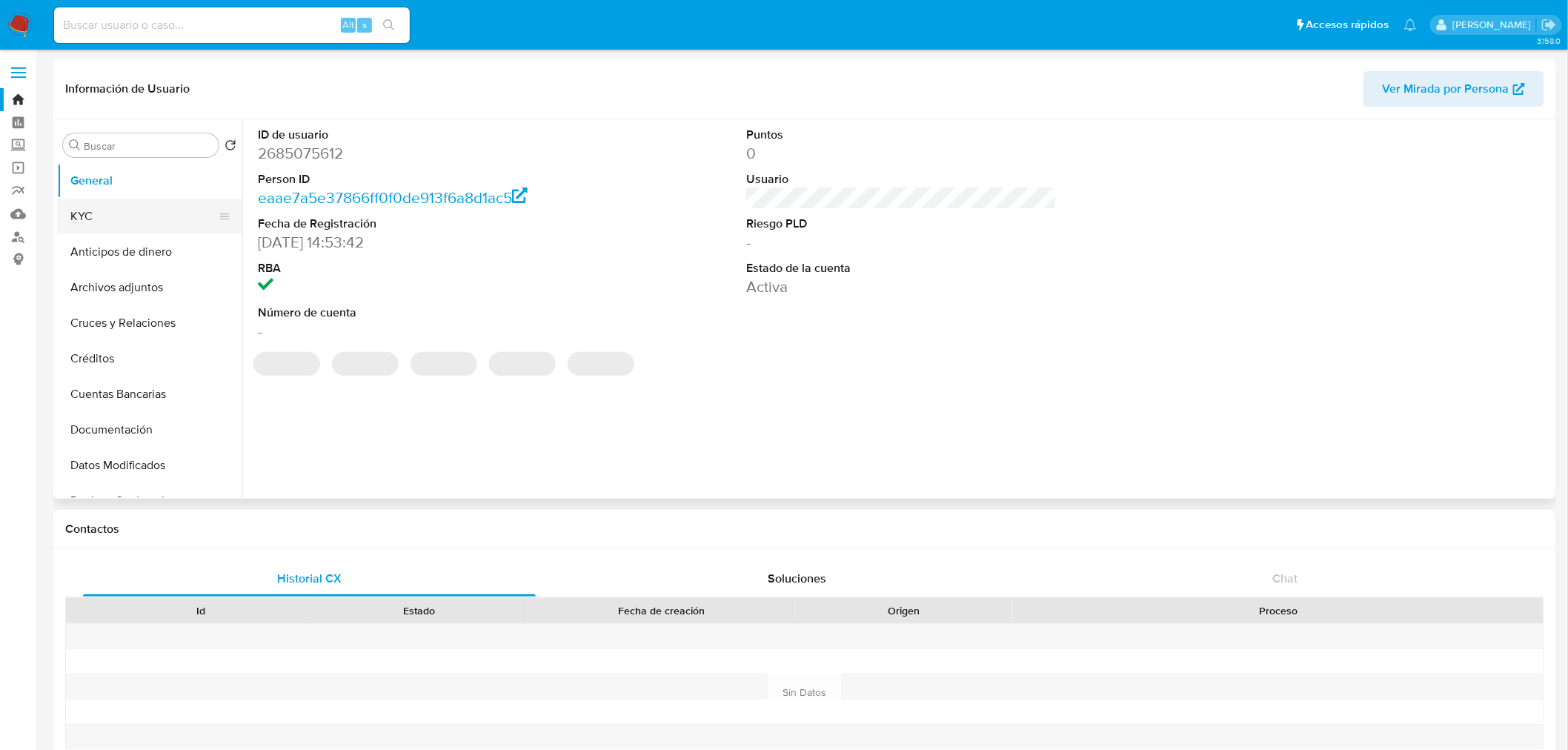
select select "10"
click at [156, 224] on button "KYC" at bounding box center [144, 216] width 173 height 36
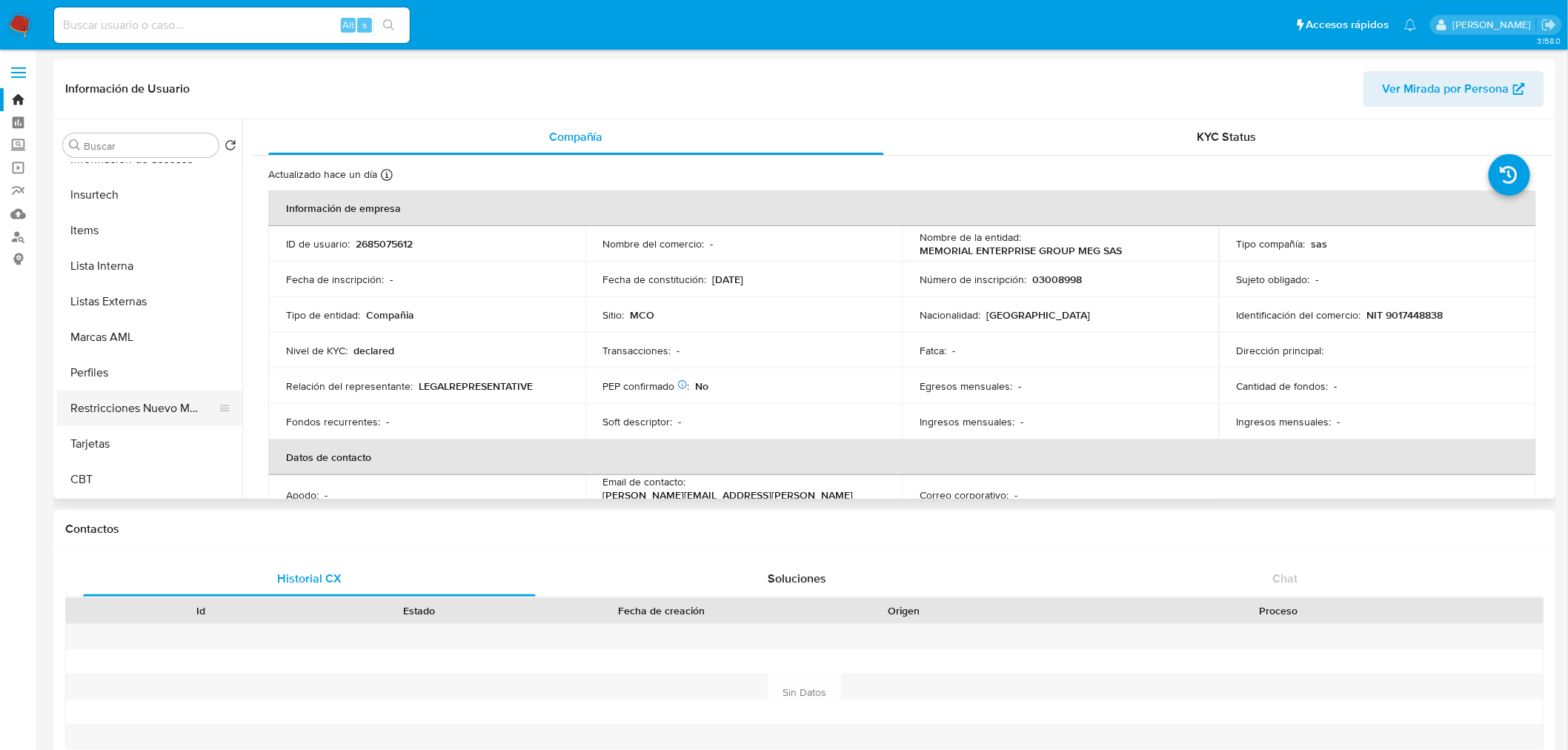
click at [161, 415] on button "Restricciones Nuevo Mundo" at bounding box center [144, 409] width 173 height 36
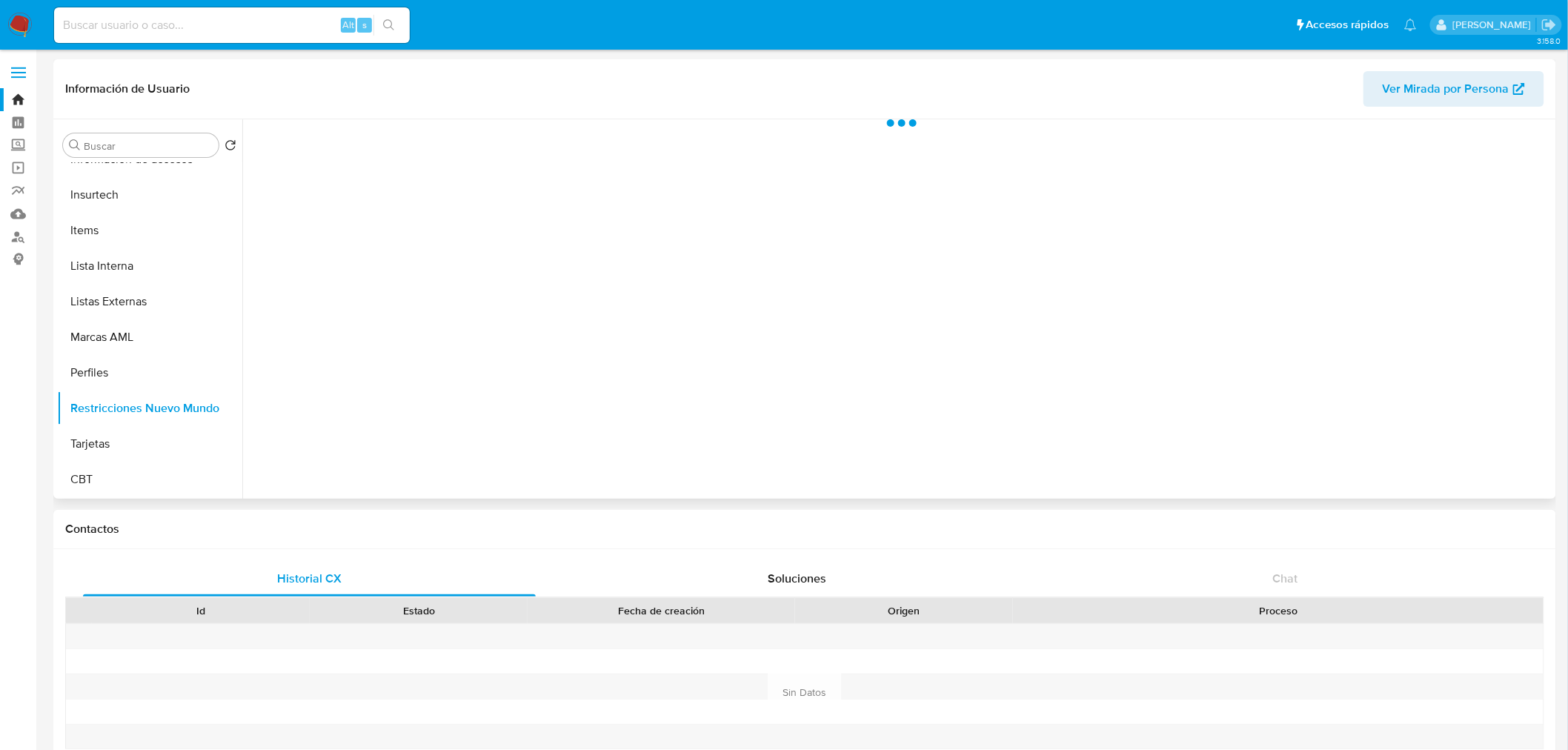
scroll to position [625, 0]
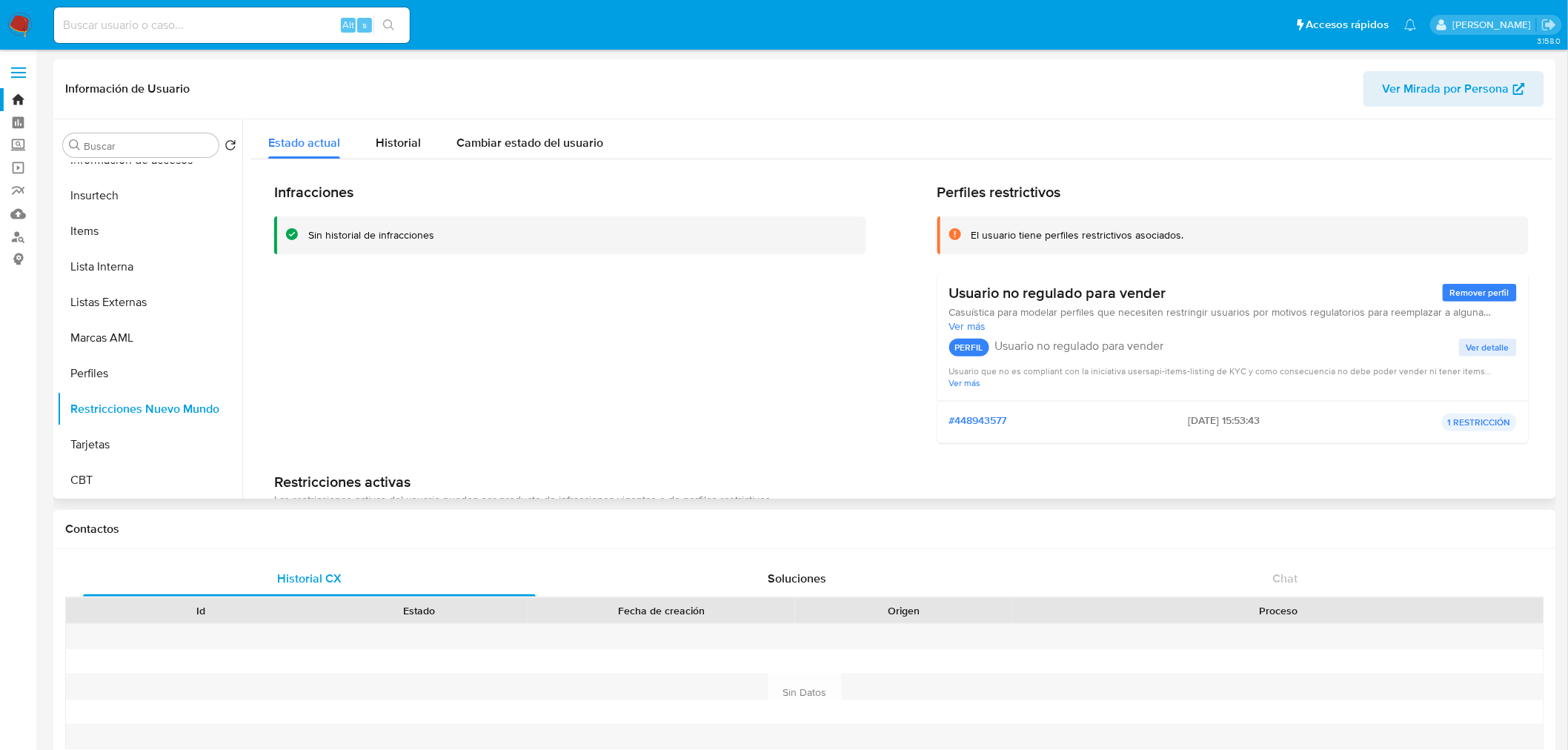
click at [966, 383] on span "Ver más" at bounding box center [1233, 383] width 568 height 11
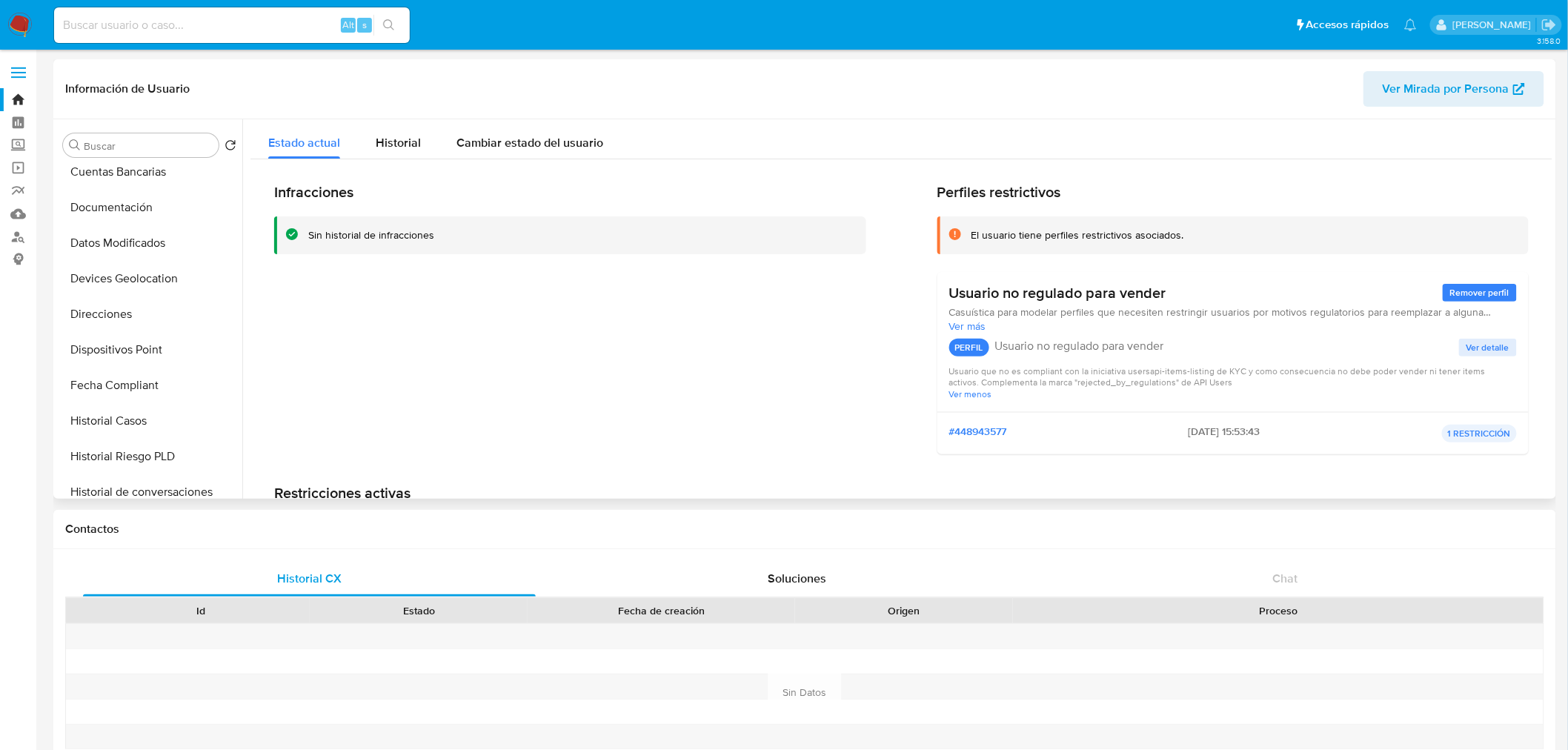
scroll to position [0, 0]
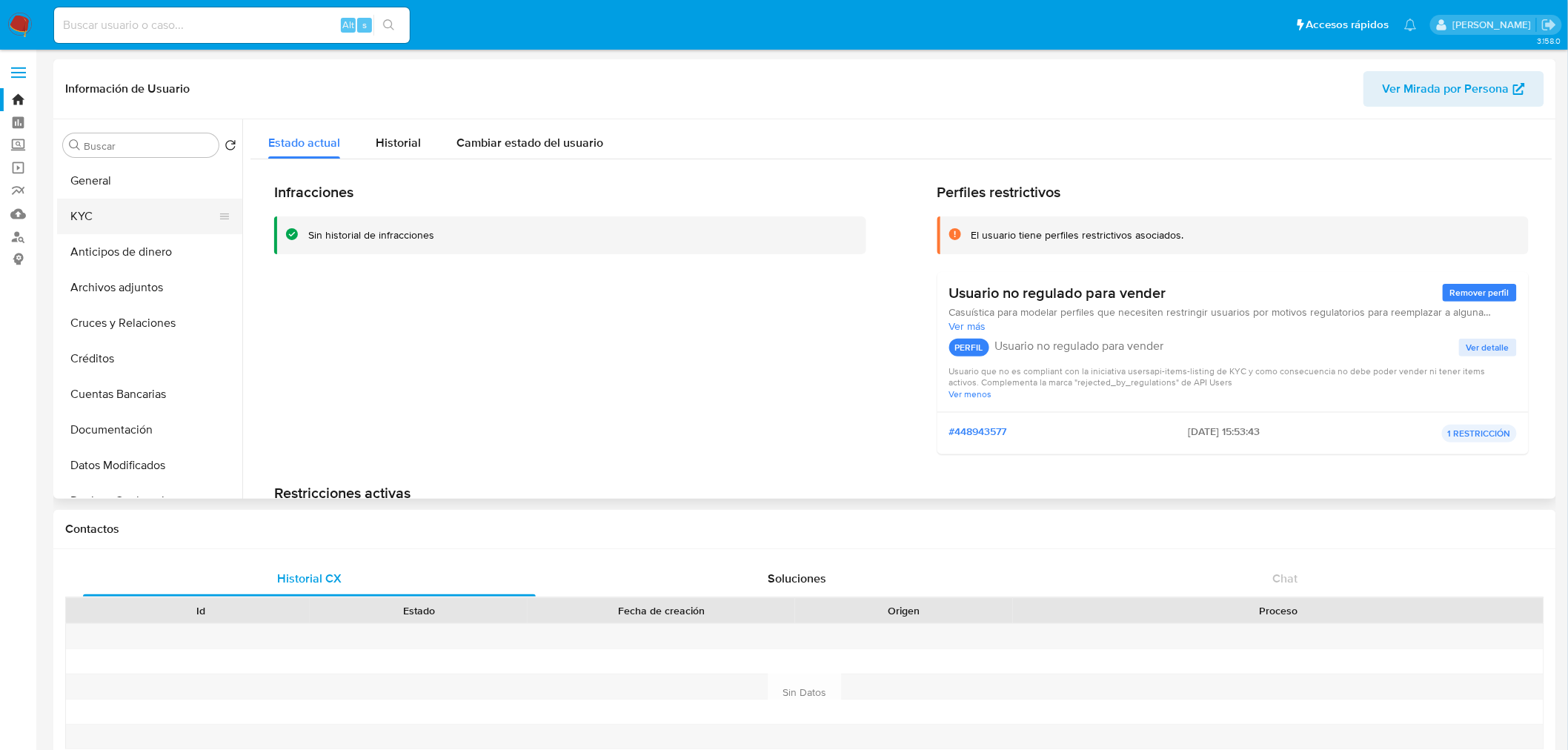
drag, startPoint x: 96, startPoint y: 219, endPoint x: 210, endPoint y: 233, distance: 114.9
click at [100, 218] on button "KYC" at bounding box center [144, 216] width 173 height 36
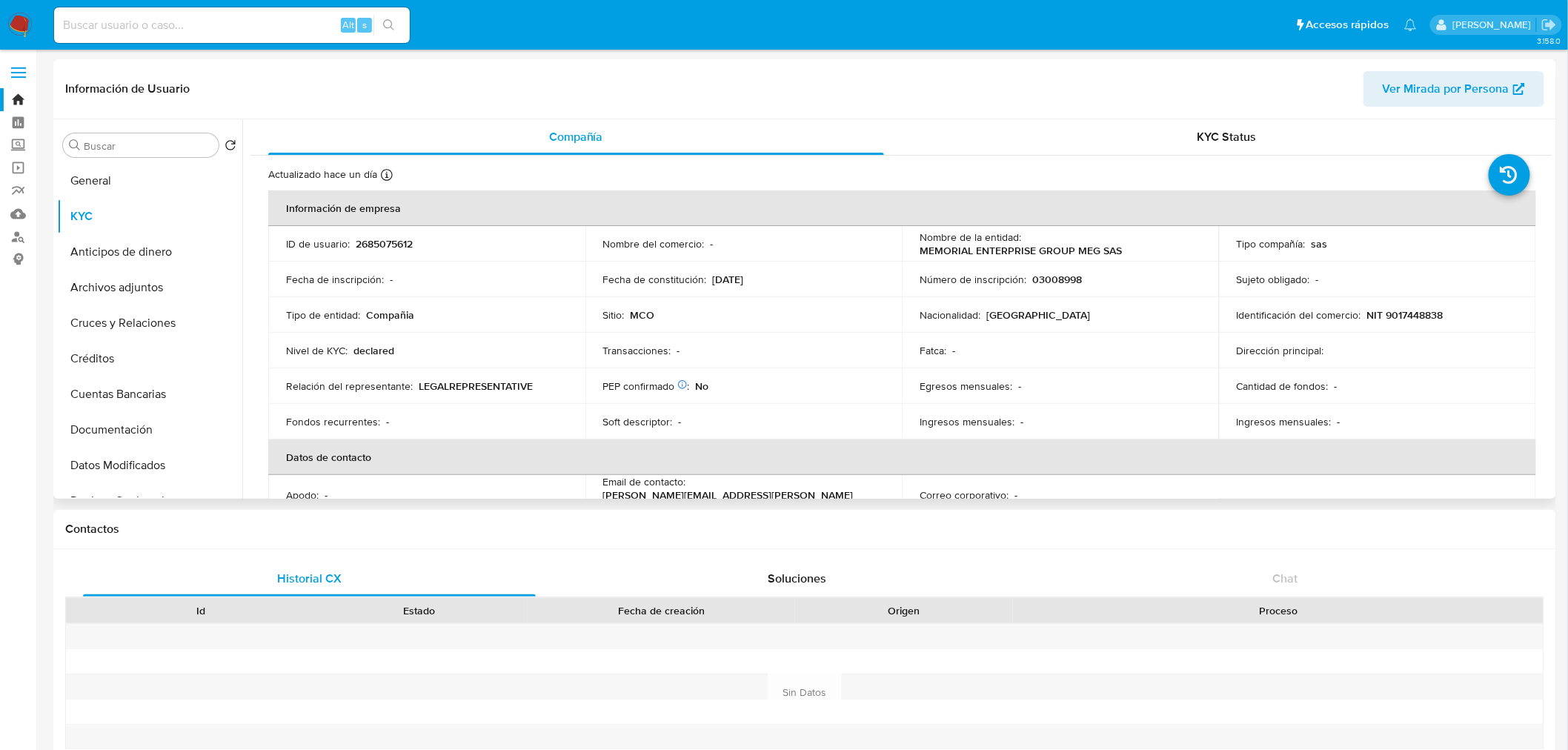
click at [1059, 254] on p "MEMORIAL ENTERPRISE GROUP MEG SAS" at bounding box center [1021, 251] width 202 height 13
copy div "Nombre de la entidad : MEMORIAL ENTERPRISE GROUP MEG SAS"
click at [1149, 268] on td "Número de inscripción : 03008998" at bounding box center [1060, 280] width 318 height 36
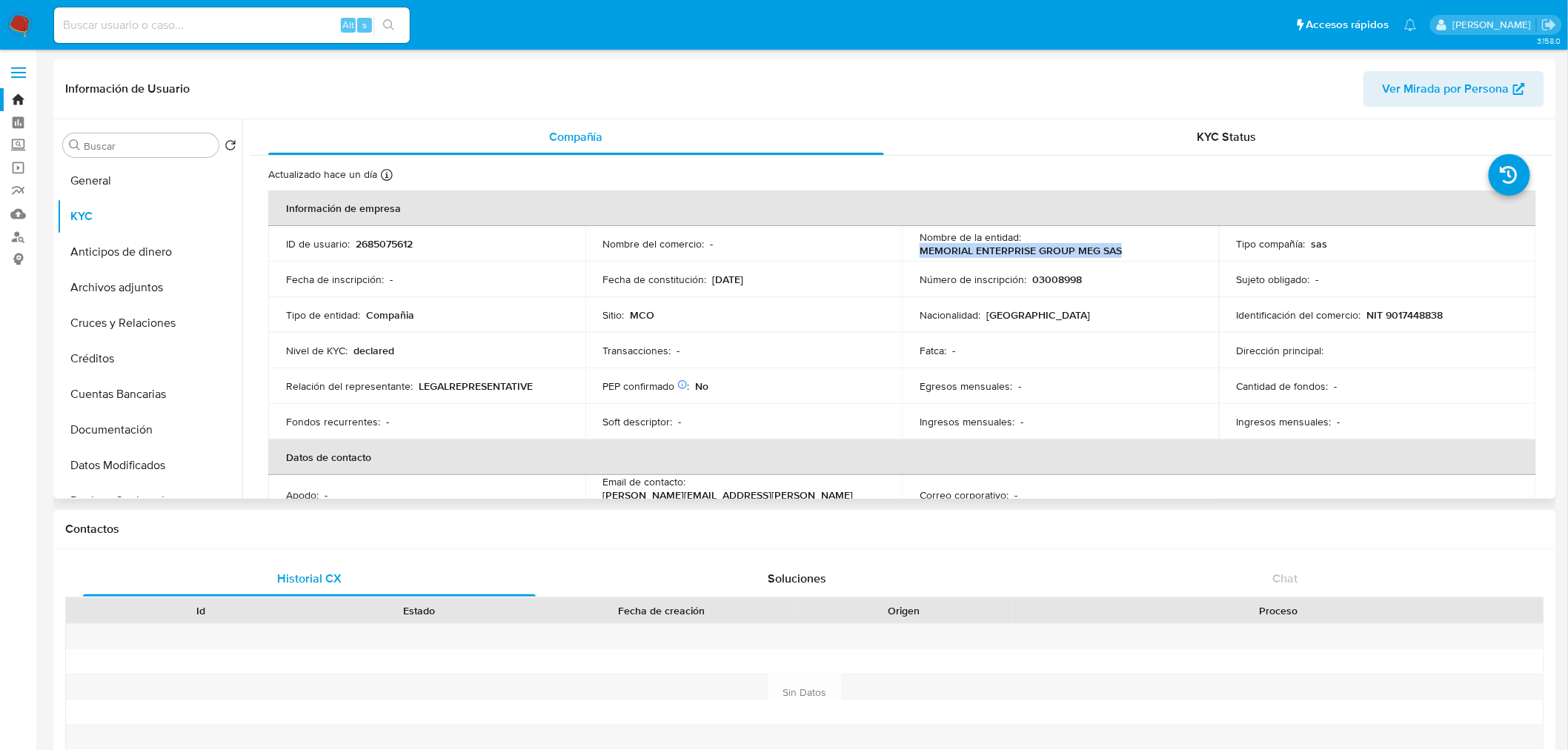
drag, startPoint x: 1135, startPoint y: 254, endPoint x: 917, endPoint y: 246, distance: 218.1
click at [920, 246] on div "Nombre de la entidad : MEMORIAL ENTERPRISE GROUP MEG SAS" at bounding box center [1060, 243] width 282 height 27
copy p "MEMORIAL ENTERPRISE GROUP MEG SAS"
click at [1417, 310] on p "NIT 9017448838" at bounding box center [1406, 315] width 77 height 13
click at [1416, 310] on p "NIT 9017448838" at bounding box center [1406, 315] width 77 height 13
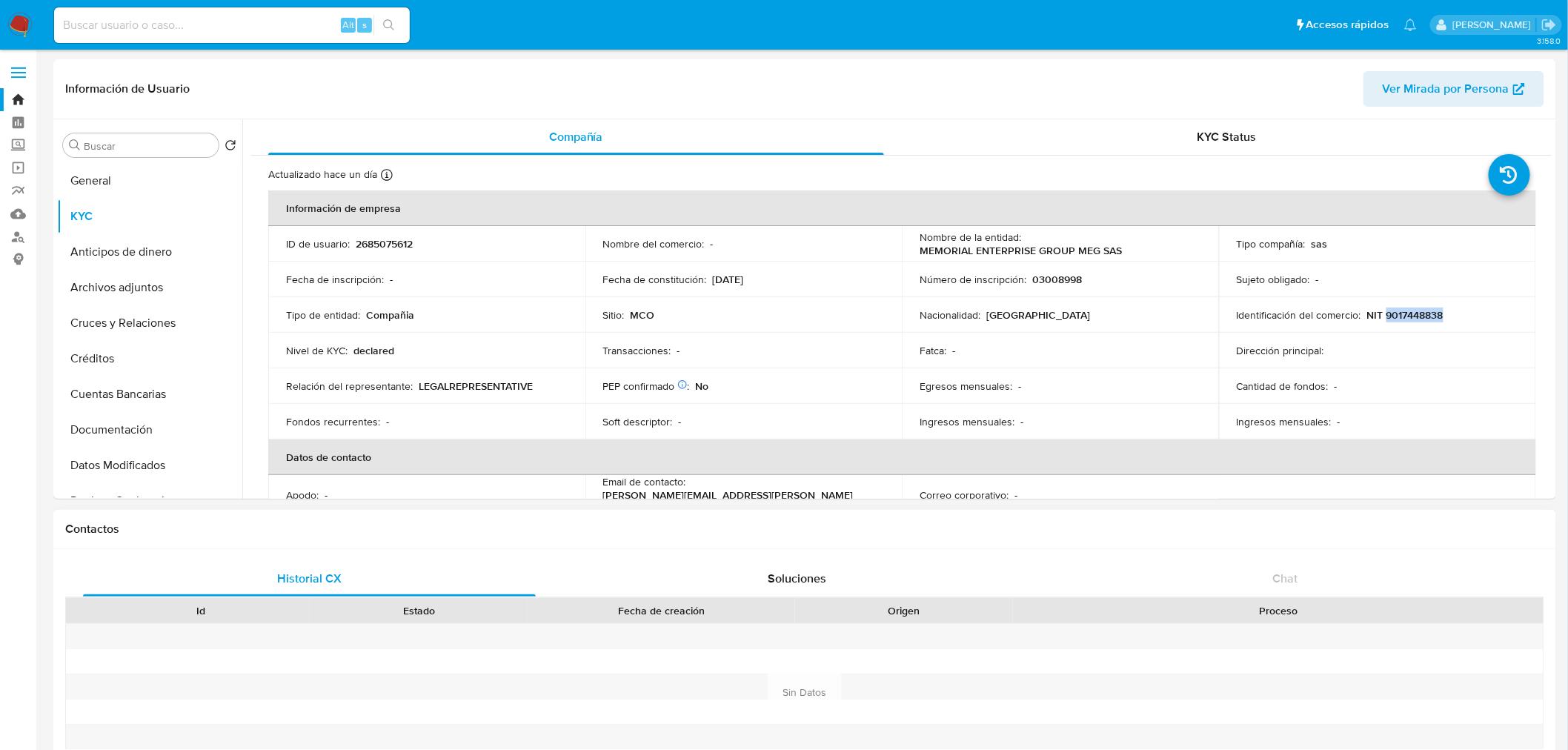
copy p "9017448838"
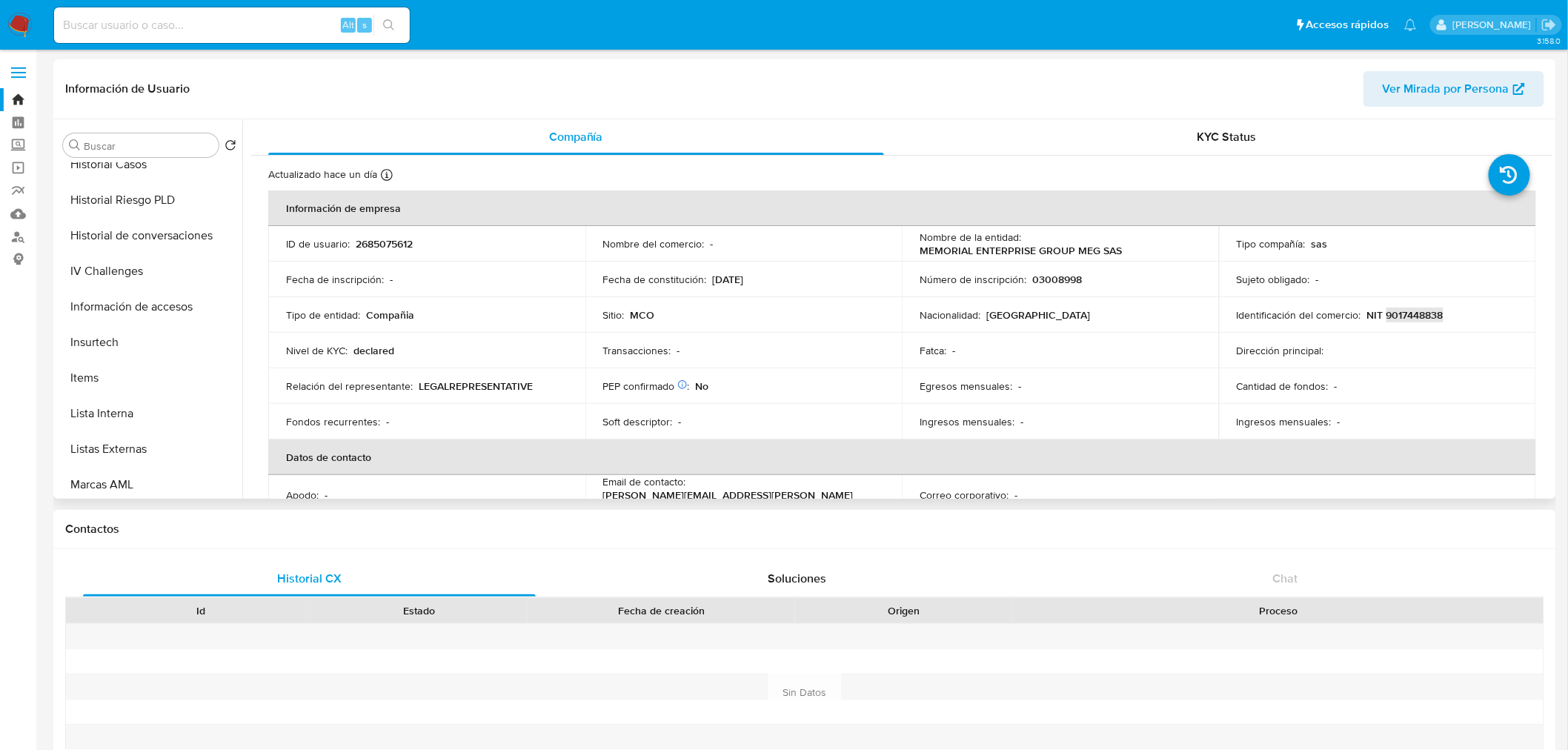
scroll to position [625, 0]
click at [151, 407] on button "Restricciones Nuevo Mundo" at bounding box center [144, 409] width 173 height 36
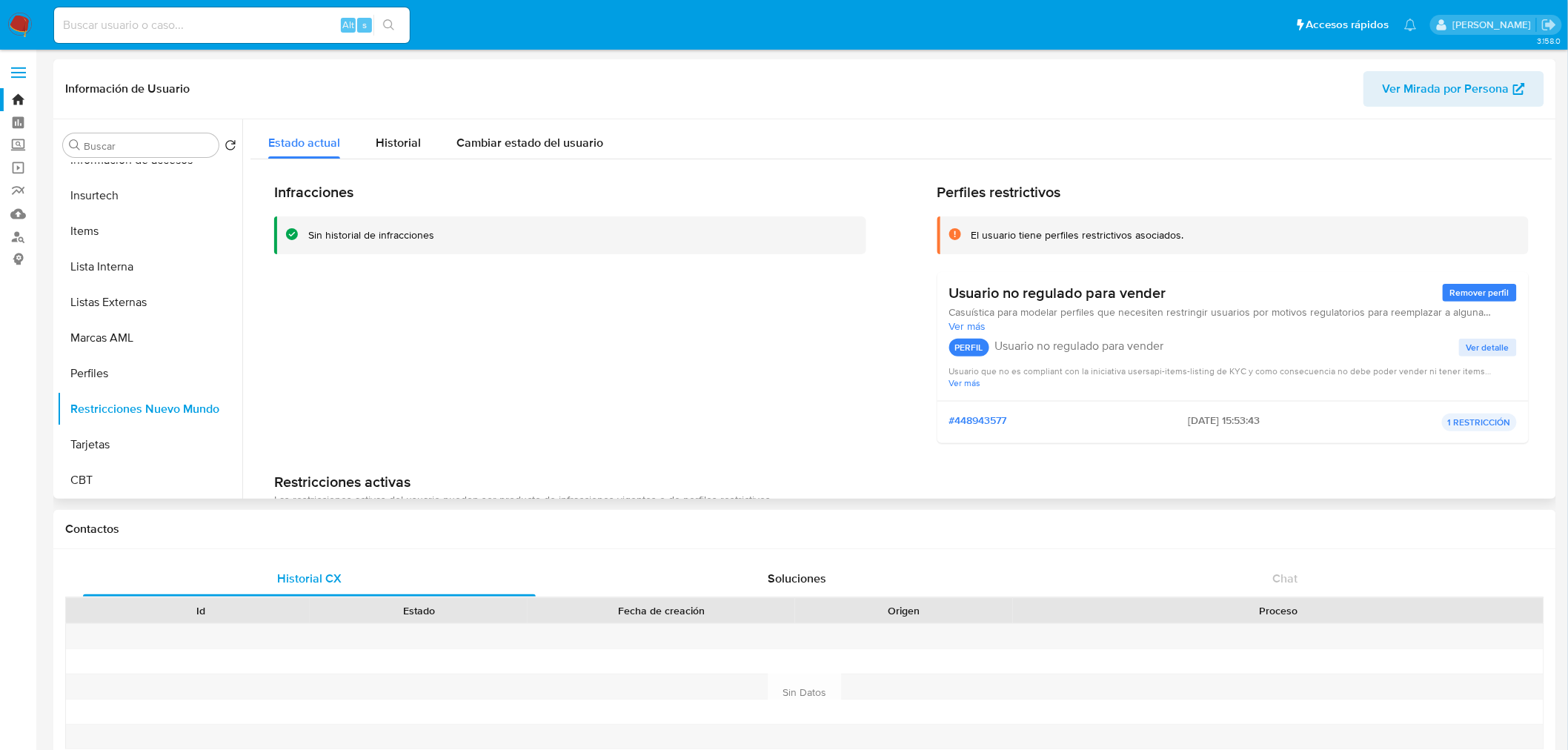
click at [972, 326] on span "Ver más" at bounding box center [1233, 326] width 568 height 13
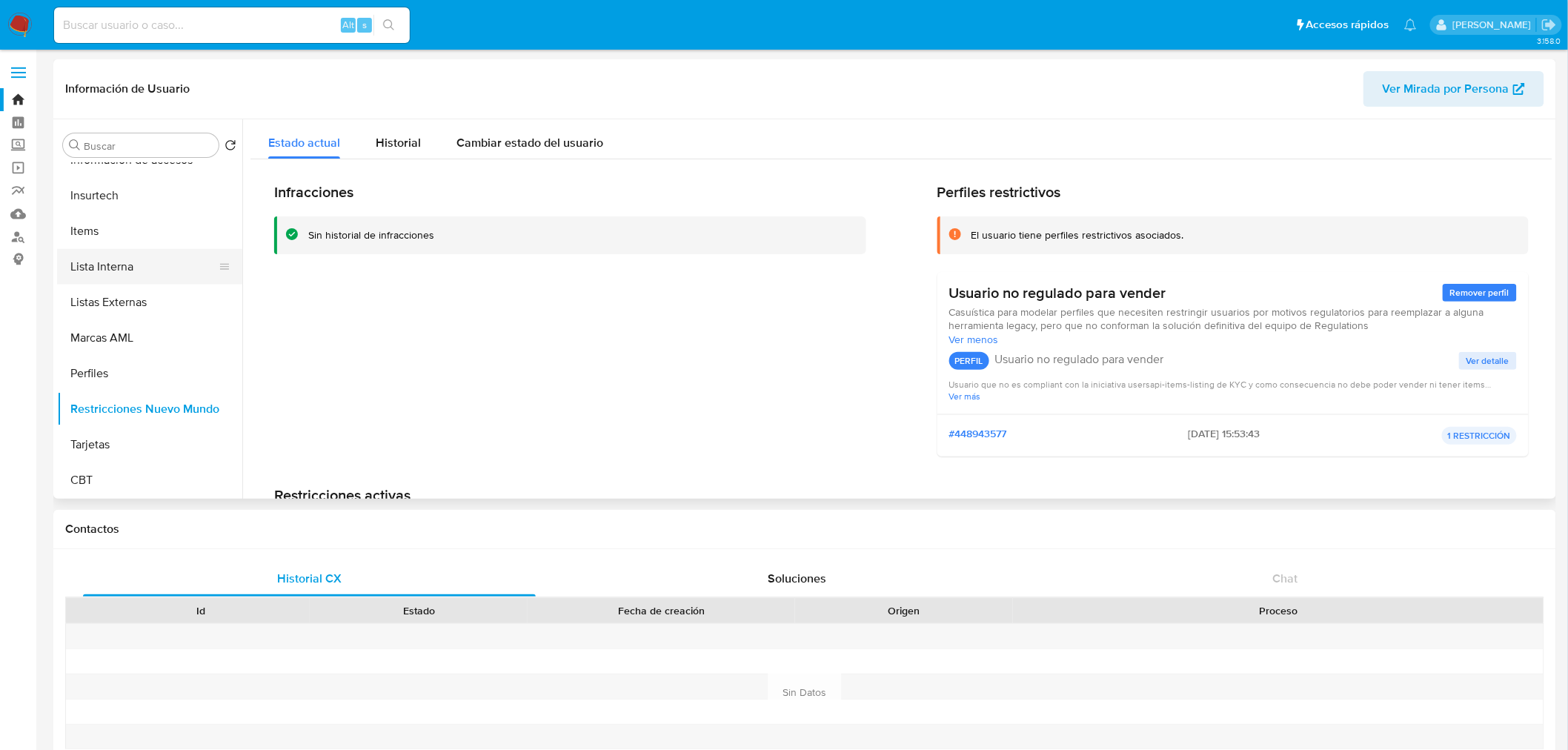
scroll to position [0, 0]
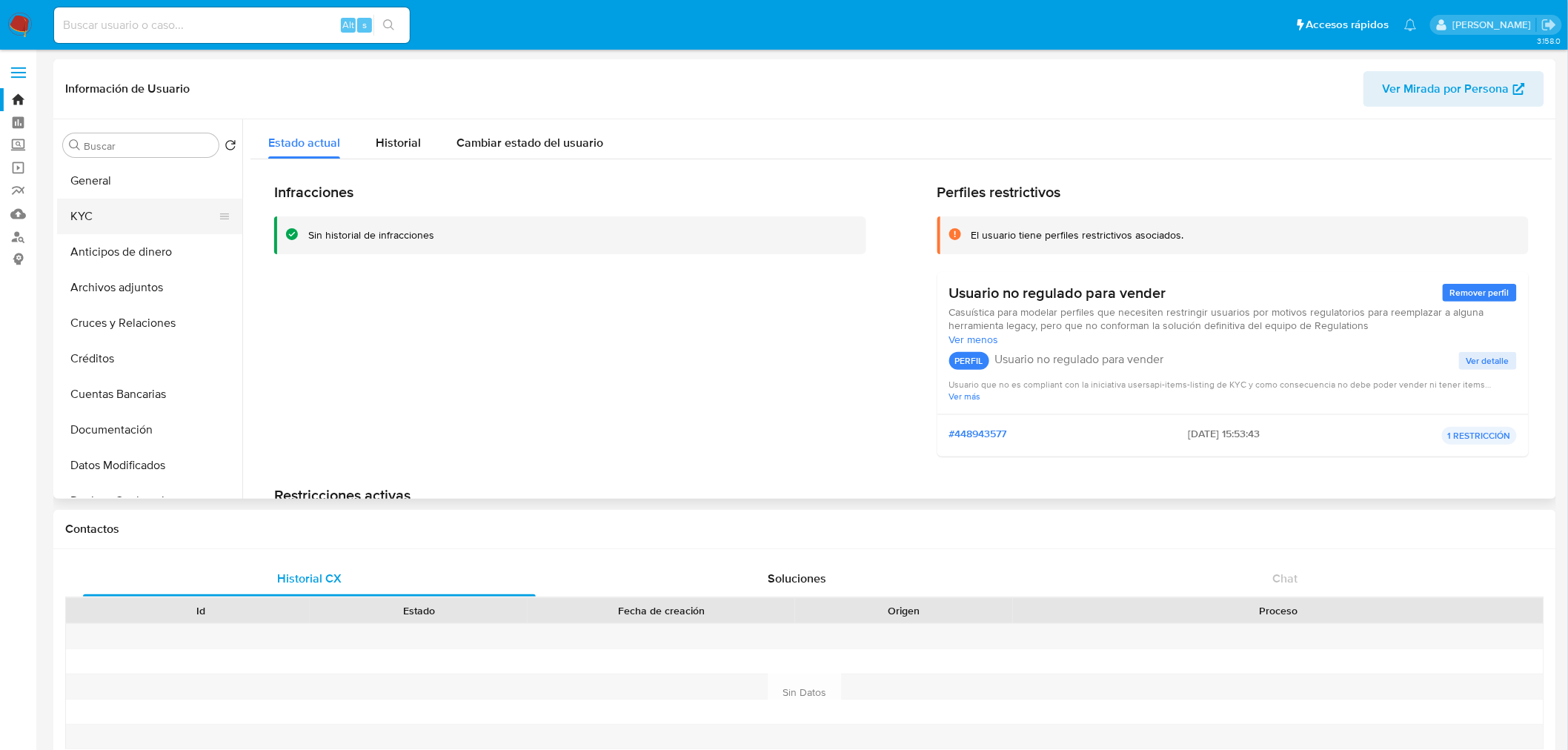
click at [100, 229] on button "KYC" at bounding box center [144, 216] width 173 height 36
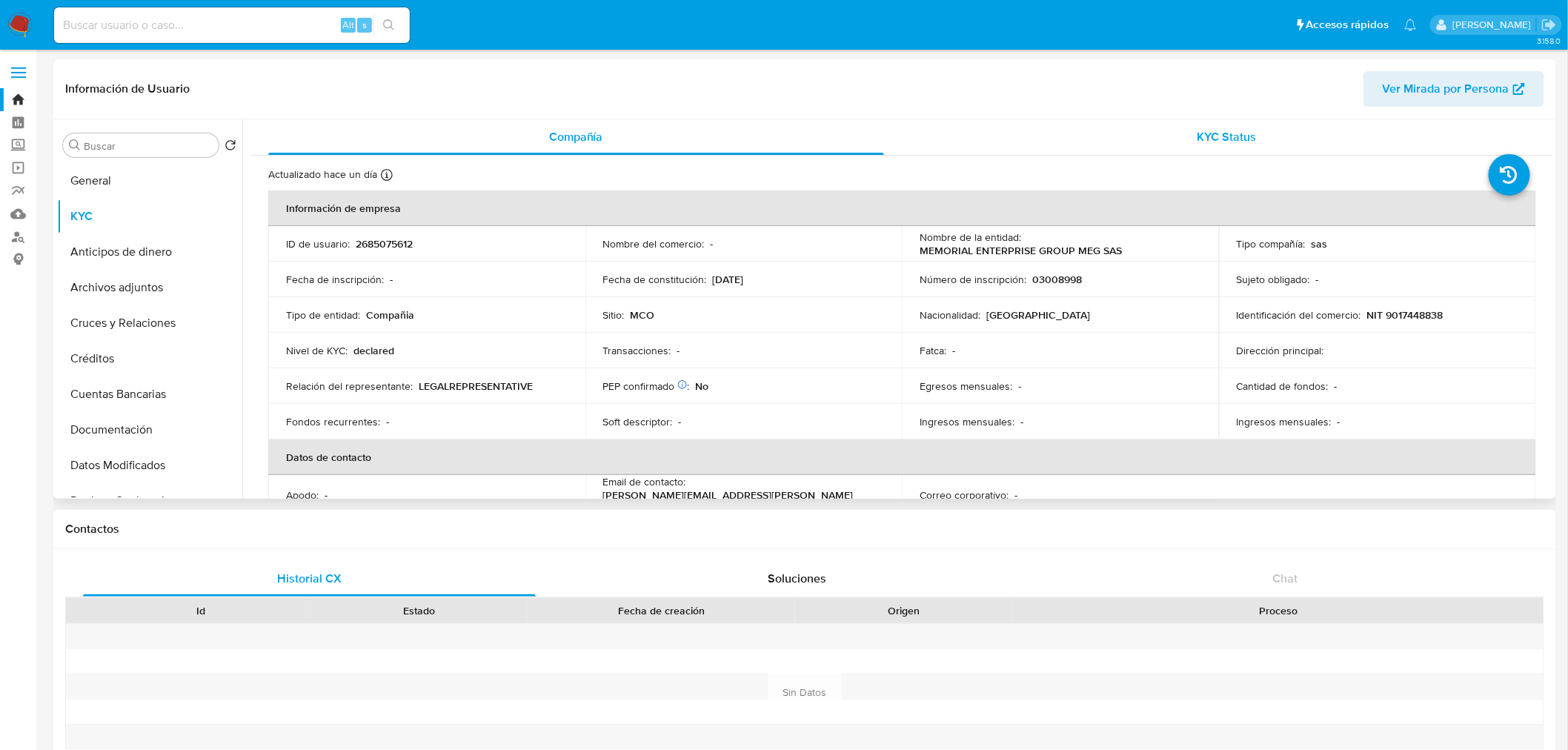
click at [1189, 132] on div "KYC Status" at bounding box center [1228, 137] width 616 height 36
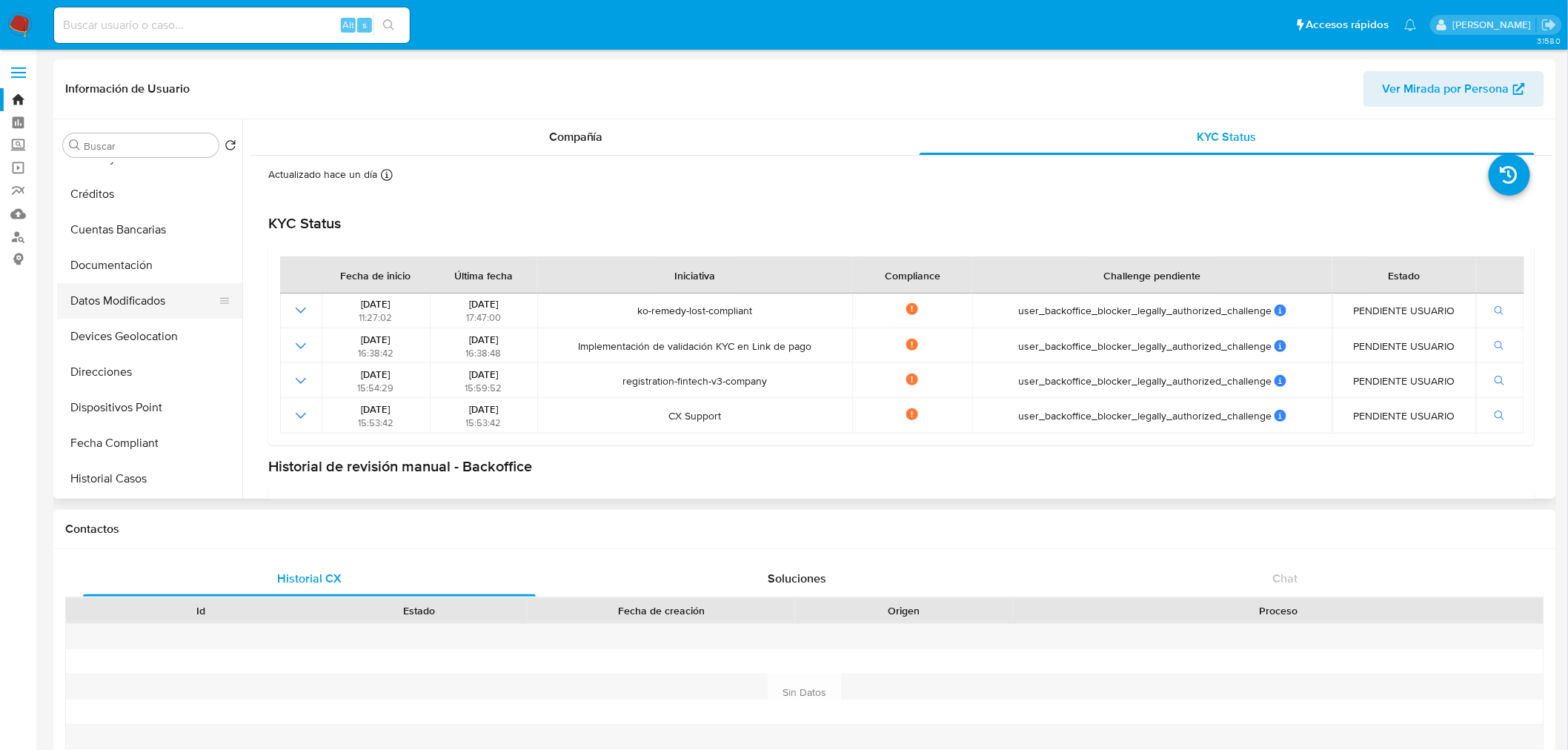
scroll to position [82, 0]
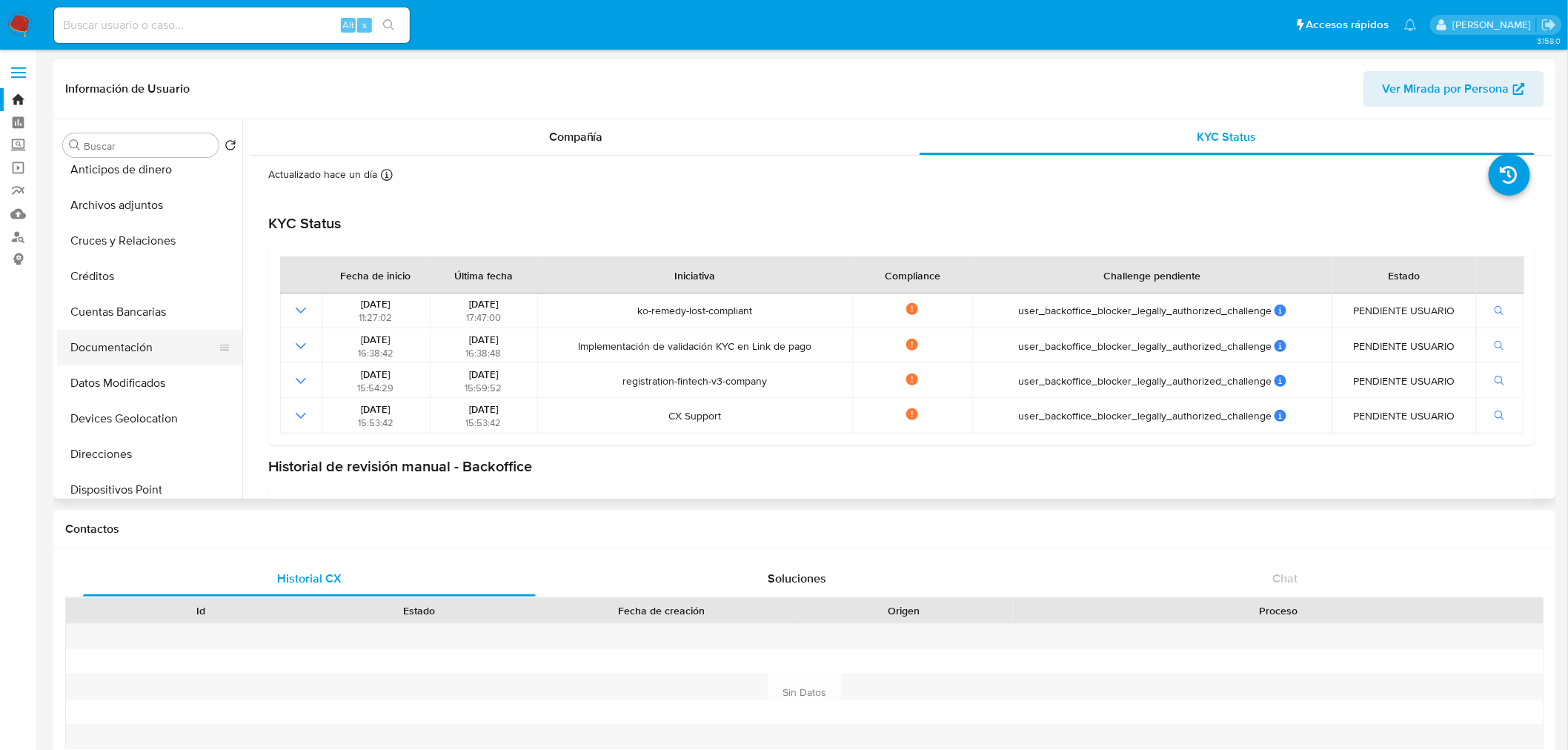
click at [151, 359] on button "Documentación" at bounding box center [144, 348] width 173 height 36
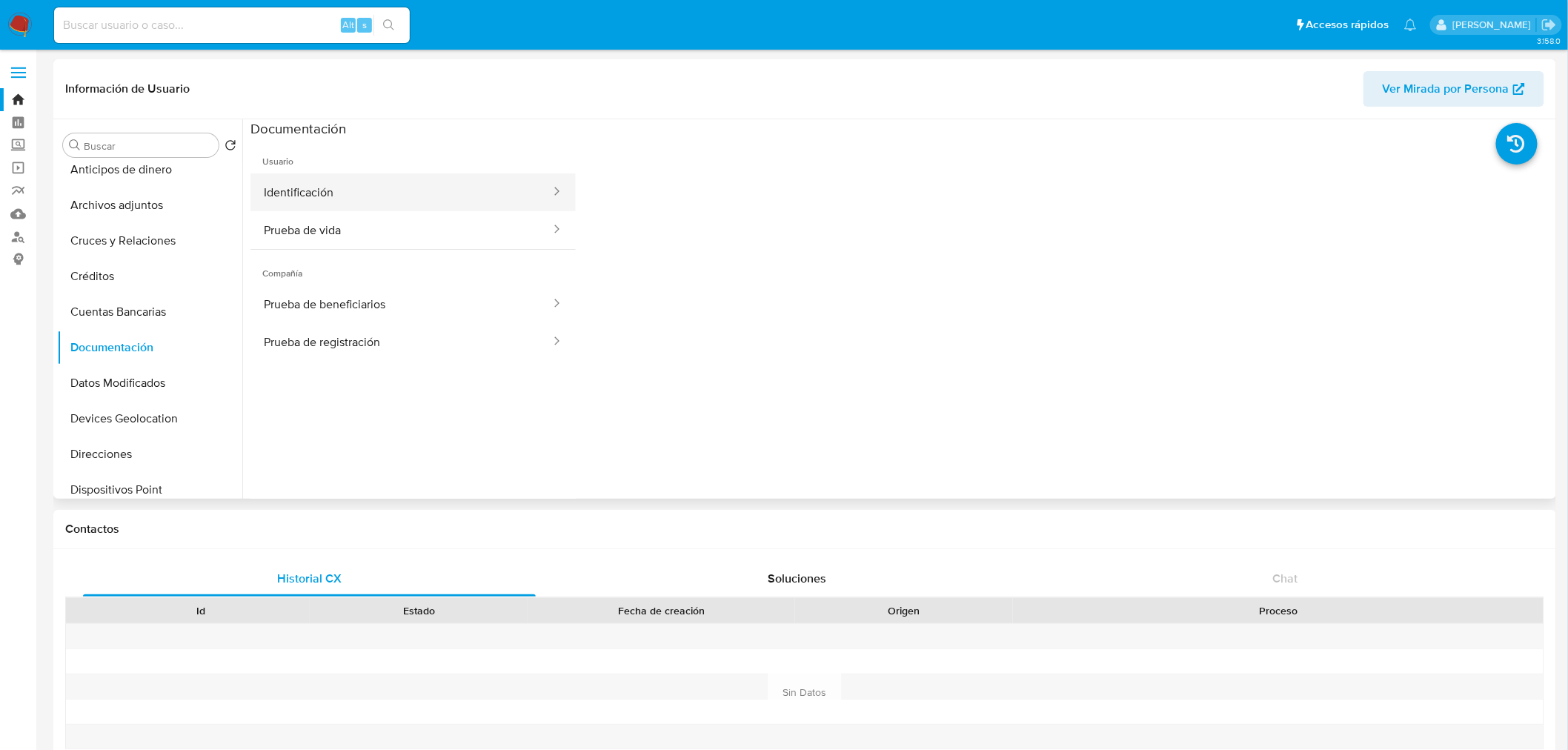
click at [409, 193] on button "Identificación" at bounding box center [402, 192] width 302 height 38
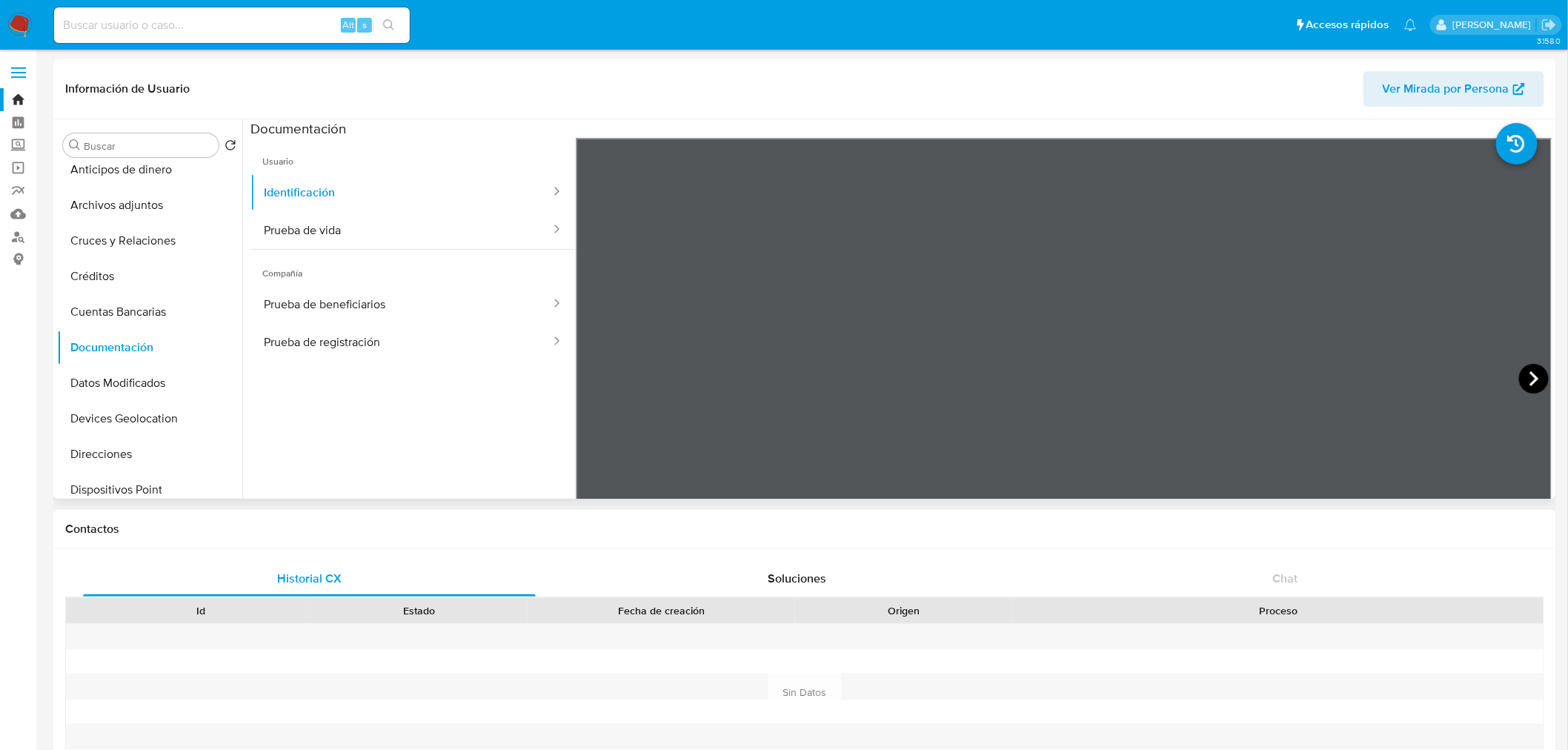
click at [1521, 385] on icon at bounding box center [1535, 379] width 29 height 29
click at [368, 230] on button "Prueba de vida" at bounding box center [402, 230] width 302 height 38
click at [431, 321] on button "Prueba de beneficiarios" at bounding box center [402, 304] width 302 height 38
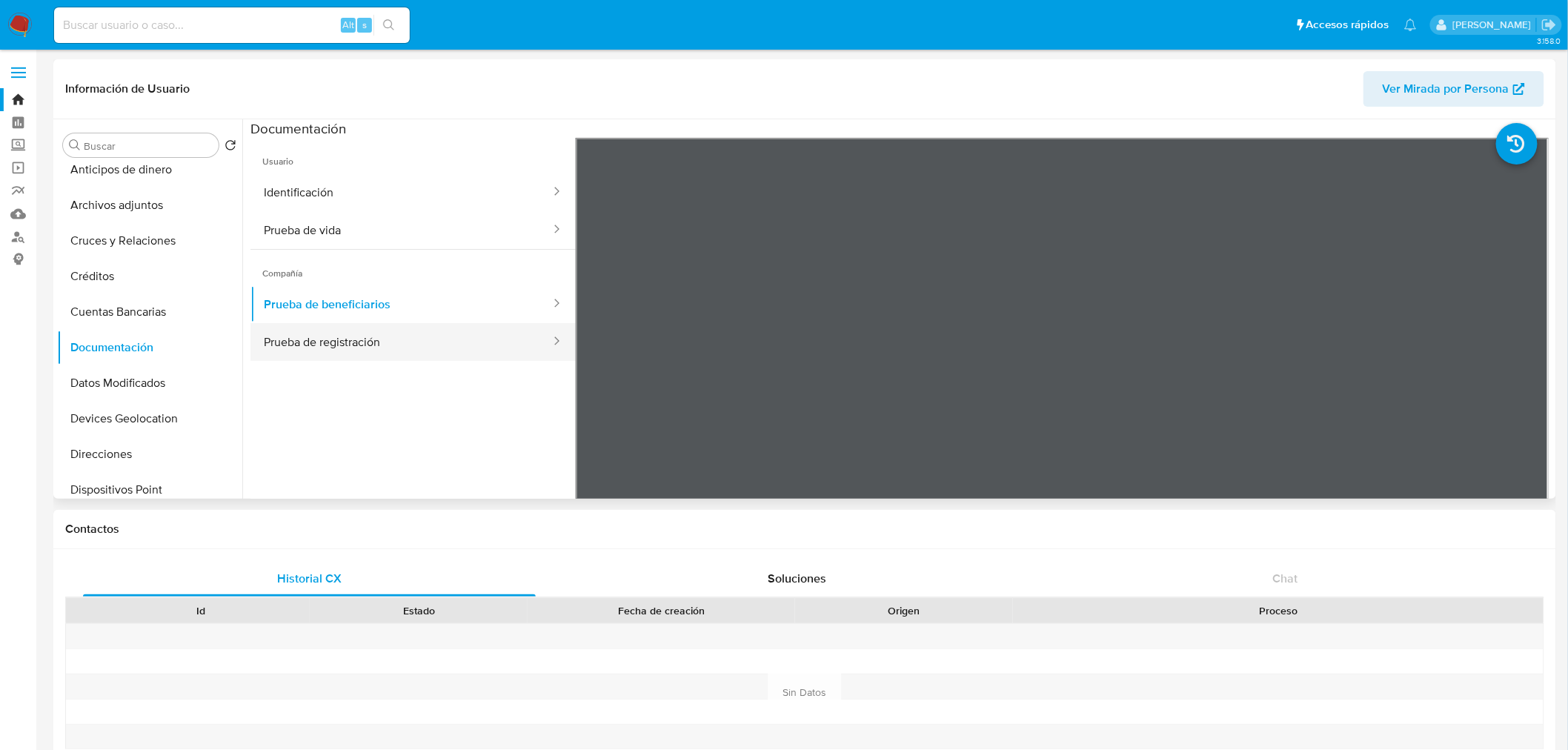
click at [372, 359] on button "Prueba de registración" at bounding box center [402, 342] width 302 height 38
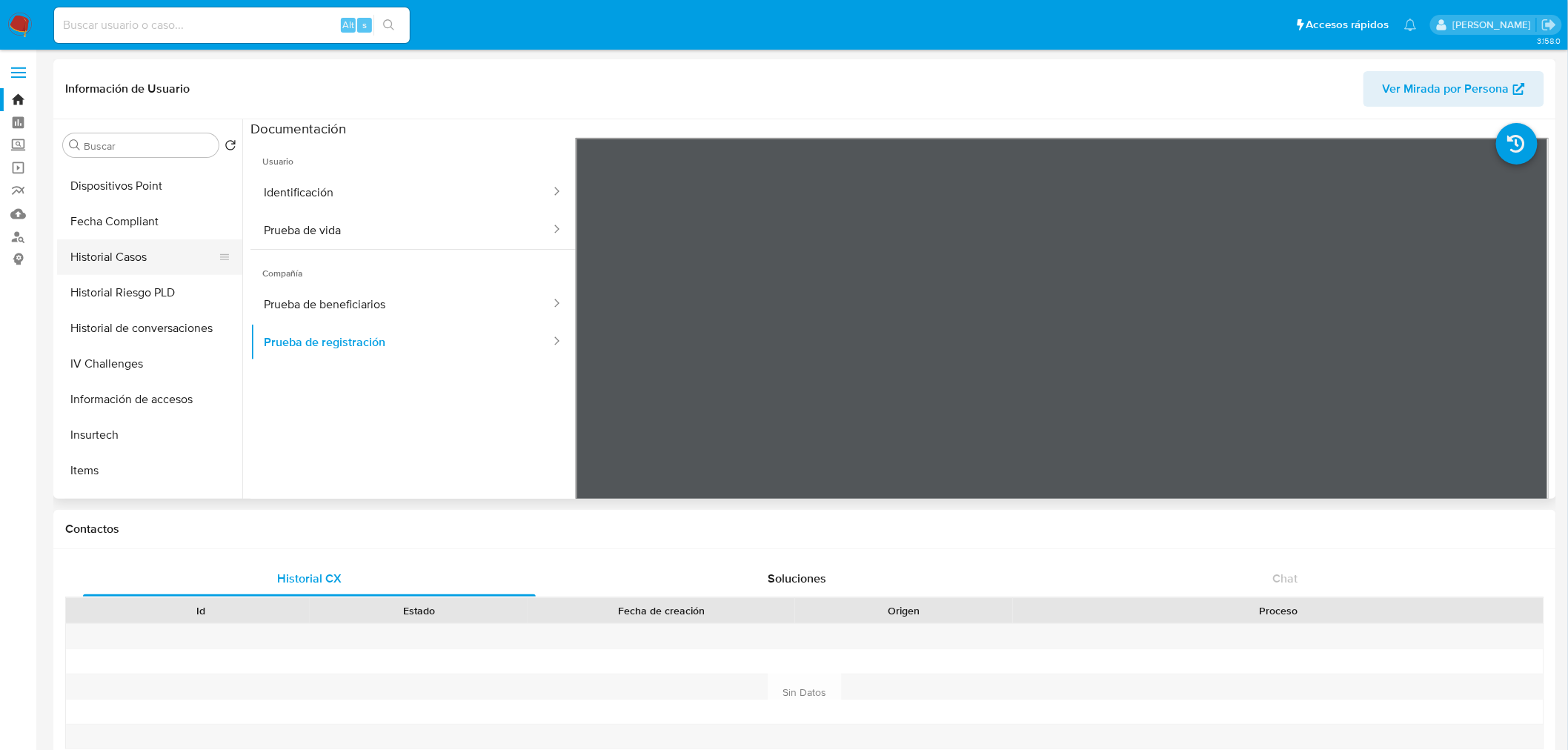
scroll to position [411, 0]
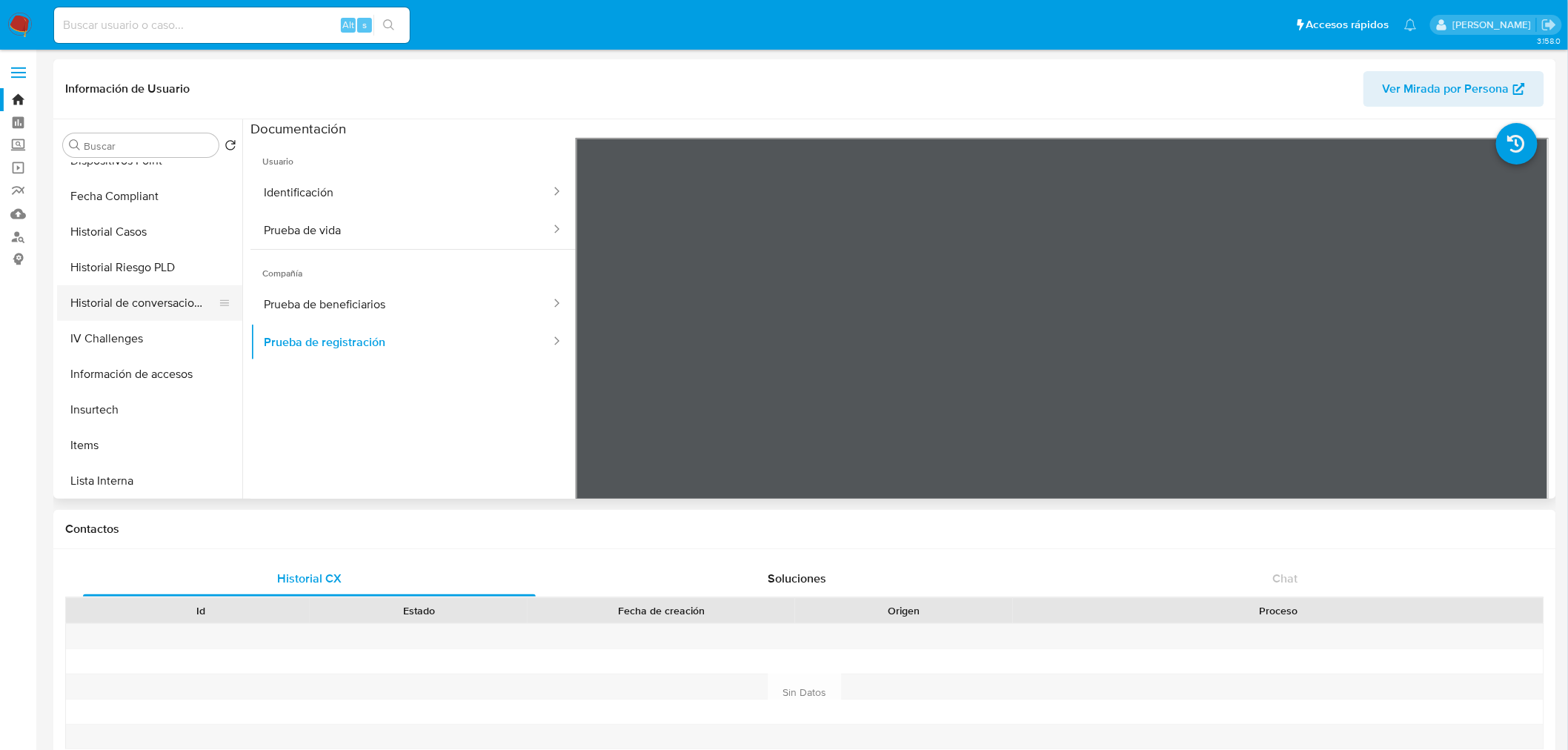
click at [102, 314] on button "Historial de conversaciones" at bounding box center [144, 304] width 173 height 36
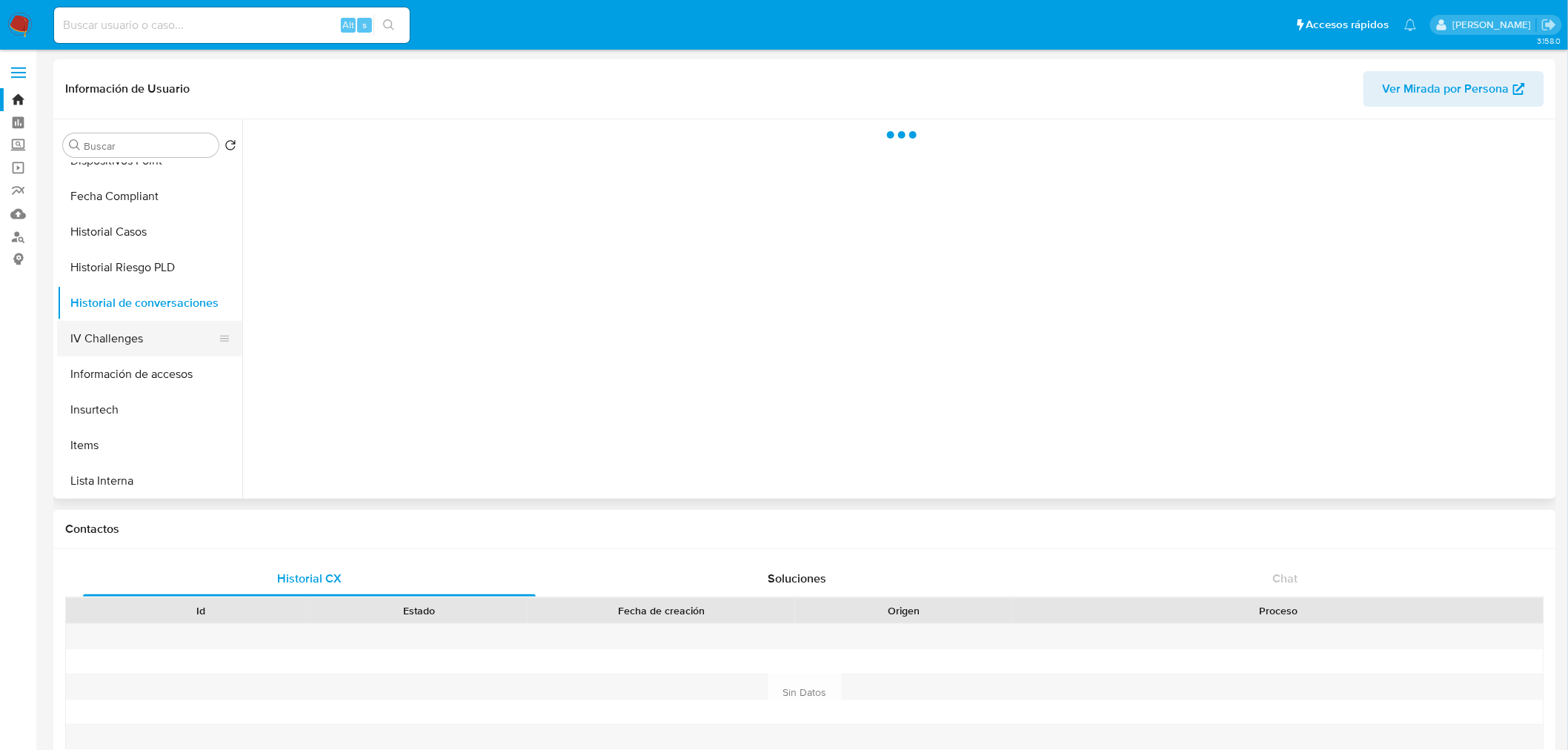
drag, startPoint x: 120, startPoint y: 334, endPoint x: 131, endPoint y: 338, distance: 11.7
click at [122, 334] on button "IV Challenges" at bounding box center [144, 339] width 173 height 36
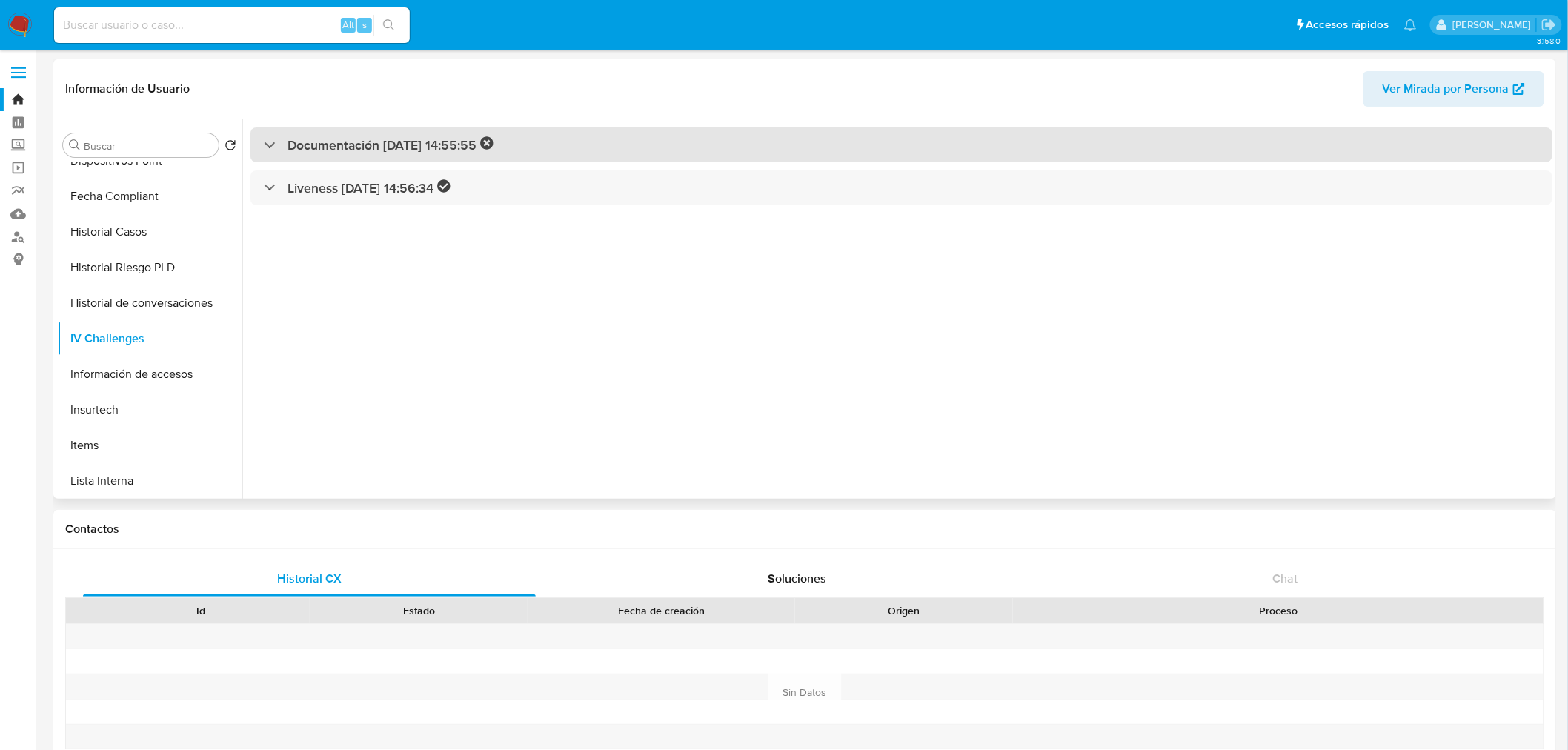
click at [566, 144] on div "Documentación - 10/09/2025 14:55:55 -" at bounding box center [901, 144] width 1302 height 35
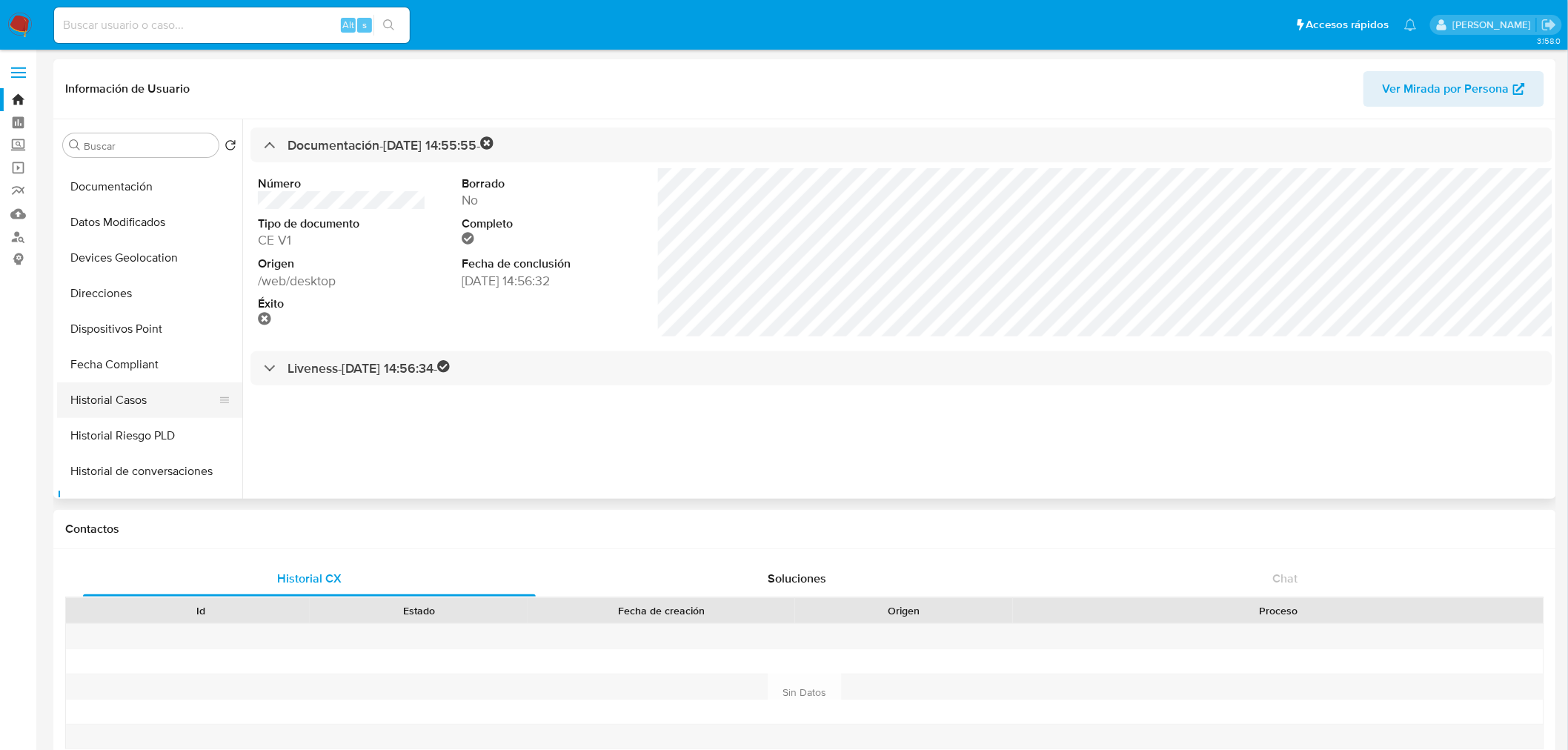
scroll to position [0, 0]
click at [126, 216] on button "KYC" at bounding box center [144, 216] width 173 height 36
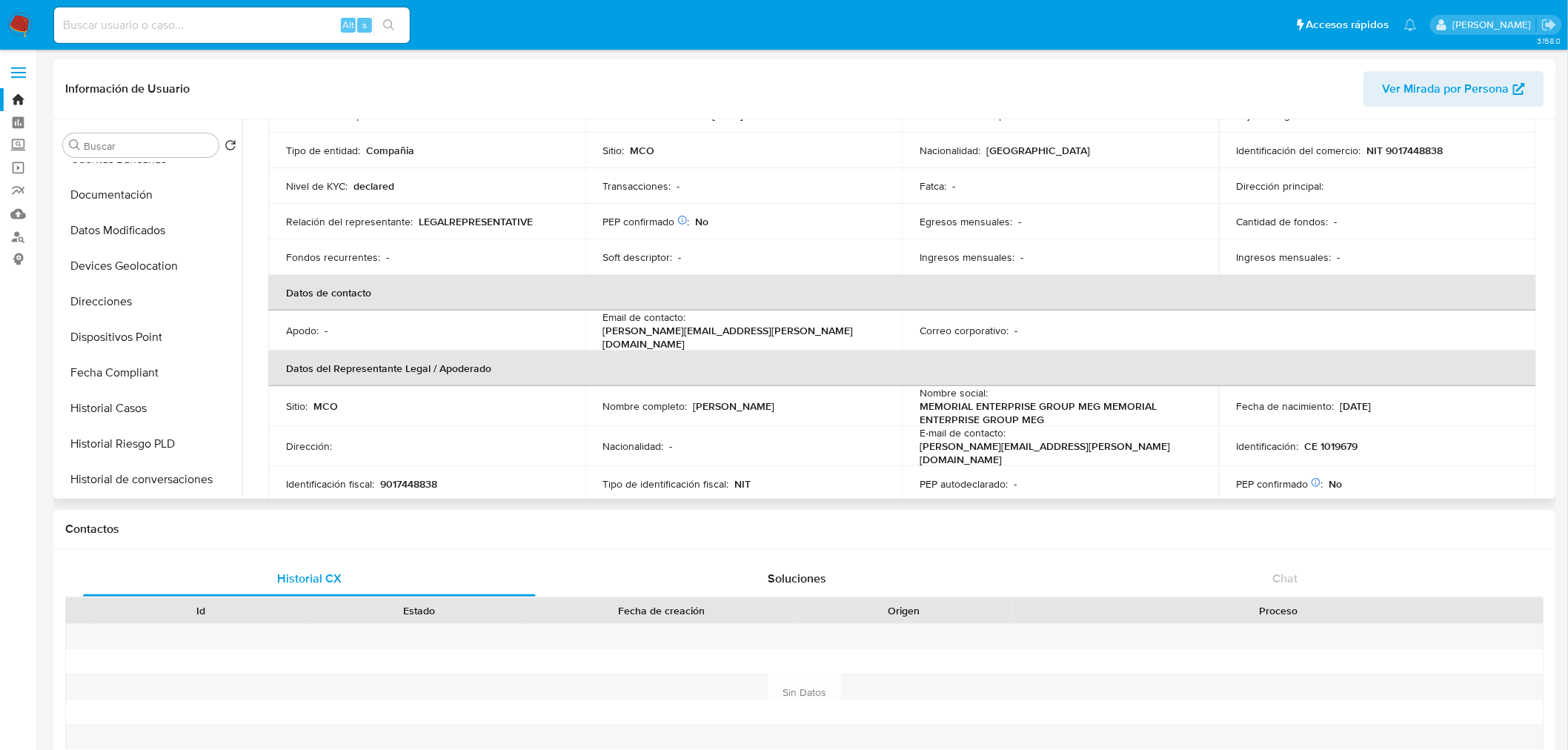
scroll to position [328, 0]
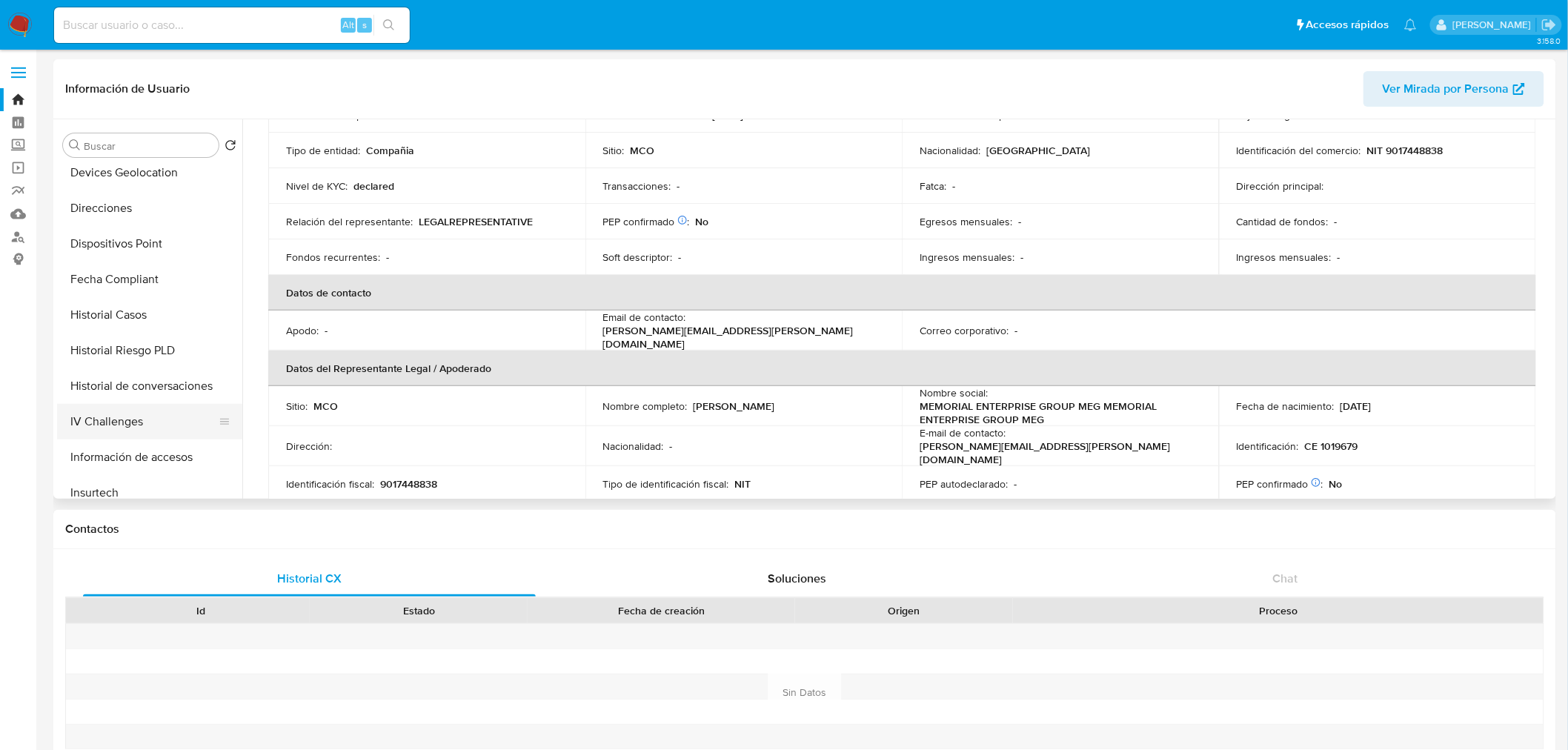
click at [158, 430] on button "IV Challenges" at bounding box center [144, 422] width 173 height 36
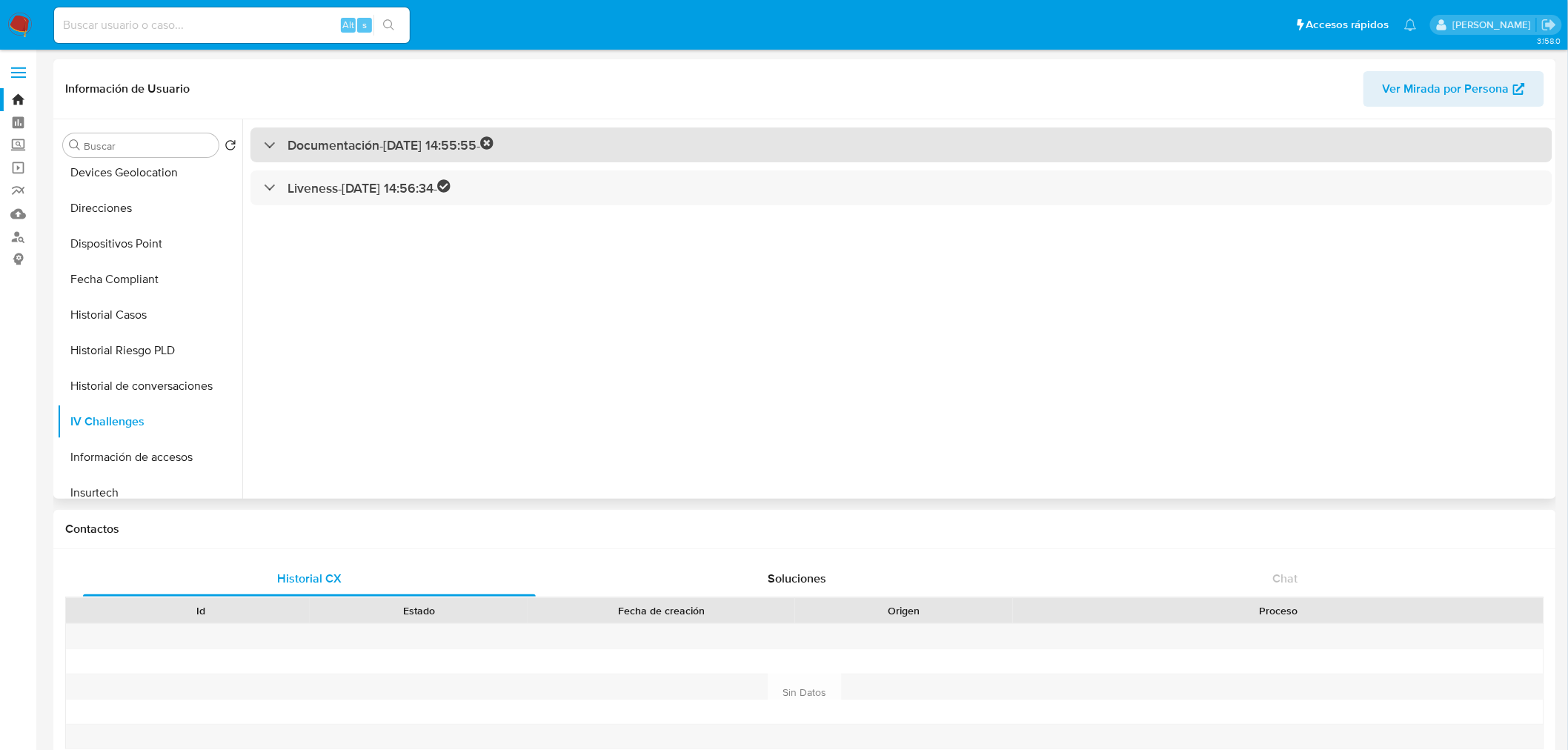
click at [264, 139] on div "Documentación - 10/09/2025 14:55:55 -" at bounding box center [379, 144] width 230 height 17
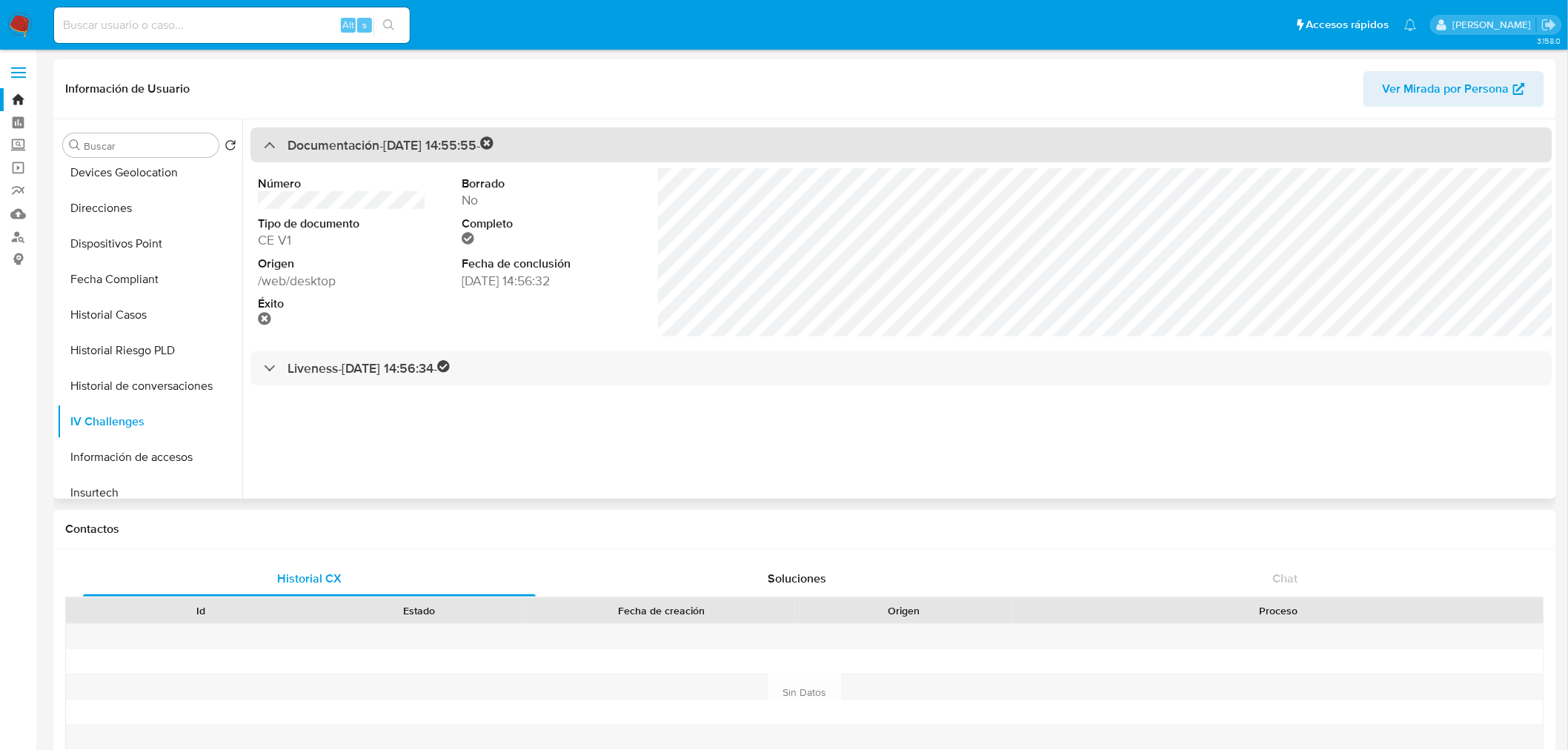
click at [270, 149] on div "Documentación - 10/09/2025 14:55:55 -" at bounding box center [379, 144] width 230 height 17
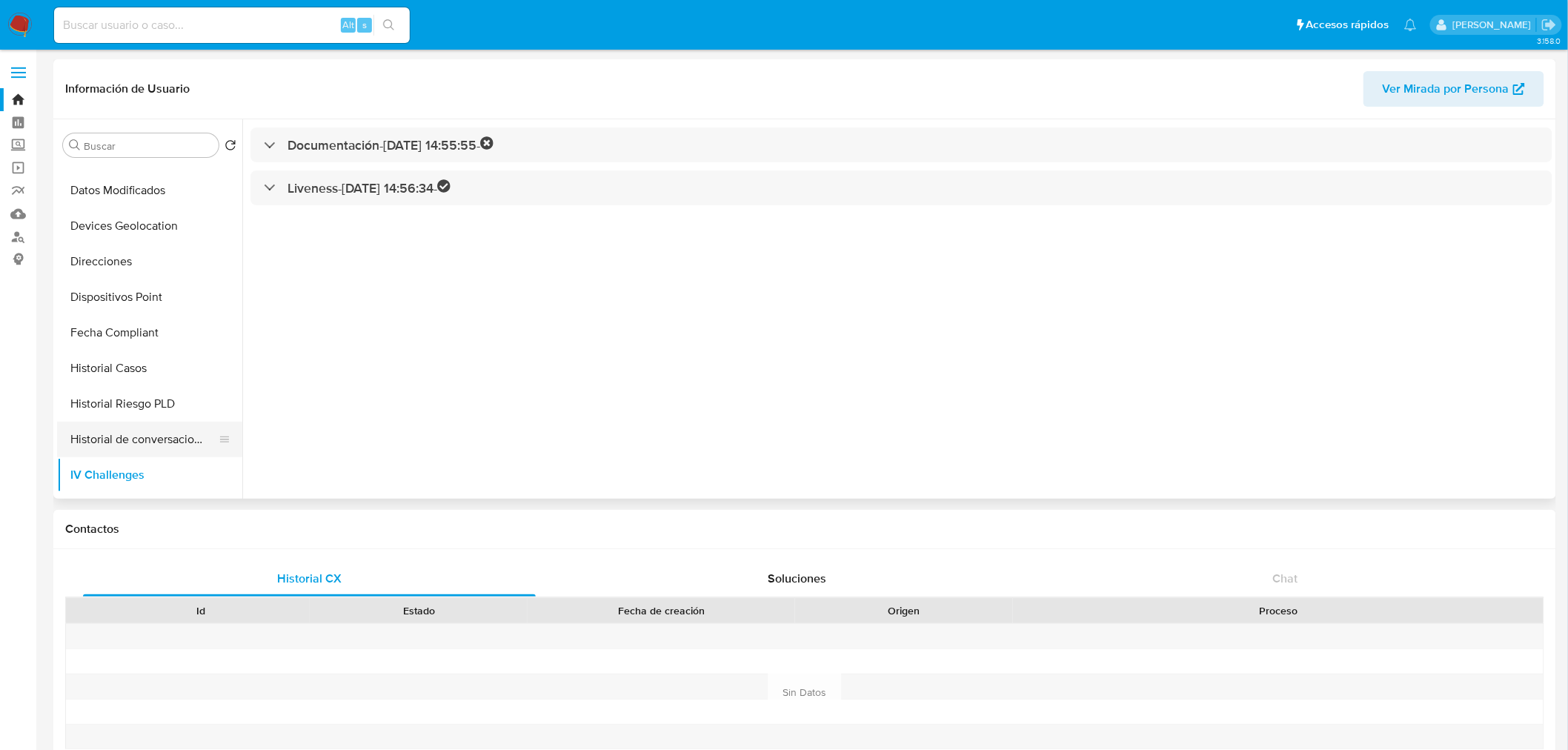
scroll to position [246, 0]
click at [123, 396] on button "Historial Casos" at bounding box center [144, 397] width 173 height 36
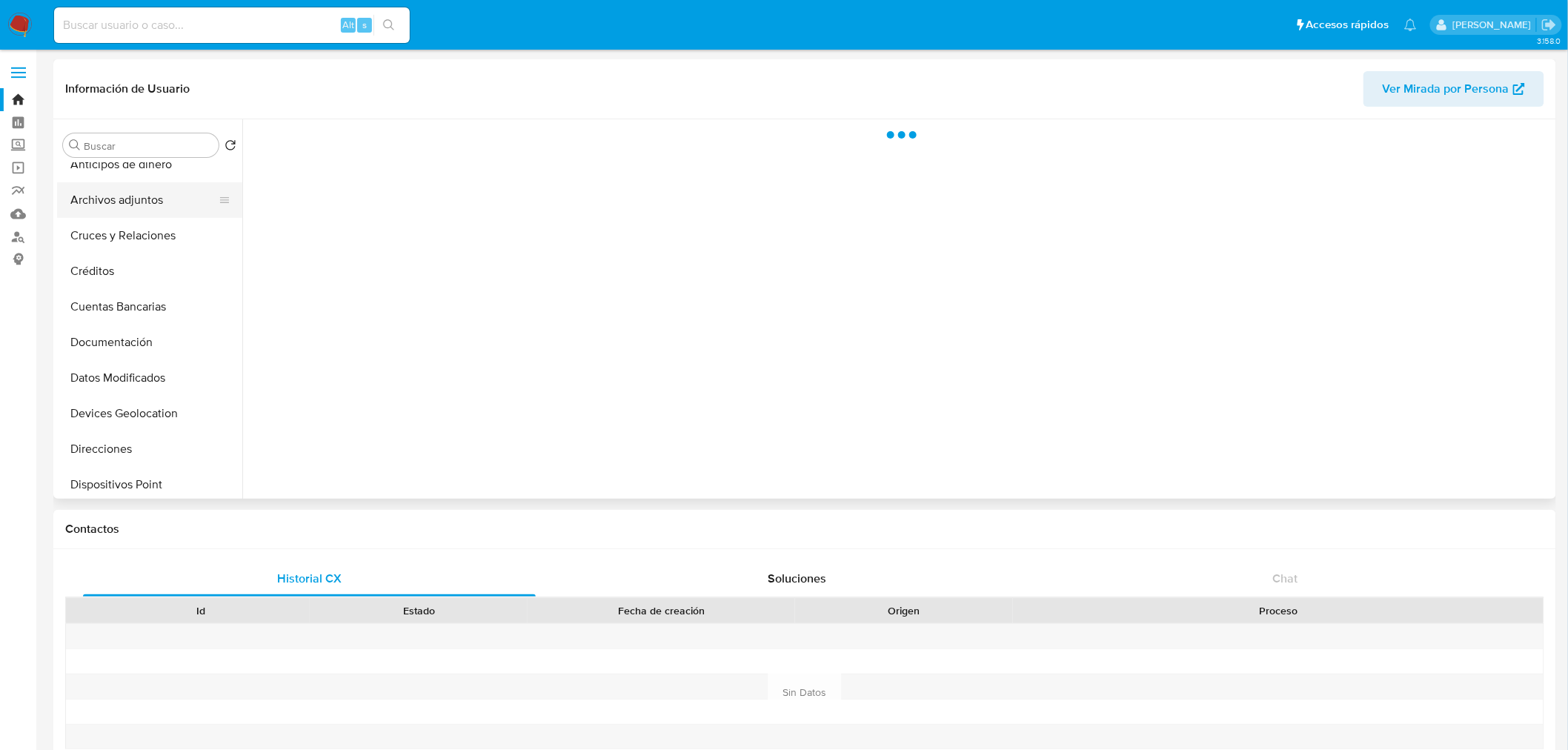
scroll to position [0, 0]
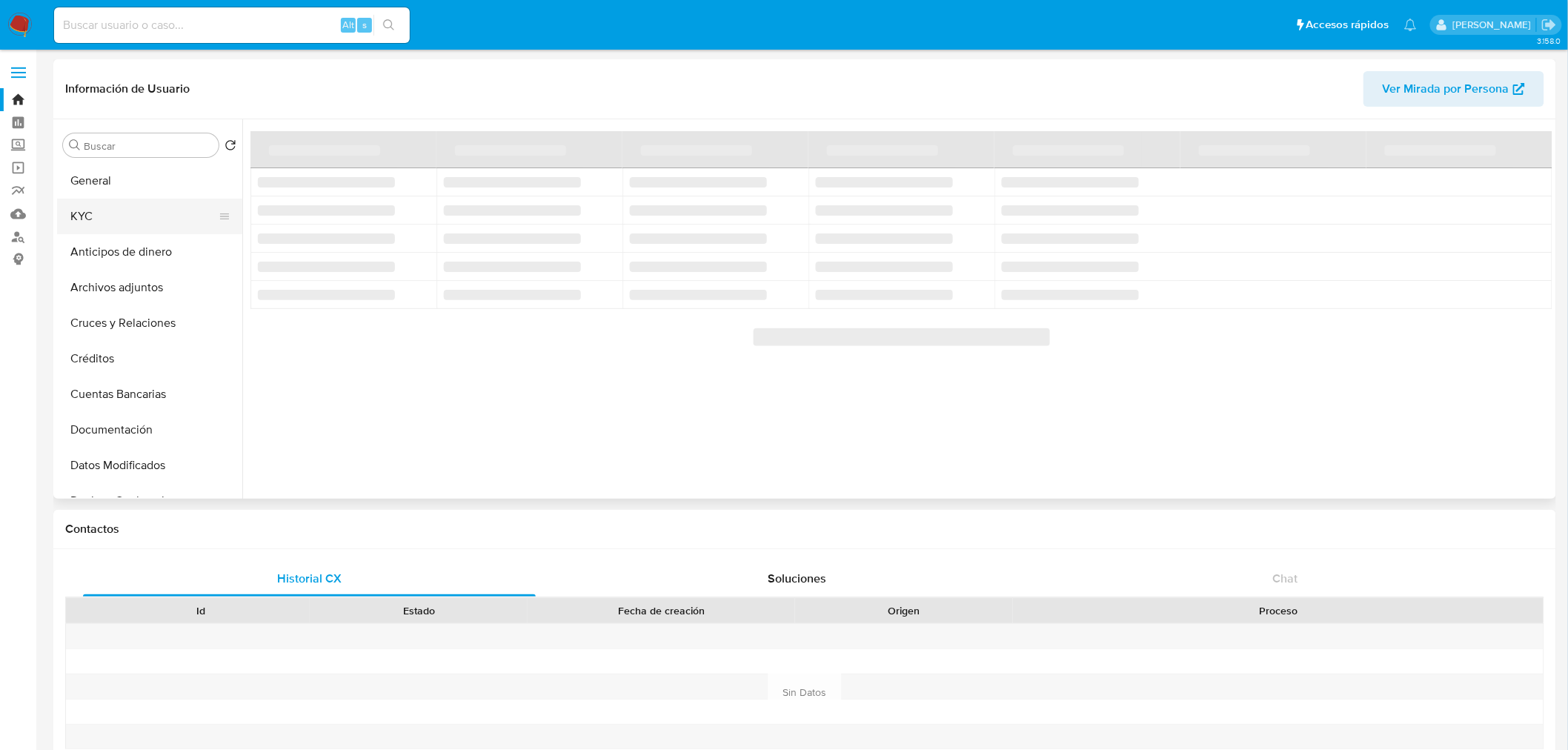
click at [122, 220] on button "KYC" at bounding box center [144, 216] width 173 height 36
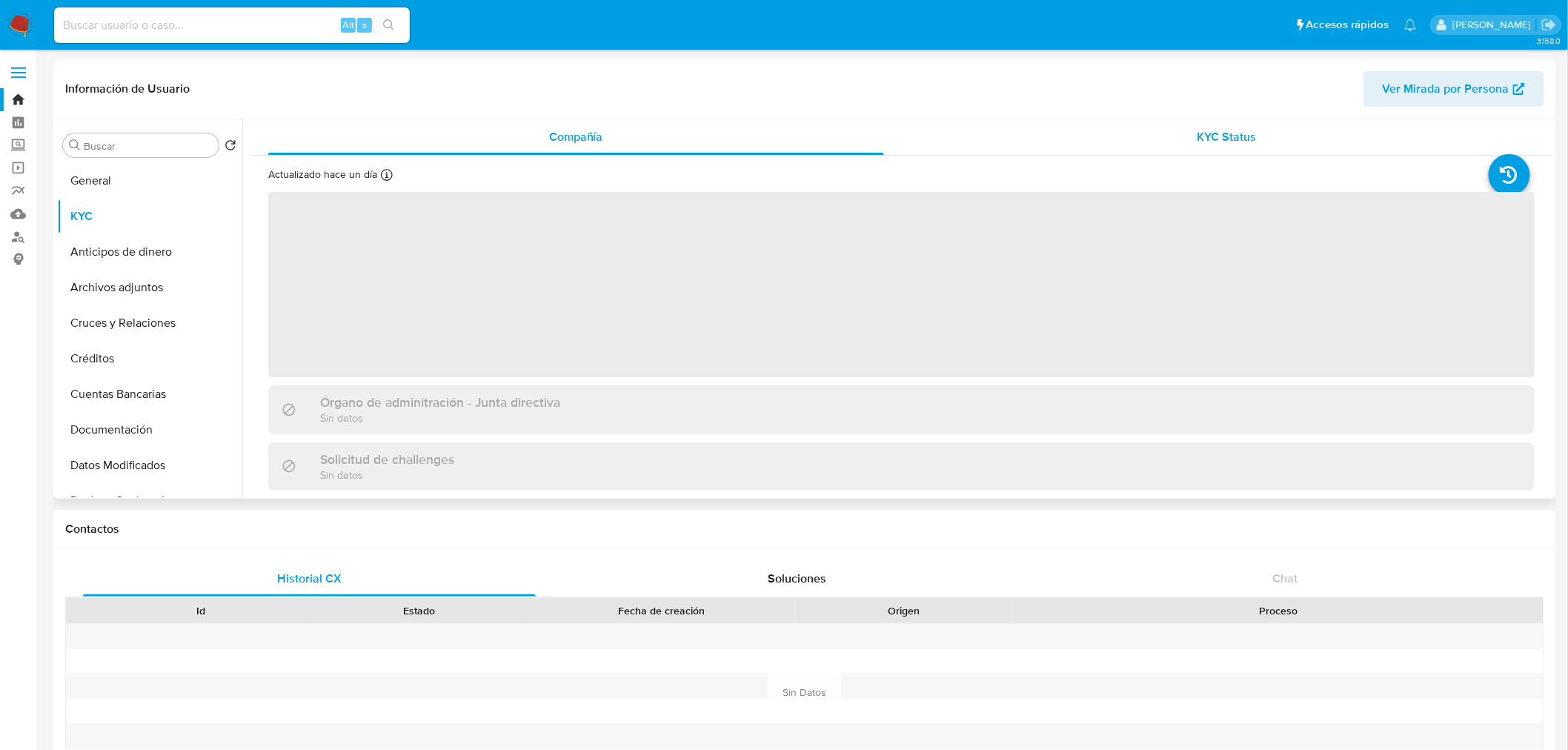
click at [1228, 122] on div "KYC Status" at bounding box center [1228, 137] width 616 height 36
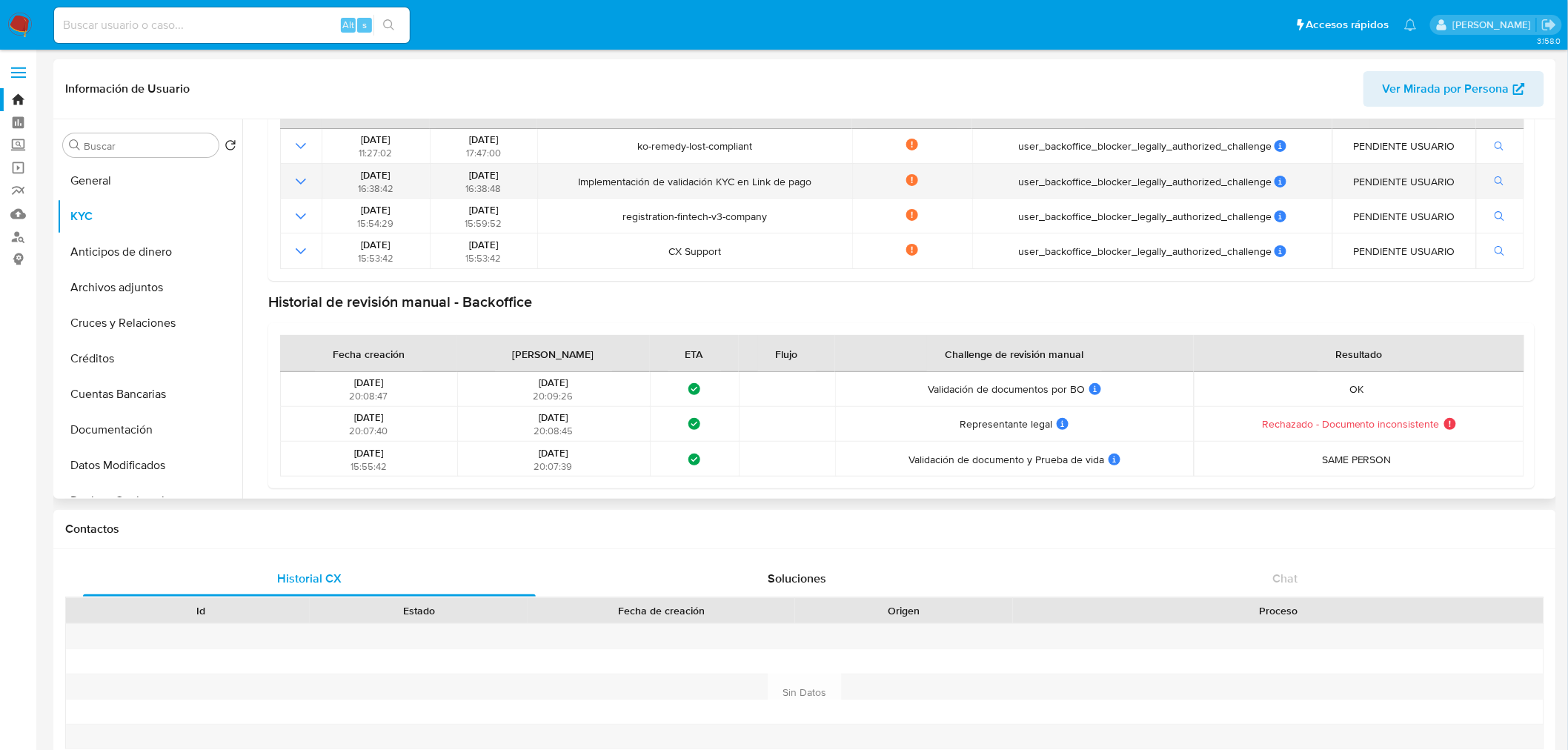
scroll to position [165, 0]
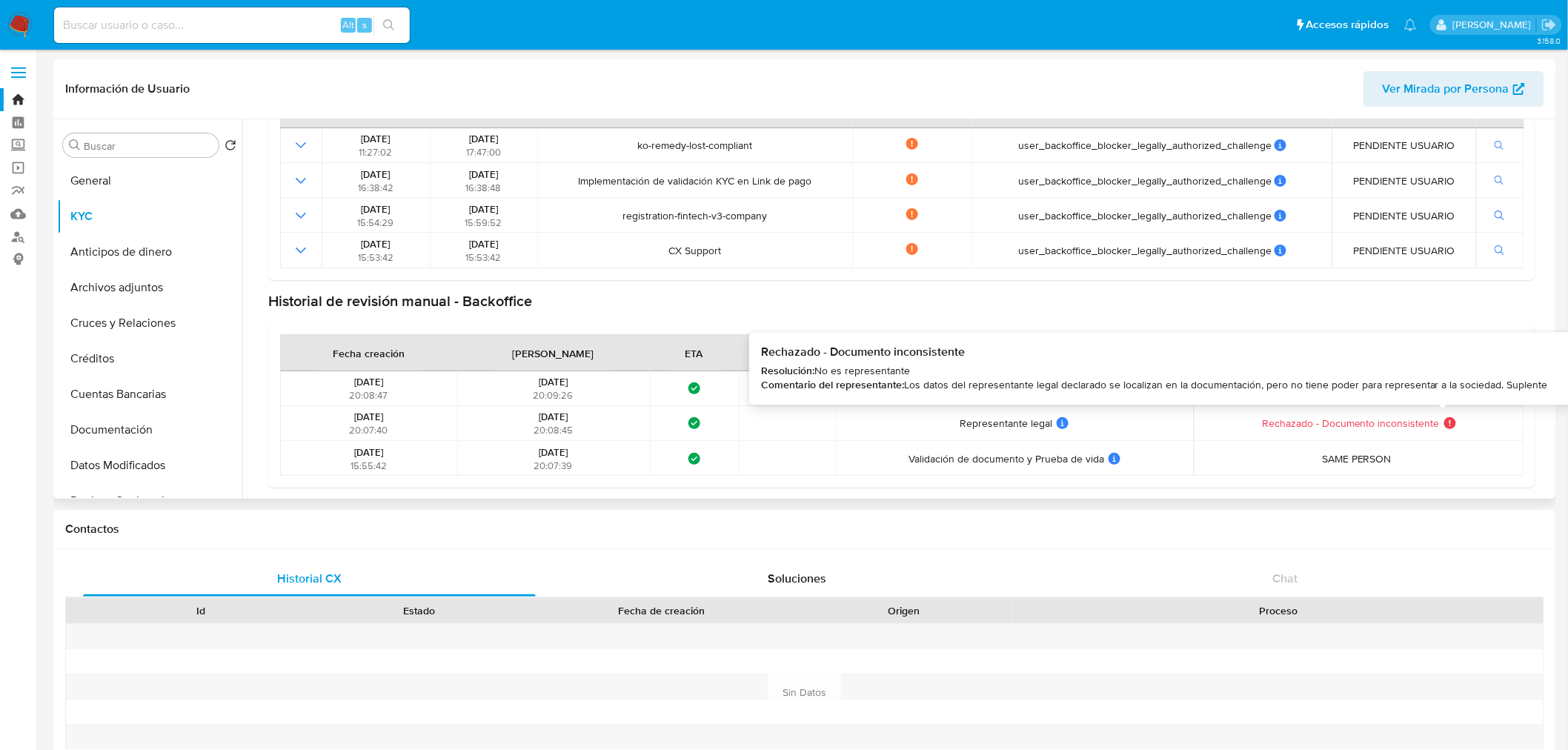
click at [1447, 425] on icon at bounding box center [1450, 423] width 12 height 12
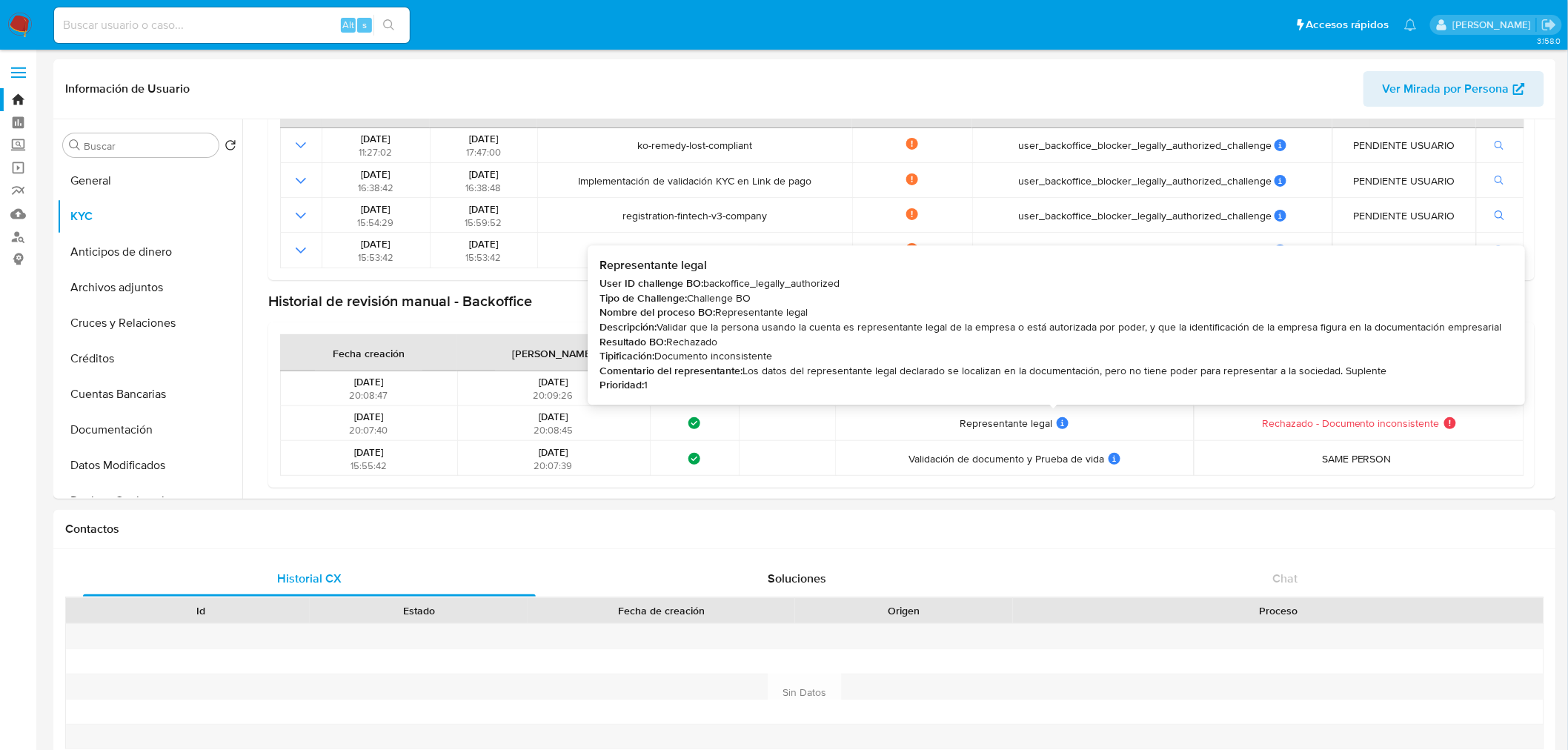
click at [895, 371] on span "Los datos del representante legal declarado se localizan en la documentación, p…" at bounding box center [1064, 371] width 644 height 15
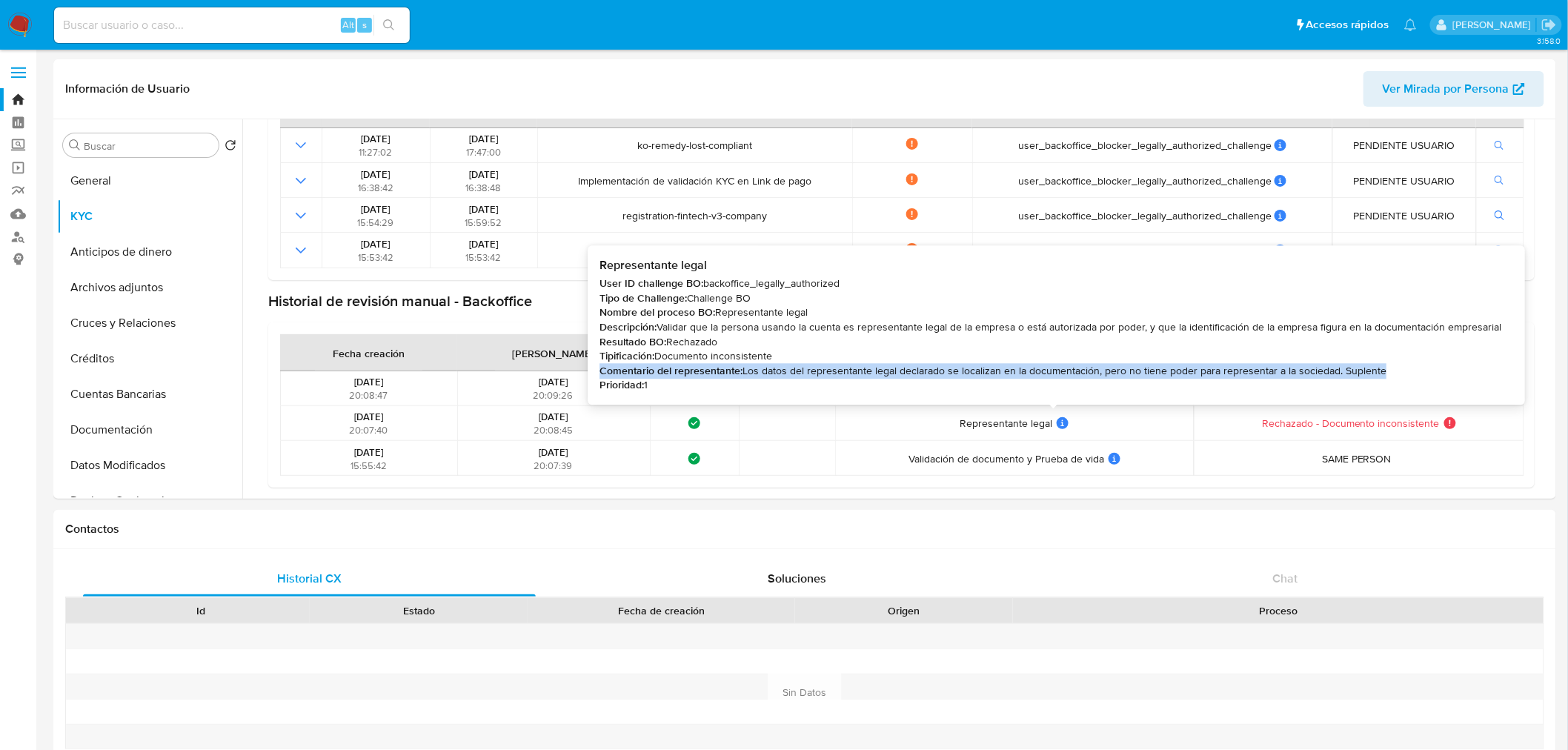
click at [895, 371] on span "Los datos del representante legal declarado se localizan en la documentación, p…" at bounding box center [1064, 371] width 644 height 15
copy div "Comentario del representante: Los datos del representante legal declarado se lo…"
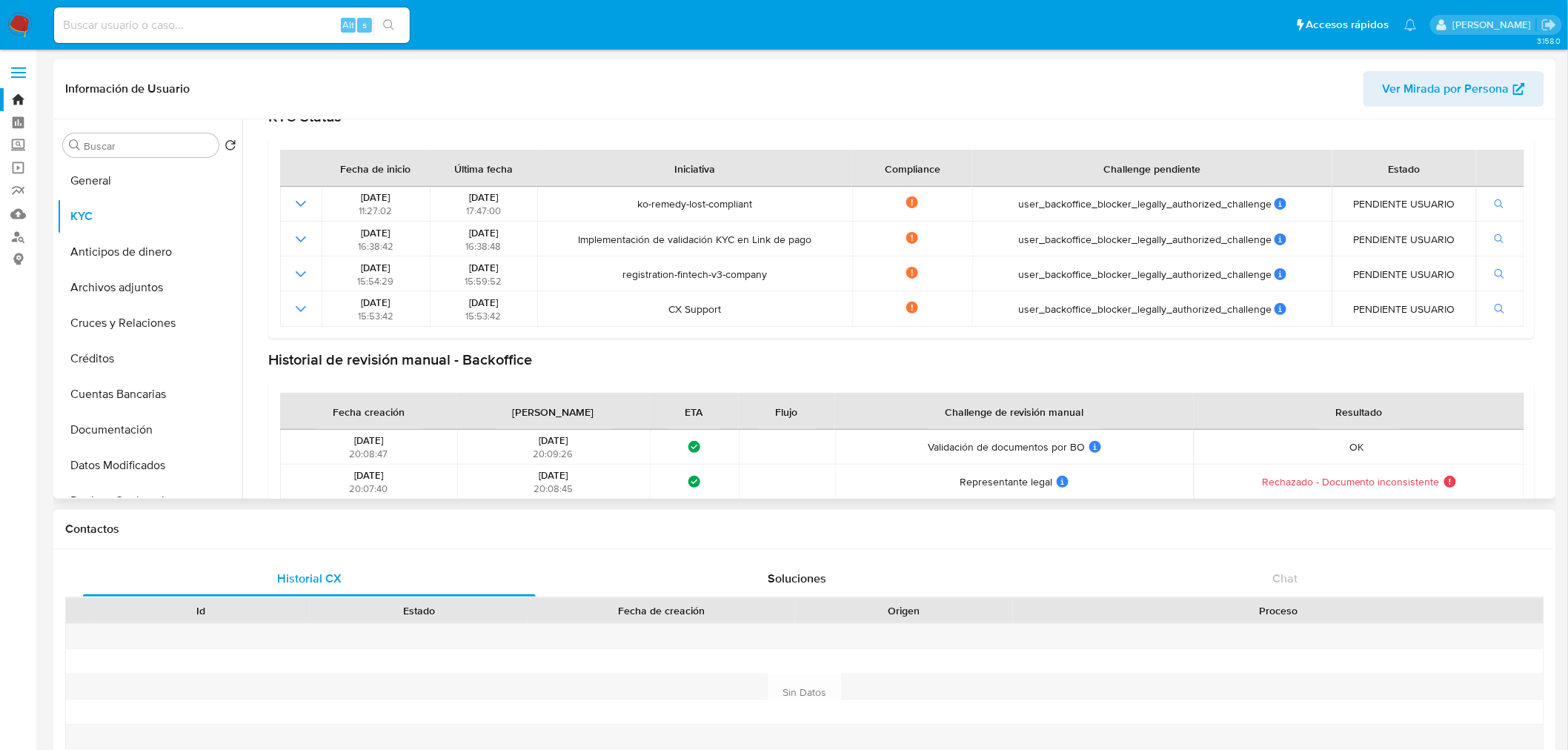
scroll to position [83, 0]
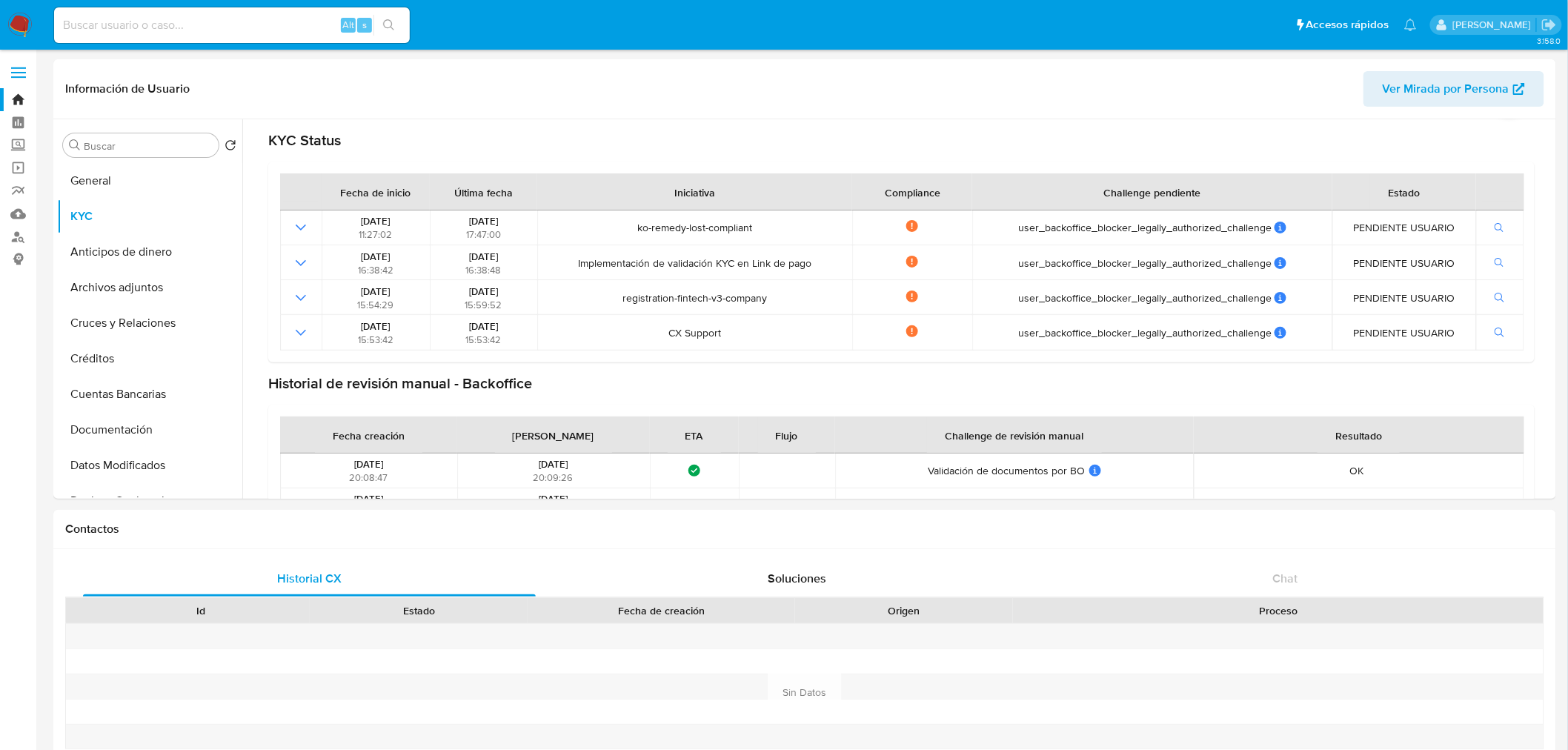
click at [20, 28] on img at bounding box center [20, 24] width 25 height 25
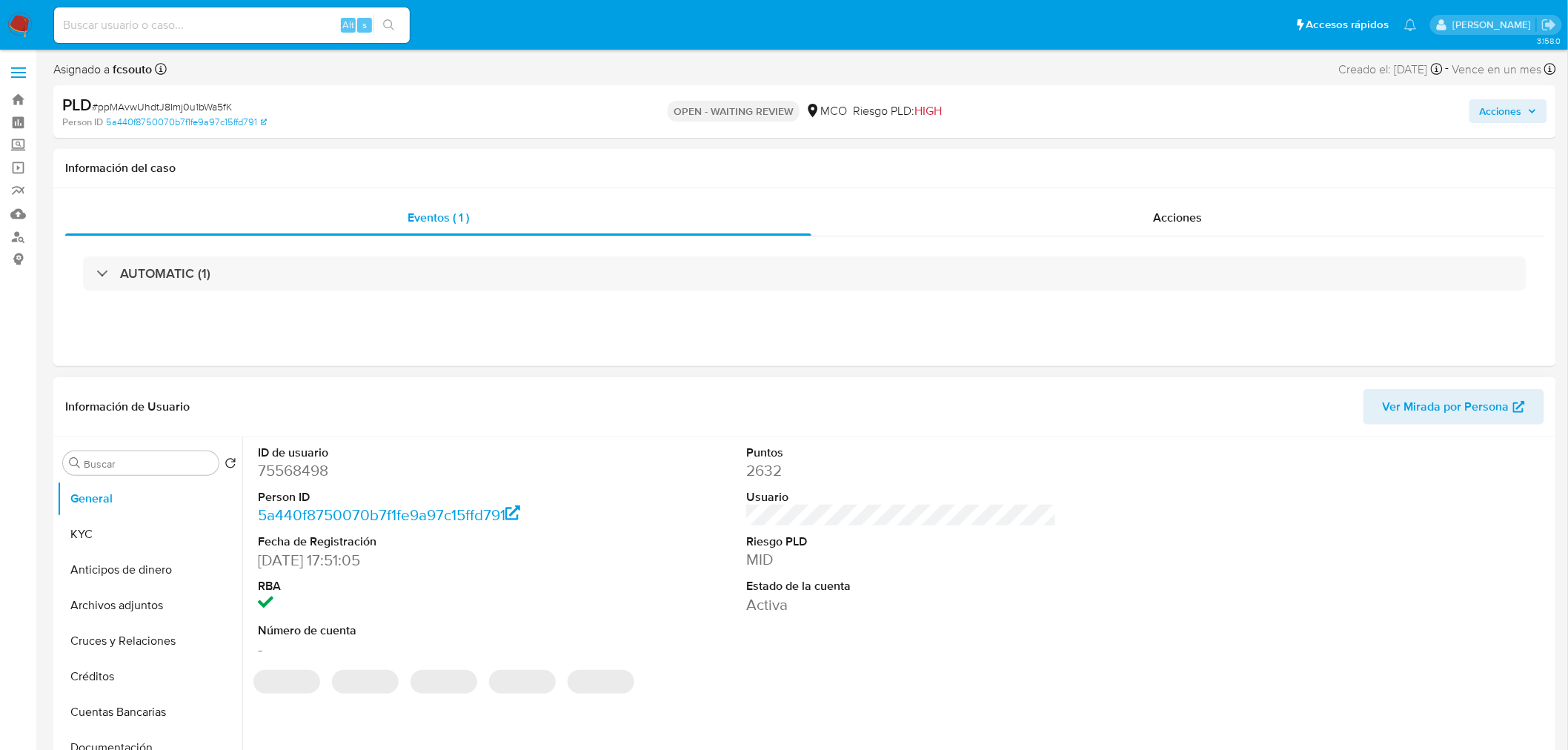
select select "10"
click at [1206, 222] on div "Acciones" at bounding box center [1178, 218] width 734 height 36
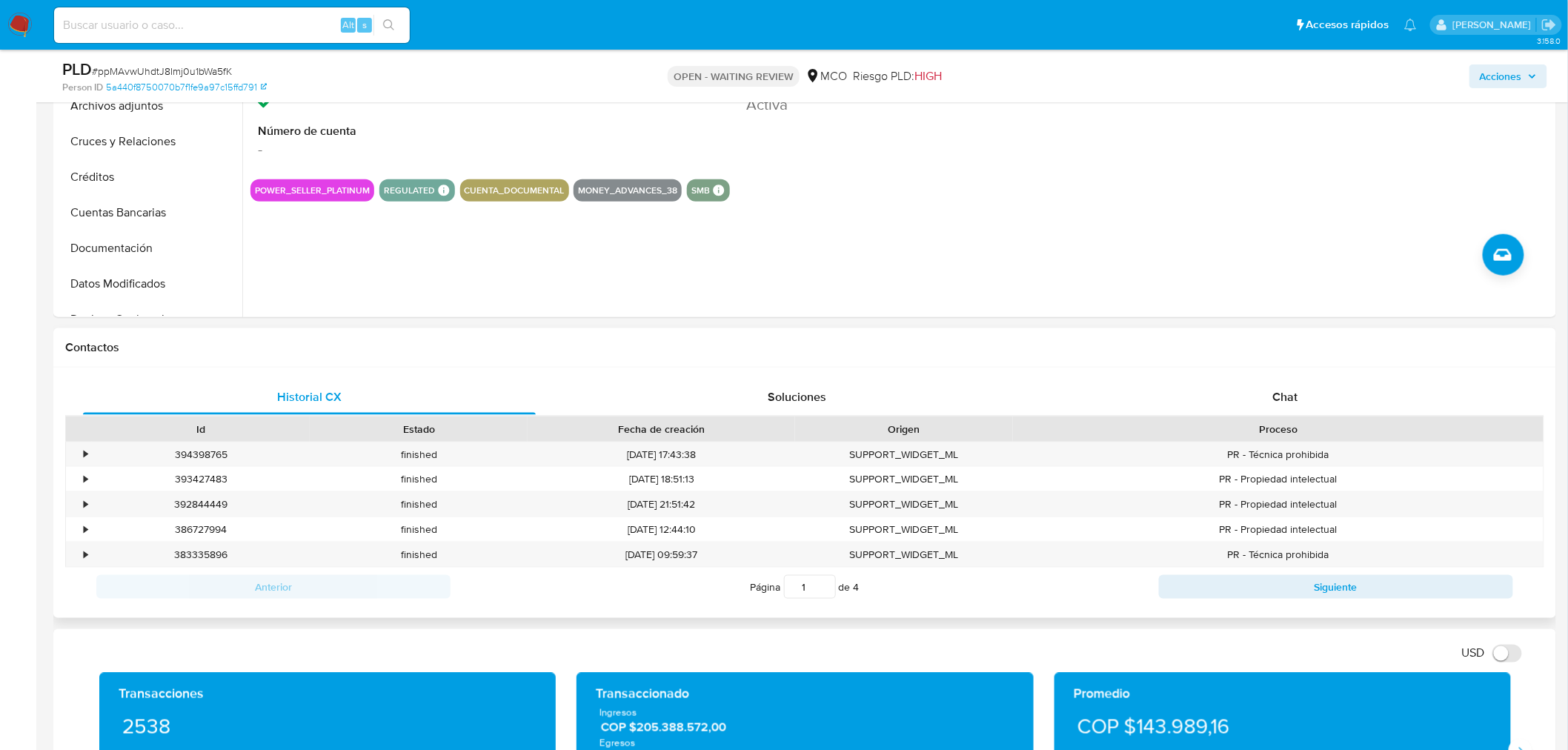
scroll to position [576, 0]
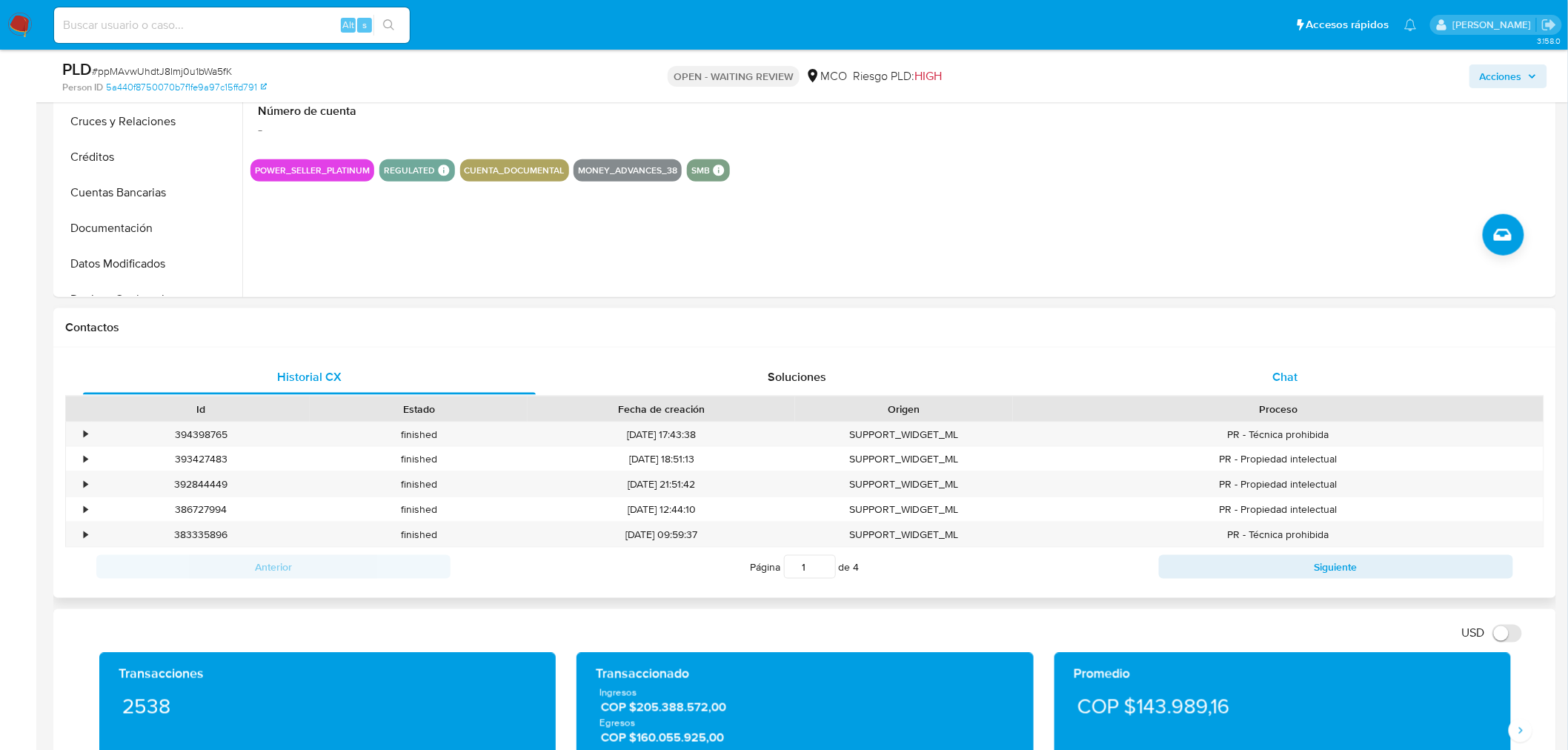
click at [1308, 372] on div "Chat" at bounding box center [1286, 377] width 453 height 36
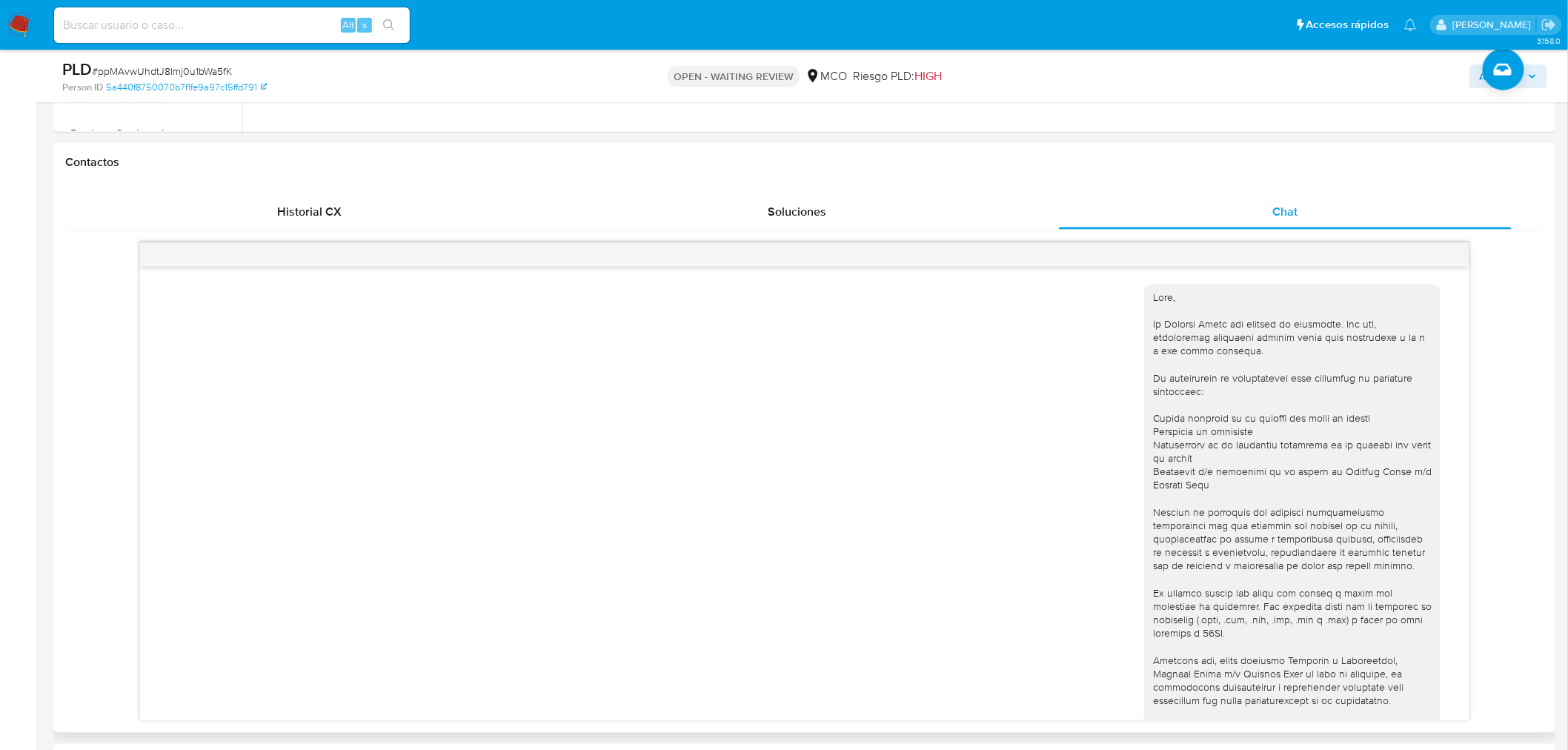
scroll to position [306, 0]
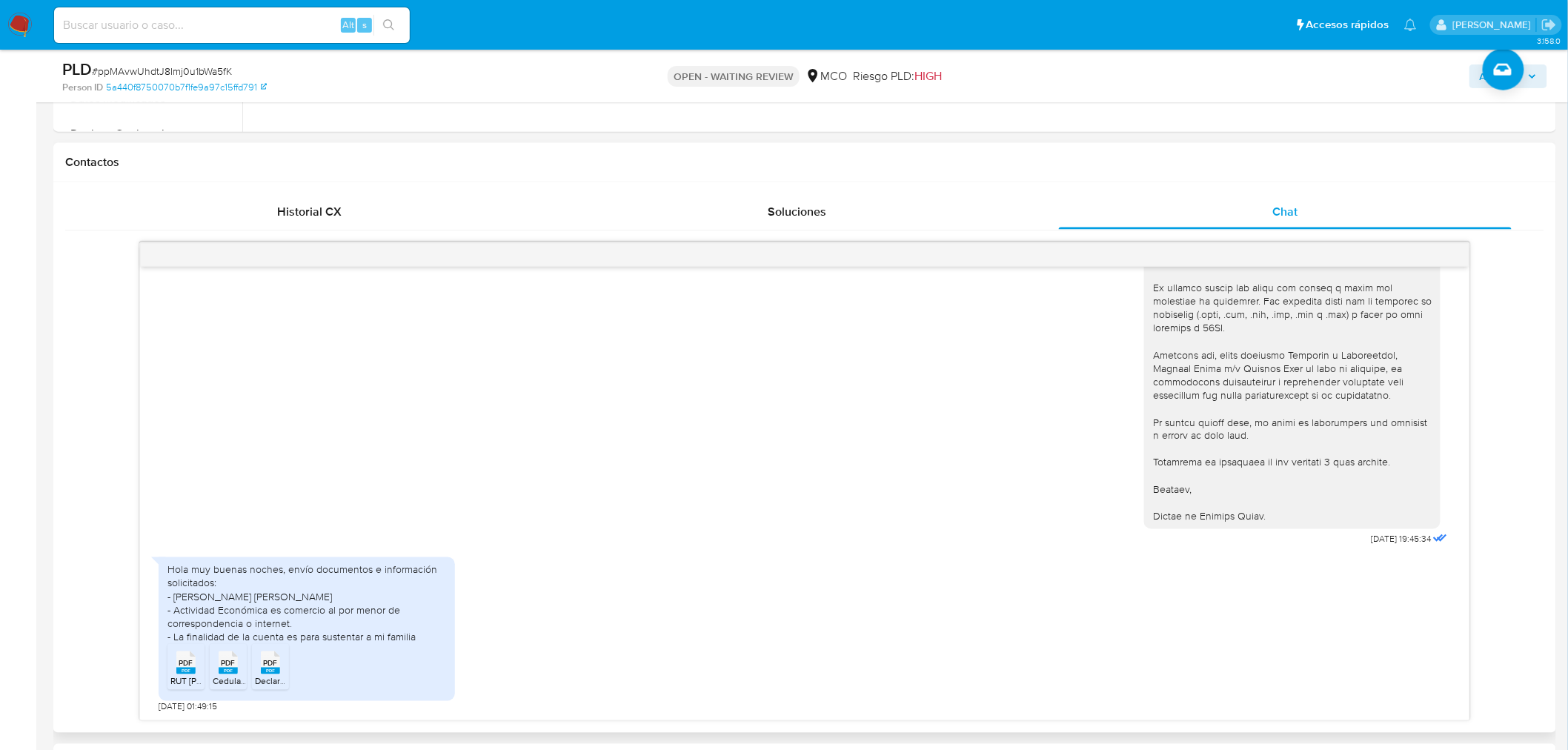
click at [176, 674] on icon "PDF" at bounding box center [186, 663] width 20 height 26
click at [273, 670] on rect at bounding box center [271, 671] width 20 height 7
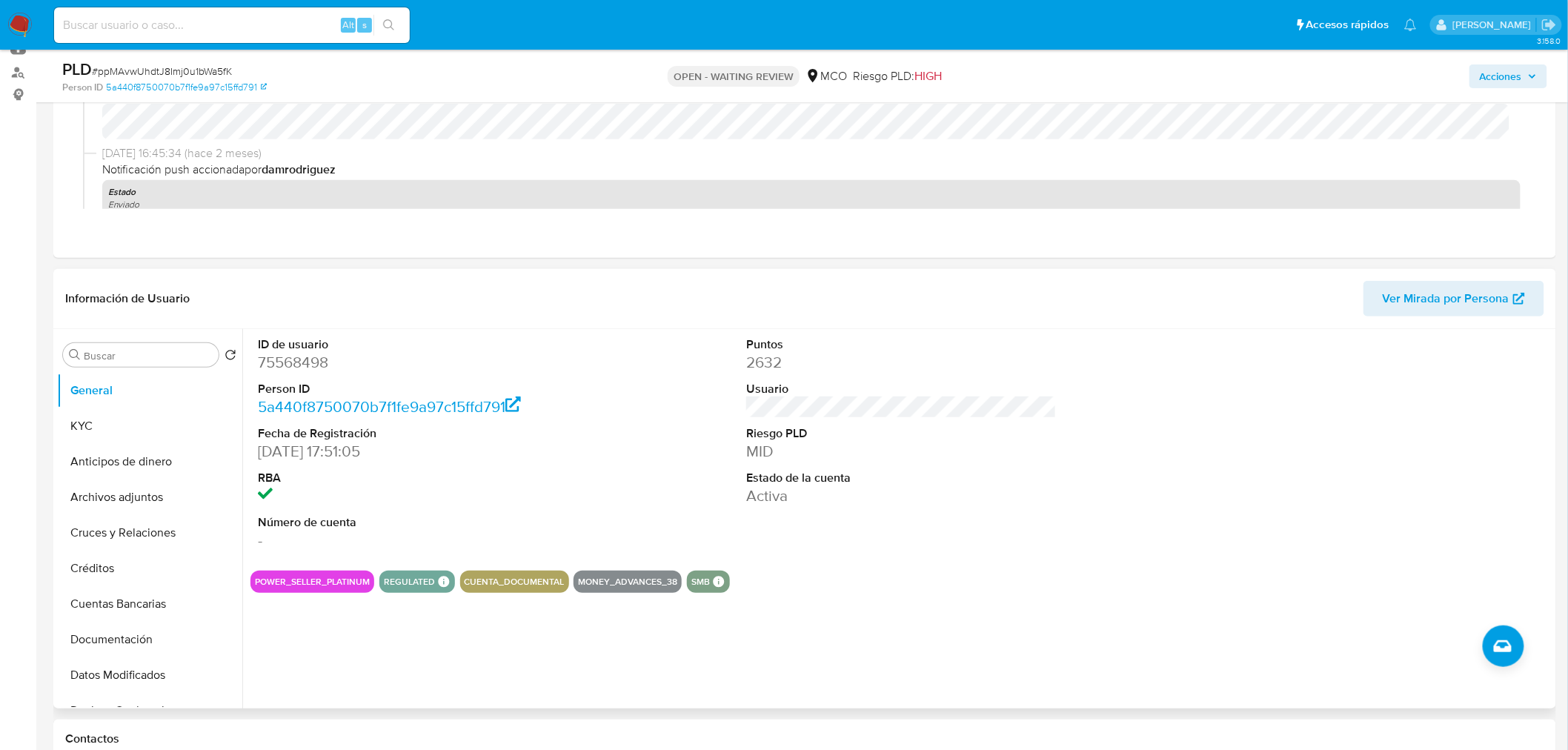
click at [304, 354] on dd "75568498" at bounding box center [413, 362] width 310 height 20
copy dd "75568498"
click at [313, 366] on dd "75568498" at bounding box center [413, 362] width 310 height 20
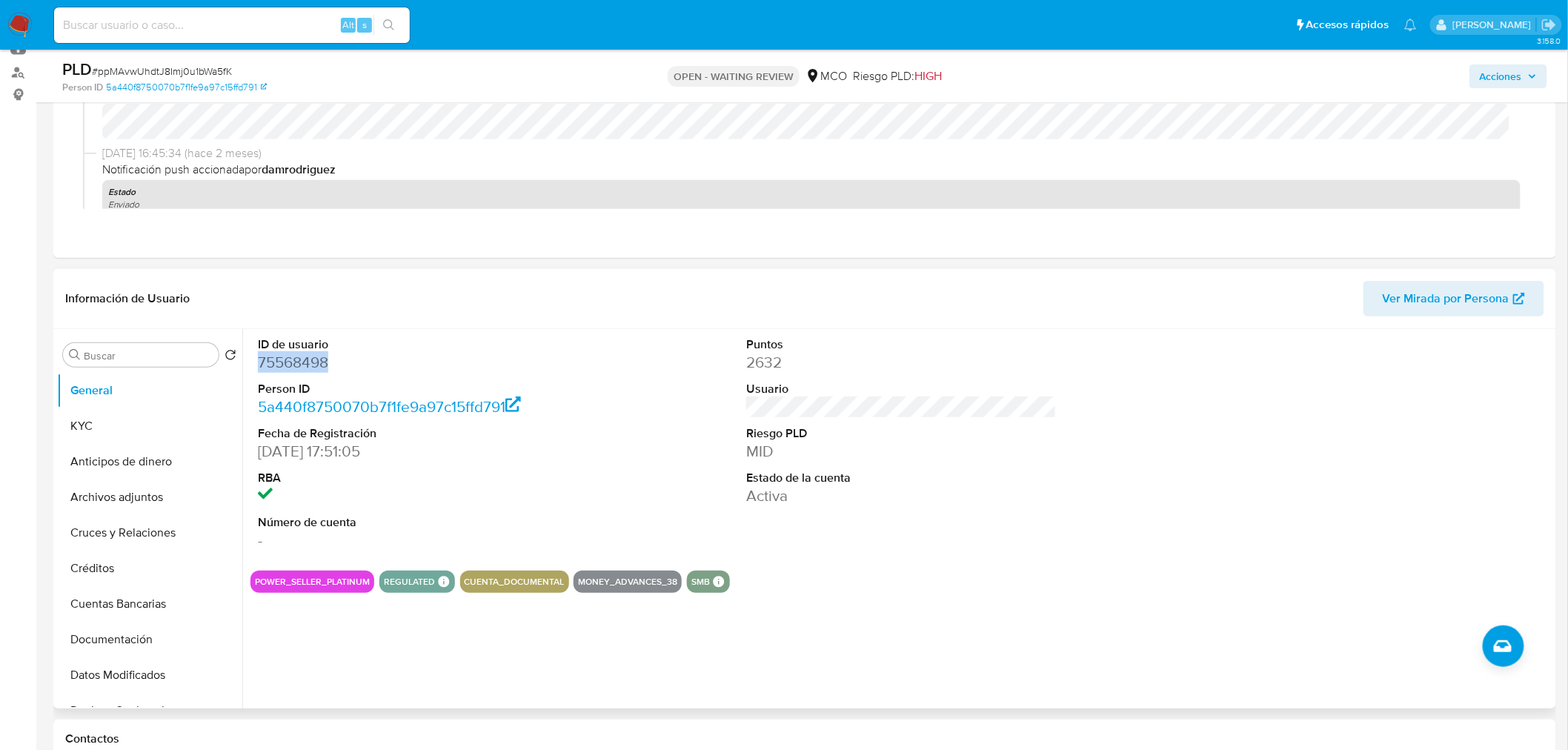
click at [304, 364] on dd "75568498" at bounding box center [413, 362] width 310 height 20
click at [282, 353] on div "Volver al orden por defecto" at bounding box center [324, 356] width 126 height 15
click at [442, 373] on dl "ID de usuario 75568498 Person ID 5a440f8750070b7f1fe9a97c15ffd791 Fecha de Regi…" at bounding box center [413, 443] width 310 height 215
click at [300, 366] on dd "75568498" at bounding box center [413, 362] width 310 height 20
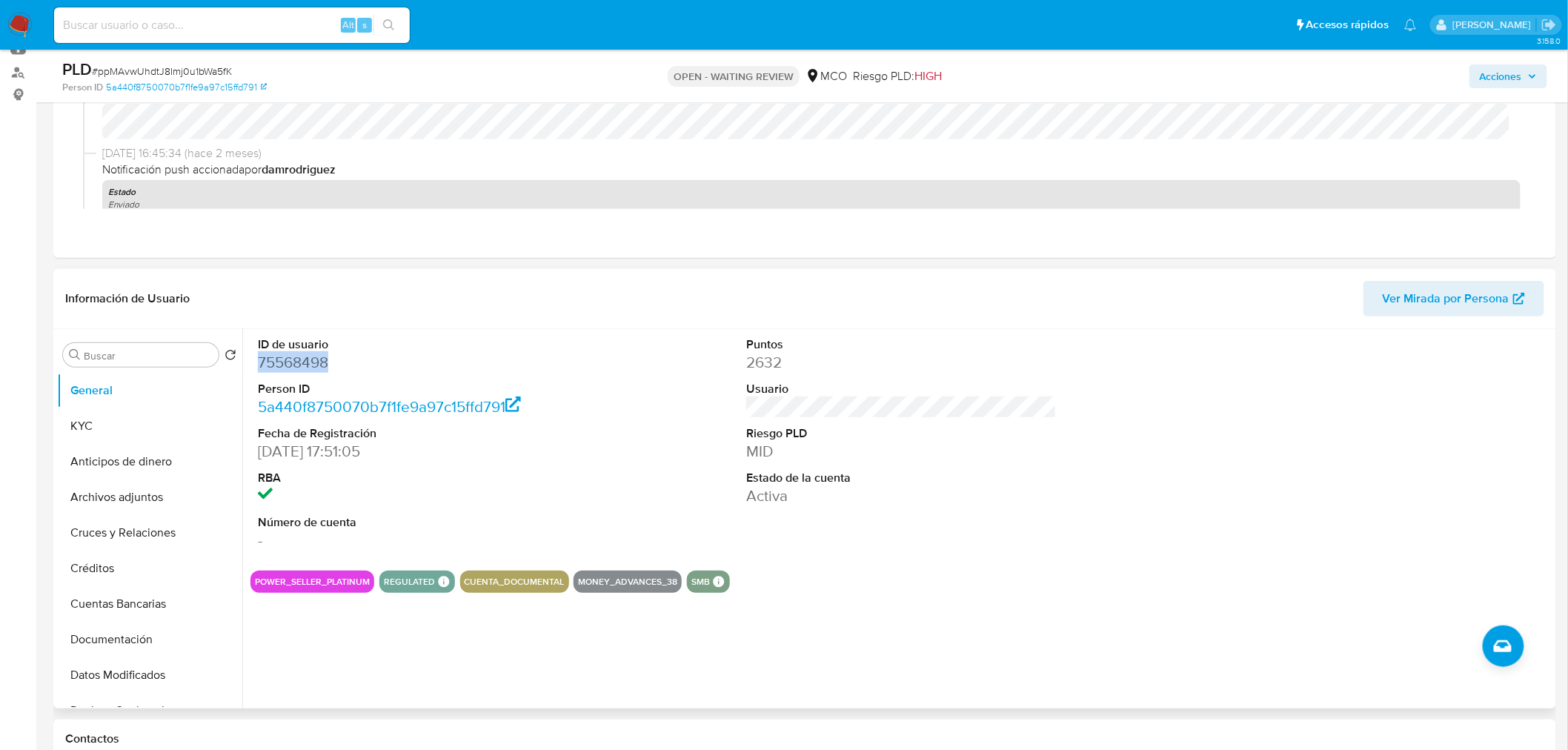
click at [300, 366] on dd "75568498" at bounding box center [413, 362] width 310 height 20
copy dd "75568498"
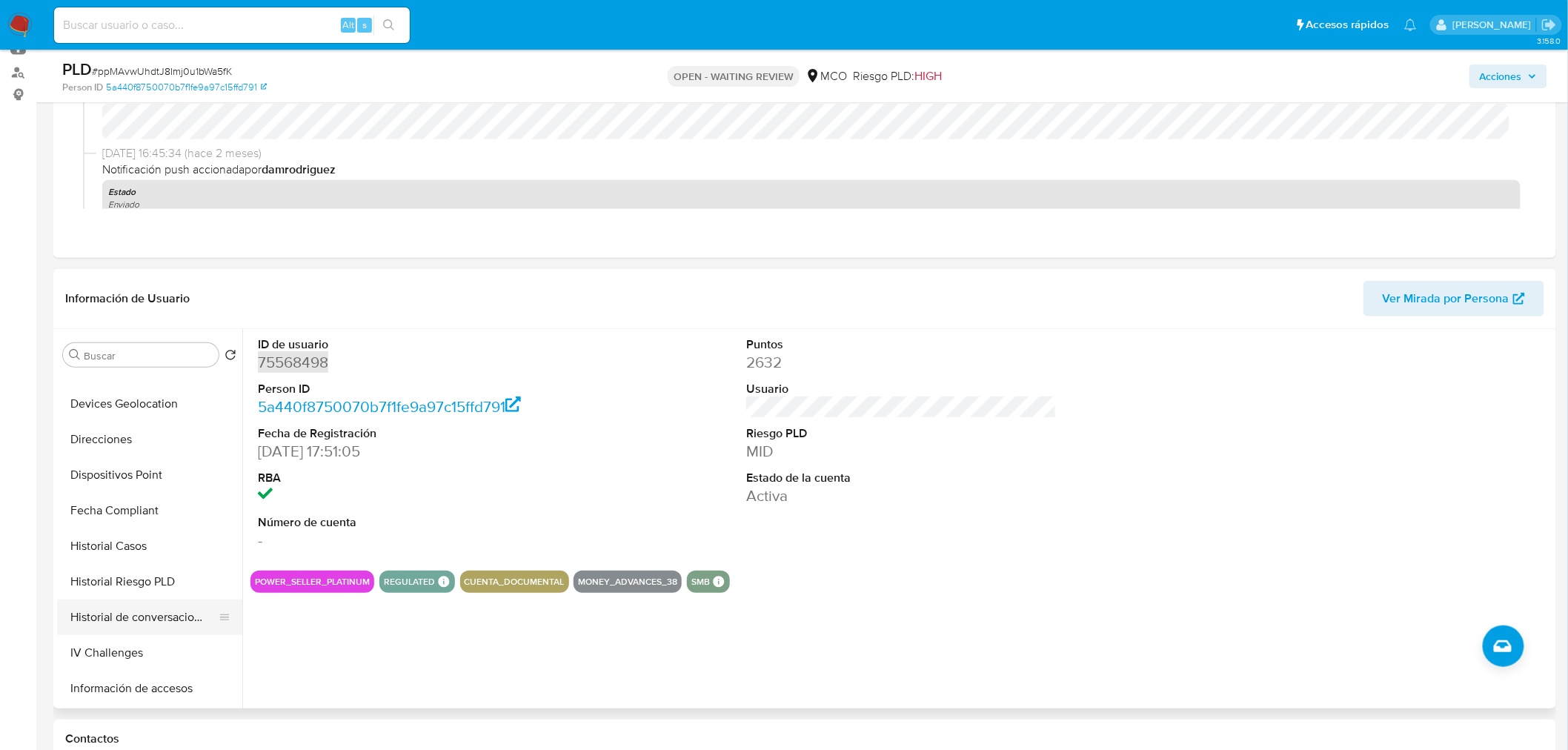
scroll to position [329, 0]
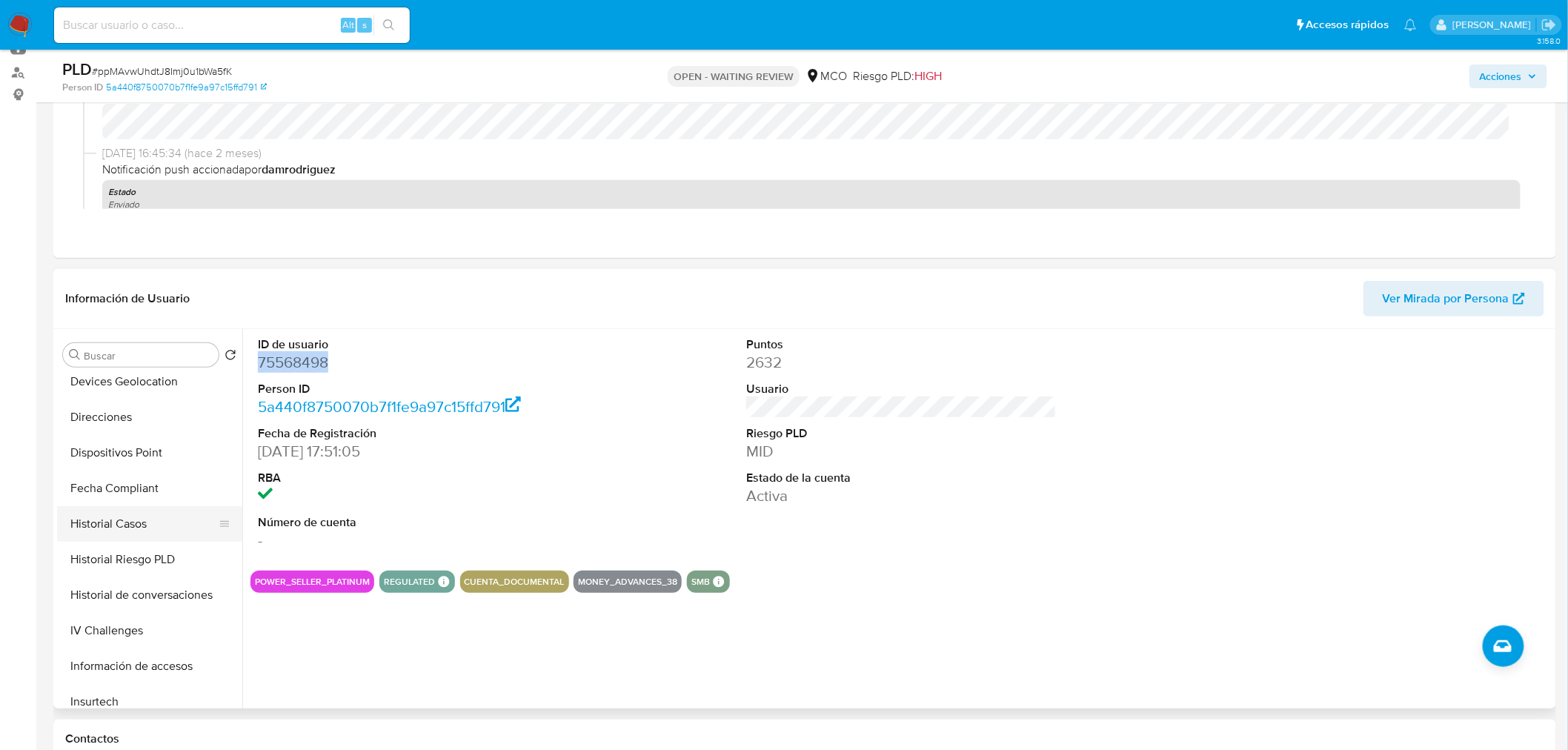
click at [135, 524] on button "Historial Casos" at bounding box center [144, 524] width 173 height 36
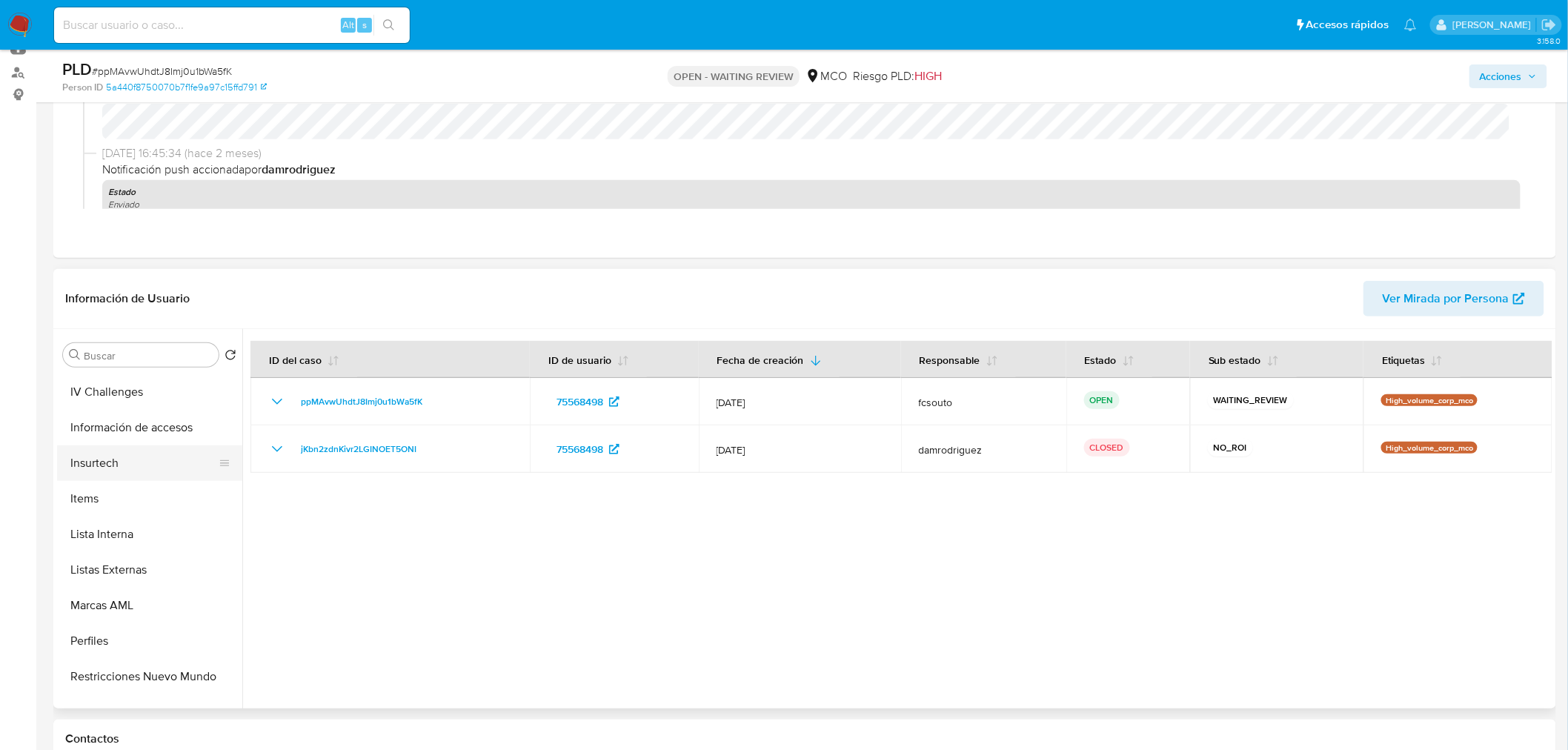
scroll to position [626, 0]
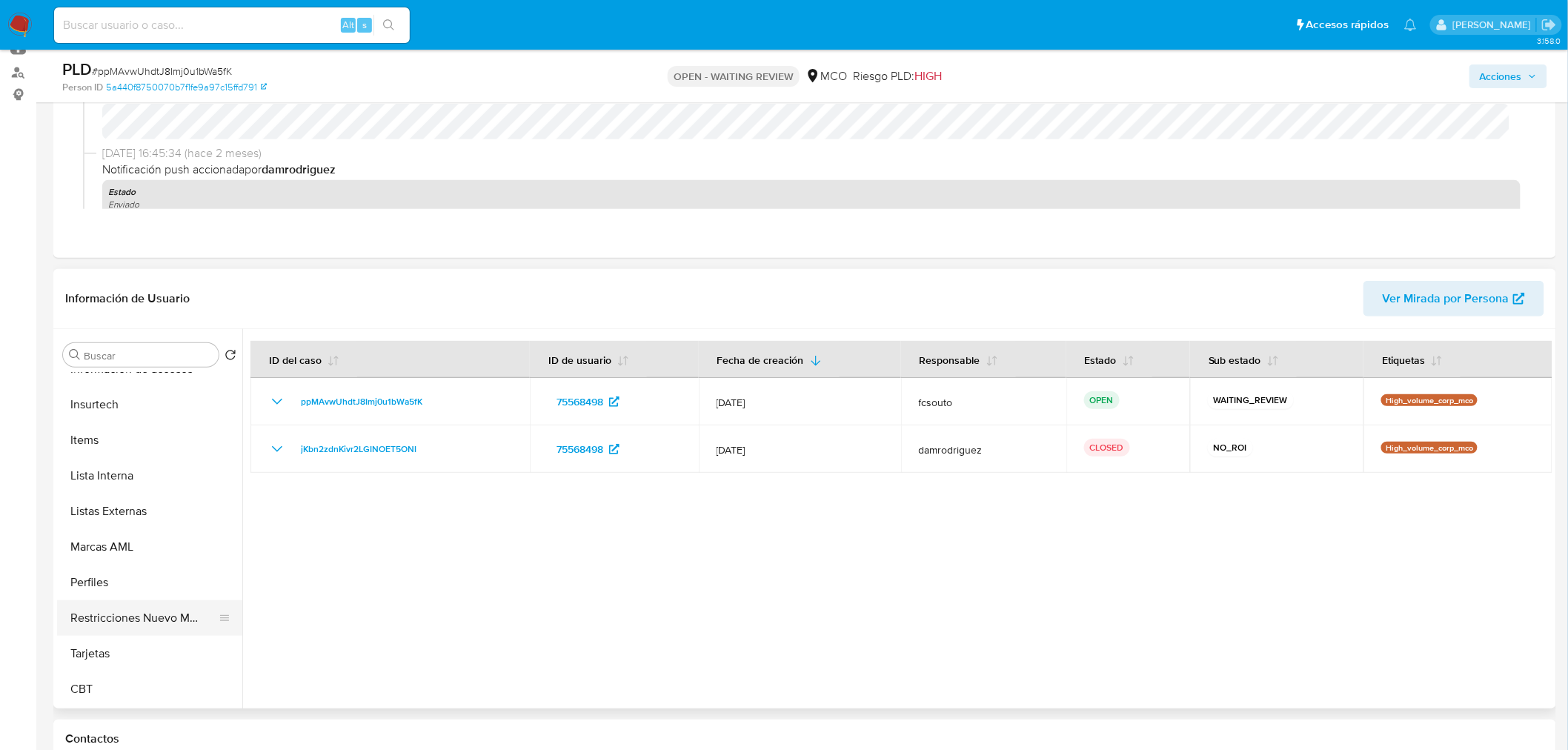
click at [157, 617] on button "Restricciones Nuevo Mundo" at bounding box center [144, 619] width 173 height 36
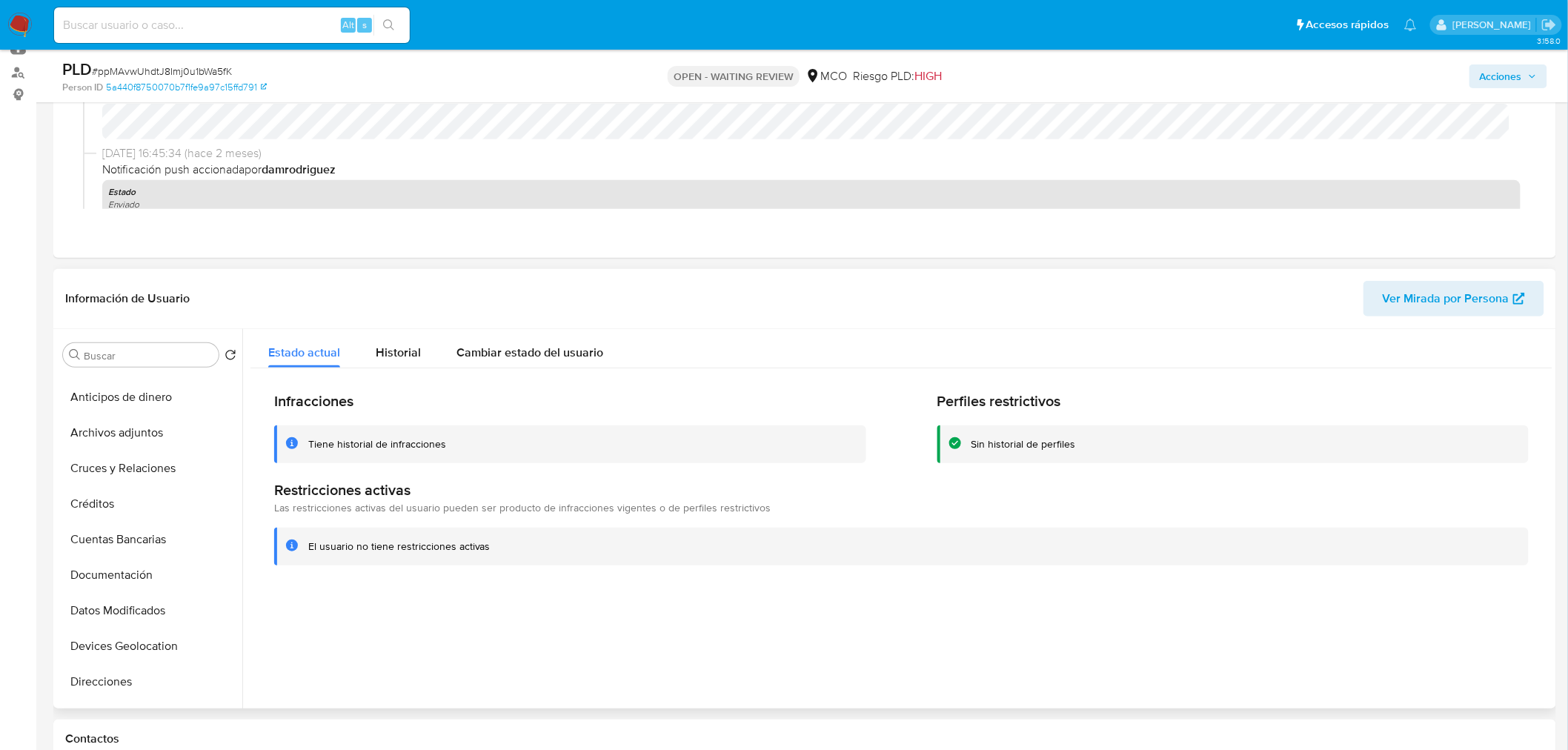
scroll to position [0, 0]
click at [157, 424] on button "KYC" at bounding box center [144, 426] width 173 height 36
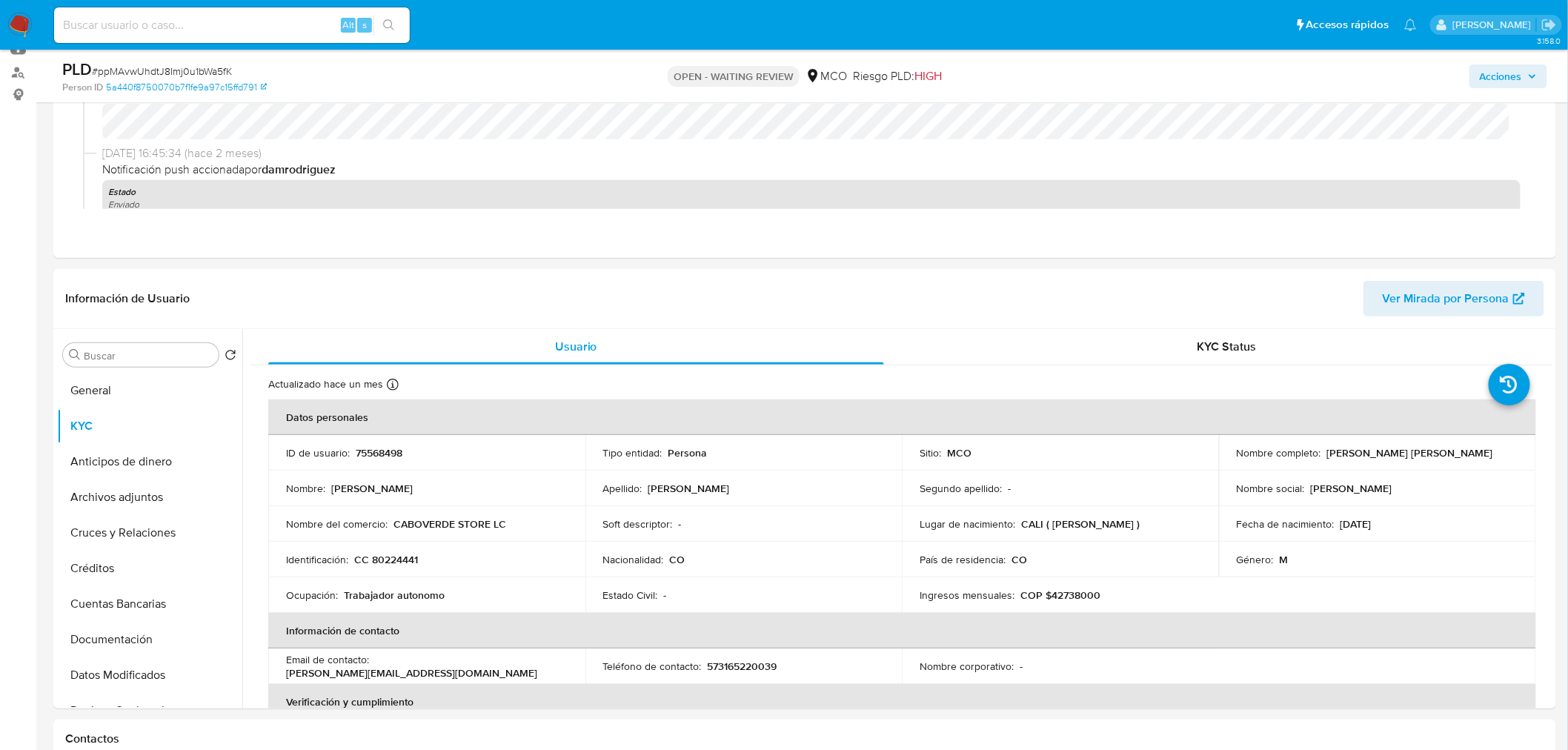
click at [1526, 82] on span "Acciones" at bounding box center [1508, 76] width 57 height 20
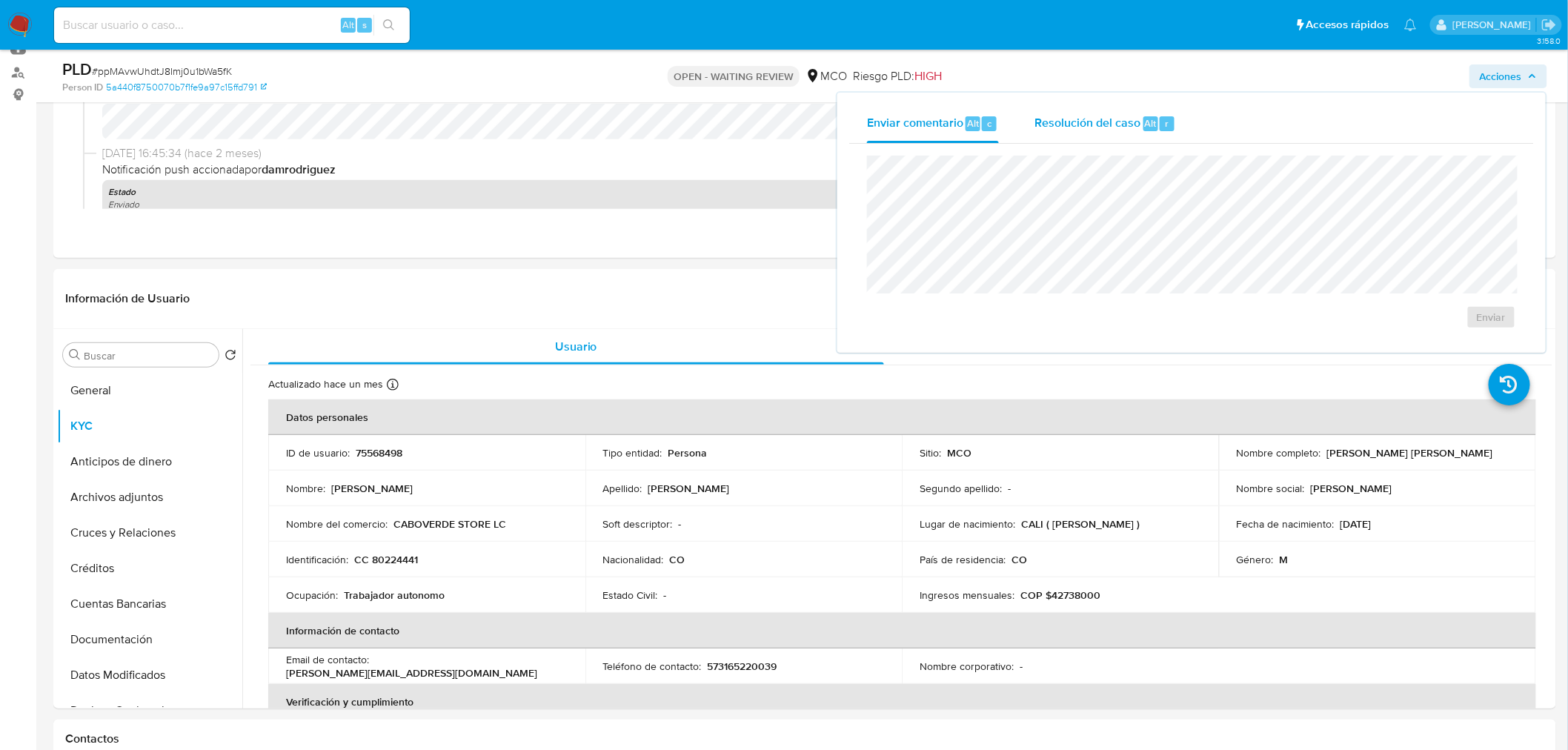
drag, startPoint x: 1081, startPoint y: 130, endPoint x: 1053, endPoint y: 146, distance: 32.2
click at [1078, 131] on div "Resolución del caso Alt r" at bounding box center [1105, 123] width 141 height 38
click at [913, 114] on span "Enviar comentario" at bounding box center [915, 122] width 96 height 17
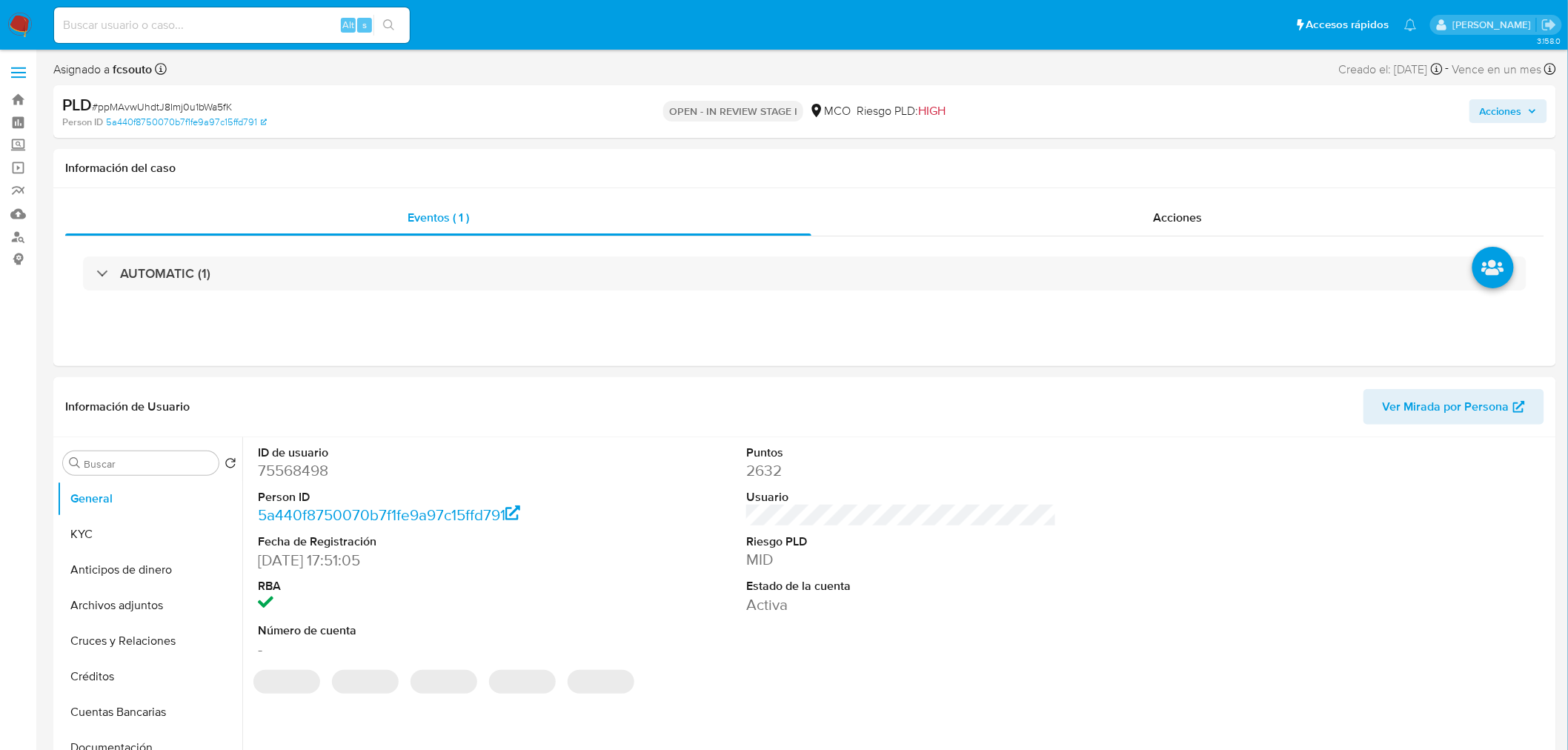
click at [1517, 113] on span "Acciones" at bounding box center [1501, 111] width 42 height 24
select select "10"
drag, startPoint x: 1079, startPoint y: 156, endPoint x: 1035, endPoint y: 180, distance: 50.1
click at [1078, 157] on span "Resolución del caso" at bounding box center [1088, 158] width 106 height 17
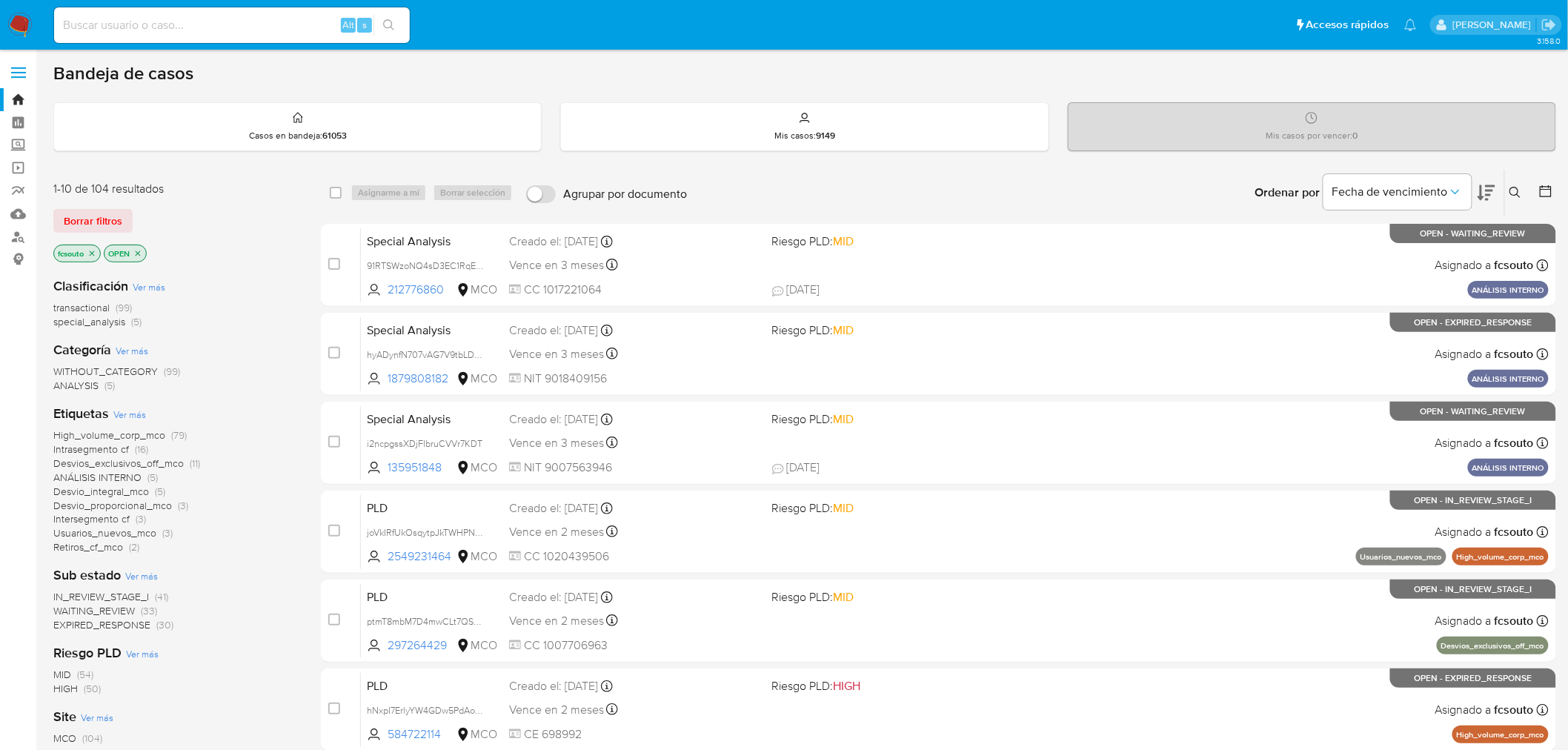
click at [112, 610] on span "WAITING_REVIEW" at bounding box center [94, 610] width 82 height 15
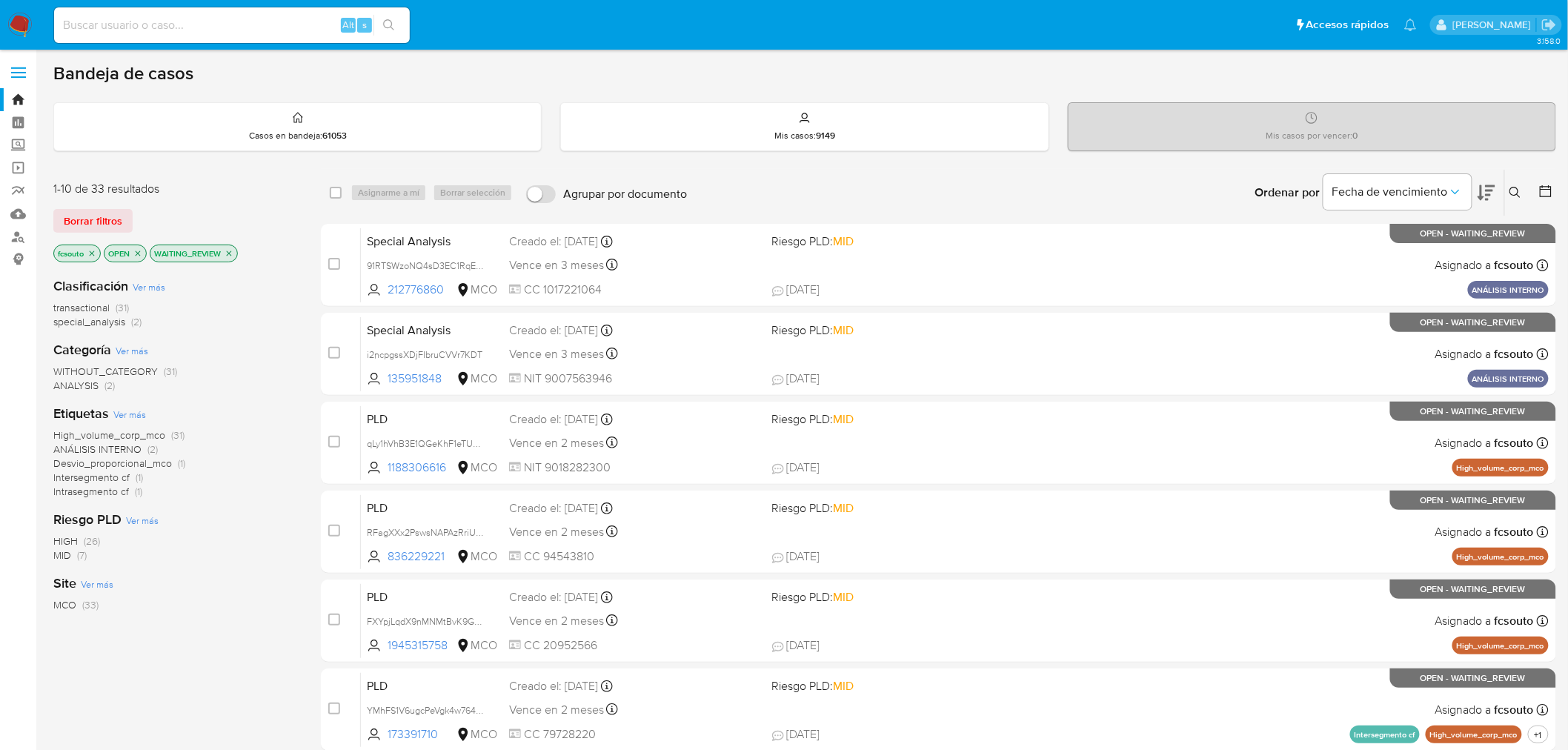
click at [1486, 197] on icon at bounding box center [1487, 193] width 18 height 18
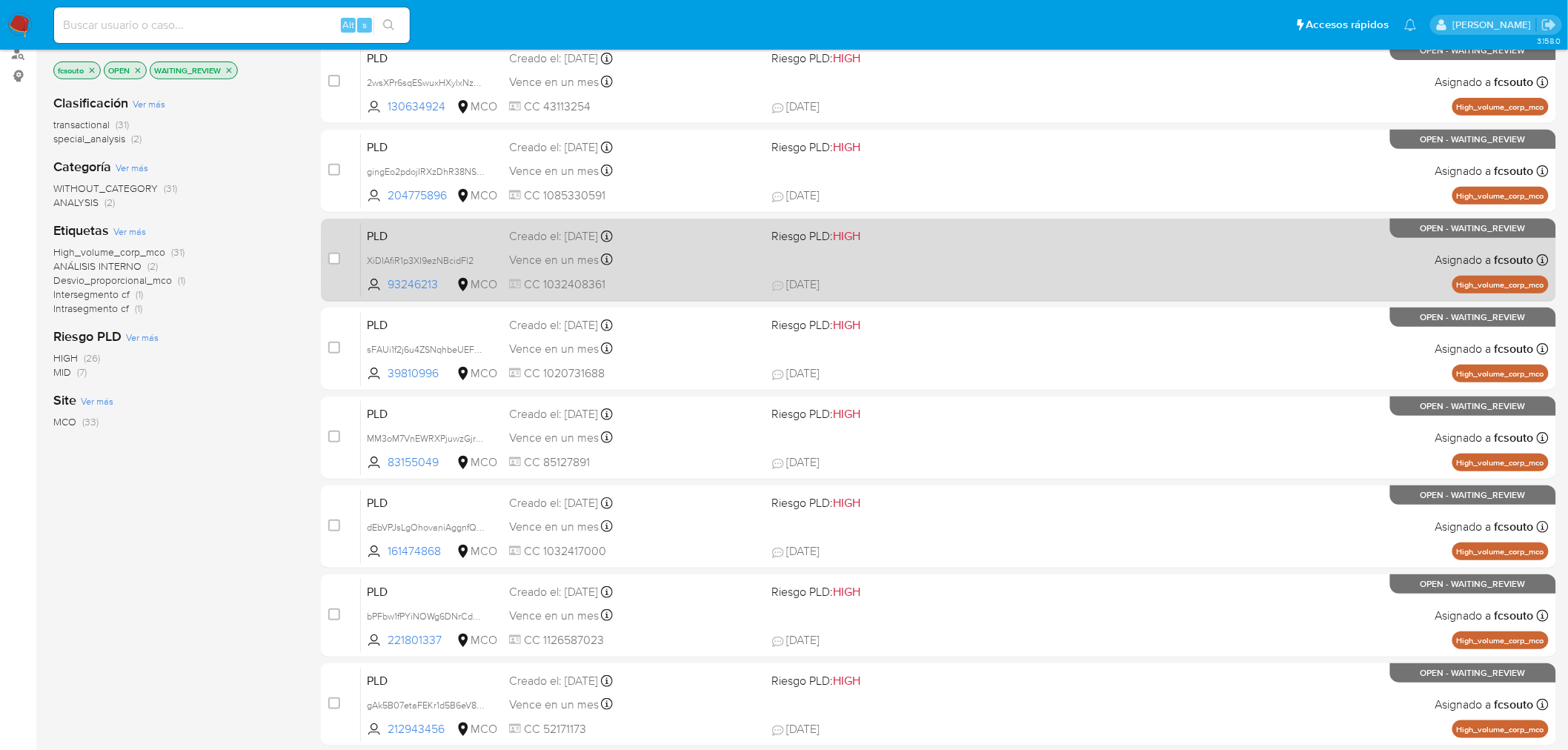
scroll to position [472, 0]
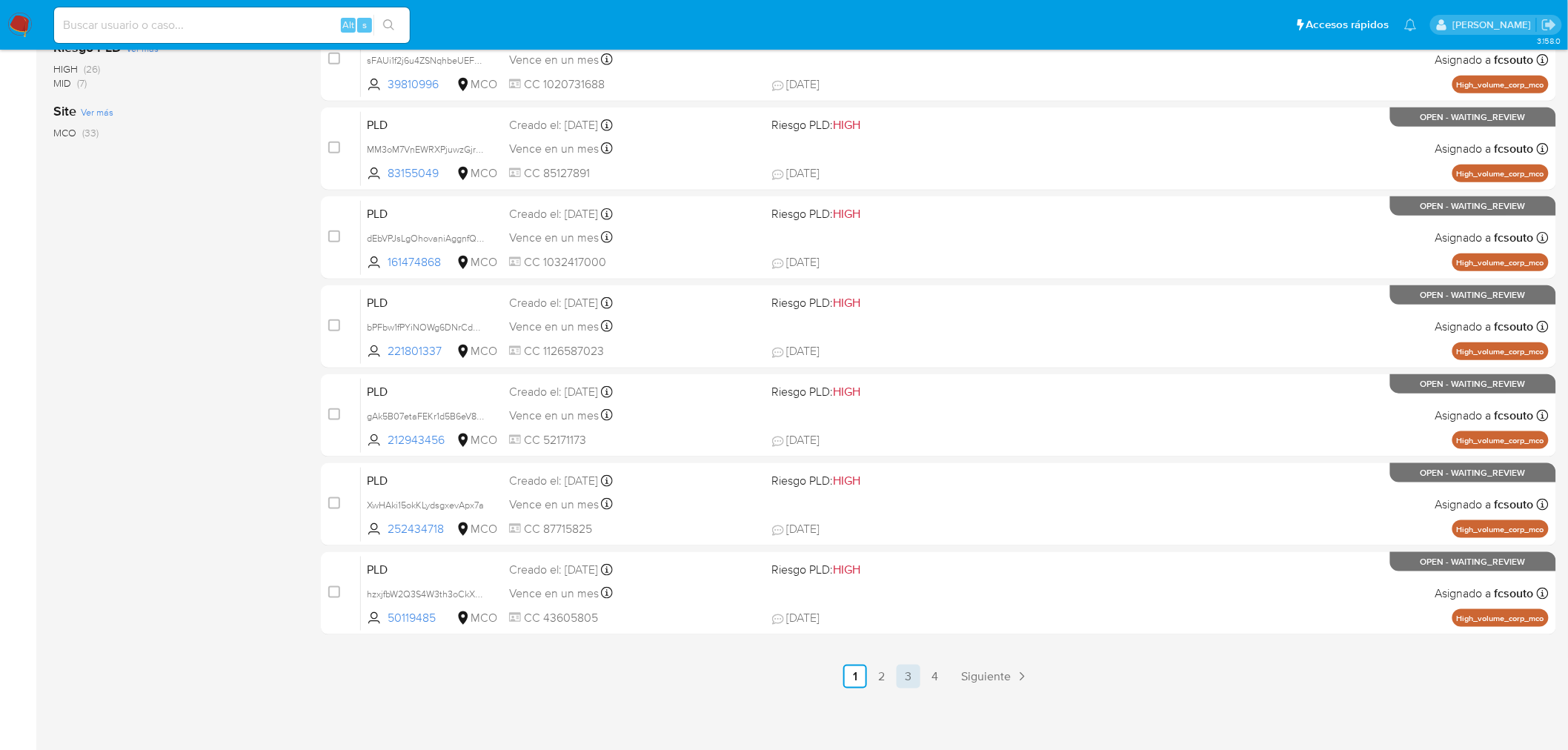
click at [908, 676] on link "3" at bounding box center [908, 677] width 24 height 24
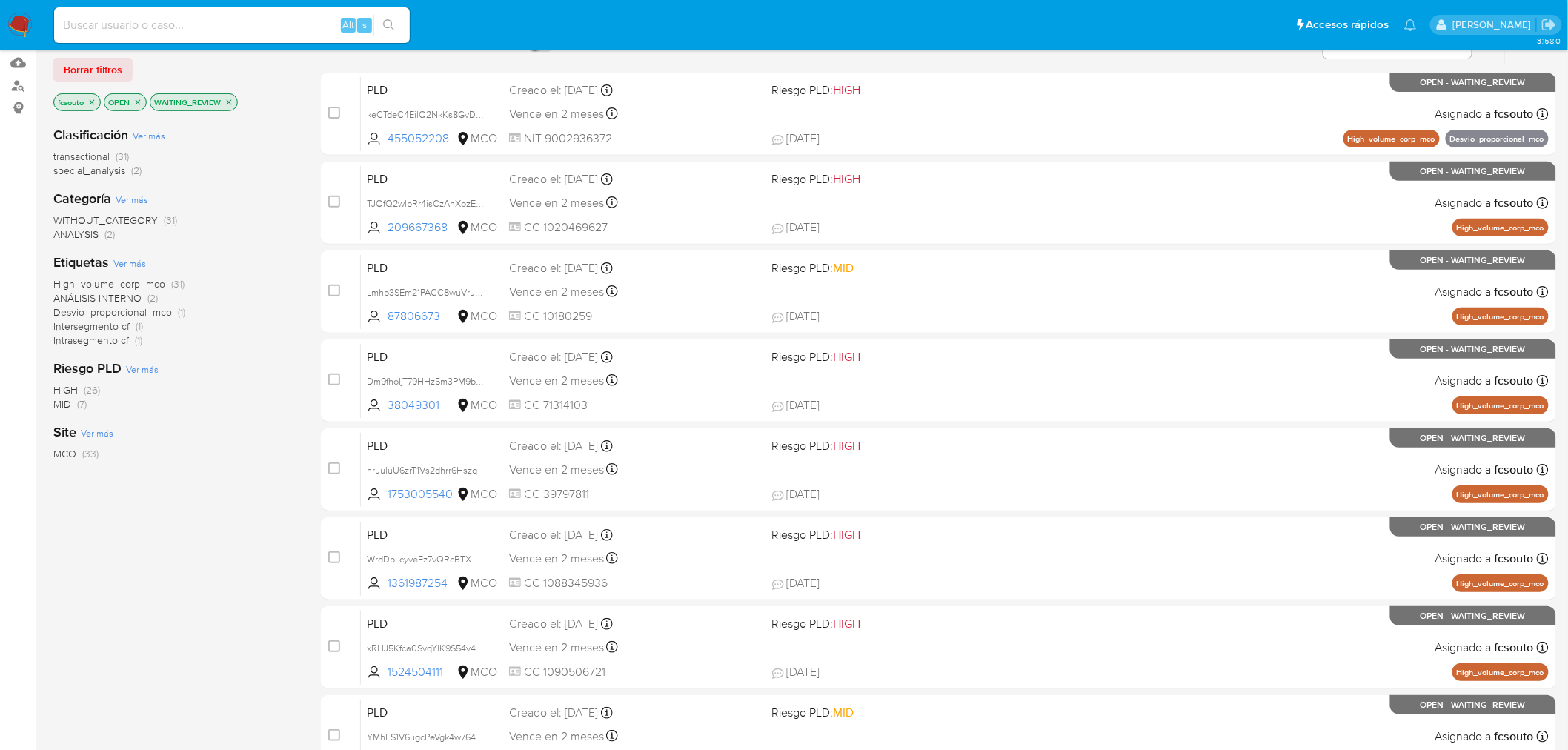
scroll to position [472, 0]
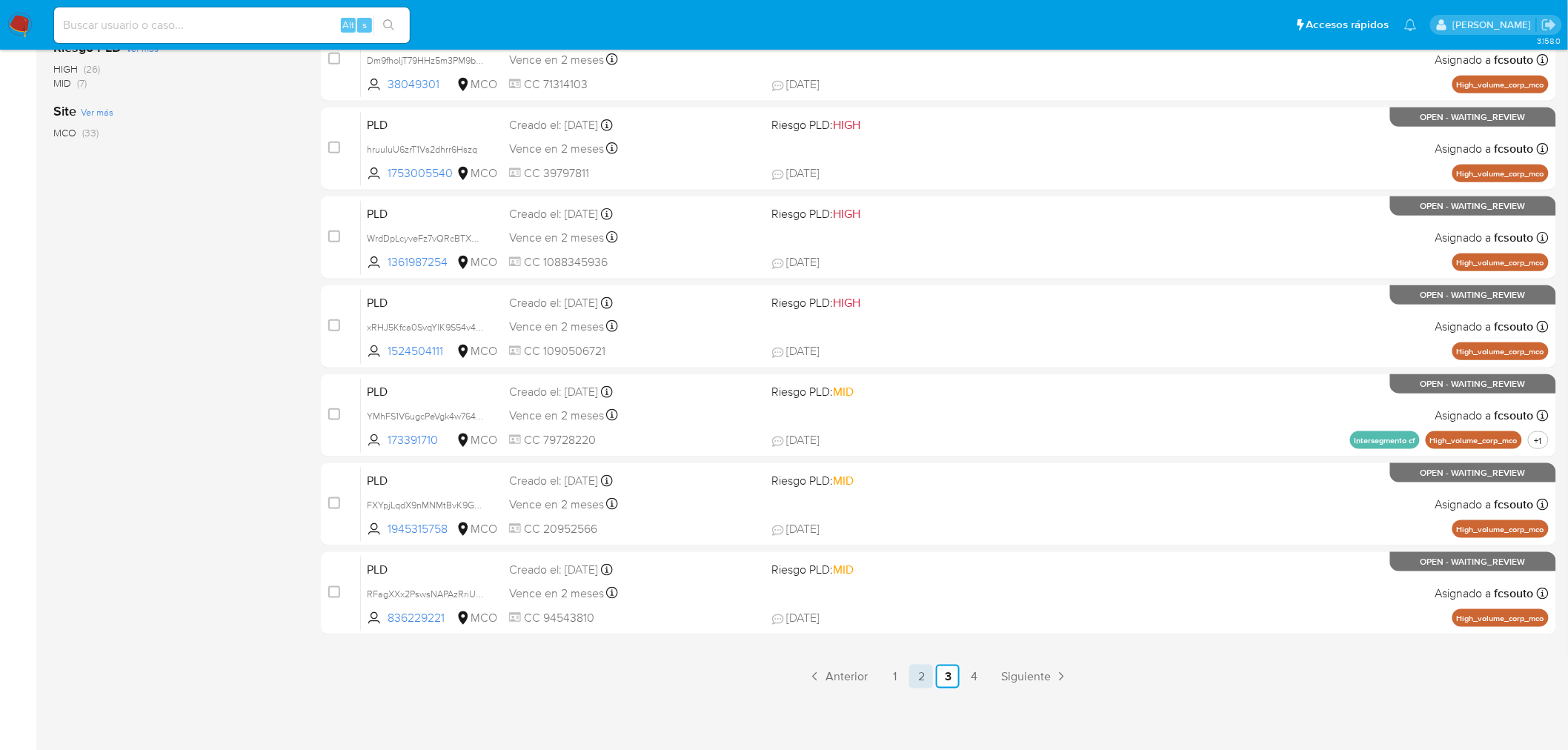
click at [915, 679] on link "2" at bounding box center [921, 677] width 24 height 24
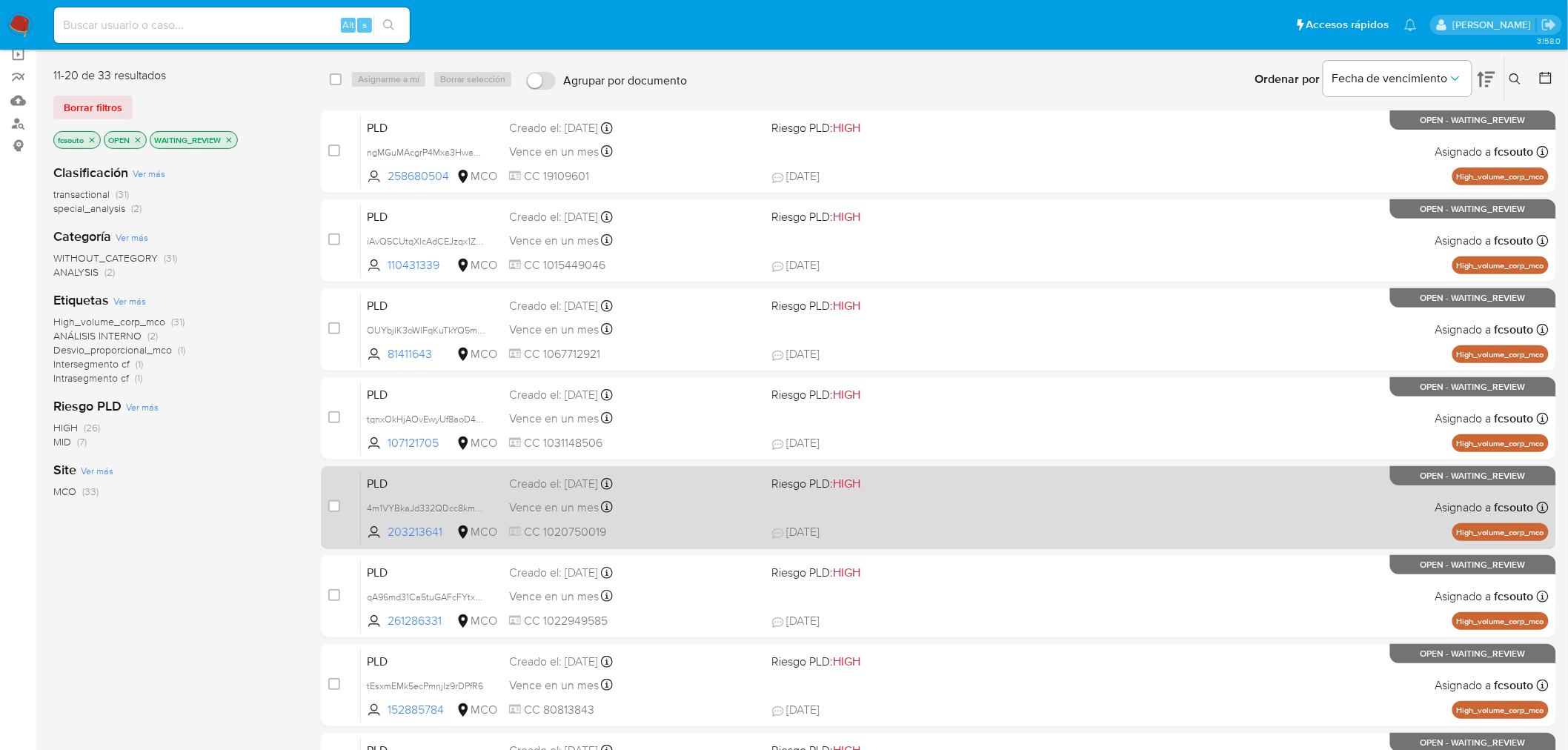
scroll to position [472, 0]
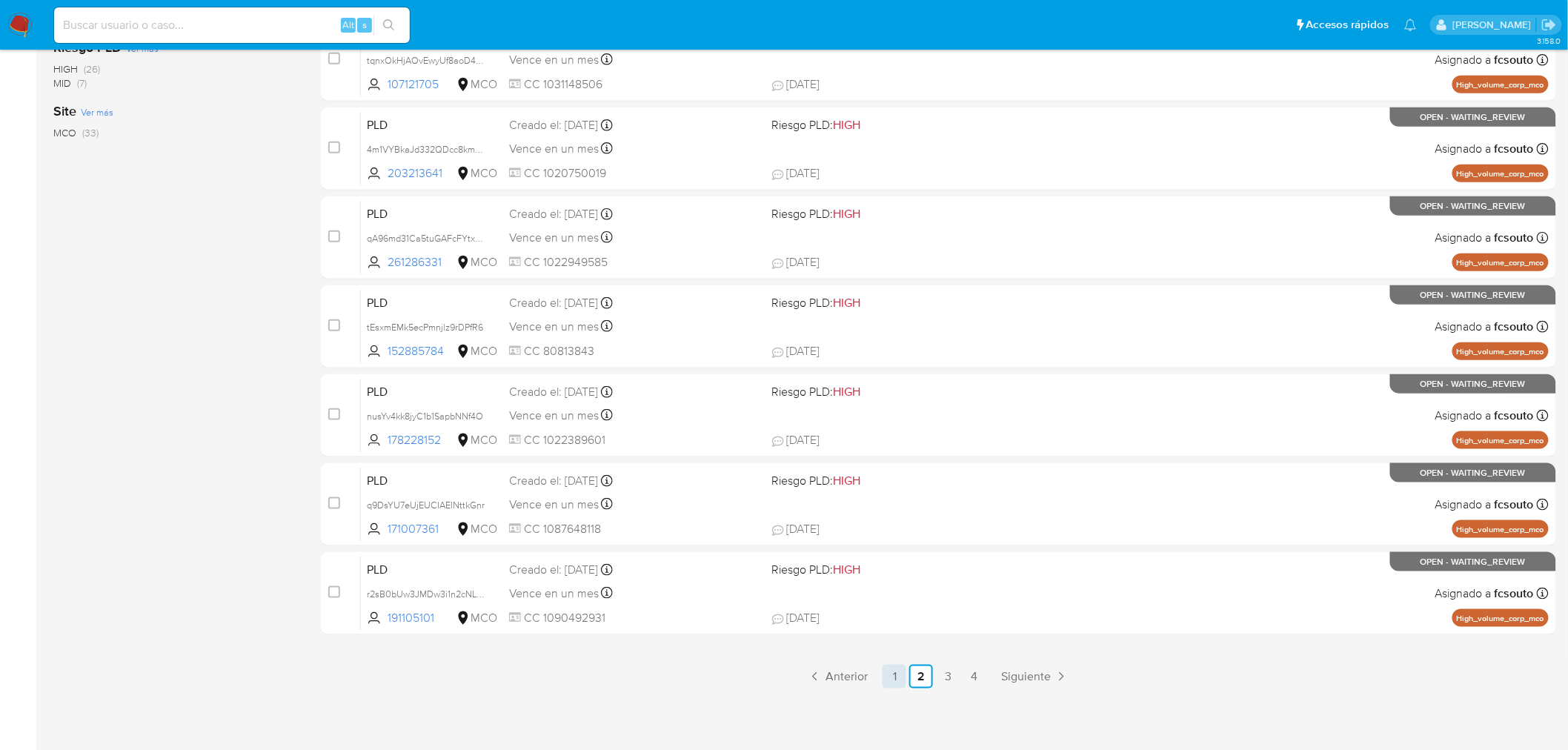
click at [901, 673] on link "1" at bounding box center [895, 677] width 24 height 24
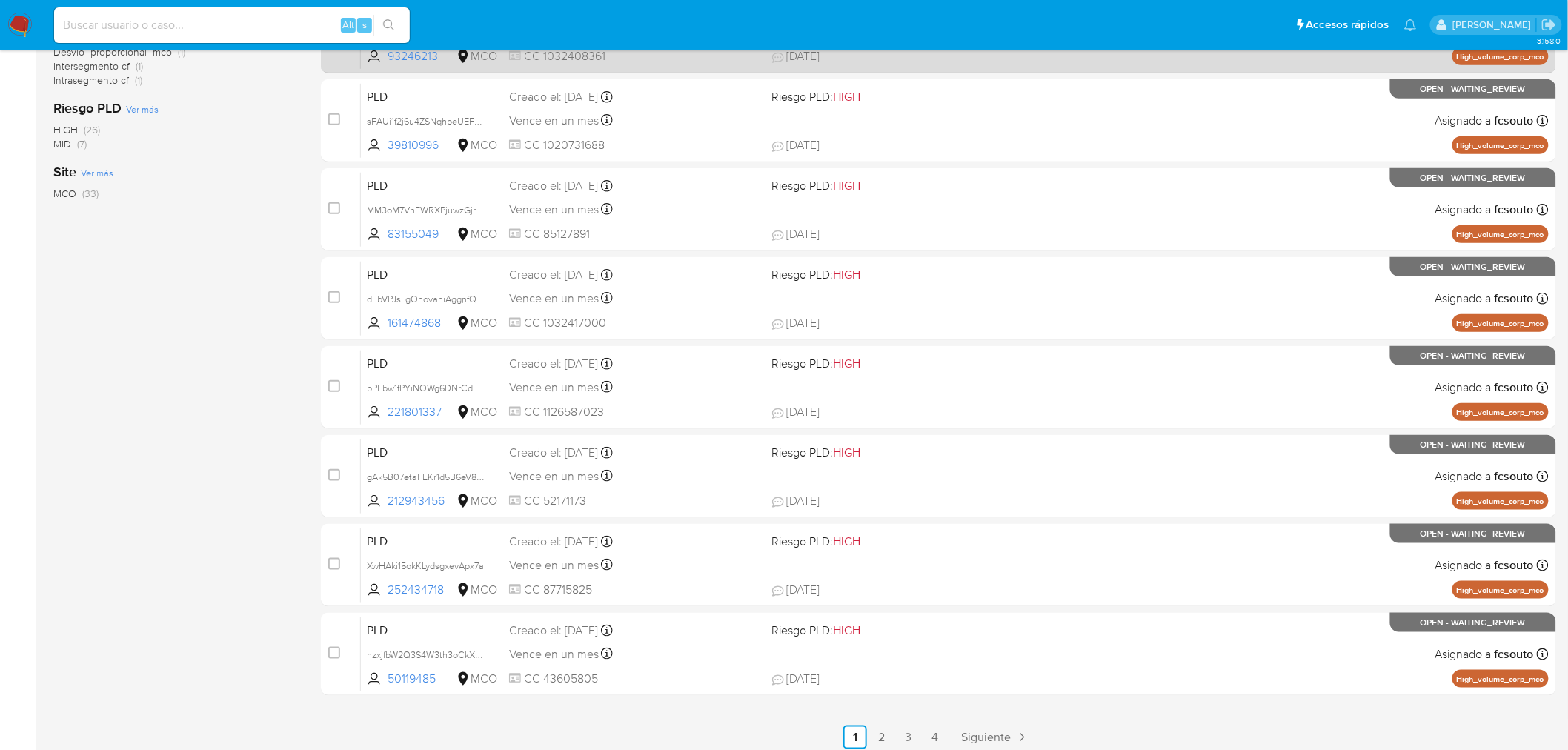
scroll to position [472, 0]
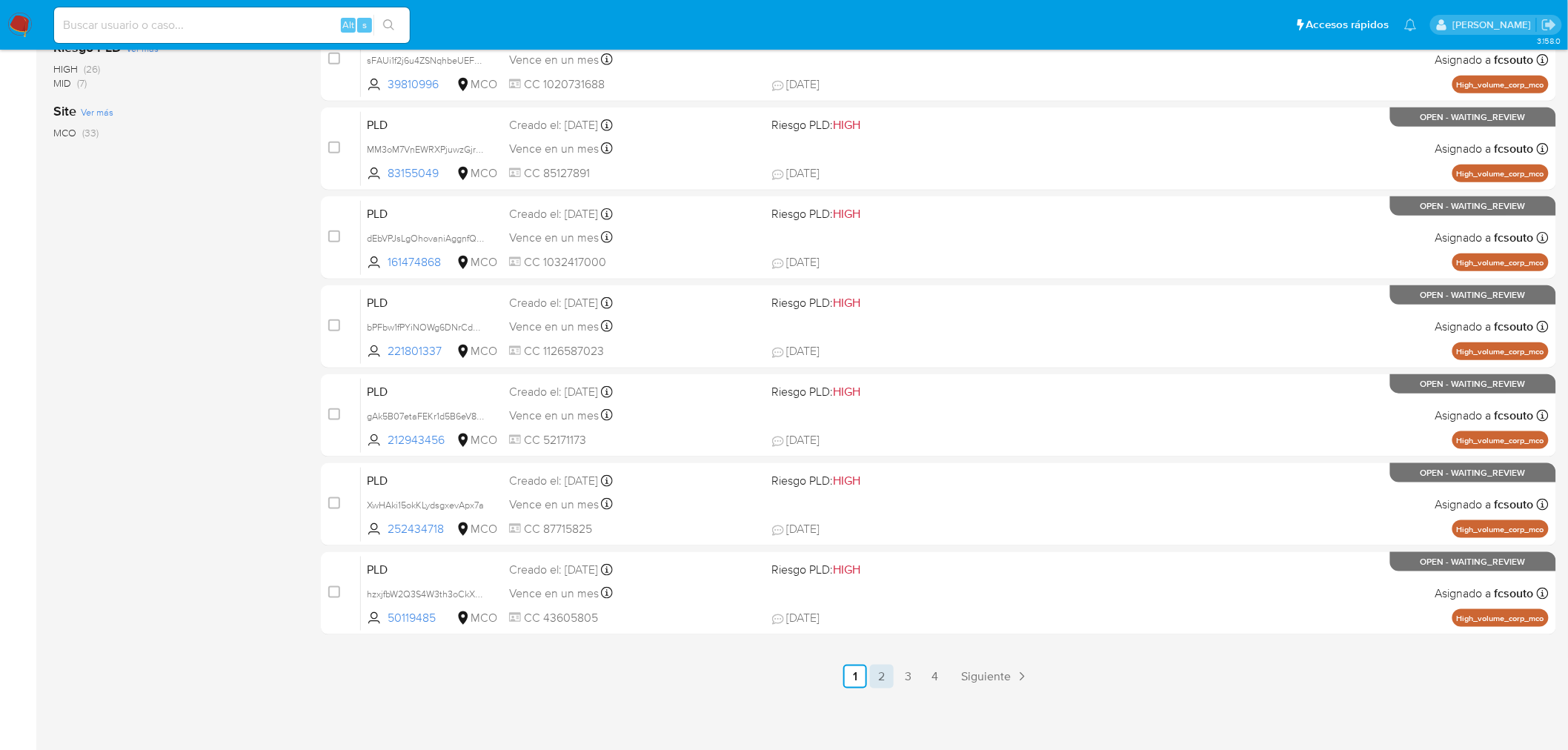
click at [888, 675] on link "2" at bounding box center [882, 677] width 24 height 24
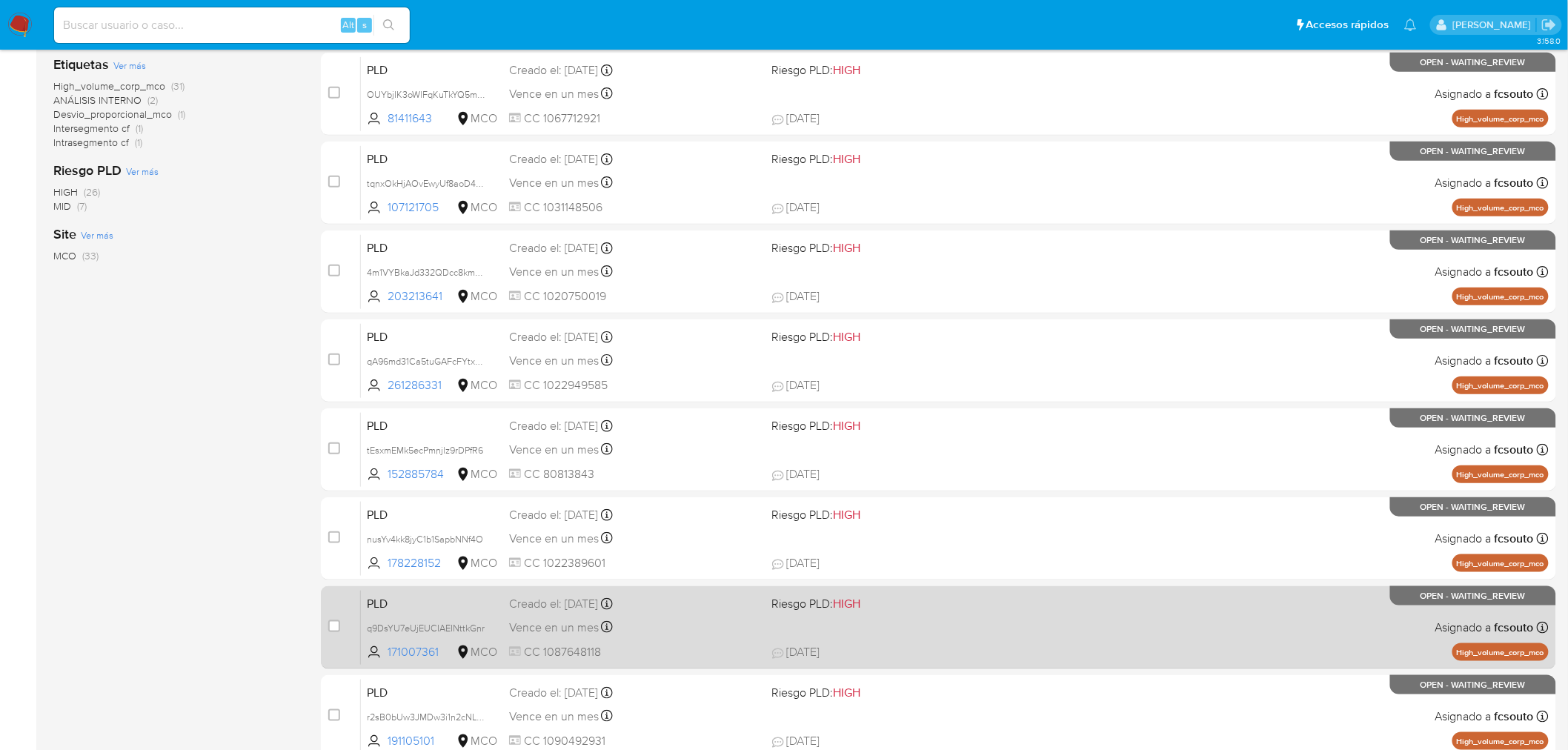
scroll to position [472, 0]
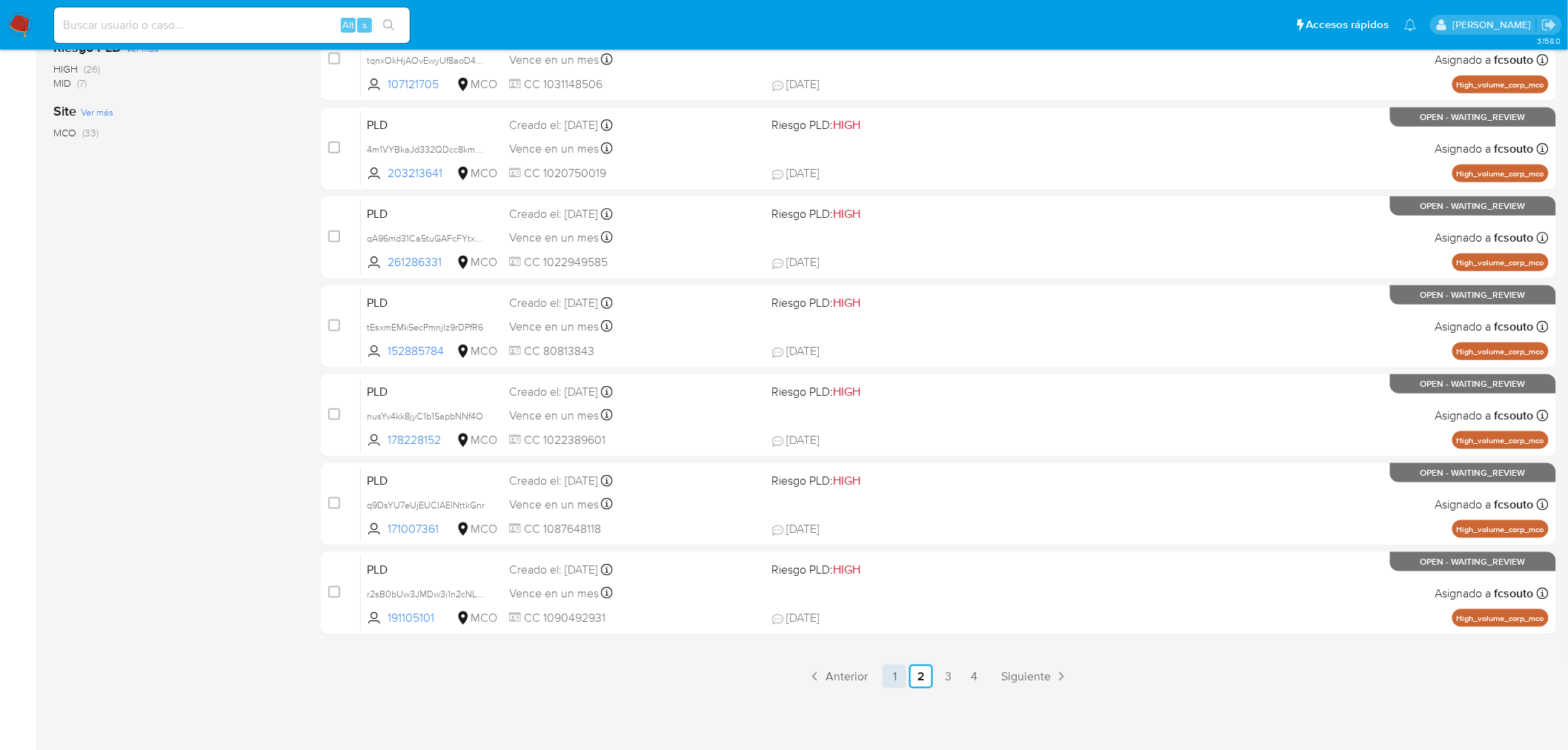
click at [895, 678] on link "1" at bounding box center [895, 677] width 24 height 24
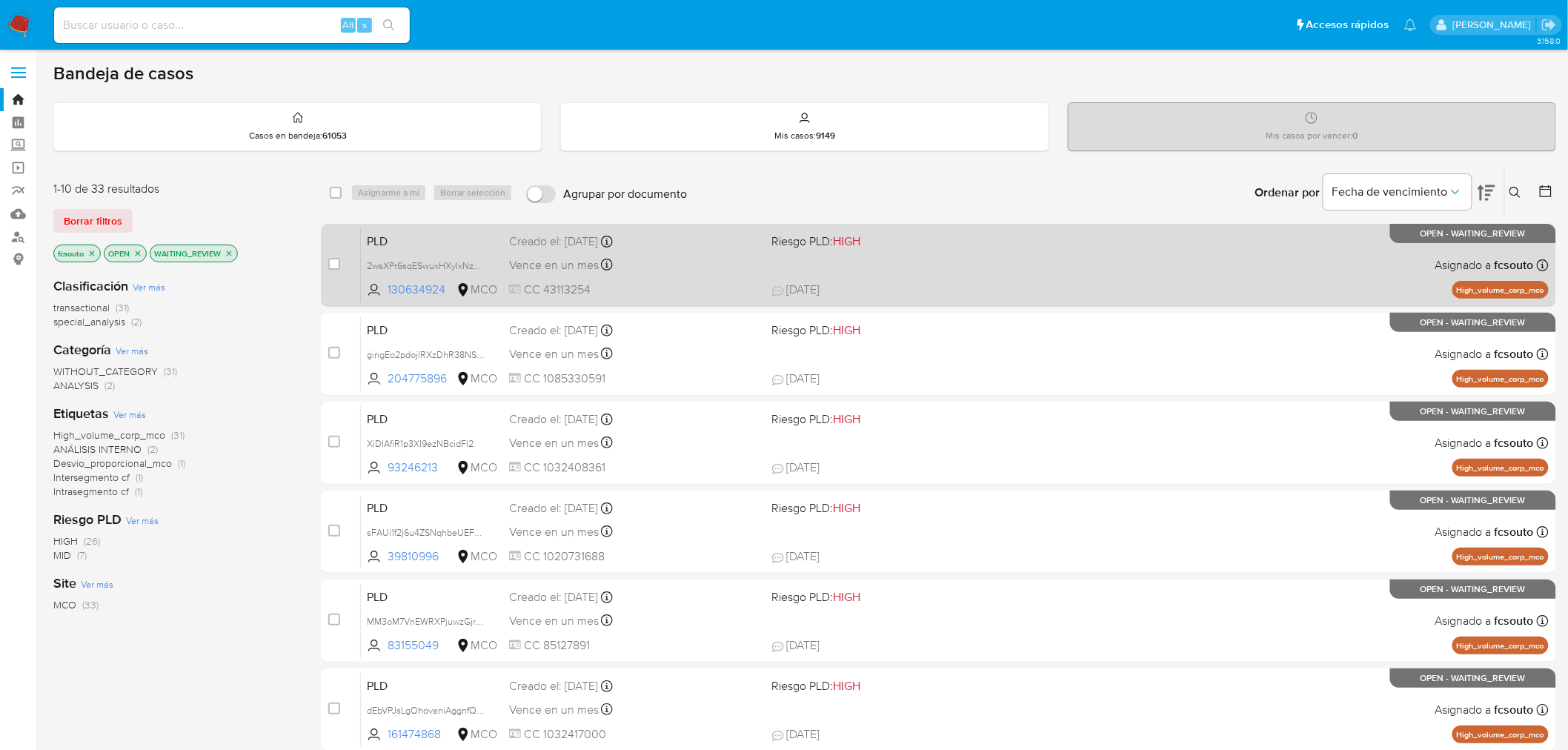
click at [671, 256] on div "Vence en un mes Vence el [DATE] 07:06:28" at bounding box center [635, 264] width 251 height 20
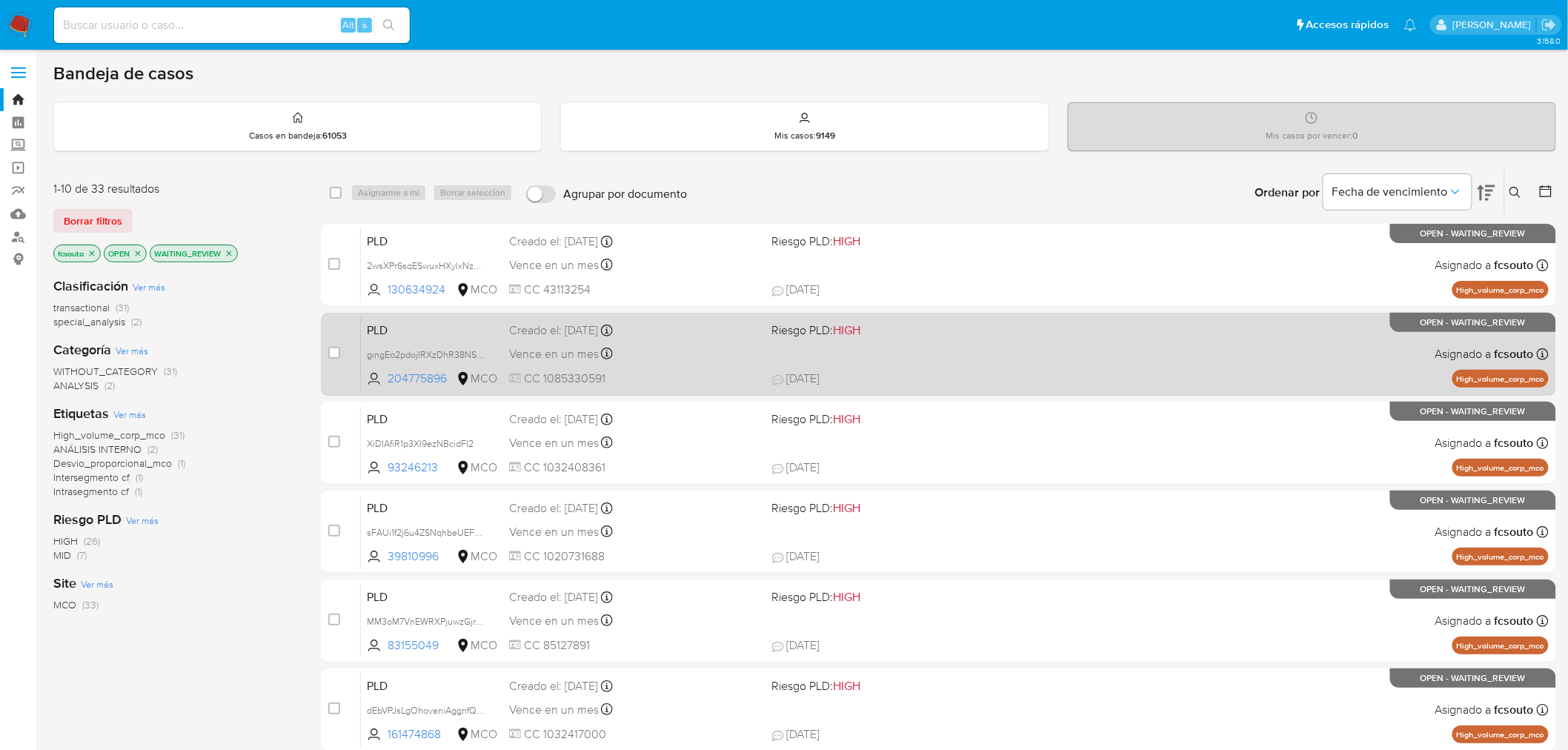
click at [669, 371] on span "CC 1085330591" at bounding box center [635, 379] width 251 height 16
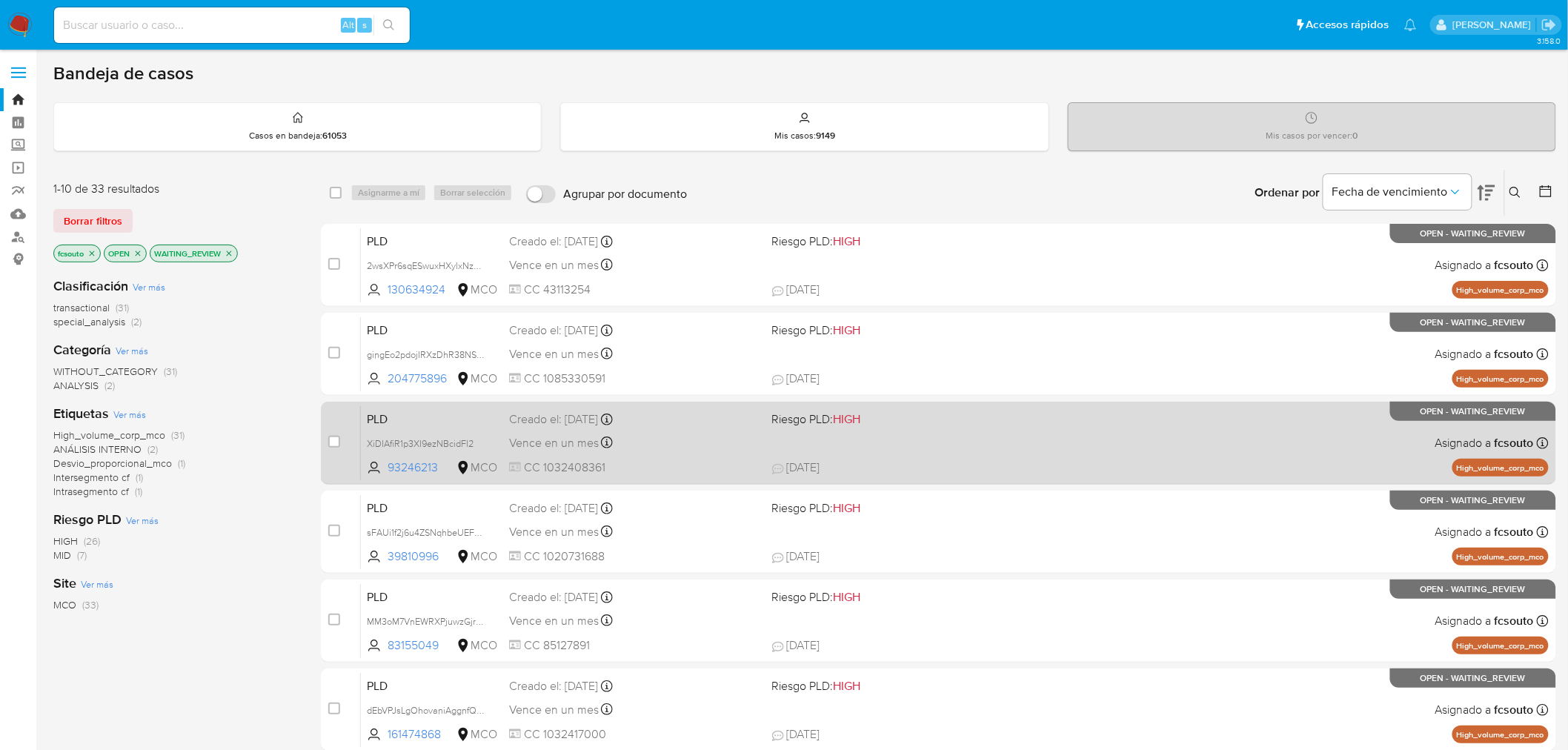
click at [742, 440] on div "Vence en un mes Vence el [DATE] 07:06:30" at bounding box center [635, 442] width 251 height 20
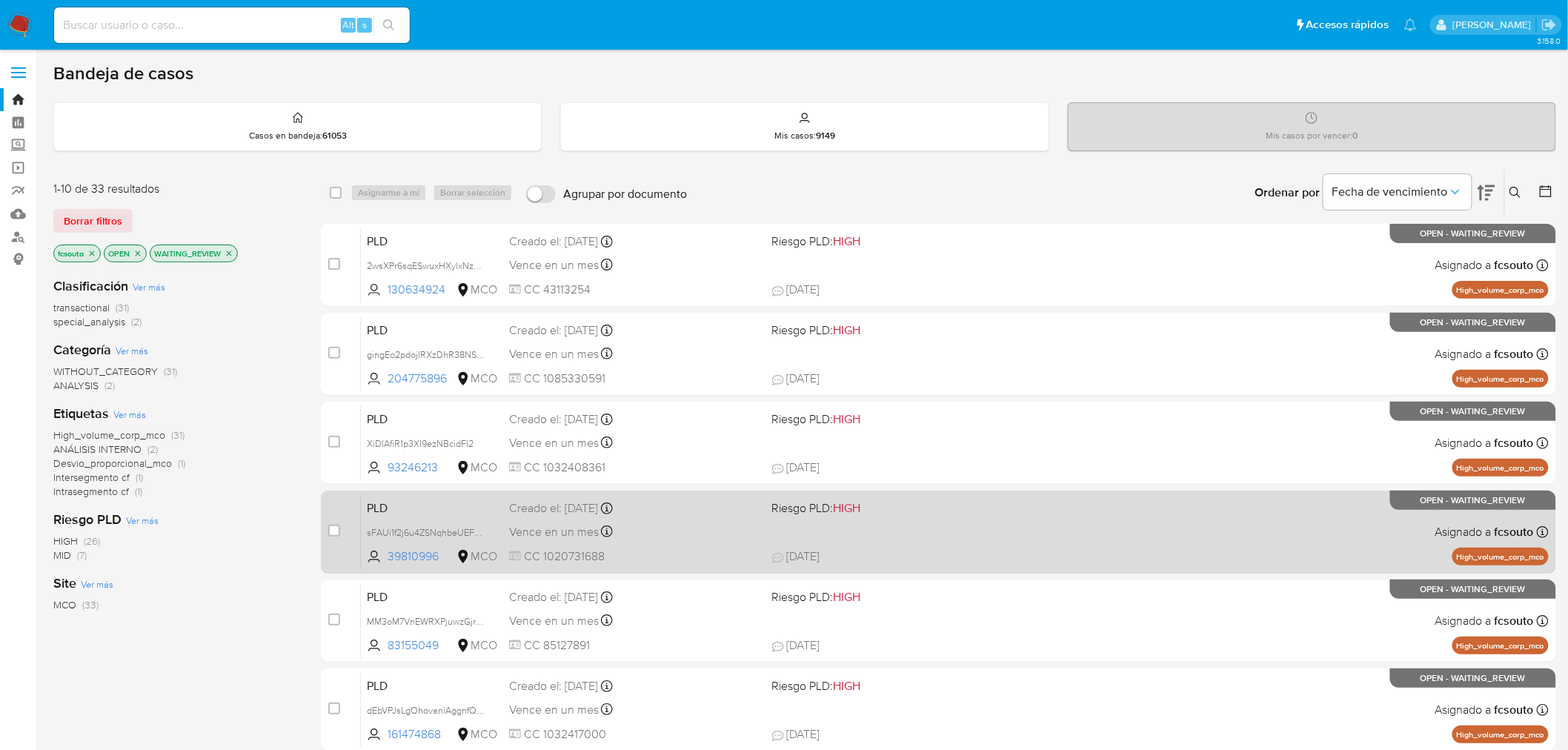
click at [770, 542] on div "PLD sFAUi1f2j6u4ZSNqhbeUEFHS 39810996 MCO Riesgo PLD: HIGH Creado el: [DATE] Cr…" at bounding box center [955, 532] width 1188 height 75
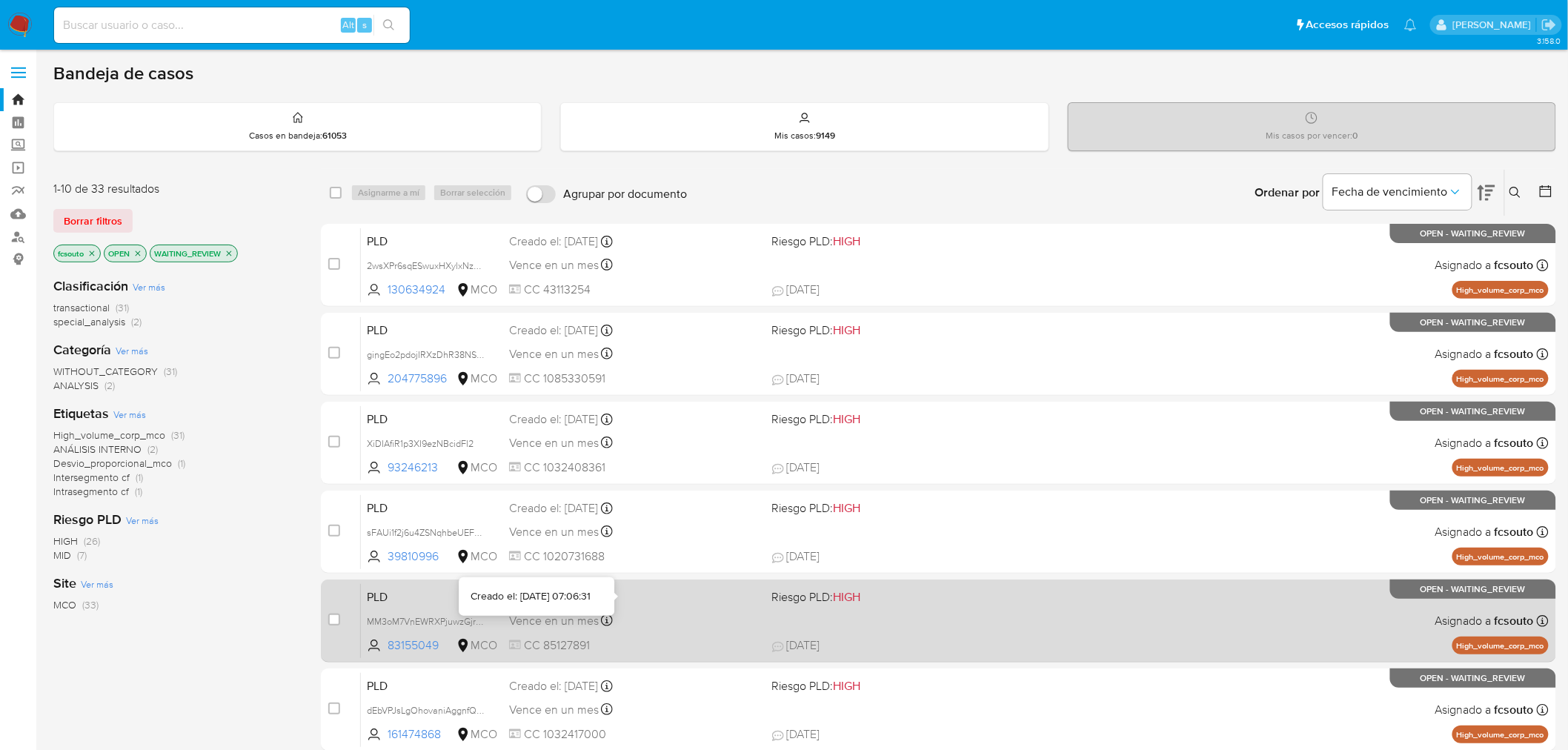
click at [683, 646] on span "CC 85127891" at bounding box center [635, 646] width 251 height 16
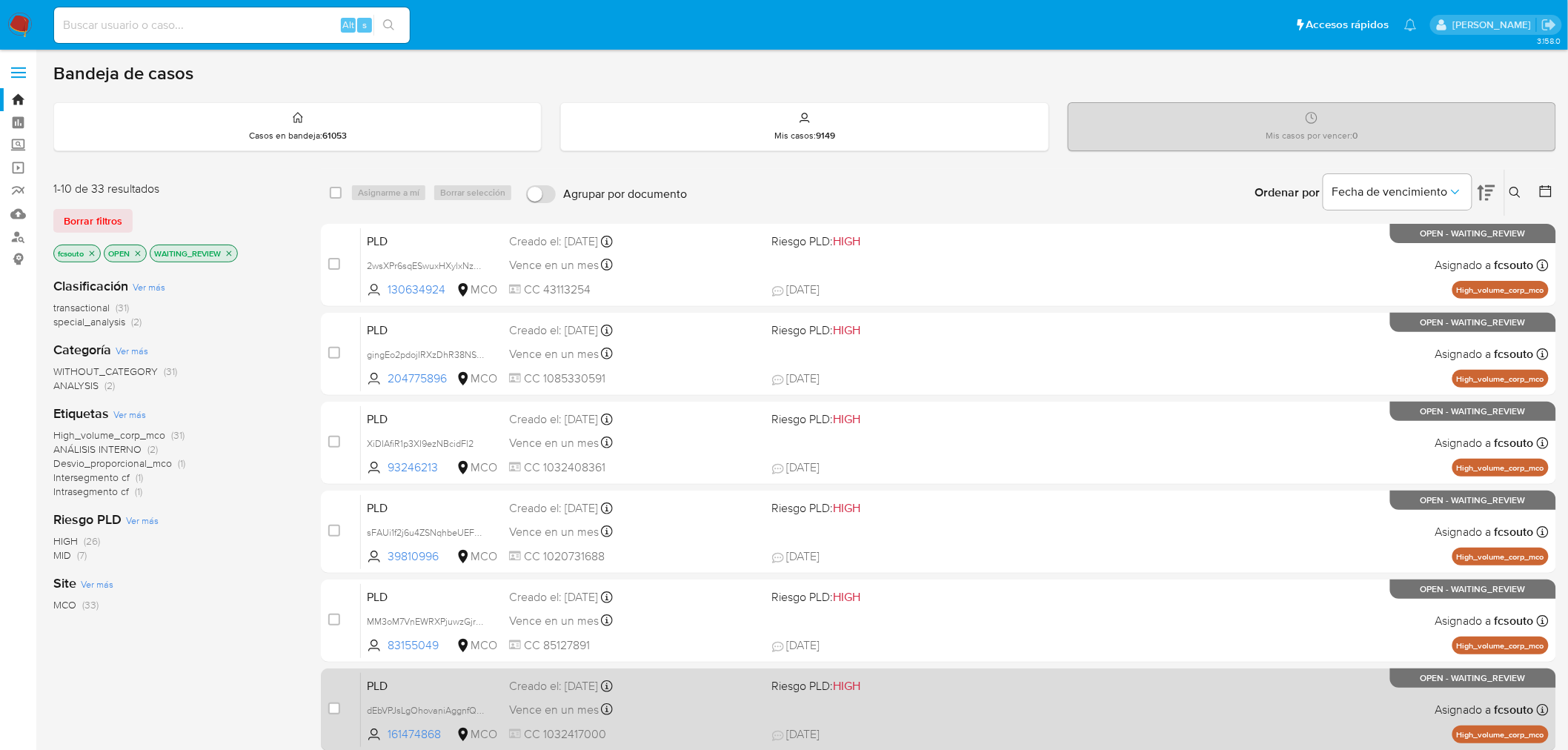
click at [715, 713] on div "Vence en un mes Vence el [DATE] 07:06:37" at bounding box center [635, 709] width 251 height 20
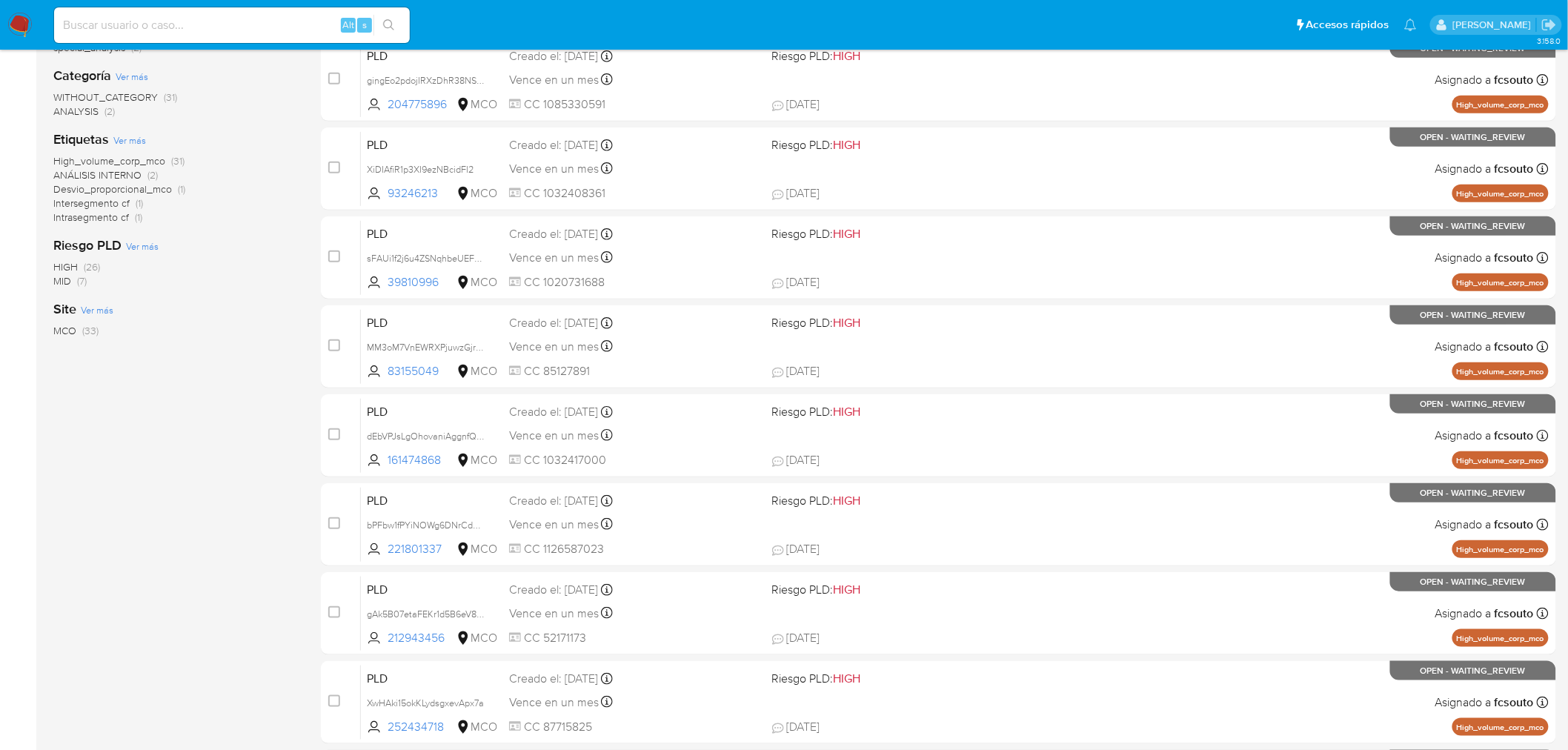
scroll to position [472, 0]
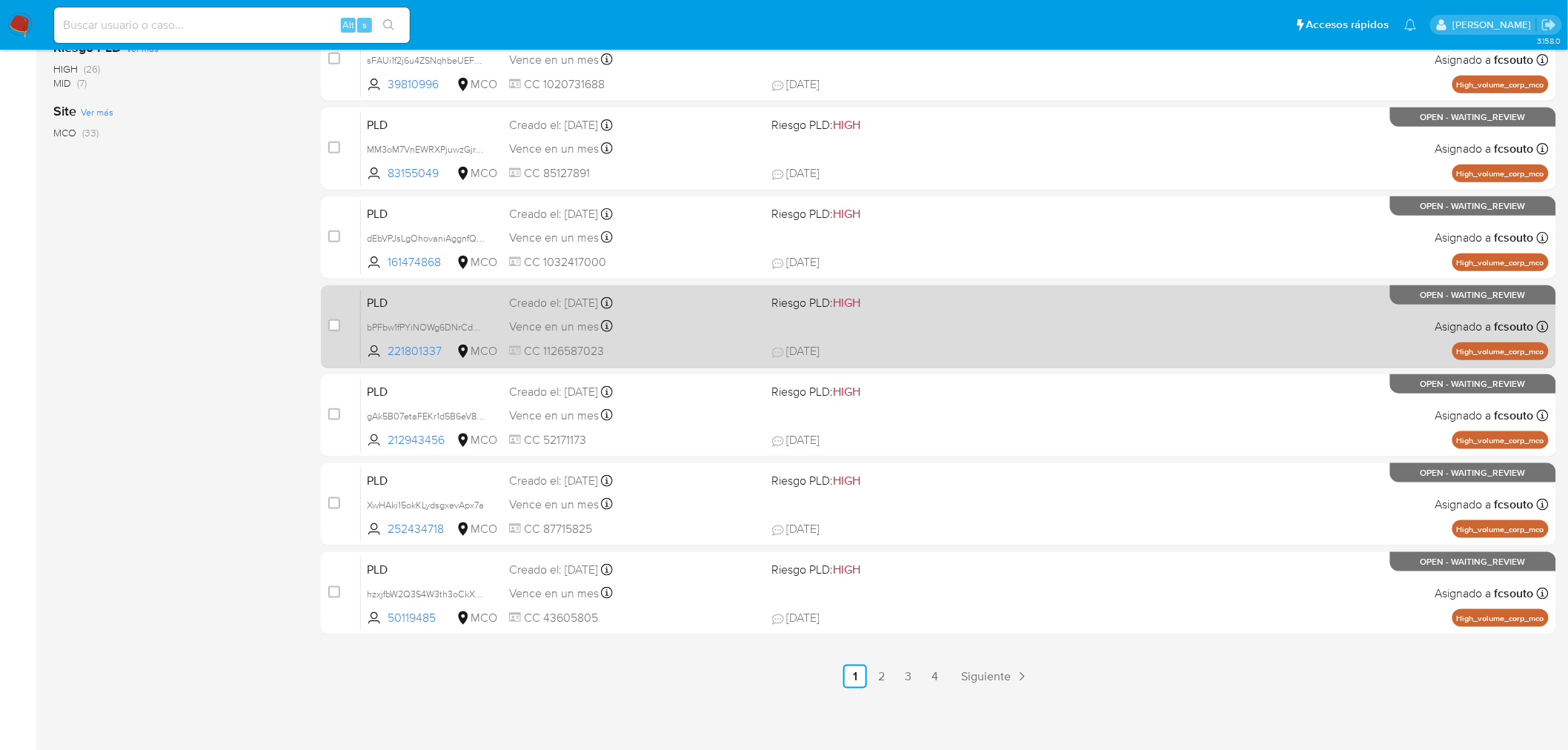
click at [708, 331] on div "Vence en un mes Vence el [DATE] 07:06:47" at bounding box center [635, 326] width 251 height 20
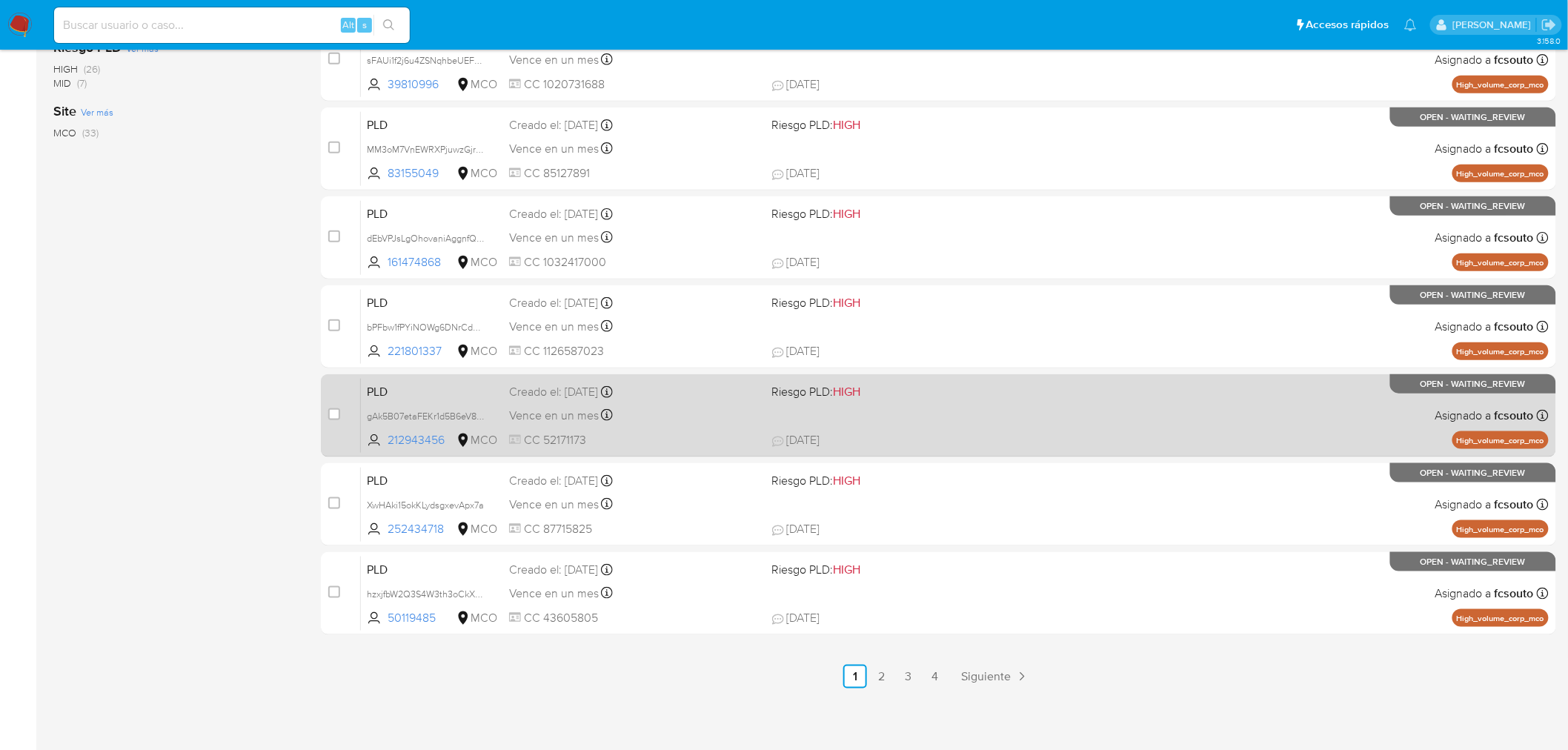
click at [692, 433] on span "CC 52171173" at bounding box center [635, 440] width 251 height 16
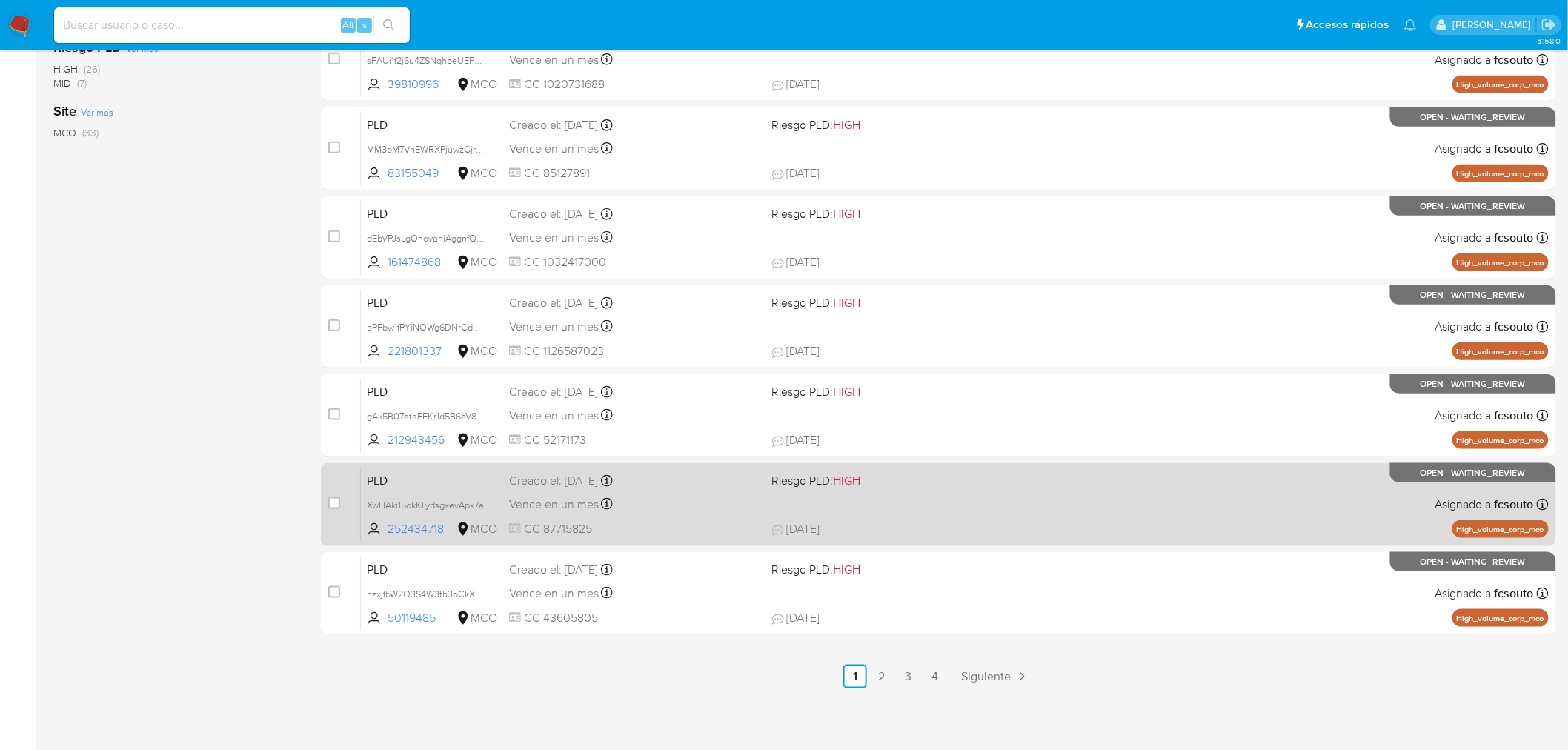
click at [693, 519] on div "PLD XwHAki15okKLydsgxevApx7a 252434718 MCO Riesgo PLD: HIGH Creado el: [DATE] C…" at bounding box center [955, 504] width 1188 height 75
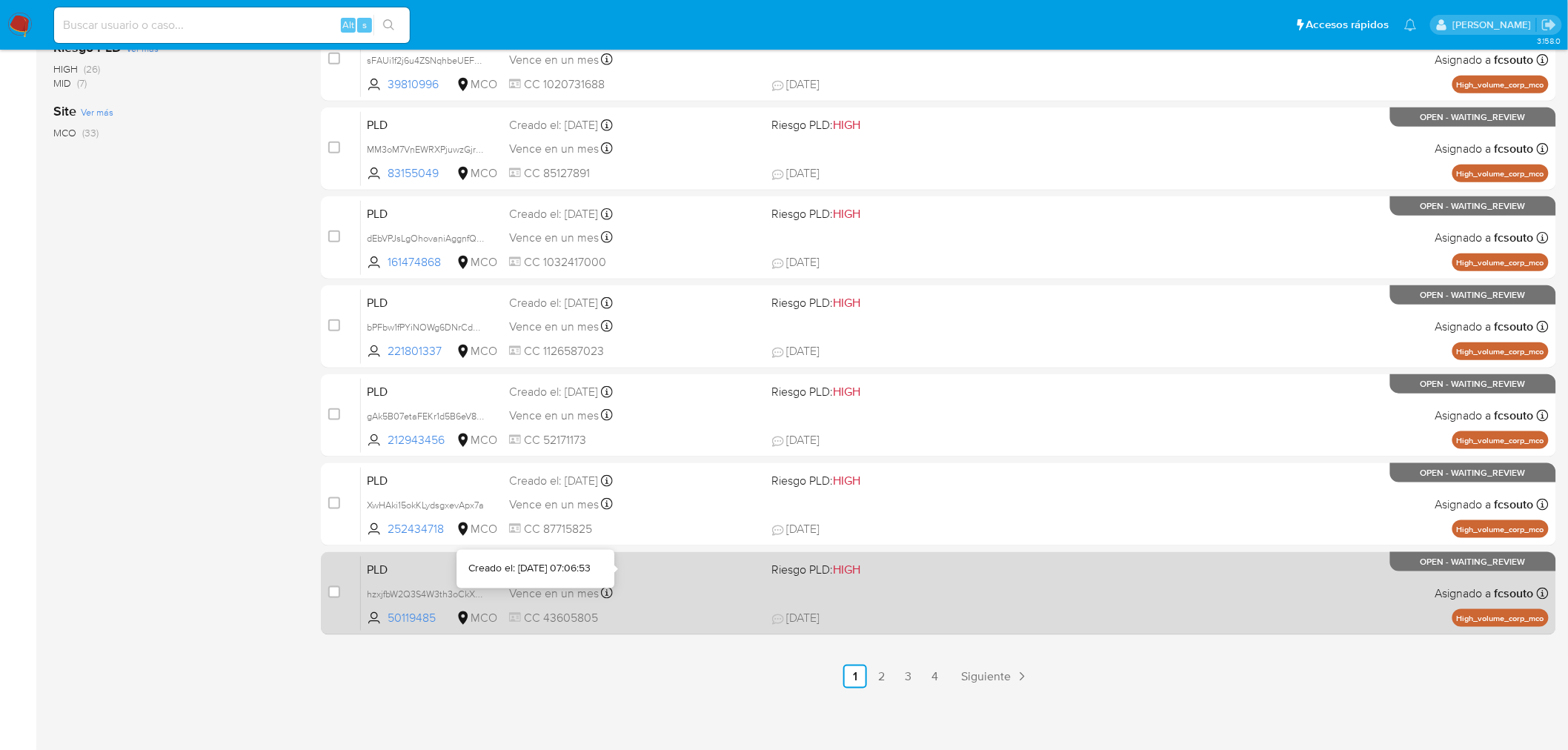
click at [731, 606] on div "PLD hzxjfbW2Q3S4W3th3oCkX7rL 50119485 MCO Riesgo PLD: HIGH Creado el: [DATE] Cr…" at bounding box center [955, 593] width 1188 height 75
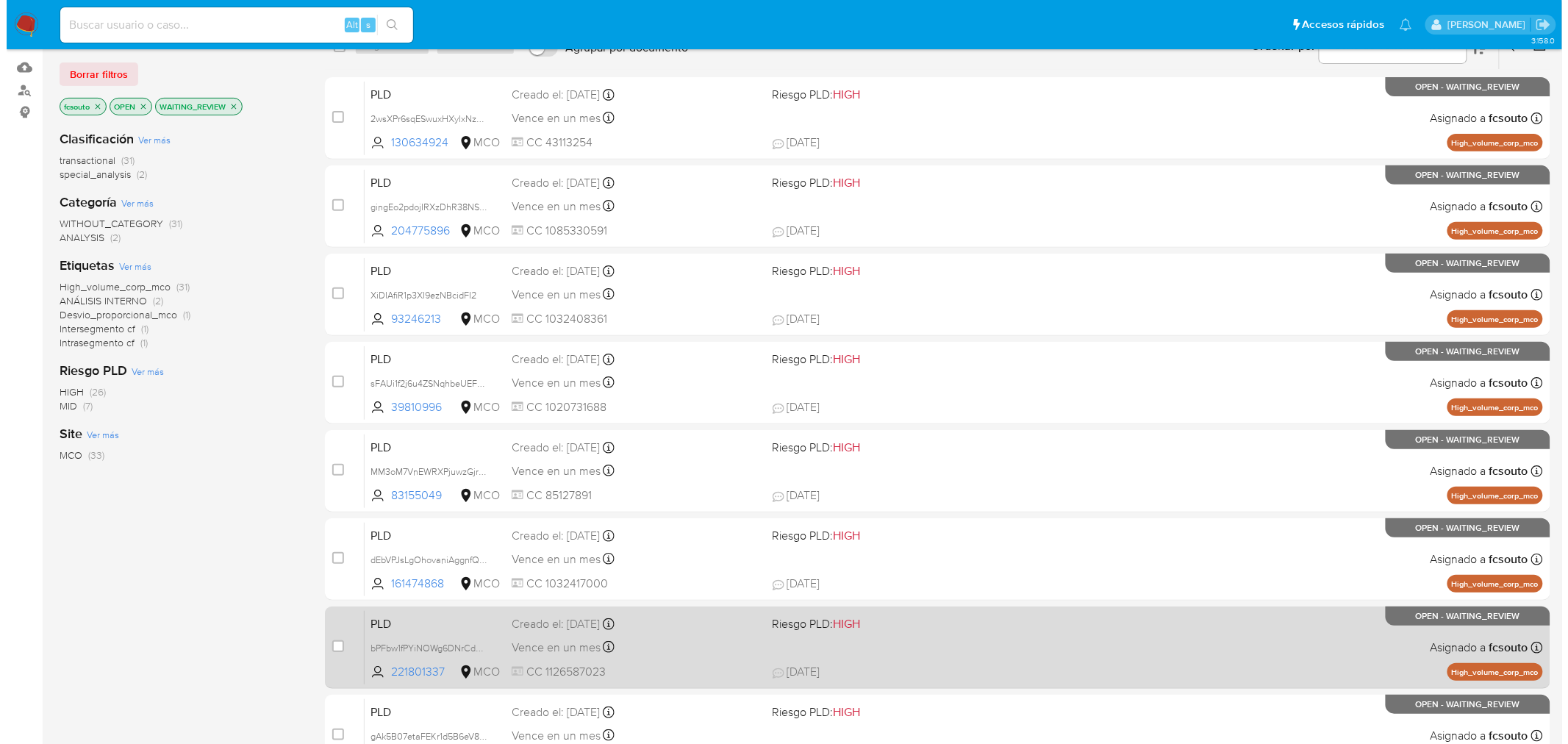
scroll to position [0, 0]
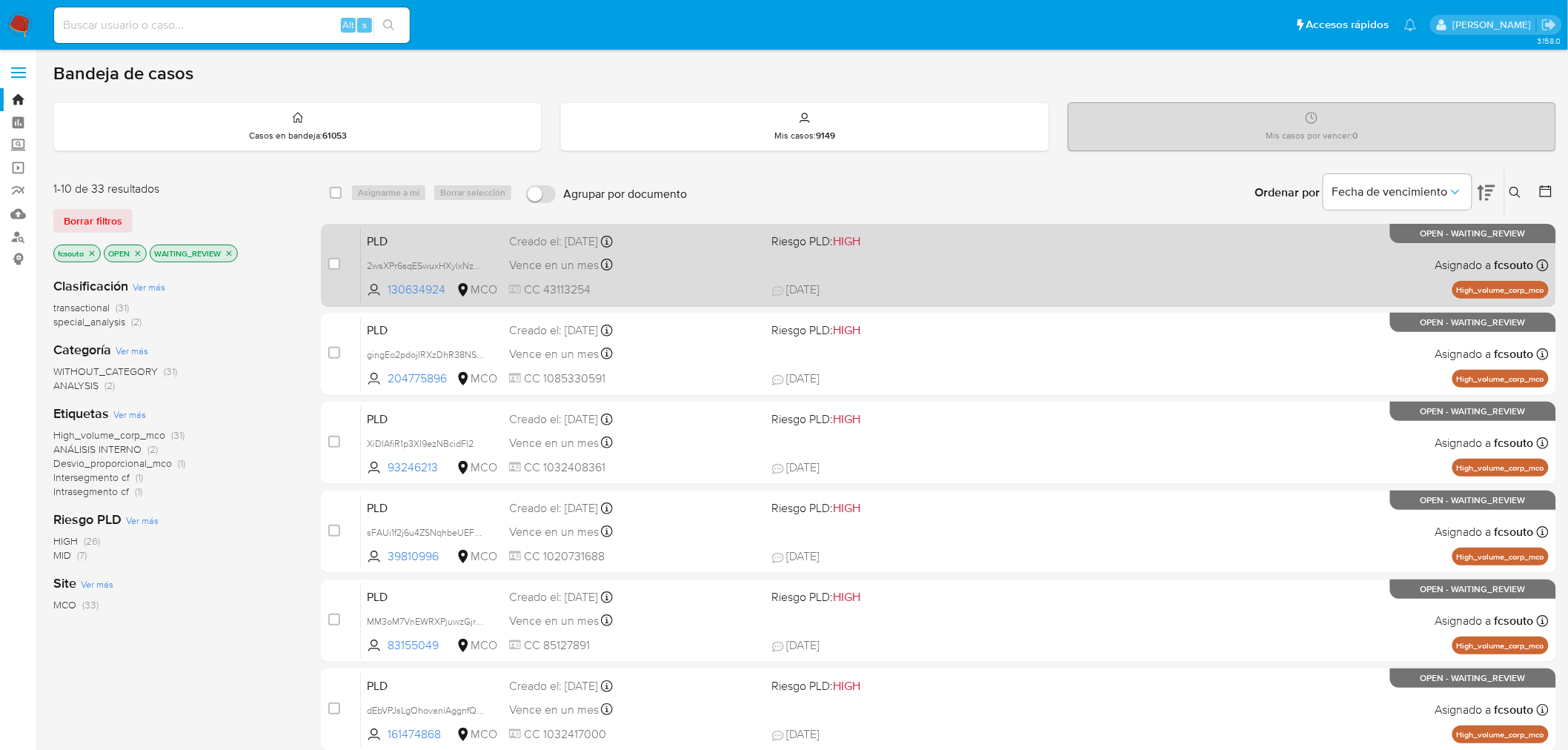
click at [723, 262] on div "Vence en un mes Vence el [DATE] 07:06:28" at bounding box center [635, 264] width 251 height 20
click at [337, 262] on input "checkbox" at bounding box center [334, 264] width 12 height 12
checkbox input "true"
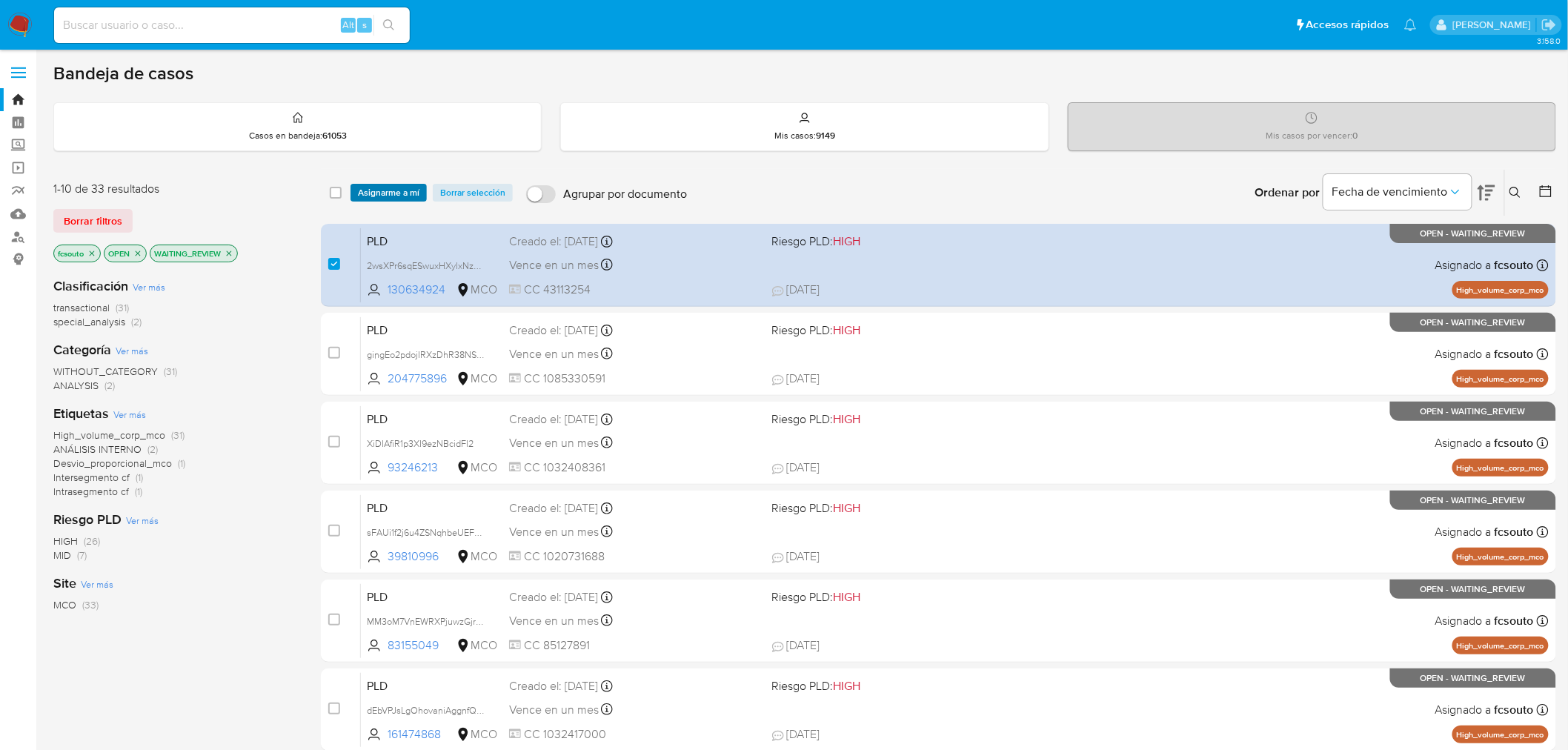
click at [390, 193] on span "Asignarme a mí" at bounding box center [389, 193] width 61 height 15
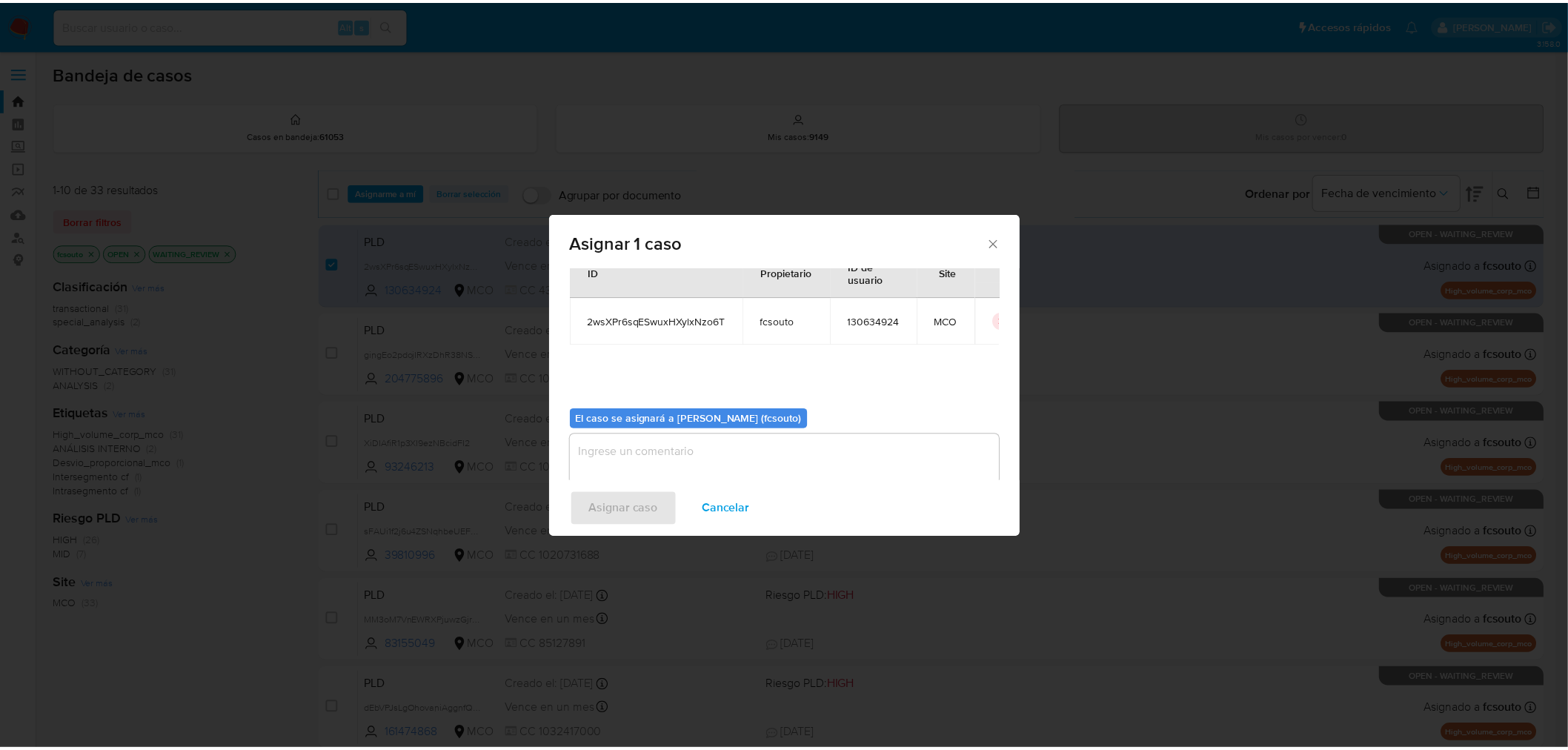
scroll to position [77, 0]
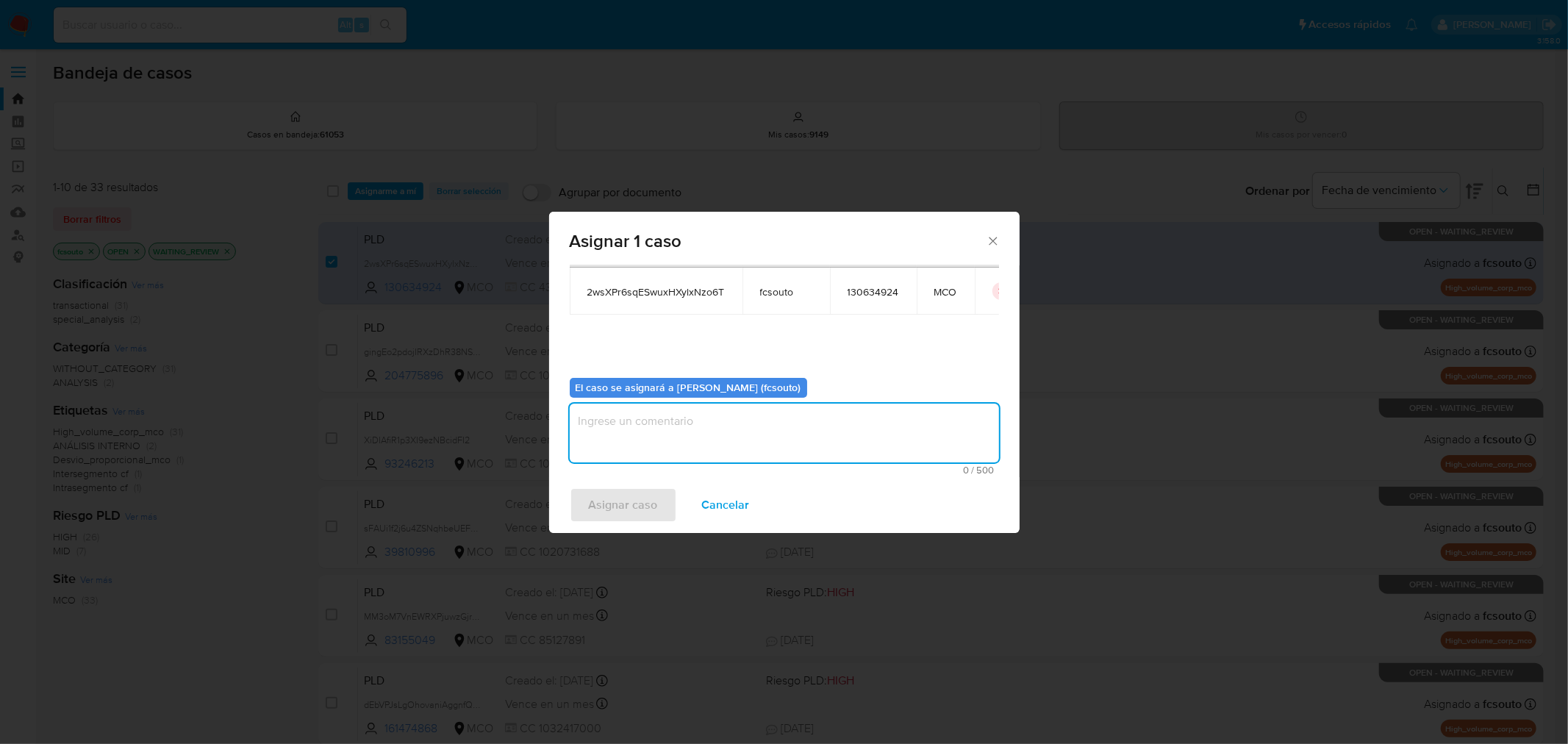
click at [660, 442] on textarea "assign-modal" at bounding box center [784, 433] width 429 height 59
type textarea "Asignación manual"
click at [628, 499] on span "Asignar caso" at bounding box center [623, 505] width 69 height 32
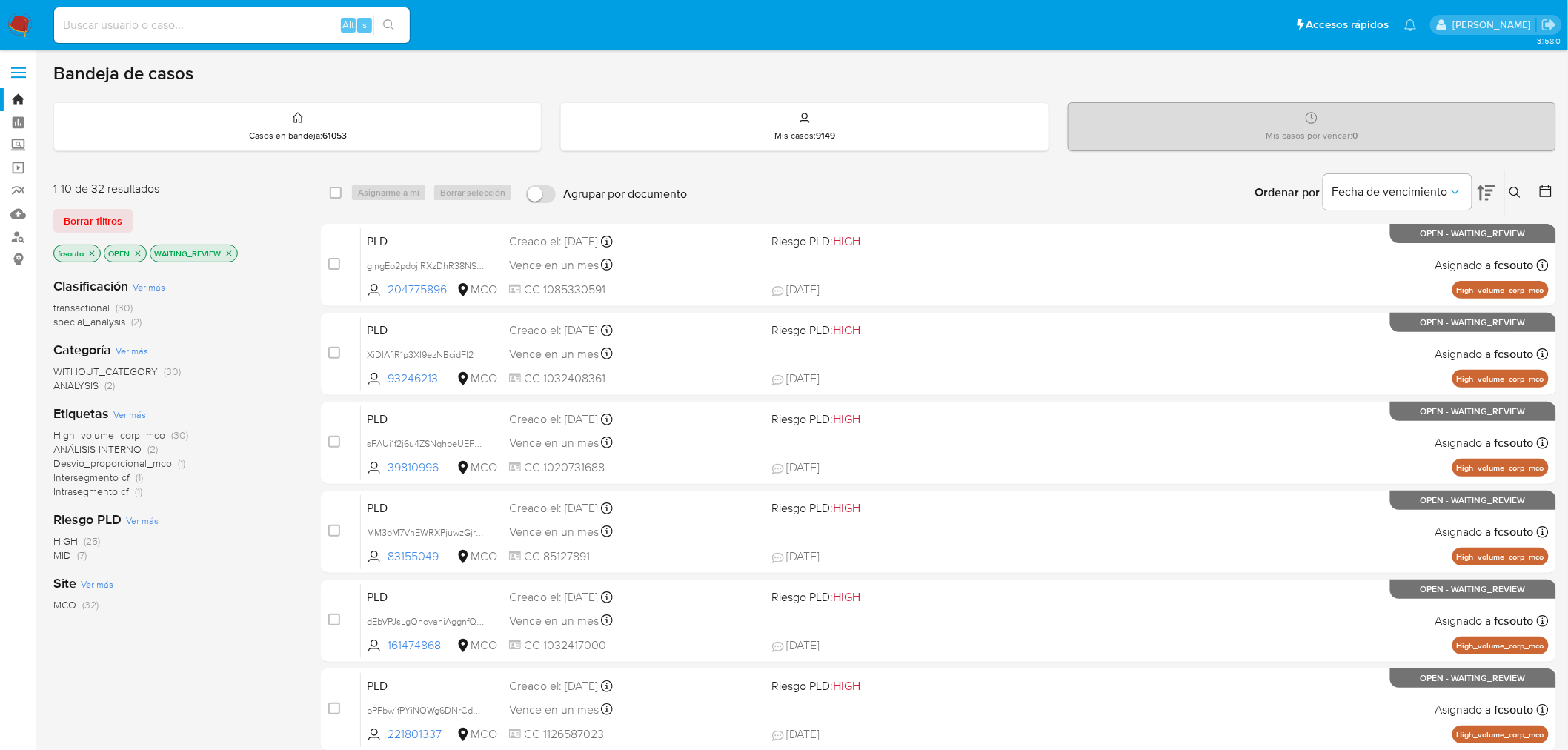
click at [13, 16] on img at bounding box center [20, 24] width 25 height 25
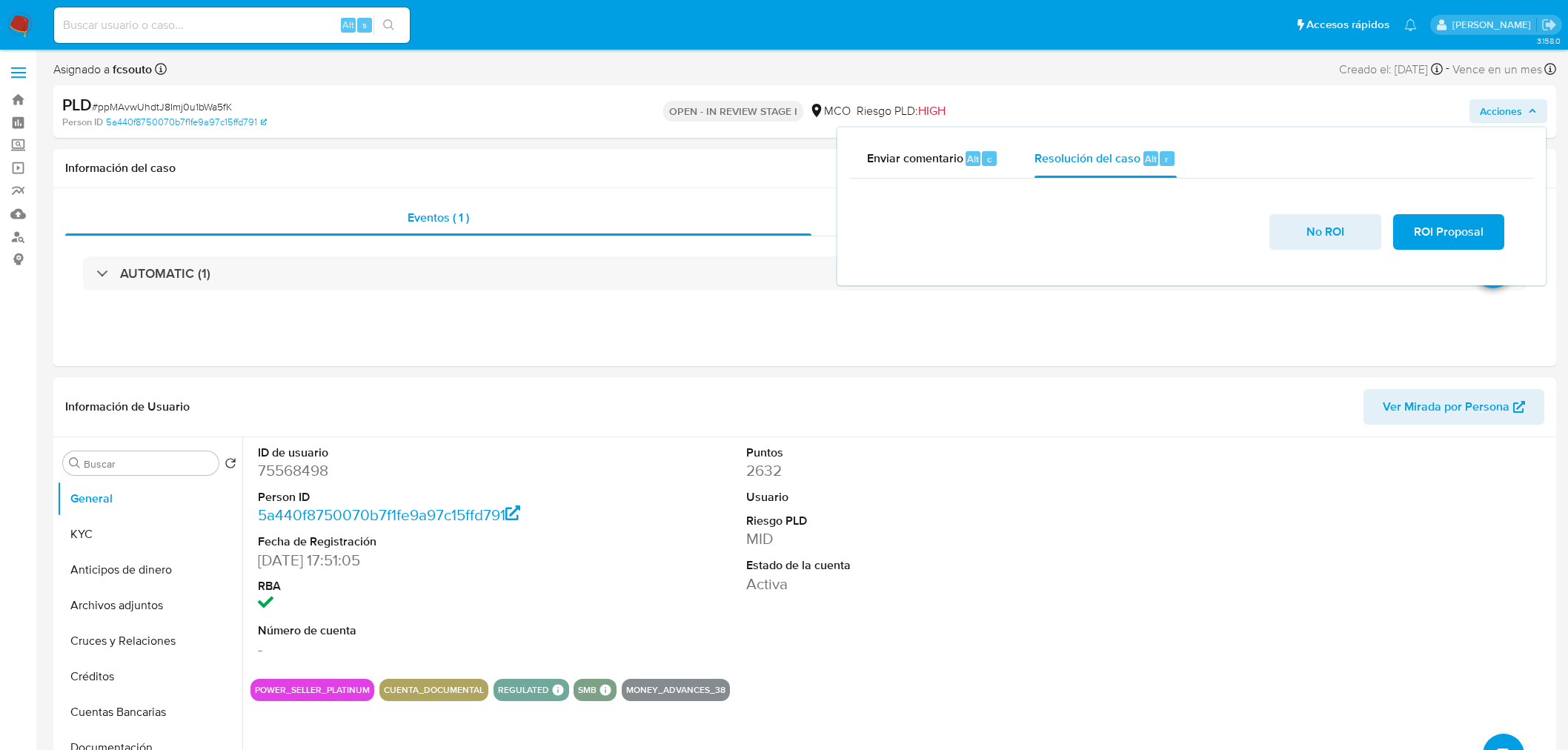
select select "10"
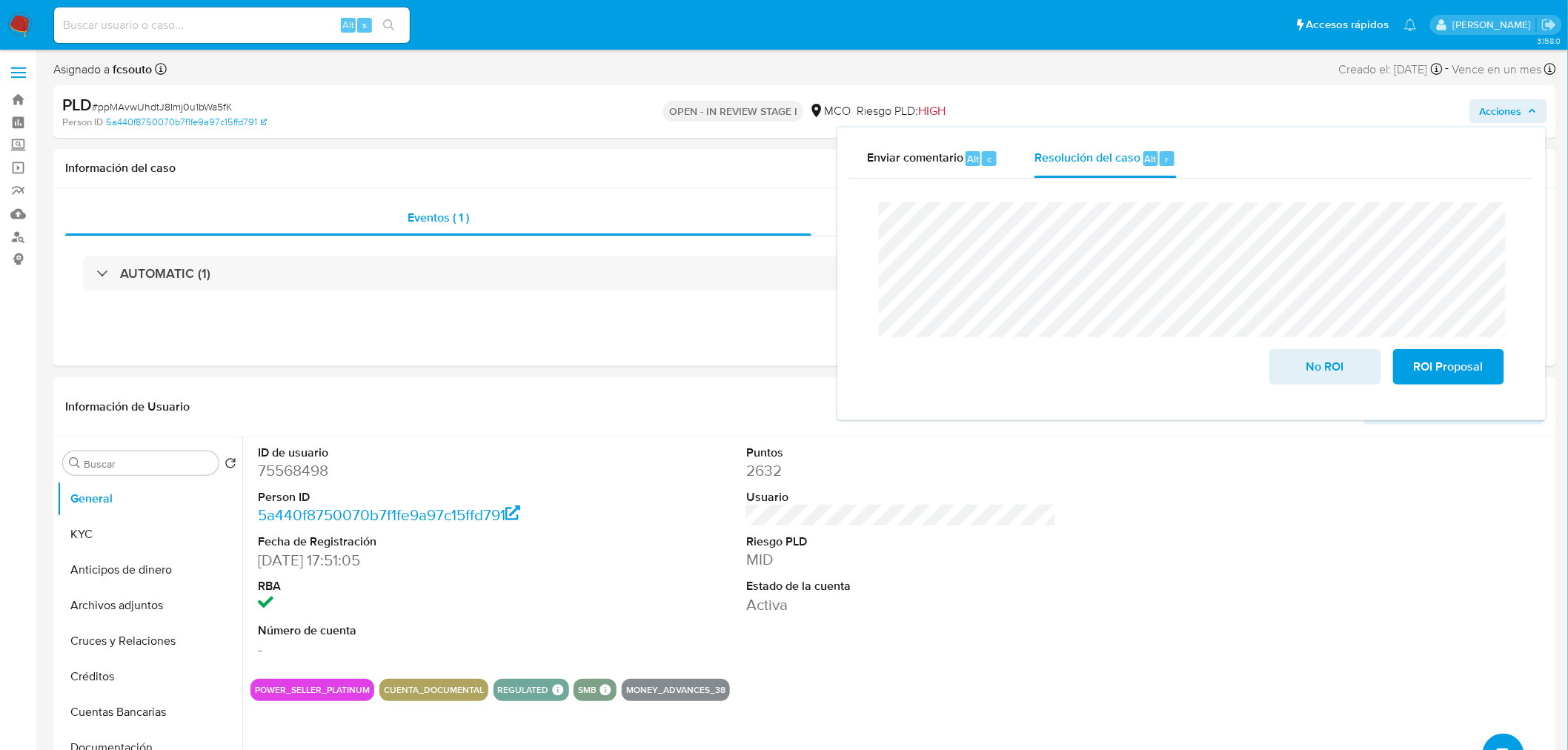
click at [861, 193] on div "Cierre de caso No ROI ROI Proposal" at bounding box center [1192, 294] width 685 height 230
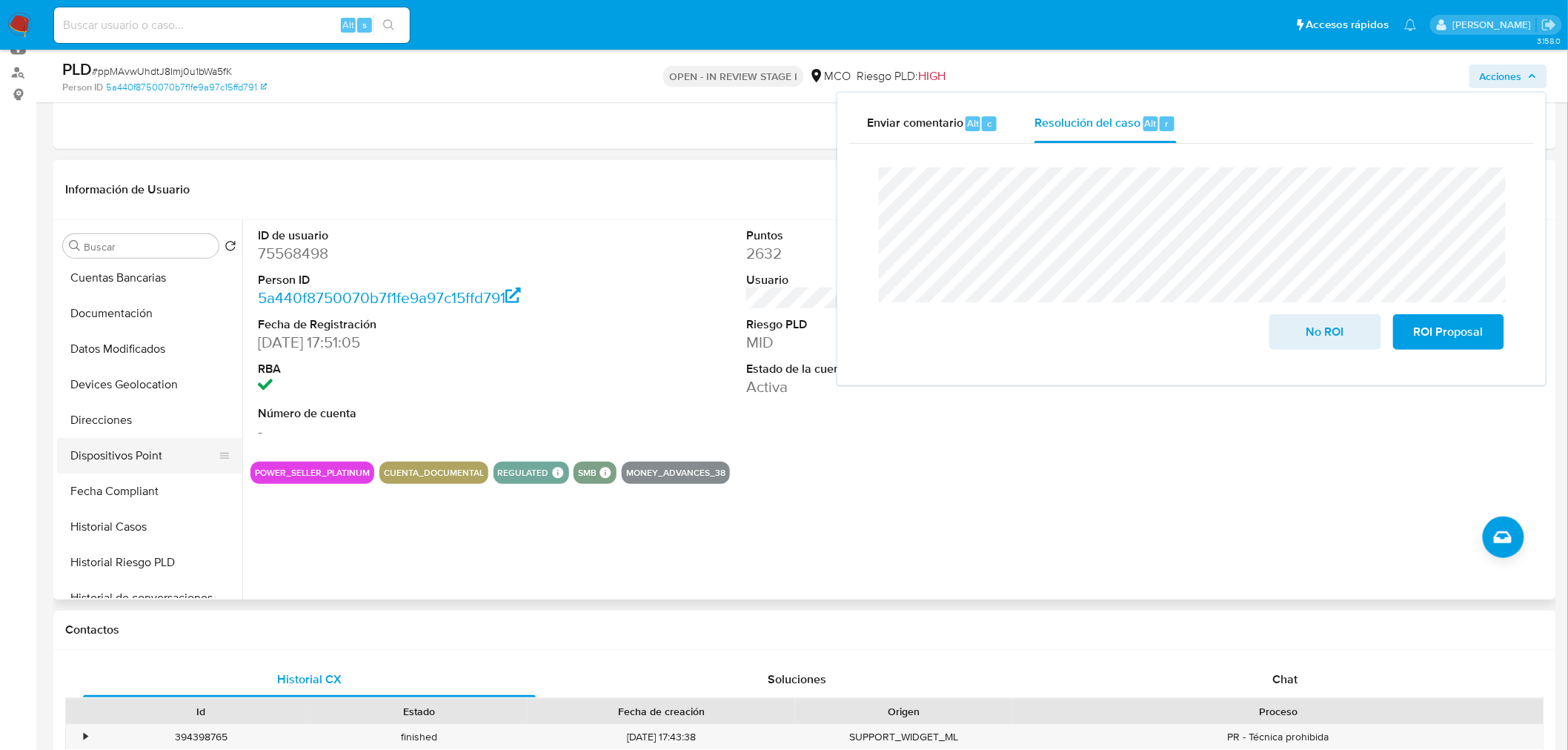
scroll to position [246, 0]
click at [149, 500] on button "Historial Casos" at bounding box center [144, 498] width 173 height 36
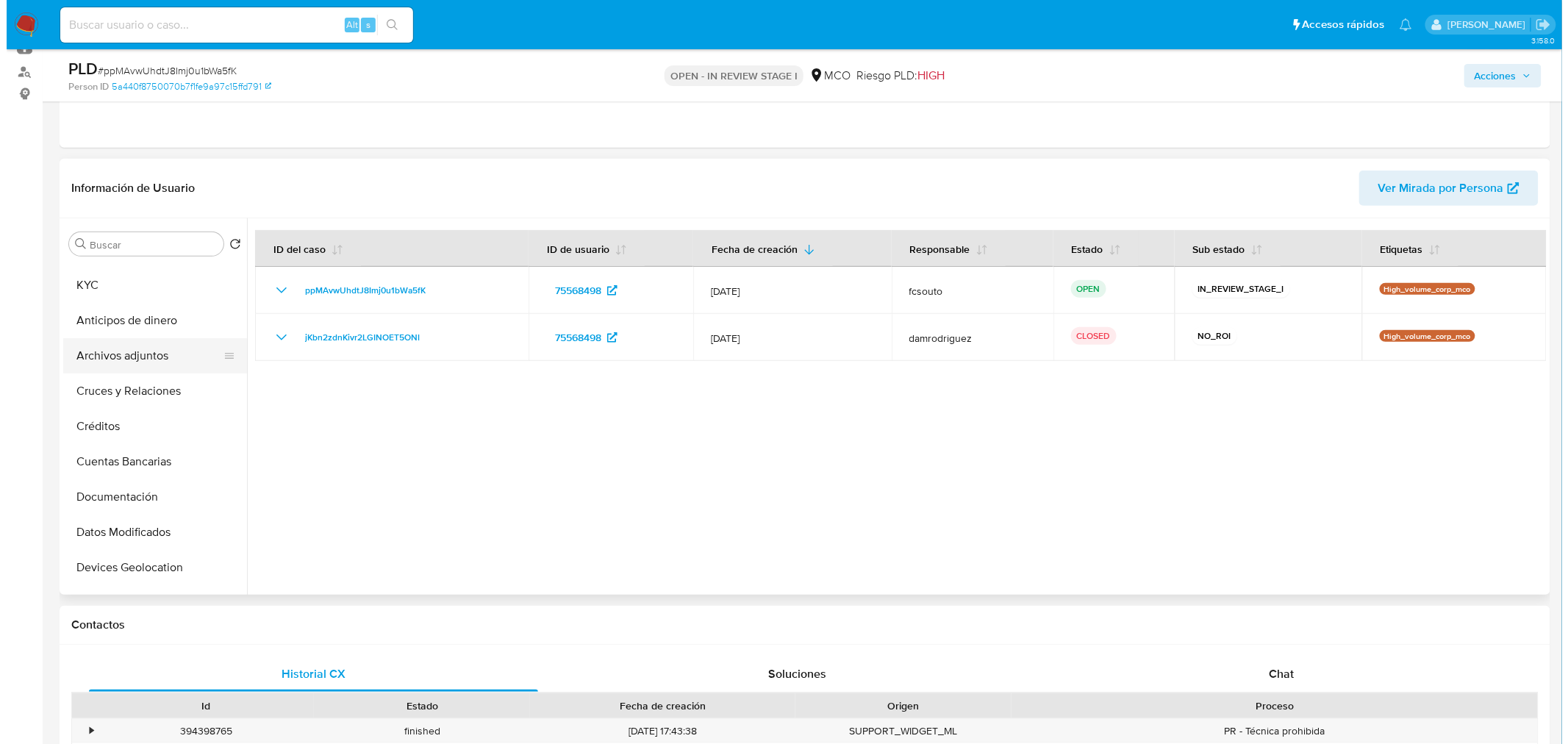
scroll to position [0, 0]
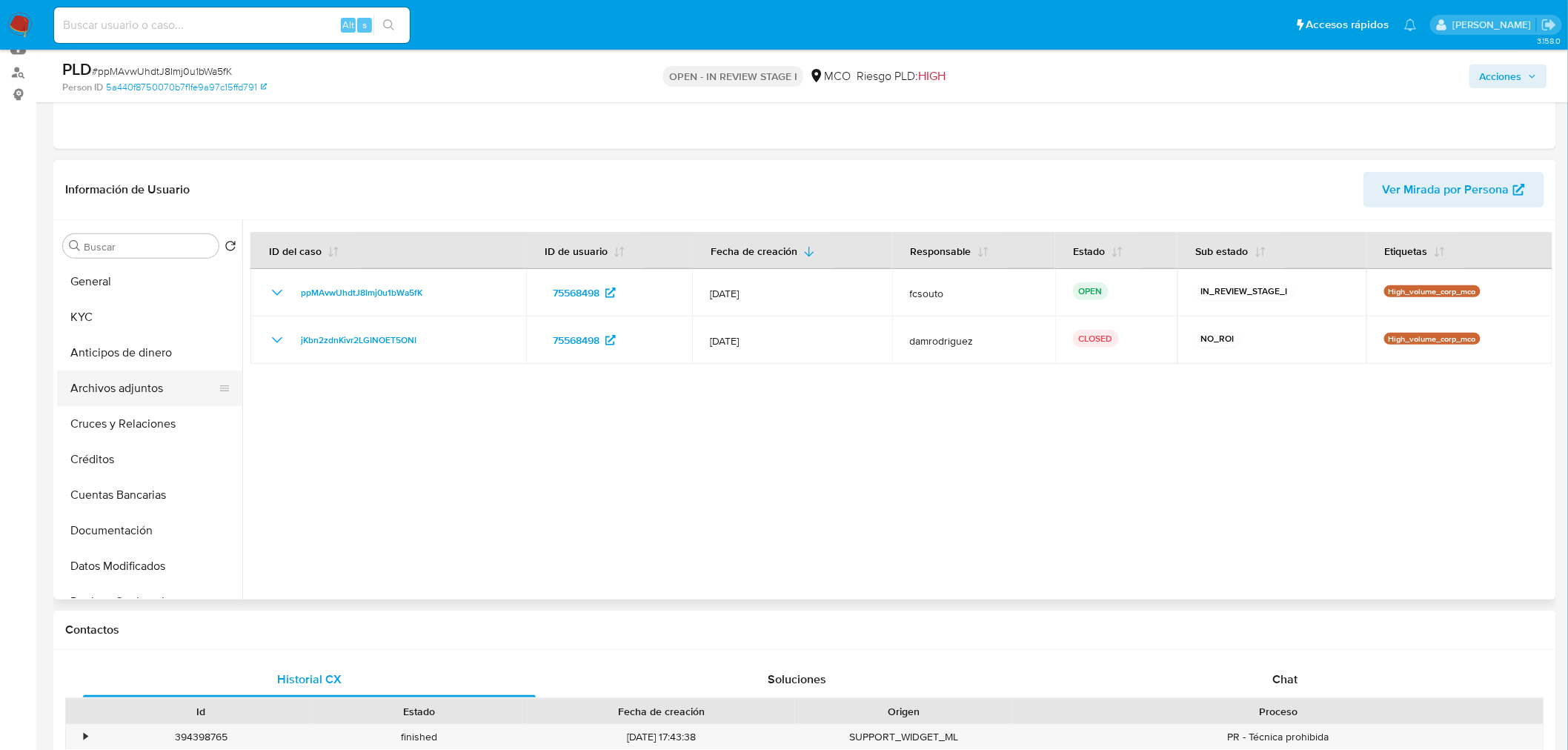
click at [109, 402] on button "Archivos adjuntos" at bounding box center [144, 388] width 173 height 36
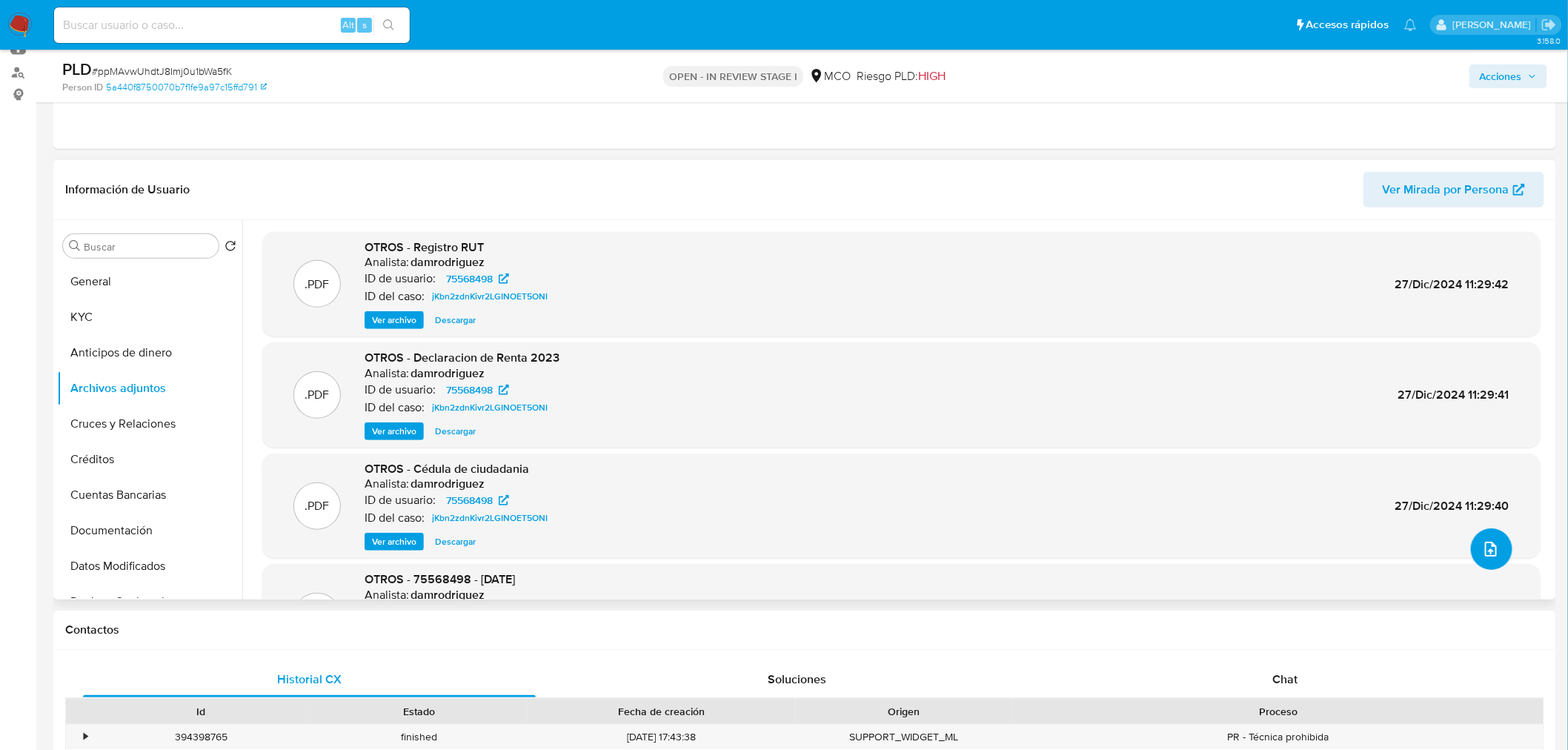
click at [1486, 544] on icon "upload-file" at bounding box center [1491, 549] width 12 height 15
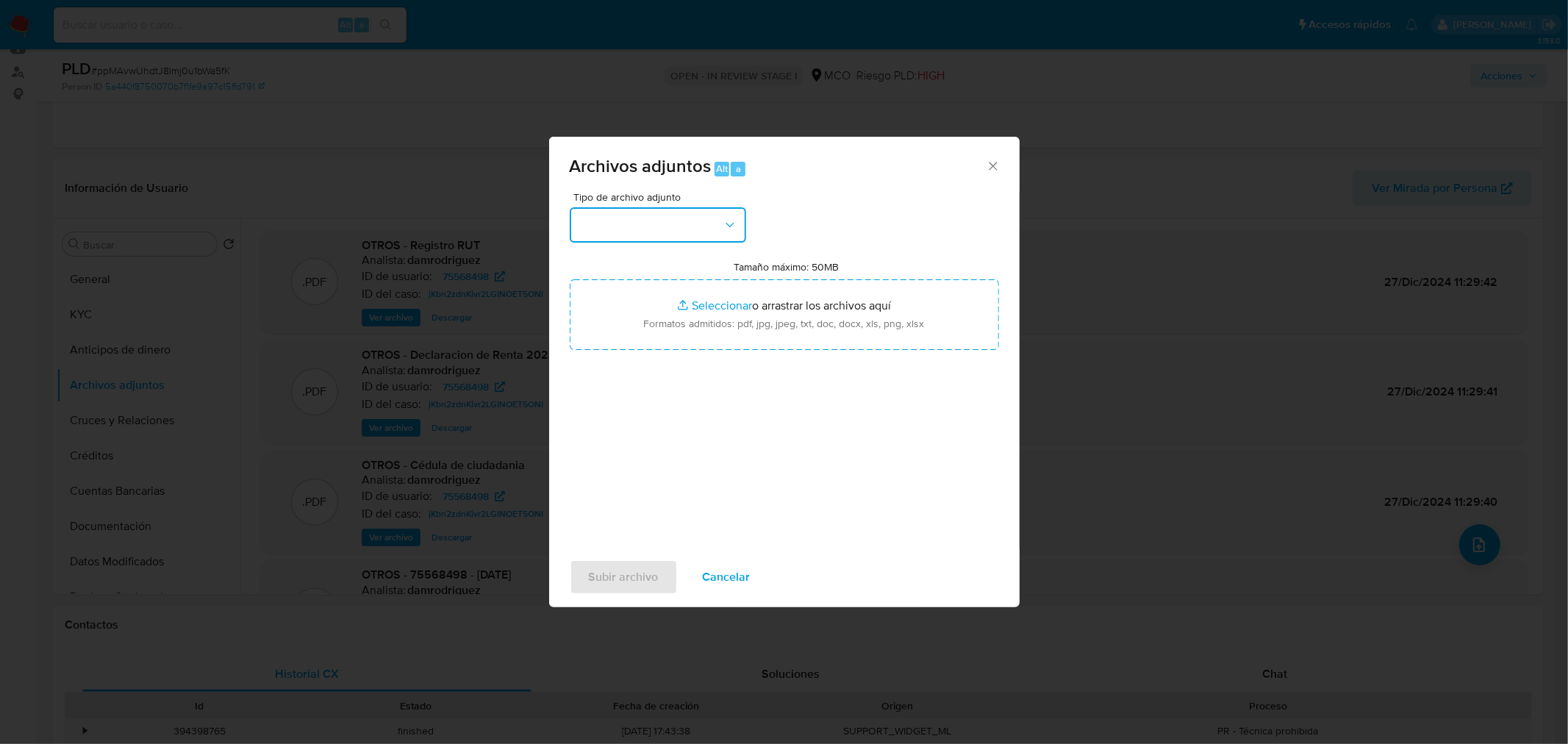
click at [668, 228] on button "button" at bounding box center [658, 225] width 176 height 36
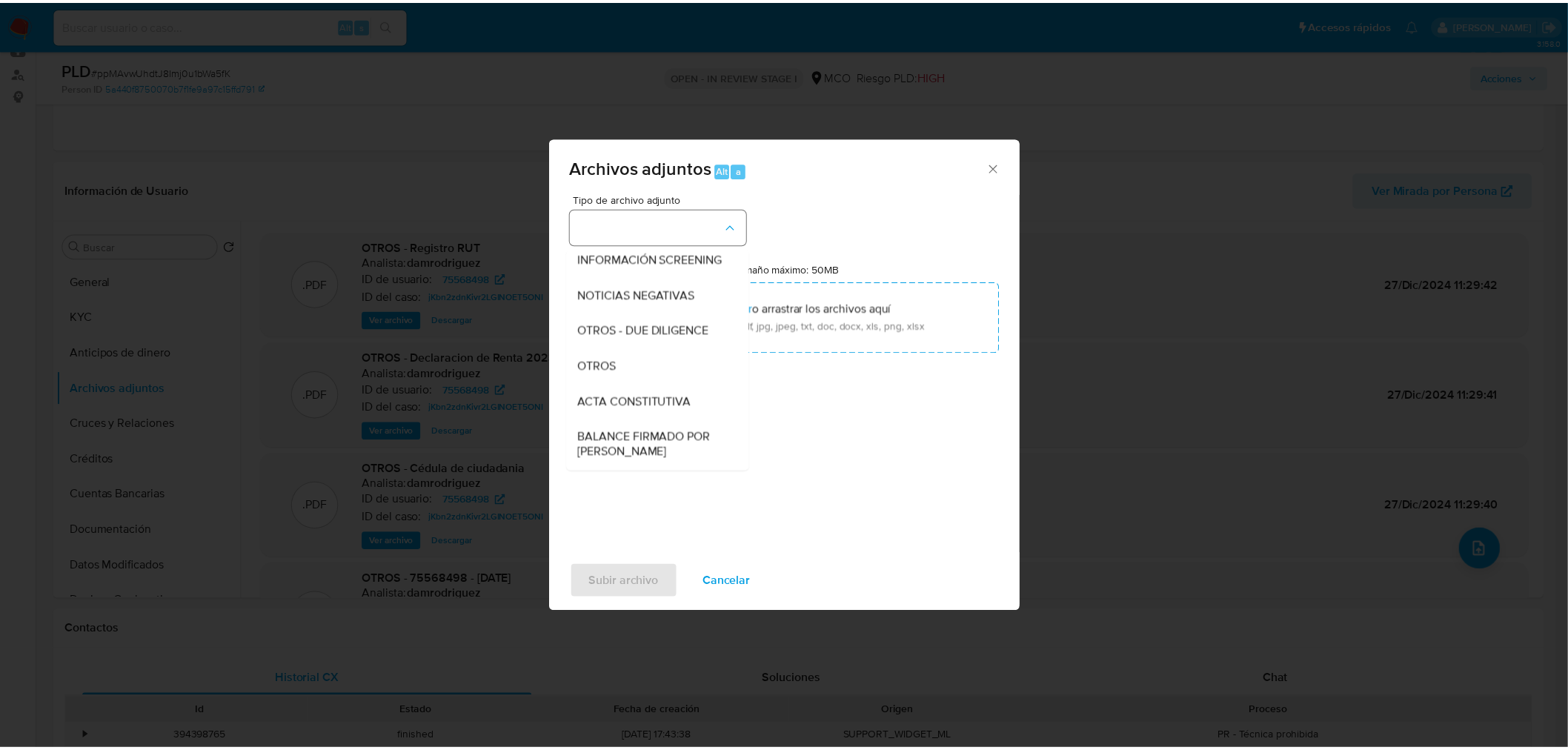
scroll to position [165, 0]
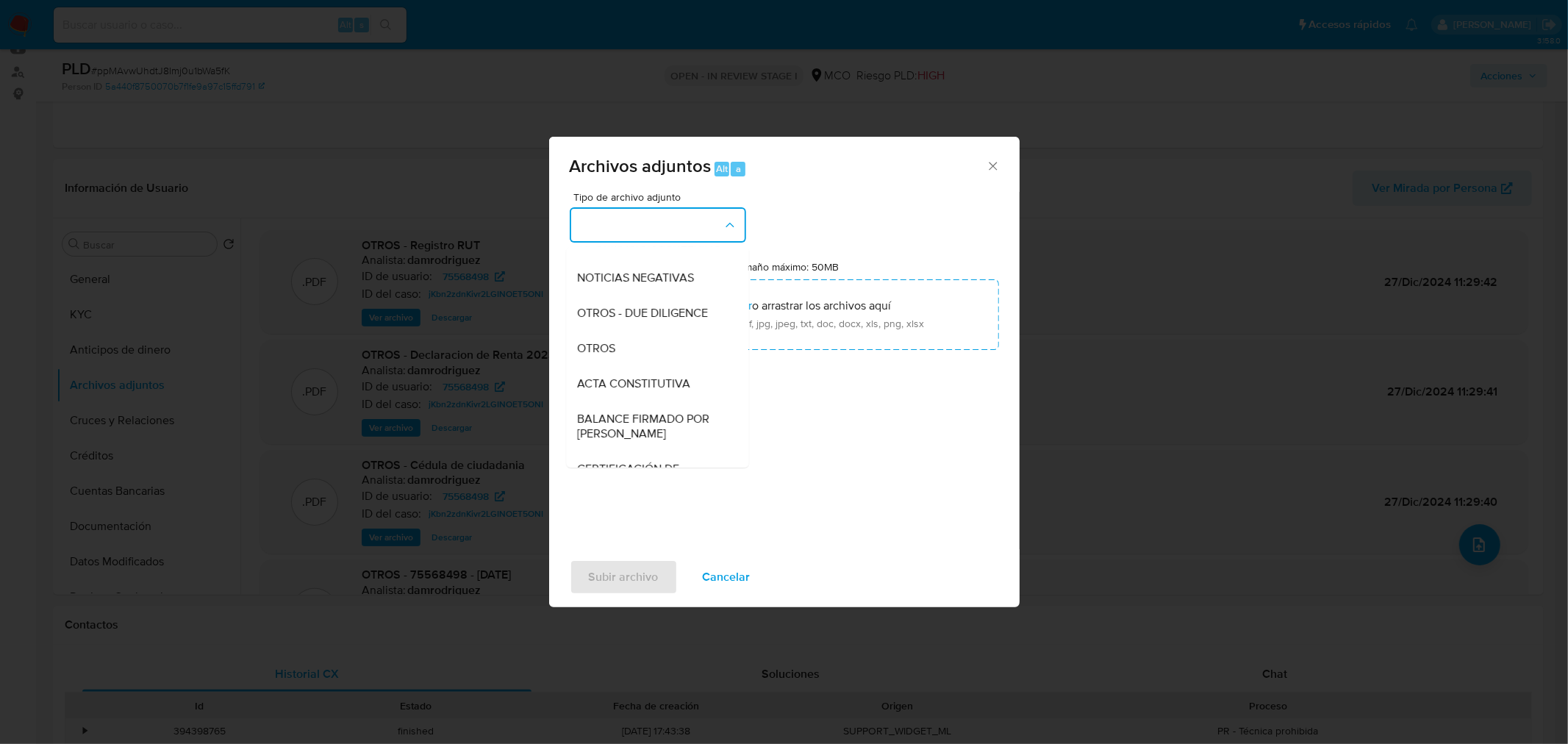
click at [635, 361] on div "OTROS" at bounding box center [652, 348] width 150 height 36
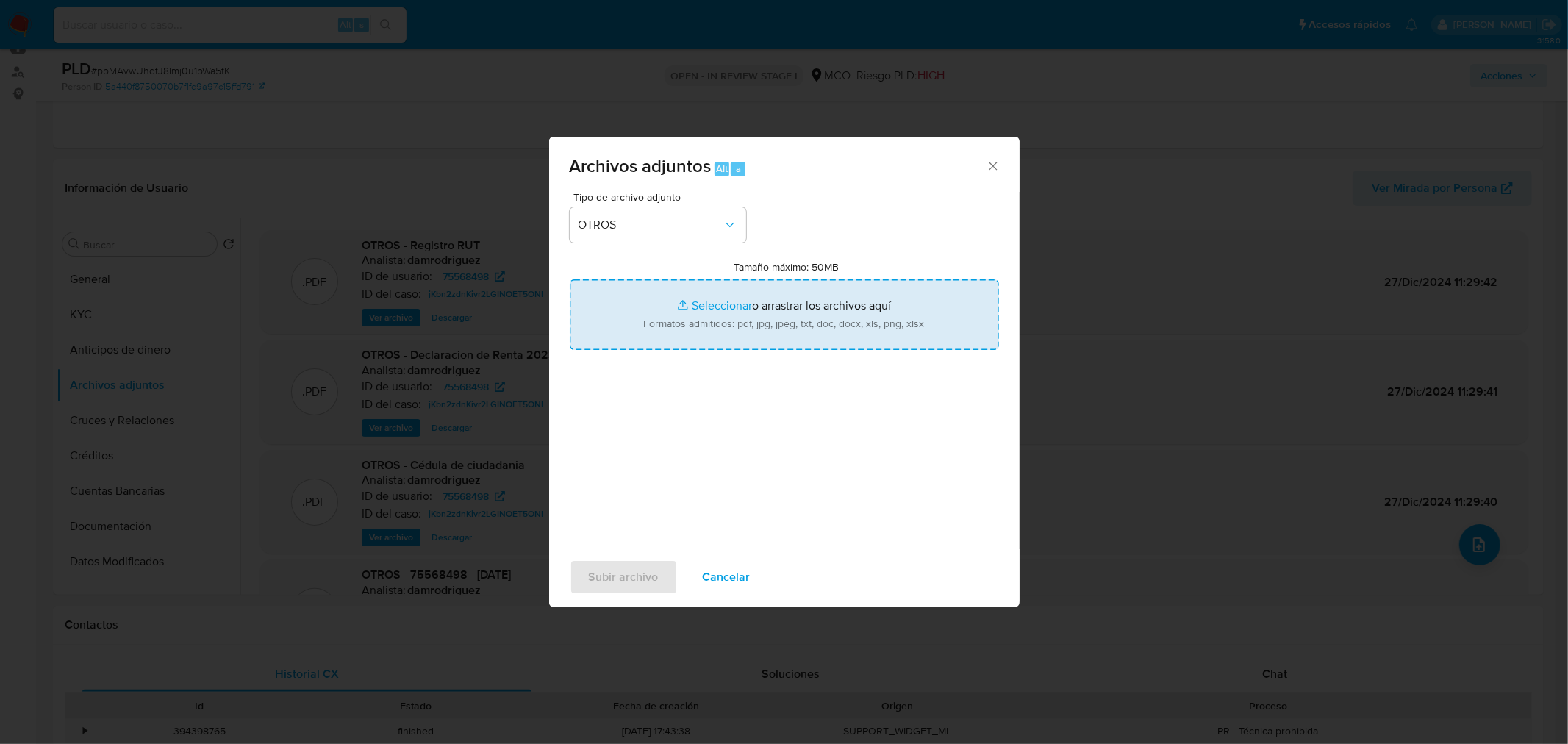
click at [827, 321] on input "Tamaño máximo: 50MB Seleccionar archivos" at bounding box center [784, 314] width 429 height 70
type input "C:\fakepath\75568498 - 12_9_2025.pdf"
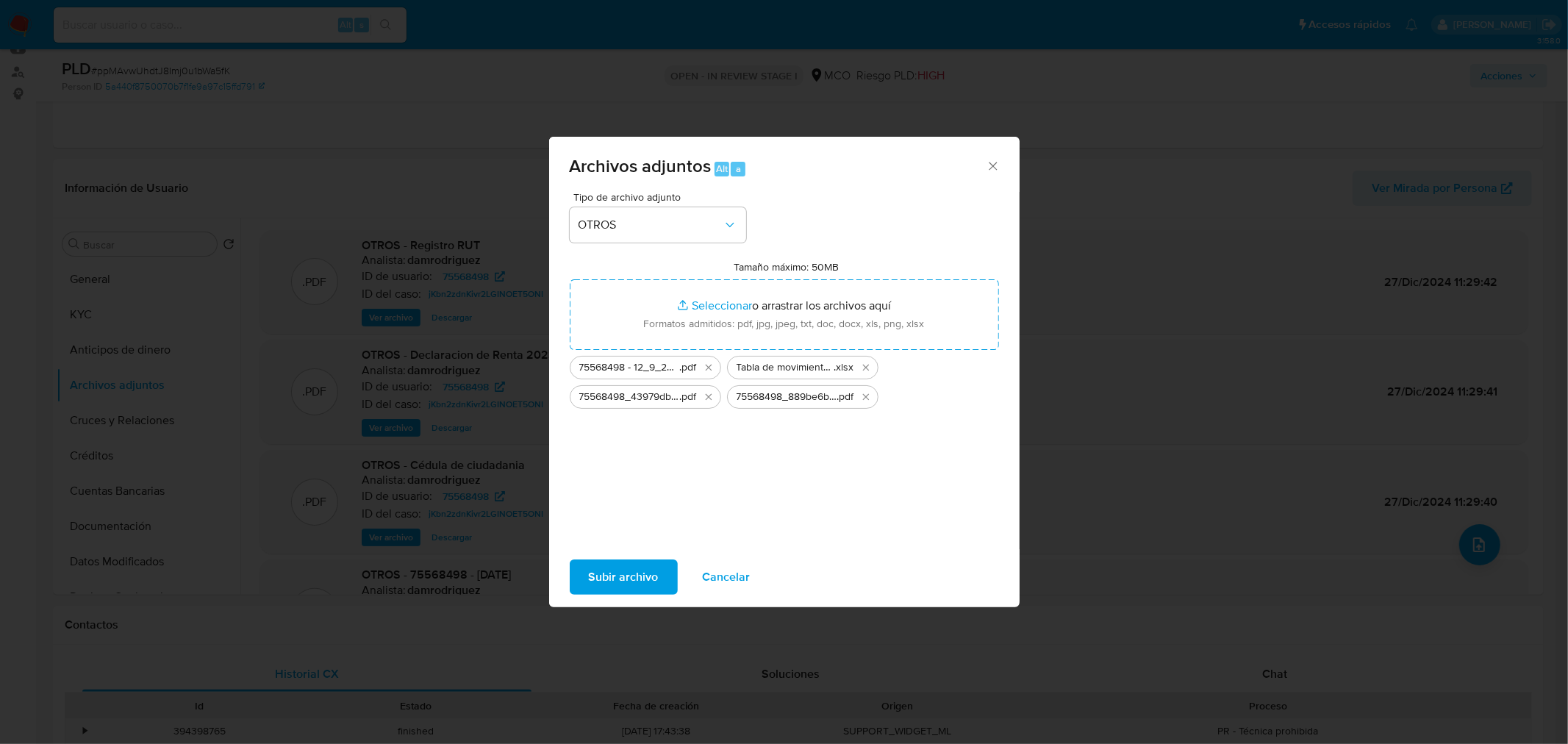
click at [623, 580] on span "Subir archivo" at bounding box center [623, 577] width 70 height 32
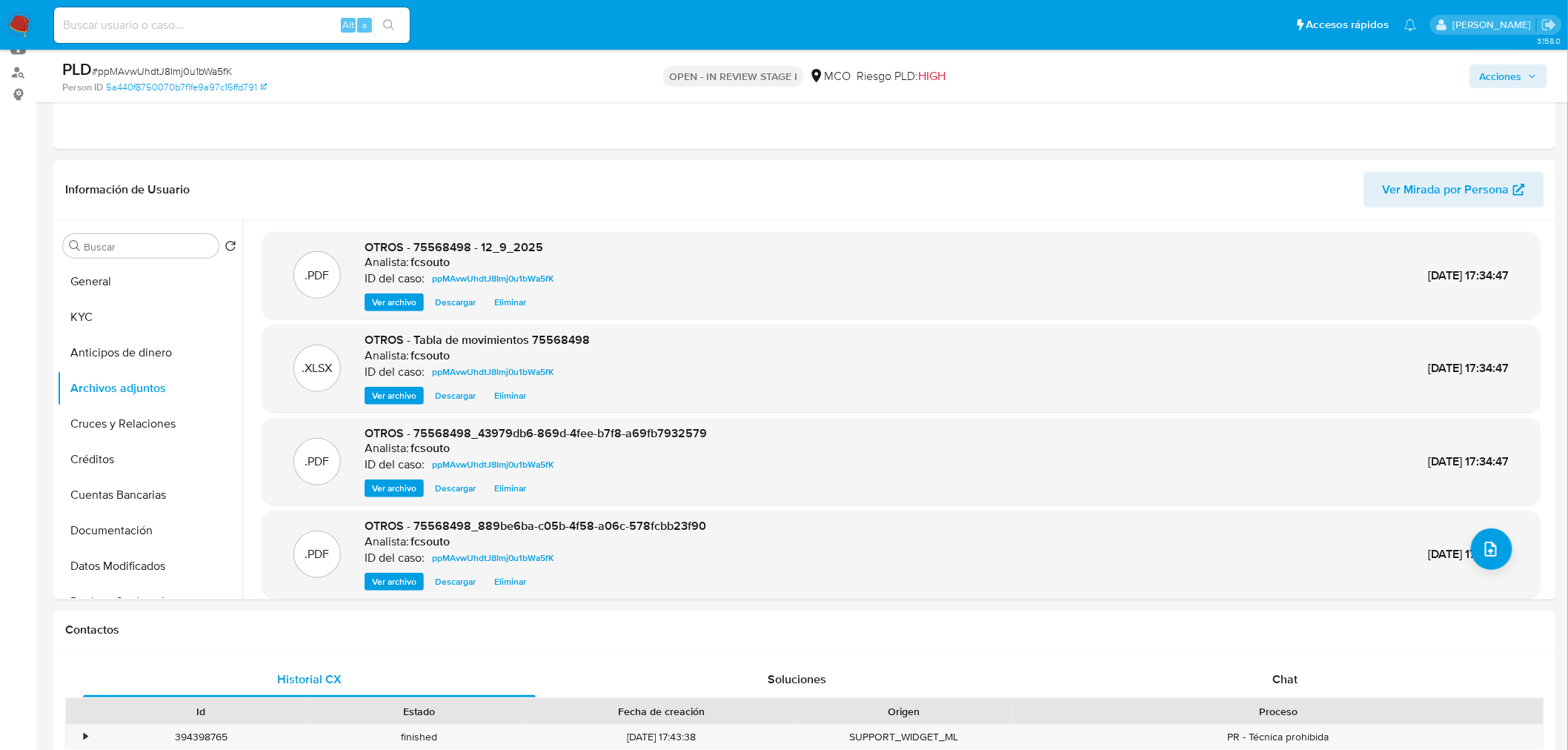
click at [1488, 73] on span "Acciones" at bounding box center [1501, 76] width 42 height 24
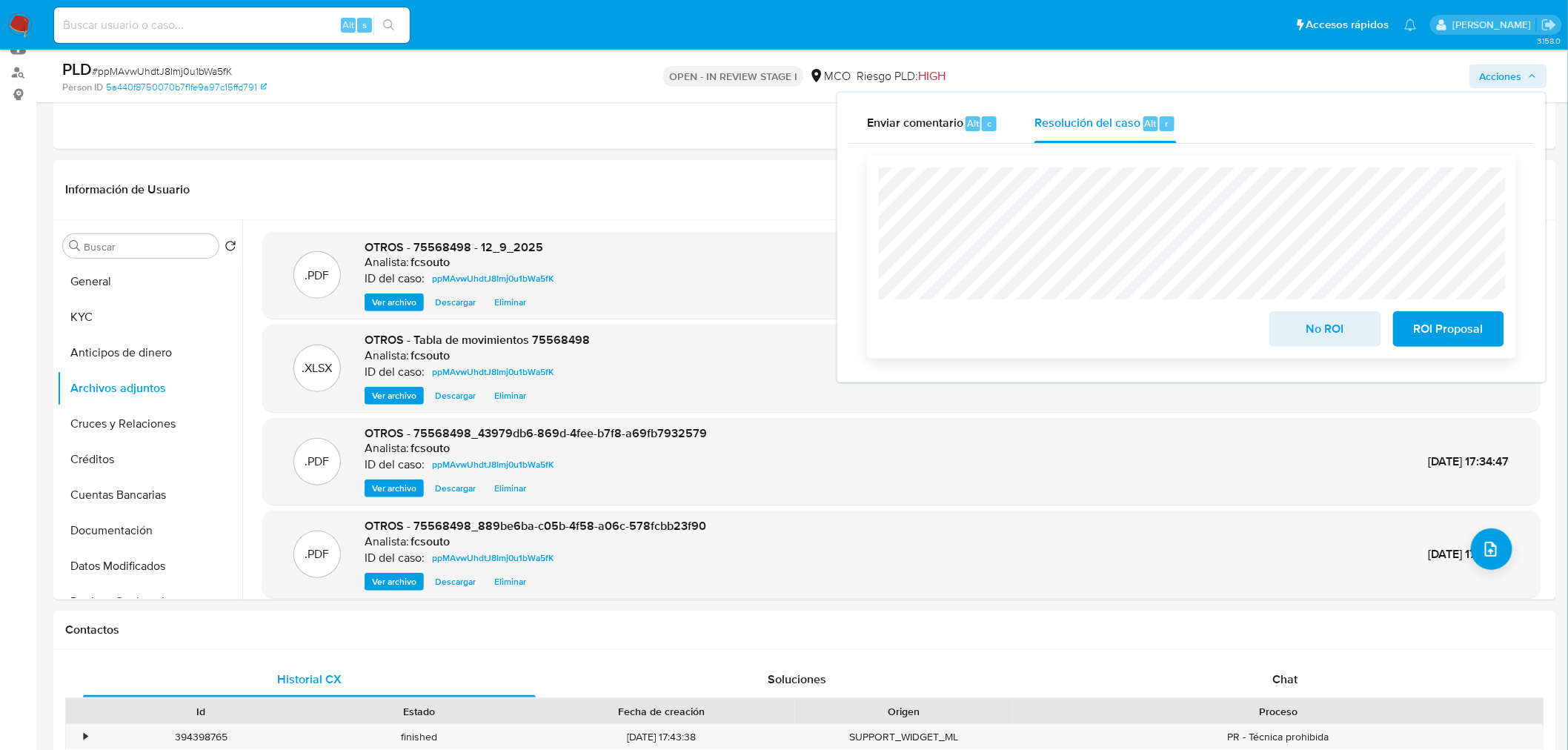
click at [1308, 323] on span "No ROI" at bounding box center [1325, 329] width 73 height 33
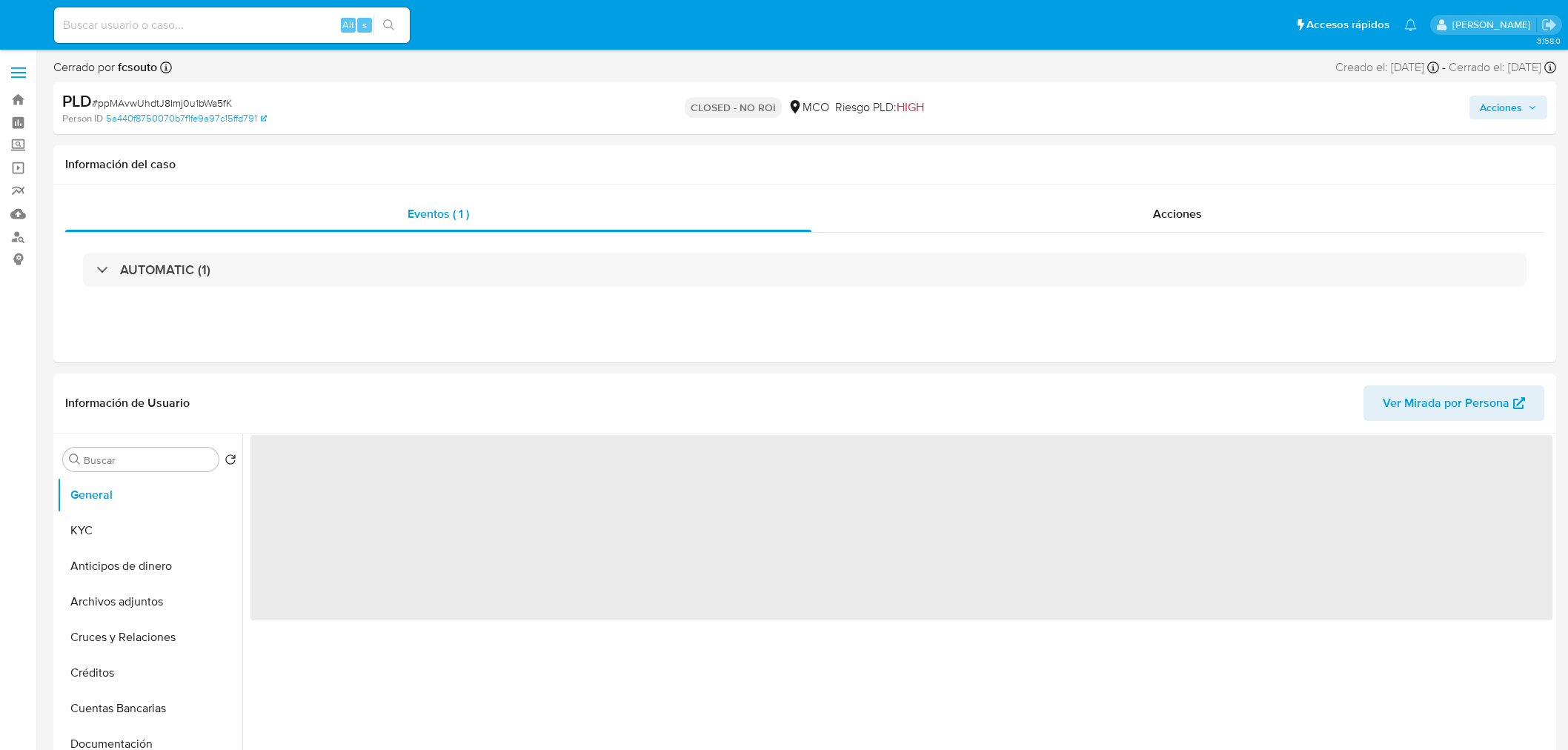
select select "10"
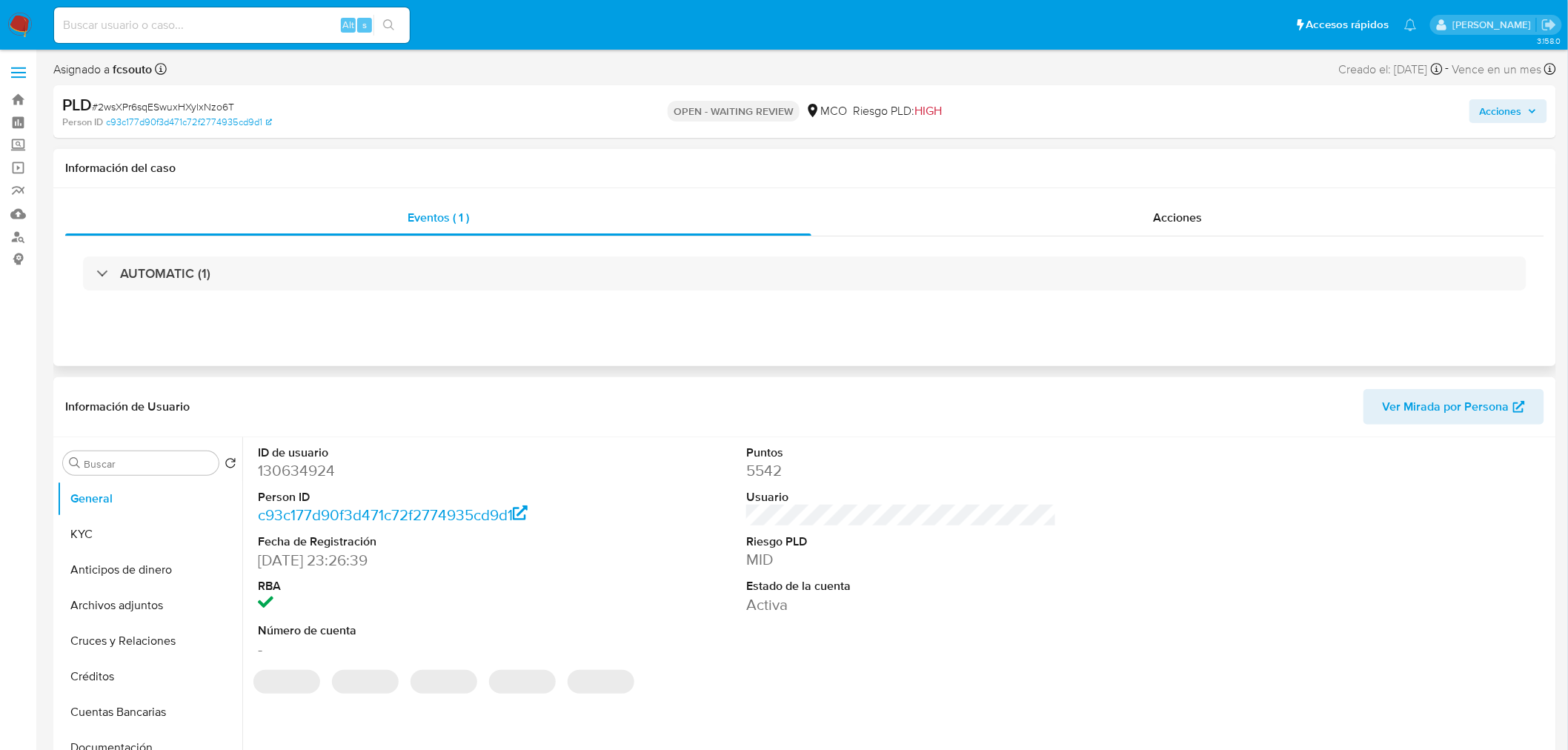
click at [1128, 196] on div "Eventos ( 1 ) Acciones AUTOMATIC (1)" at bounding box center [805, 277] width 1504 height 178
select select "10"
drag, startPoint x: 1147, startPoint y: 220, endPoint x: 1077, endPoint y: 232, distance: 71.0
click at [1146, 220] on div "Acciones" at bounding box center [1178, 218] width 734 height 36
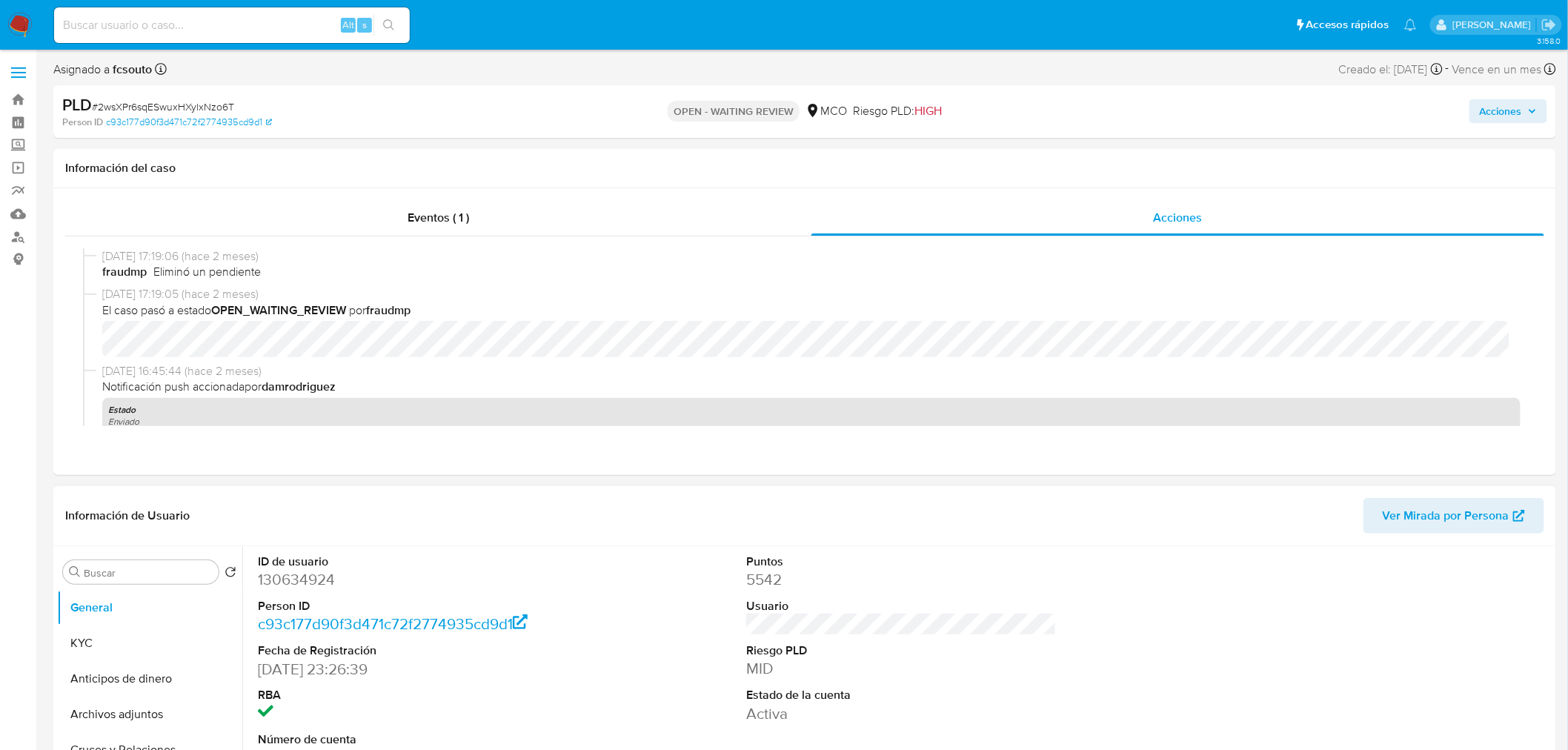
click at [299, 584] on dd "130634924" at bounding box center [413, 579] width 310 height 20
copy dd "130634924"
click at [302, 581] on dd "130634924" at bounding box center [413, 579] width 310 height 20
click at [306, 588] on dd "130634924" at bounding box center [413, 579] width 310 height 20
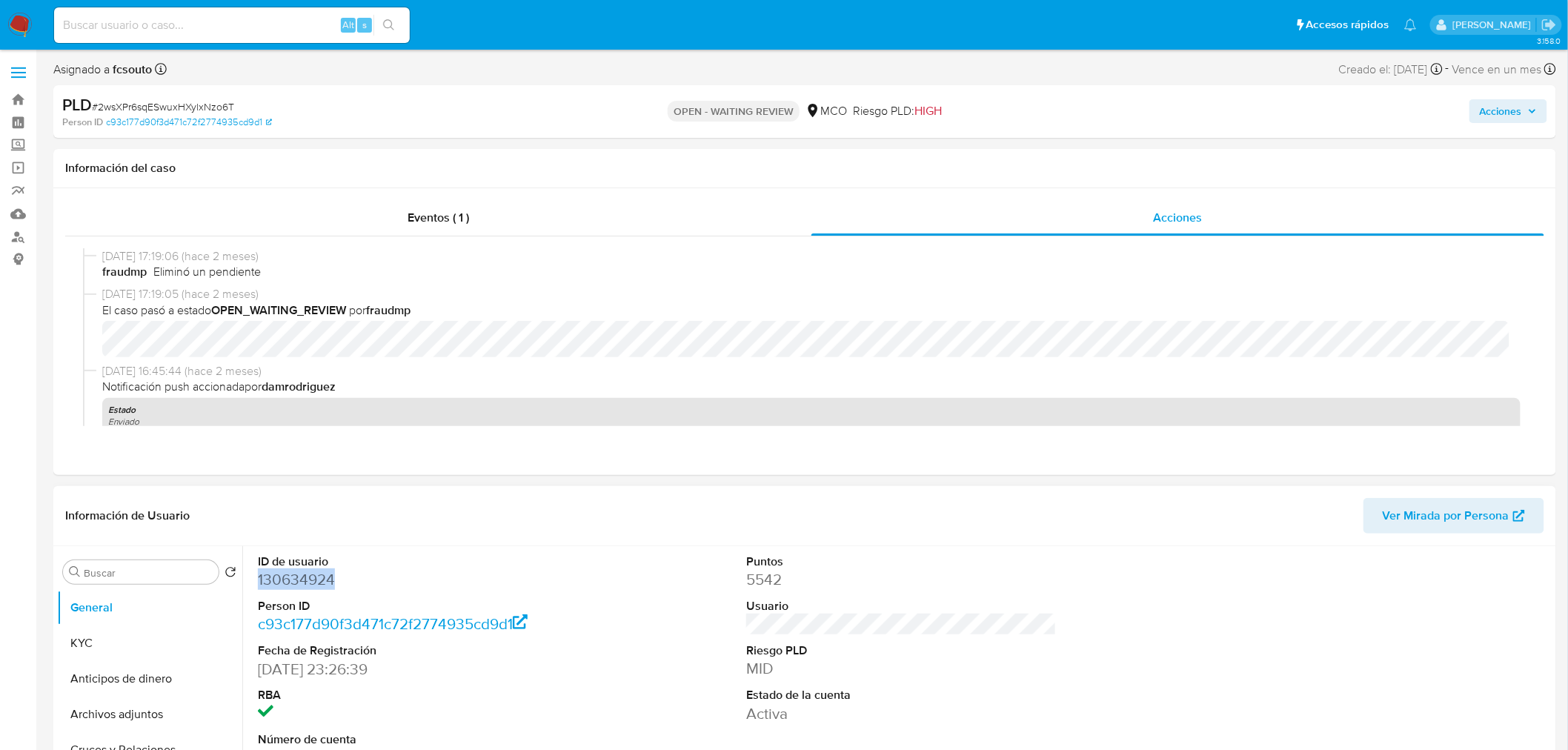
click at [306, 588] on dd "130634924" at bounding box center [413, 579] width 310 height 20
copy dd "130634924"
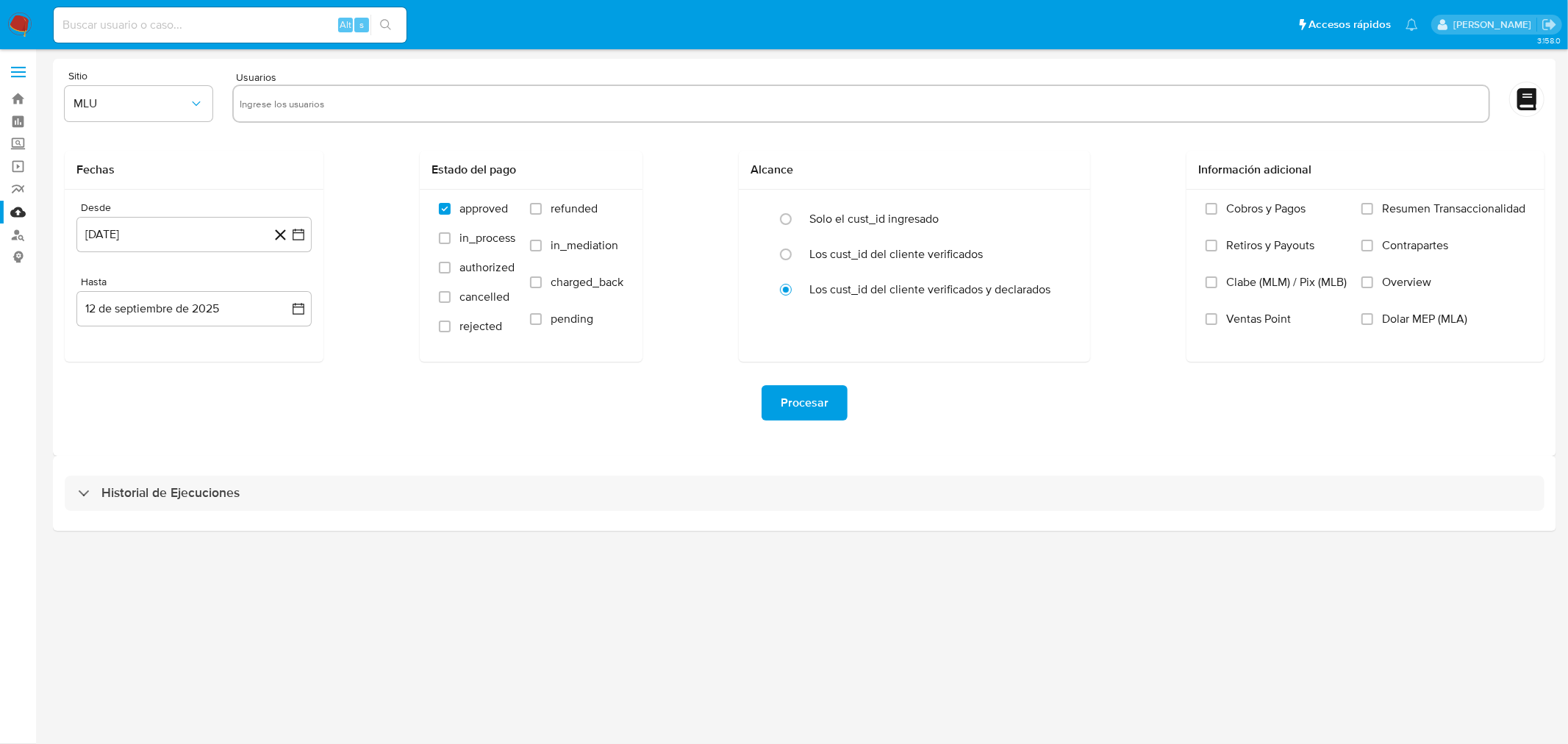
click at [325, 106] on input "text" at bounding box center [861, 104] width 1243 height 23
paste input "204775896"
type input "204775896"
click at [541, 204] on label "refunded" at bounding box center [576, 219] width 93 height 36
click at [541, 204] on input "refunded" at bounding box center [536, 209] width 12 height 12
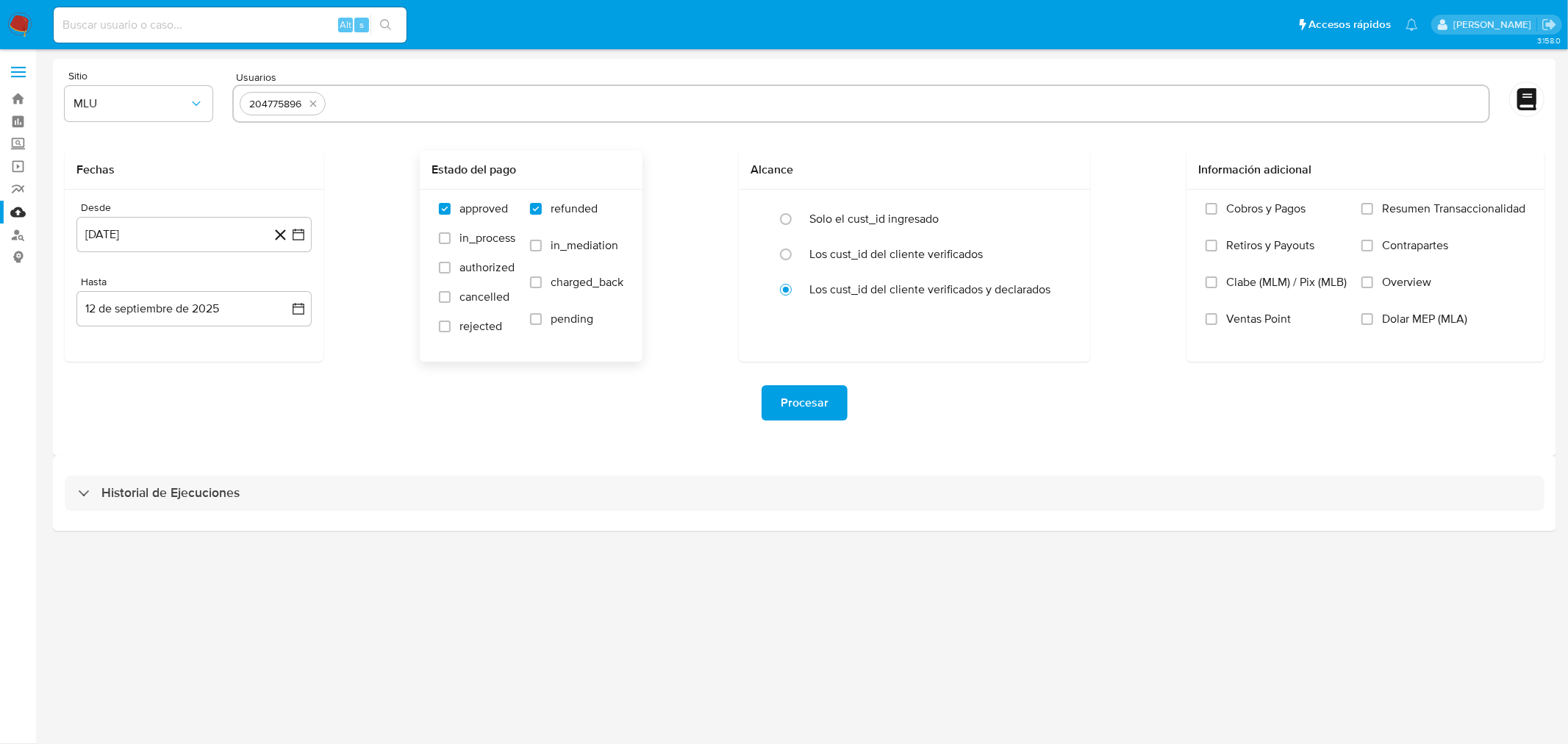
checkbox input "true"
click at [538, 282] on input "charged_back" at bounding box center [536, 282] width 12 height 12
paste input "false"
click at [530, 276] on input "charged_back" at bounding box center [536, 282] width 12 height 12
checkbox input "false"
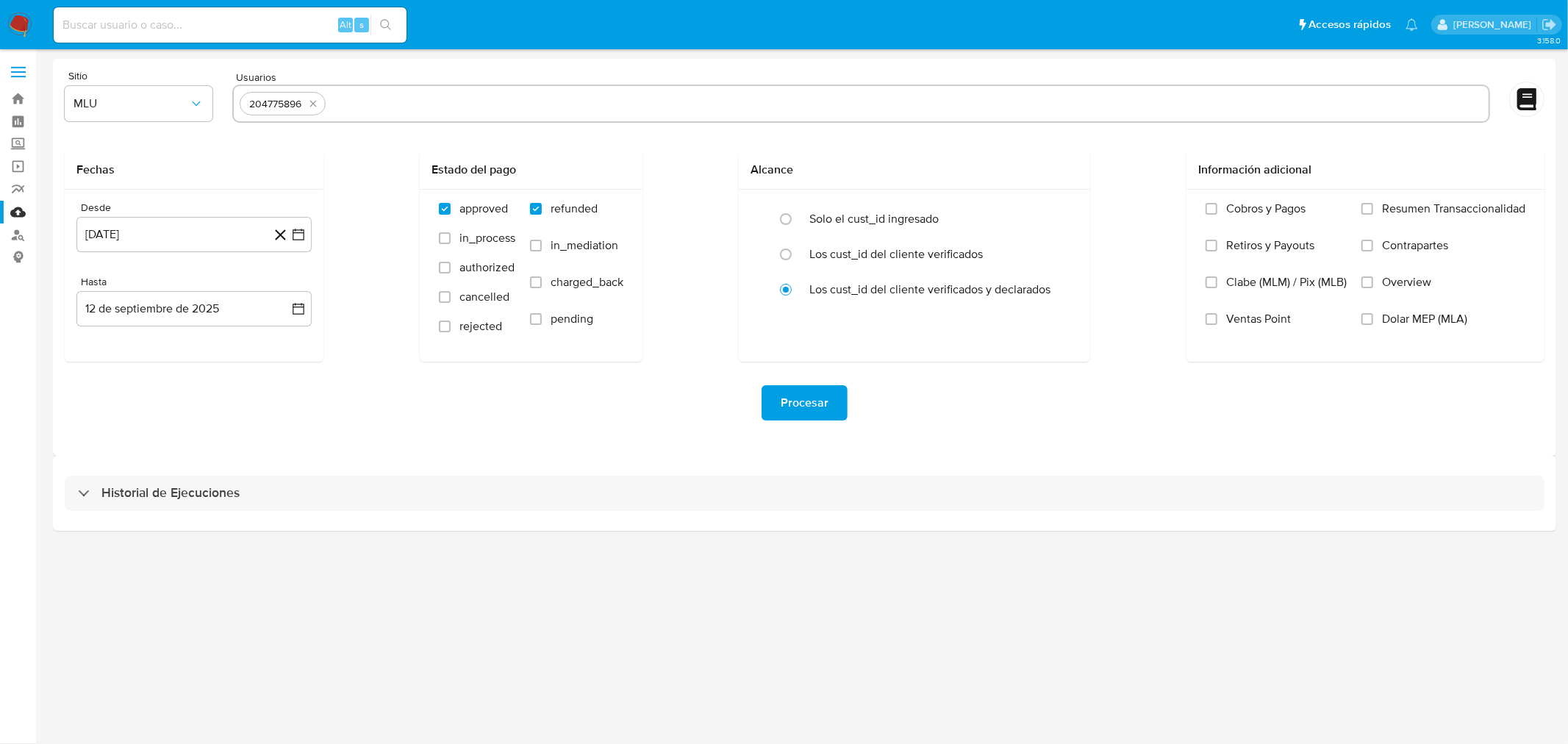
click at [388, 104] on input "text" at bounding box center [907, 104] width 1151 height 23
paste input "tru"
type input "130634924"
click at [539, 287] on input "charged_back" at bounding box center [536, 282] width 12 height 12
checkbox input "true"
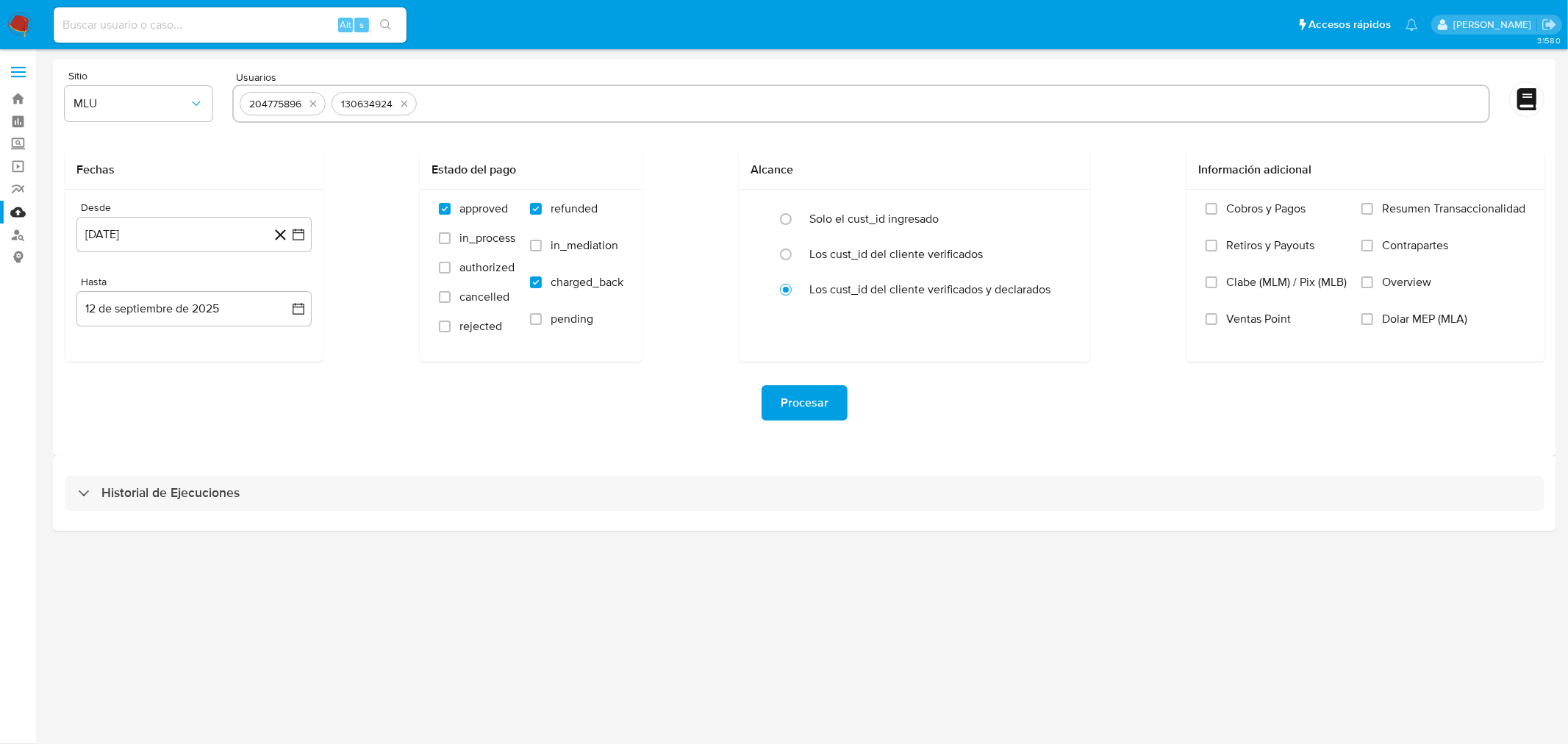
click at [464, 105] on input "text" at bounding box center [952, 104] width 1060 height 23
type input "93246213"
paste input "39810996"
type input "39810996"
paste input "83155049"
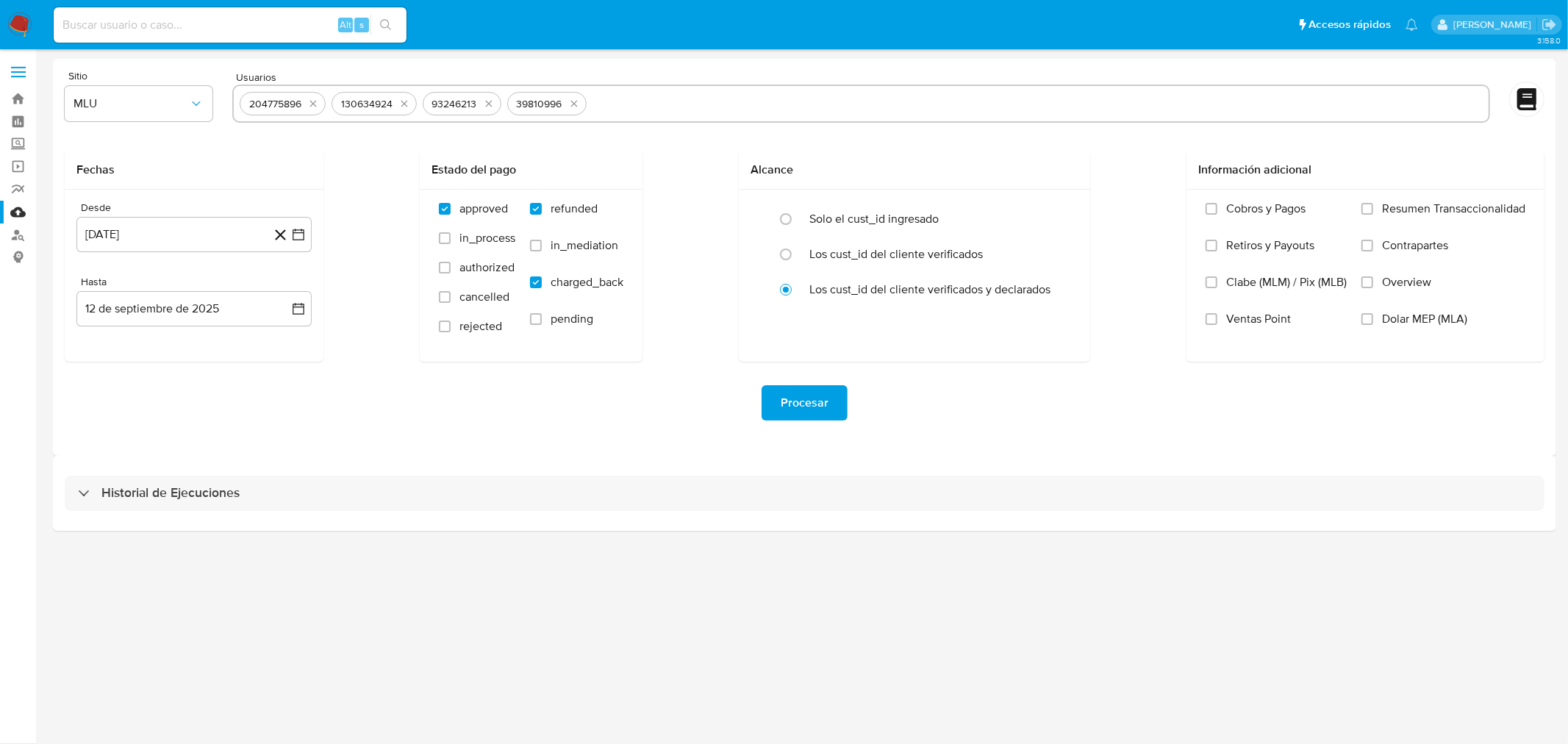
type input "83155049"
paste input "161474868"
type input "161474868"
paste input "221801337"
type input "221801337"
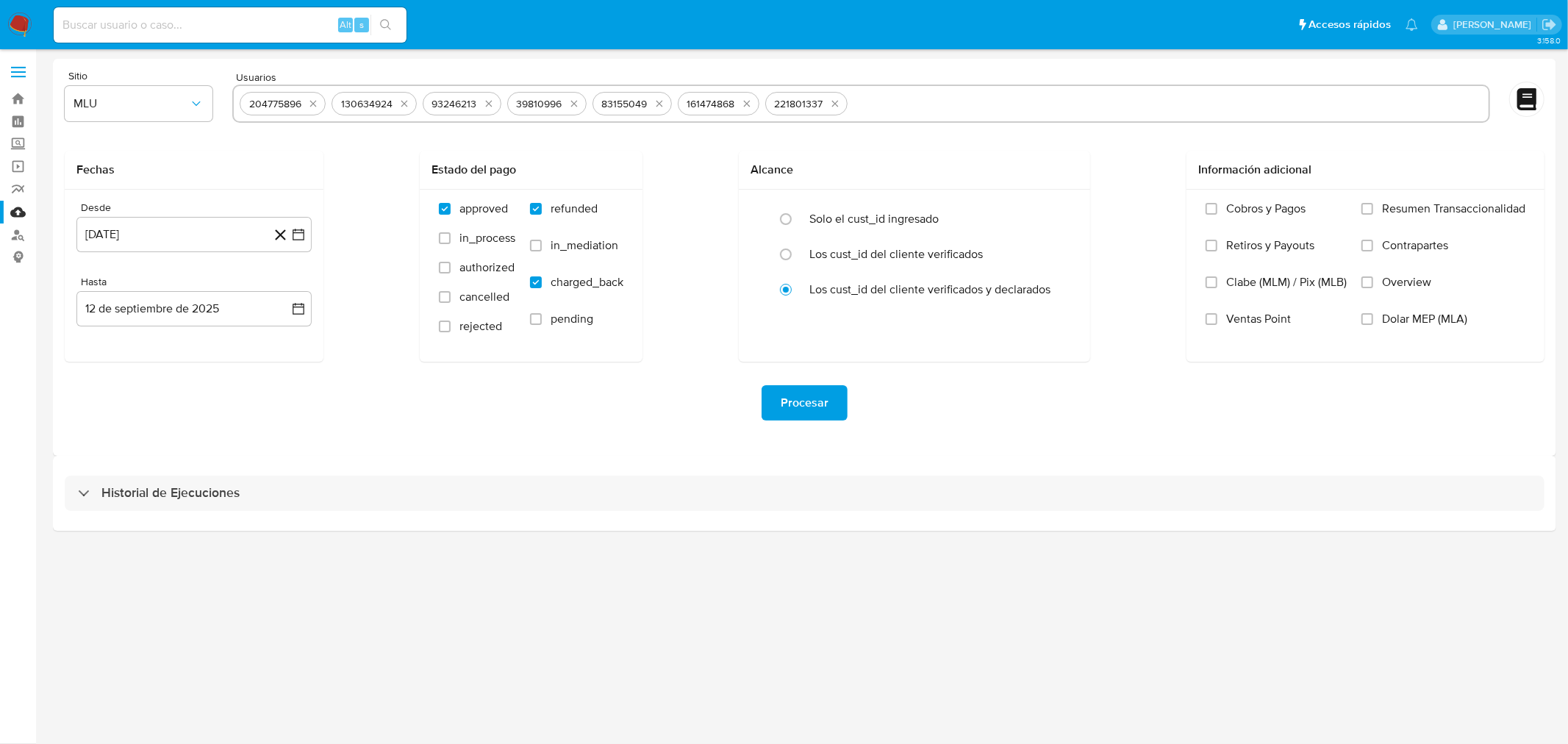
paste input "212943456"
type input "212943456"
paste input "252434718"
type input "252434718"
paste input "50119485"
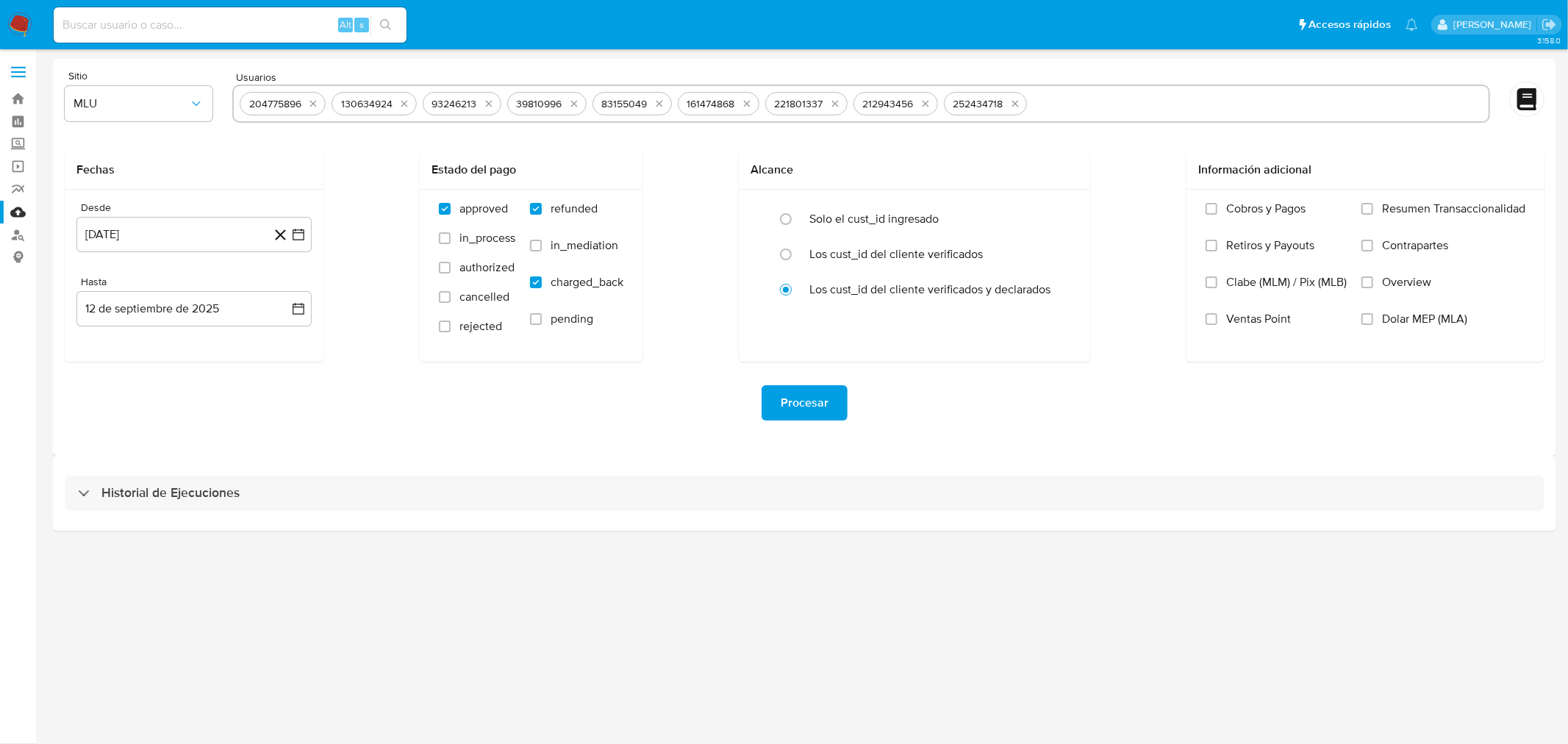
type input "50119485"
click at [301, 232] on icon "button" at bounding box center [299, 235] width 15 height 15
click at [283, 290] on icon "Mes siguiente" at bounding box center [285, 287] width 18 height 18
click at [189, 406] on button "12" at bounding box center [193, 400] width 23 height 23
click at [192, 100] on icon "button" at bounding box center [196, 104] width 15 height 15
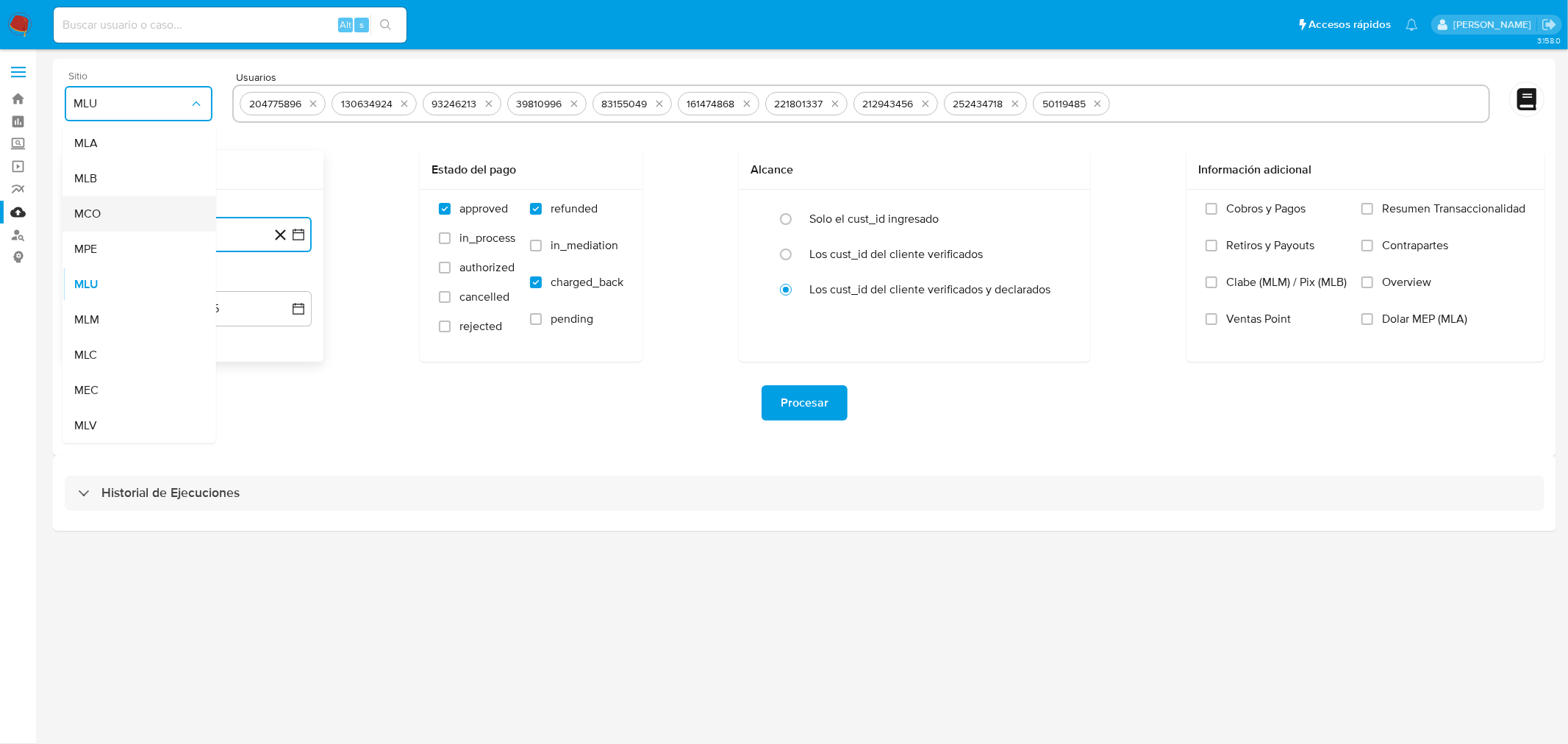
click at [153, 222] on div "MCO" at bounding box center [135, 214] width 121 height 36
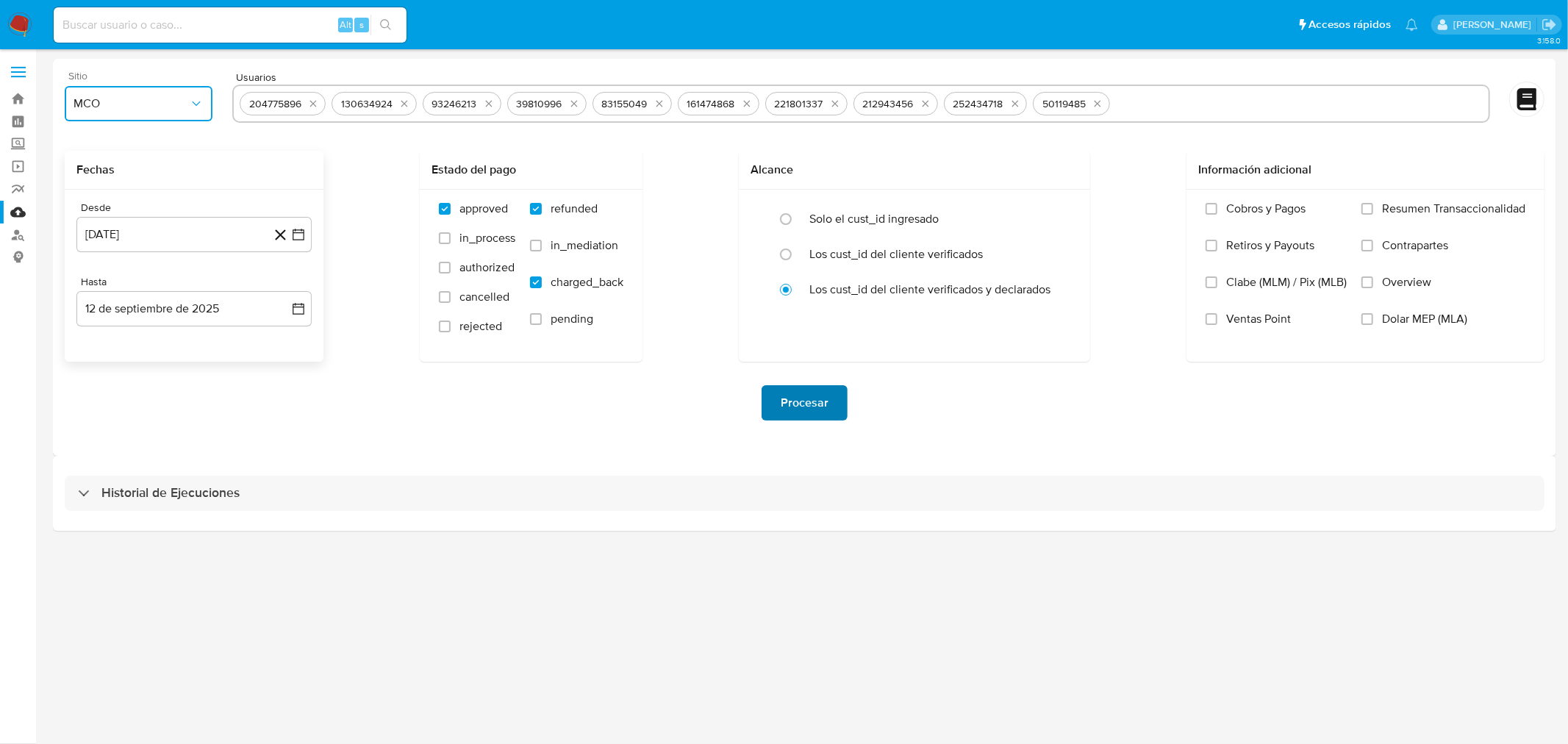
click at [835, 412] on button "Procesar" at bounding box center [805, 403] width 86 height 36
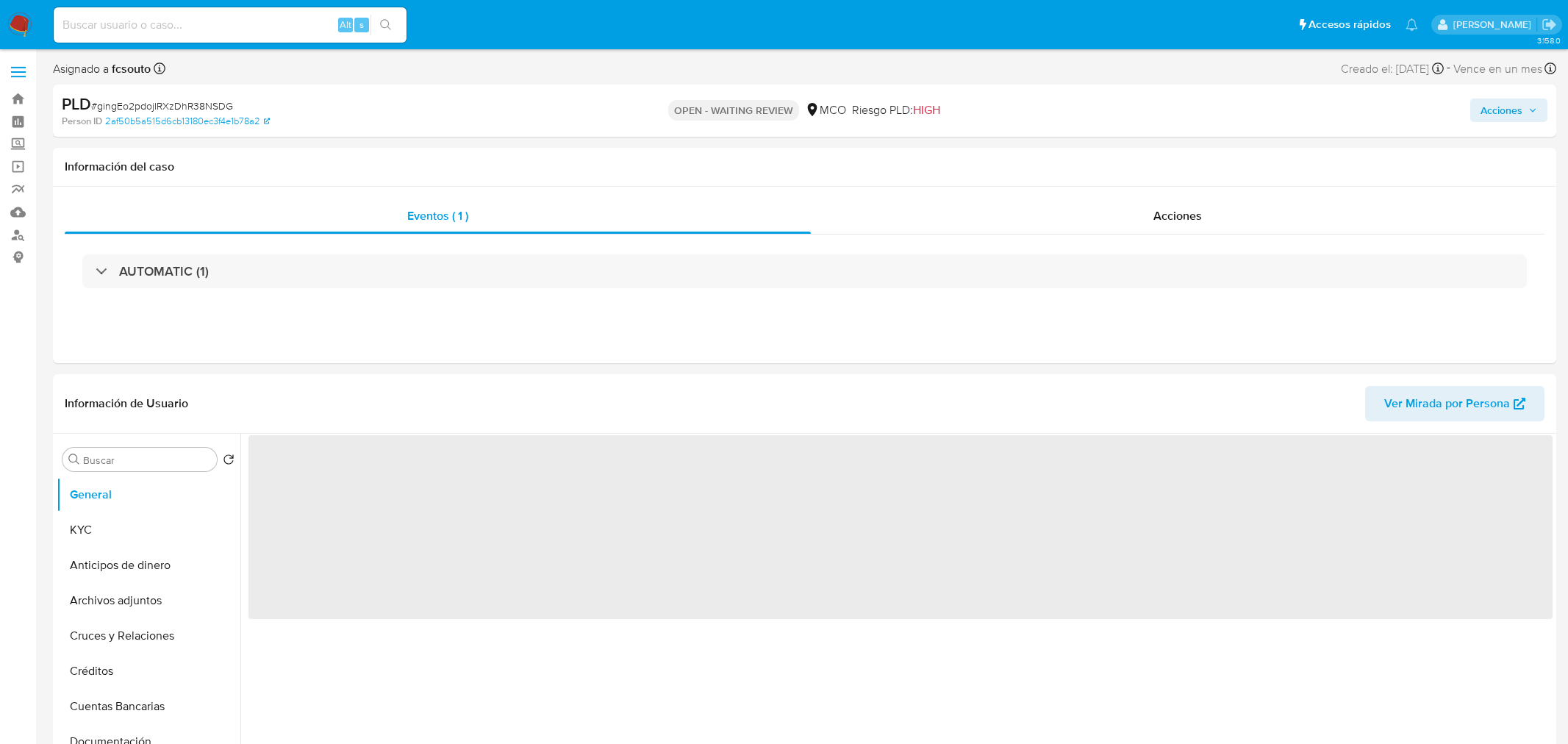
select select "10"
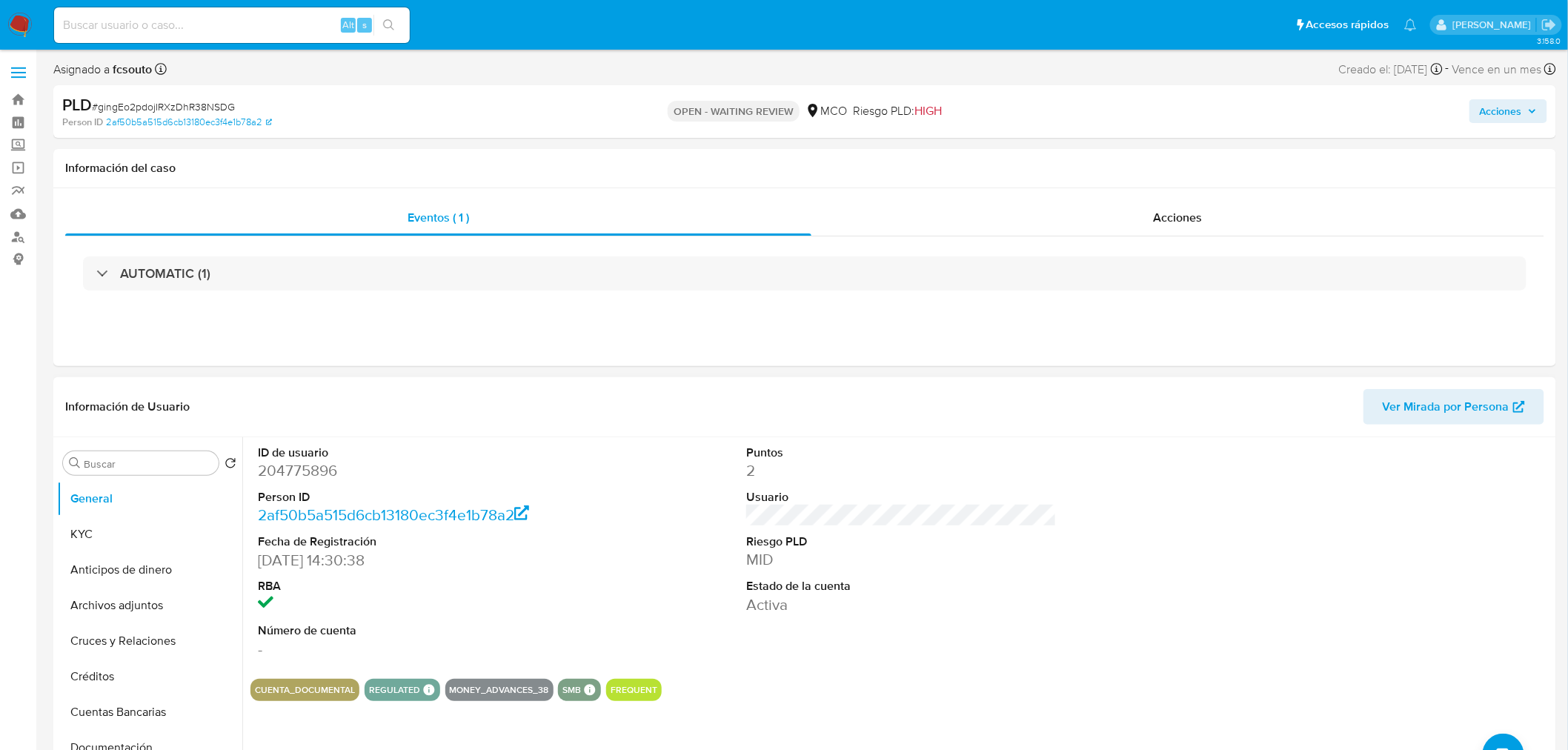
click at [300, 468] on dd "204775896" at bounding box center [413, 470] width 310 height 20
click at [300, 468] on dd "204775896" at bounding box center [413, 470] width 310 height 20
copy dd "204775896"
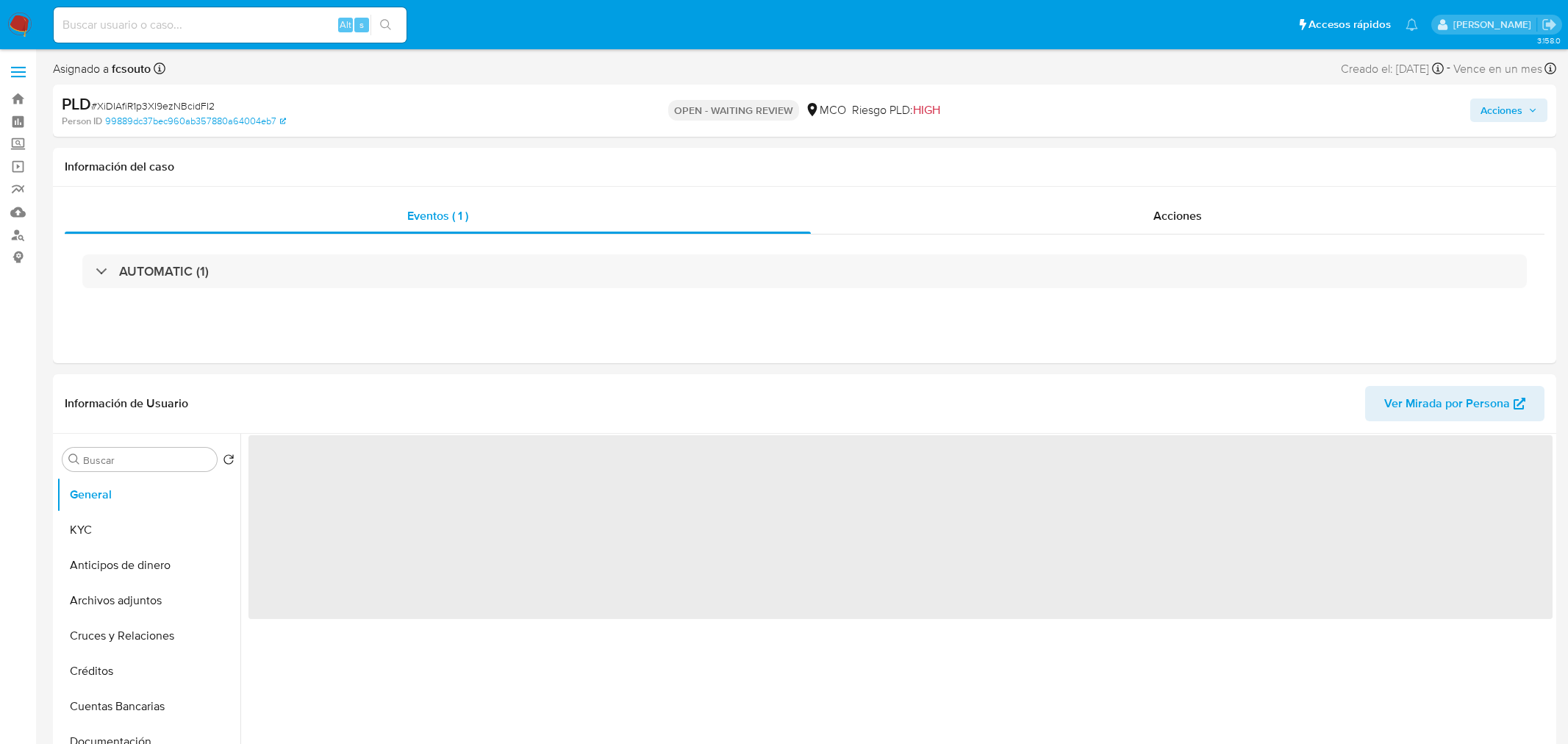
select select "10"
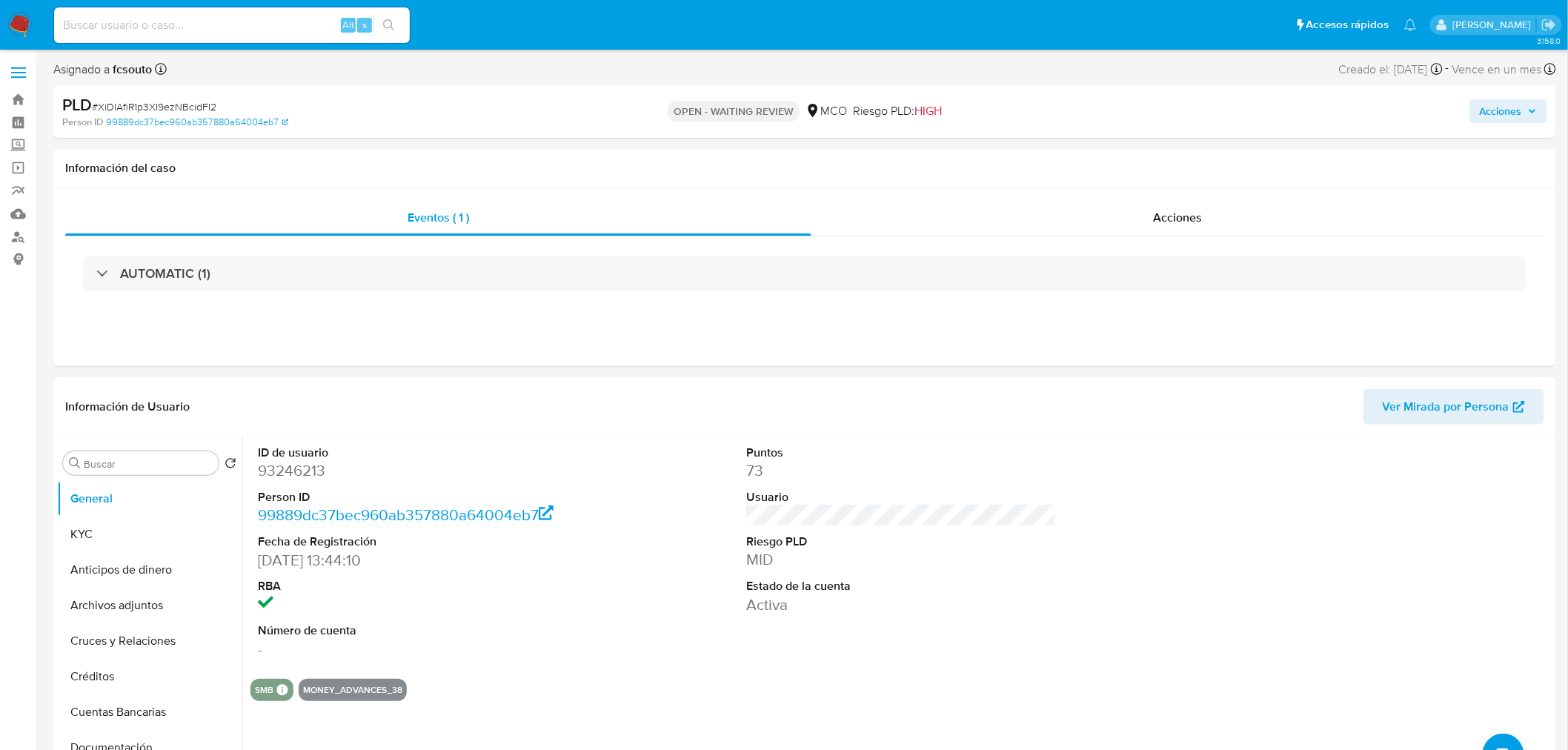
click at [282, 475] on dd "93246213" at bounding box center [413, 470] width 310 height 20
copy dd "93246213"
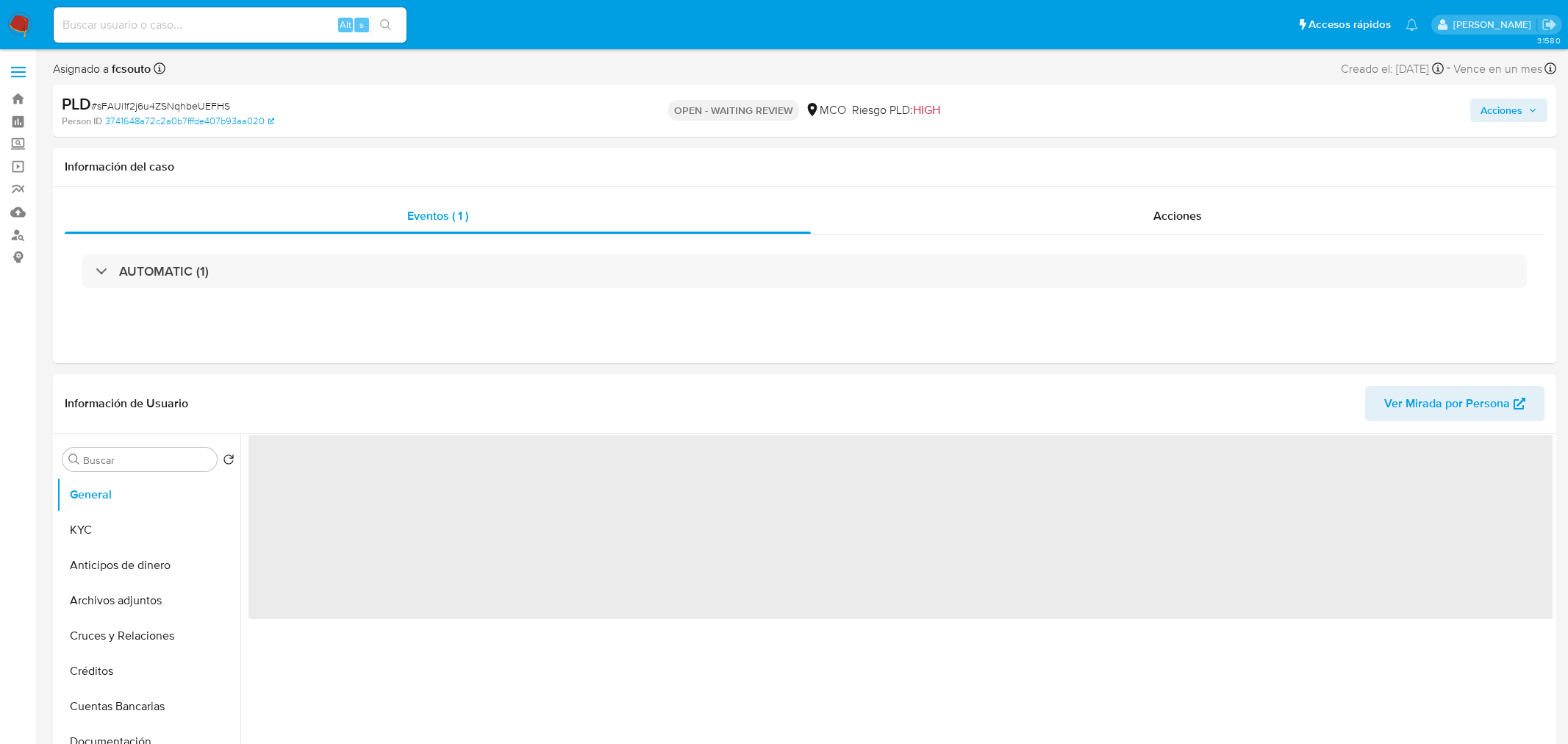
select select "10"
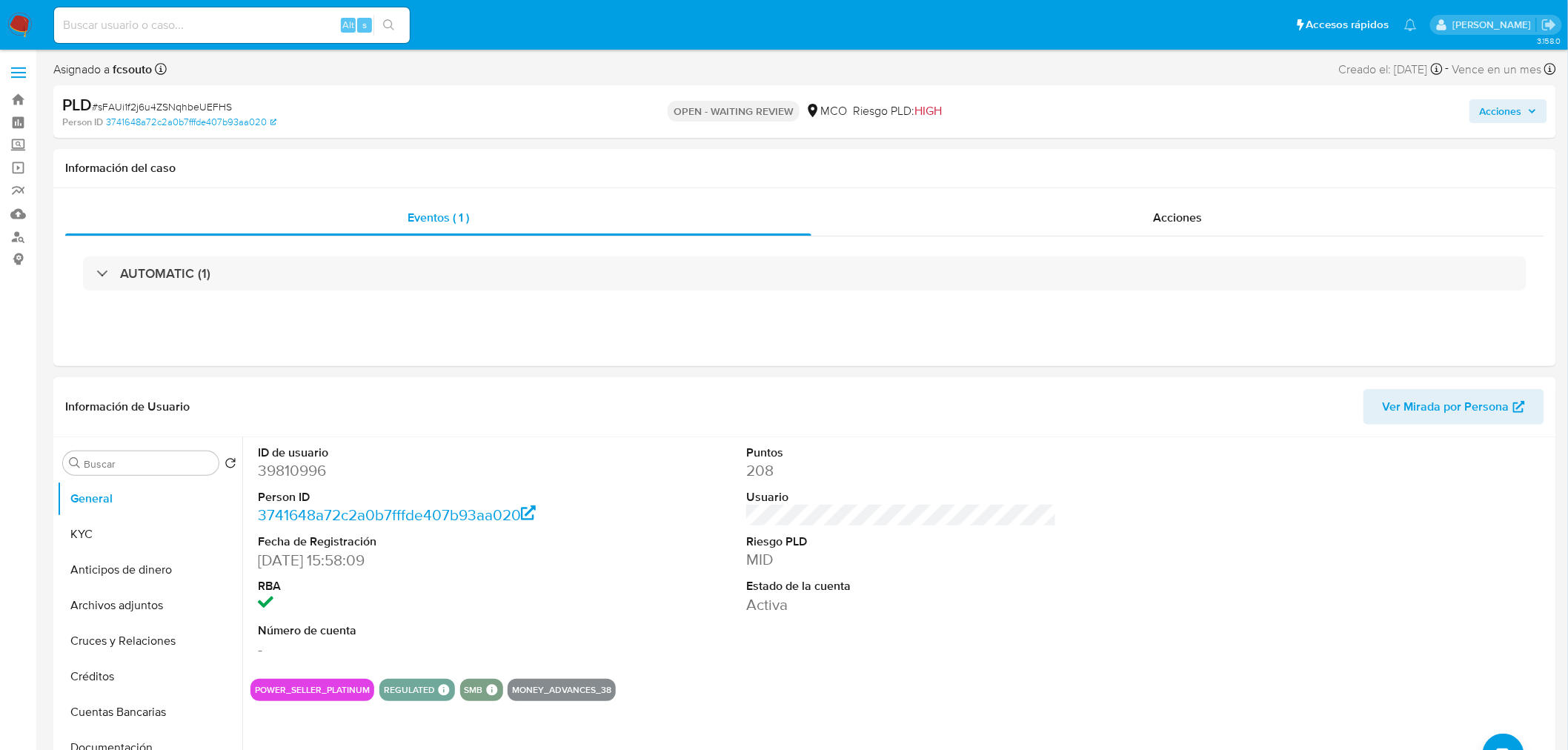
click at [297, 477] on dd "39810996" at bounding box center [413, 470] width 310 height 20
copy dd "39810996"
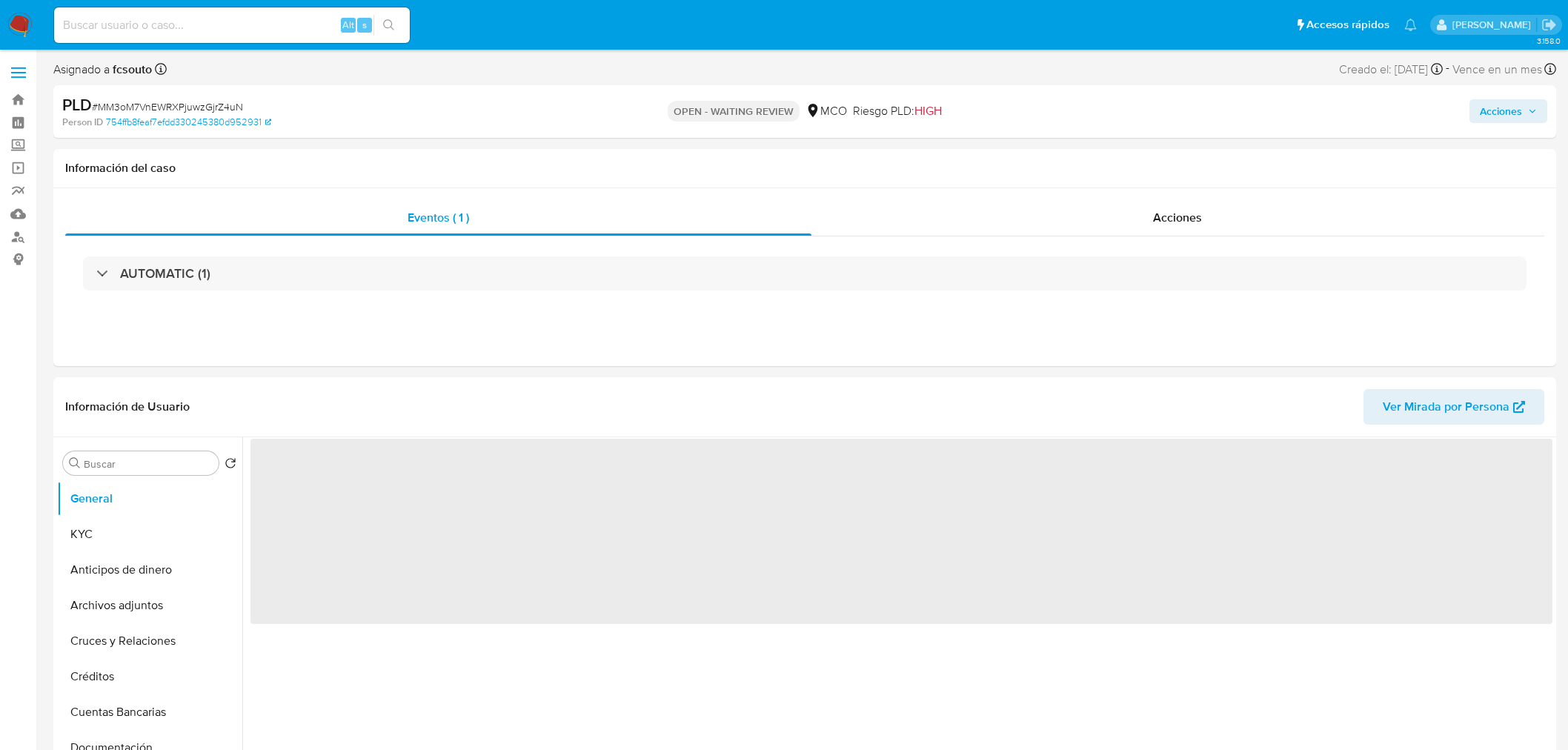
select select "10"
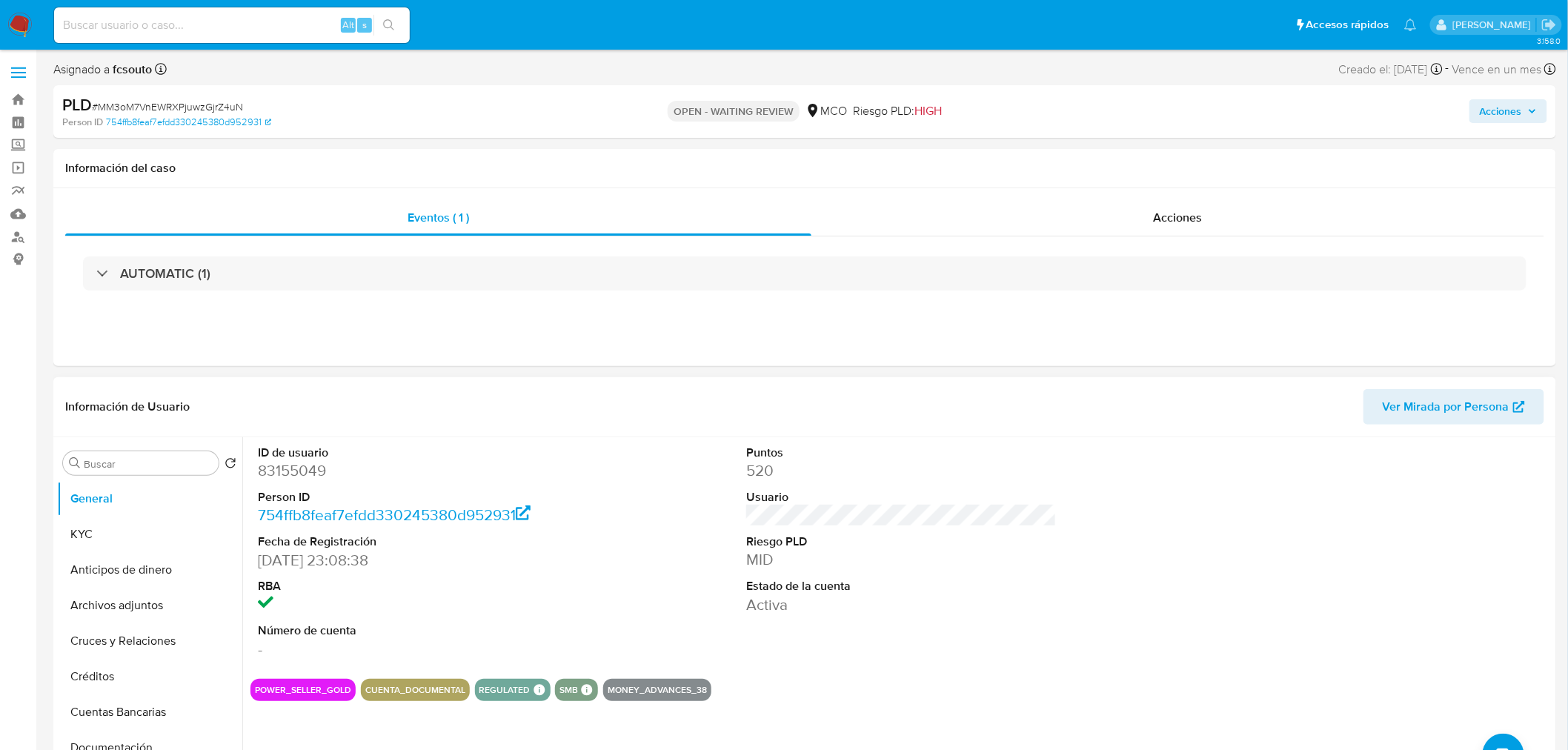
click at [309, 473] on dd "83155049" at bounding box center [413, 470] width 310 height 20
copy dd "83155049"
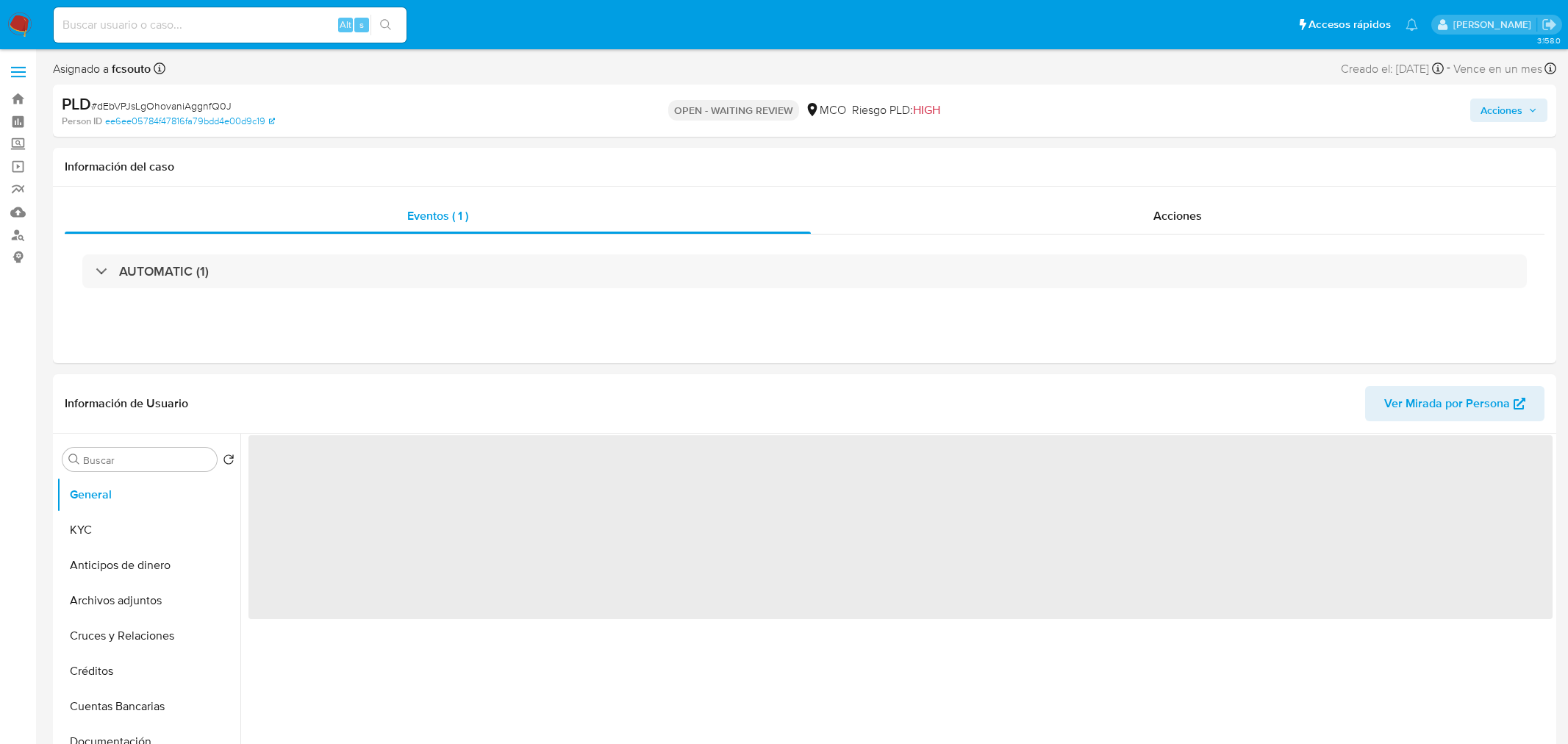
select select "10"
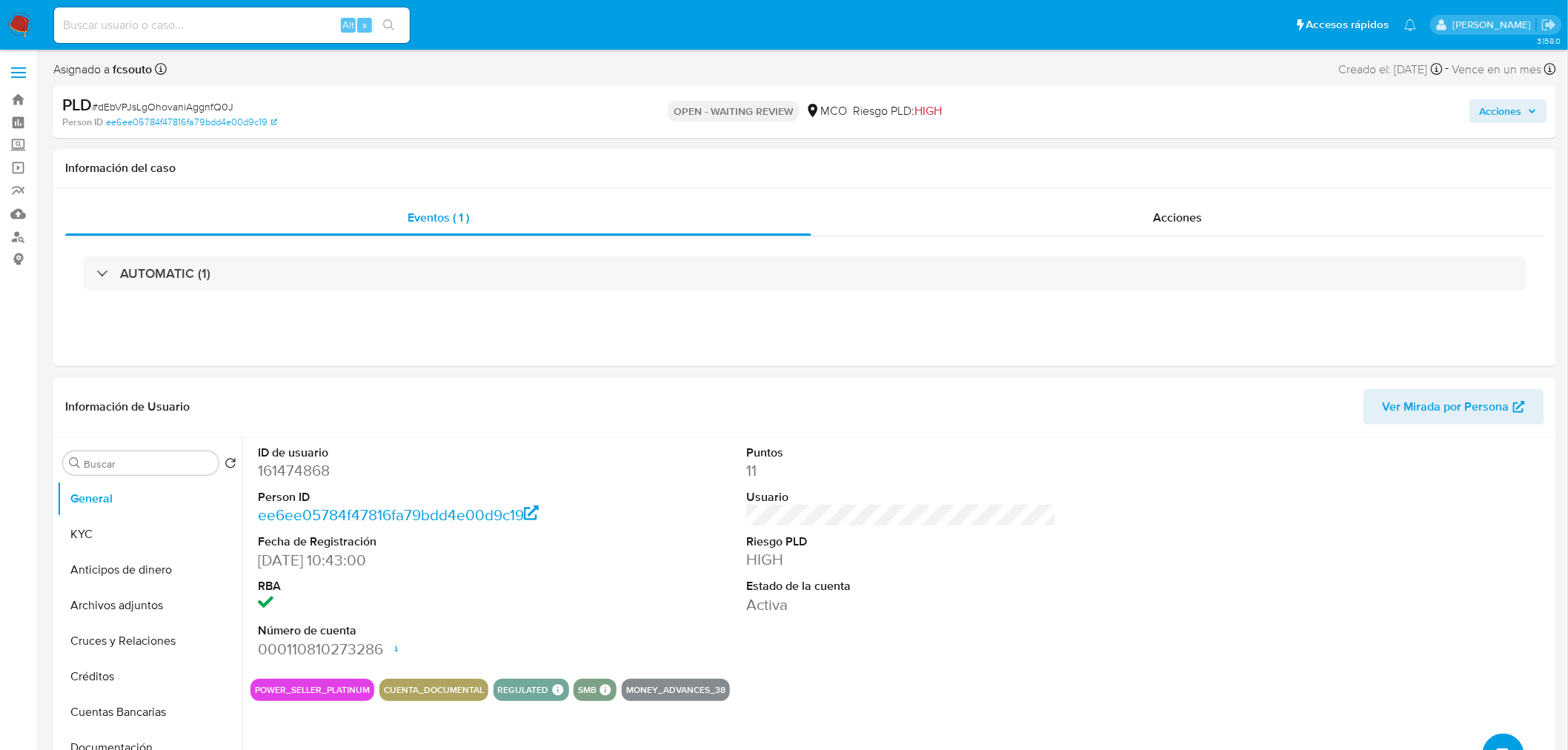
click at [299, 478] on dd "161474868" at bounding box center [413, 470] width 310 height 20
copy dd "161474868"
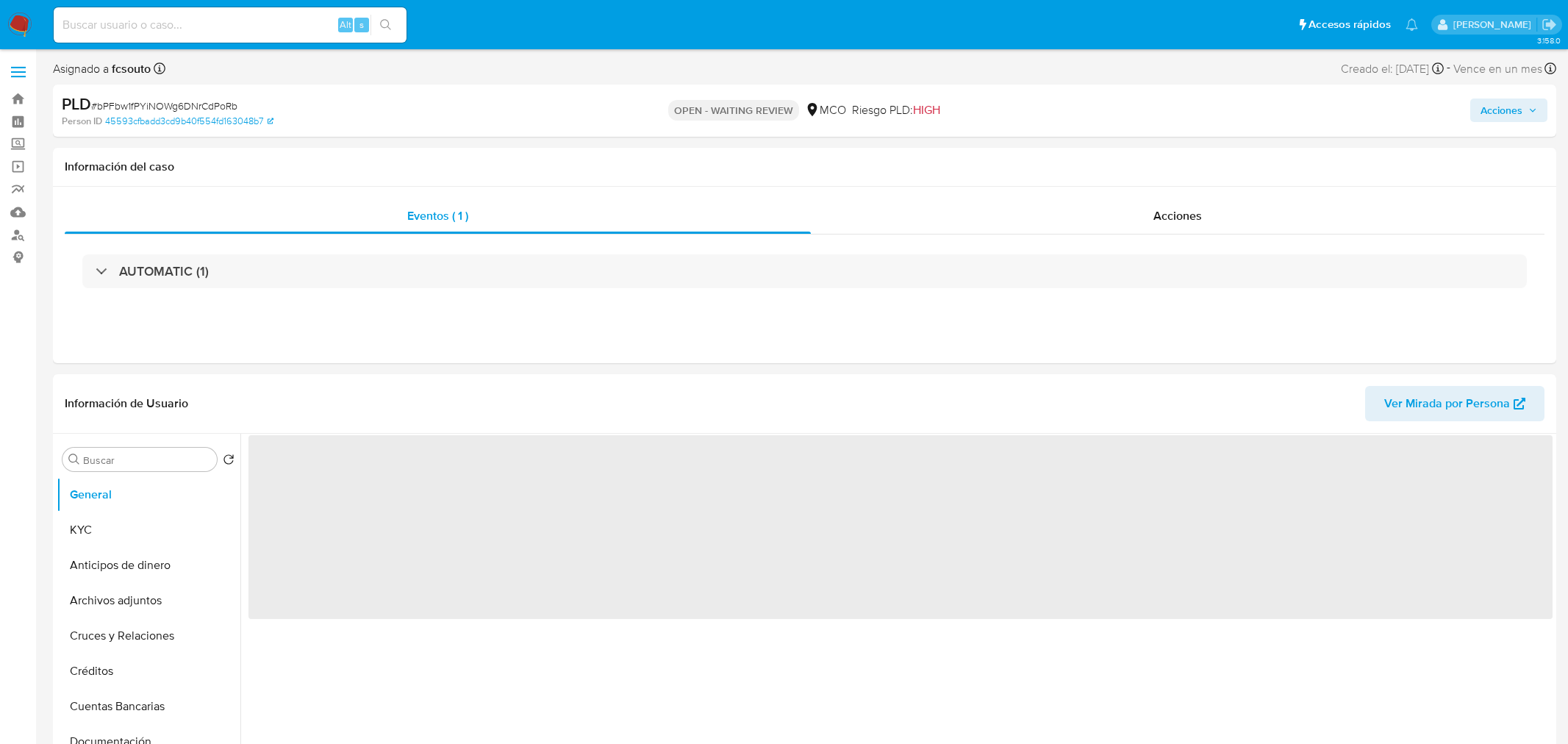
select select "10"
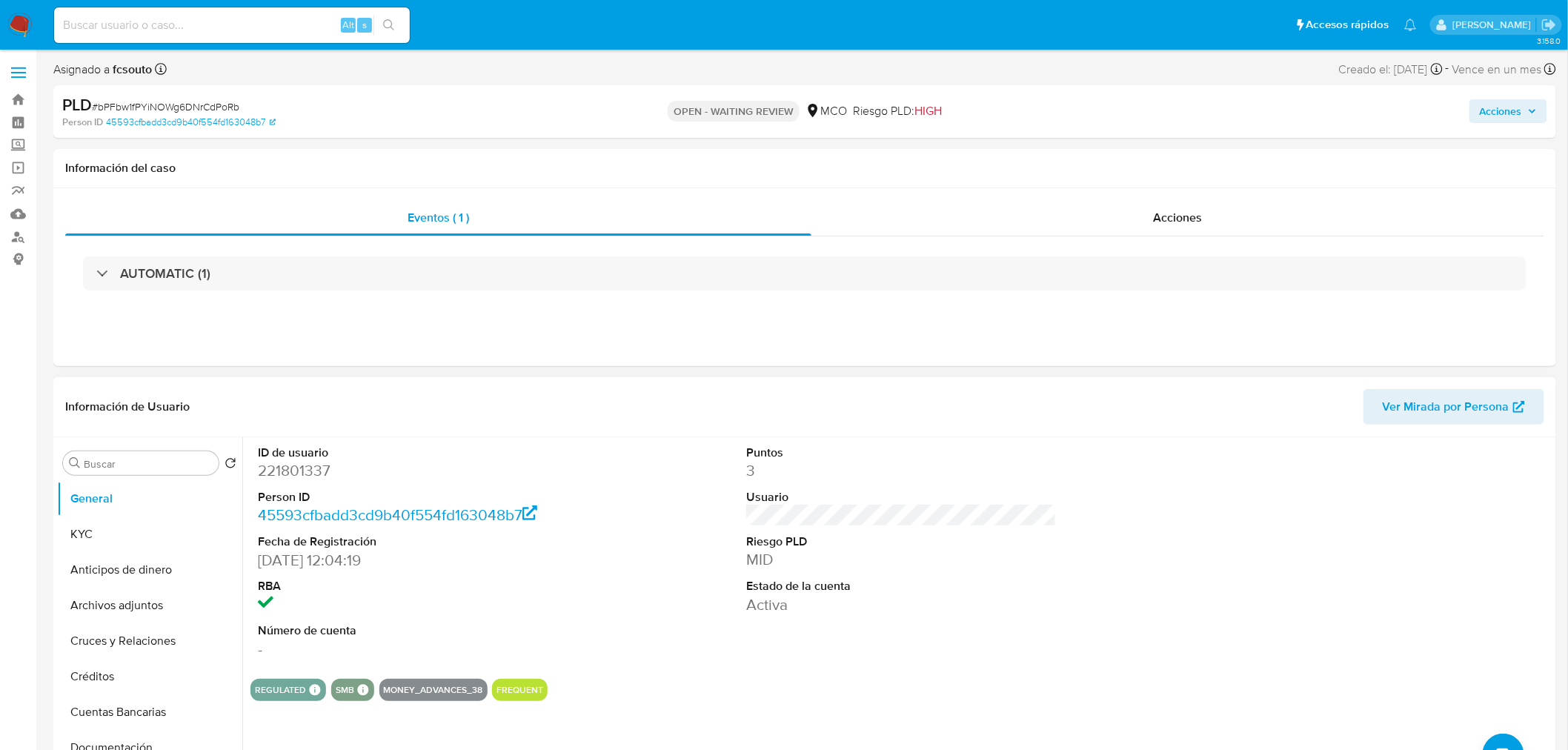
click at [301, 475] on dd "221801337" at bounding box center [413, 470] width 310 height 20
copy dd "221801337"
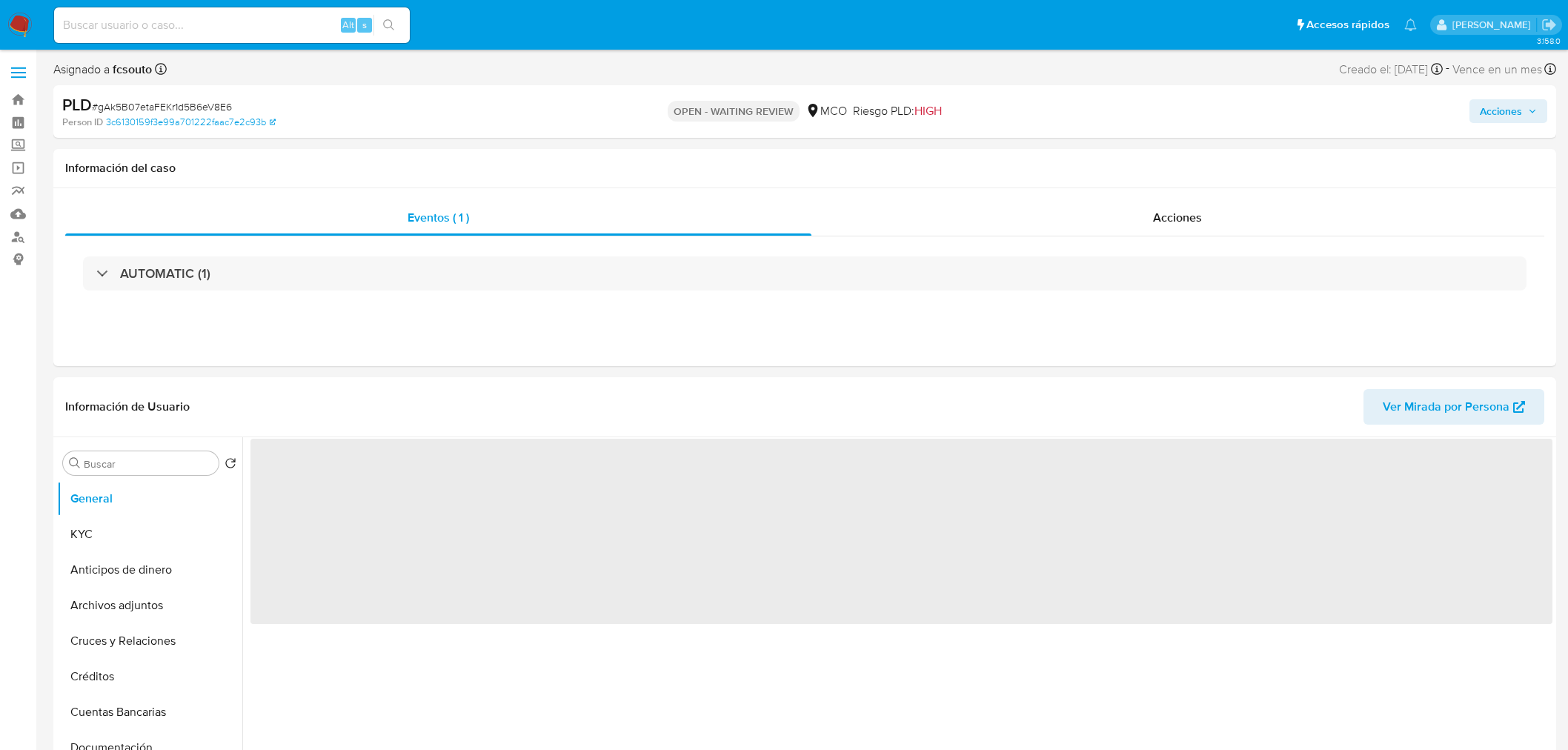
select select "10"
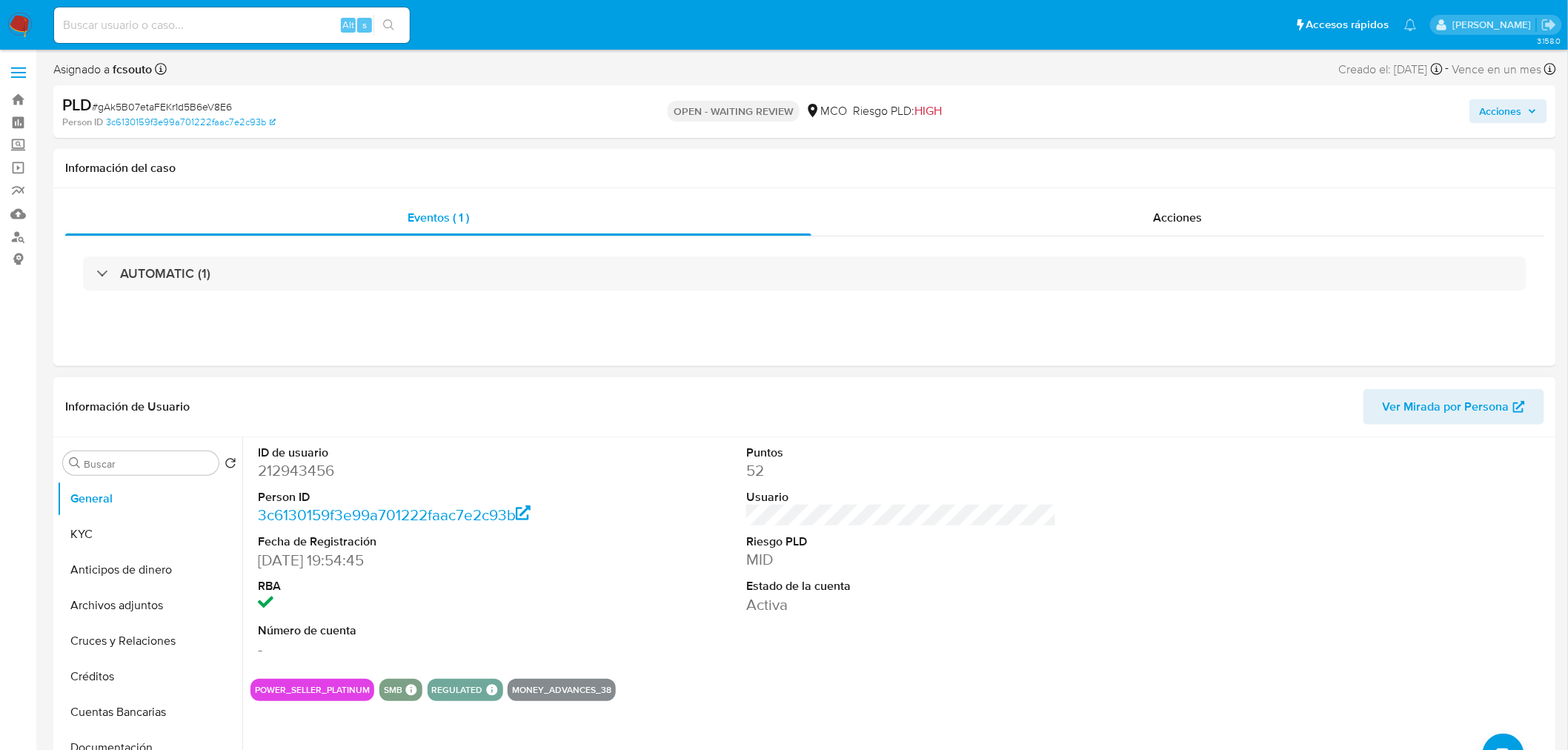
click at [300, 477] on dd "212943456" at bounding box center [413, 470] width 310 height 20
copy dd "212943456"
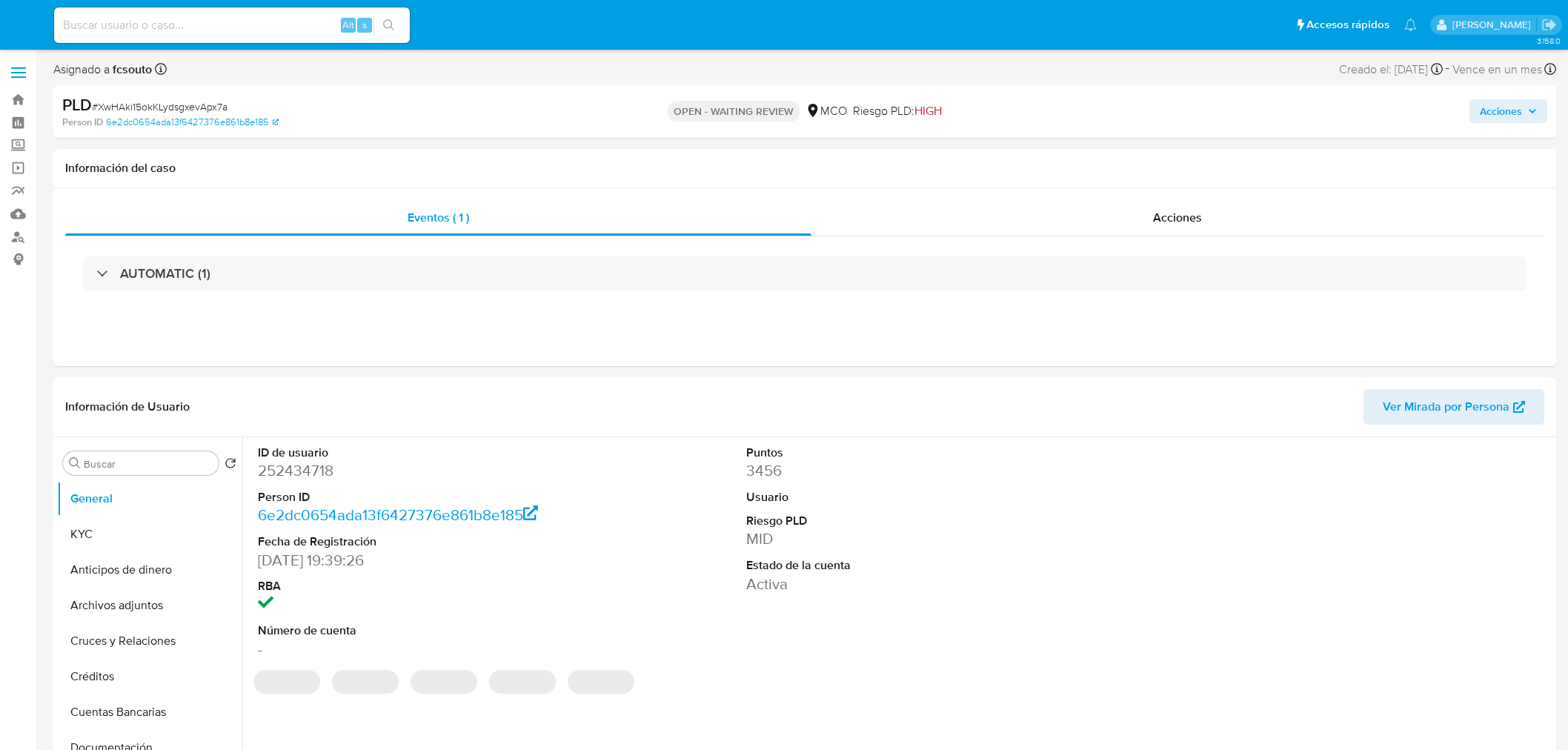
select select "10"
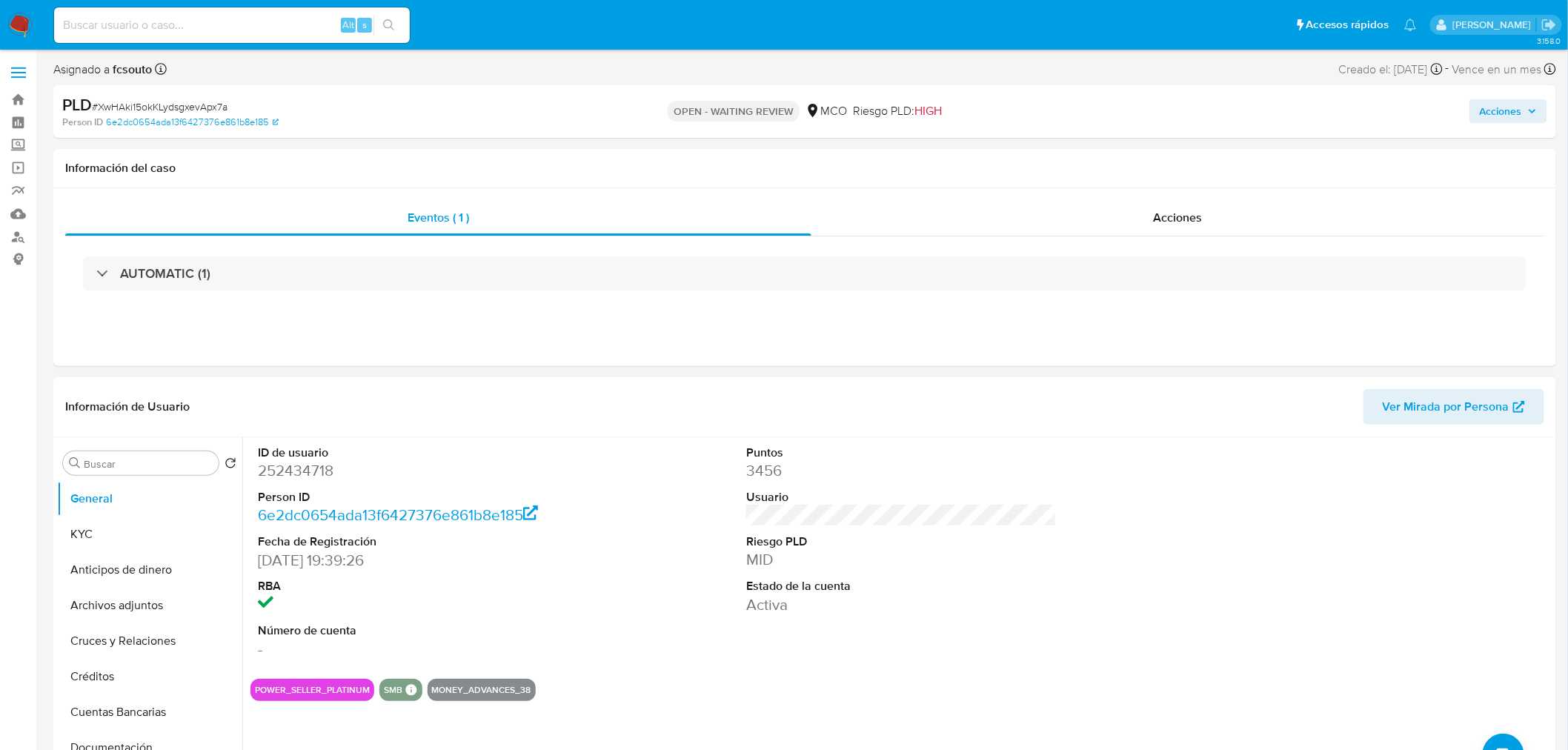
click at [316, 462] on dd "252434718" at bounding box center [413, 470] width 310 height 20
copy dd "252434718"
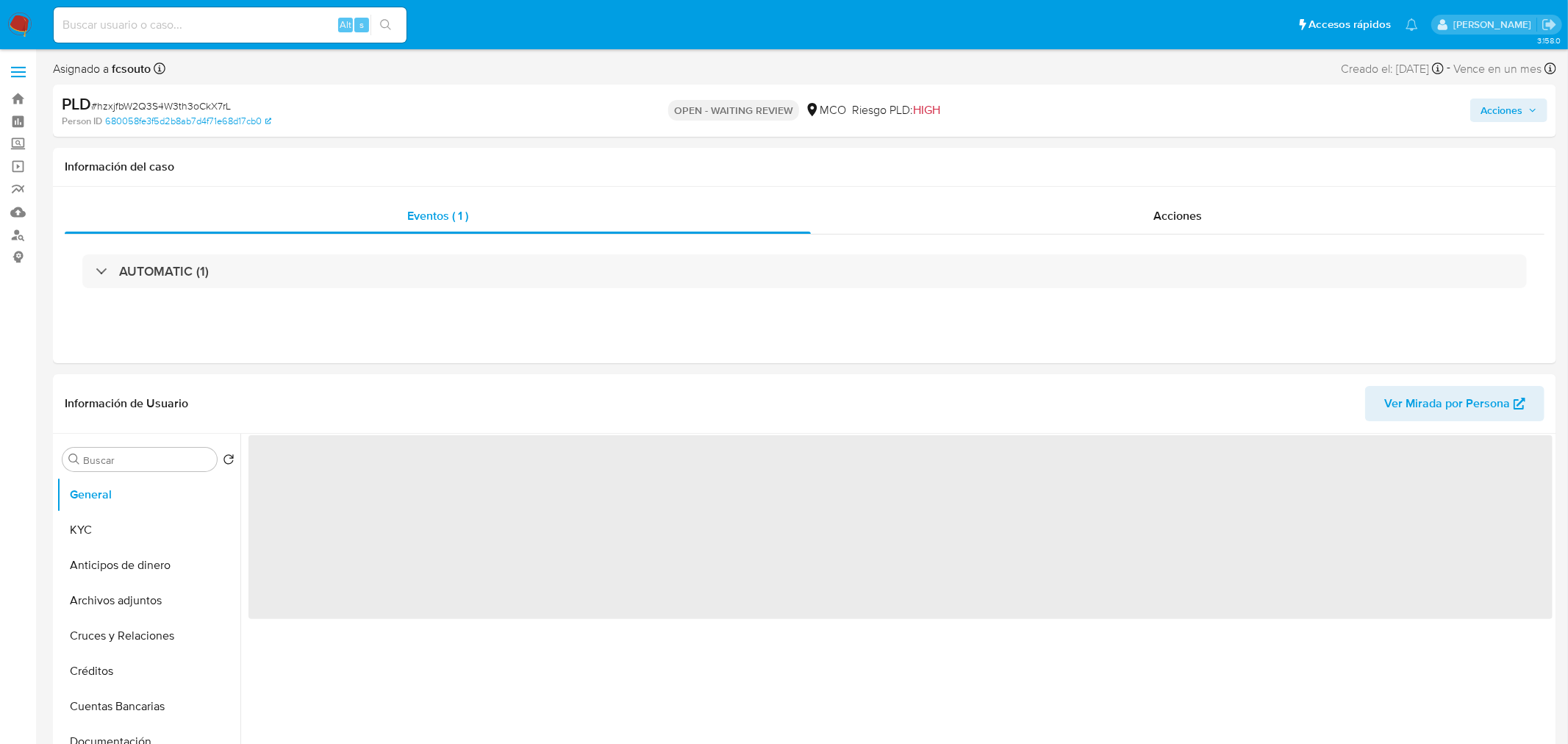
select select "10"
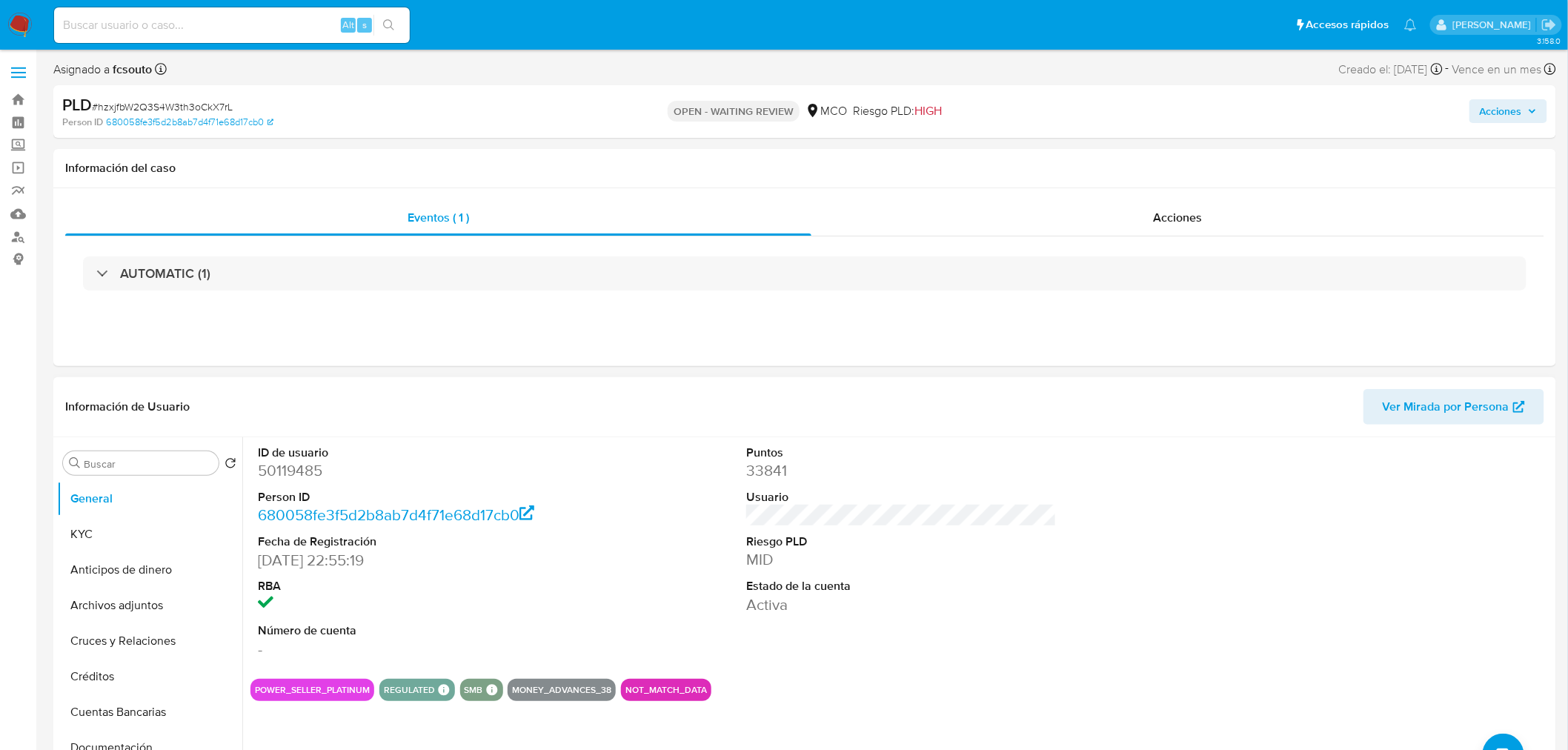
click at [270, 474] on dd "50119485" at bounding box center [413, 470] width 310 height 20
copy dd "50119485"
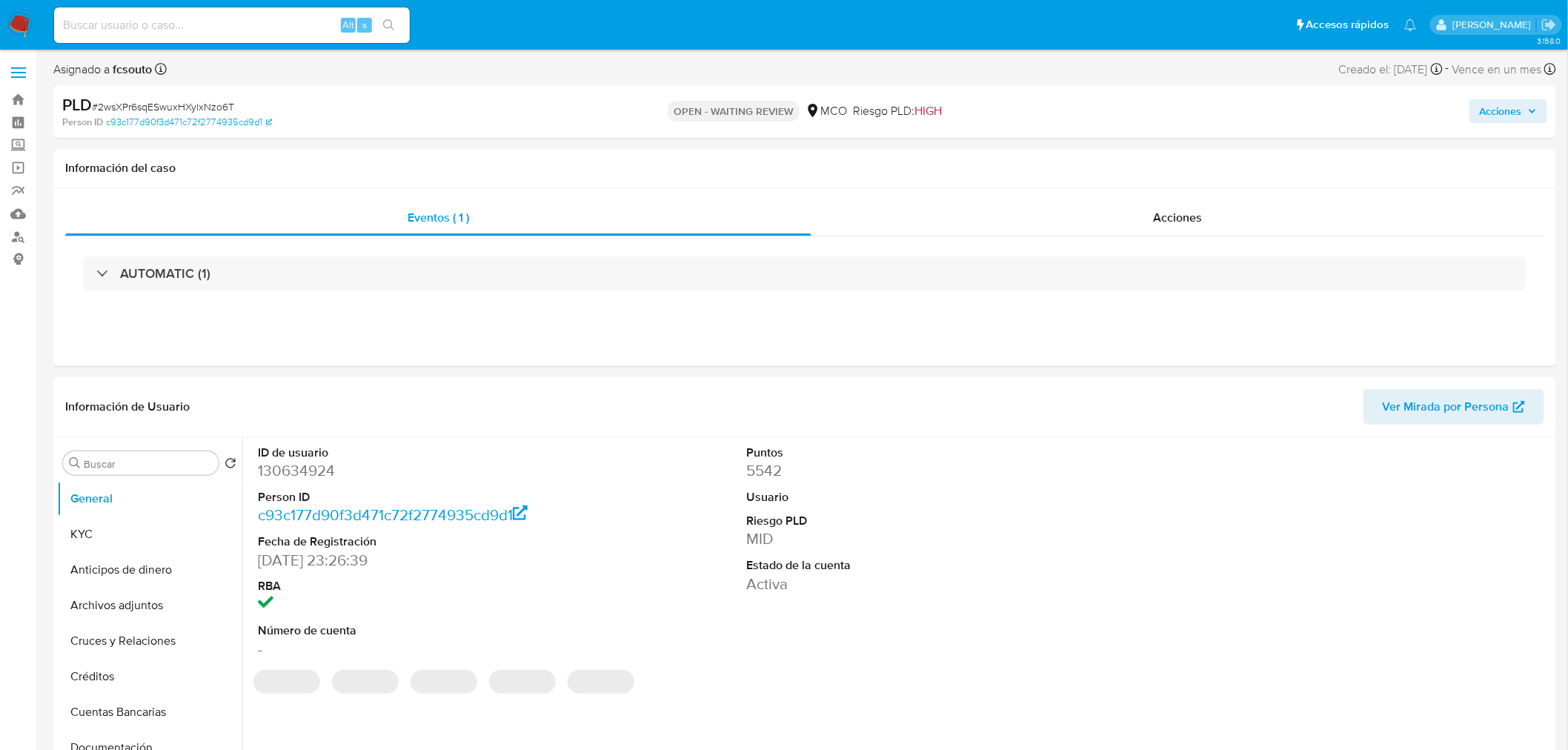
select select "10"
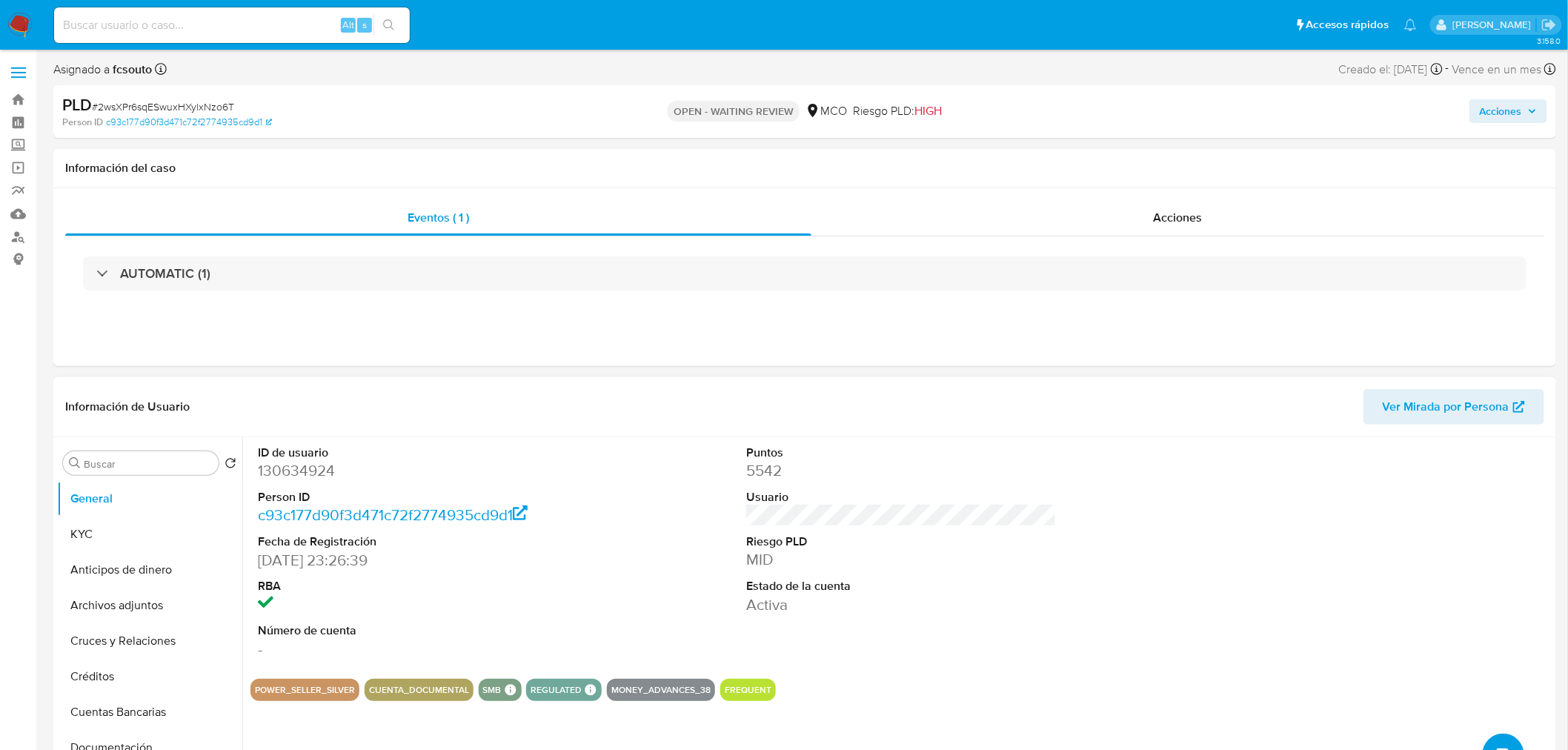
click at [309, 473] on dd "130634924" at bounding box center [413, 470] width 310 height 20
copy dd "130634924"
click at [313, 464] on dd "130634924" at bounding box center [413, 470] width 310 height 20
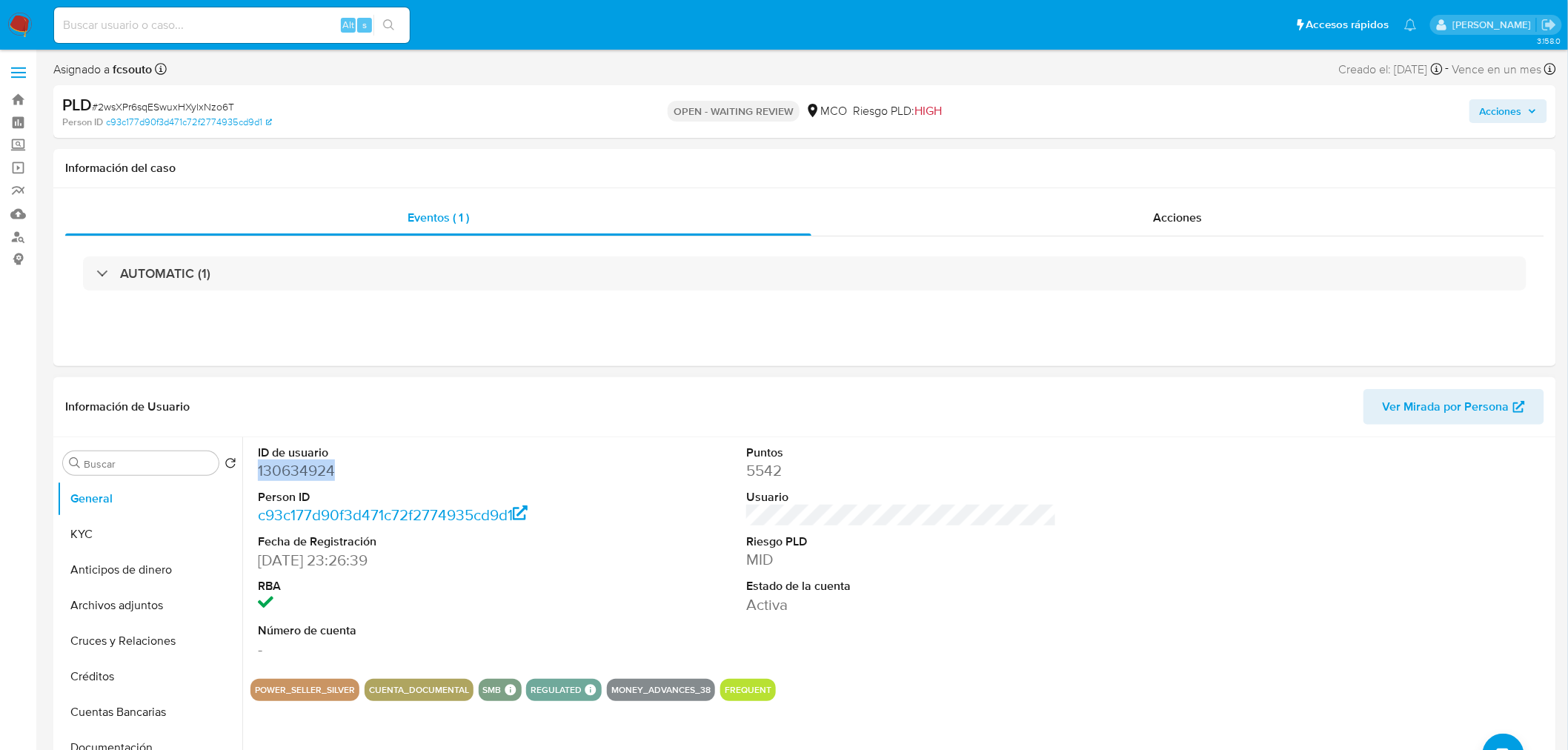
copy dd "130634924"
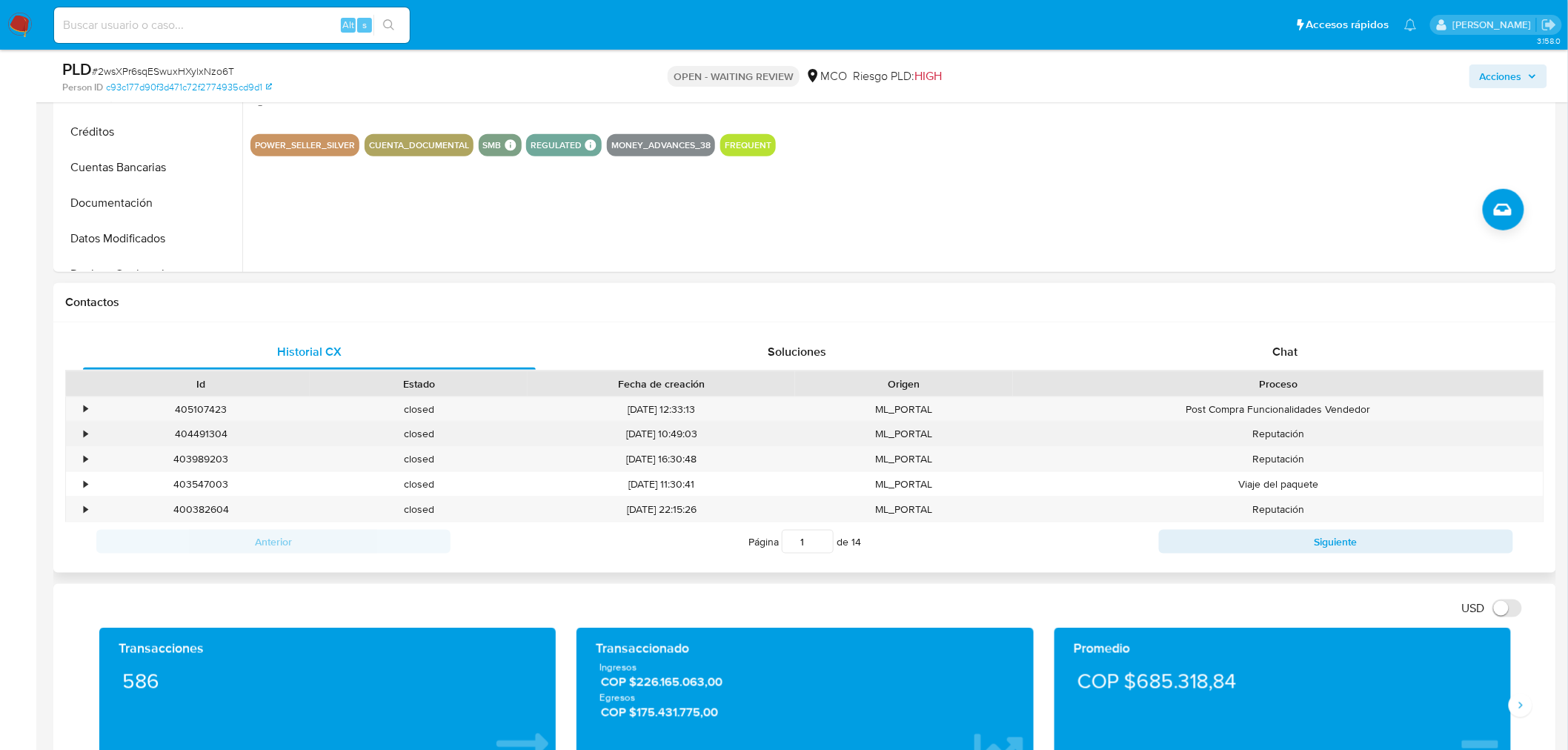
scroll to position [494, 0]
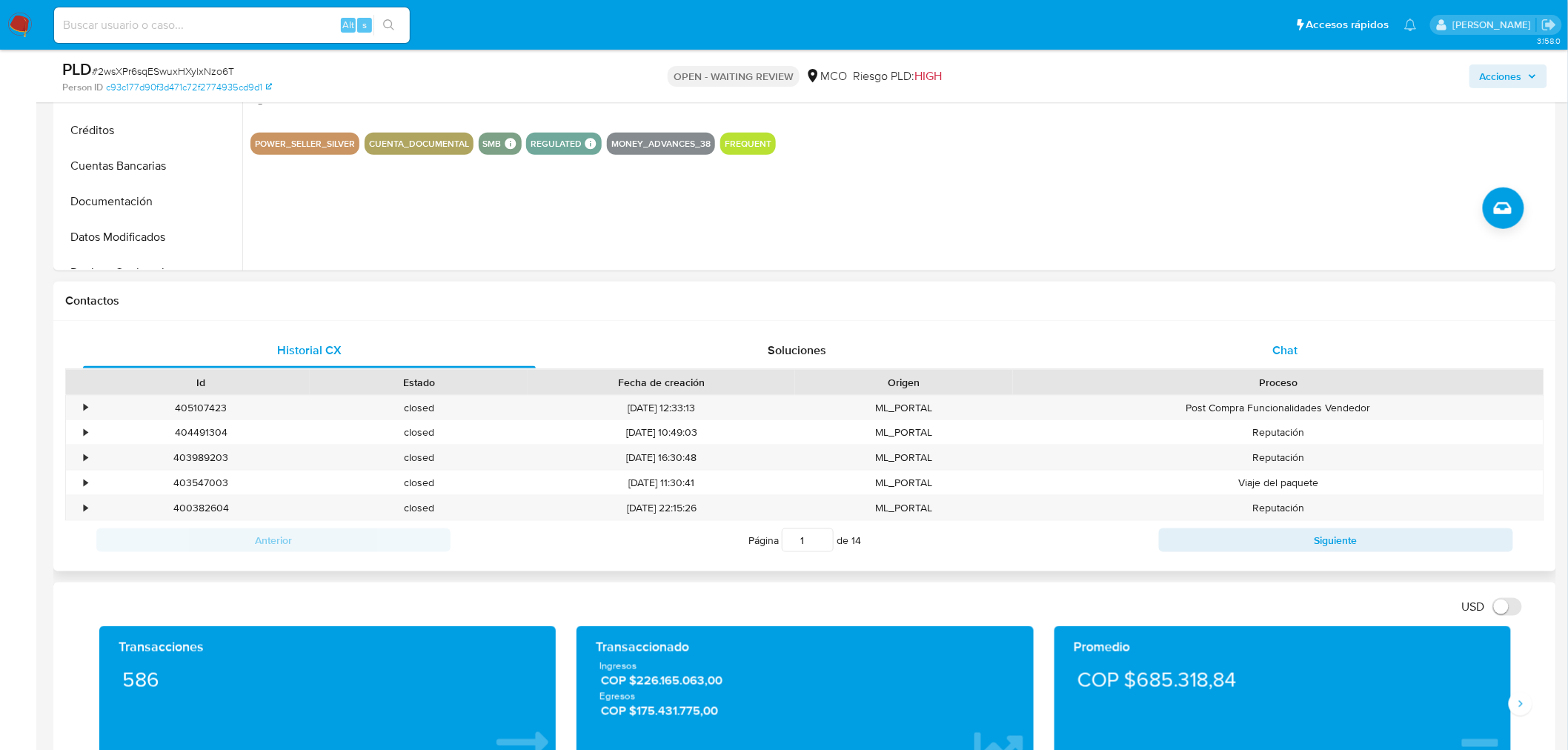
click at [1317, 341] on div "Chat" at bounding box center [1286, 351] width 453 height 36
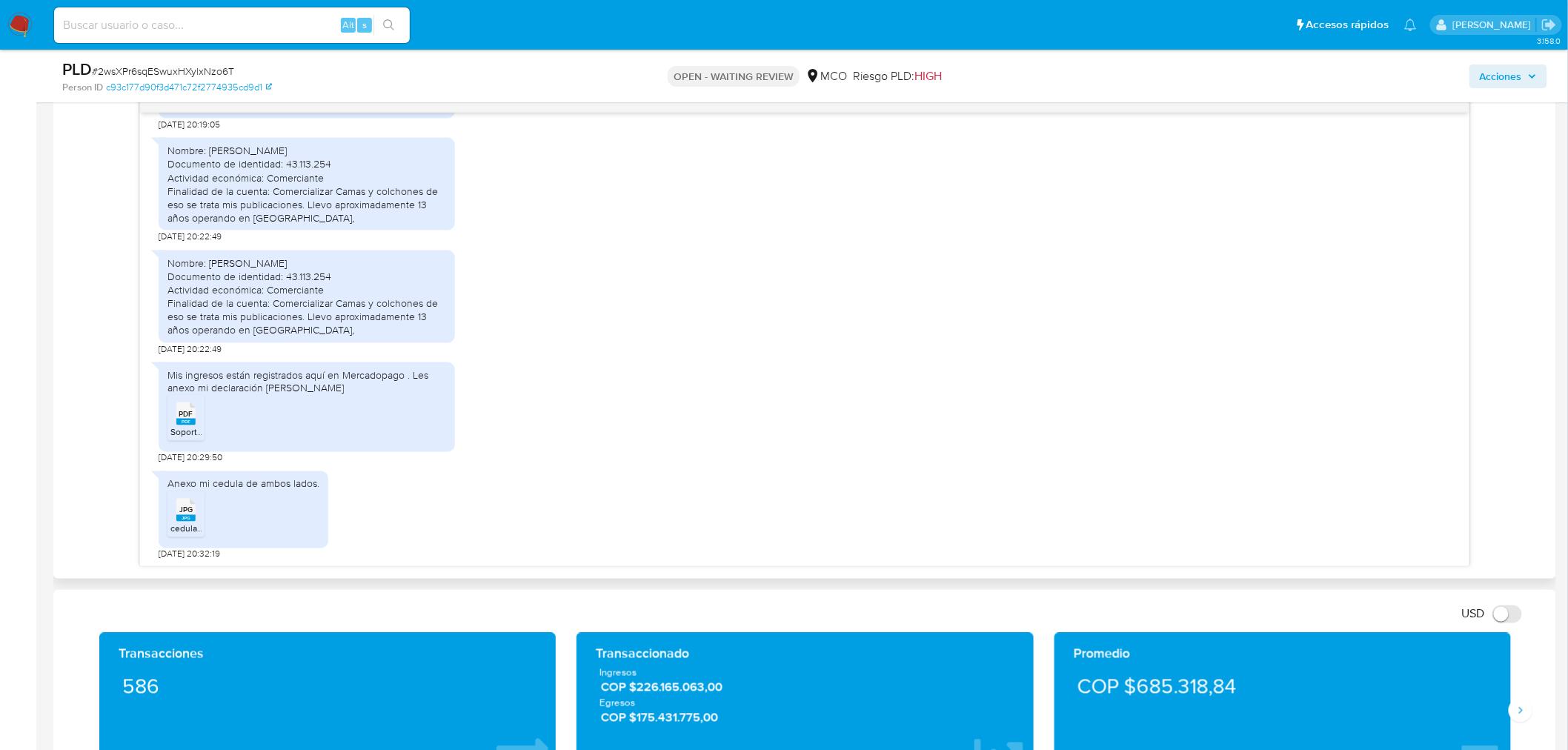
scroll to position [823, 0]
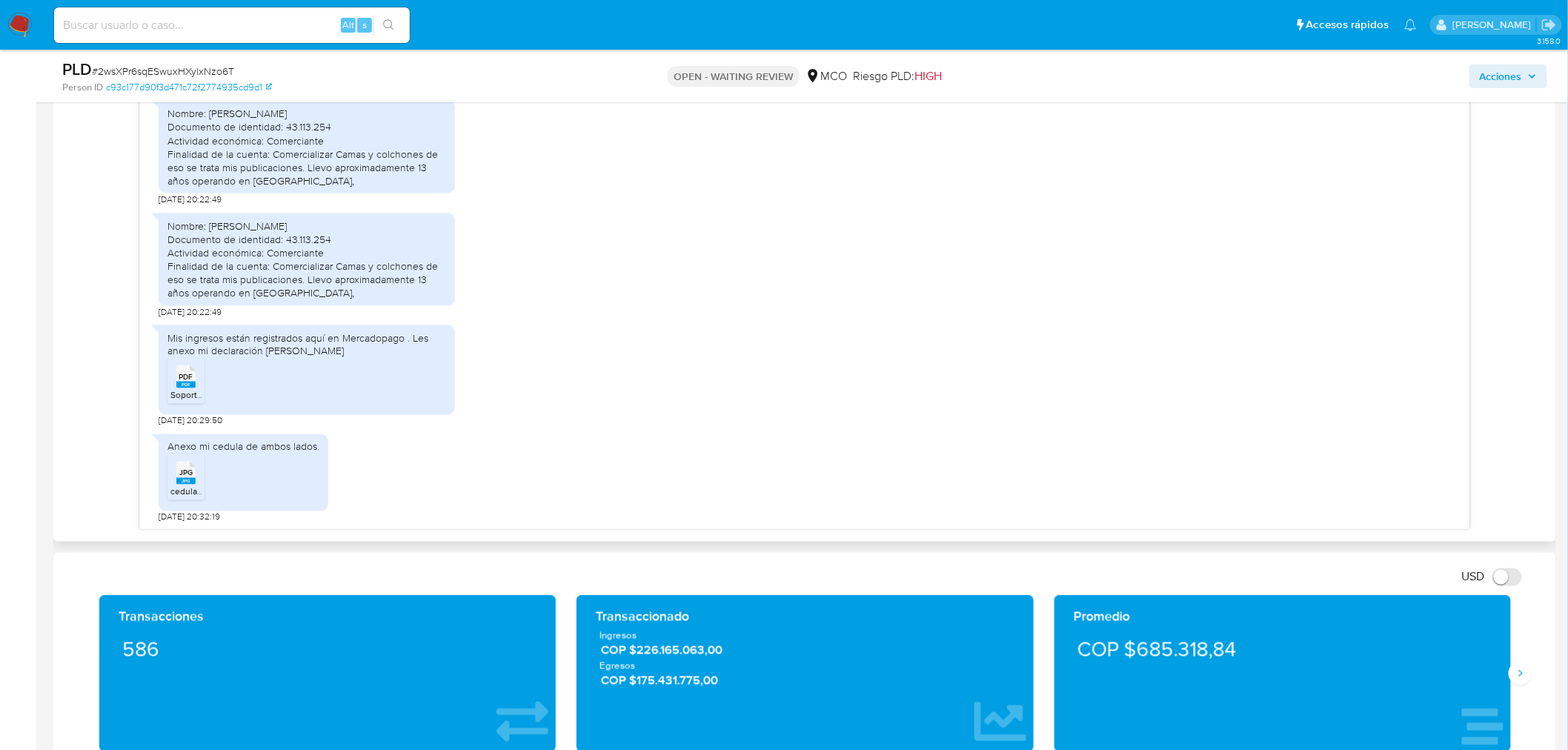
click at [184, 388] on icon "PDF" at bounding box center [186, 377] width 20 height 26
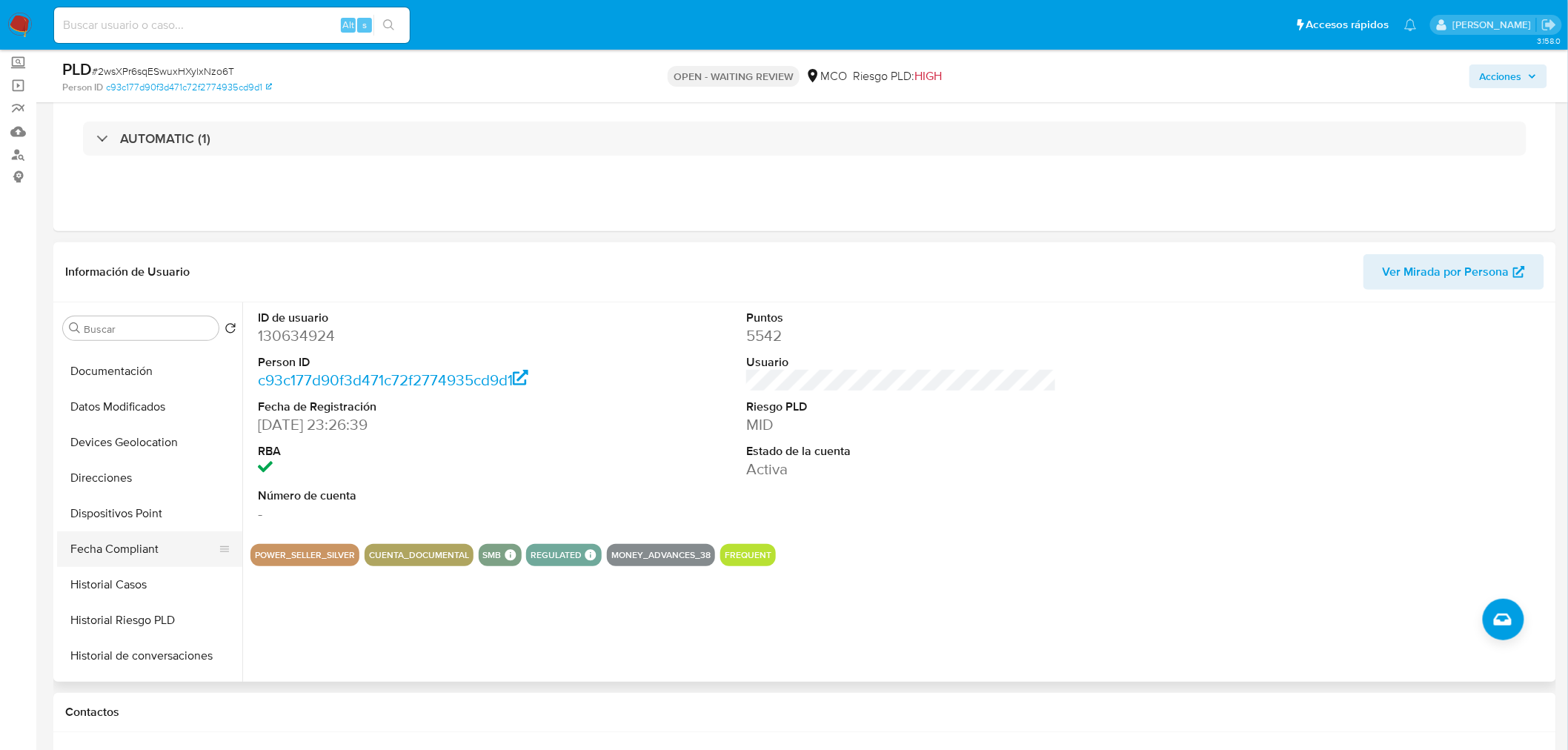
scroll to position [246, 0]
click at [159, 572] on button "Historial Casos" at bounding box center [144, 579] width 173 height 36
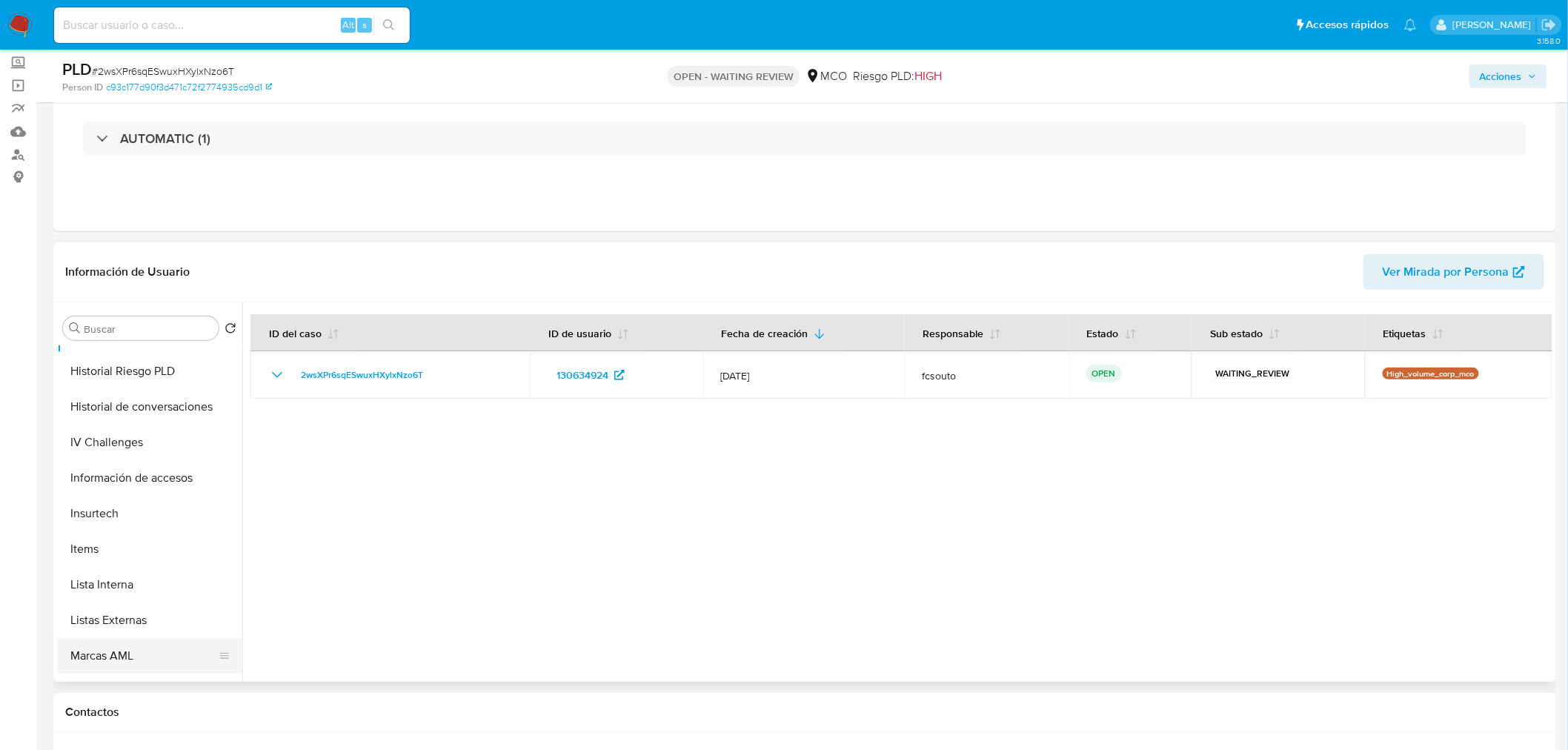
scroll to position [626, 0]
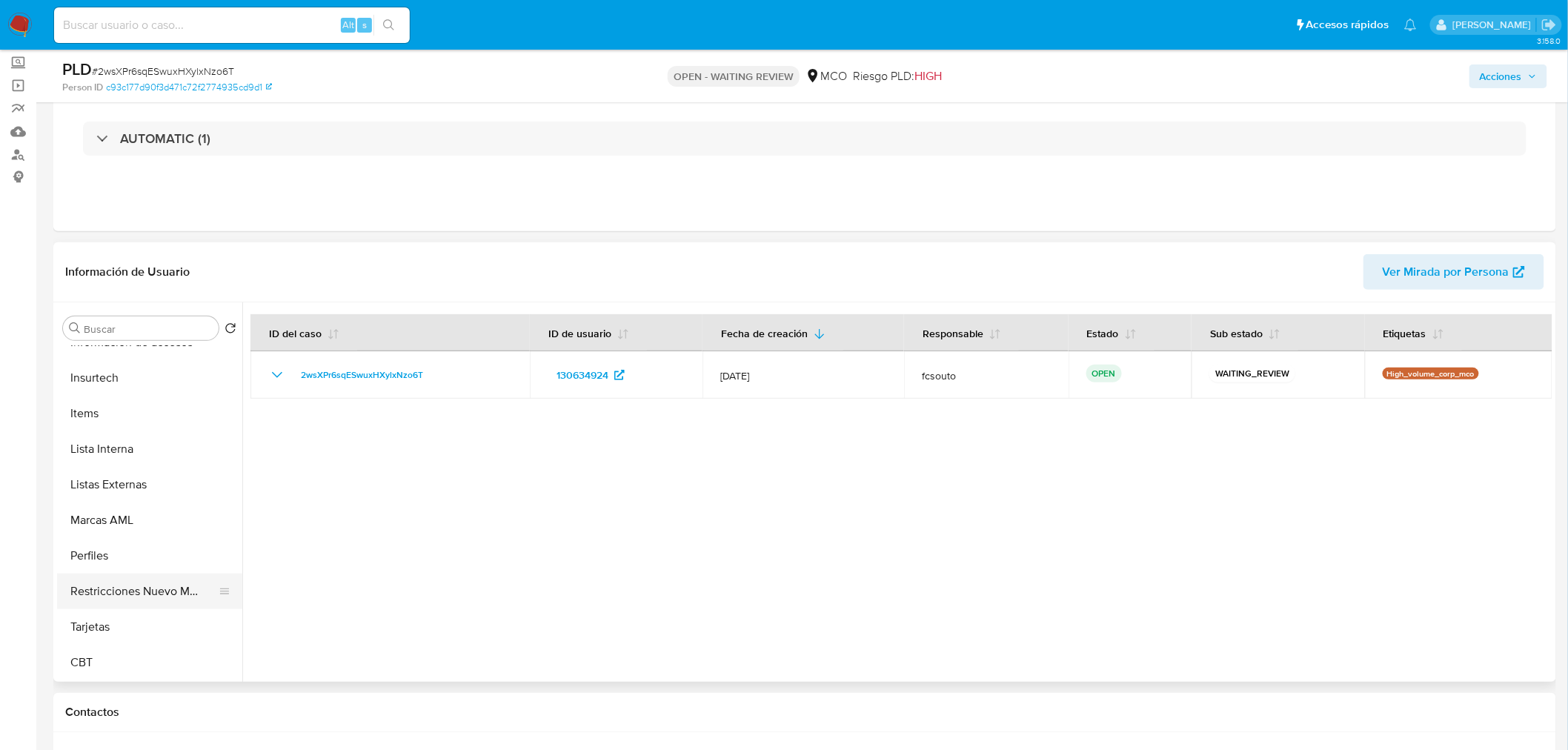
click at [165, 585] on button "Restricciones Nuevo Mundo" at bounding box center [144, 592] width 173 height 36
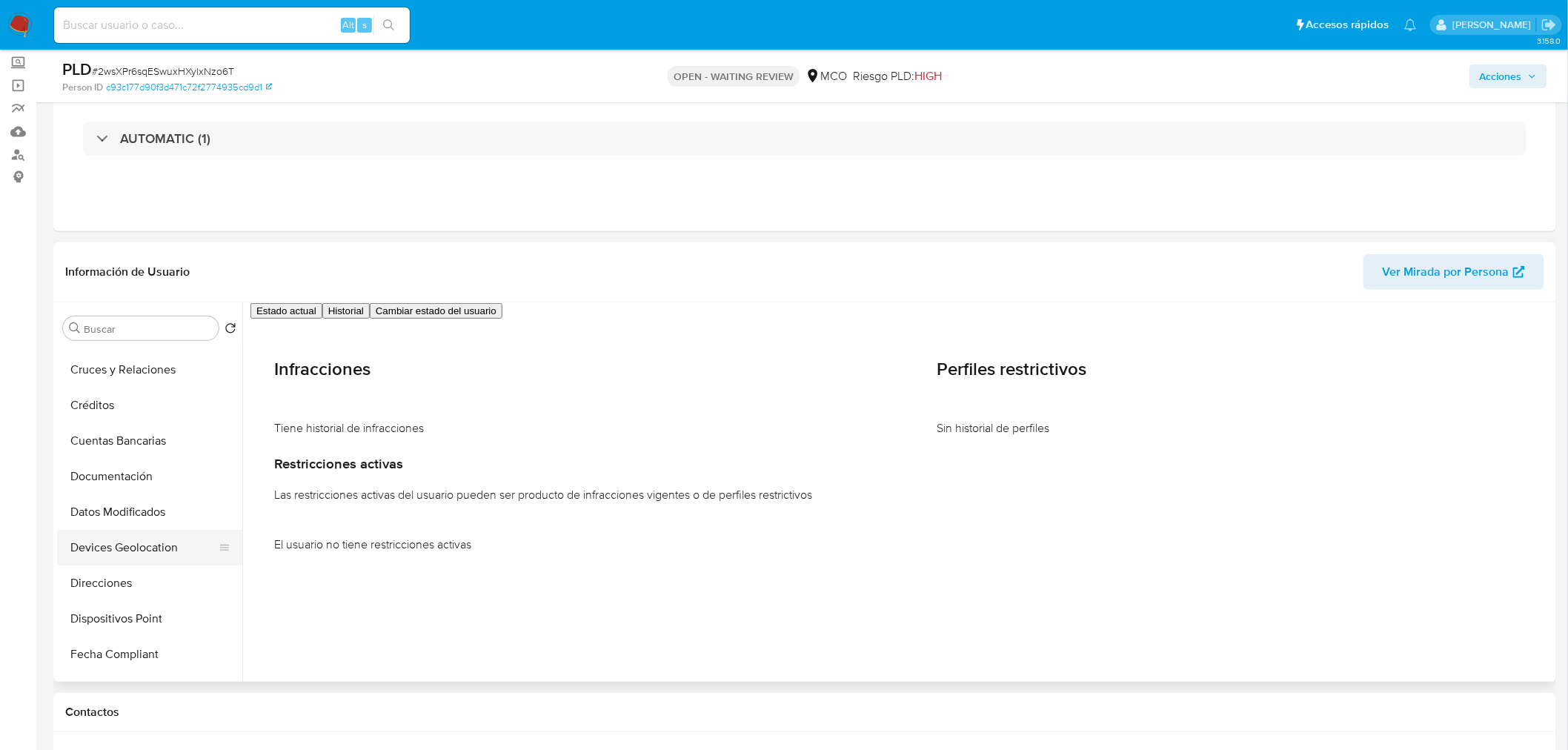
scroll to position [132, 0]
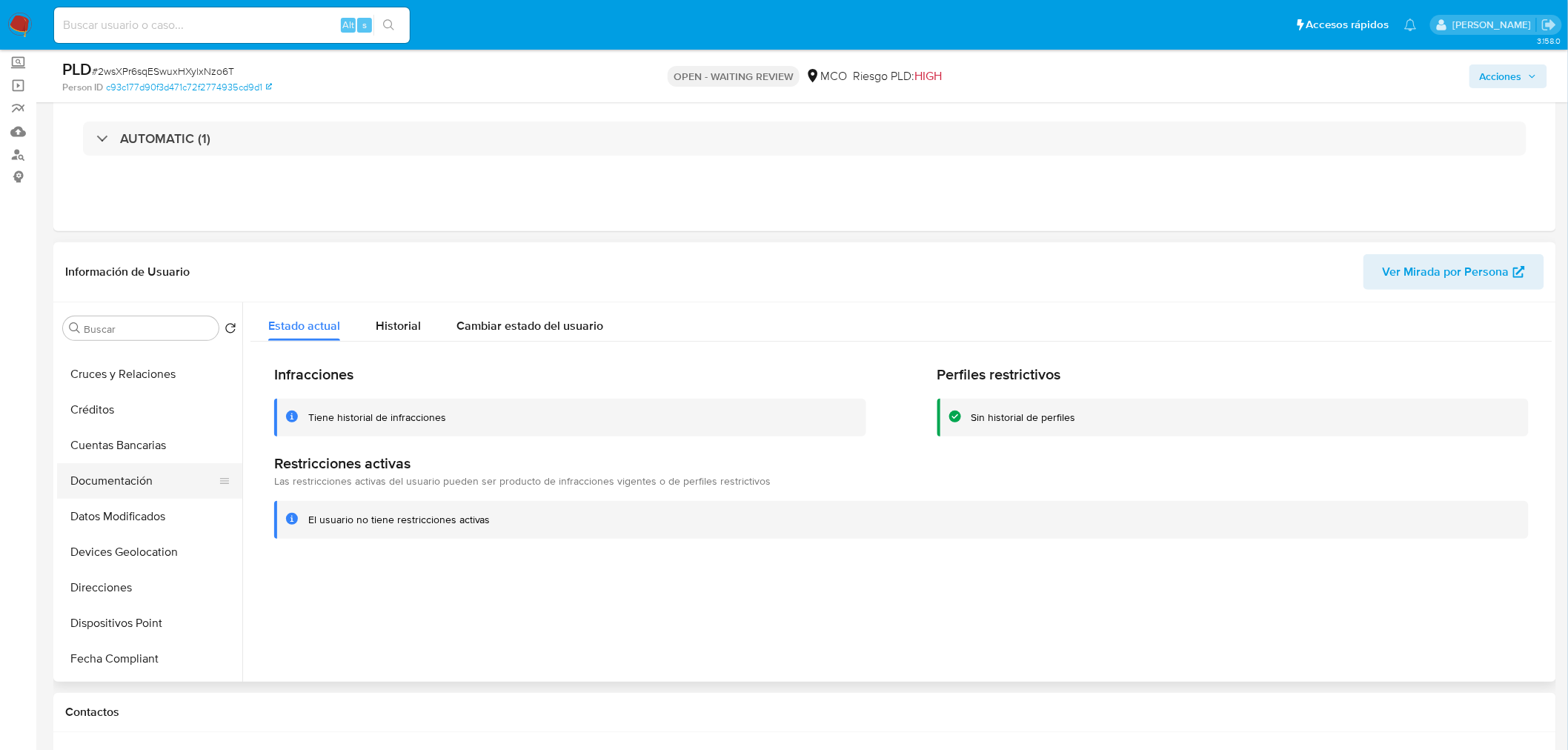
click at [119, 492] on button "Documentación" at bounding box center [144, 482] width 173 height 36
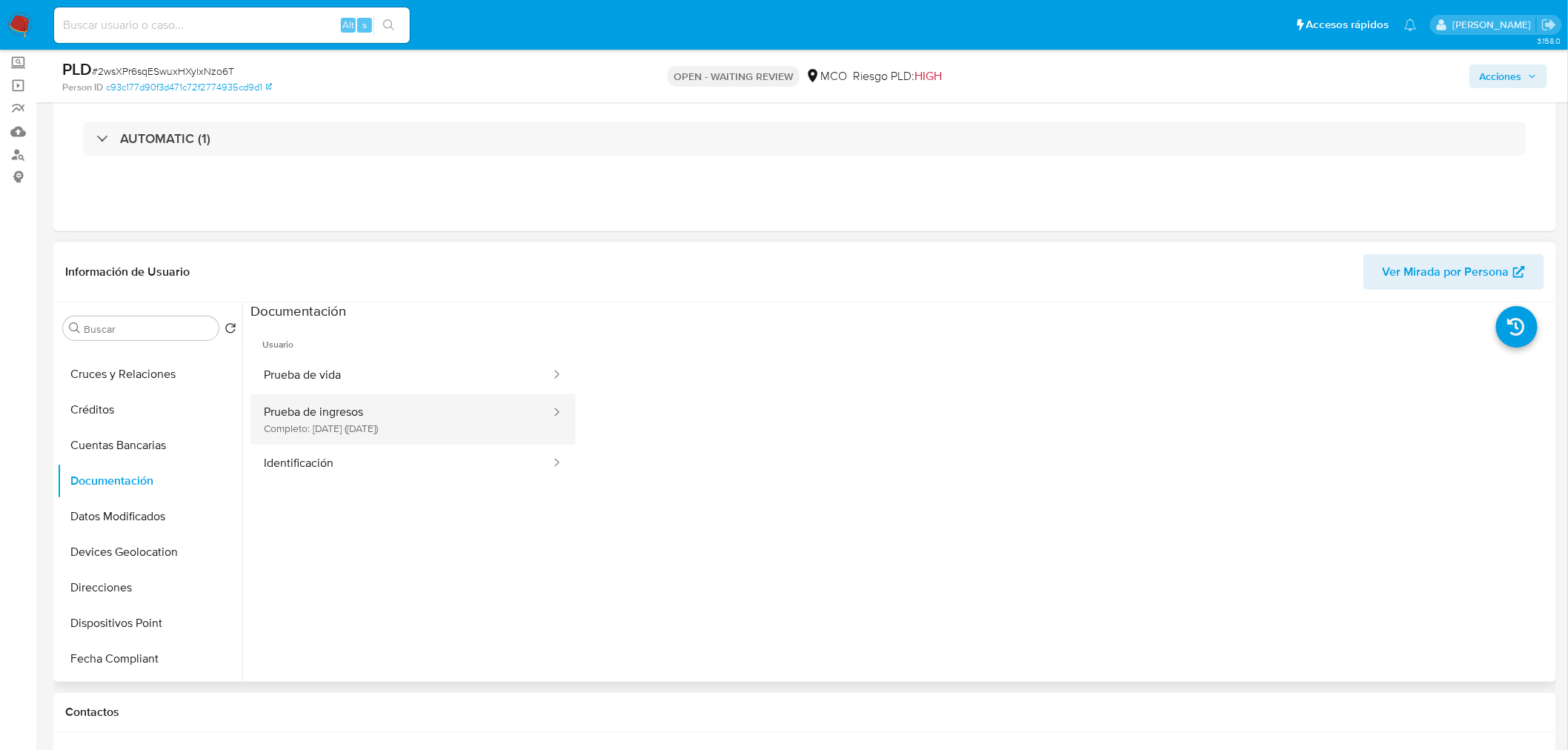
click at [452, 419] on button "Prueba de ingresos Completo: 05/09/2024 (hace un año)" at bounding box center [402, 419] width 302 height 51
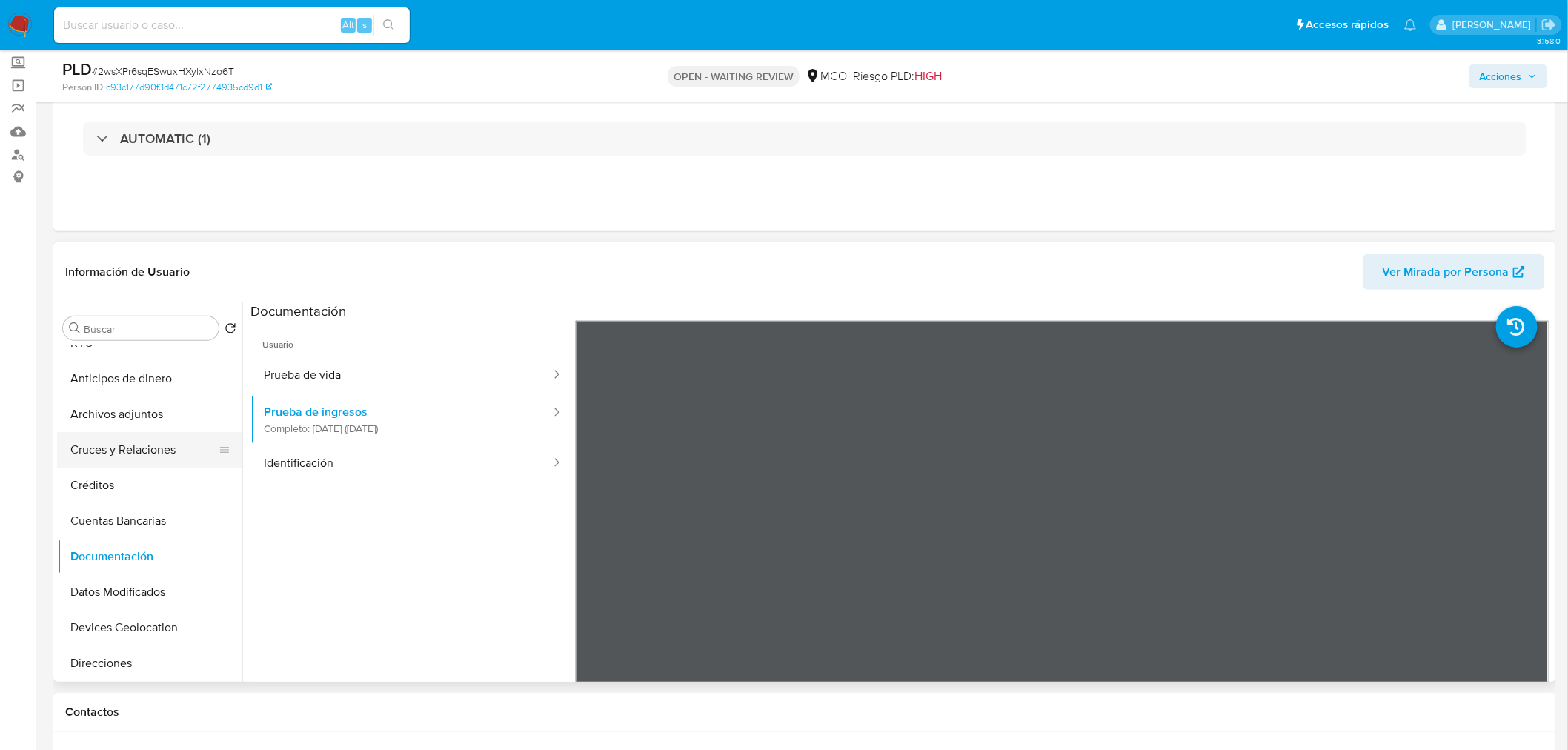
scroll to position [0, 0]
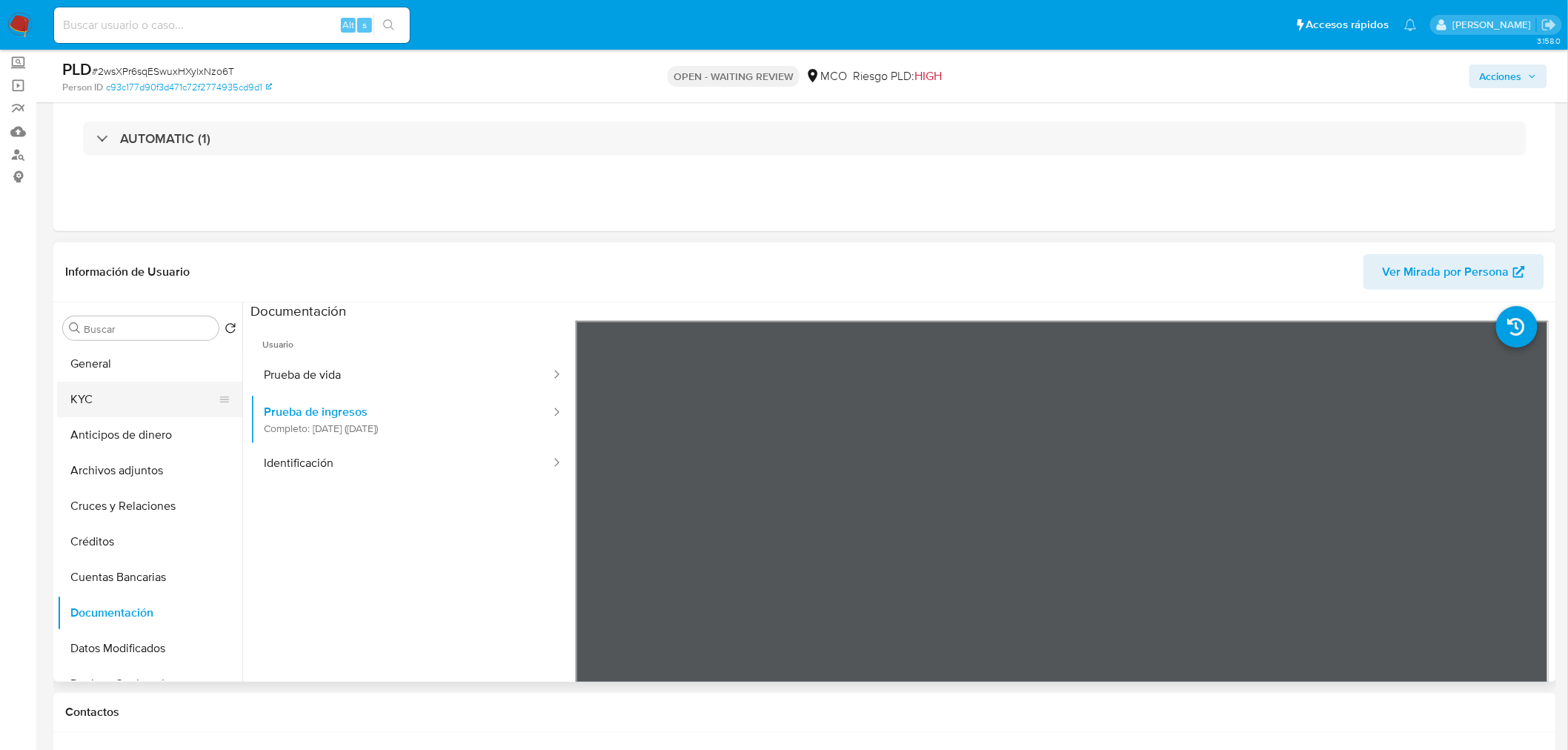
click at [105, 393] on button "KYC" at bounding box center [144, 400] width 173 height 36
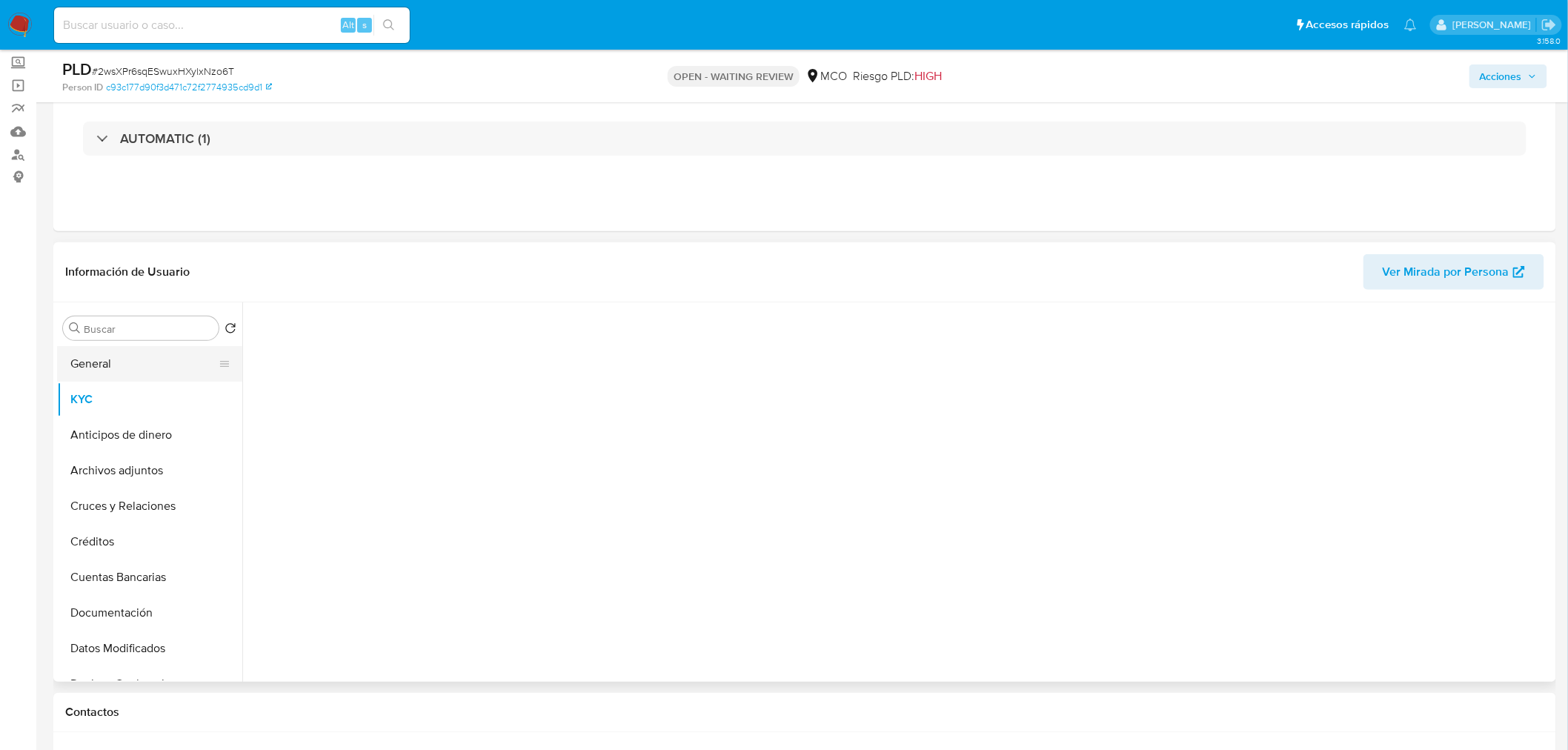
click at [123, 357] on button "General" at bounding box center [144, 364] width 173 height 36
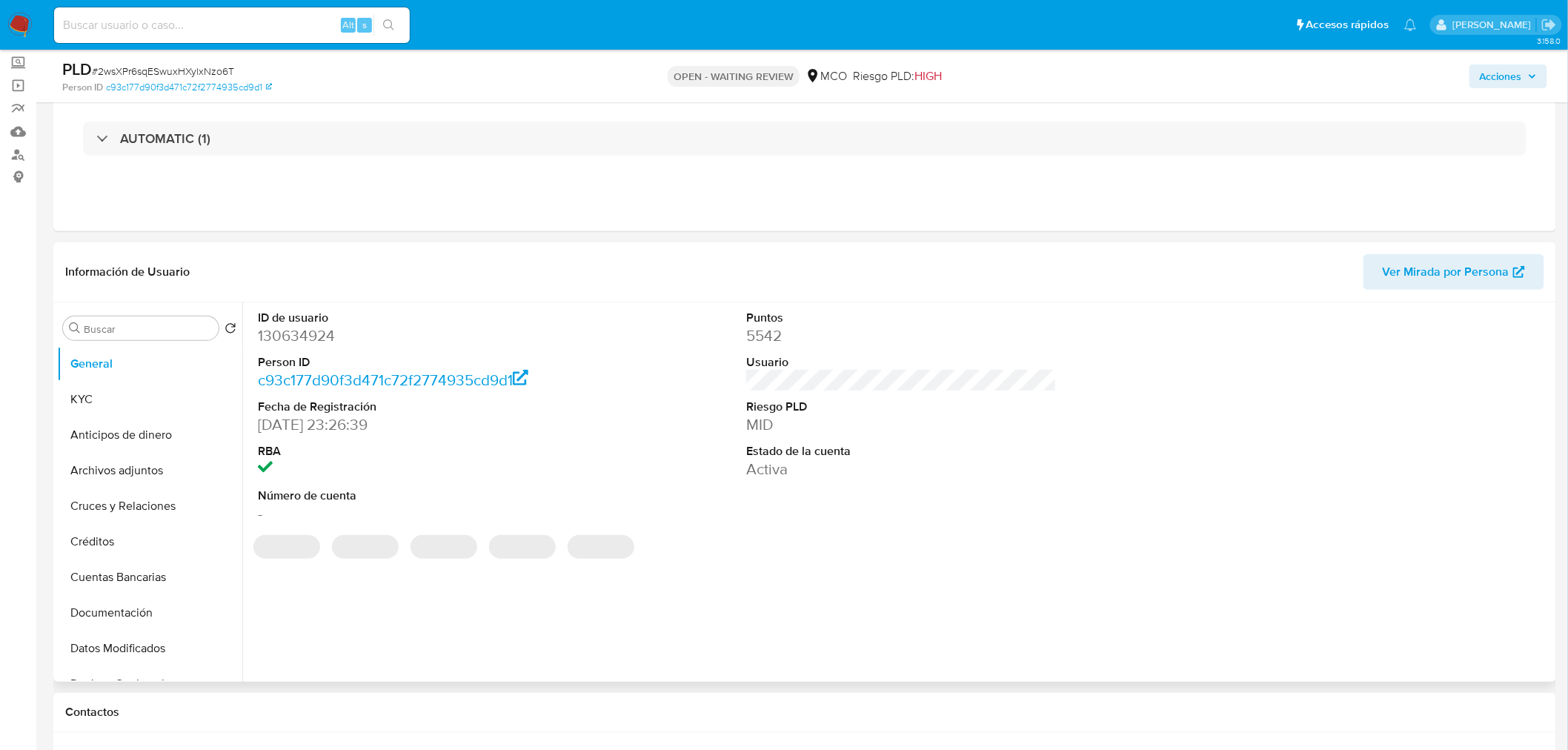
click at [300, 338] on dd "130634924" at bounding box center [413, 335] width 310 height 20
click at [300, 337] on dd "130634924" at bounding box center [413, 335] width 310 height 20
copy dd "130634924"
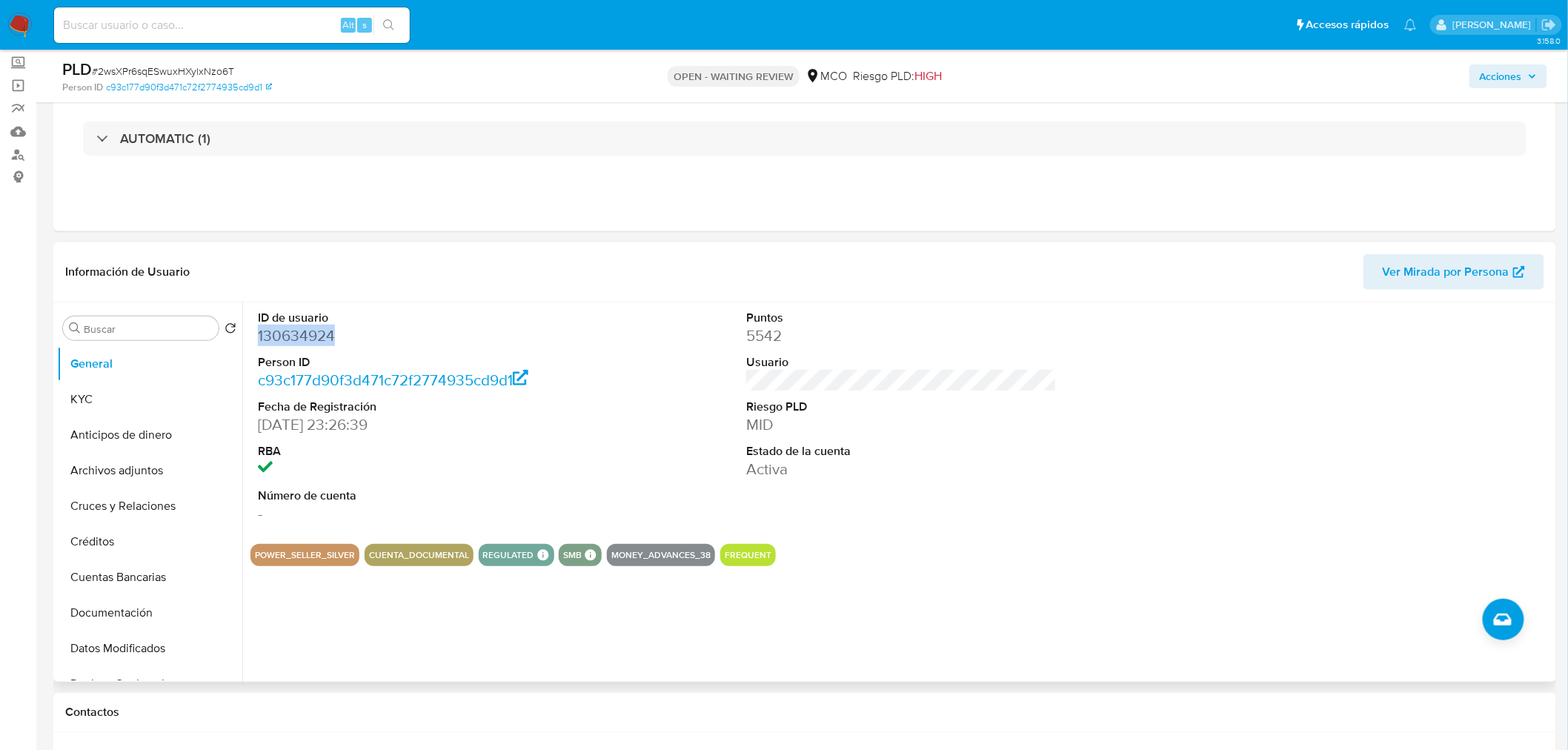
click at [307, 339] on dd "130634924" at bounding box center [413, 335] width 310 height 20
click at [294, 335] on dd "130634924" at bounding box center [413, 335] width 310 height 20
click at [1495, 78] on span "Acciones" at bounding box center [1501, 76] width 42 height 24
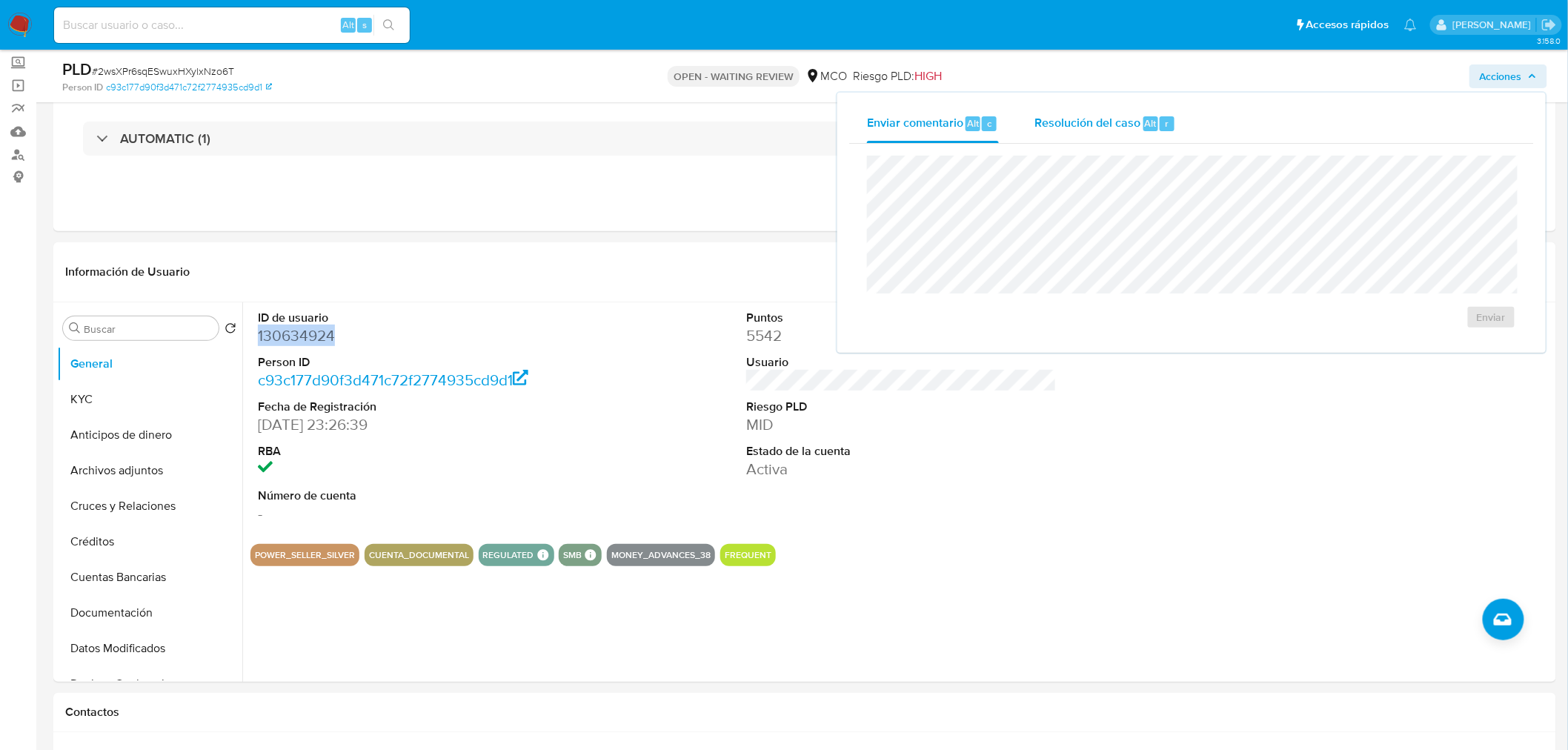
drag, startPoint x: 1122, startPoint y: 122, endPoint x: 1063, endPoint y: 122, distance: 59.0
click at [1104, 119] on span "Resolución del caso" at bounding box center [1088, 122] width 106 height 17
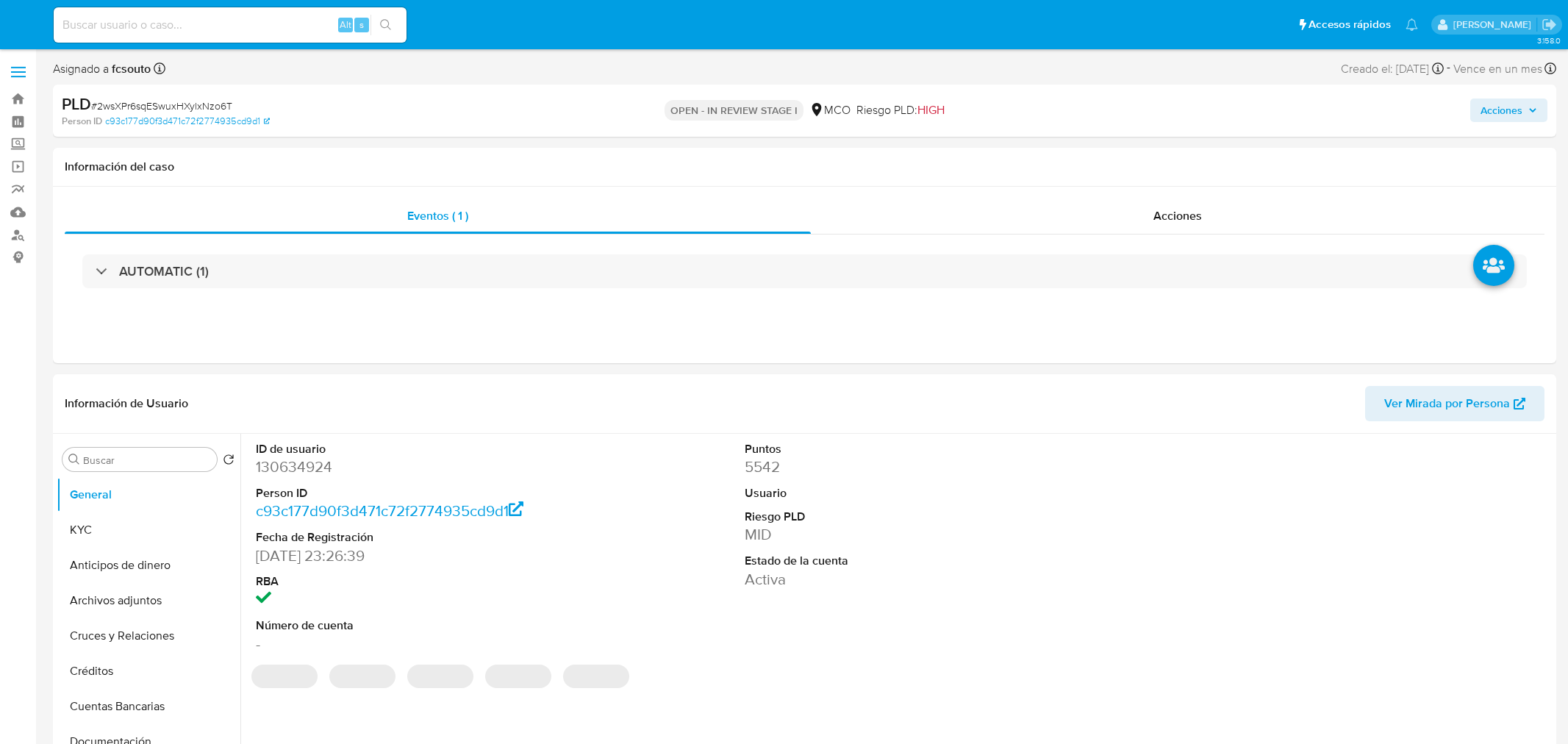
select select "10"
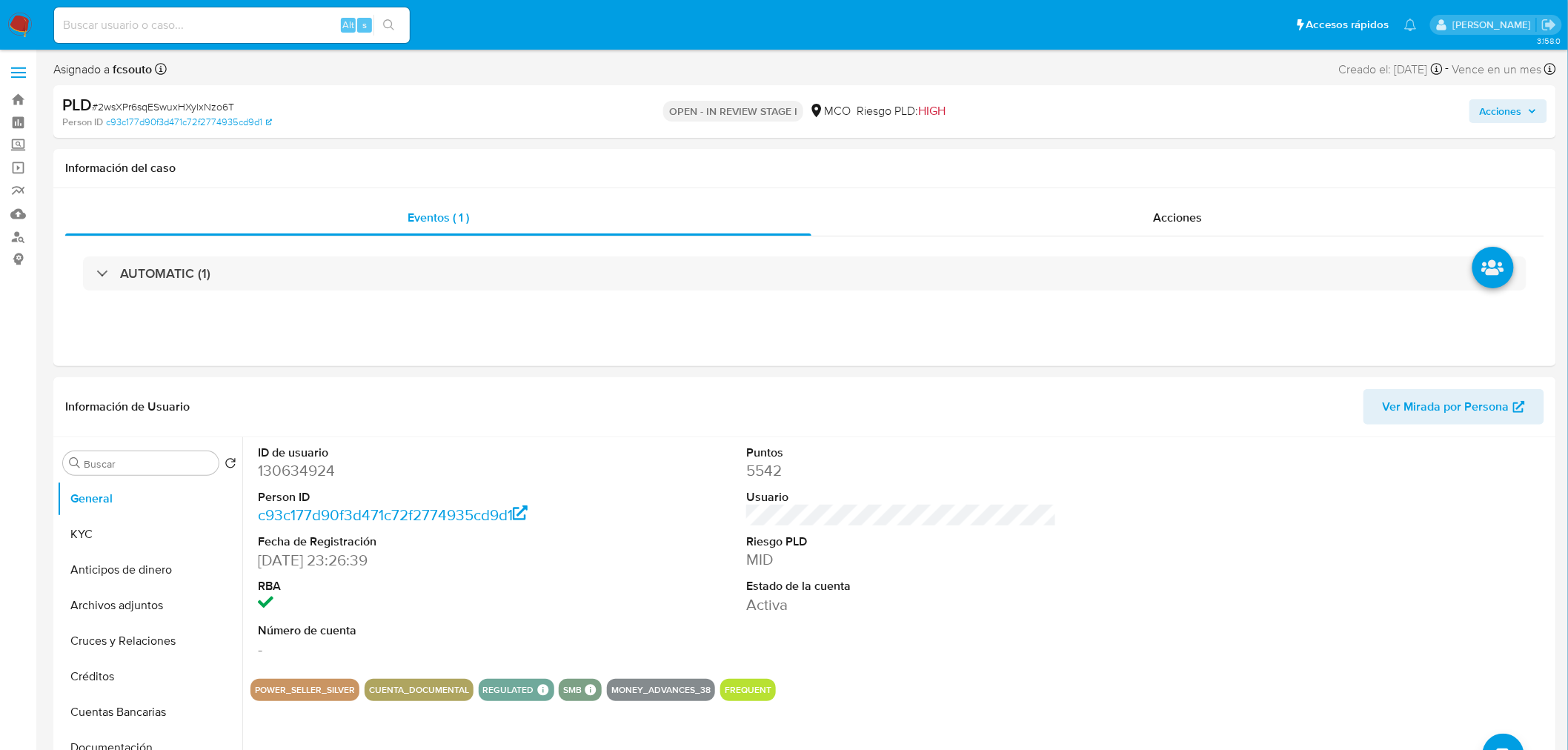
click at [1524, 116] on span "Acciones" at bounding box center [1508, 110] width 57 height 20
click at [1073, 165] on span "Resolución del caso" at bounding box center [1088, 158] width 106 height 17
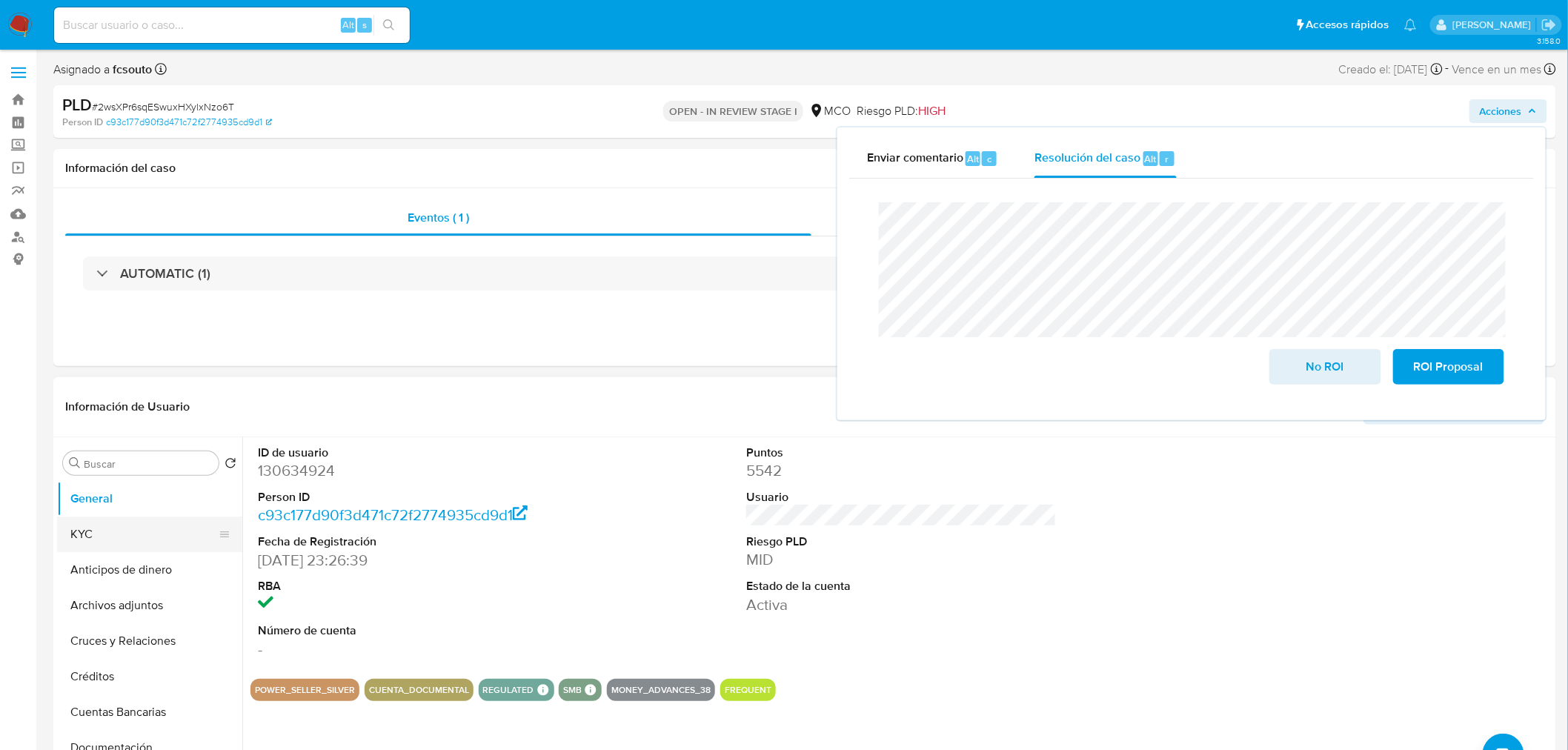
click at [163, 527] on button "KYC" at bounding box center [144, 535] width 173 height 36
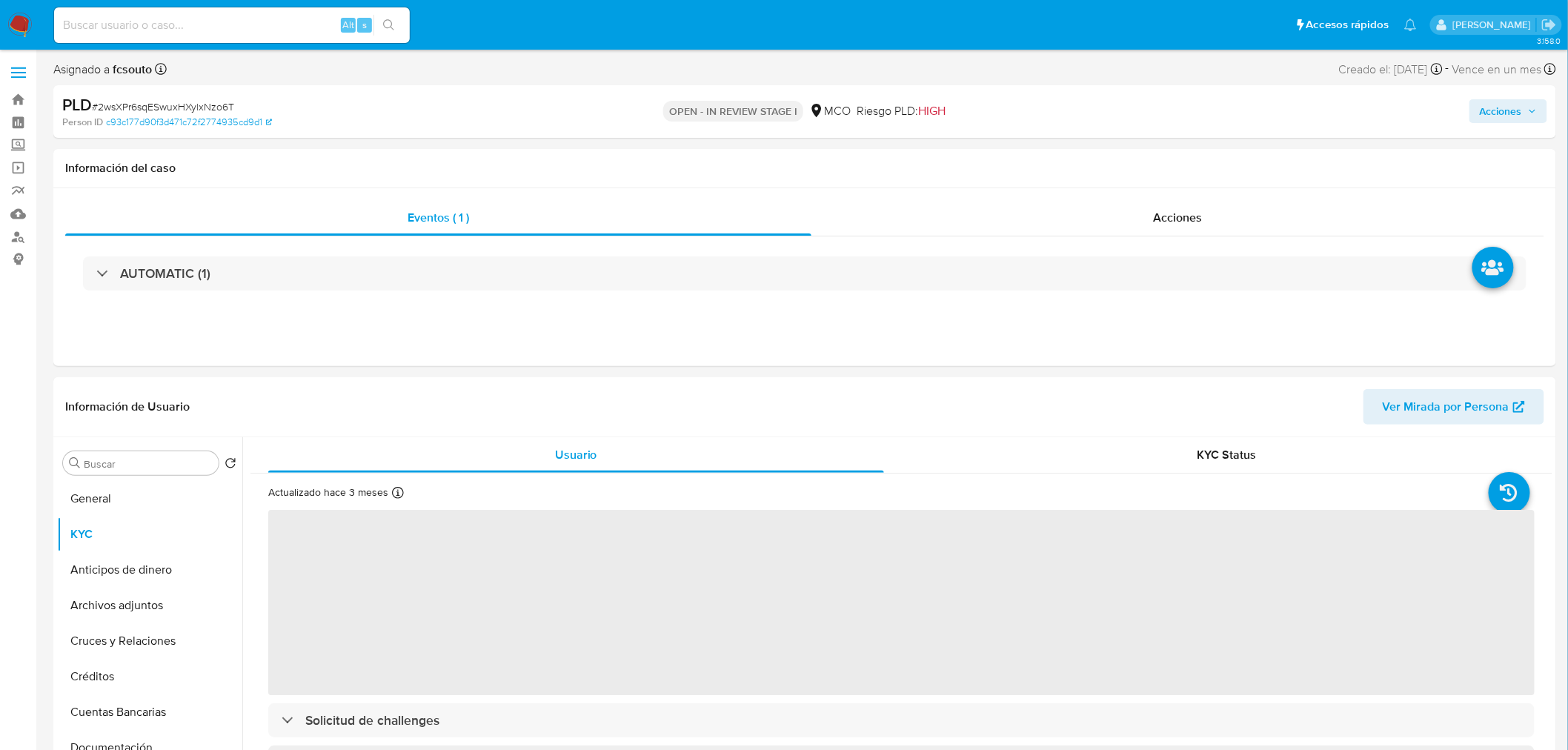
scroll to position [82, 0]
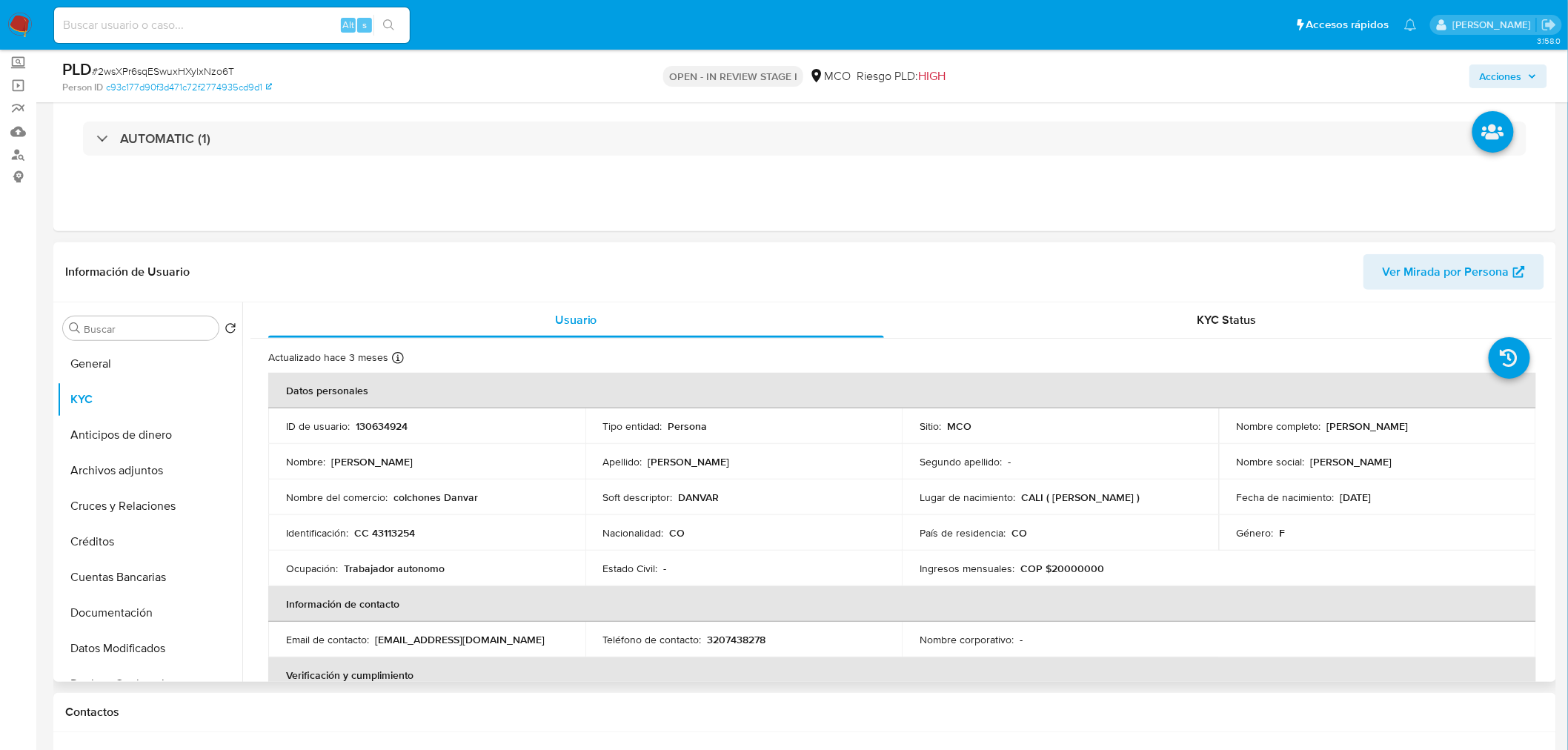
drag, startPoint x: 1324, startPoint y: 424, endPoint x: 1477, endPoint y: 427, distance: 153.0
click at [1409, 427] on p "[PERSON_NAME] [PERSON_NAME]" at bounding box center [1368, 426] width 82 height 13
copy p "[PERSON_NAME] [PERSON_NAME]"
click at [1502, 78] on span "Acciones" at bounding box center [1501, 76] width 42 height 24
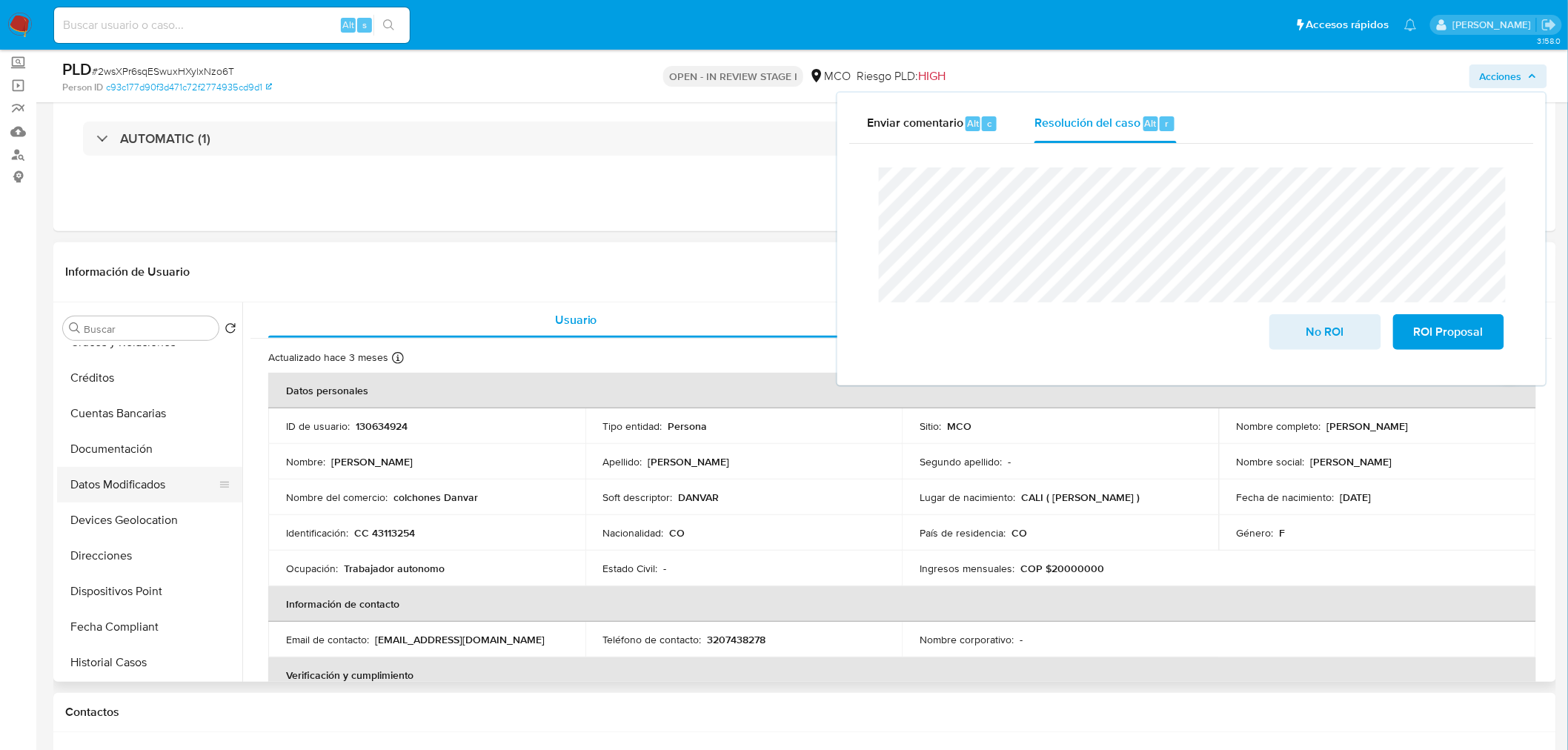
scroll to position [246, 0]
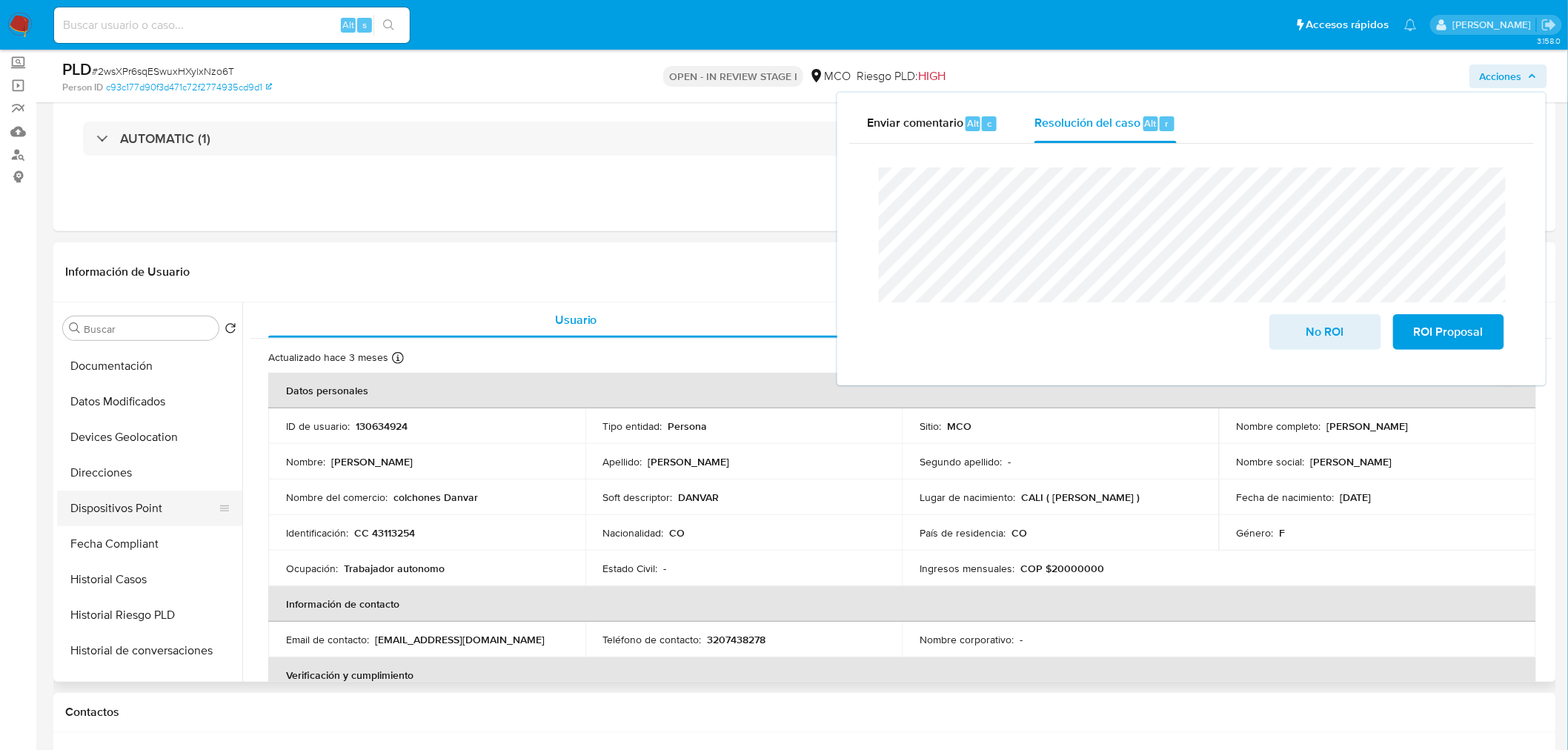
drag, startPoint x: 166, startPoint y: 571, endPoint x: 166, endPoint y: 521, distance: 50.0
click at [167, 571] on button "Historial Casos" at bounding box center [149, 579] width 185 height 36
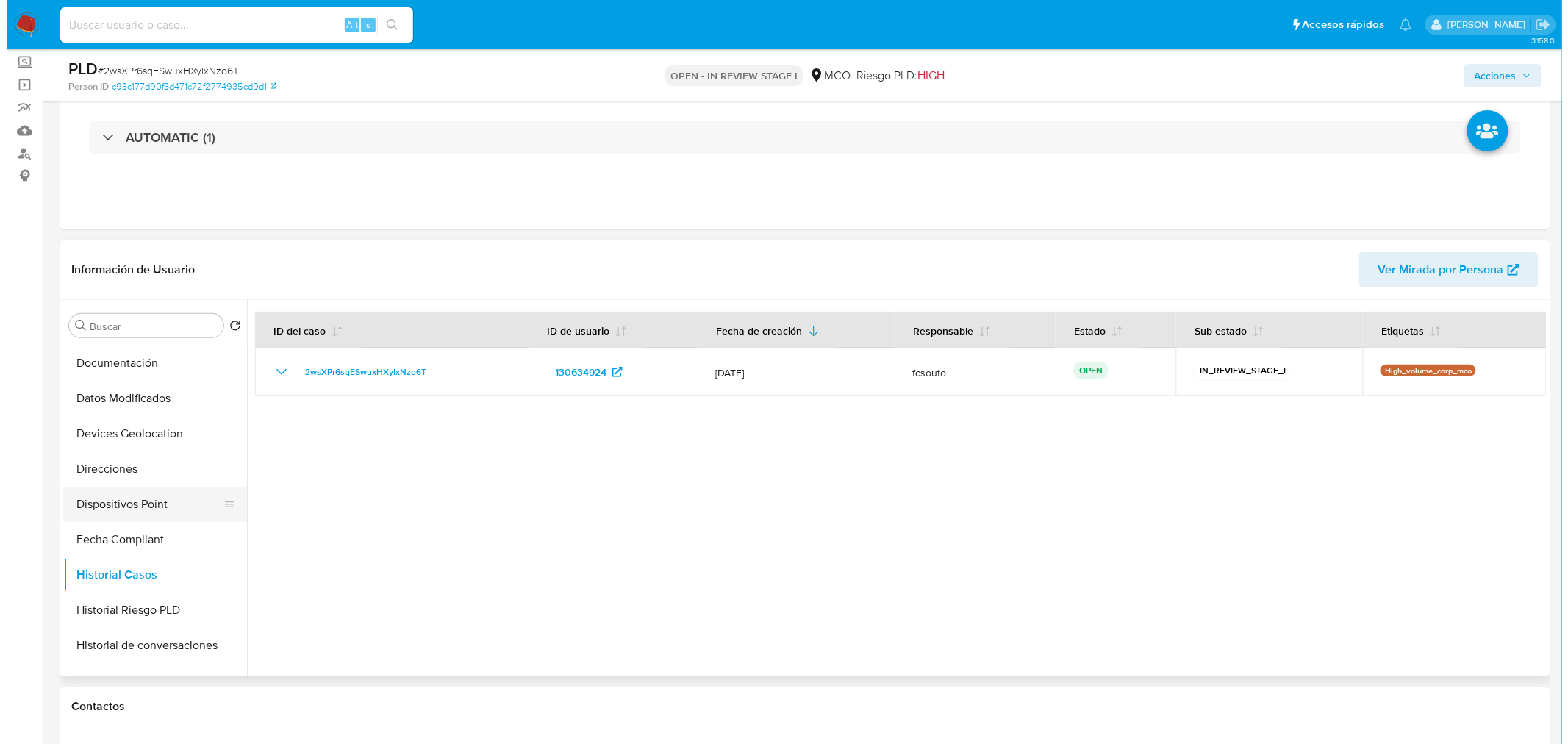
scroll to position [0, 0]
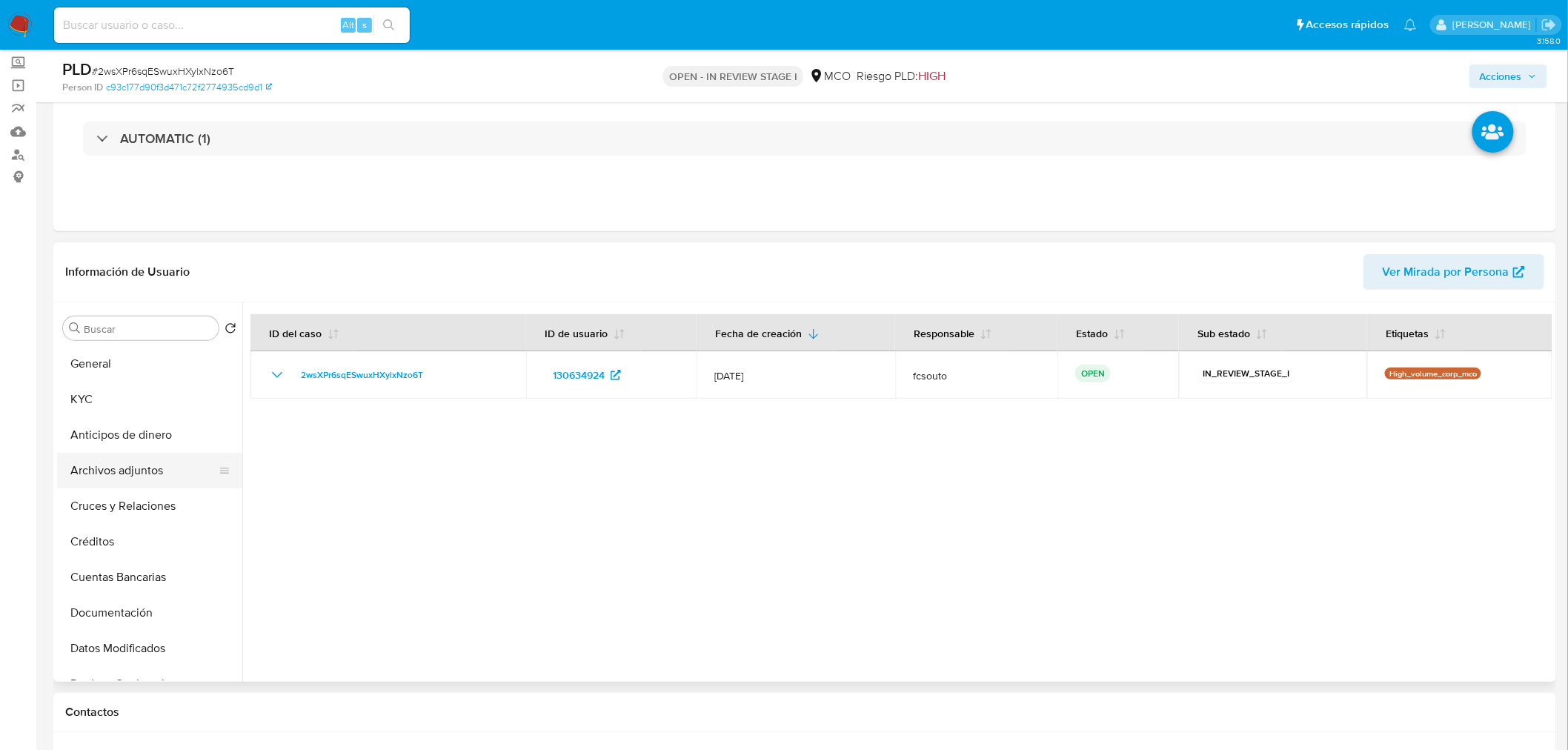
click at [147, 471] on button "Archivos adjuntos" at bounding box center [144, 471] width 173 height 36
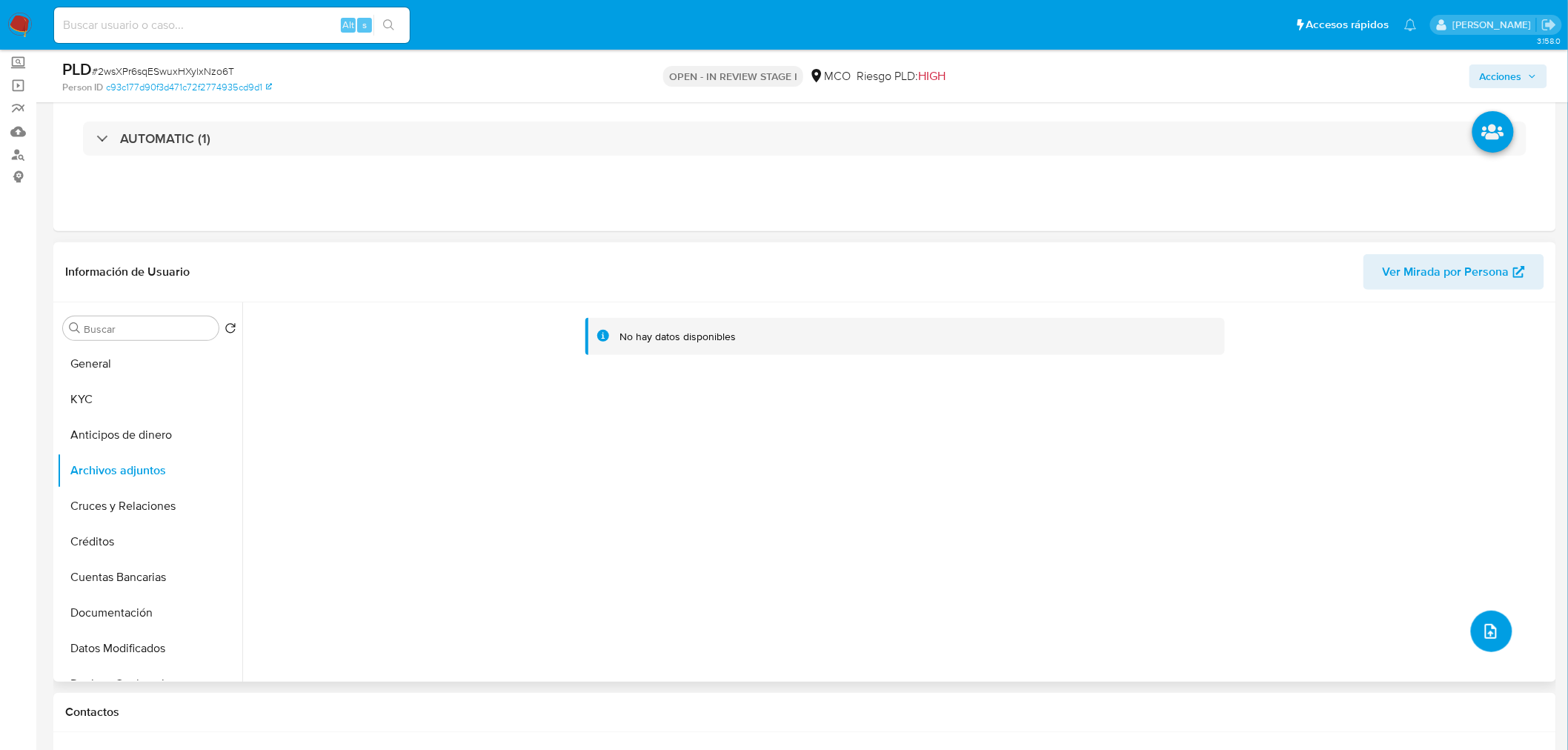
click at [1502, 632] on button "upload-file" at bounding box center [1492, 631] width 42 height 42
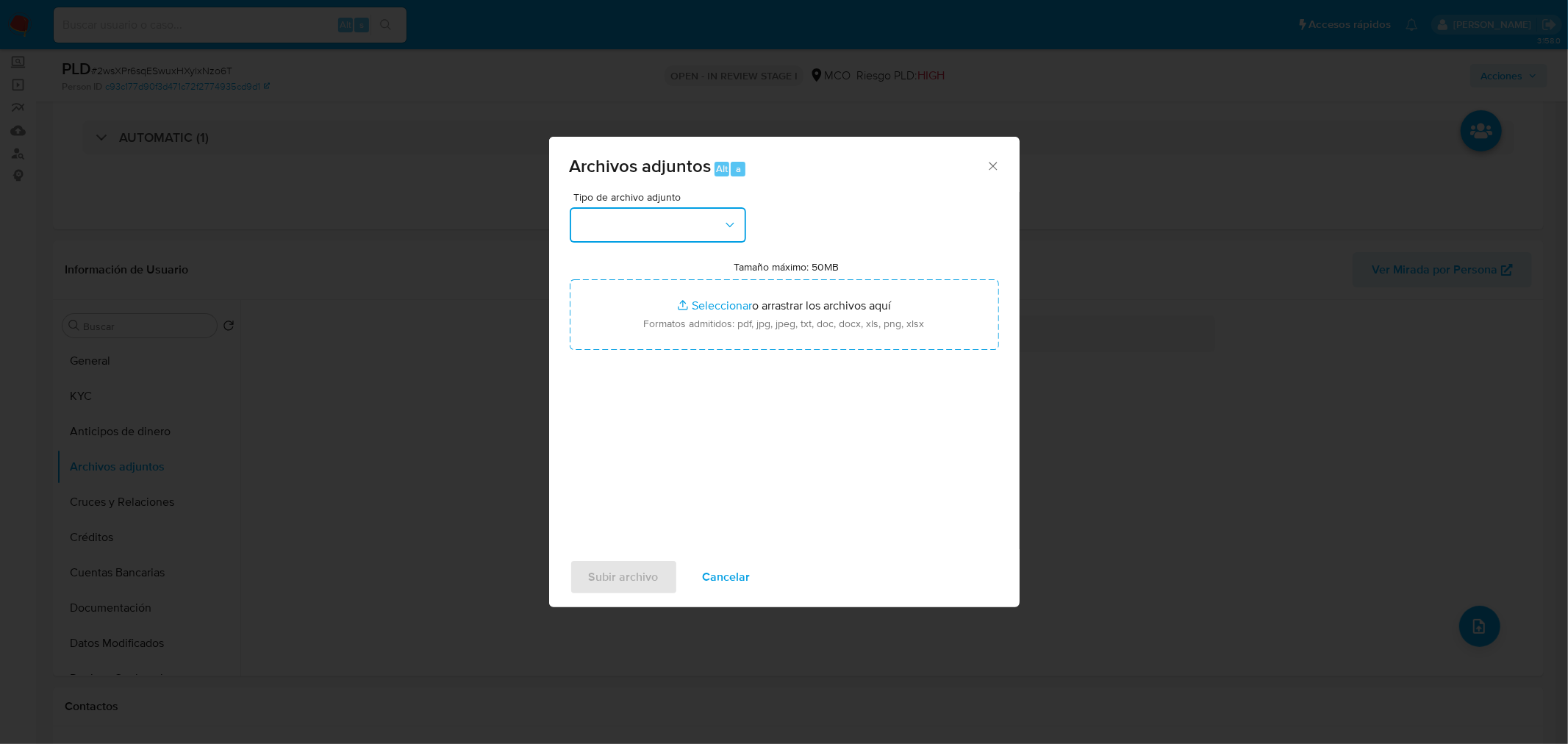
click at [648, 221] on button "button" at bounding box center [658, 225] width 176 height 36
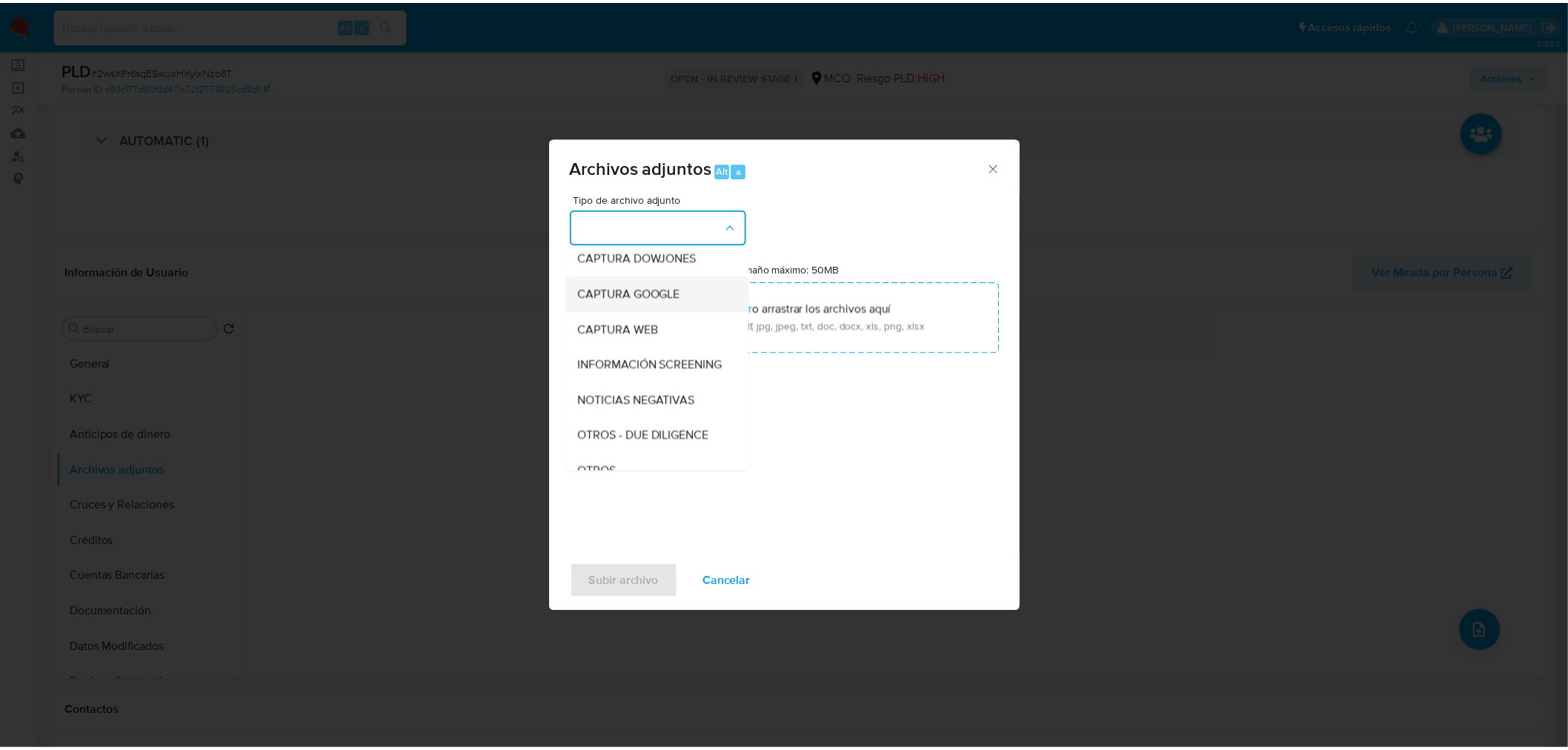
scroll to position [82, 0]
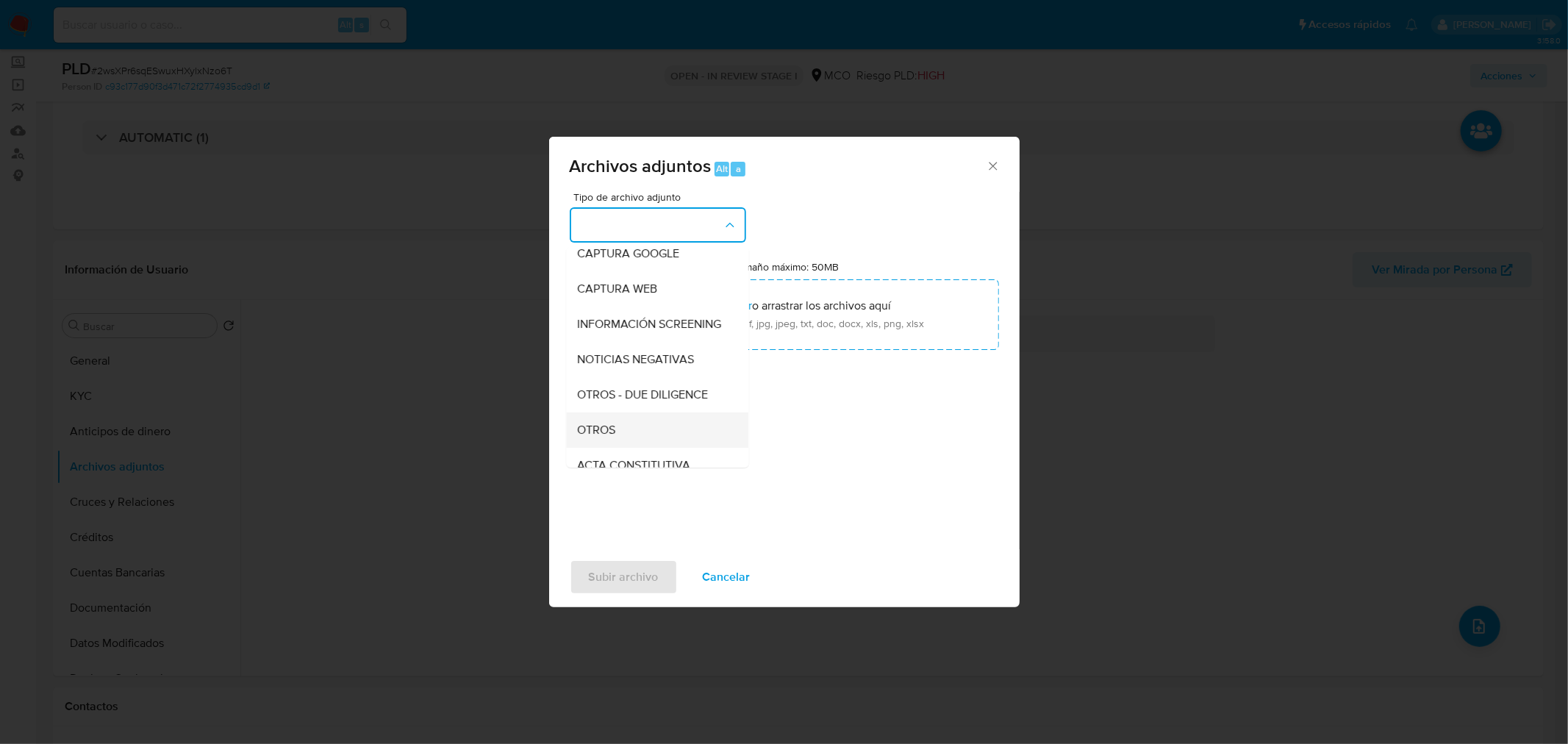
click at [649, 447] on div "OTROS" at bounding box center [652, 430] width 150 height 36
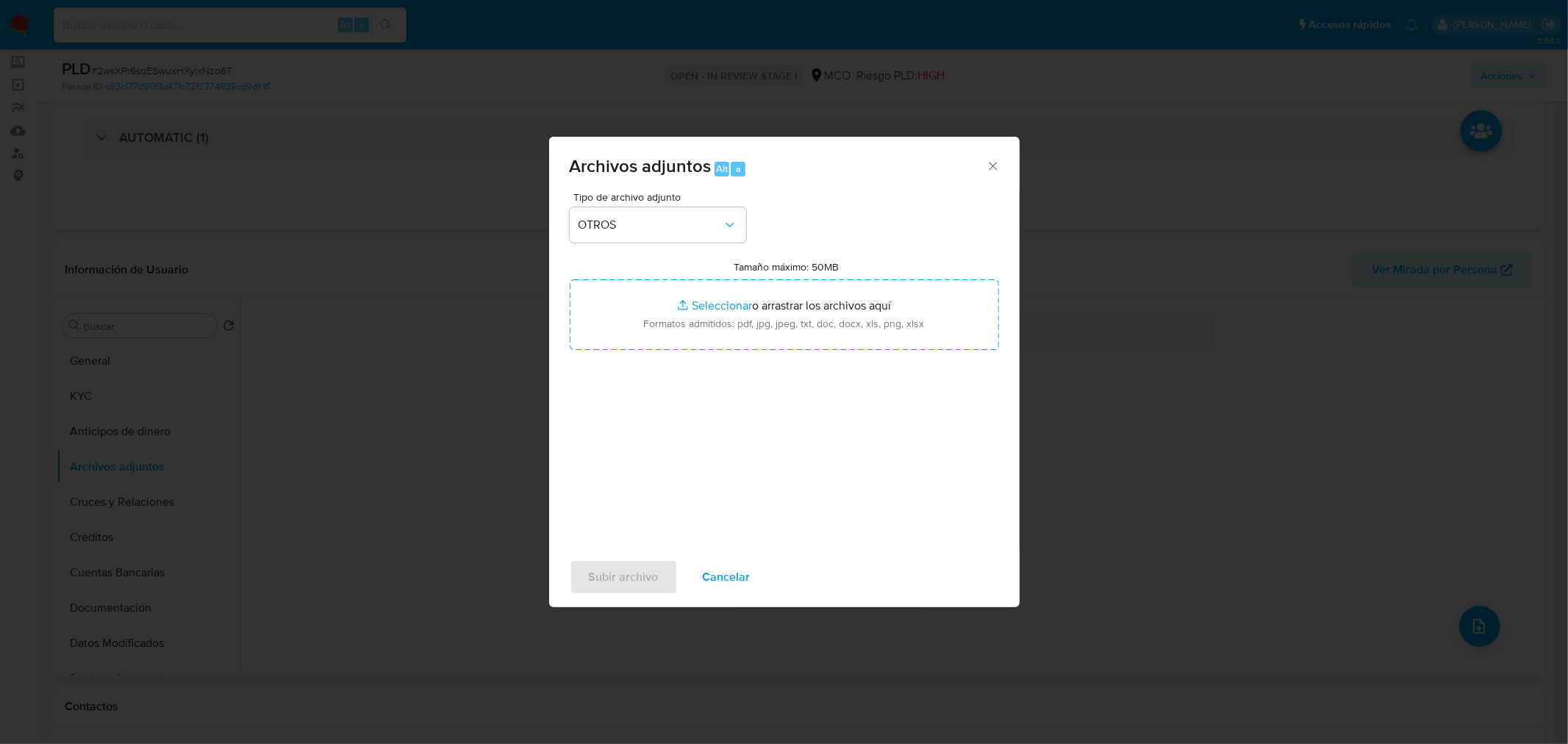
click at [826, 252] on div "Tipo de archivo adjunto OTROS Tamaño máximo: 50MB Seleccionar archivos Seleccio…" at bounding box center [784, 365] width 429 height 347
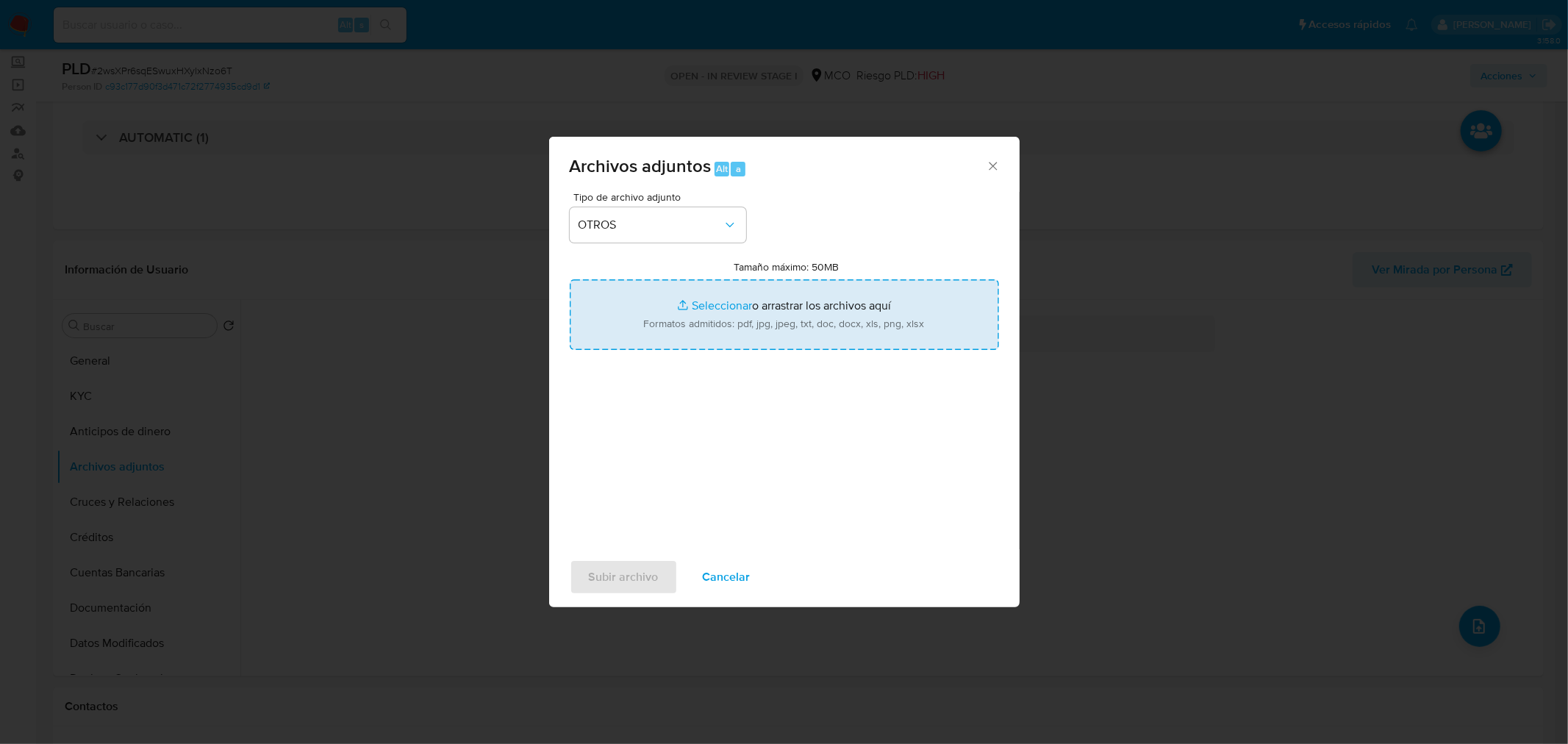
click at [839, 318] on input "Tamaño máximo: 50MB Seleccionar archivos" at bounding box center [784, 314] width 429 height 70
type input "C:\fakepath\130634924 - 12_9_2025.pdf"
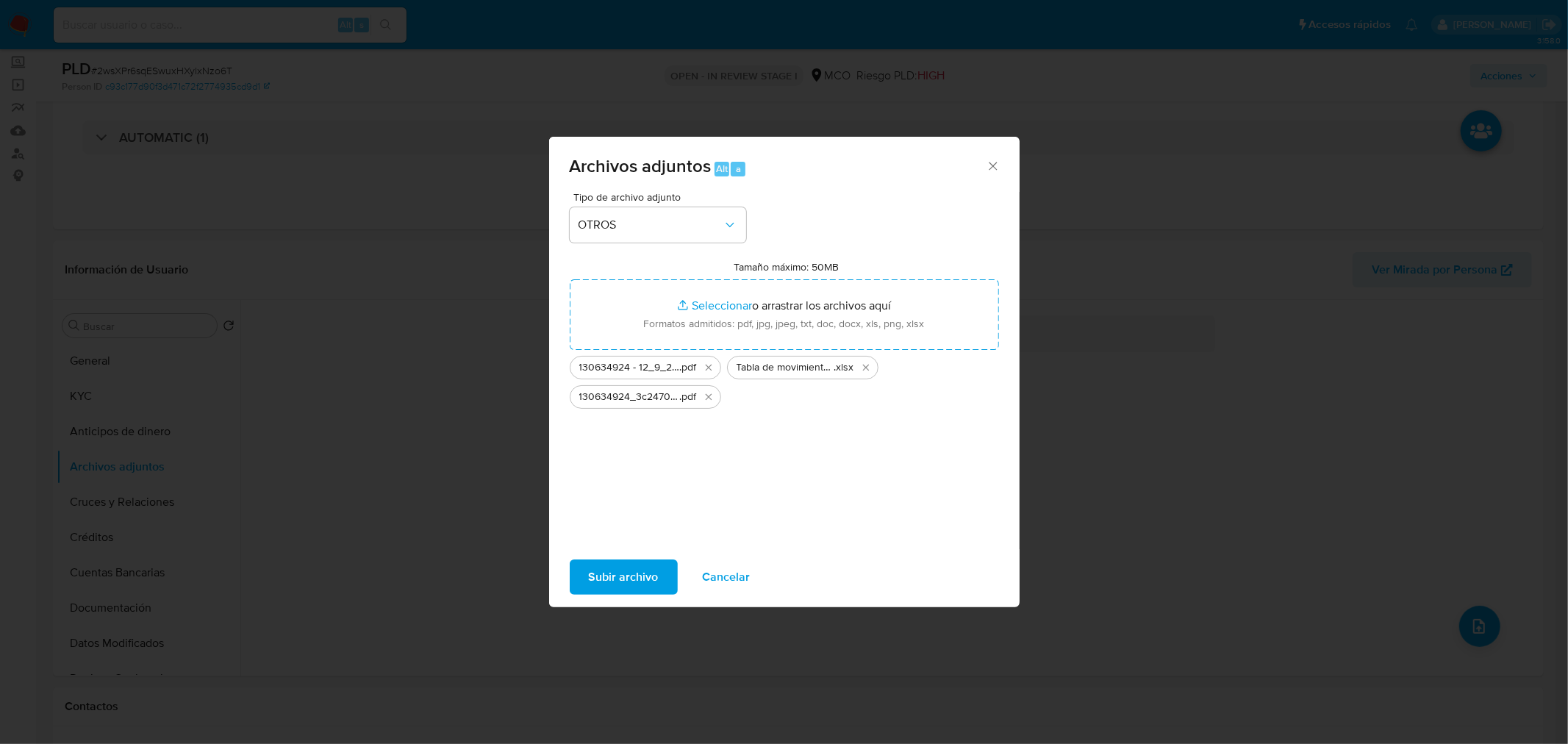
click at [635, 568] on span "Subir archivo" at bounding box center [623, 577] width 70 height 32
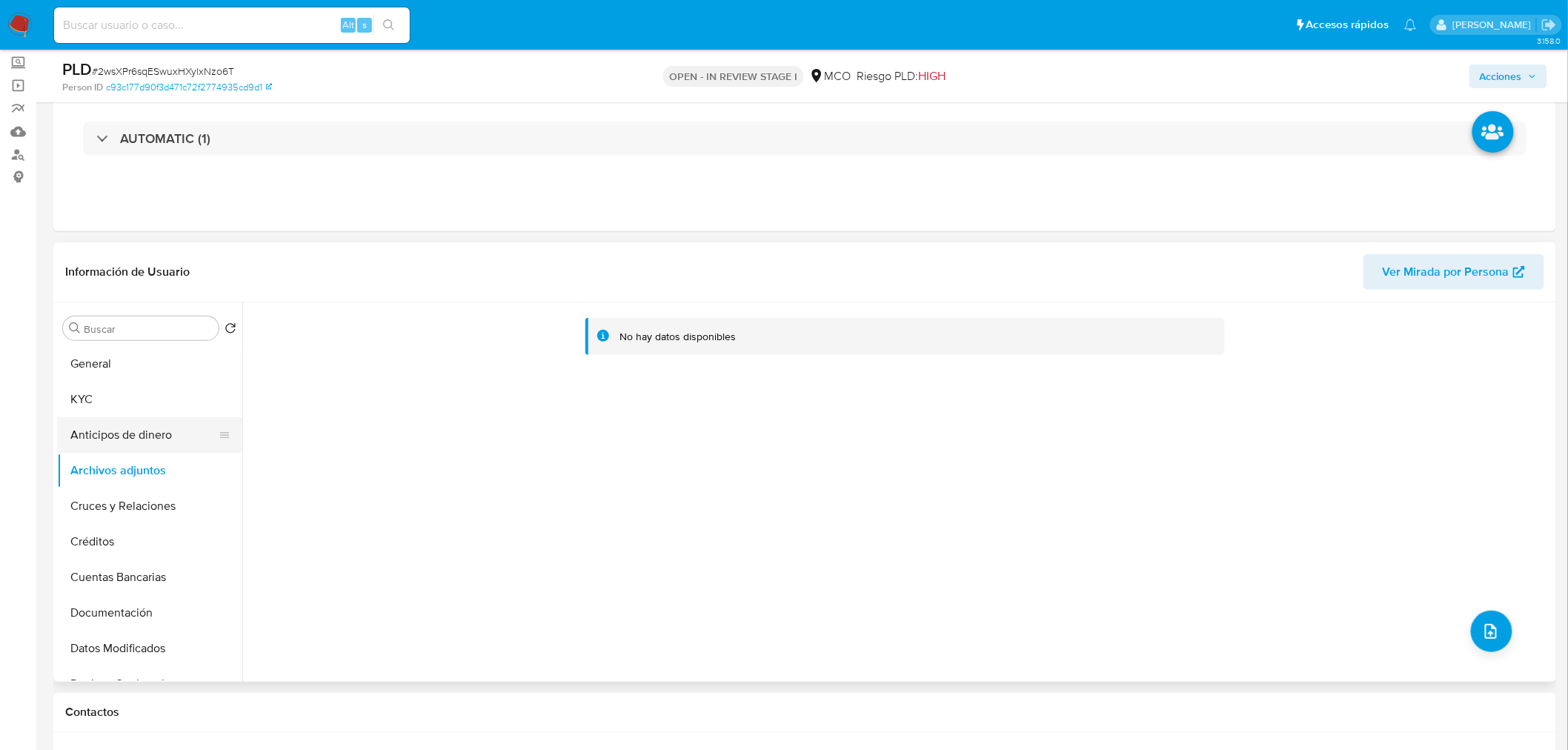
click at [133, 431] on button "Anticipos de dinero" at bounding box center [144, 435] width 173 height 36
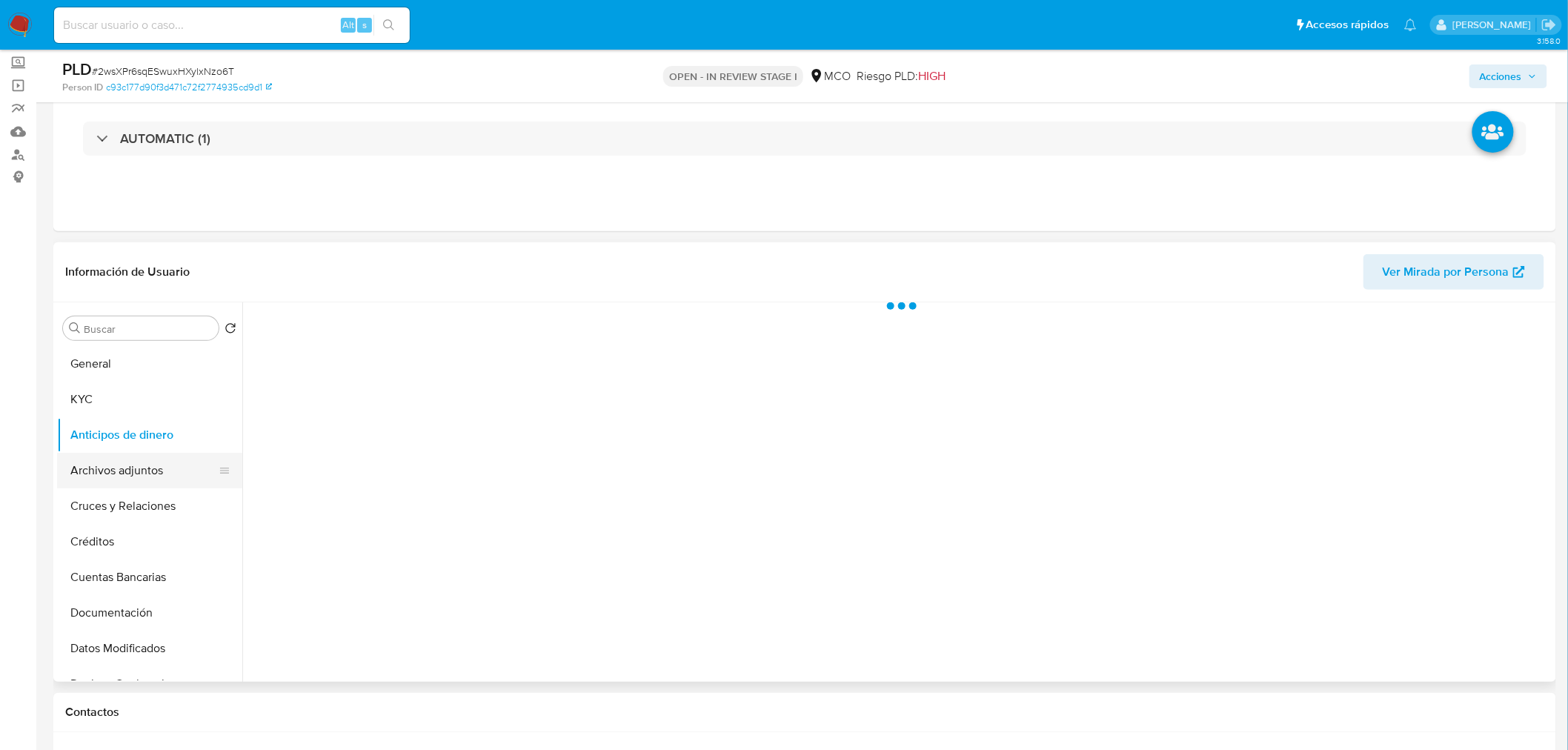
click at [124, 474] on button "Archivos adjuntos" at bounding box center [144, 471] width 173 height 36
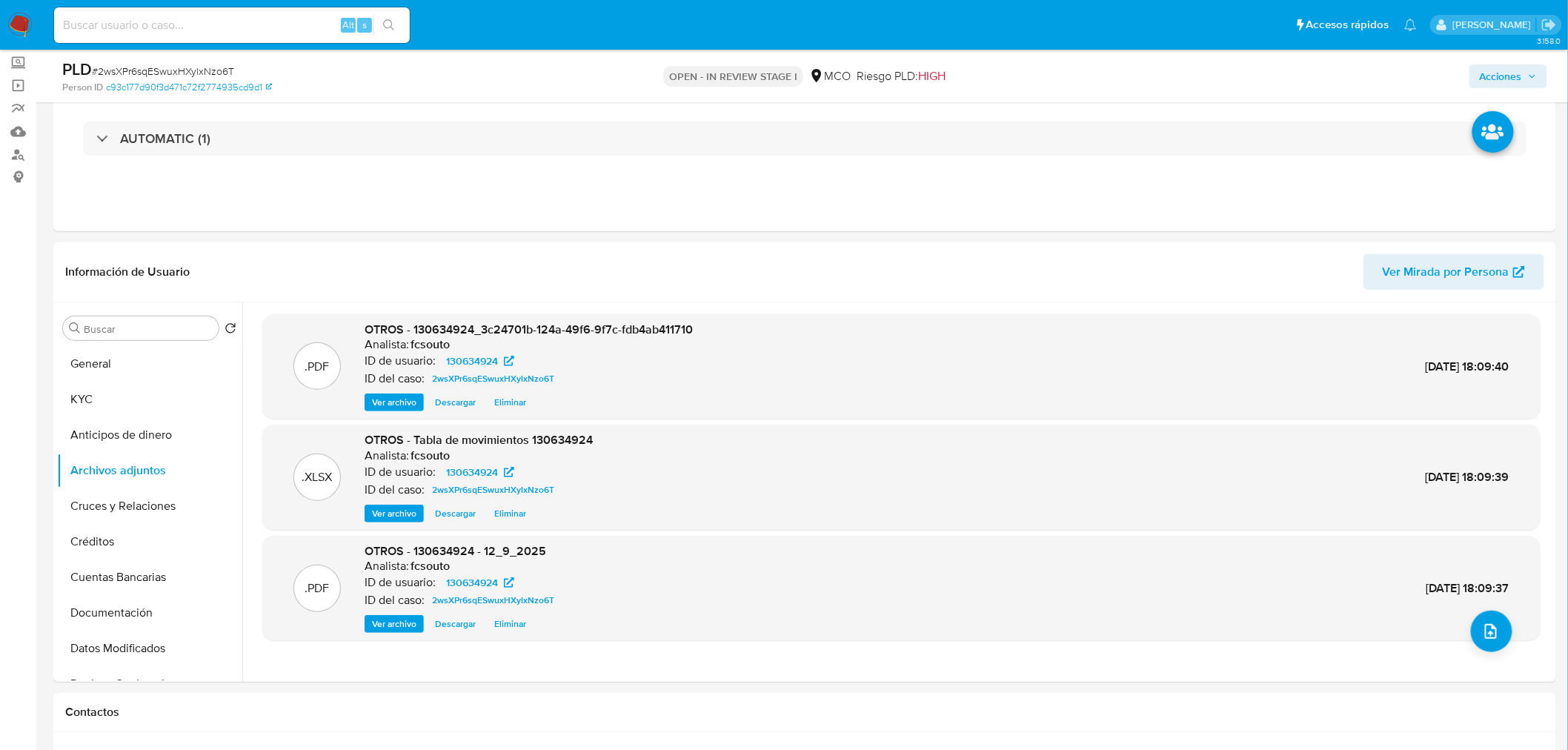
click at [1508, 75] on span "Acciones" at bounding box center [1501, 76] width 42 height 24
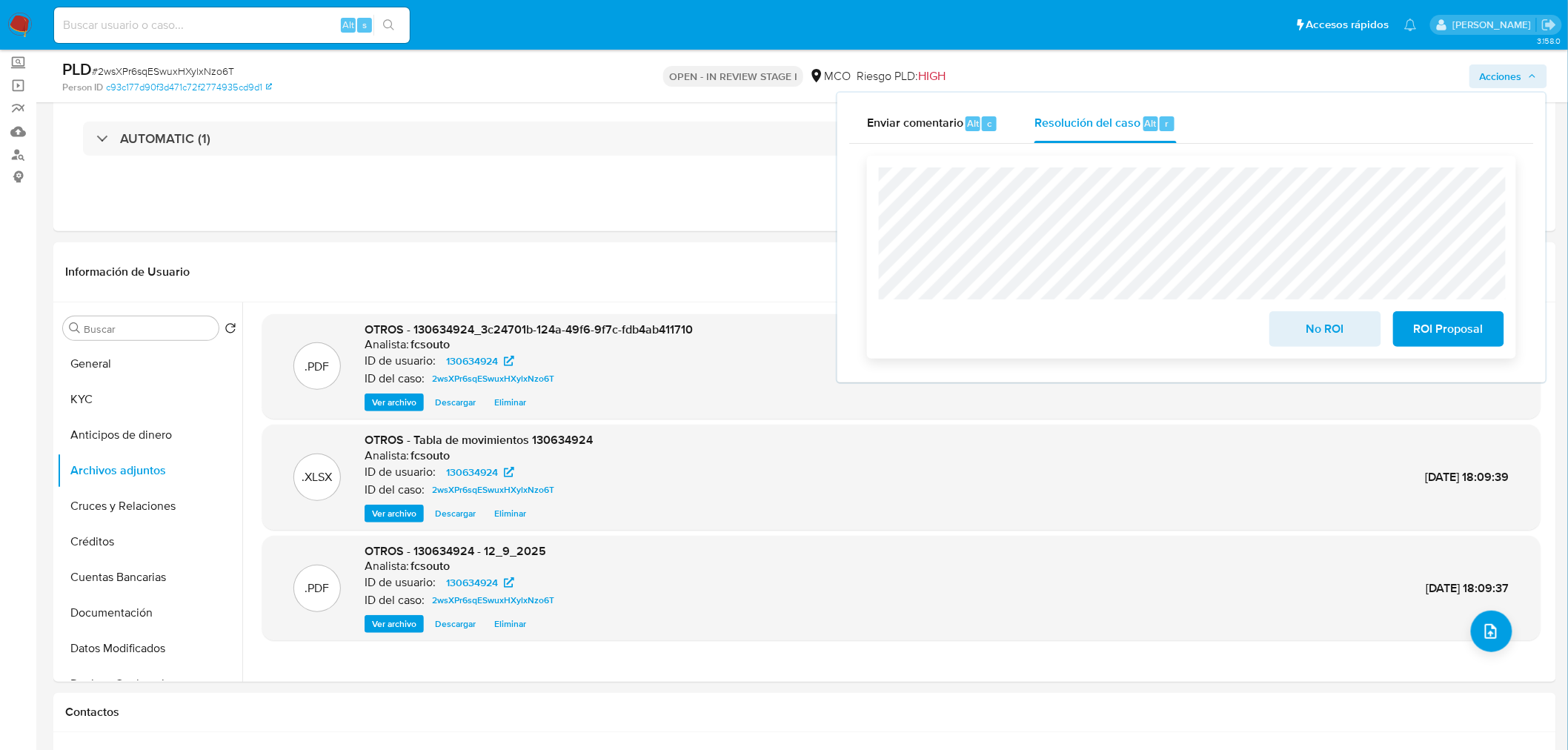
click at [1308, 331] on span "No ROI" at bounding box center [1325, 329] width 73 height 33
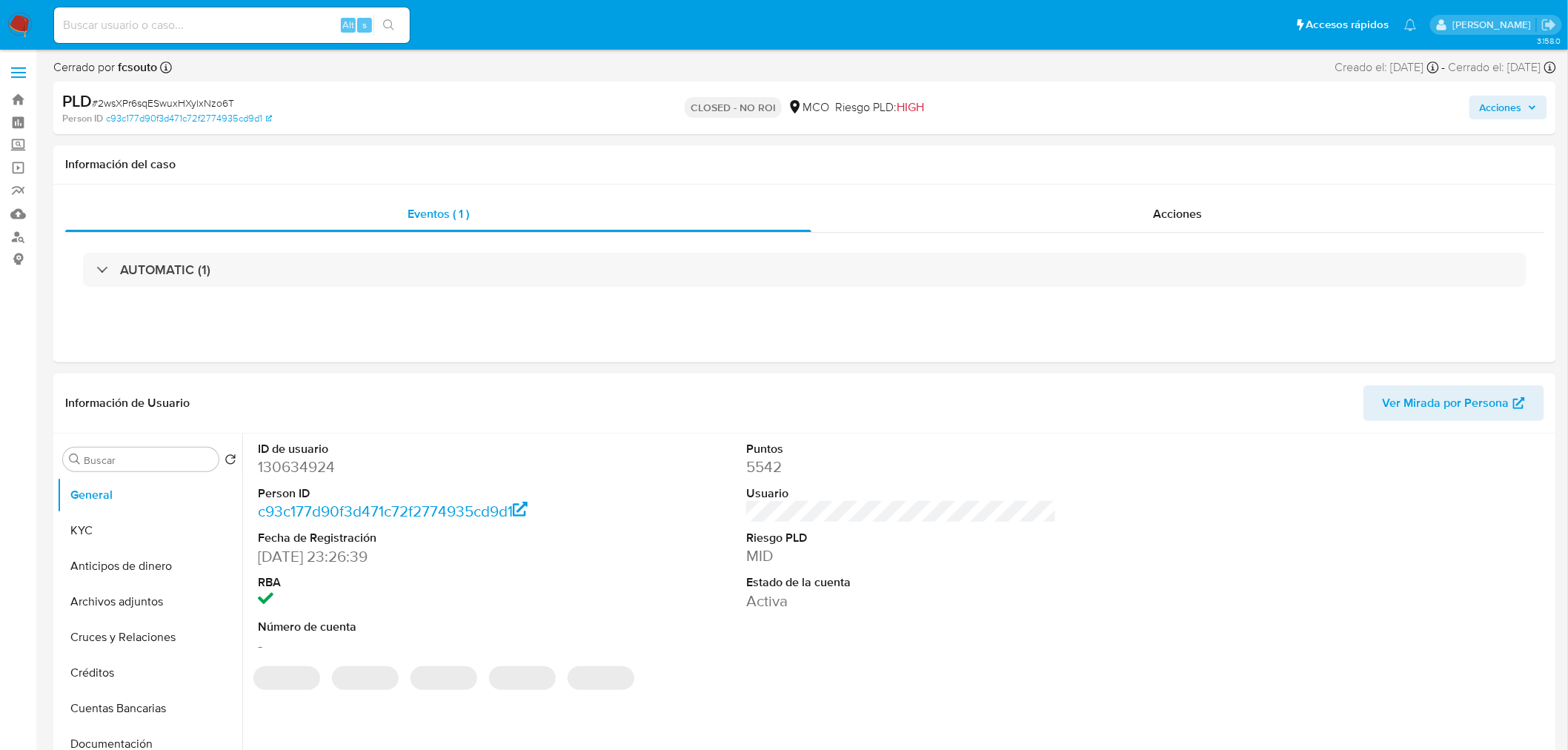
select select "10"
